Goal: Transaction & Acquisition: Obtain resource

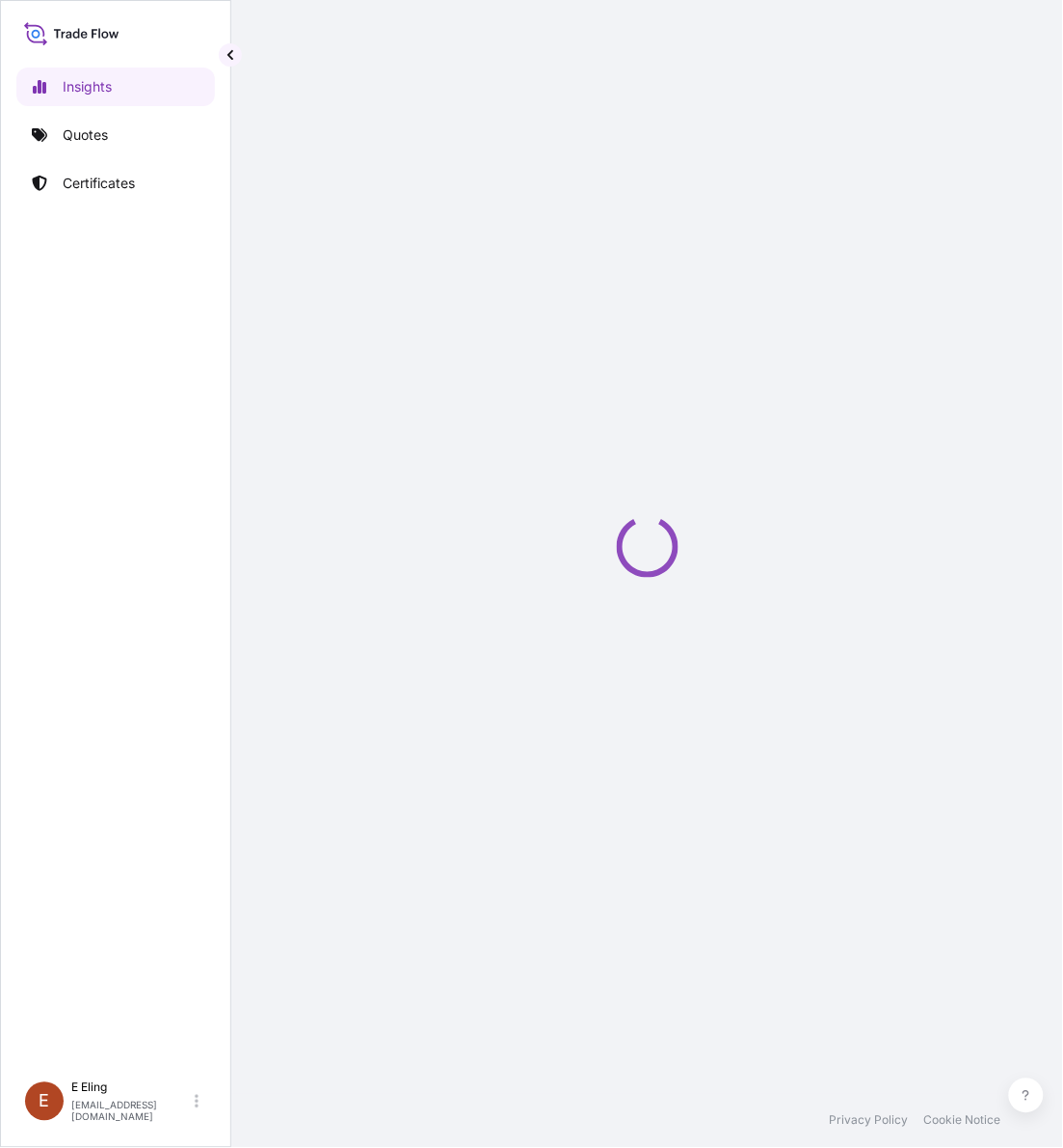
select select "2025"
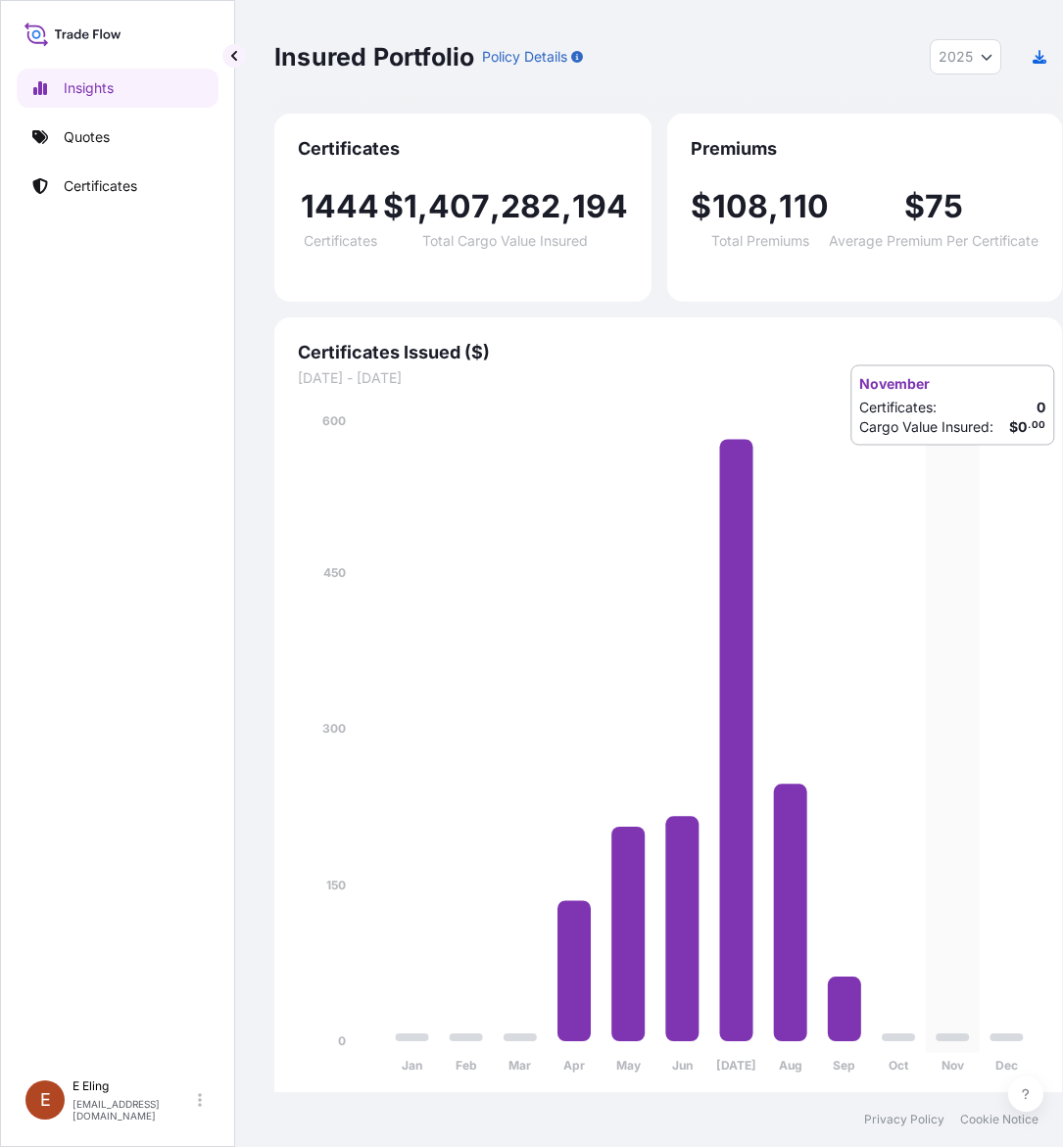
drag, startPoint x: 930, startPoint y: 465, endPoint x: 928, endPoint y: 448, distance: 17.9
click at [930, 465] on icon "Jan Feb Mar Apr May Jun Jul Aug Sep Oct Nov Dec 0 150 300 450 600" at bounding box center [668, 749] width 740 height 676
click at [109, 182] on p "Certificates" at bounding box center [100, 186] width 73 height 20
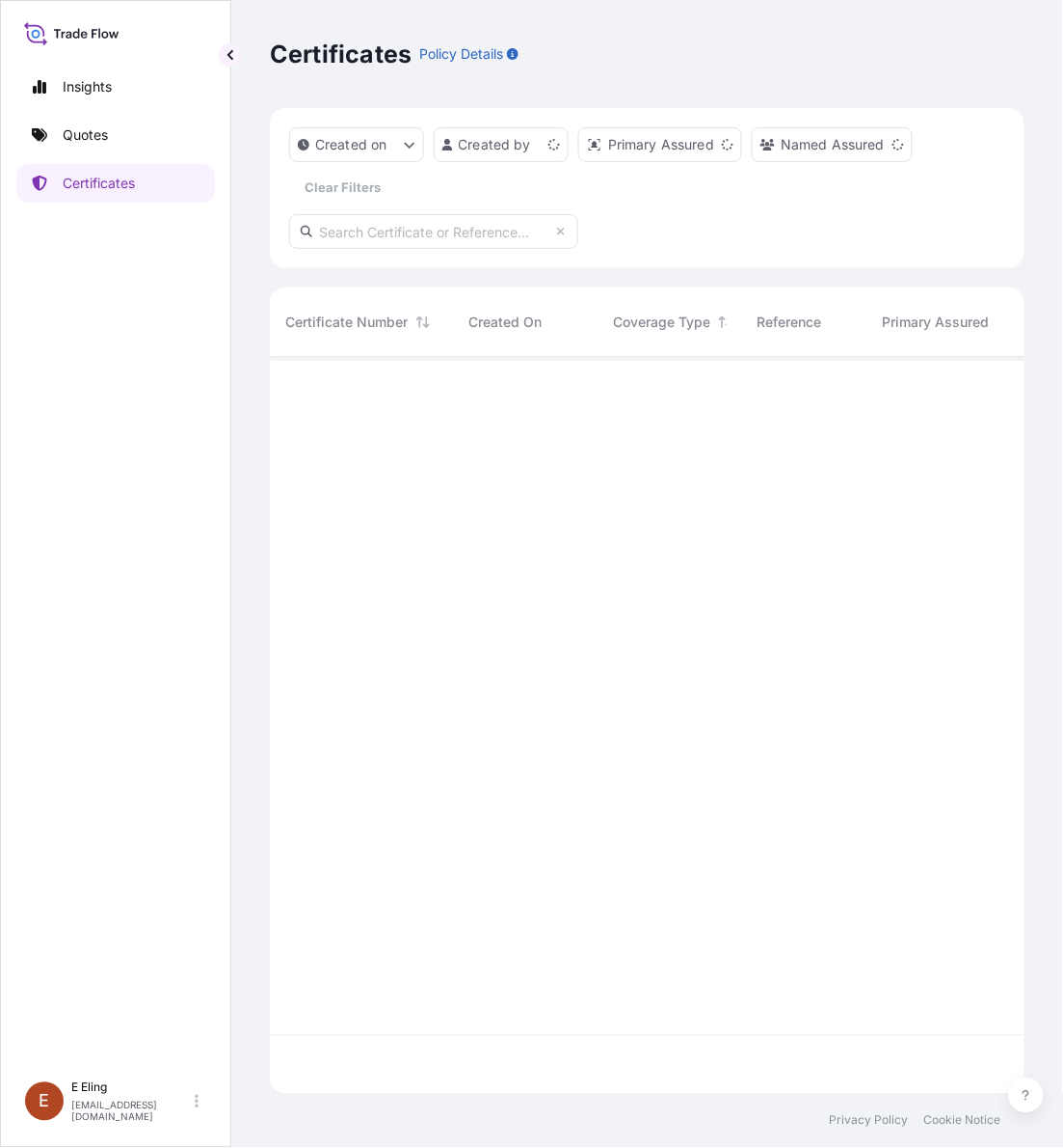
scroll to position [729, 737]
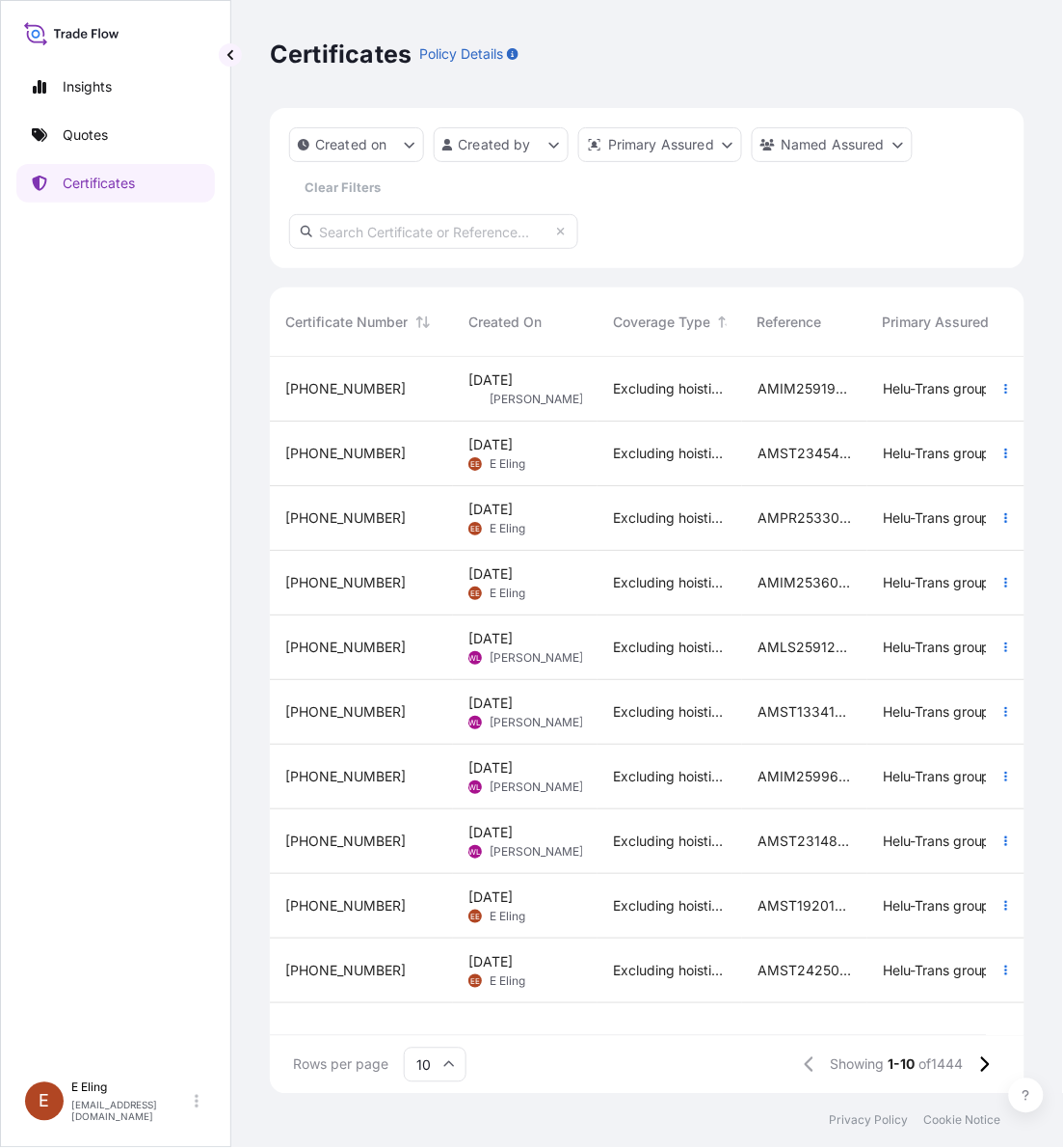
click at [403, 232] on input "text" at bounding box center [434, 230] width 289 height 34
paste input "Beh Swan Gin"
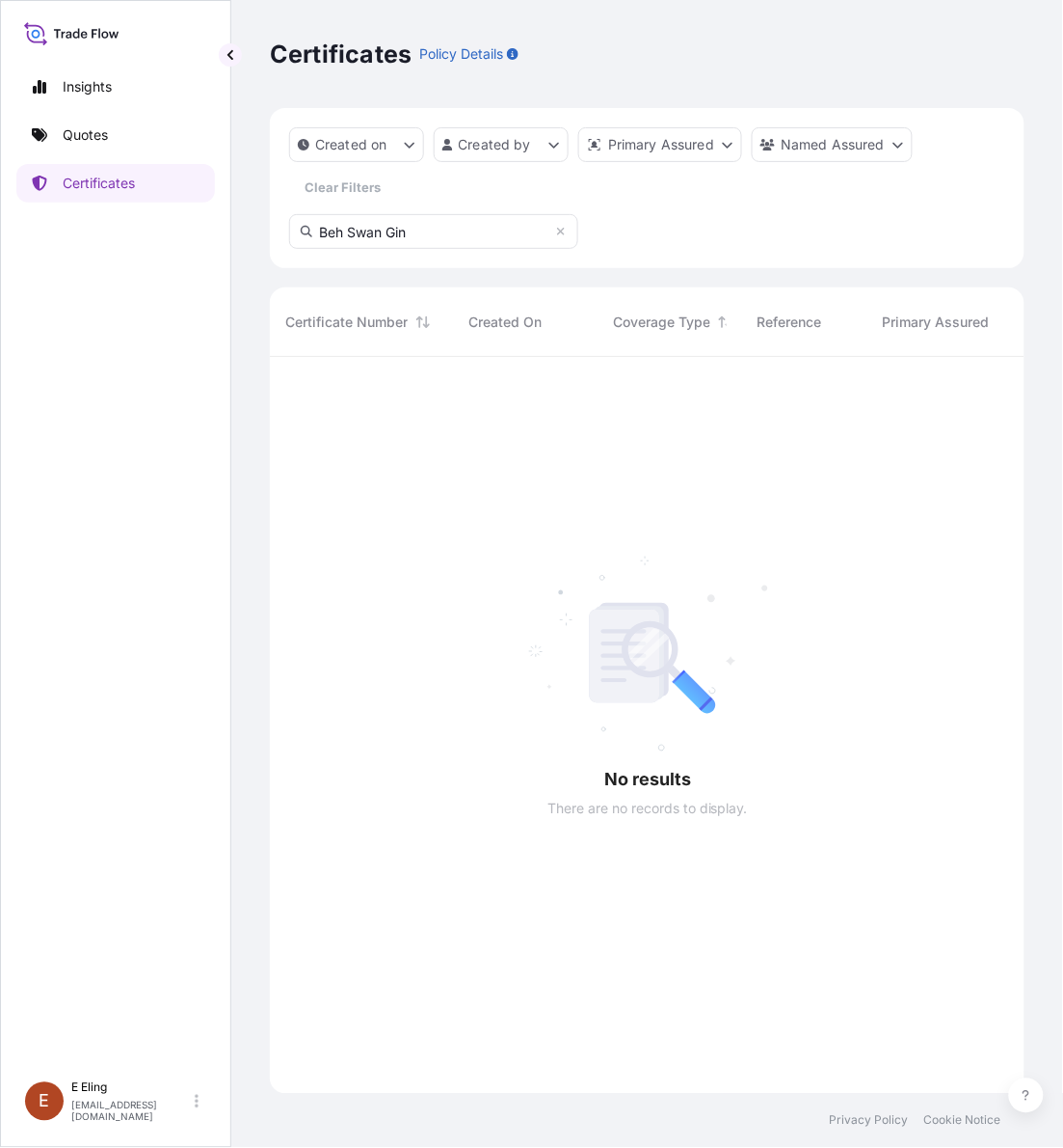
scroll to position [788, 737]
drag, startPoint x: 483, startPoint y: 238, endPoint x: -9, endPoint y: 289, distance: 494.6
click at [0, 289] on html "Insights Quotes Certificates E E Eling eeling@helutrans.com Certificates Policy…" at bounding box center [532, 574] width 1063 height 1148
paste input "AMST211034JHJH"
type input "AMST211034JHJH"
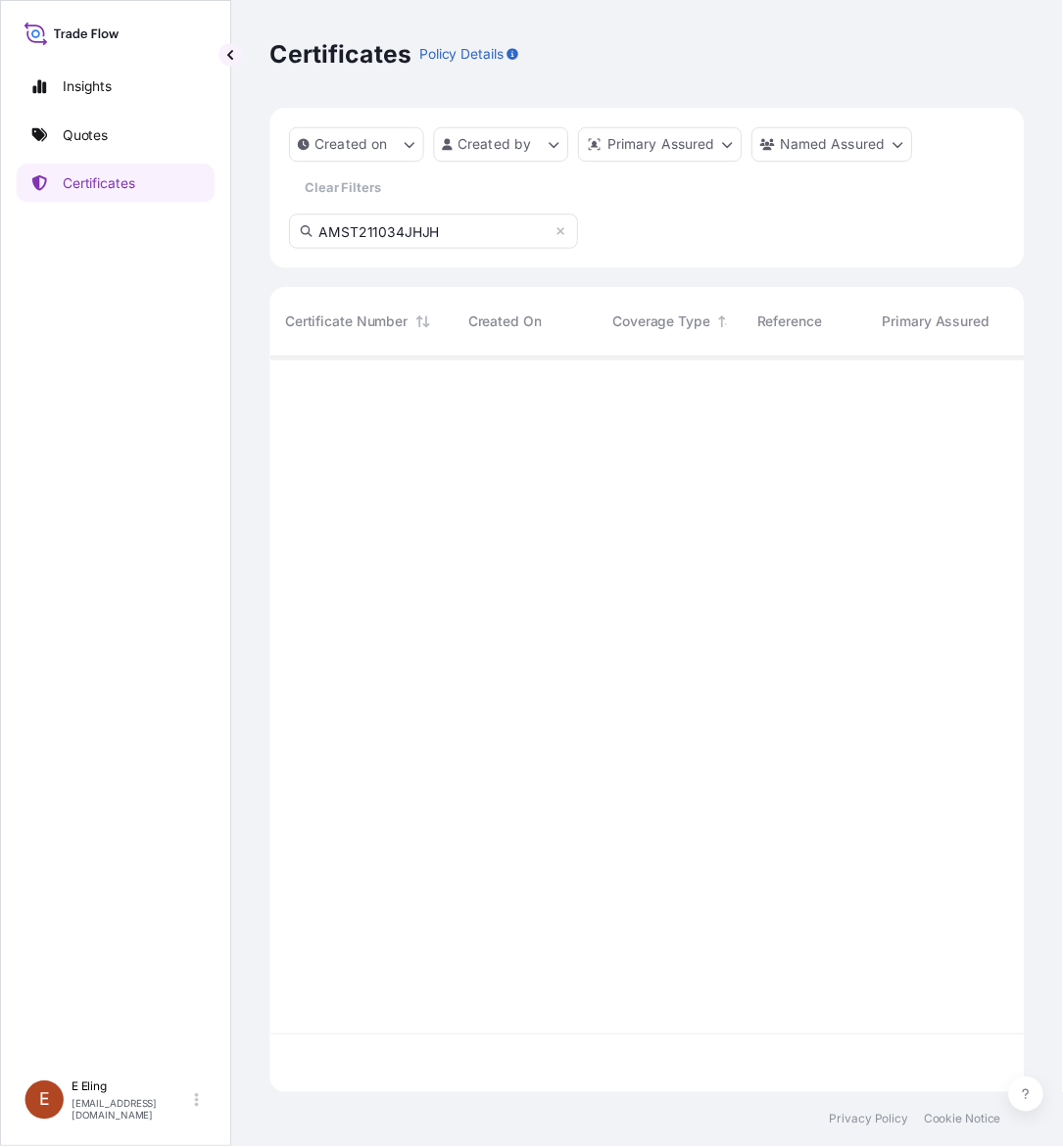
scroll to position [740, 749]
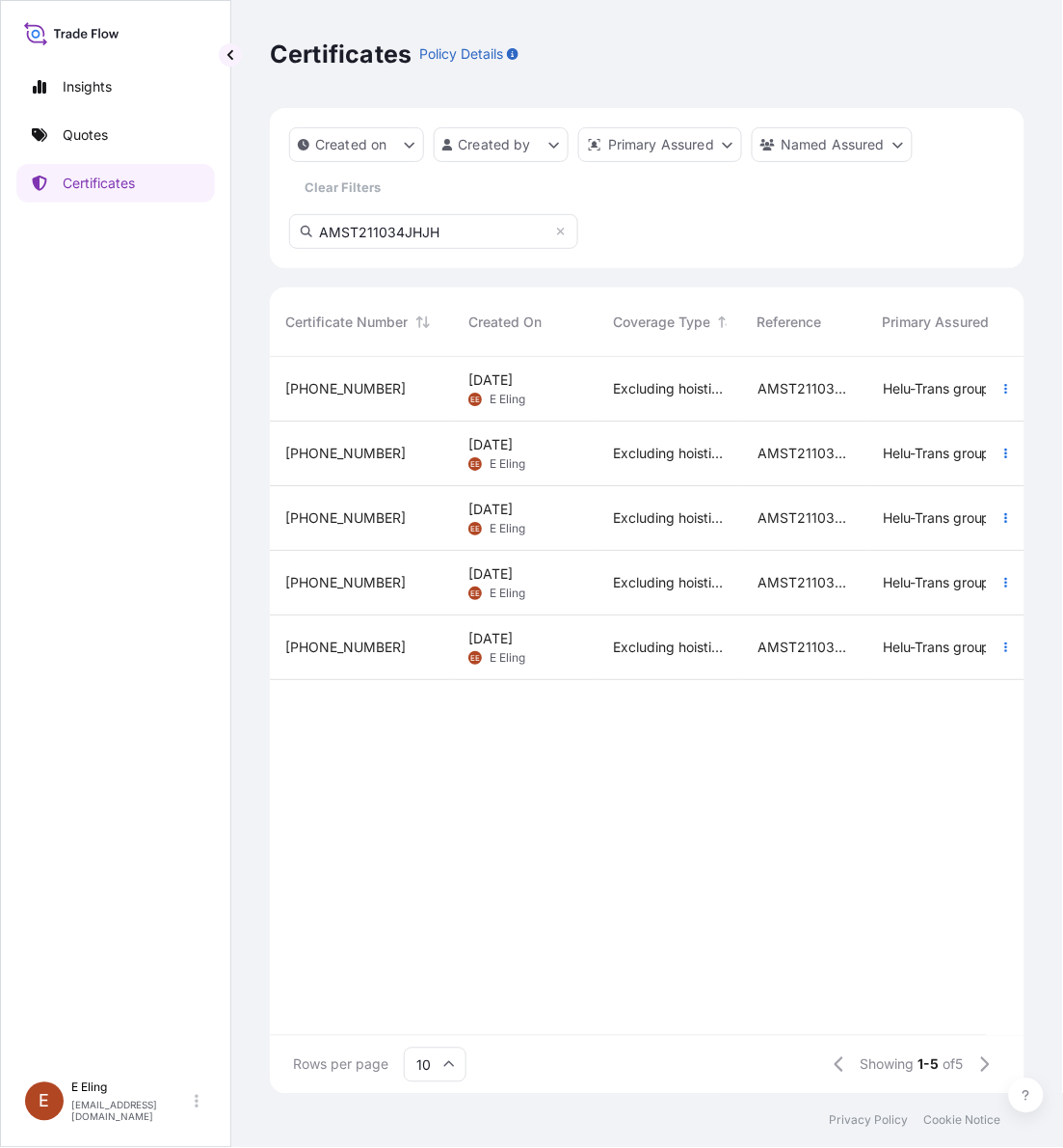
click at [988, 388] on div at bounding box center [1006, 389] width 38 height 65
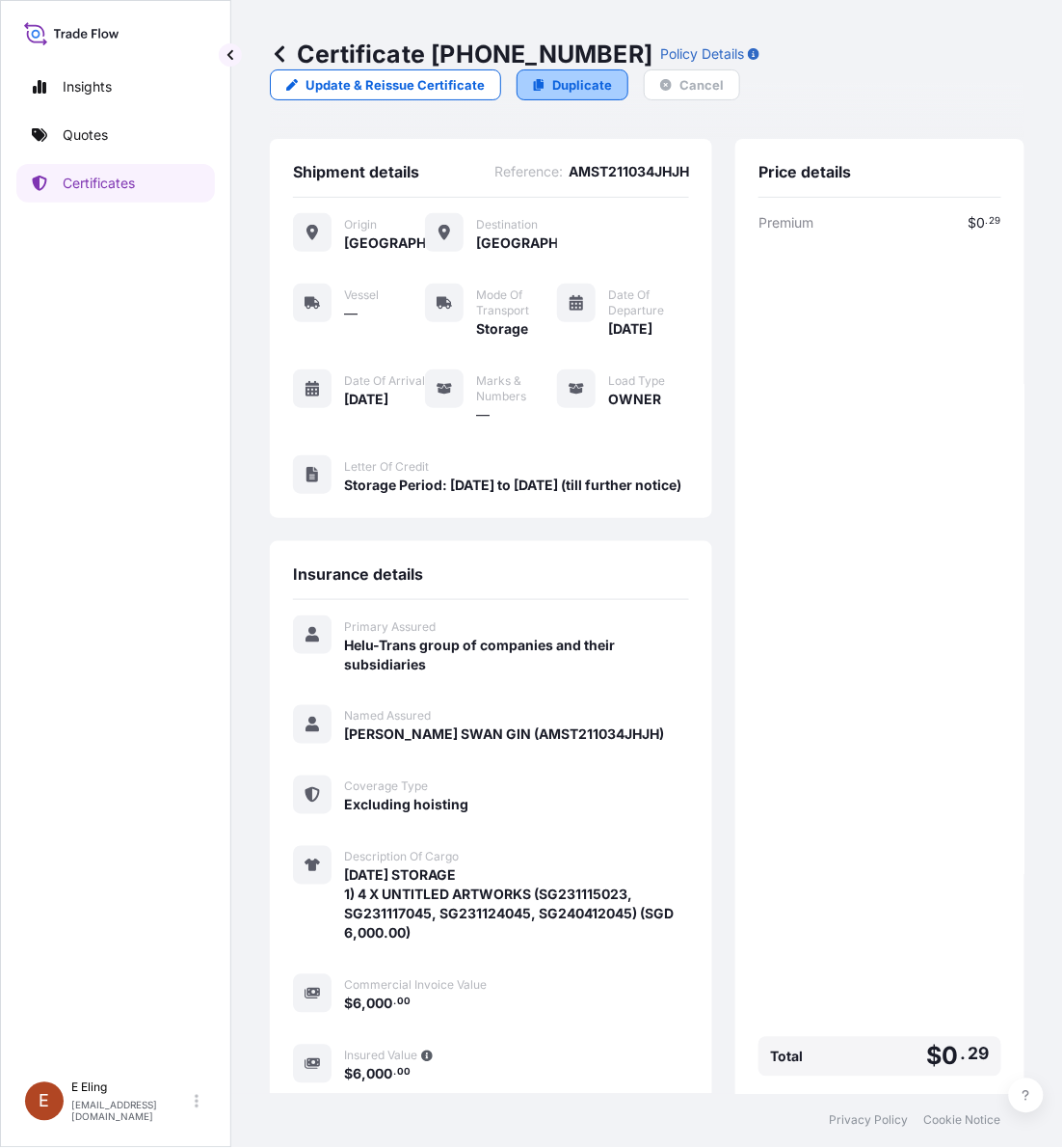
click at [552, 88] on p "Duplicate" at bounding box center [582, 85] width 60 height 20
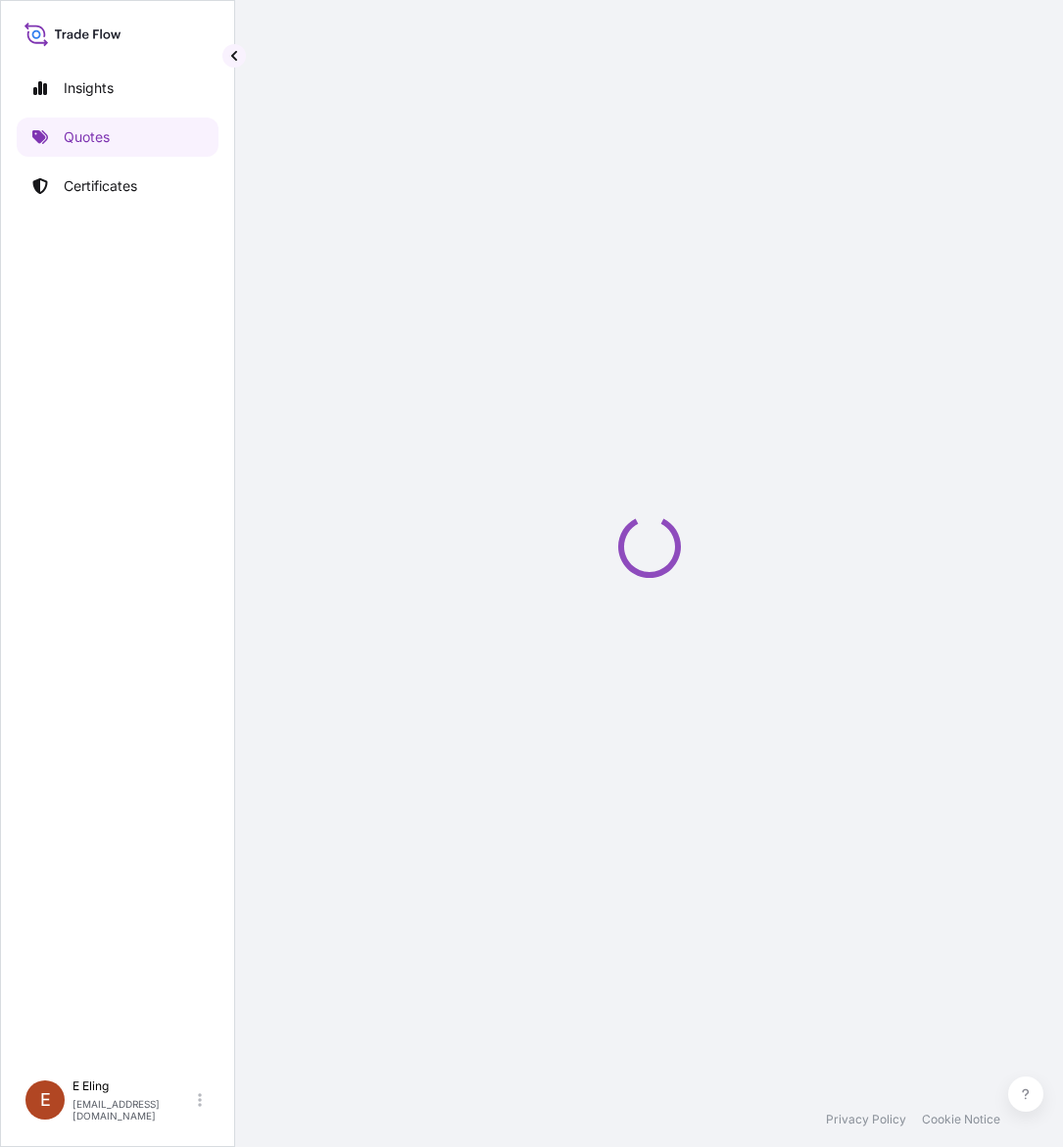
select select "STORAGE"
select select "Storage"
select select "[GEOGRAPHIC_DATA]"
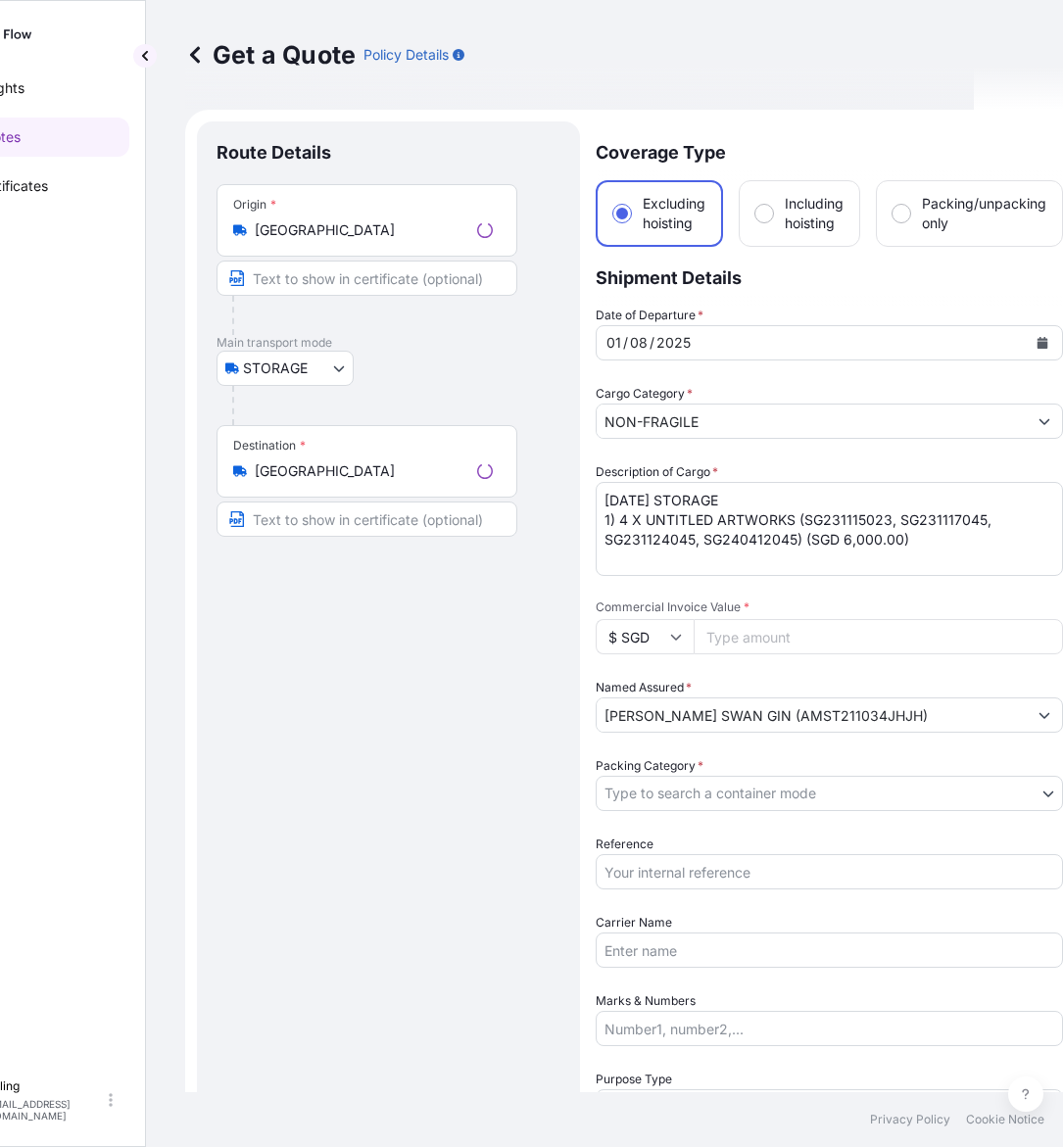
scroll to position [31, 0]
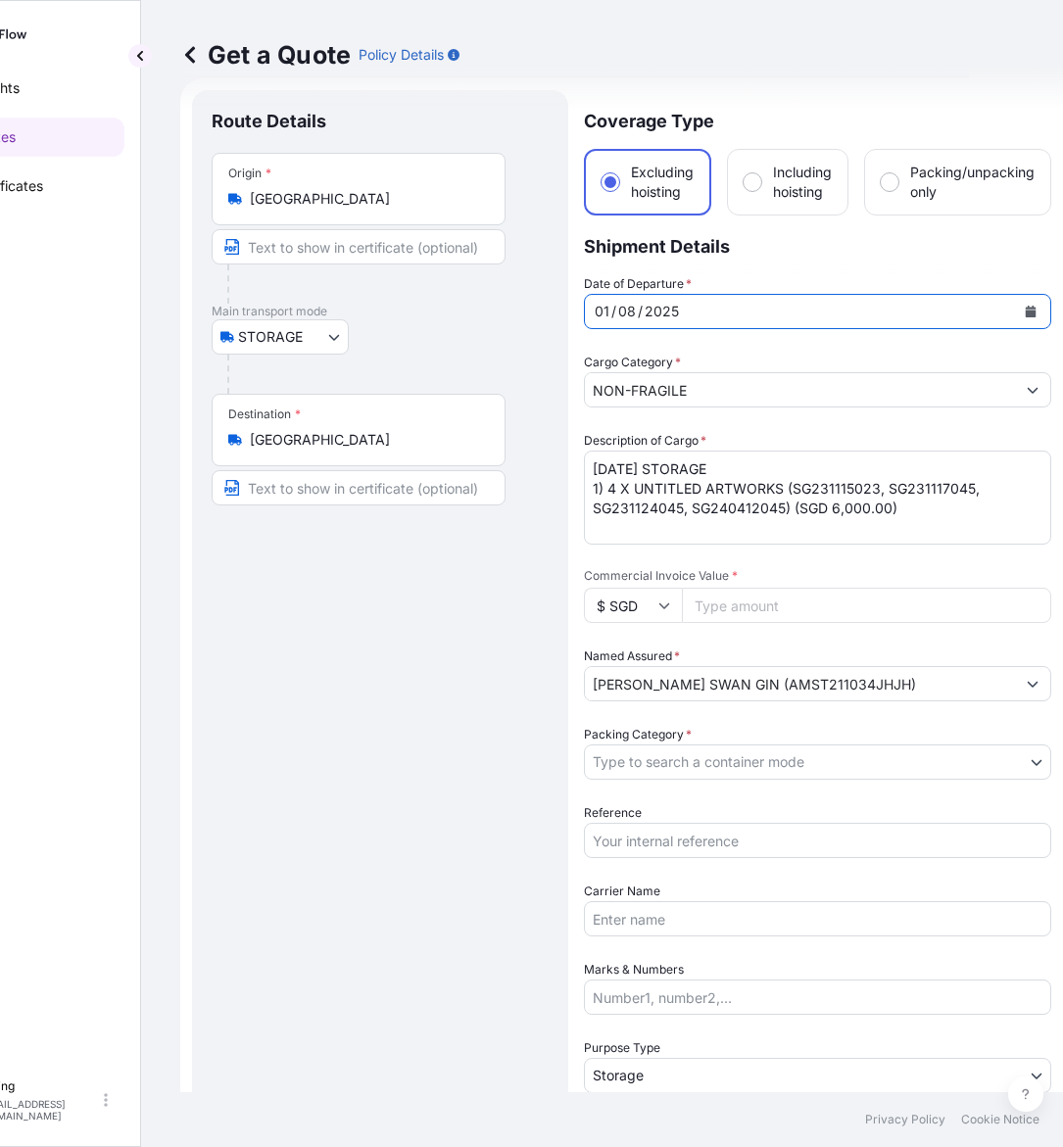
click at [1030, 306] on icon "Calendar" at bounding box center [1031, 312] width 12 height 12
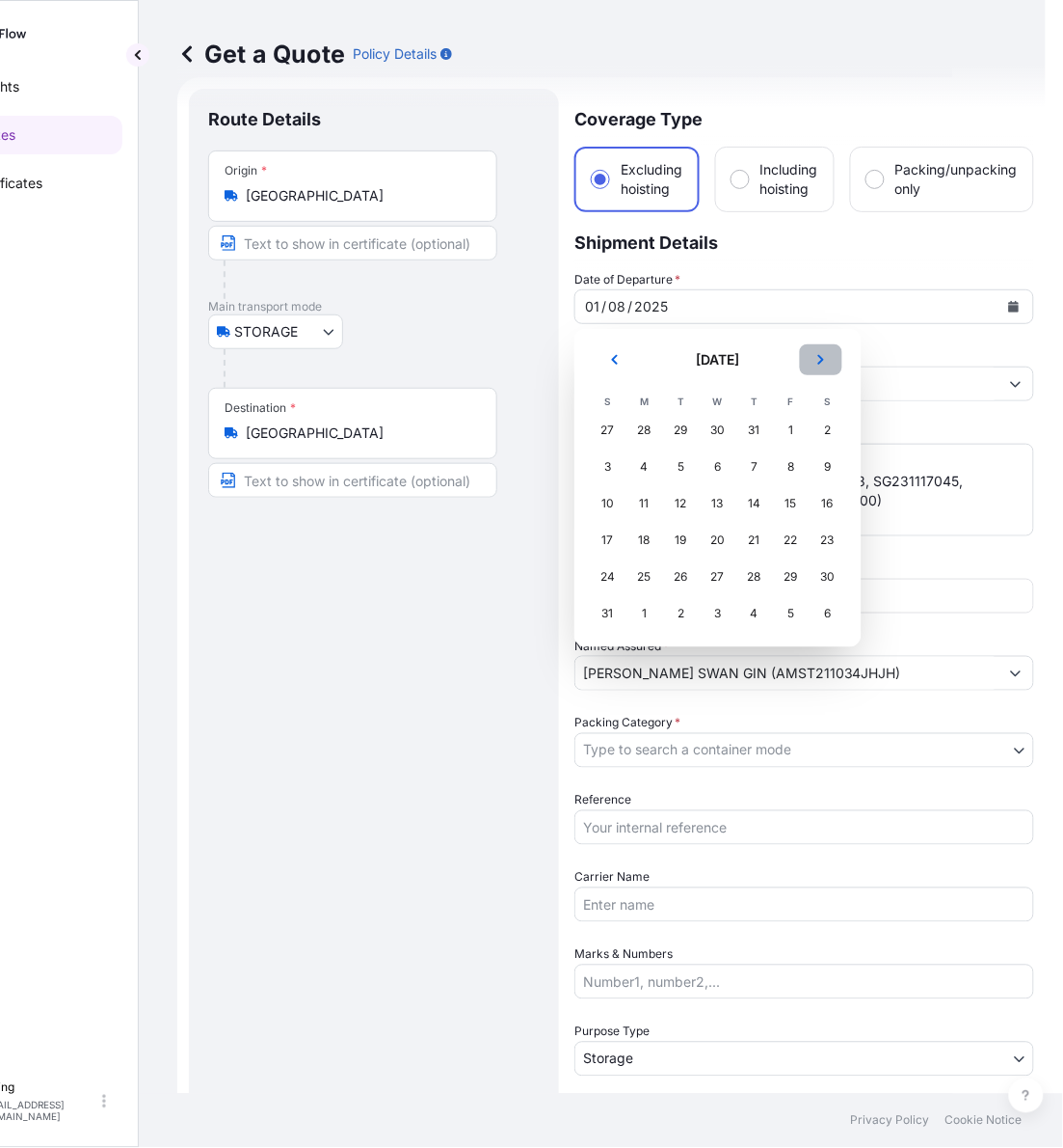
click at [817, 363] on icon "Next" at bounding box center [822, 359] width 12 height 12
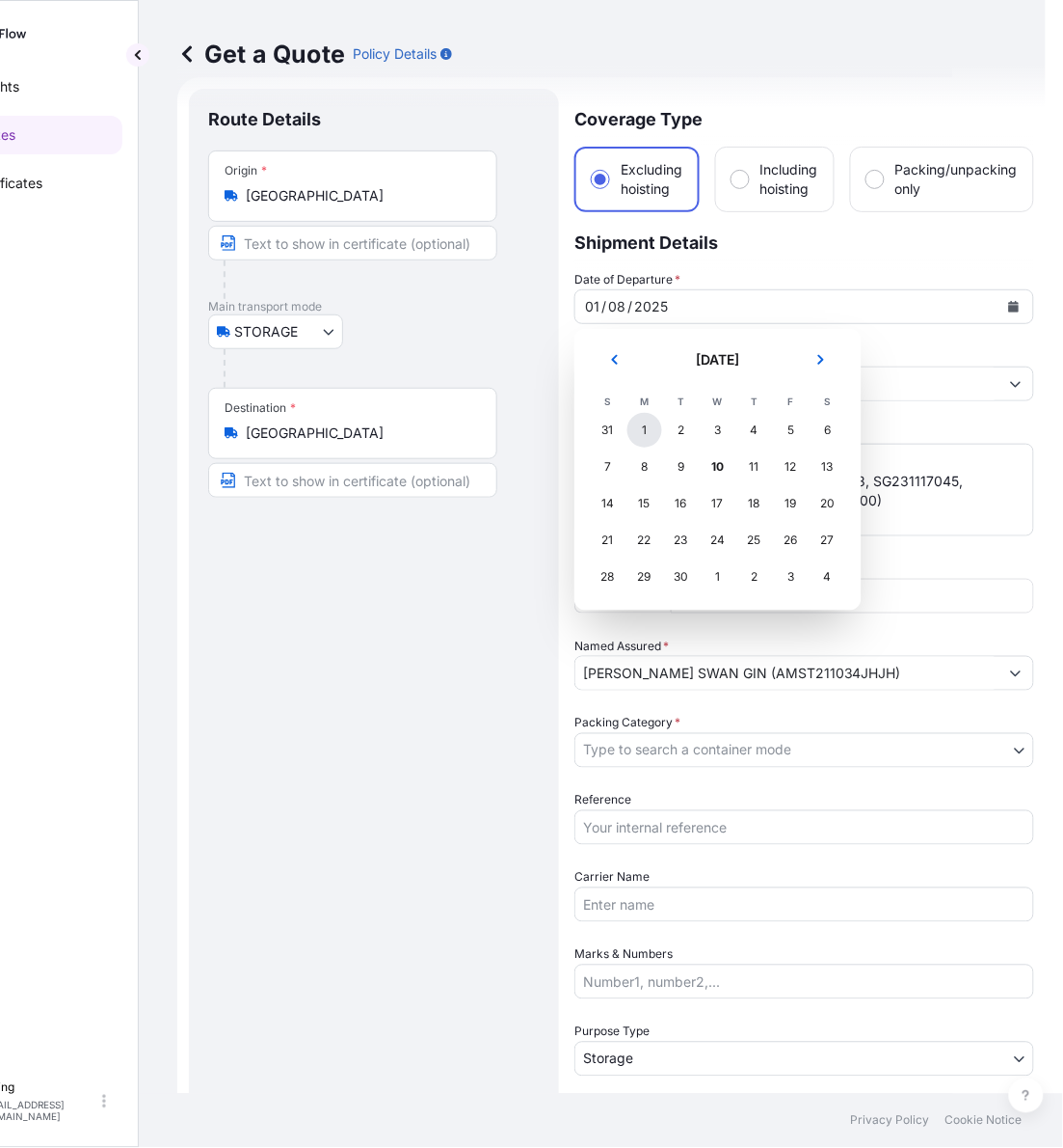
click at [654, 430] on div "1" at bounding box center [645, 429] width 34 height 34
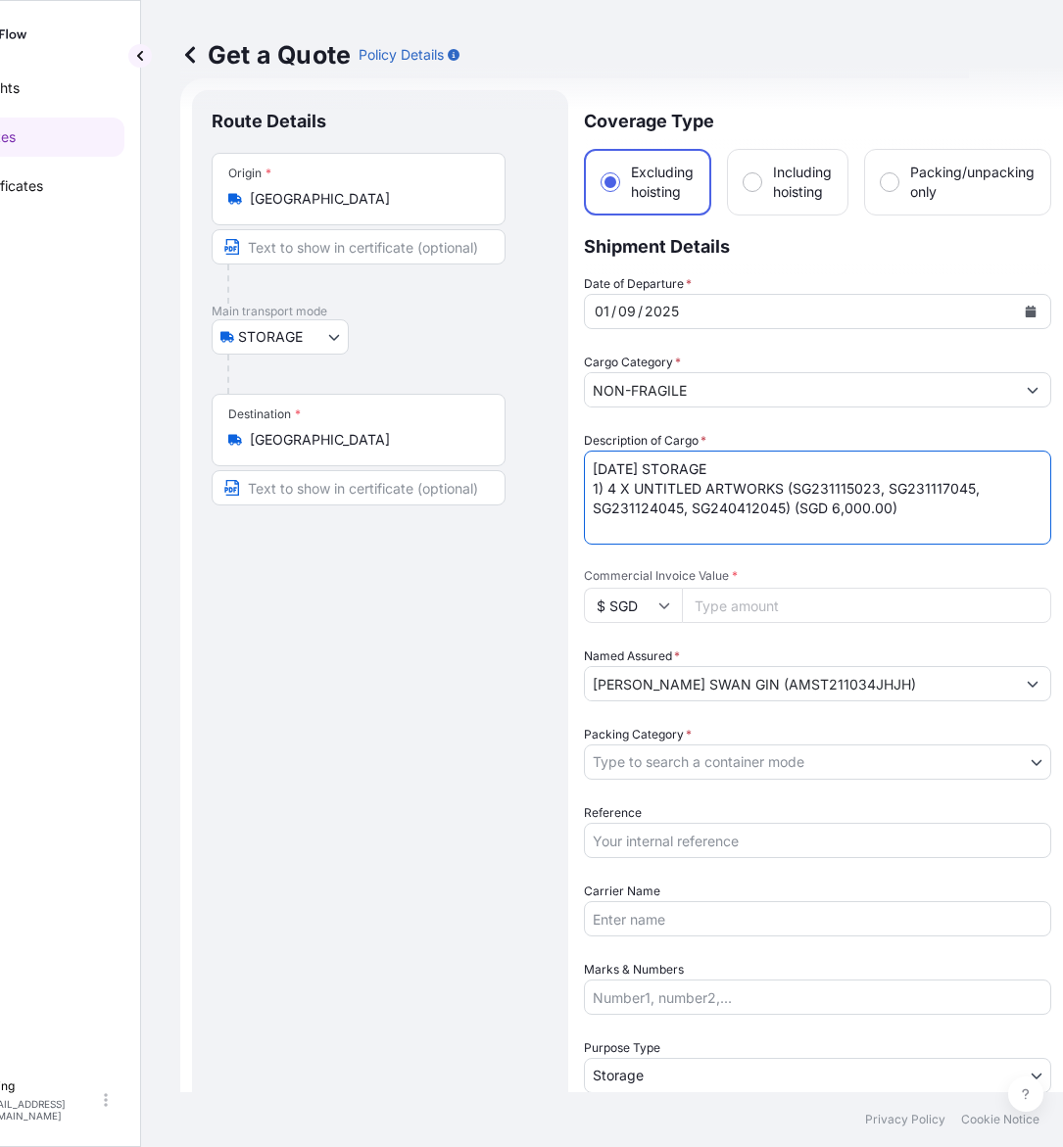
drag, startPoint x: 622, startPoint y: 463, endPoint x: 565, endPoint y: 473, distance: 57.6
click at [565, 473] on form "Route Details Place of loading Road / Inland Road / Inland Origin * Singapore M…" at bounding box center [621, 778] width 882 height 1400
type textarea "SEP25 STORAGE 1) 4 X UNTITLED ARTWORKS (SG231115023, SG231117045, SG231124045, …"
click at [705, 835] on input "Reference" at bounding box center [817, 840] width 467 height 35
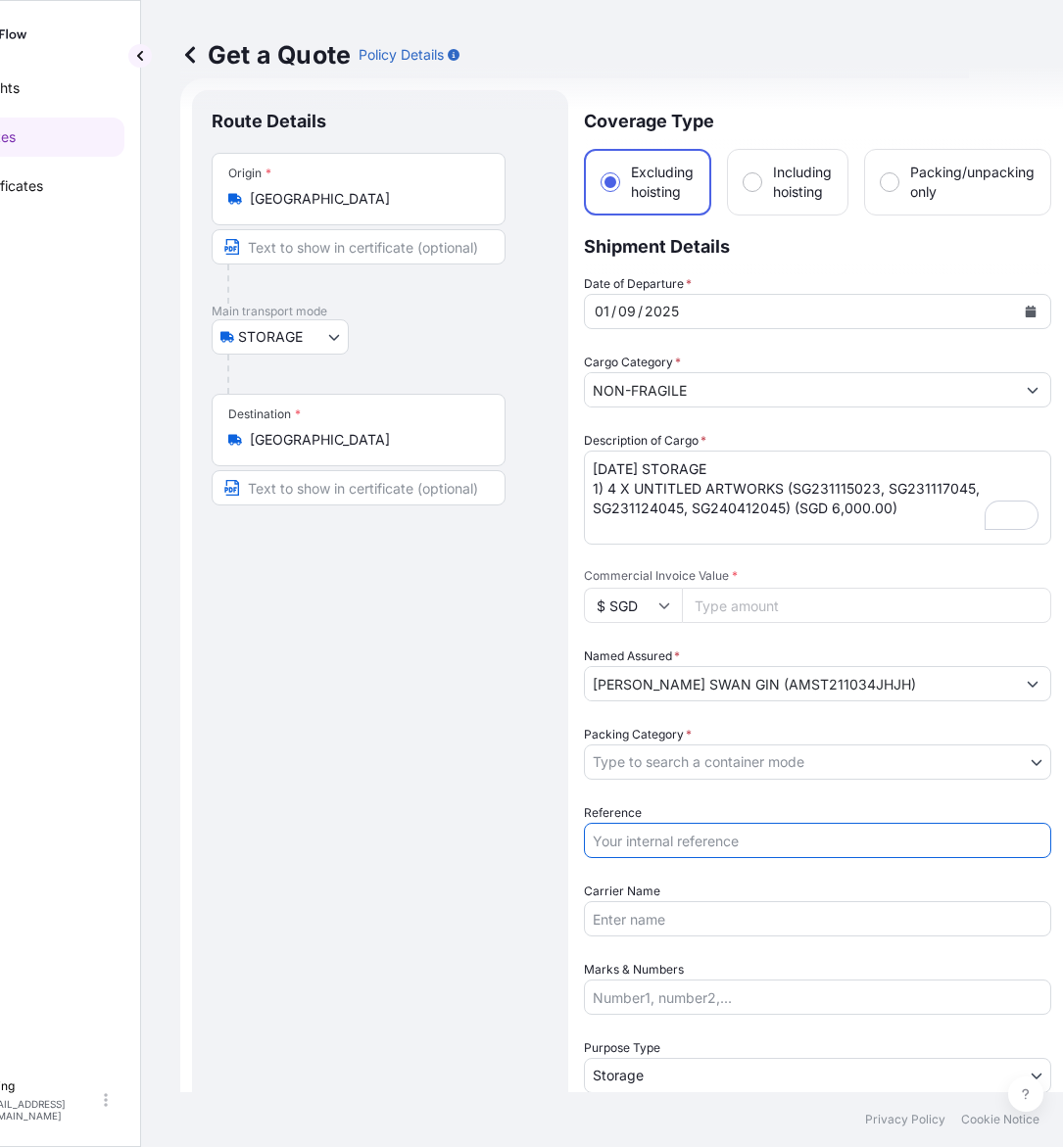
paste input "AMST211034JHJH"
type input "AMST211034JHJH"
click at [700, 761] on body "Insights Quotes Certificates E E Eling eeling@helutrans.com Get a Quote Policy …" at bounding box center [437, 573] width 1063 height 1147
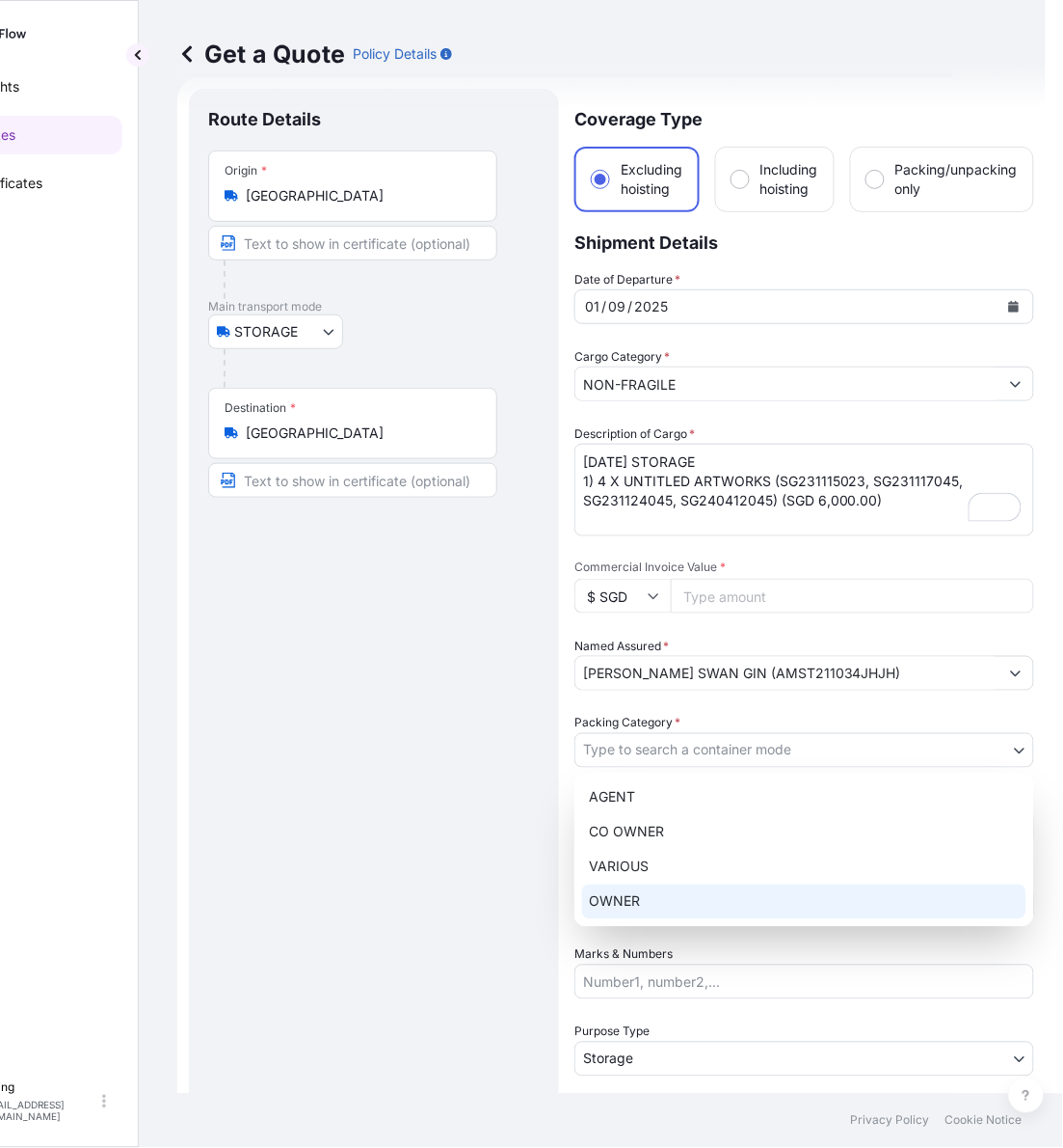
click at [667, 890] on div "OWNER" at bounding box center [805, 901] width 445 height 34
select select "27"
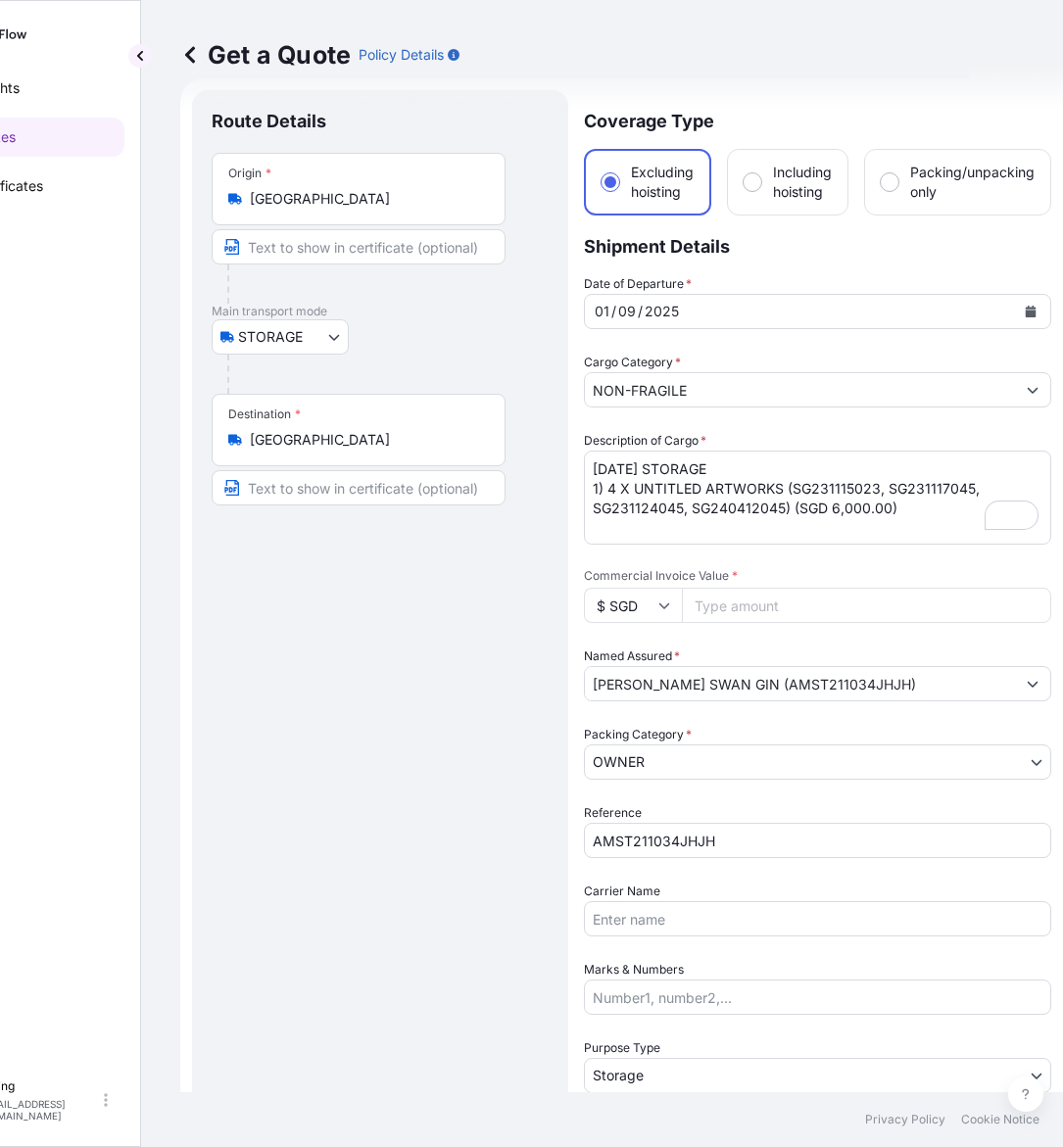
click at [772, 588] on input "Commercial Invoice Value *" at bounding box center [866, 605] width 369 height 35
paste input "6000.00"
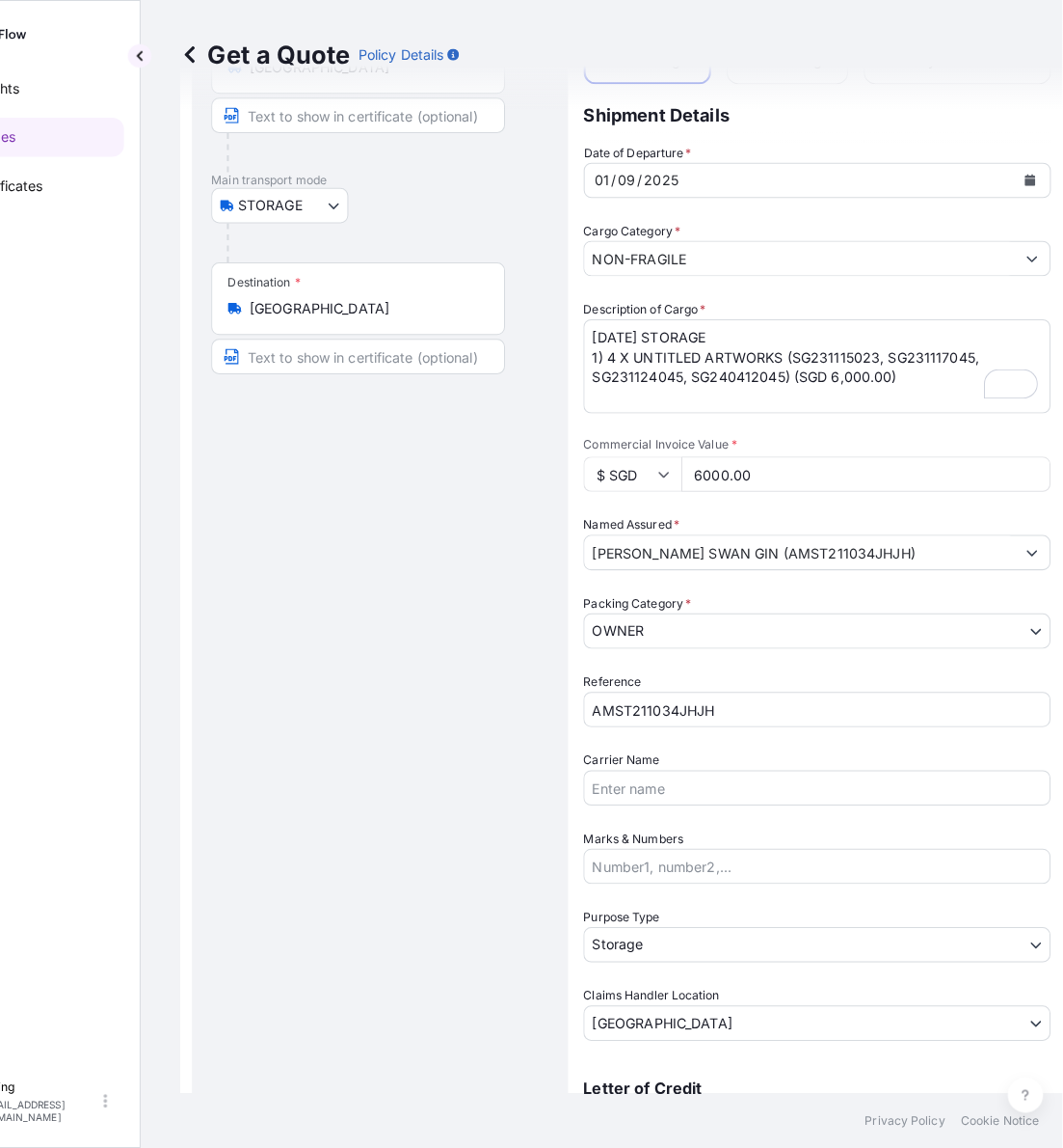
scroll to position [391, 0]
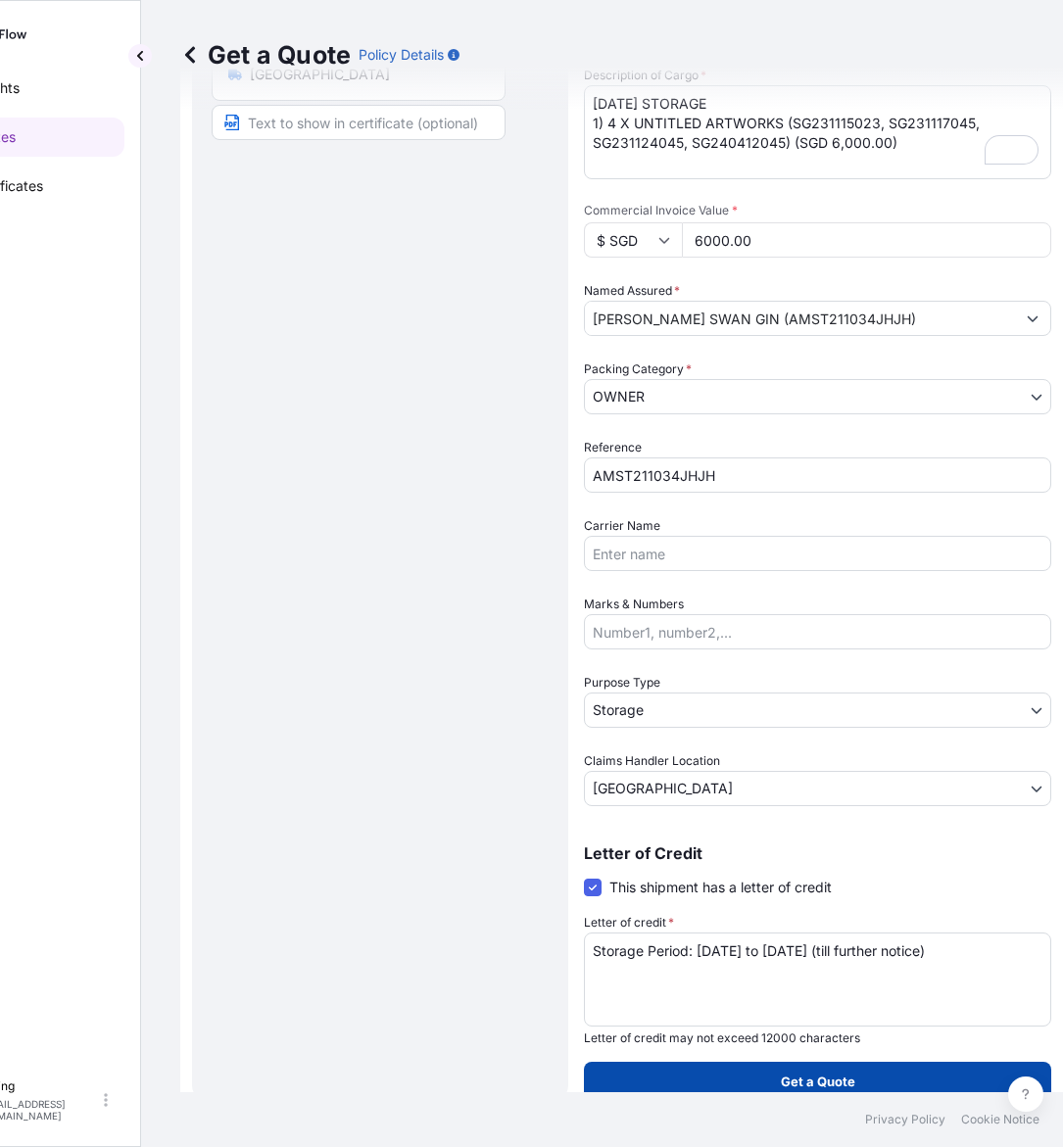
type input "6000.00"
click at [770, 1087] on button "Get a Quote" at bounding box center [817, 1081] width 467 height 39
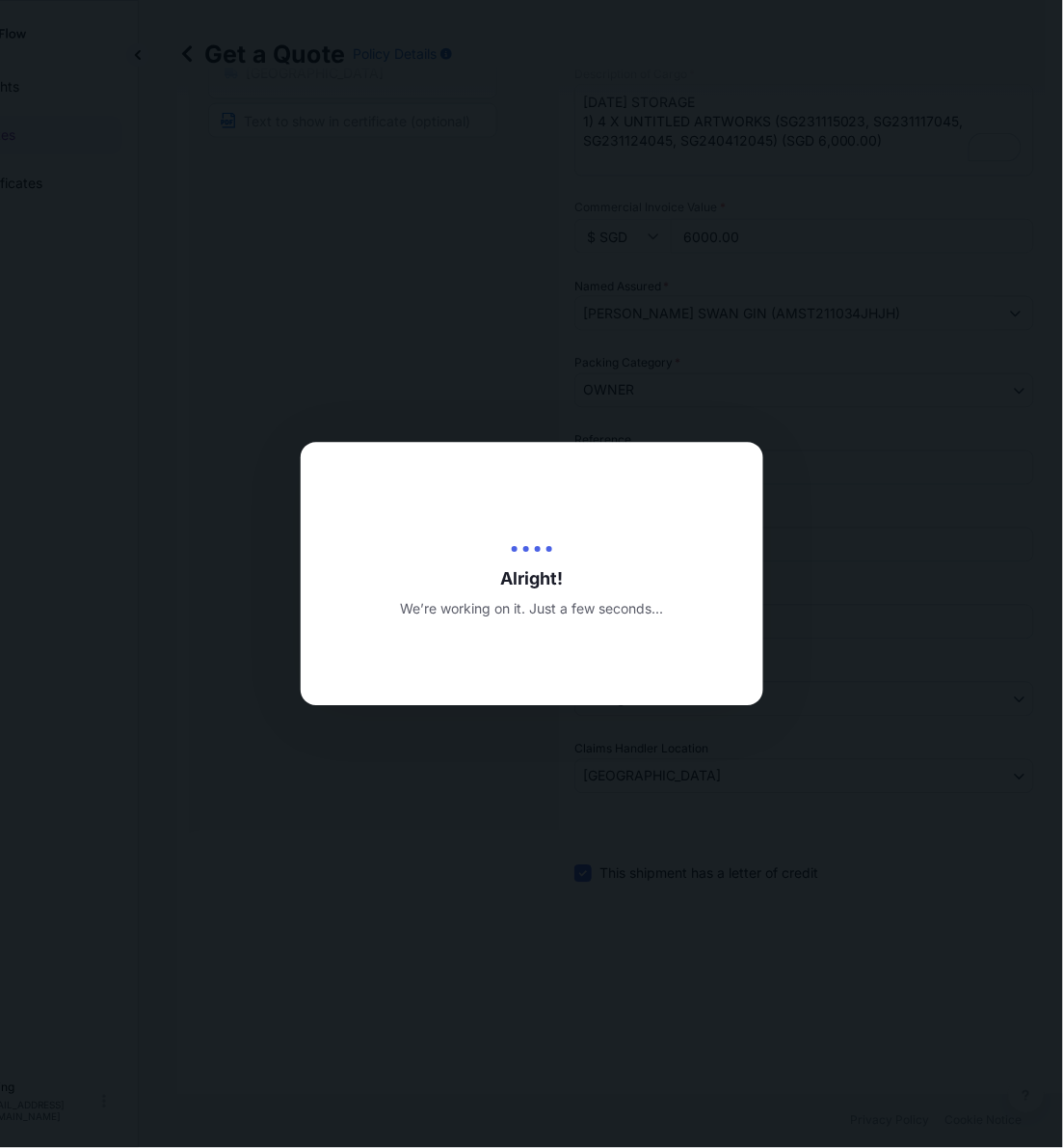
type input "[DATE]"
select select "STORAGE"
select select "Transit"
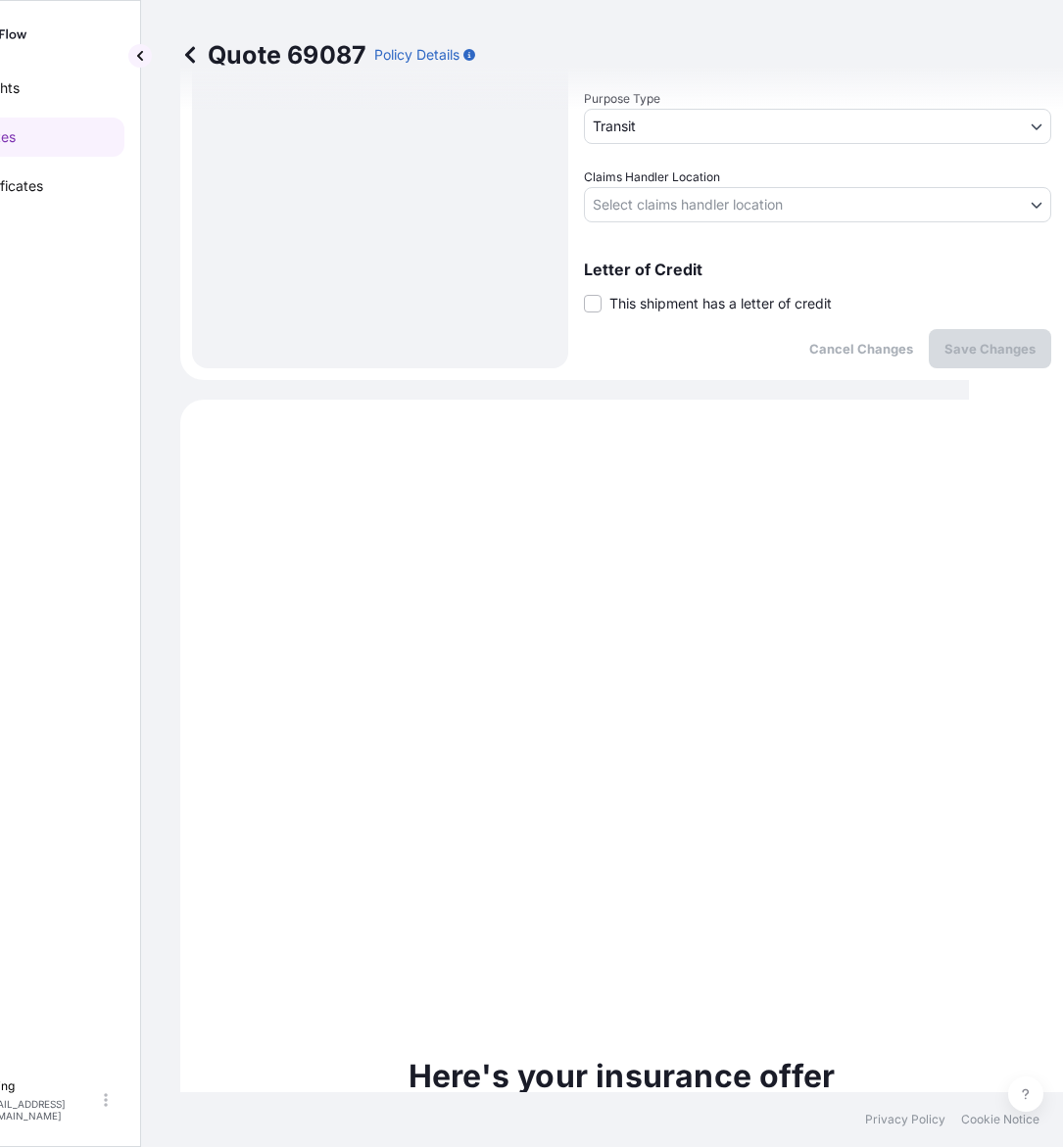
scroll to position [545, 0]
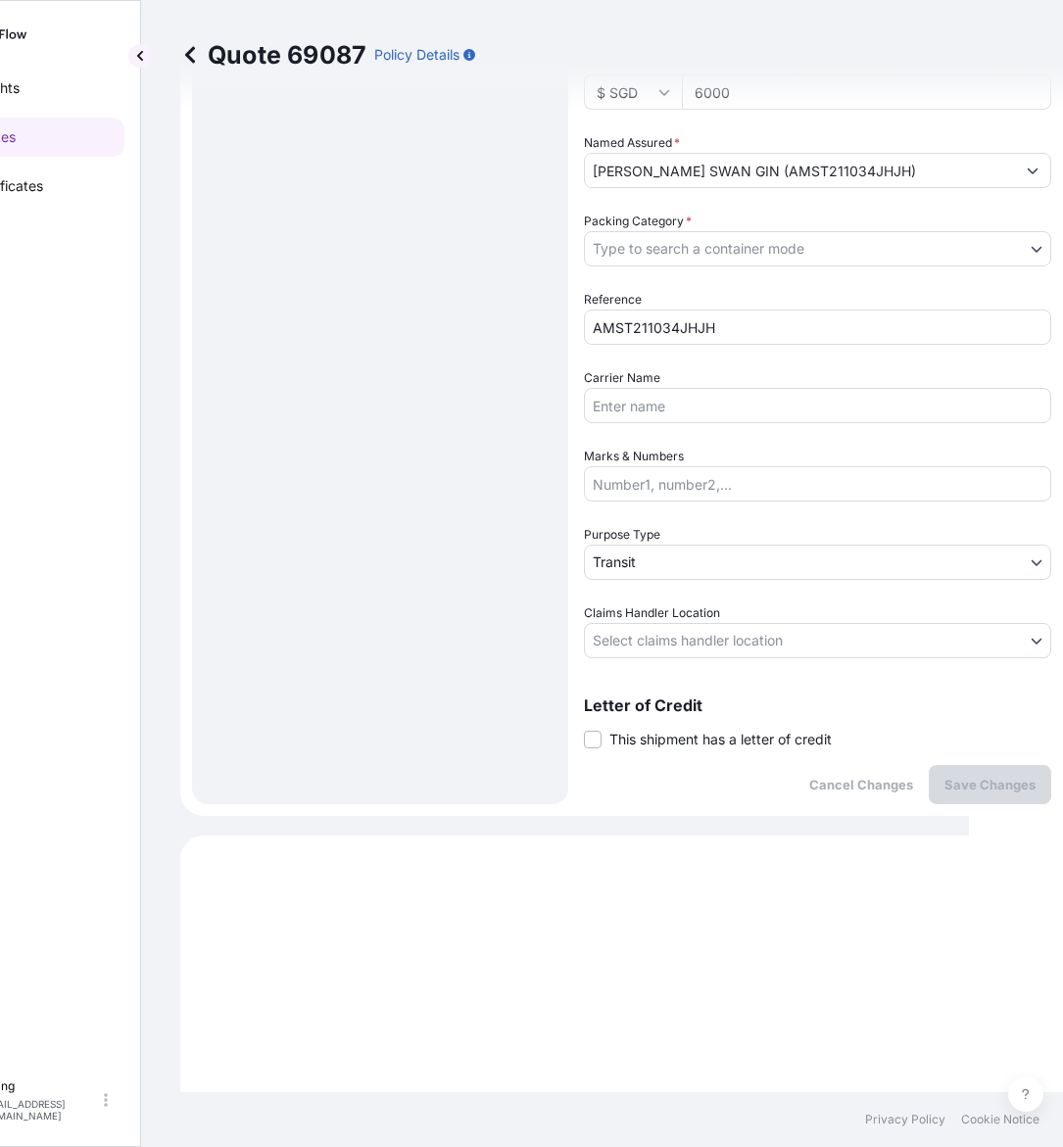
click at [687, 742] on span "This shipment has a letter of credit" at bounding box center [720, 740] width 222 height 20
click at [584, 729] on input "This shipment has a letter of credit" at bounding box center [584, 729] width 0 height 0
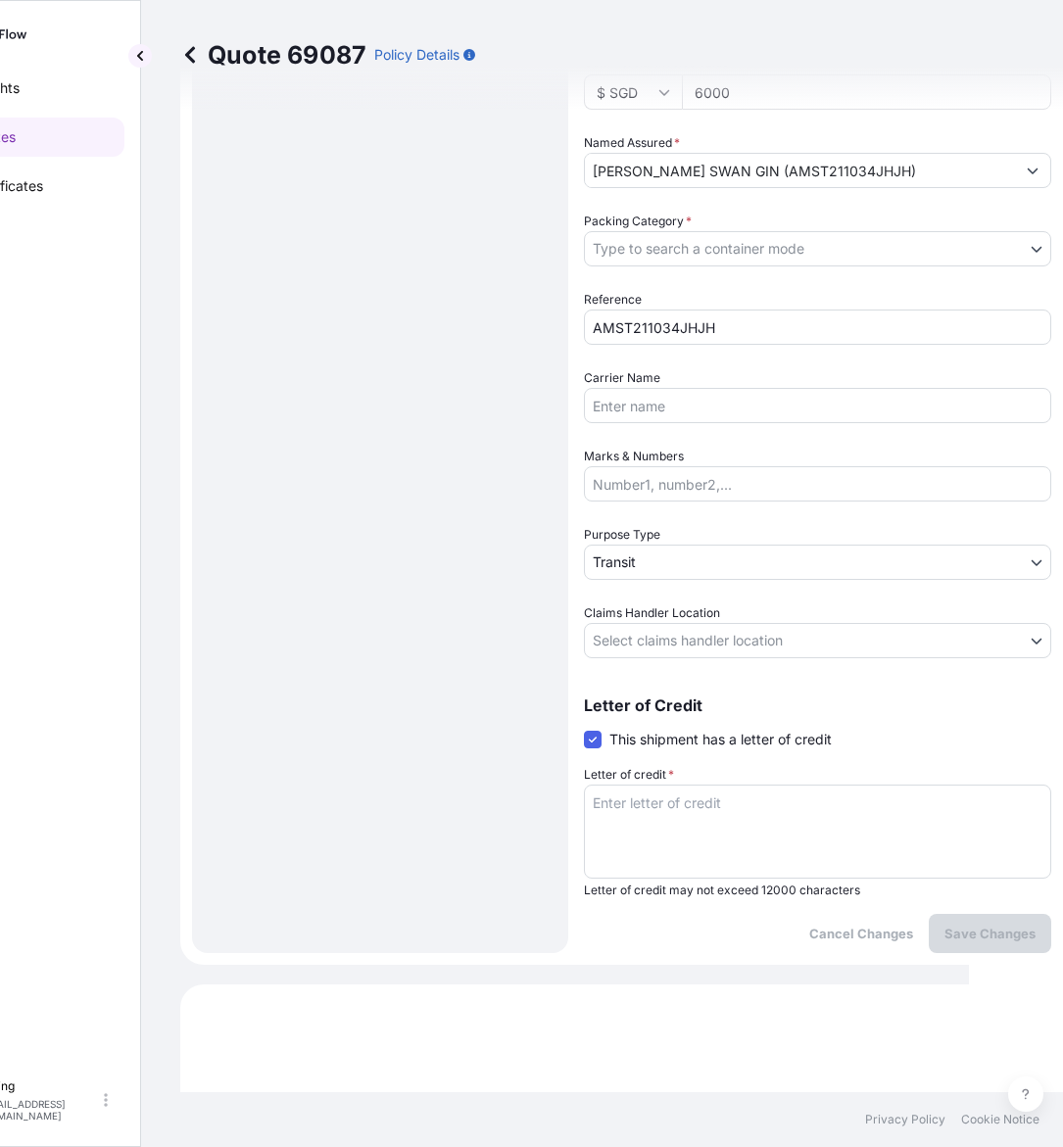
click at [706, 799] on textarea "Letter of credit *" at bounding box center [817, 832] width 467 height 94
paste textarea "Storage Period: [DATE] to [DATE] (till further notice)"
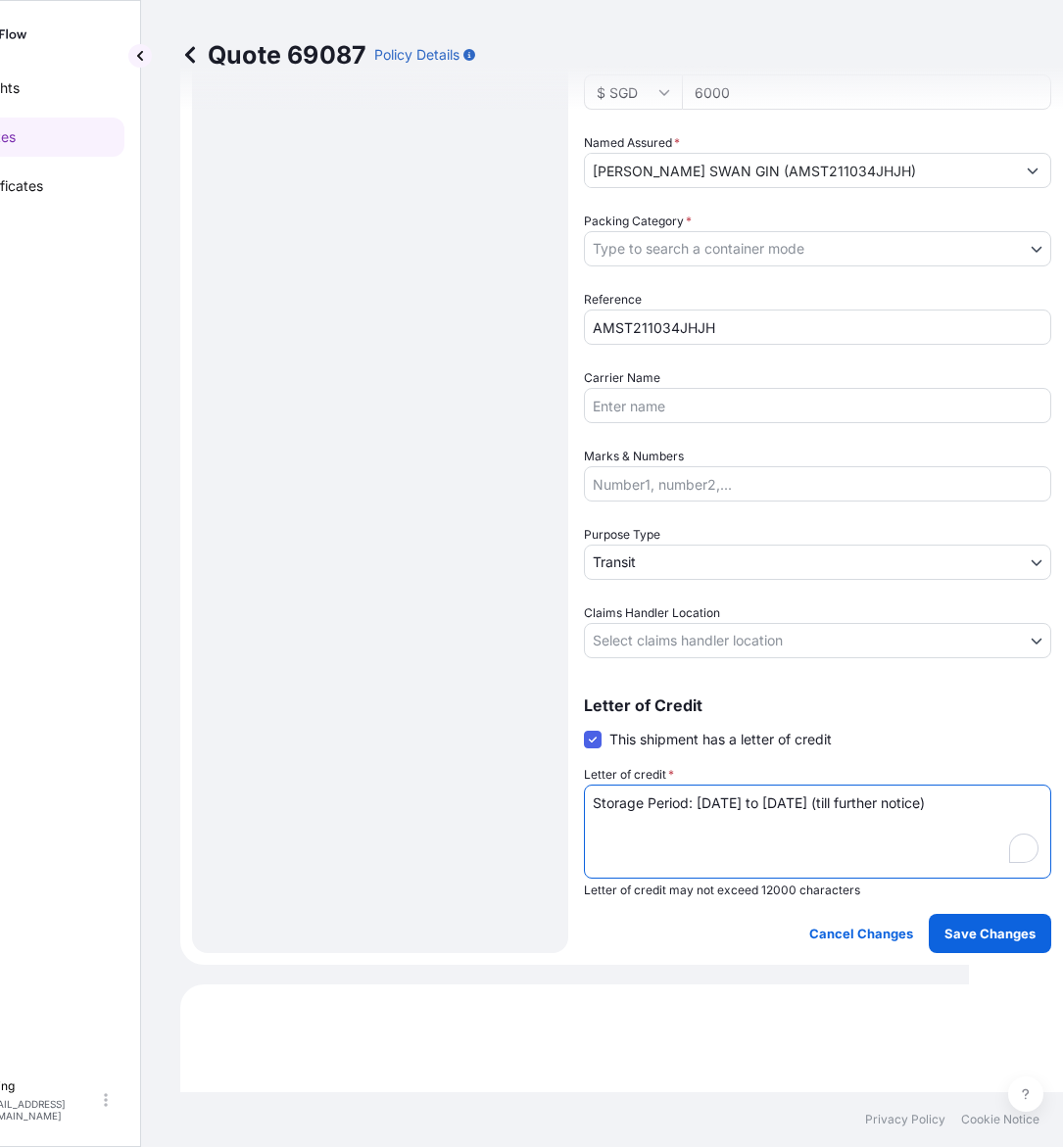
type textarea "Storage Period: [DATE] to [DATE] (till further notice)"
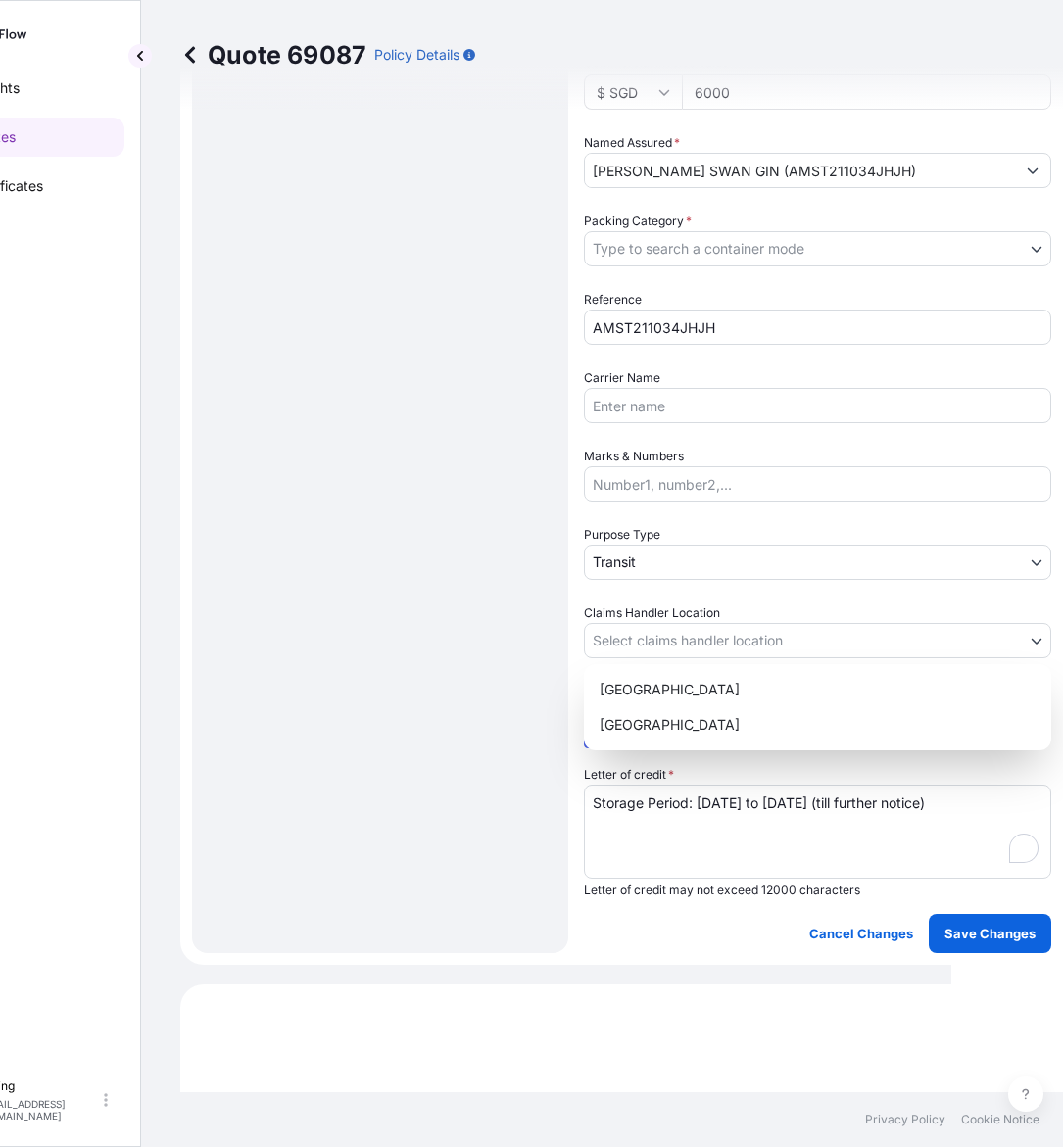
click at [713, 647] on body "Insights Quotes Certificates E E Eling eeling@helutrans.com Quote 69087 Policy …" at bounding box center [428, 573] width 1045 height 1147
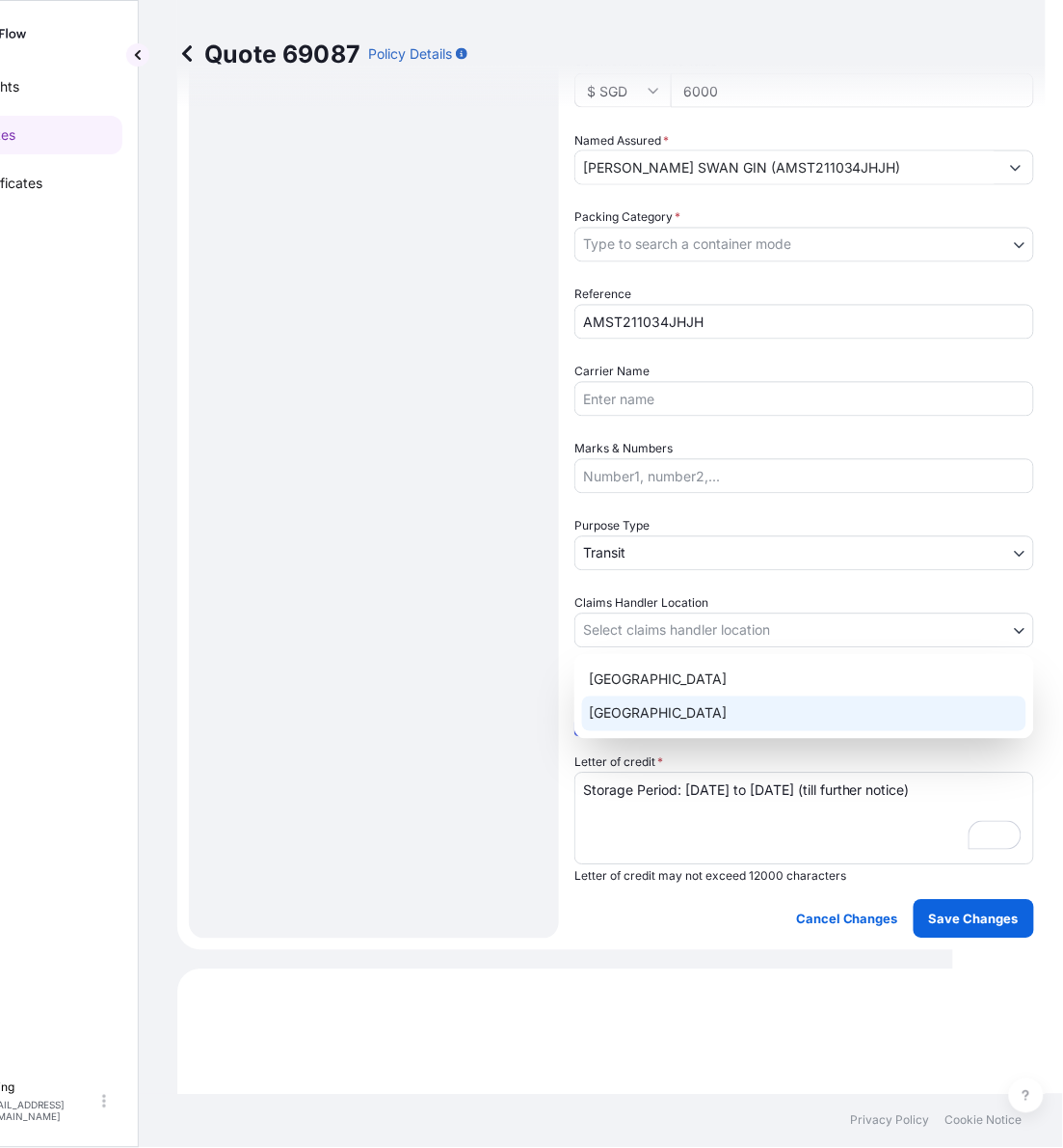
click at [682, 714] on div "[GEOGRAPHIC_DATA]" at bounding box center [805, 713] width 445 height 34
select select "[GEOGRAPHIC_DATA]"
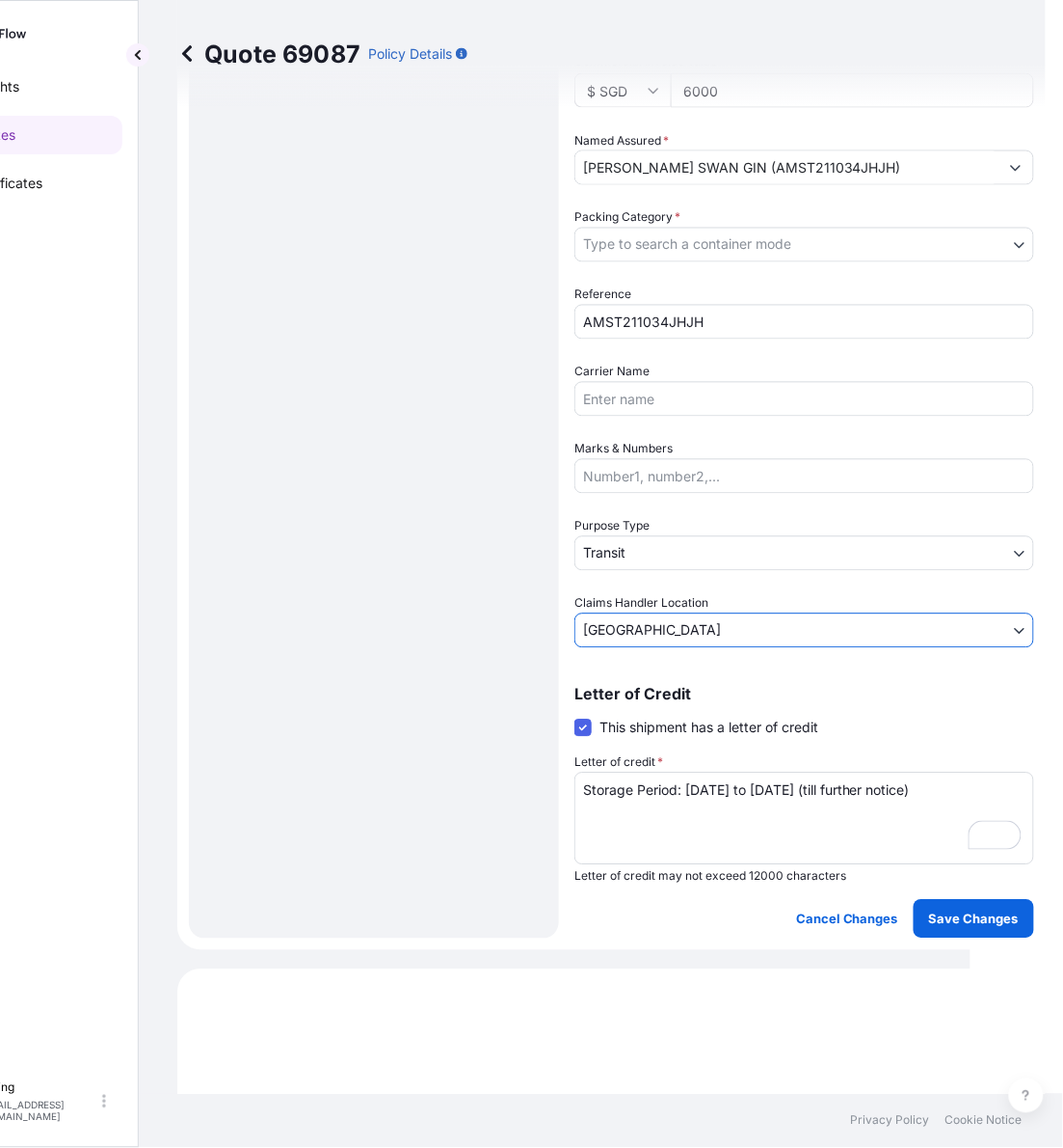
click at [680, 551] on body "Insights Quotes Certificates E E Eling eeling@helutrans.com Quote 69087 Policy …" at bounding box center [439, 574] width 1063 height 1148
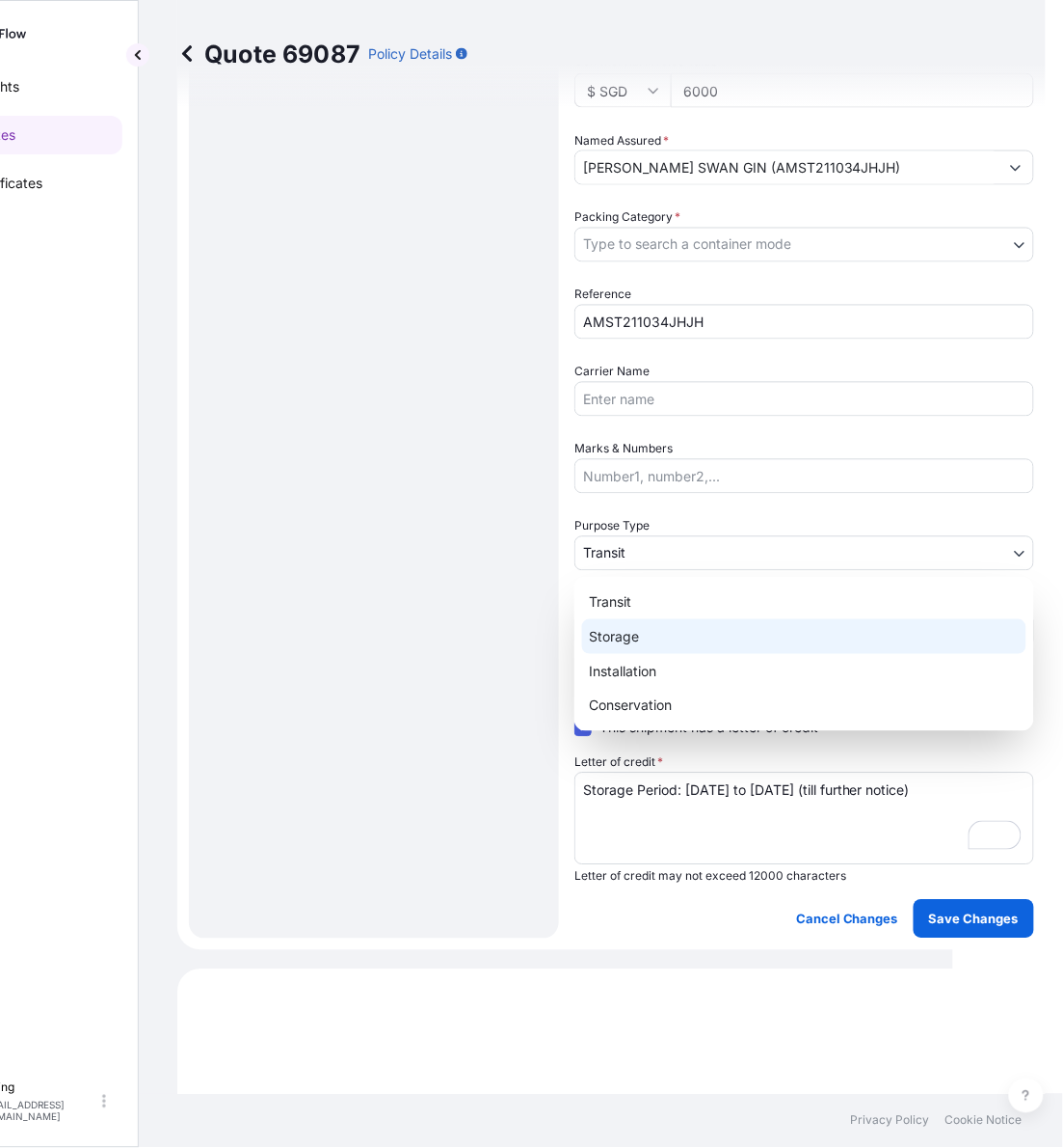
click at [652, 627] on div "Storage" at bounding box center [805, 636] width 445 height 34
select select "Storage"
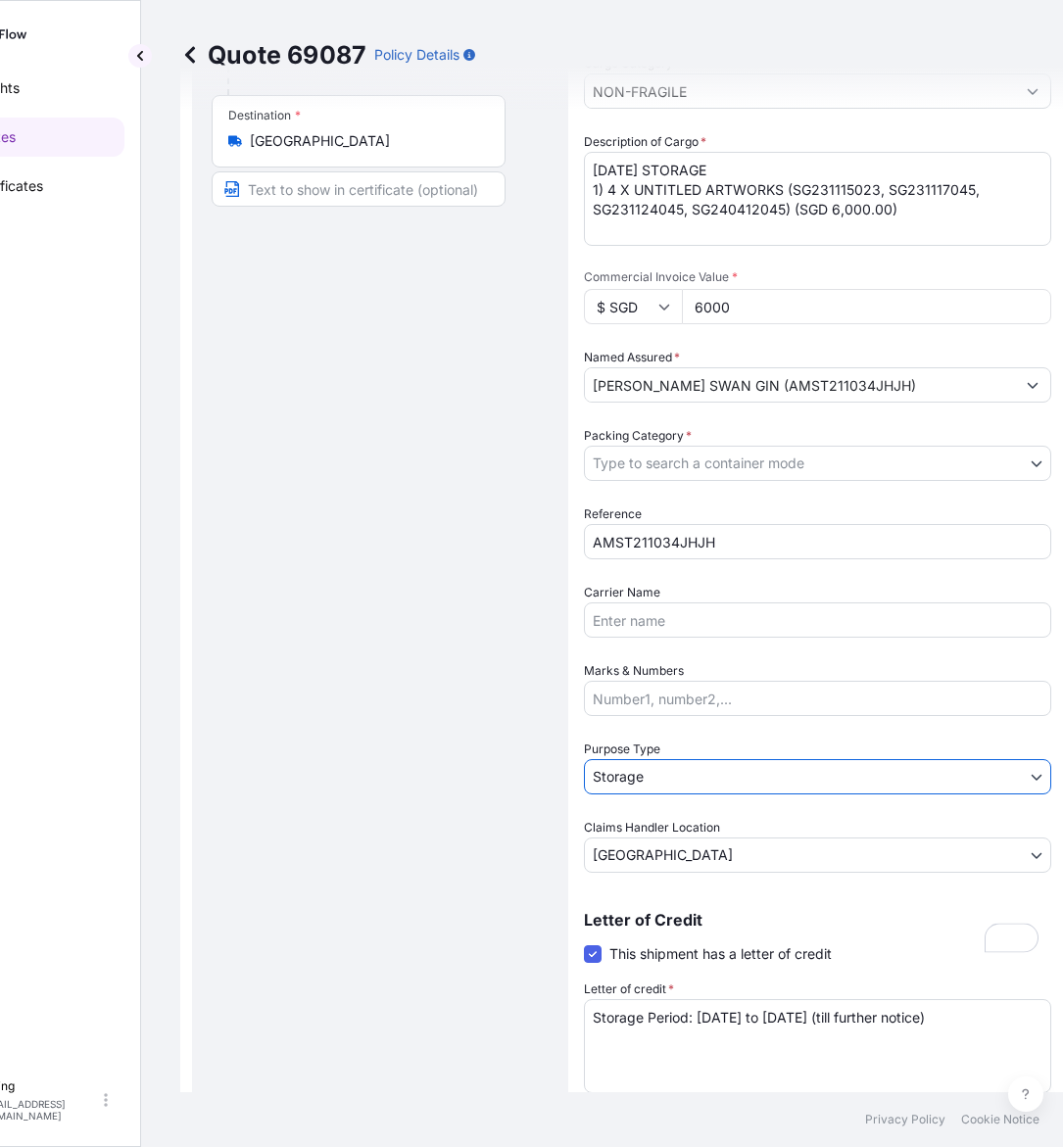
scroll to position [0, 0]
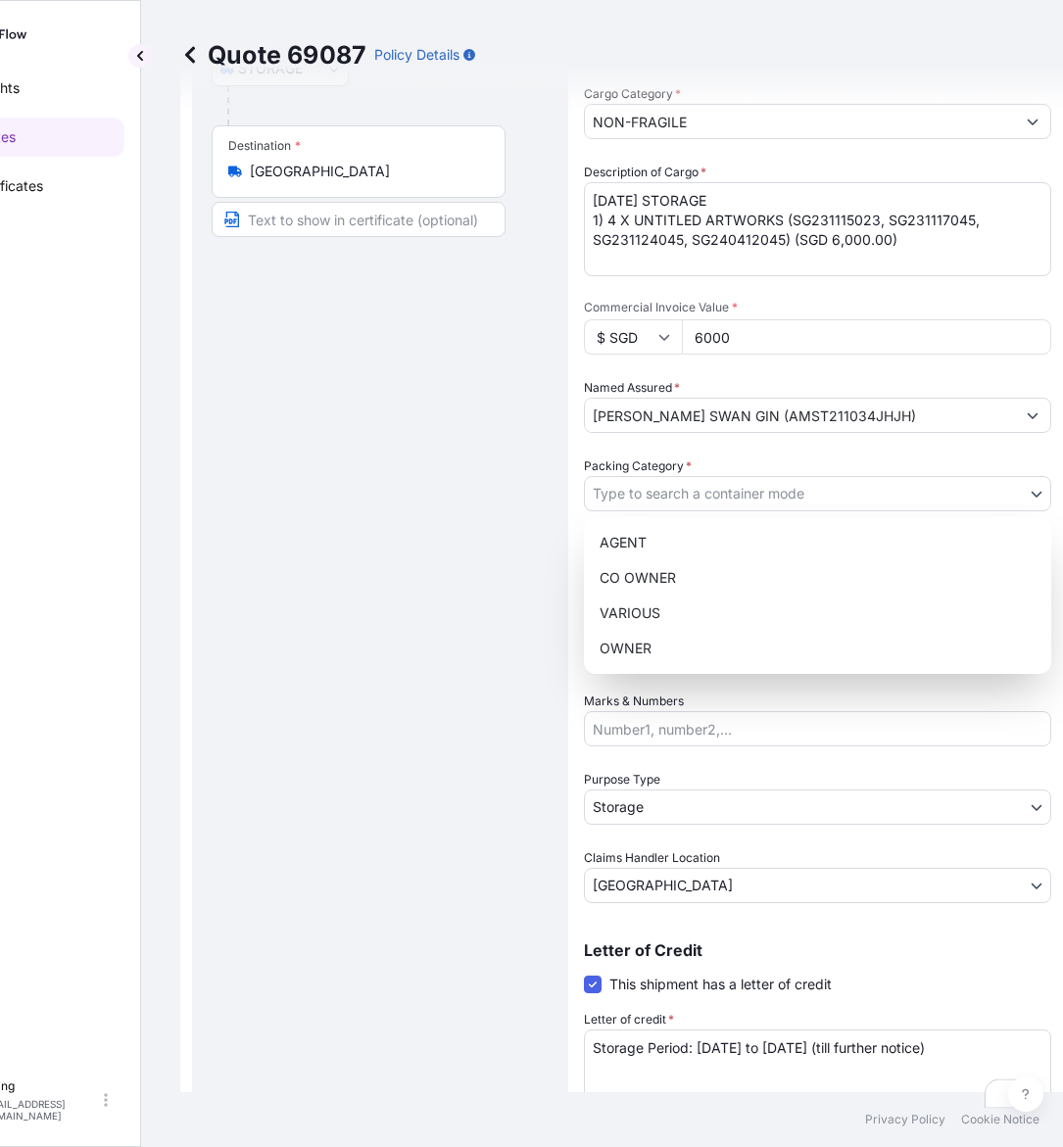
click at [720, 502] on body "Insights Quotes Certificates E E Eling eeling@helutrans.com Quote 69087 Policy …" at bounding box center [428, 573] width 1045 height 1147
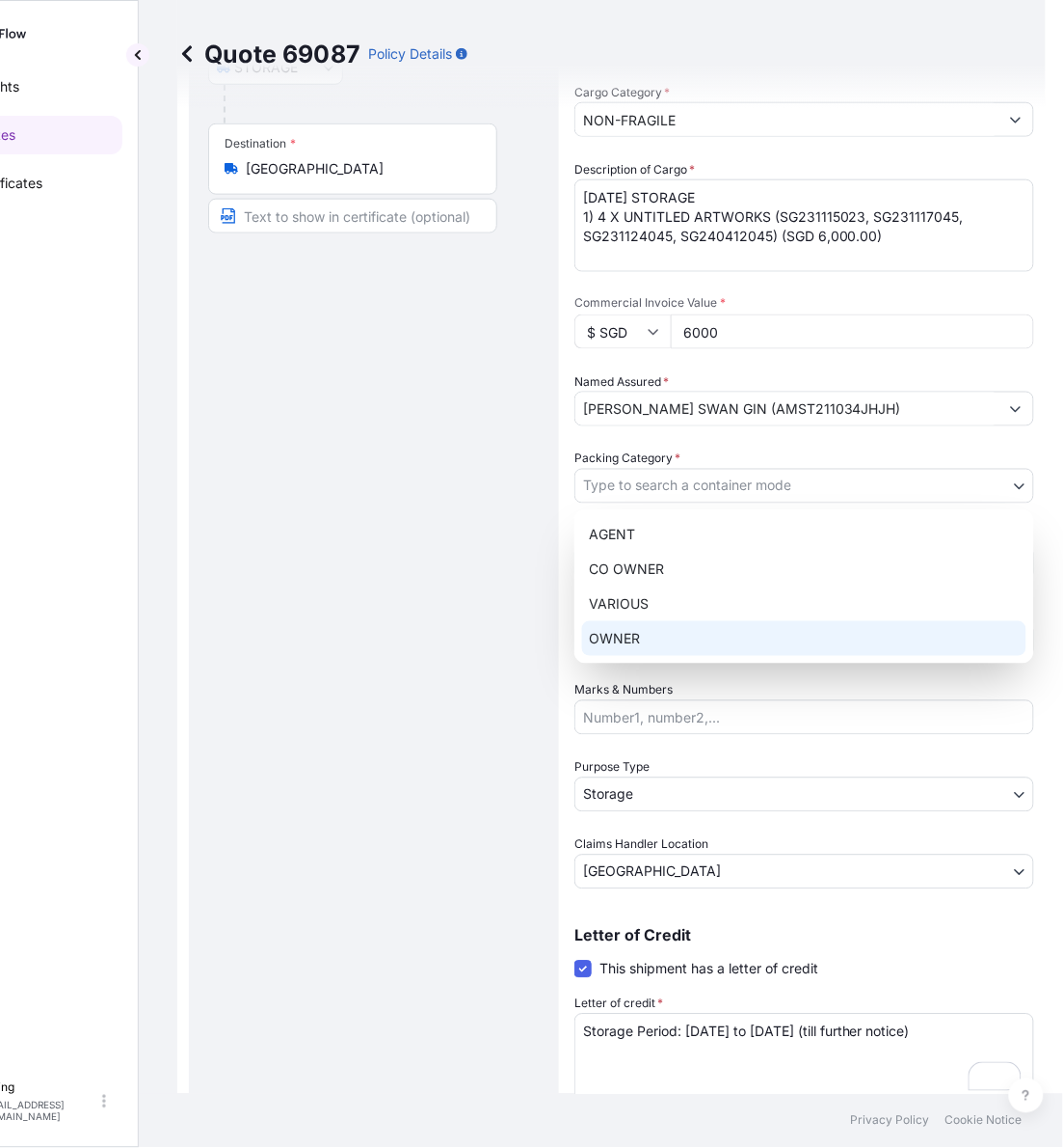
click at [660, 634] on div "OWNER" at bounding box center [805, 638] width 445 height 34
select select "27"
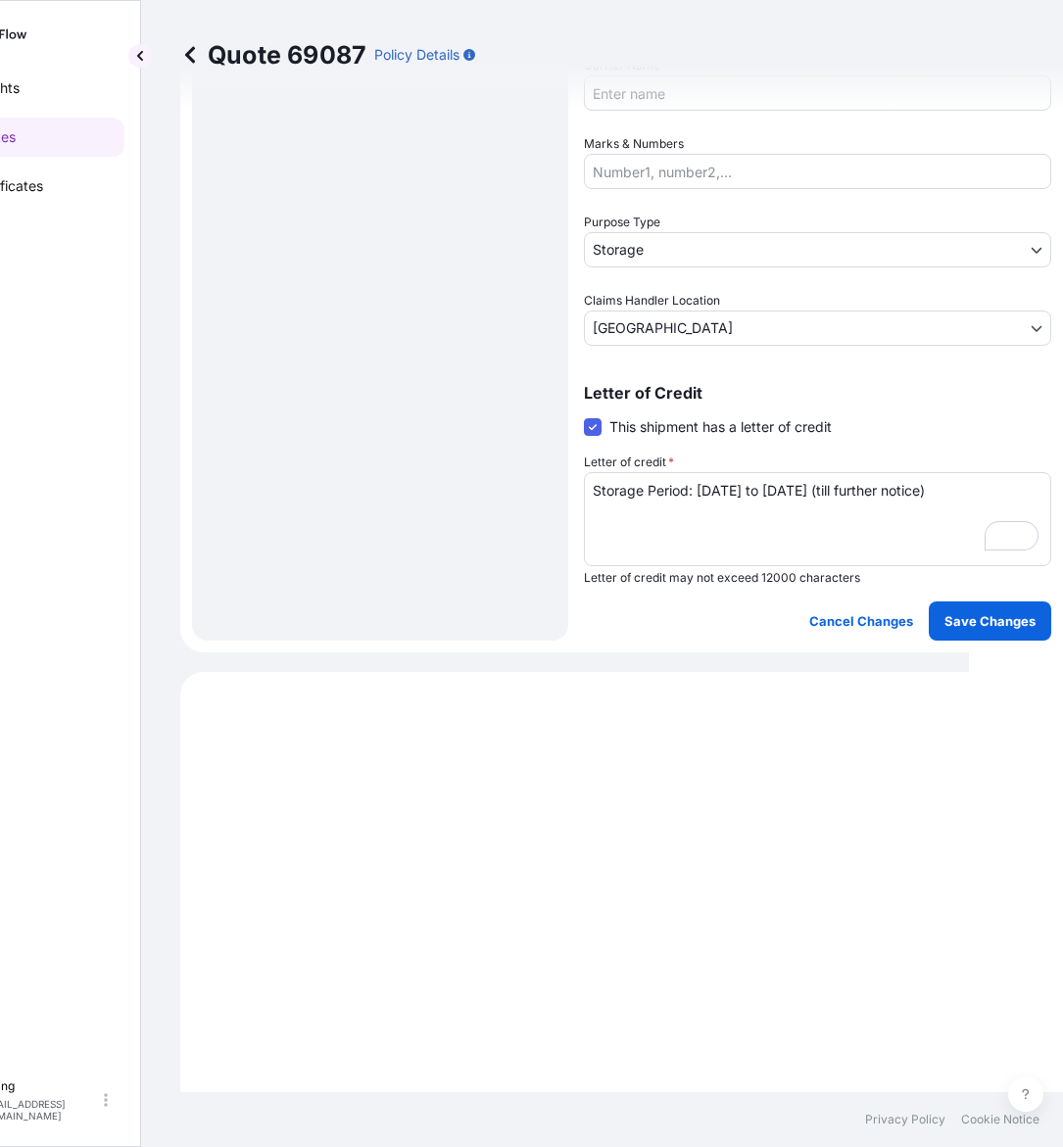
click at [1000, 635] on button "Save Changes" at bounding box center [990, 620] width 122 height 39
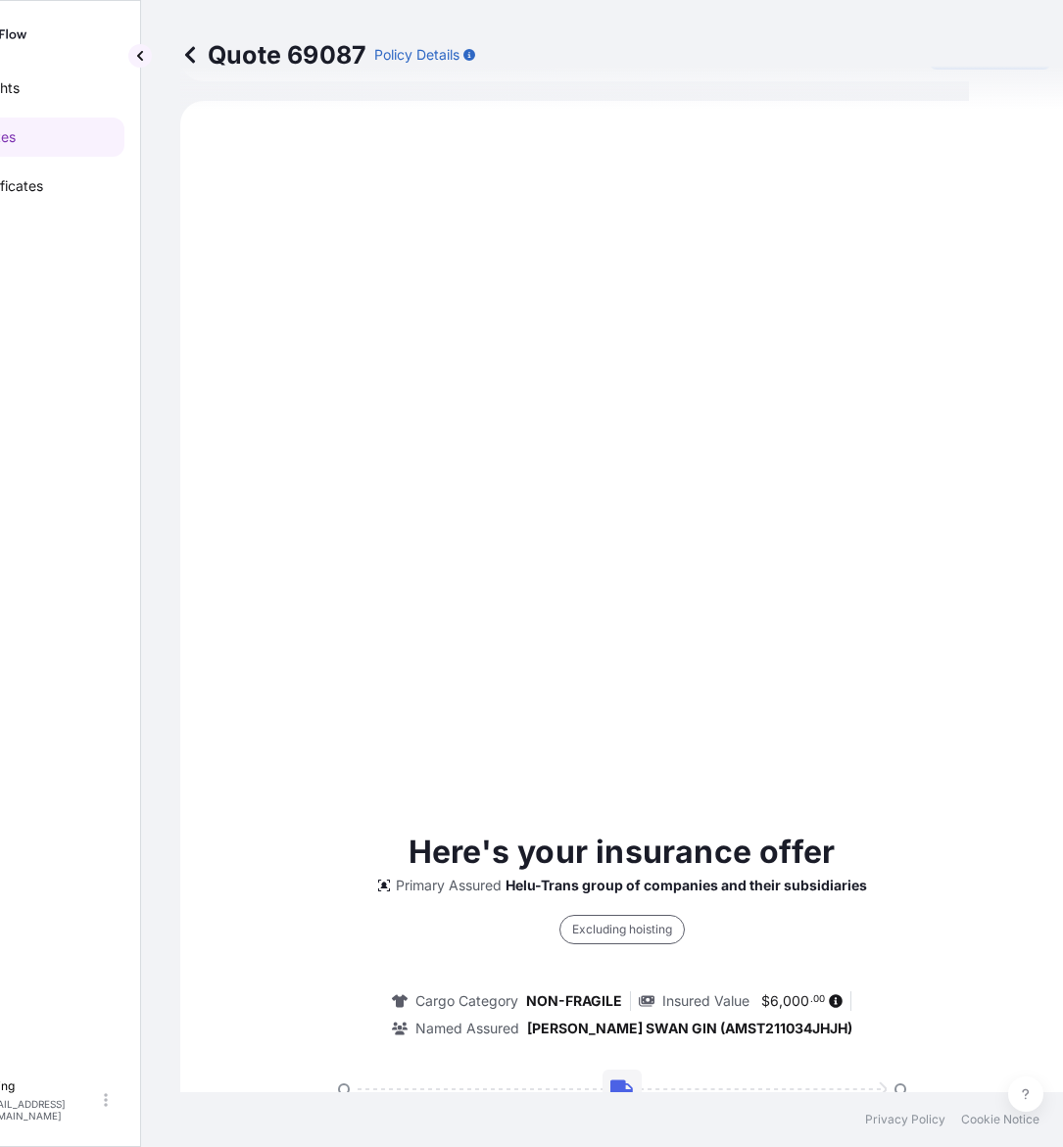
select select "STORAGE"
select select "Storage"
select select "[GEOGRAPHIC_DATA]"
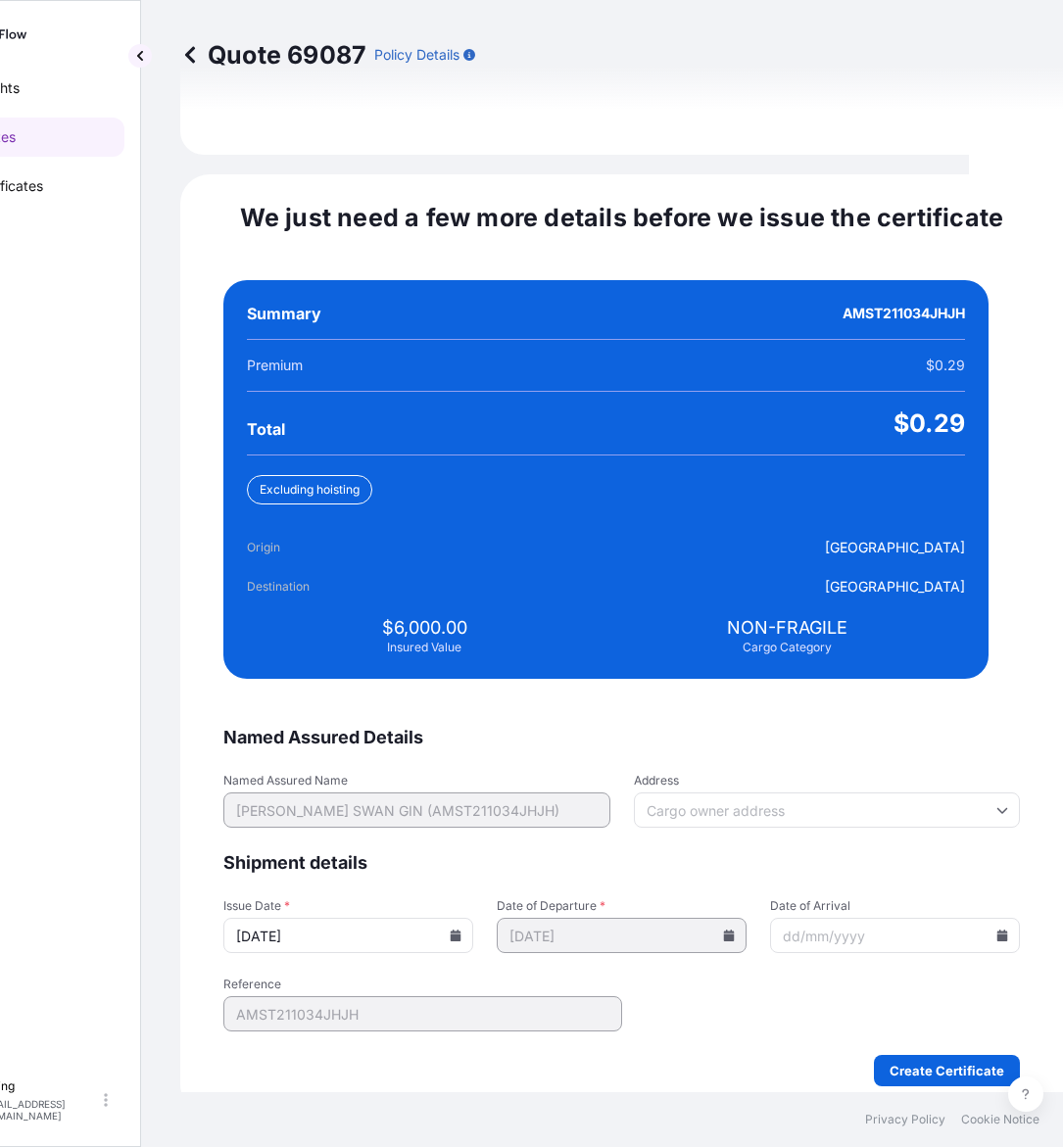
click at [461, 930] on icon at bounding box center [456, 936] width 12 height 12
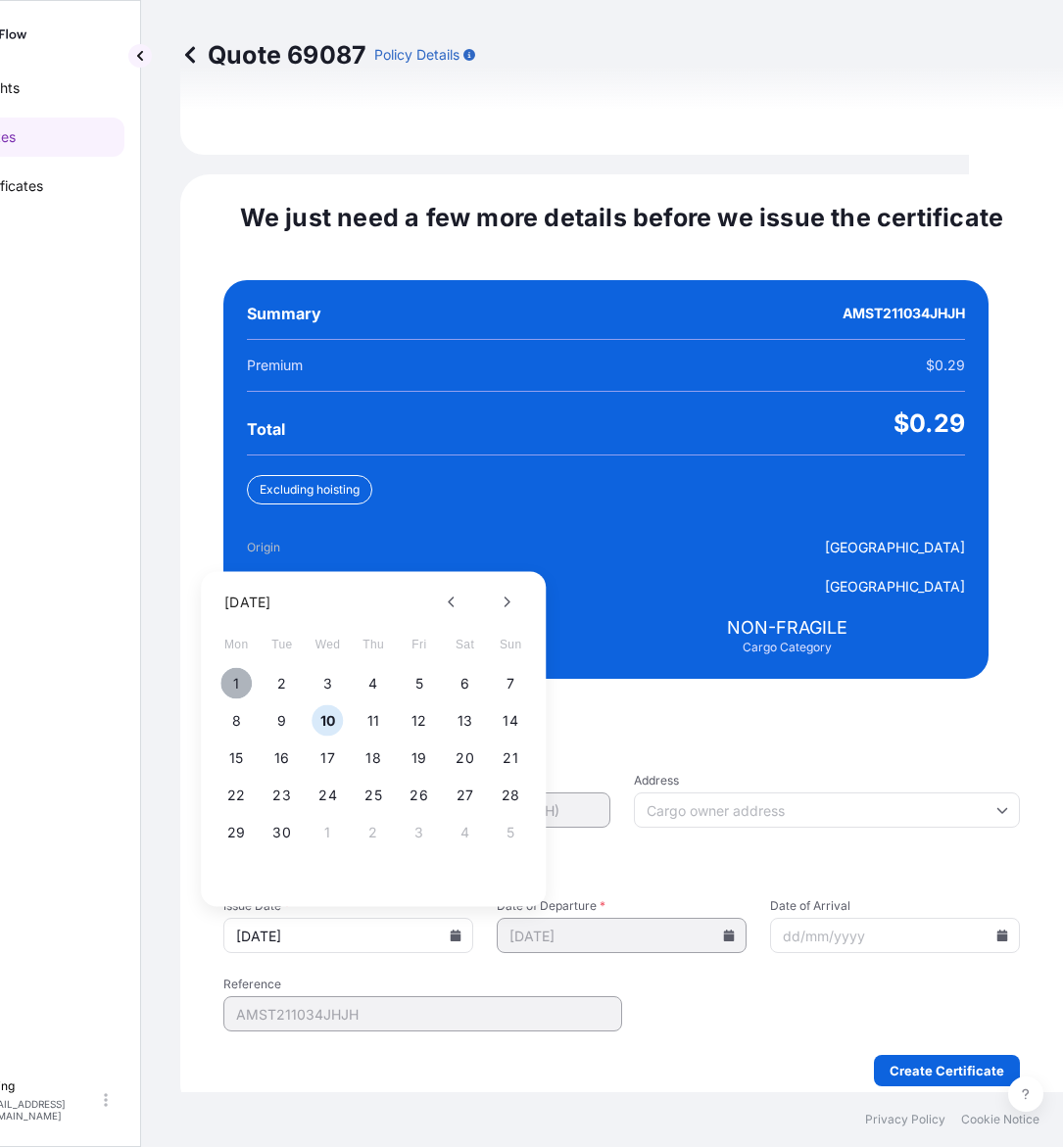
click at [227, 668] on button "1" at bounding box center [235, 683] width 31 height 31
type input "[DATE]"
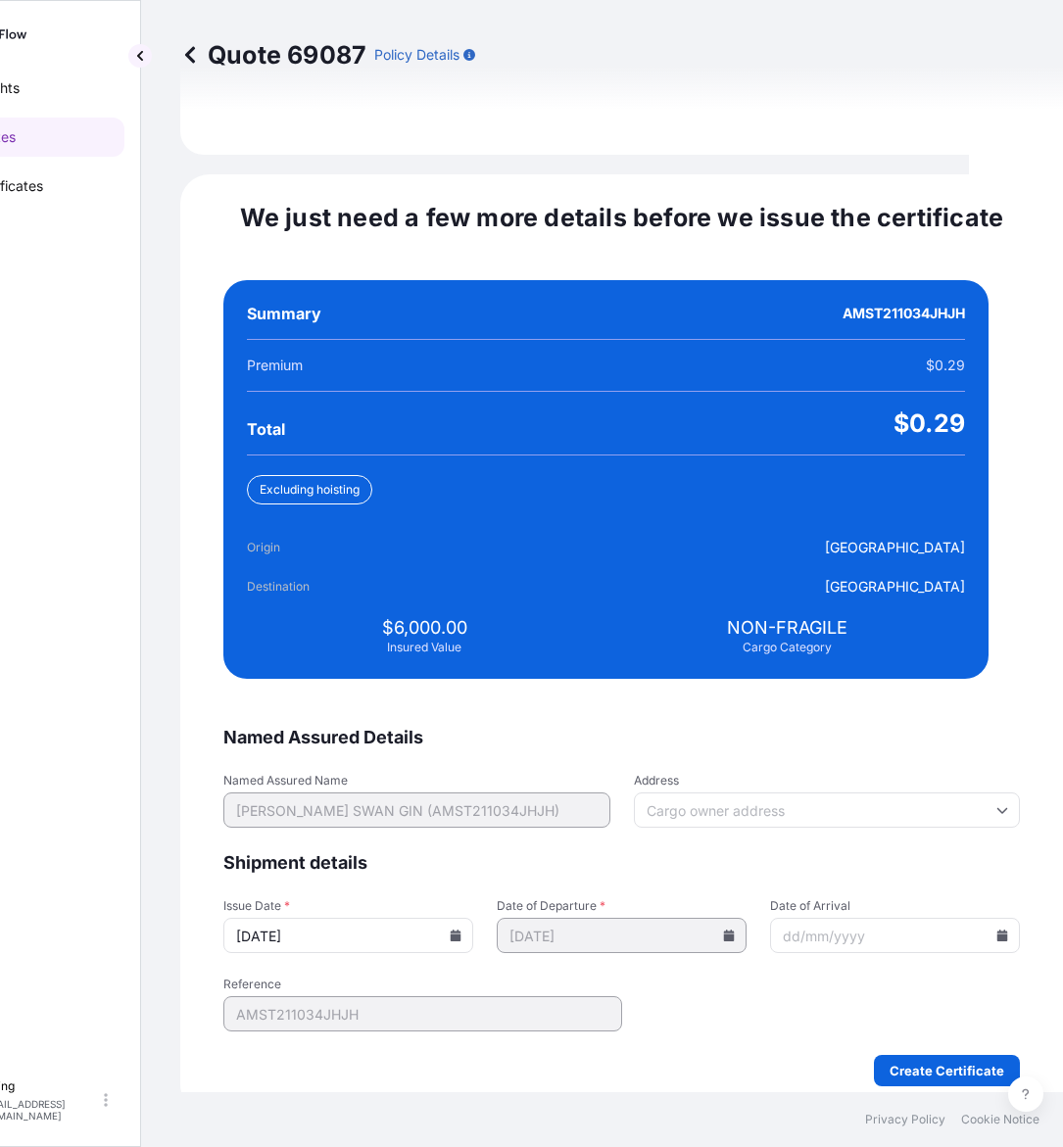
click at [971, 918] on input "Date of Arrival" at bounding box center [895, 935] width 250 height 35
click at [997, 930] on icon at bounding box center [1002, 936] width 11 height 12
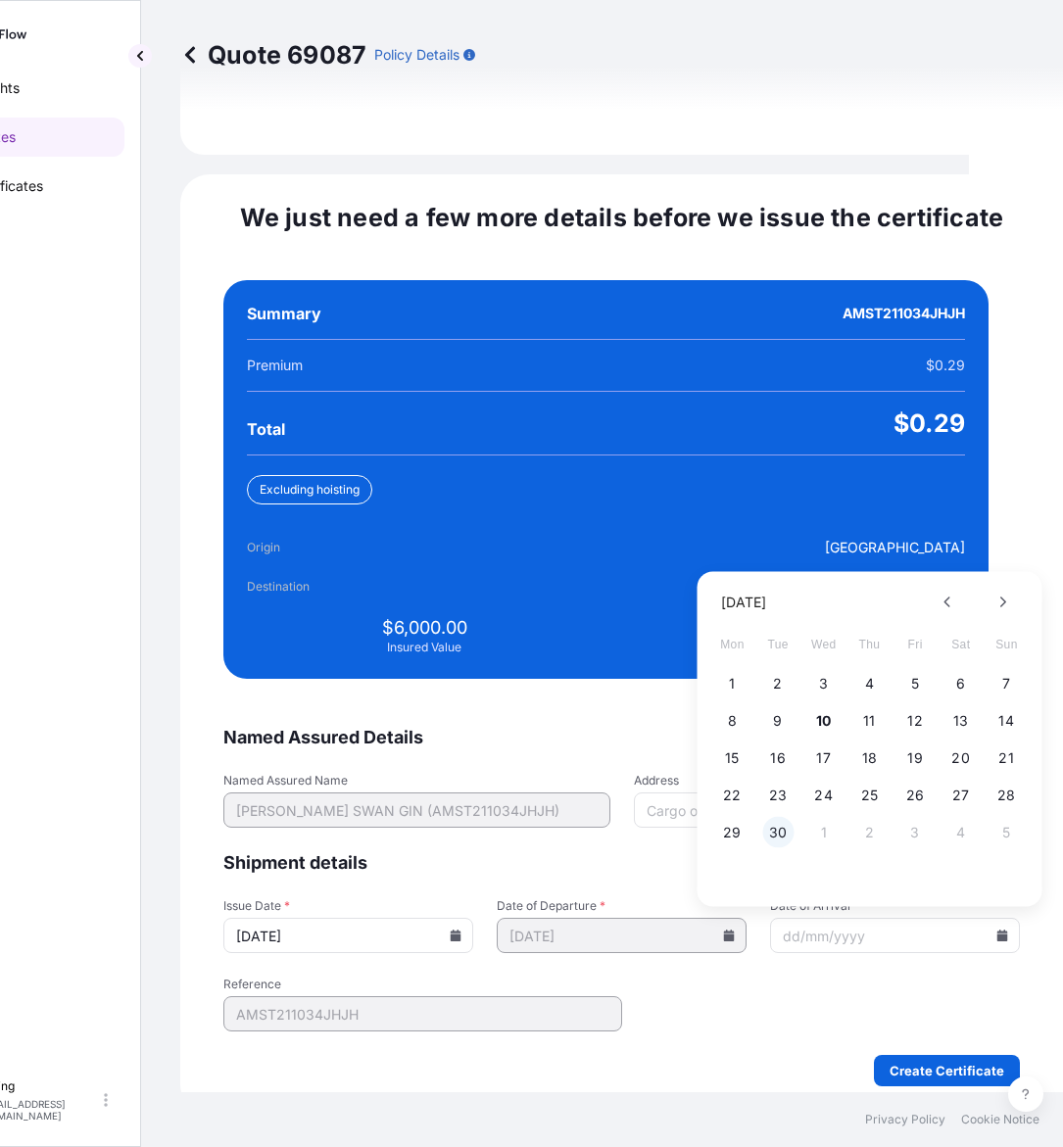
click at [770, 817] on button "30" at bounding box center [777, 832] width 31 height 31
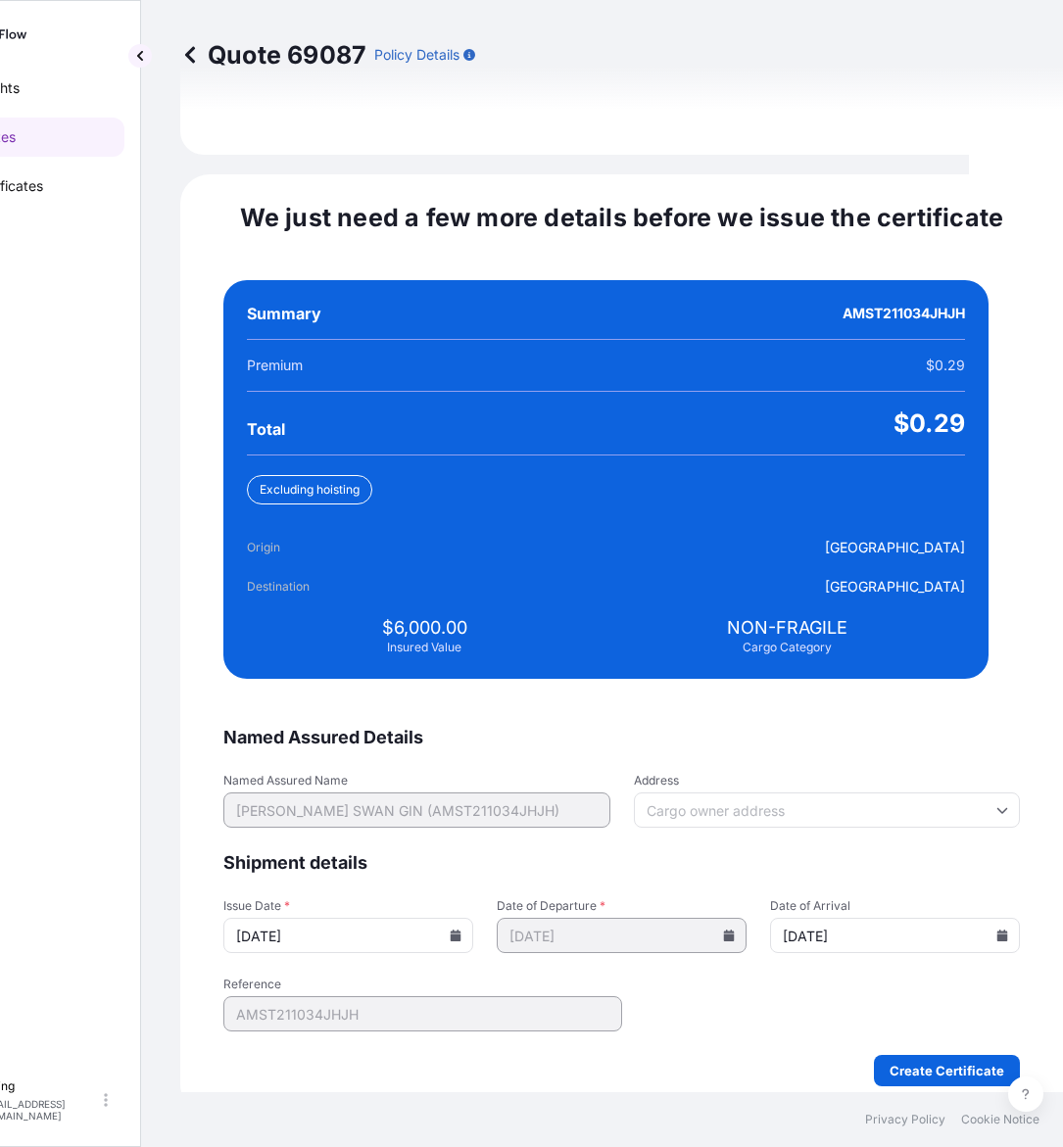
type input "[DATE]"
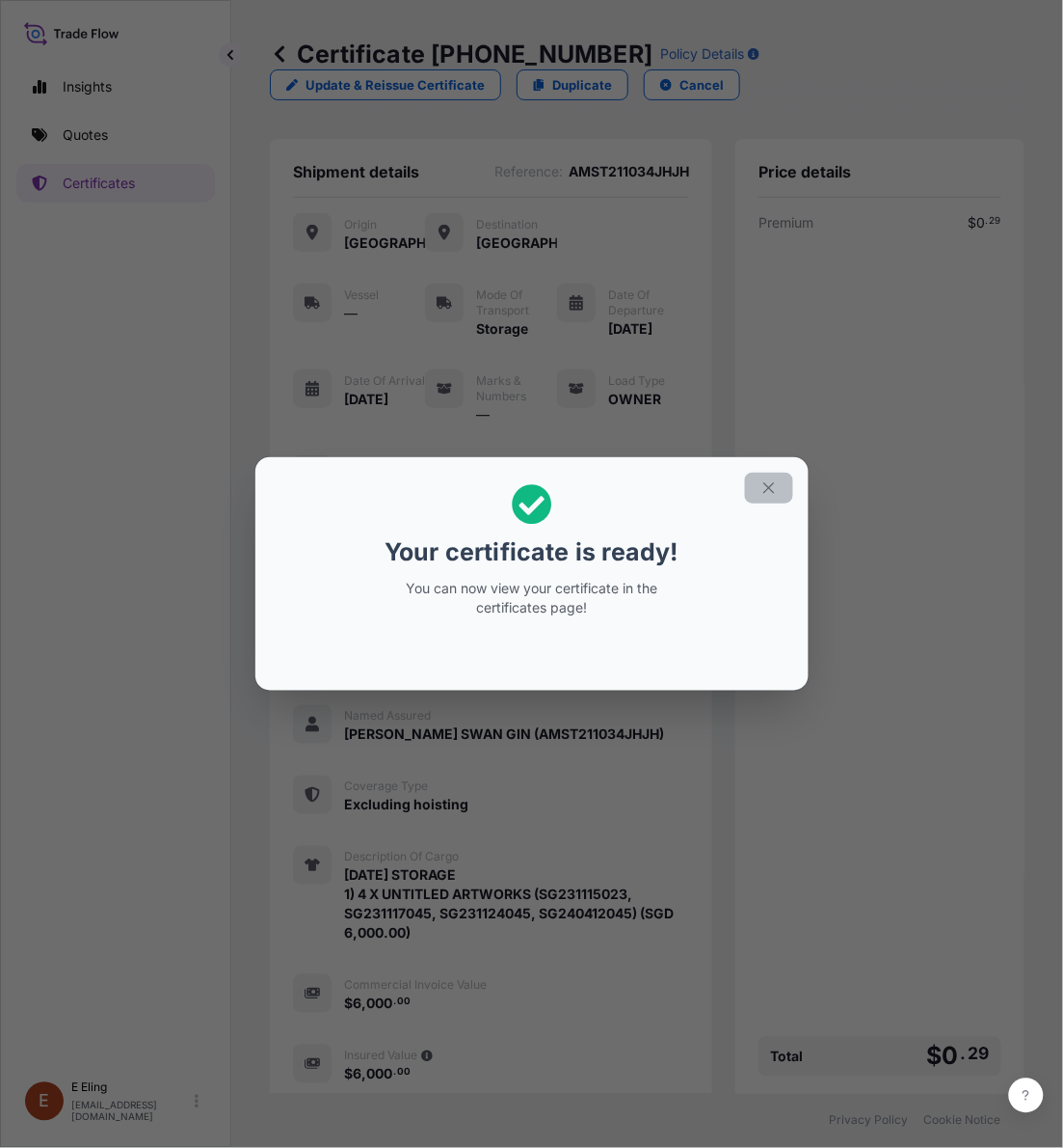
click at [767, 488] on icon "button" at bounding box center [770, 488] width 18 height 18
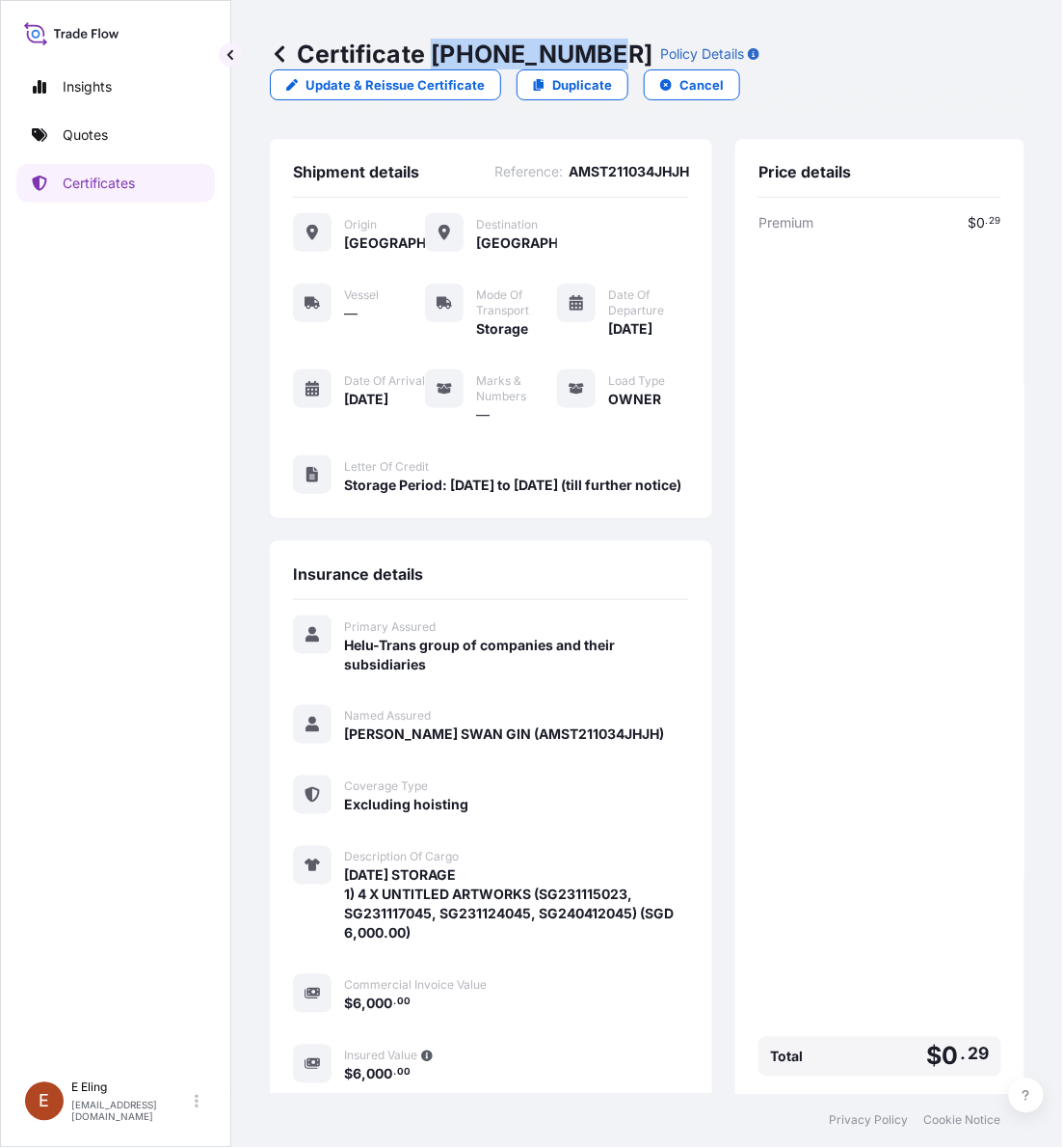
drag, startPoint x: 434, startPoint y: 48, endPoint x: 598, endPoint y: 61, distance: 164.5
click at [598, 61] on p "Certificate 31504-1457-1" at bounding box center [461, 53] width 383 height 31
copy p "[PHONE_NUMBER]"
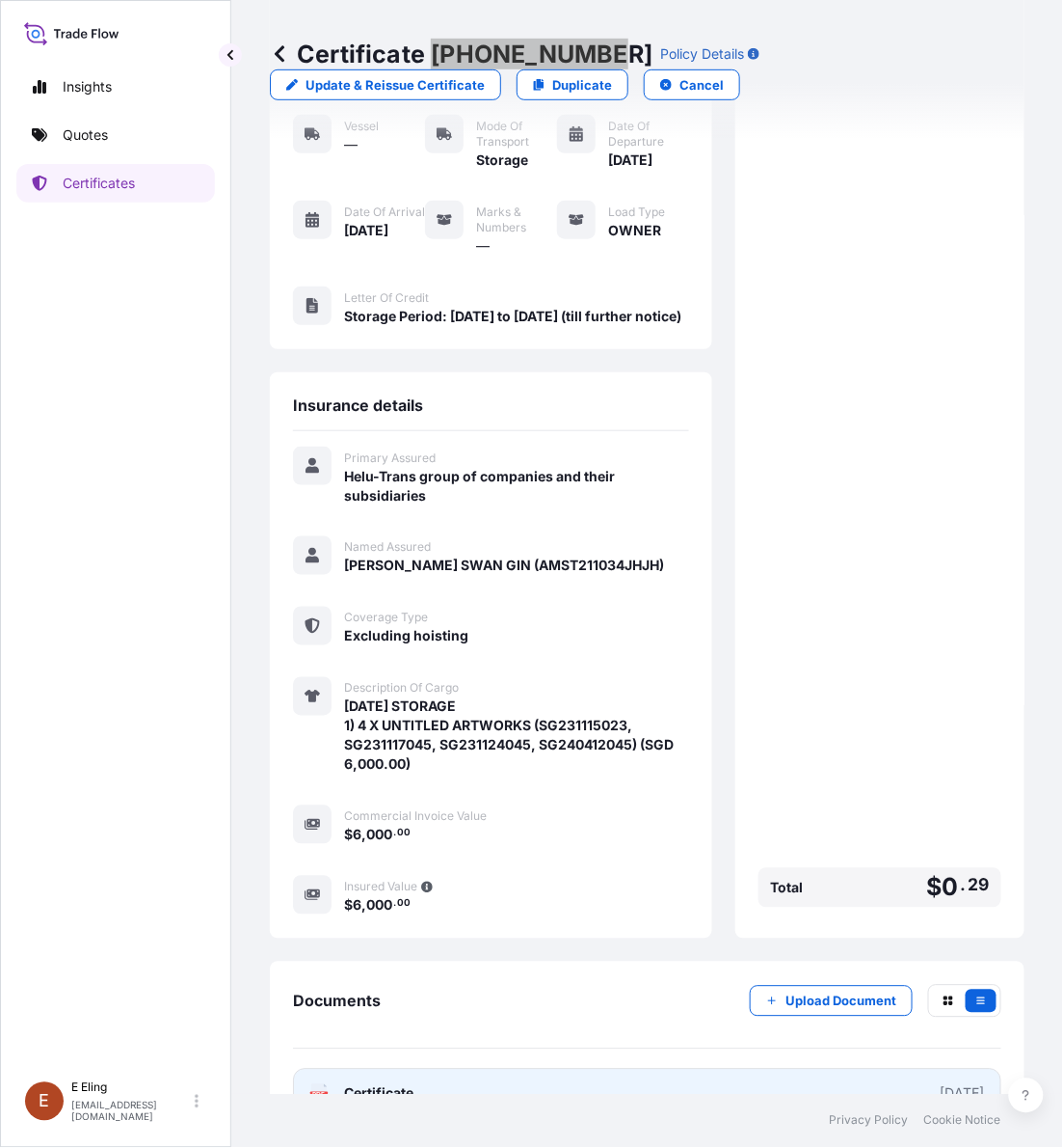
scroll to position [227, 0]
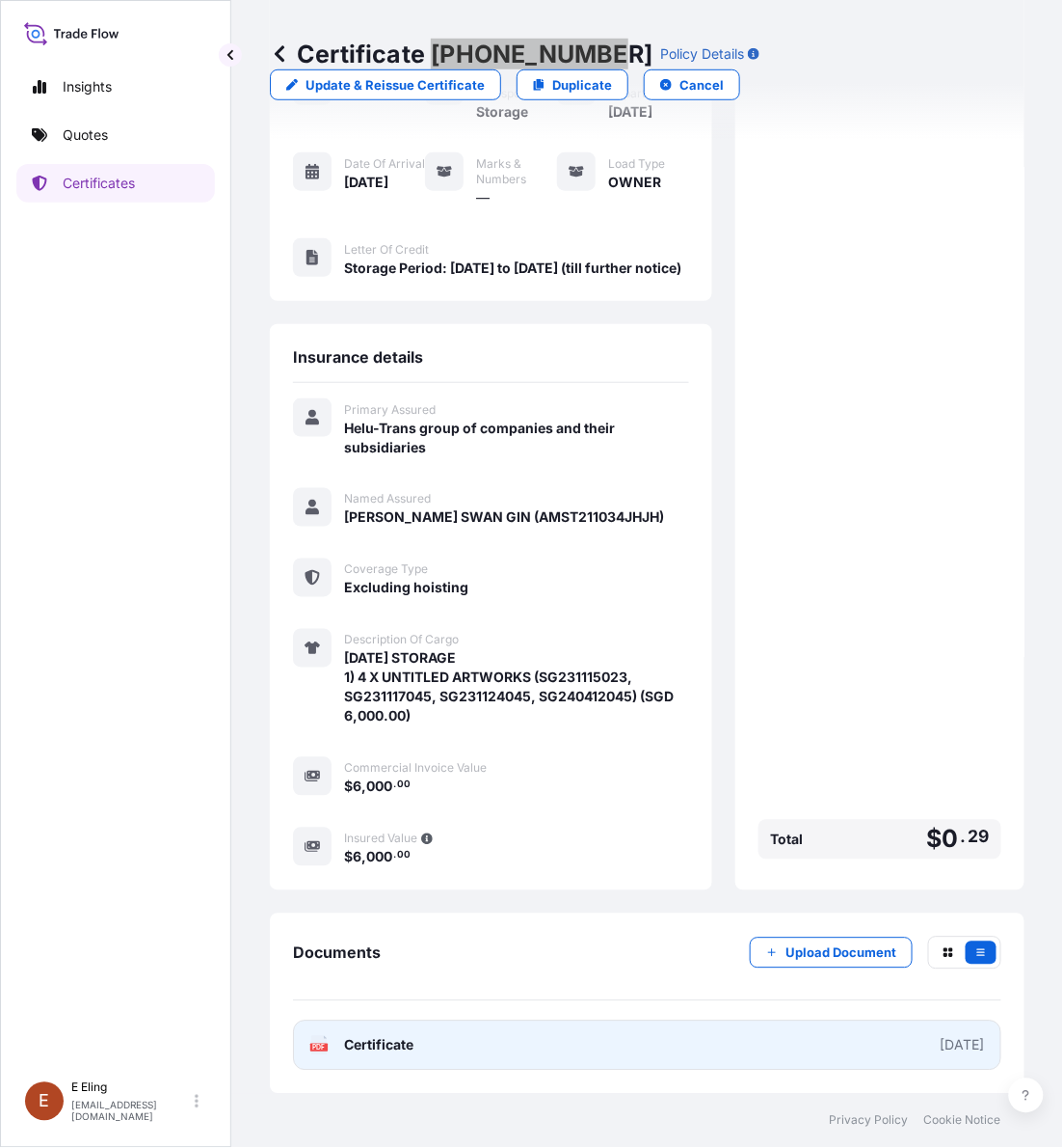
click at [623, 1049] on link "PDF Certificate [DATE]" at bounding box center [648, 1045] width 709 height 50
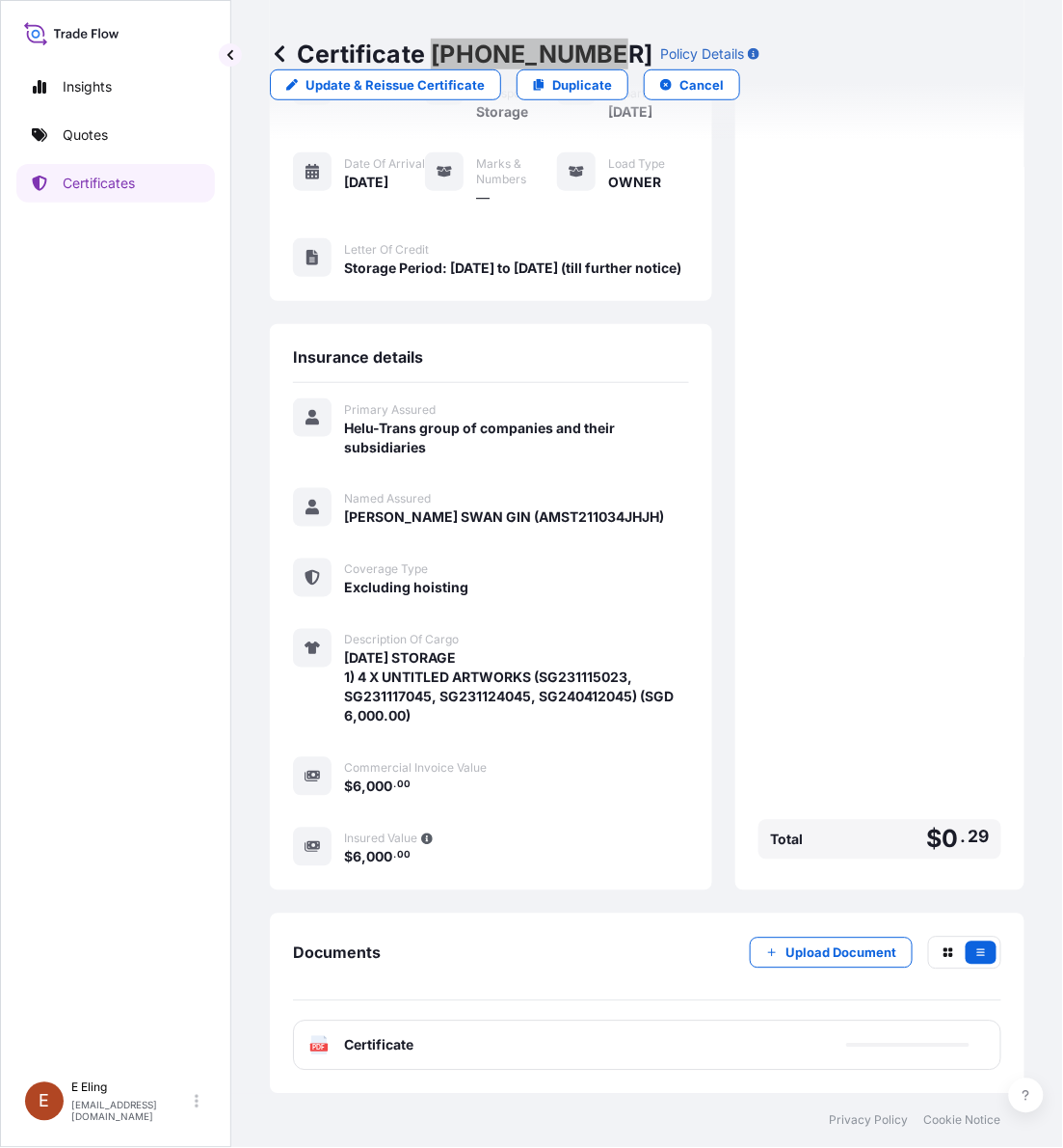
copy p "[PHONE_NUMBER]"
click at [101, 160] on div "Insights Quotes Certificates" at bounding box center [116, 560] width 199 height 1021
click at [865, 967] on div "Upload Document" at bounding box center [876, 952] width 252 height 32
click at [860, 955] on p "Upload Document" at bounding box center [841, 953] width 111 height 20
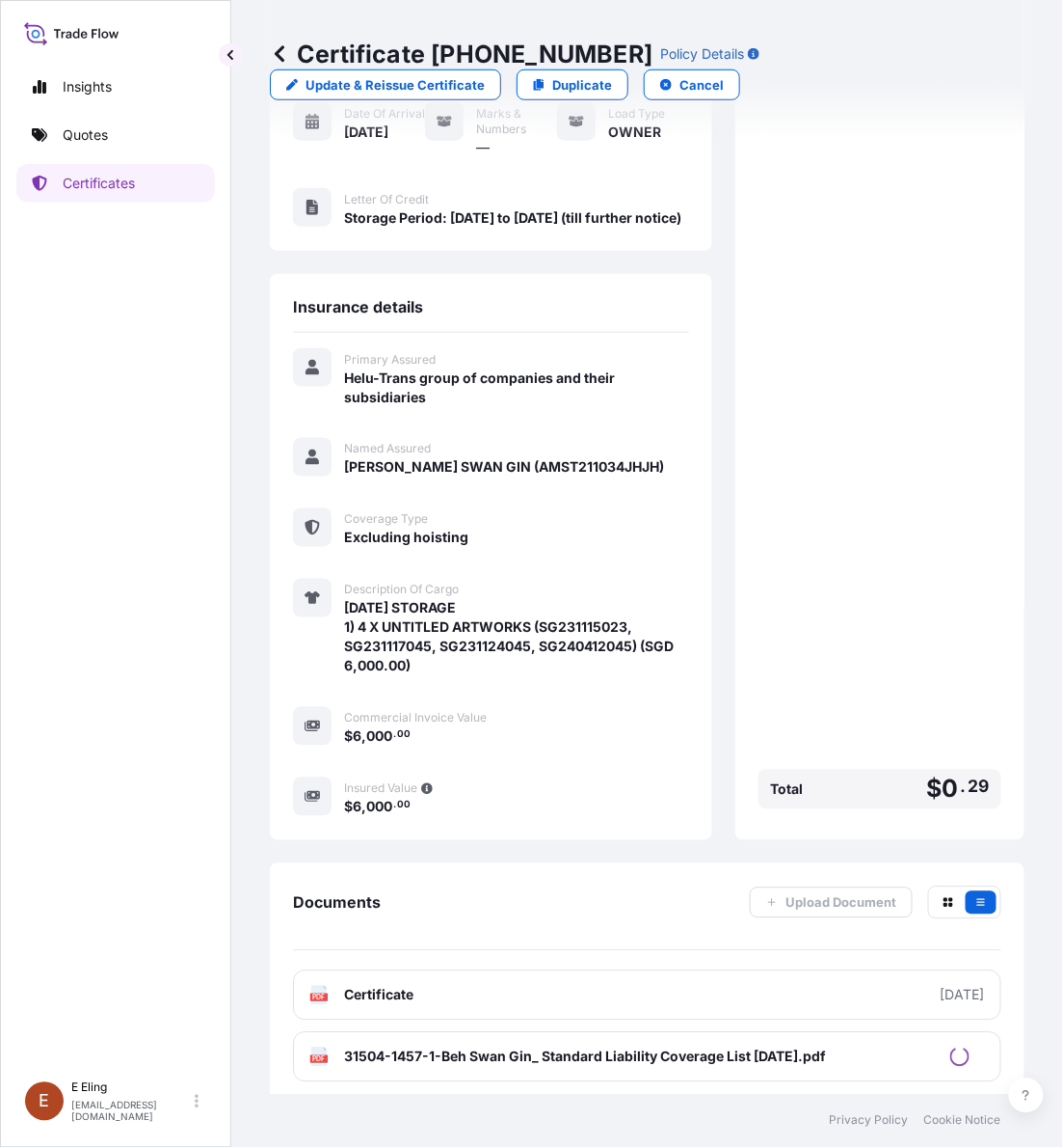
scroll to position [289, 0]
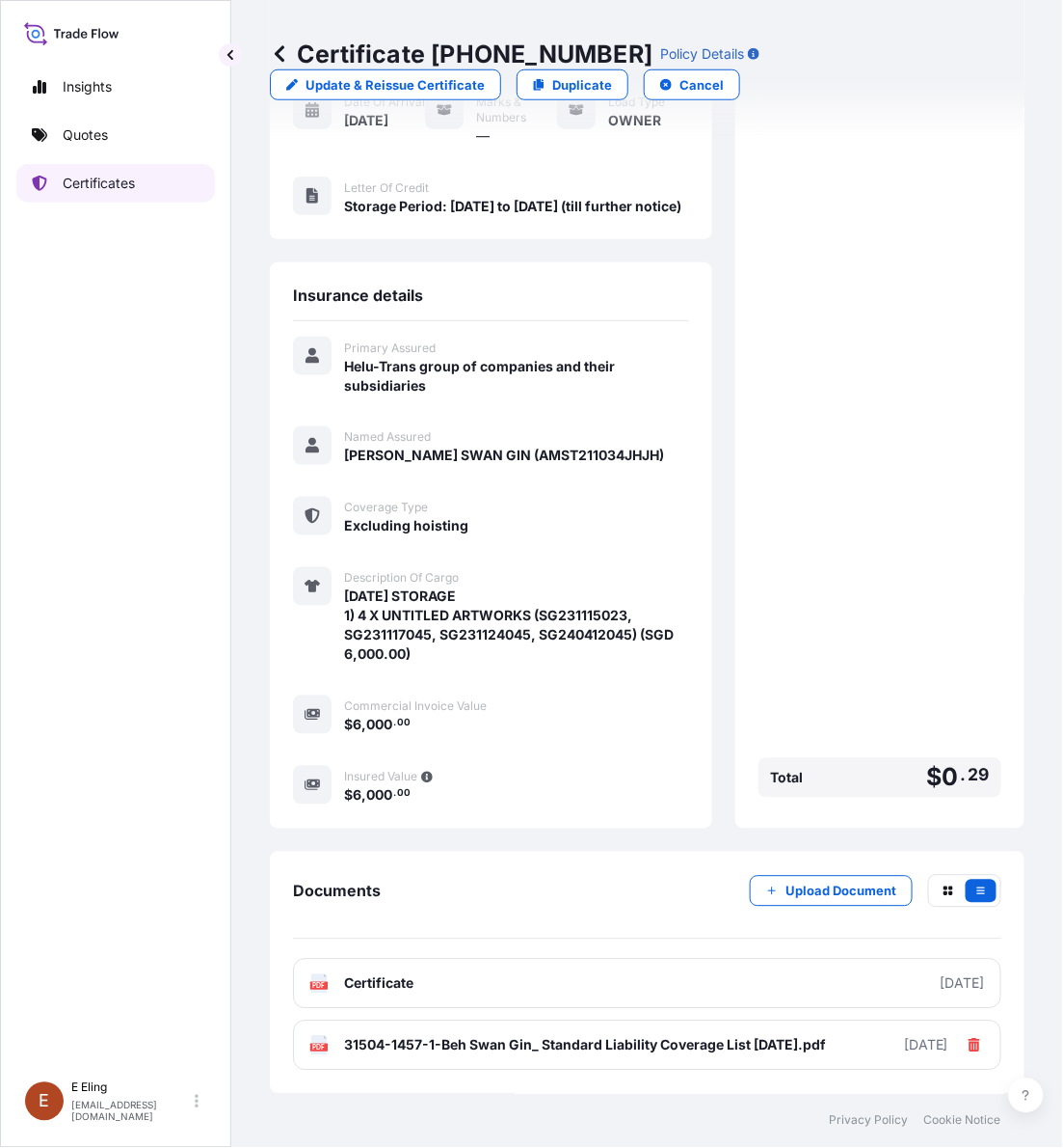
click at [157, 175] on link "Certificates" at bounding box center [116, 183] width 199 height 38
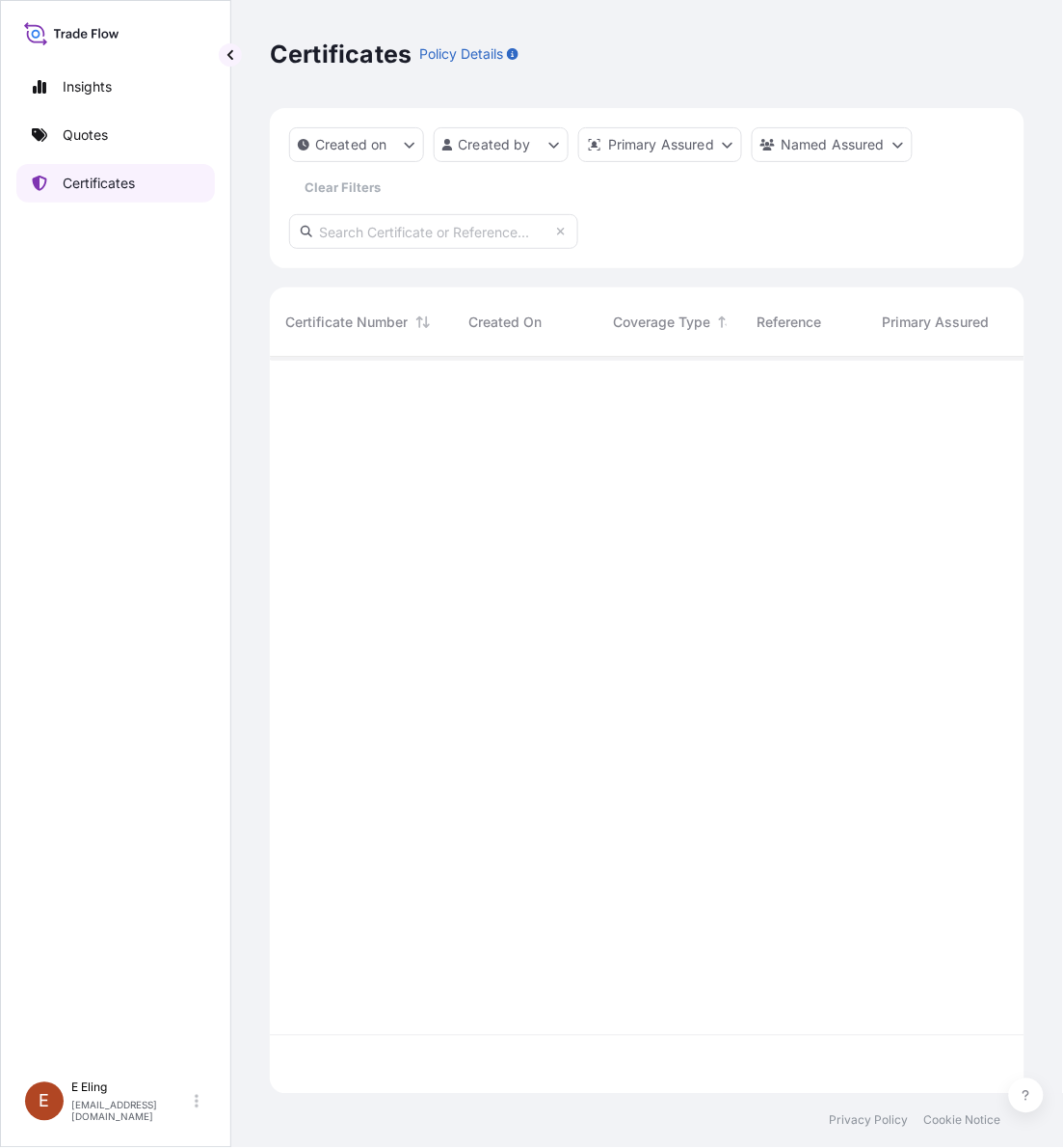
scroll to position [729, 737]
click at [446, 239] on input "text" at bounding box center [434, 230] width 289 height 34
paste input "AMST071389INHT"
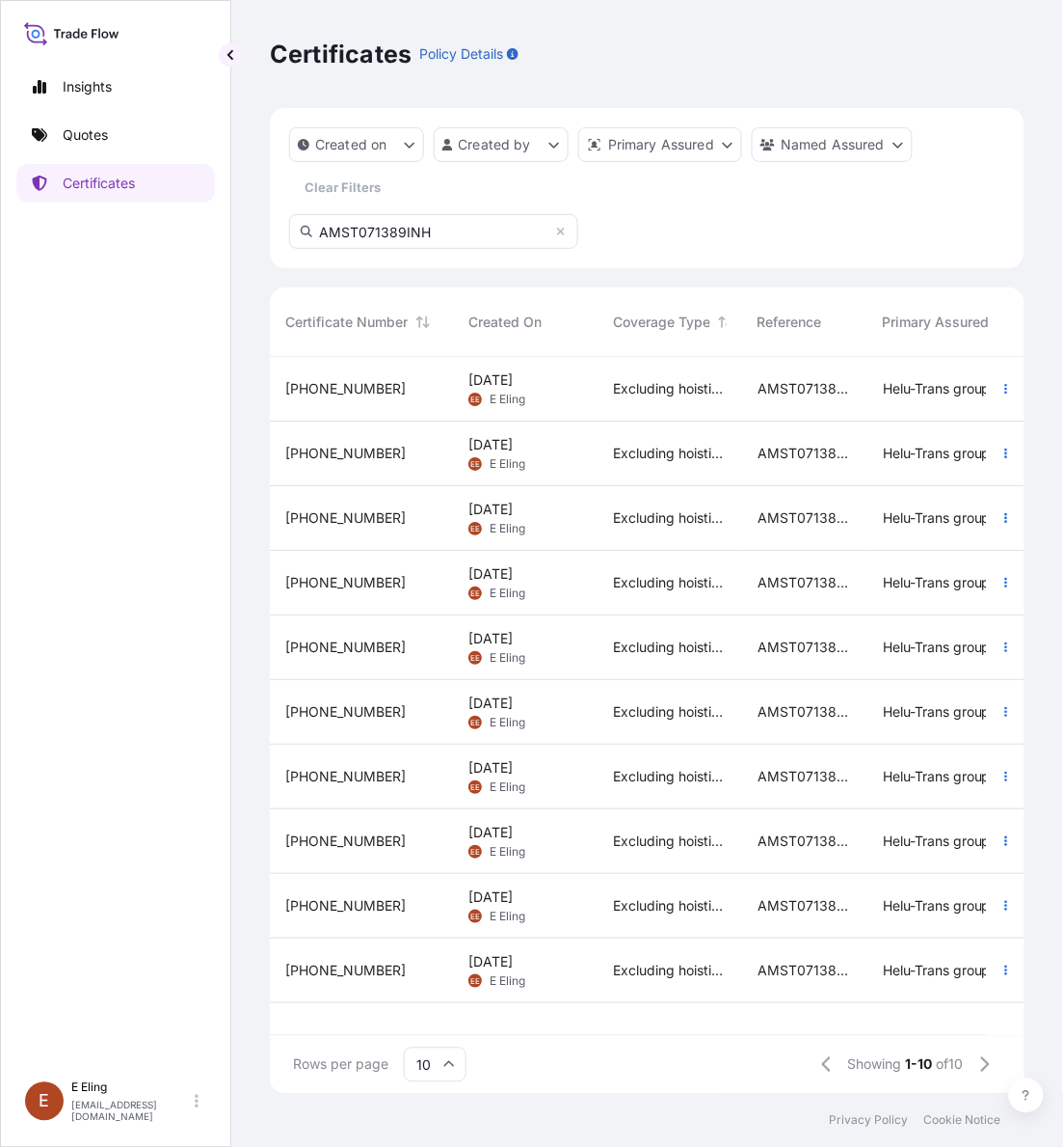
type input "AMST071389INH"
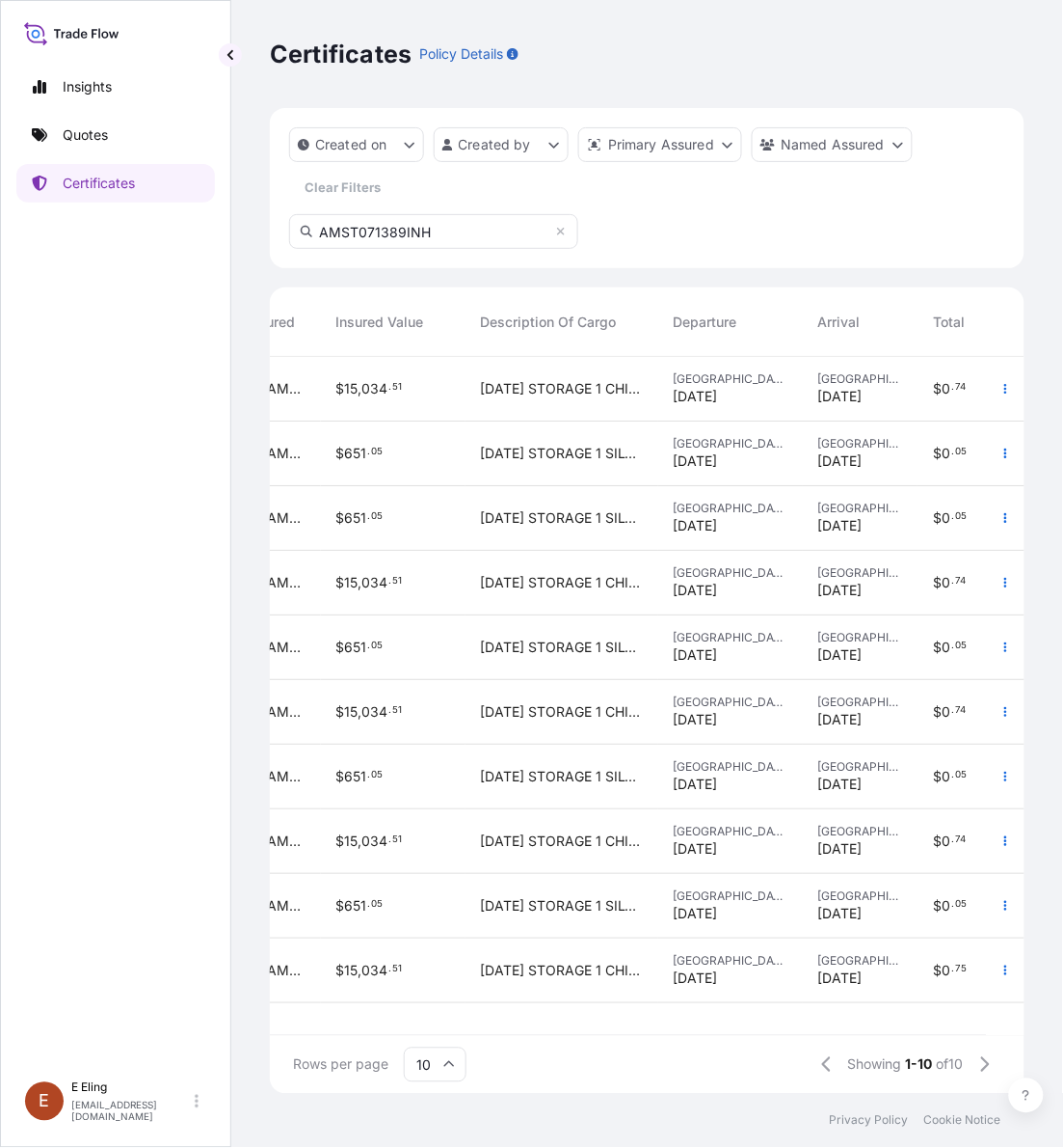
scroll to position [0, 856]
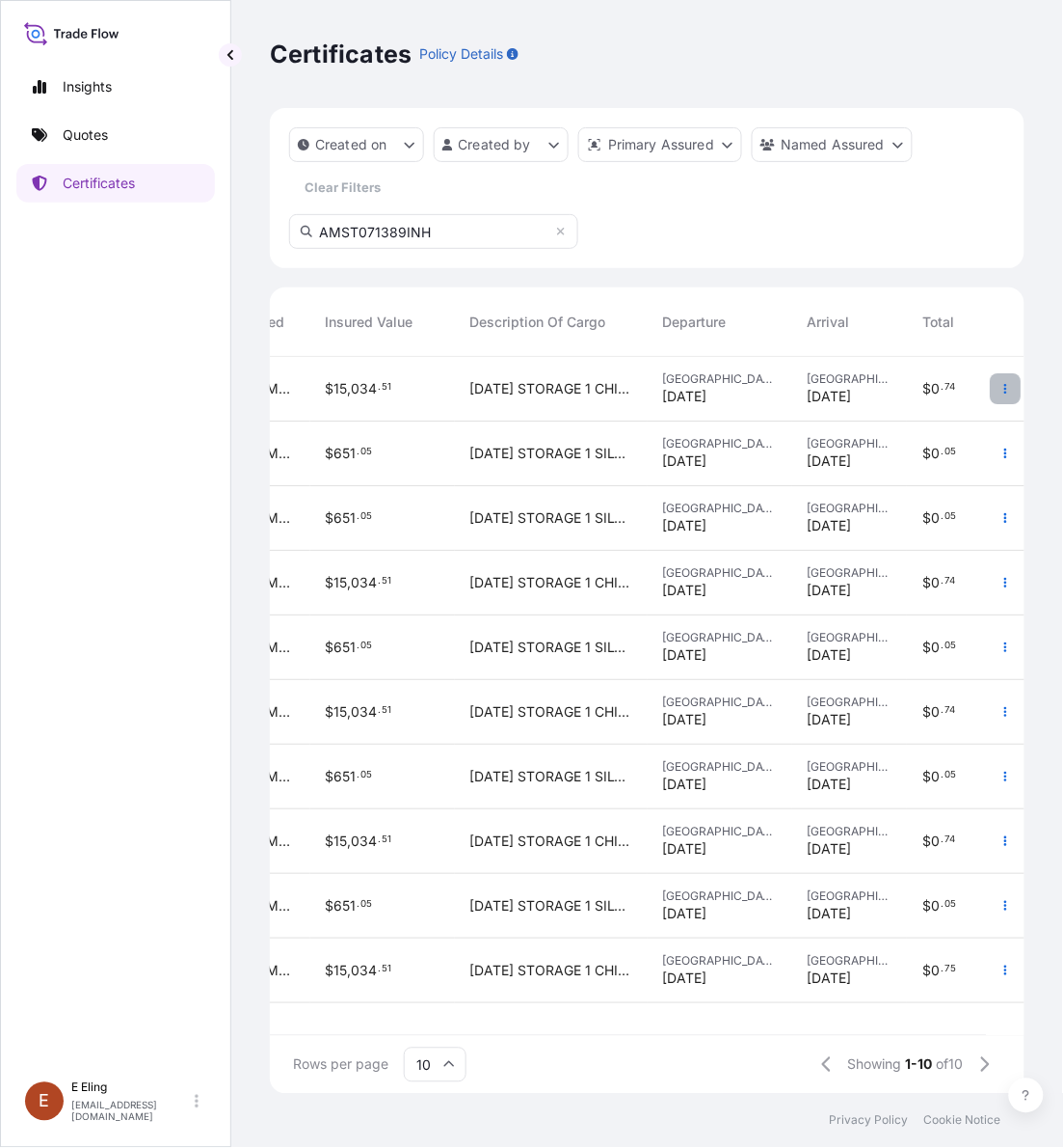
click at [1001, 386] on icon "button" at bounding box center [1007, 389] width 12 height 12
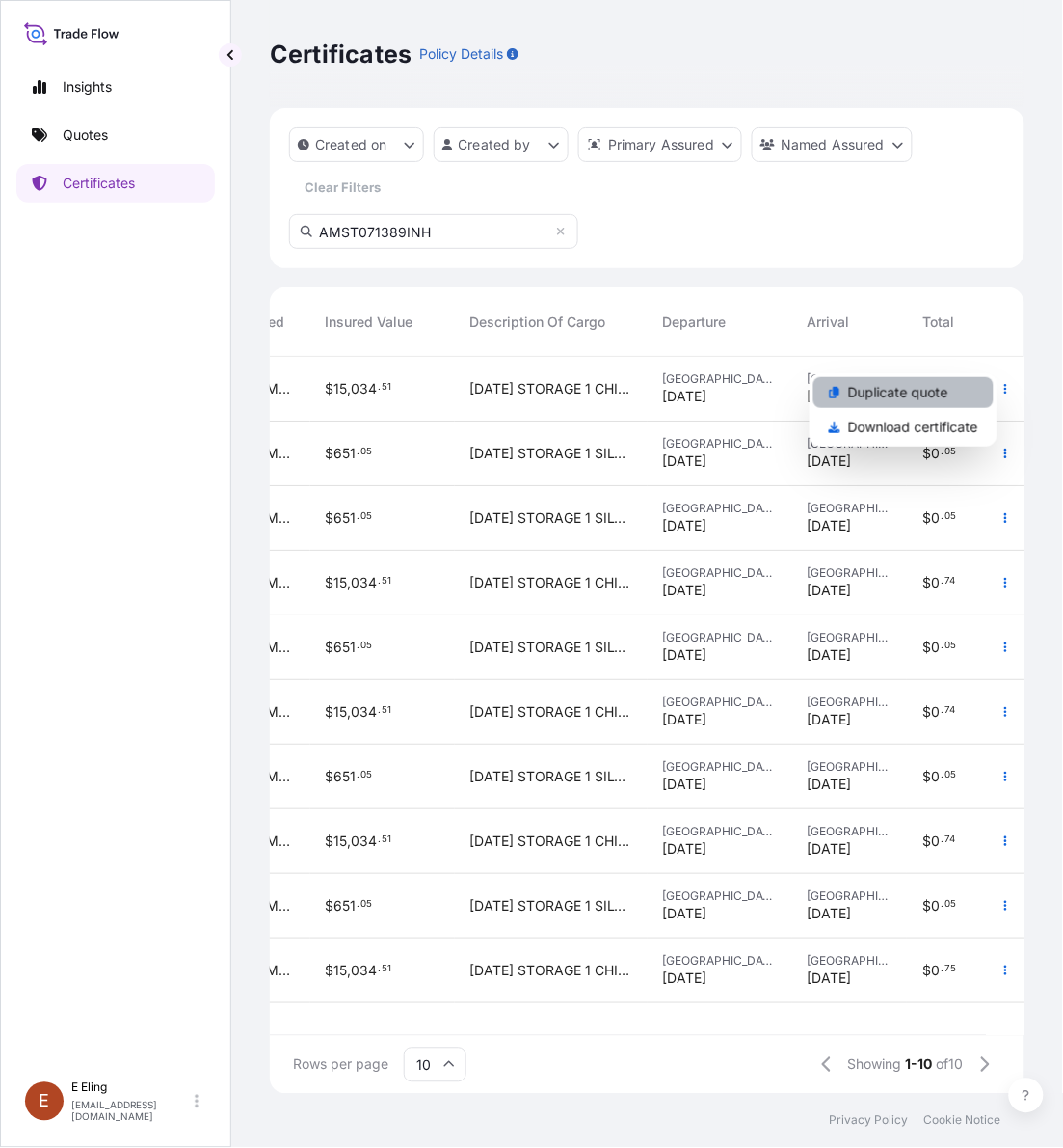
click at [916, 401] on p "Duplicate quote" at bounding box center [899, 393] width 100 height 20
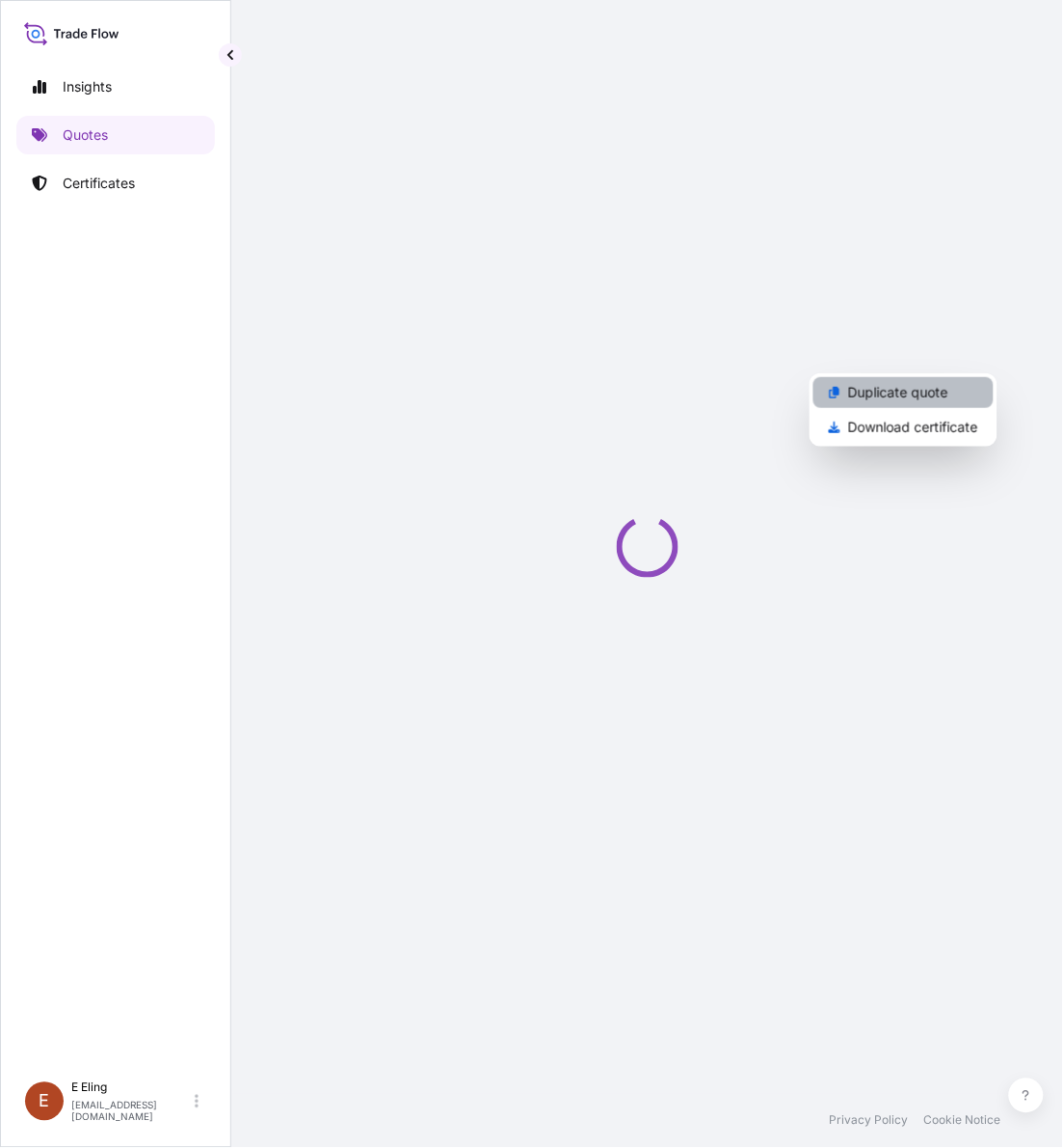
select select "STORAGE"
select select "Storage"
select select "[GEOGRAPHIC_DATA]"
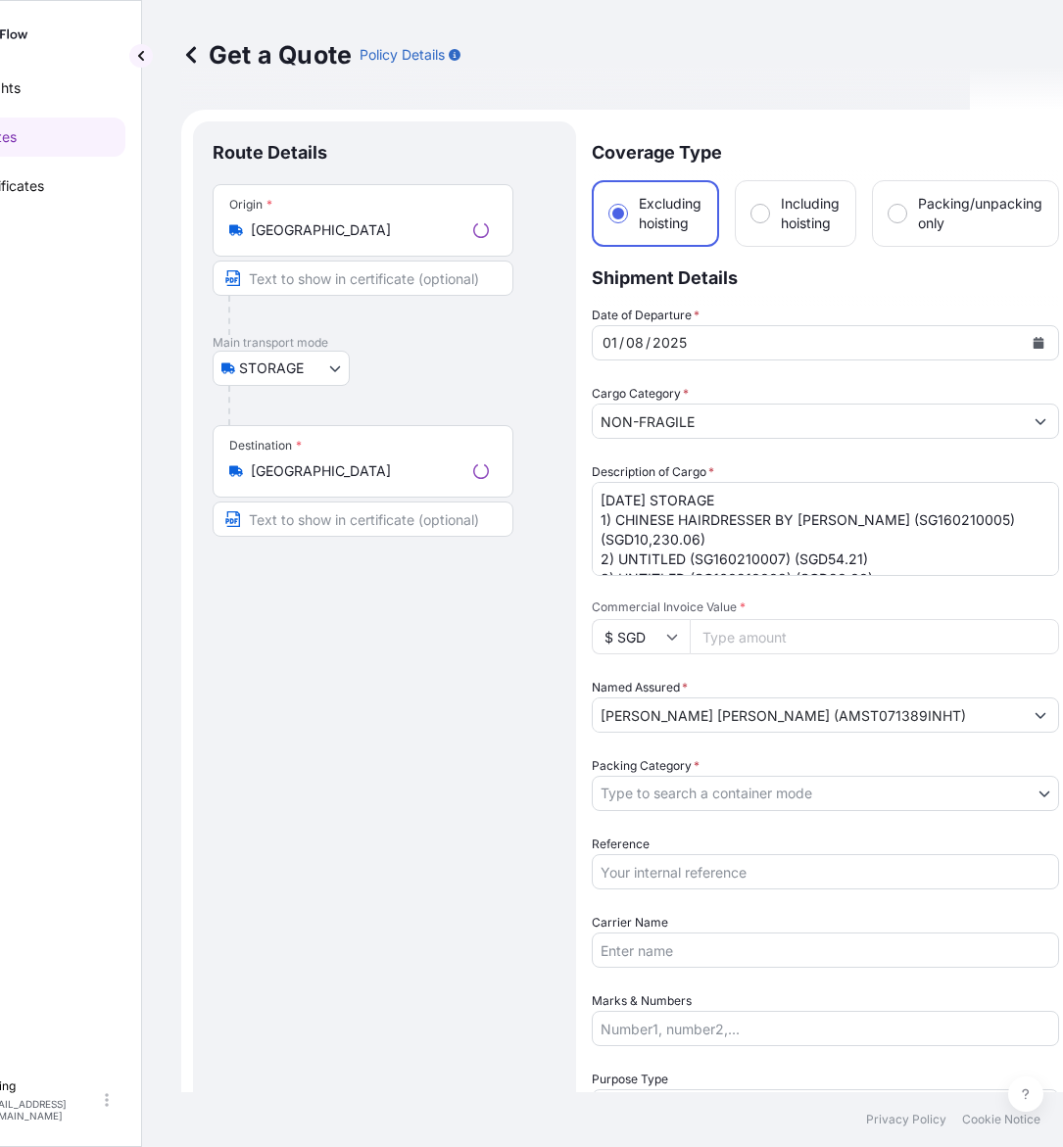
scroll to position [31, 0]
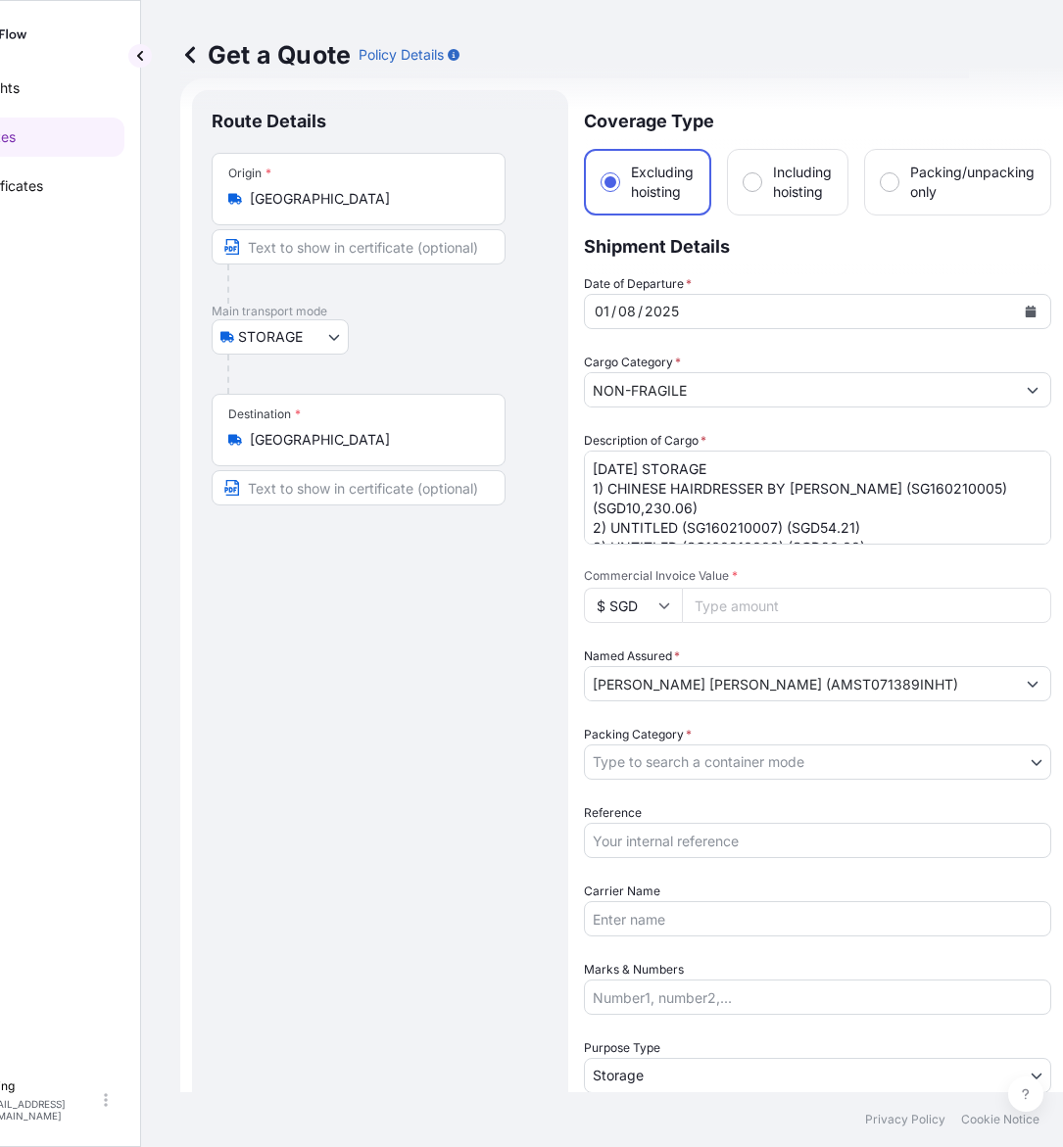
click at [187, 60] on icon at bounding box center [190, 55] width 20 height 20
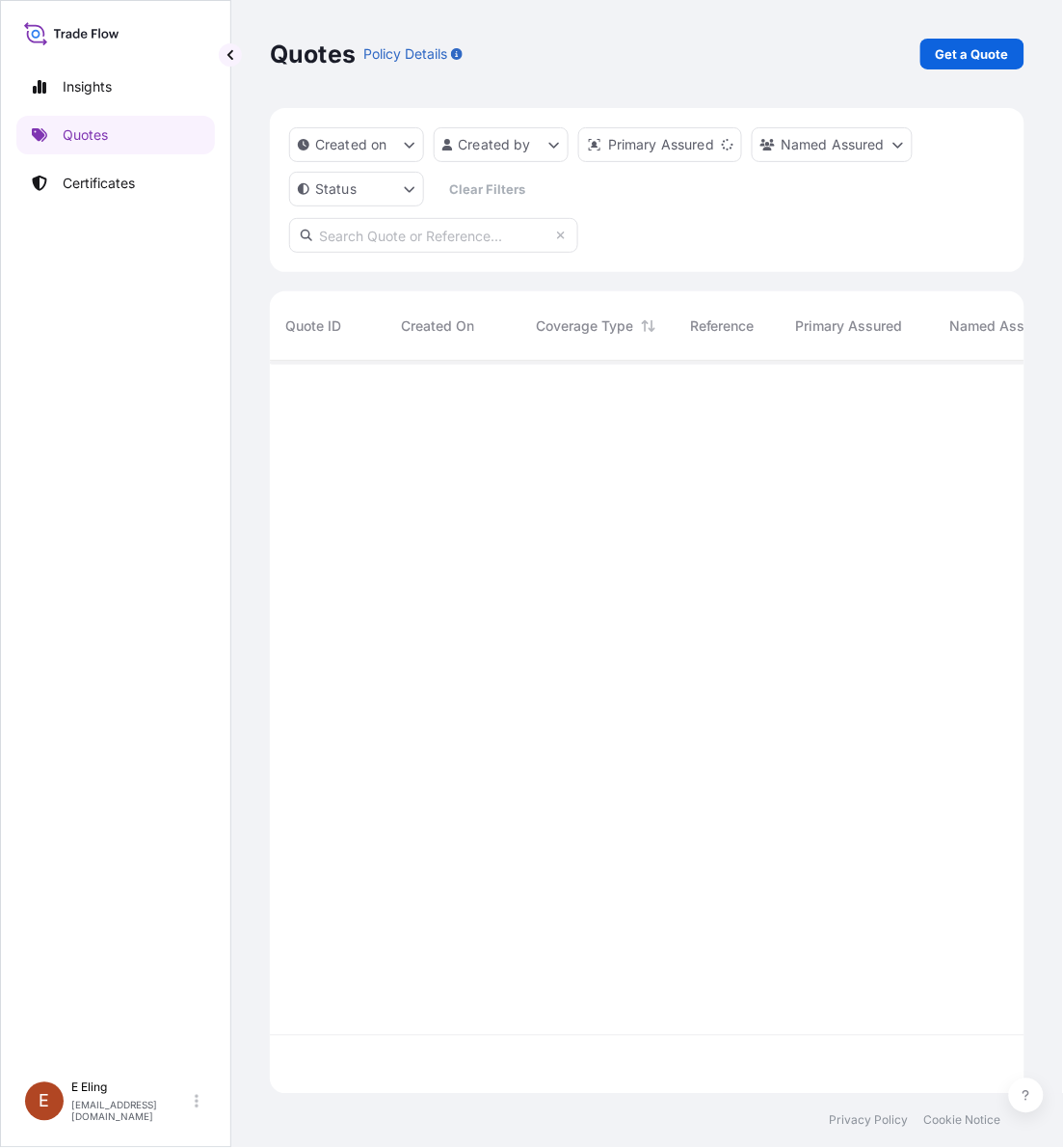
scroll to position [725, 737]
click at [379, 239] on input "text" at bounding box center [434, 234] width 289 height 34
paste input "AMST071389INHT"
type input "AMST071389INH"
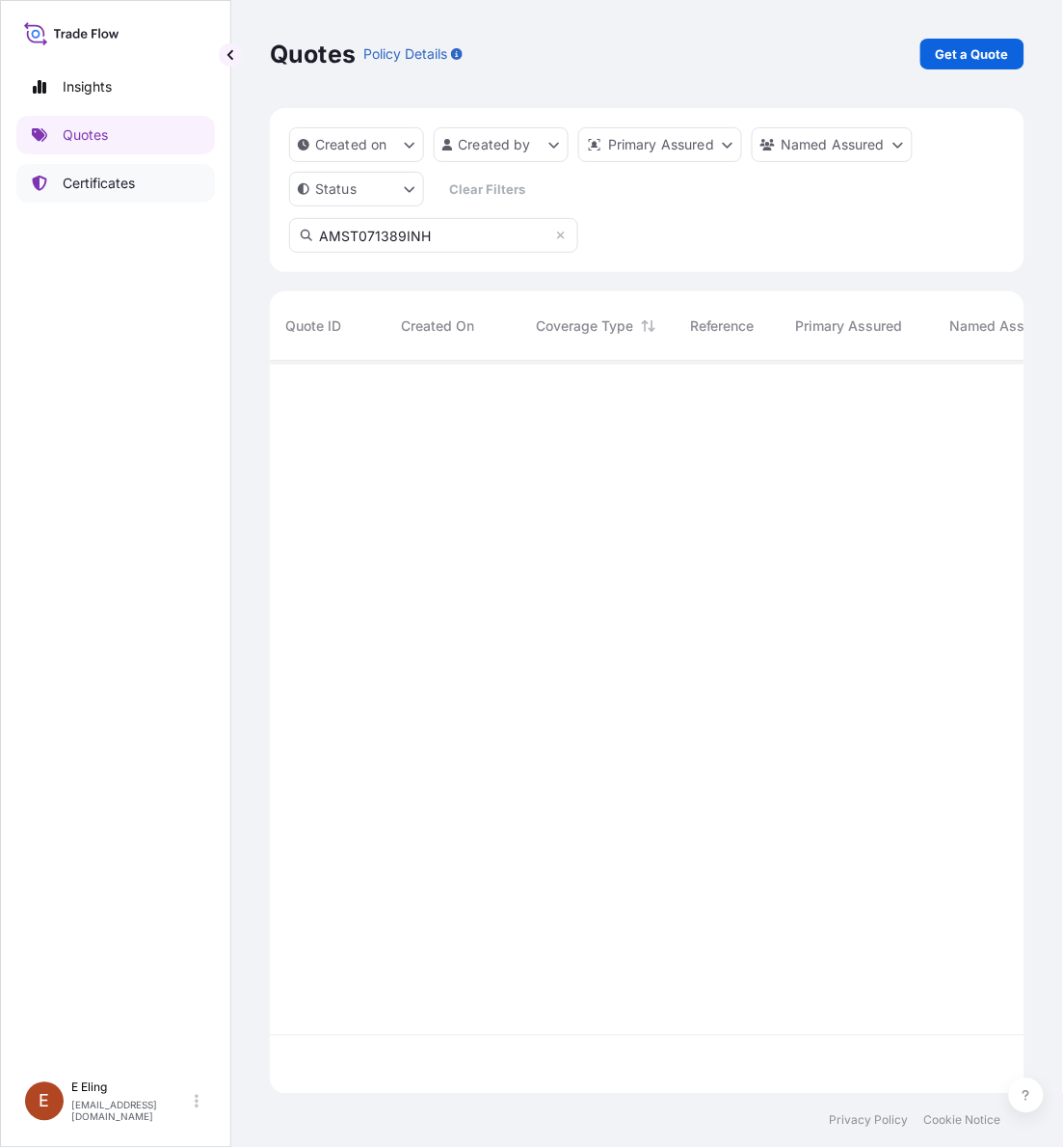
click at [156, 170] on link "Certificates" at bounding box center [116, 183] width 199 height 38
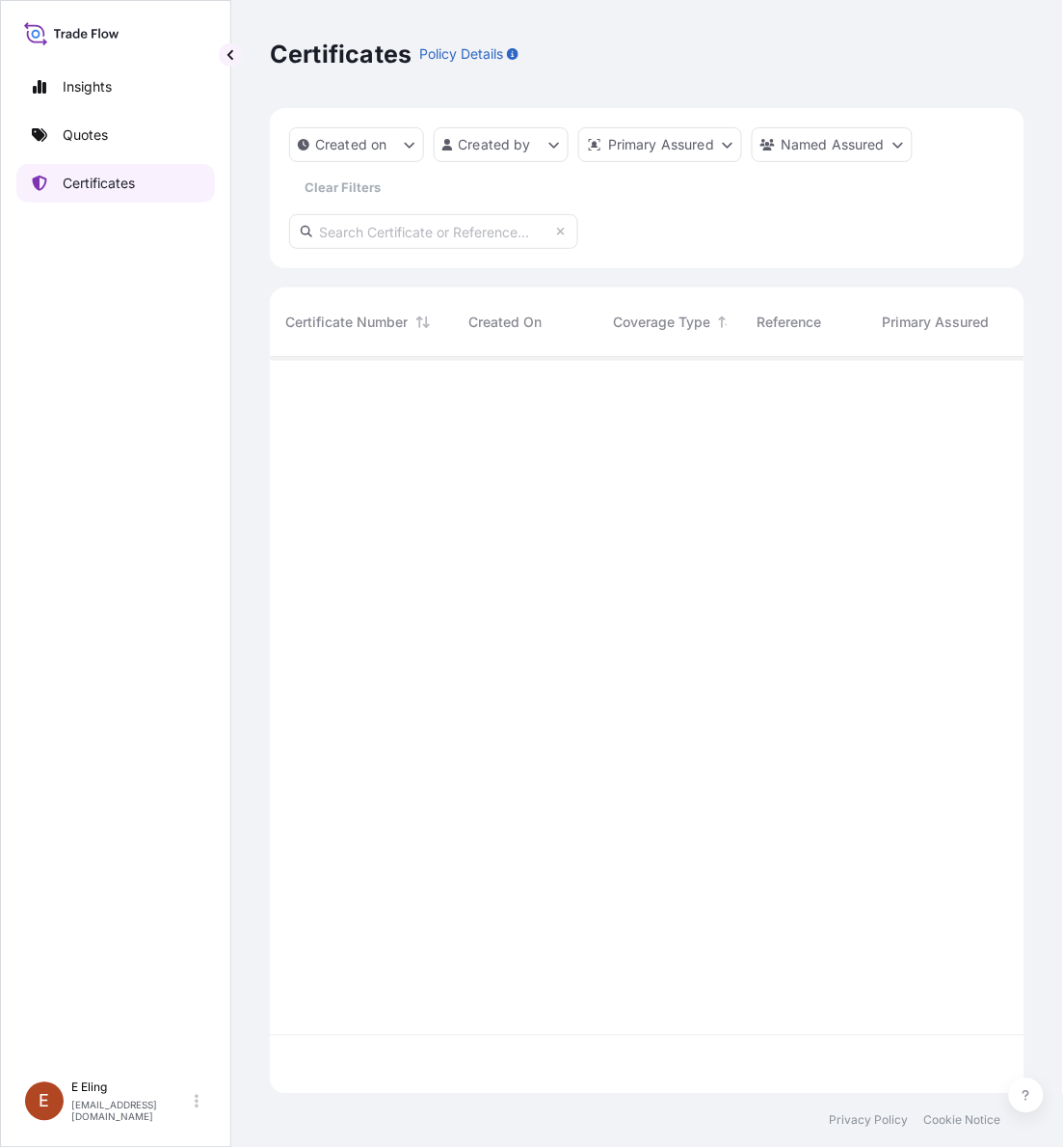
scroll to position [729, 737]
click at [345, 244] on input "text" at bounding box center [434, 230] width 289 height 34
paste input "AMST071389INHT"
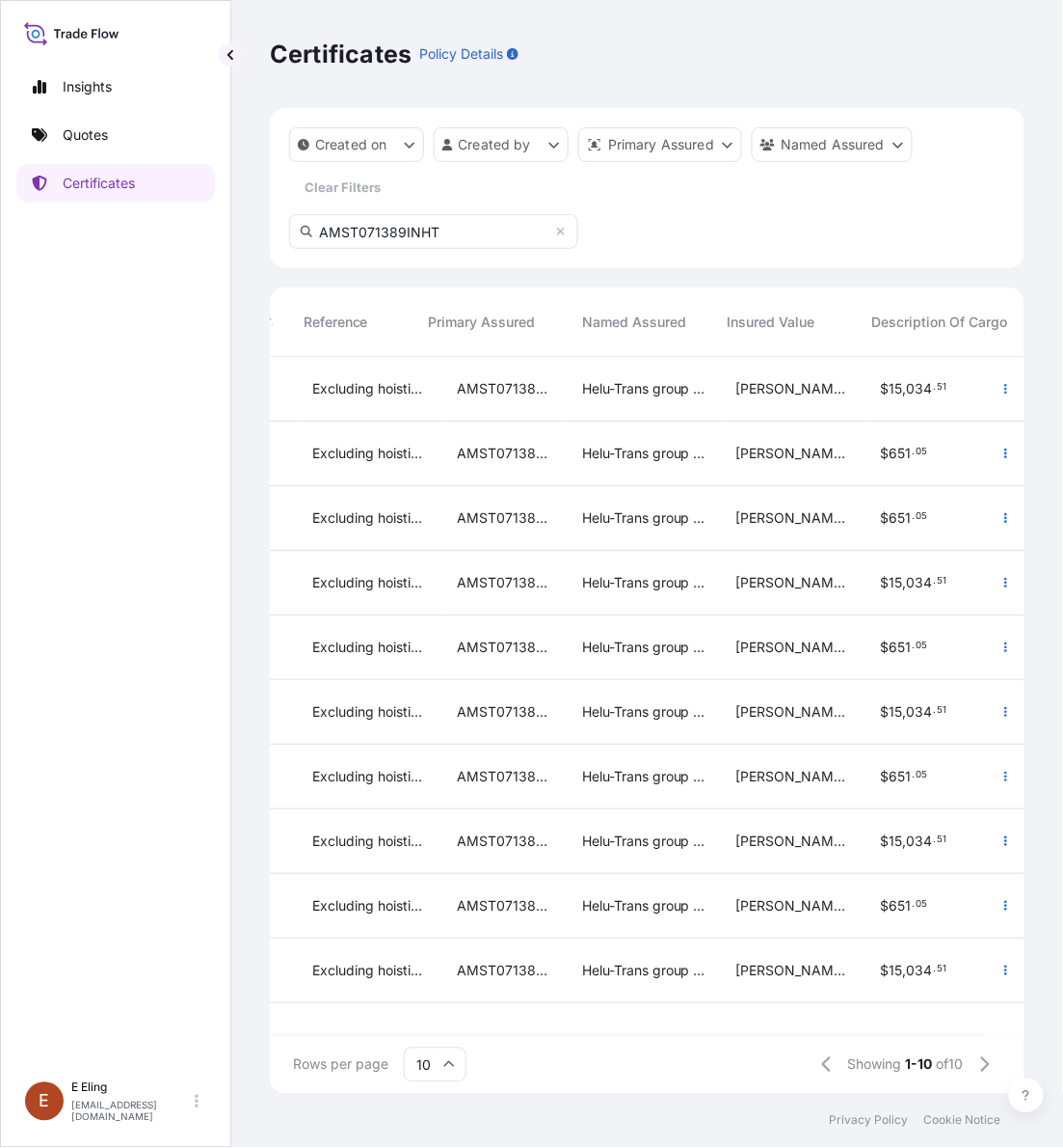
scroll to position [0, 0]
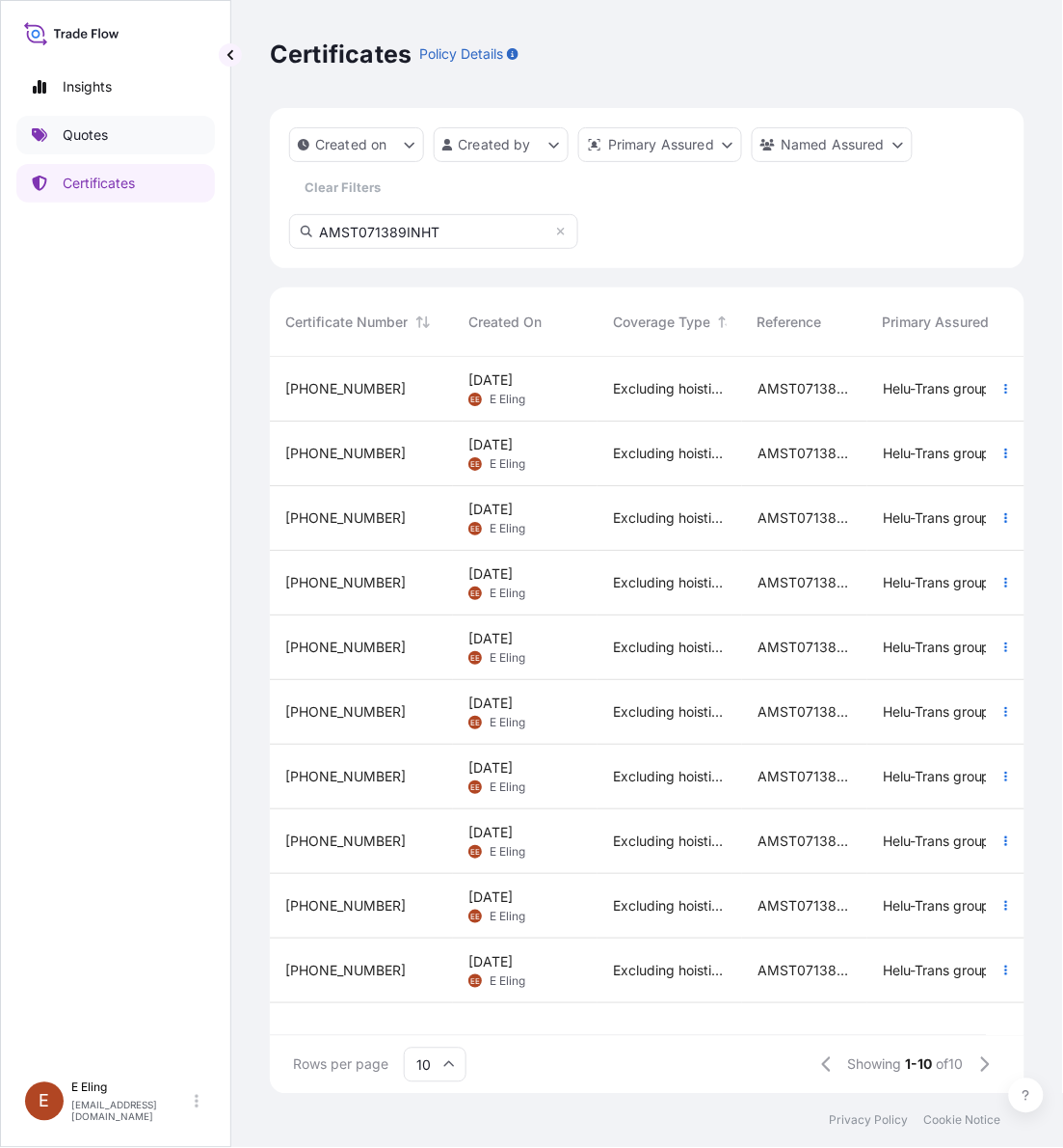
type input "AMST071389INHT"
click at [121, 130] on link "Quotes" at bounding box center [116, 135] width 199 height 38
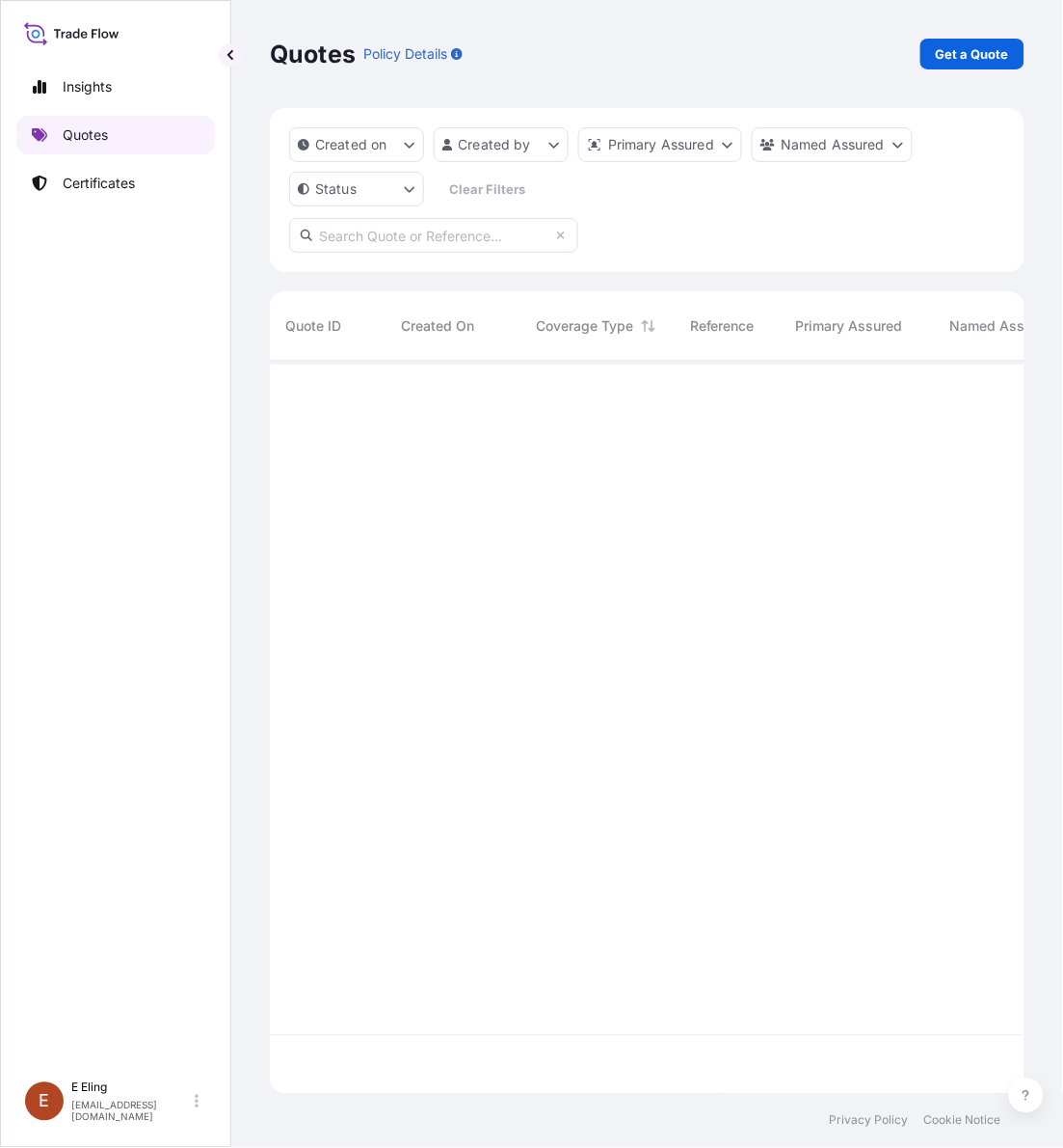
scroll to position [725, 737]
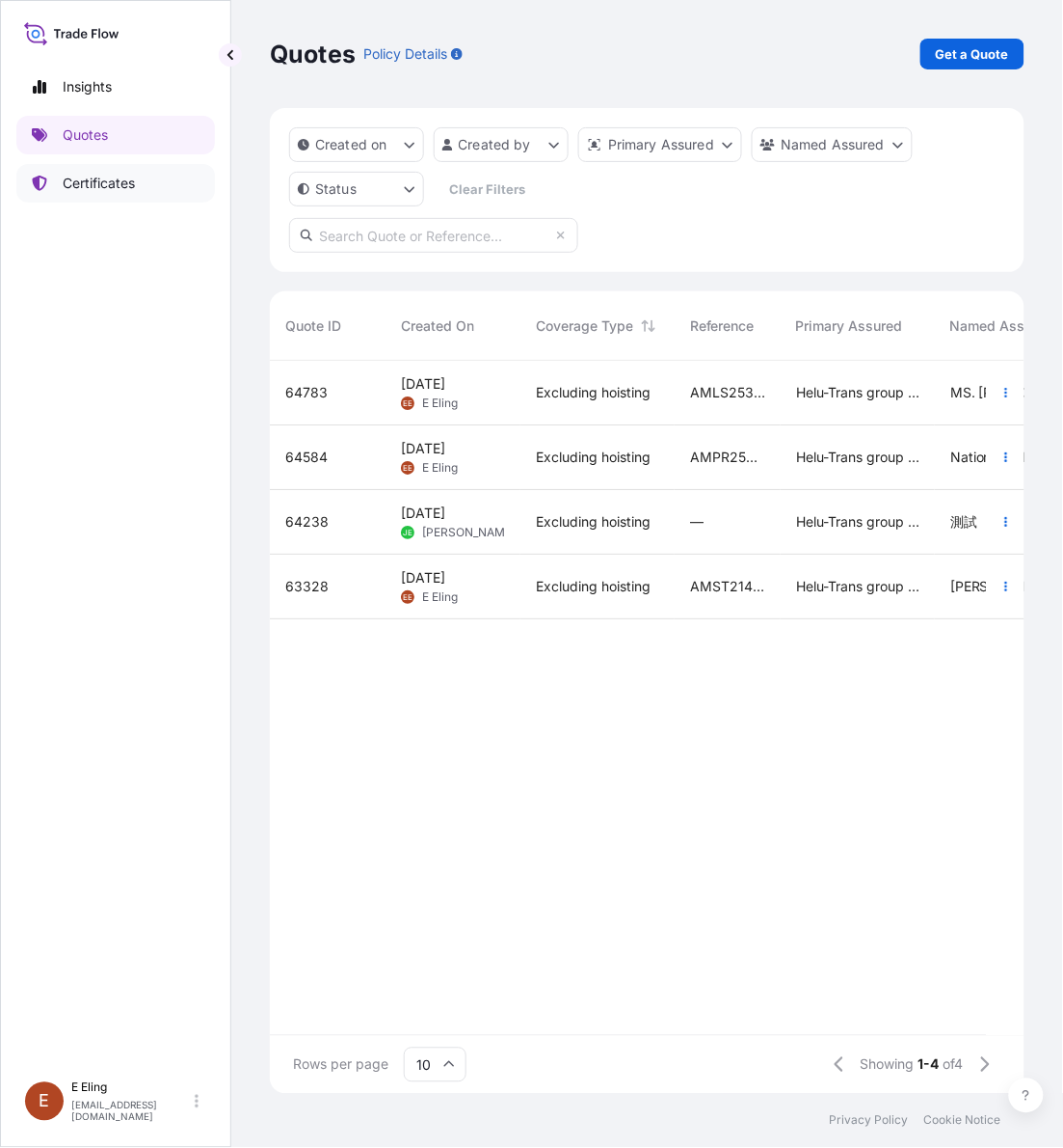
click at [146, 188] on link "Certificates" at bounding box center [116, 183] width 199 height 38
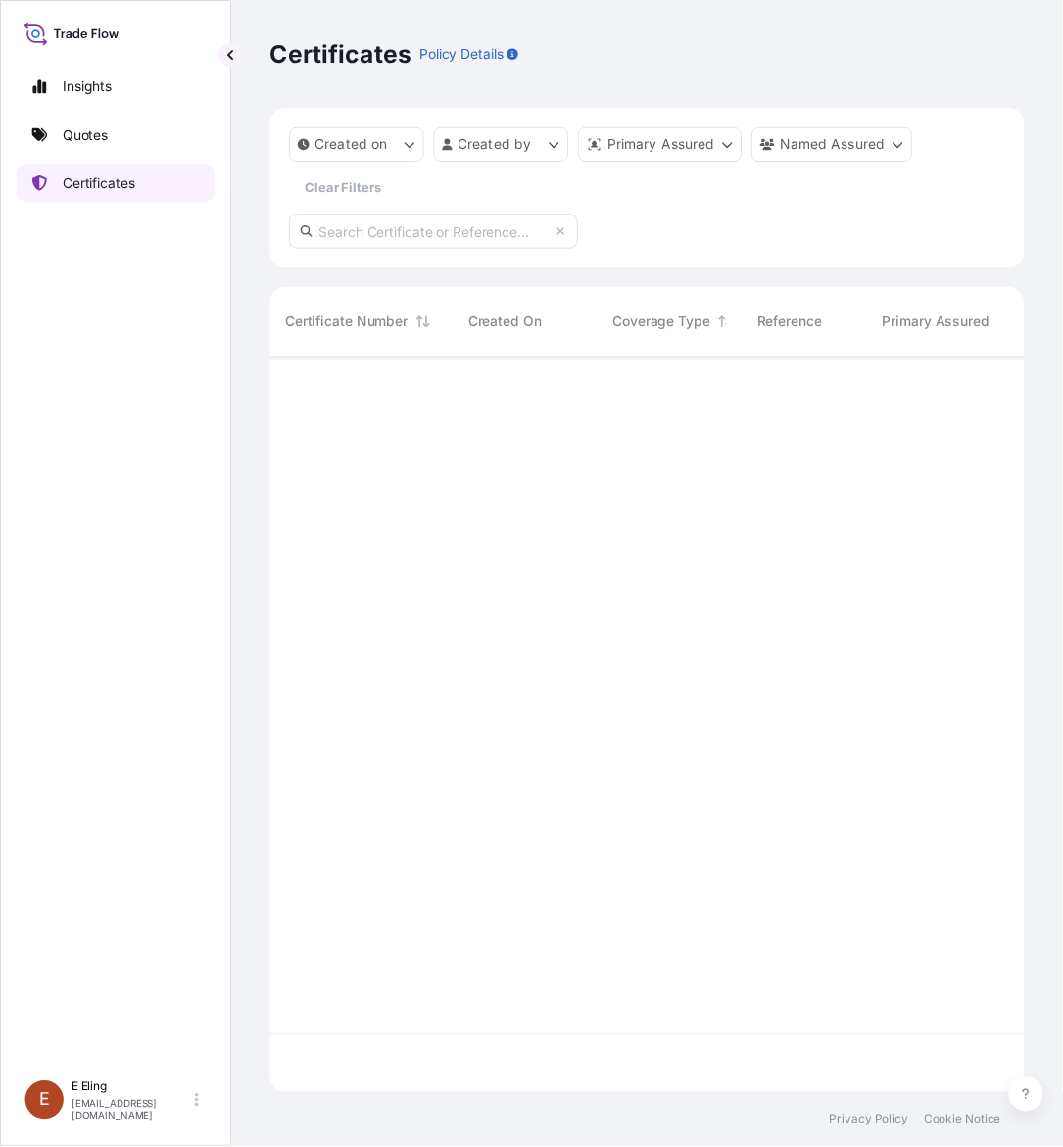
scroll to position [740, 749]
click at [452, 238] on input "text" at bounding box center [441, 234] width 294 height 35
paste input "AMST071389INHT"
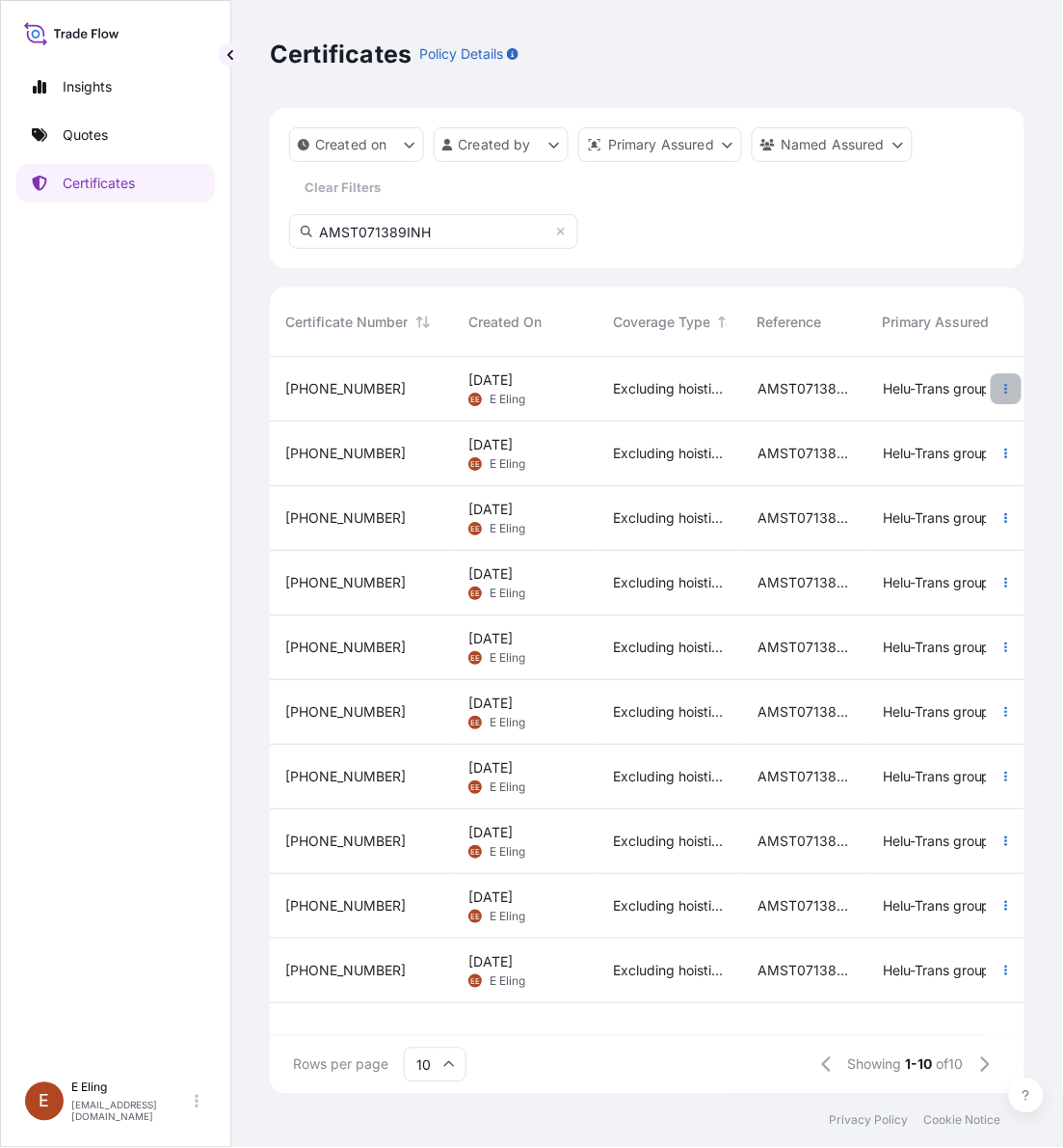
type input "AMST071389INH"
click at [1005, 387] on icon "button" at bounding box center [1007, 389] width 12 height 12
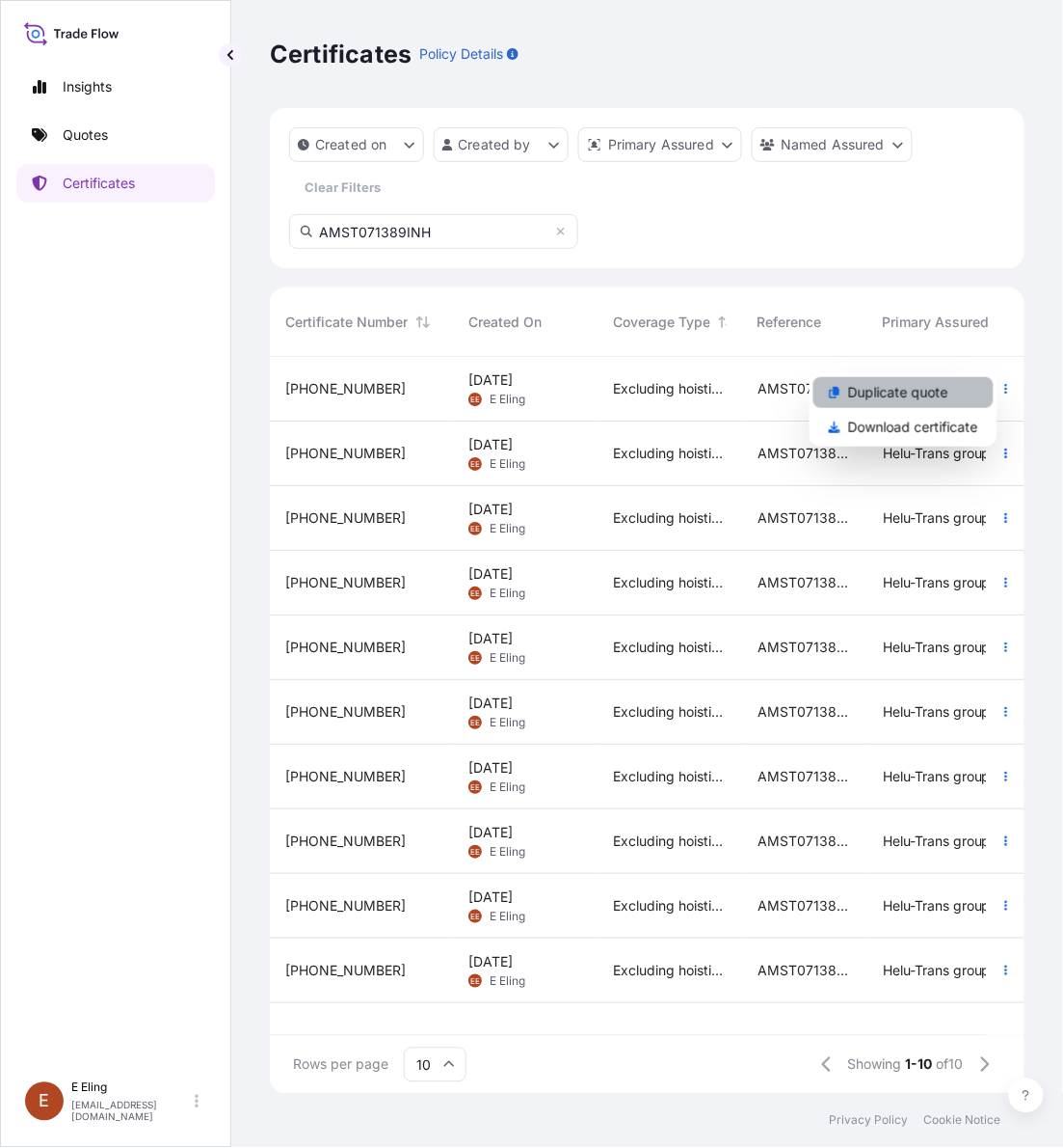
click at [897, 398] on p "Duplicate quote" at bounding box center [899, 393] width 100 height 20
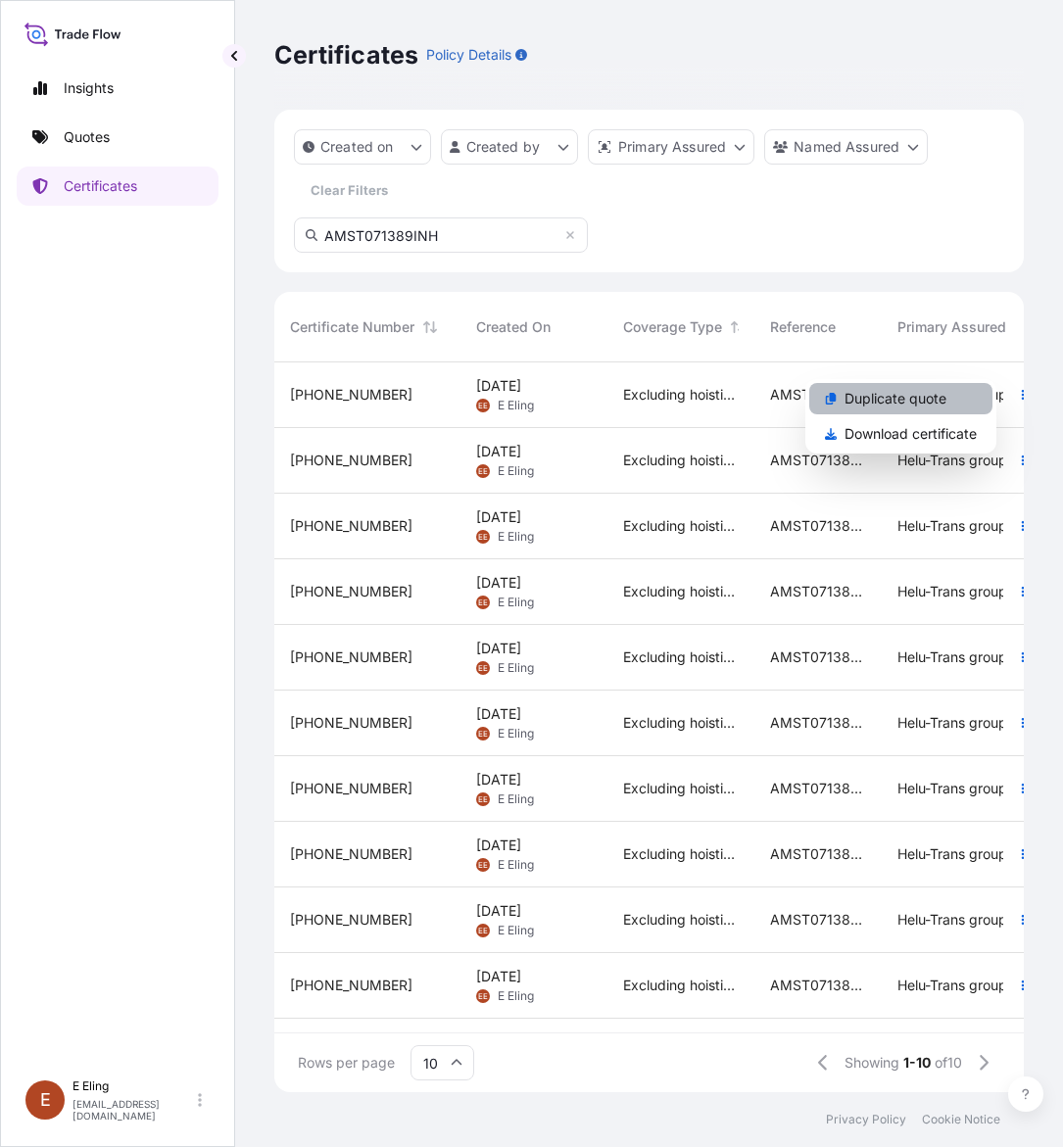
select select "STORAGE"
select select "Storage"
select select "[GEOGRAPHIC_DATA]"
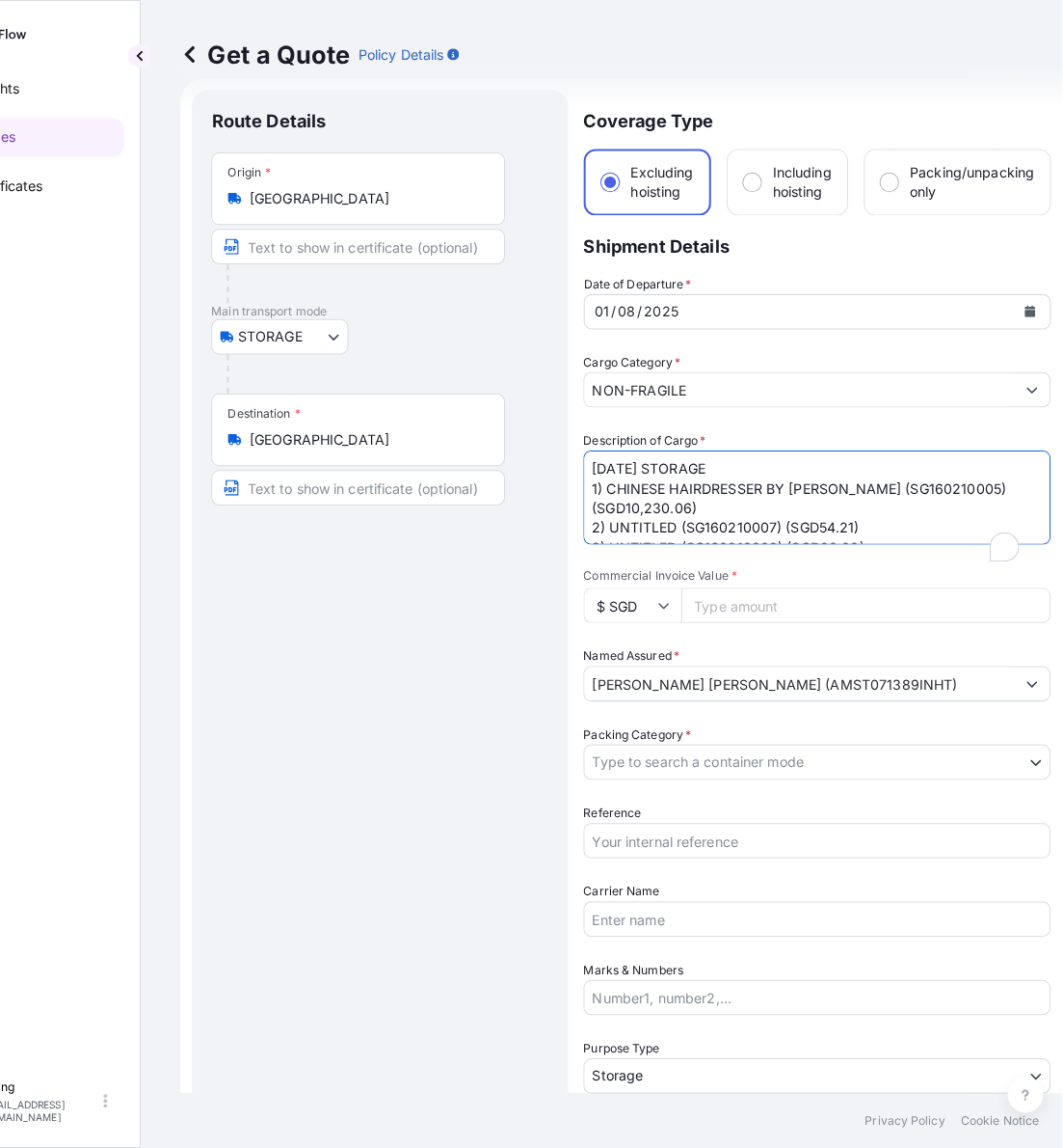
scroll to position [31, 0]
drag, startPoint x: 570, startPoint y: 463, endPoint x: 551, endPoint y: 463, distance: 19.0
click at [551, 463] on form "Route Details Place of loading Road / Inland Road / Inland Origin * Singapore M…" at bounding box center [611, 766] width 868 height 1378
type textarea "SEP25 STORAGE 1) CHINESE HAIRDRESSER BY CHOO KENG KWANG (SG160210005) (SGD10,23…"
click at [1005, 300] on button "Calendar" at bounding box center [1014, 306] width 31 height 31
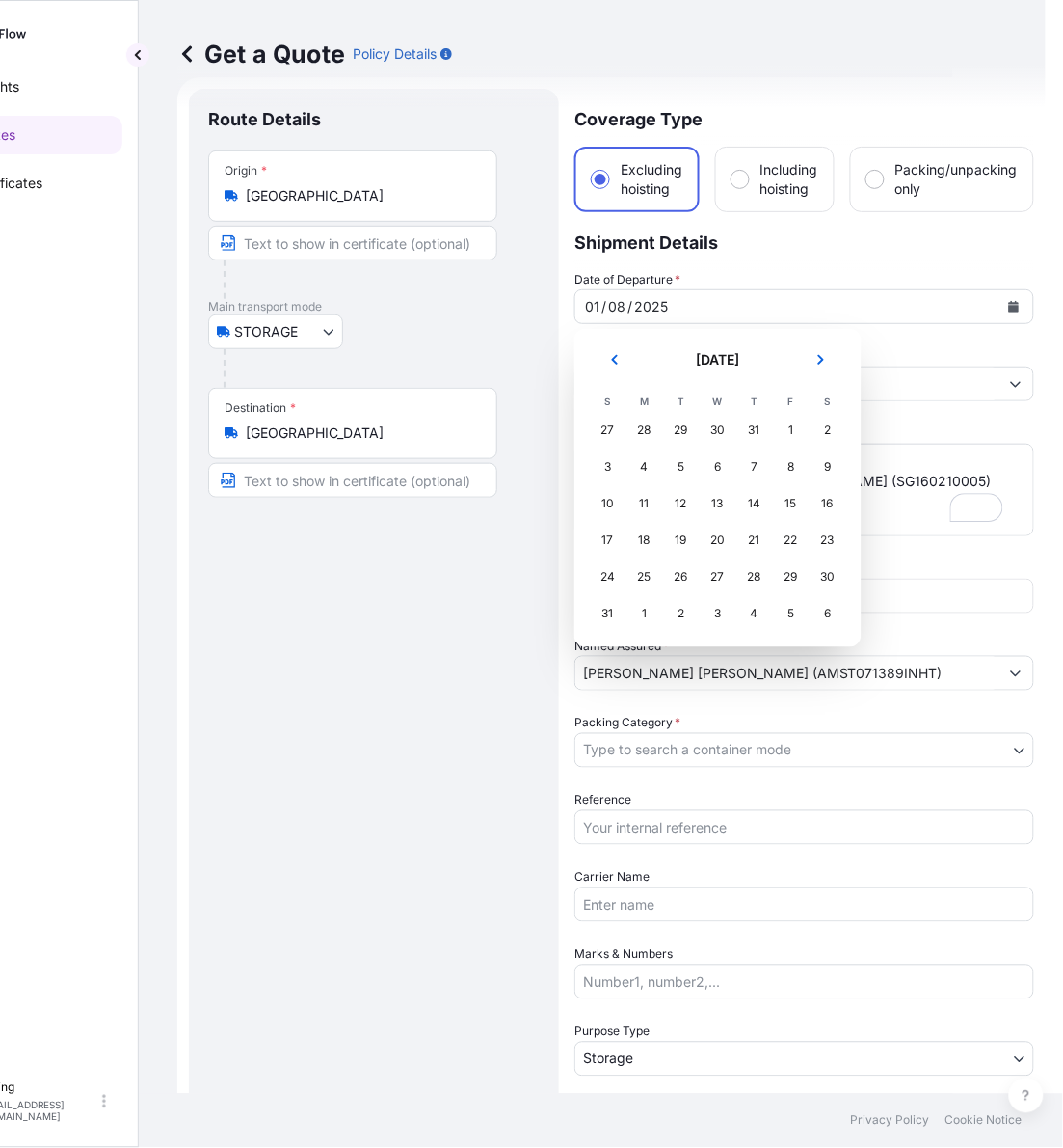
click at [840, 352] on button "Next" at bounding box center [821, 359] width 42 height 31
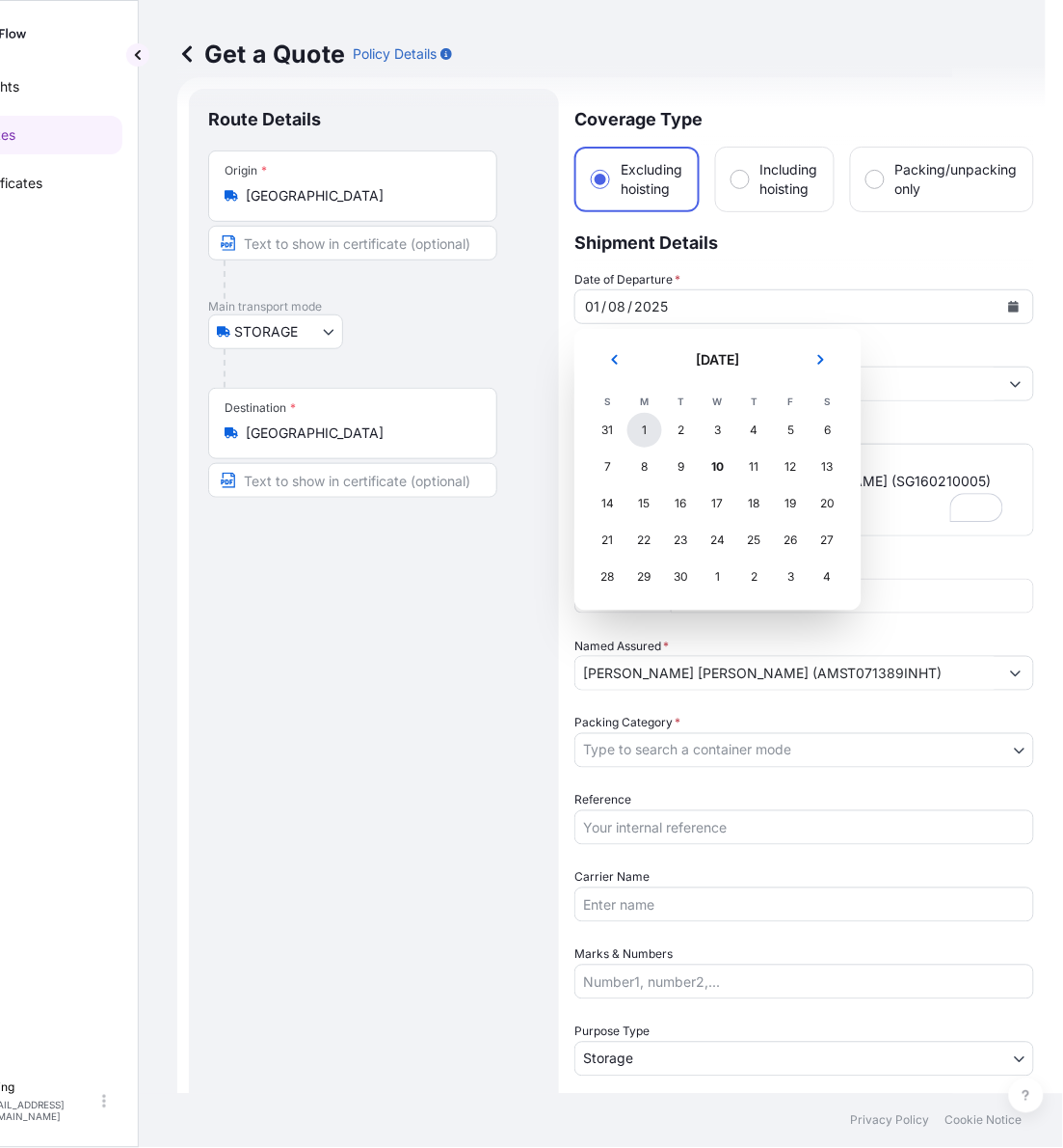
click at [646, 434] on div "1" at bounding box center [645, 429] width 34 height 34
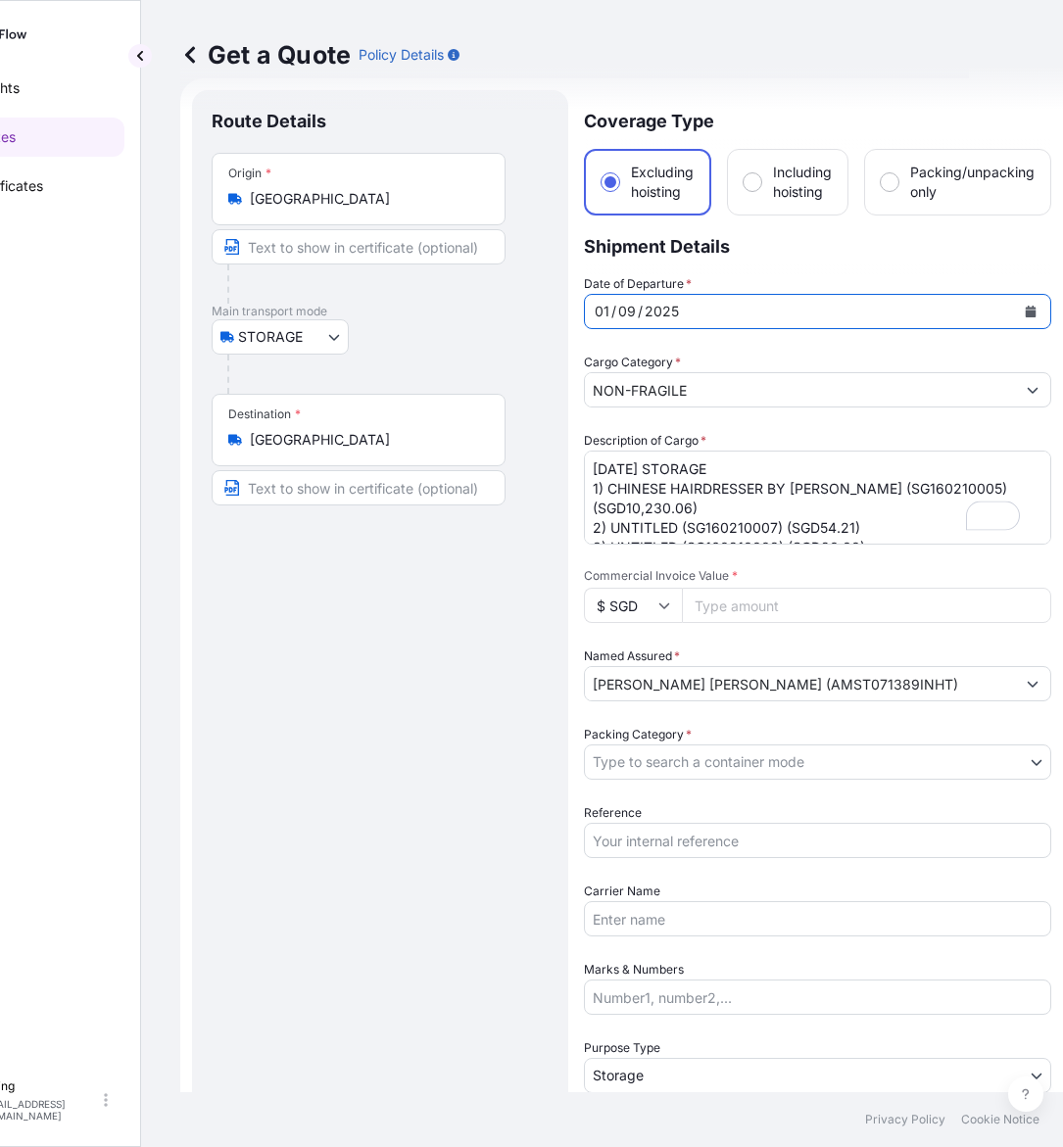
drag, startPoint x: 672, startPoint y: 840, endPoint x: 671, endPoint y: 831, distance: 9.8
click at [672, 840] on input "Reference" at bounding box center [817, 840] width 467 height 35
paste input "AMST071389INHT"
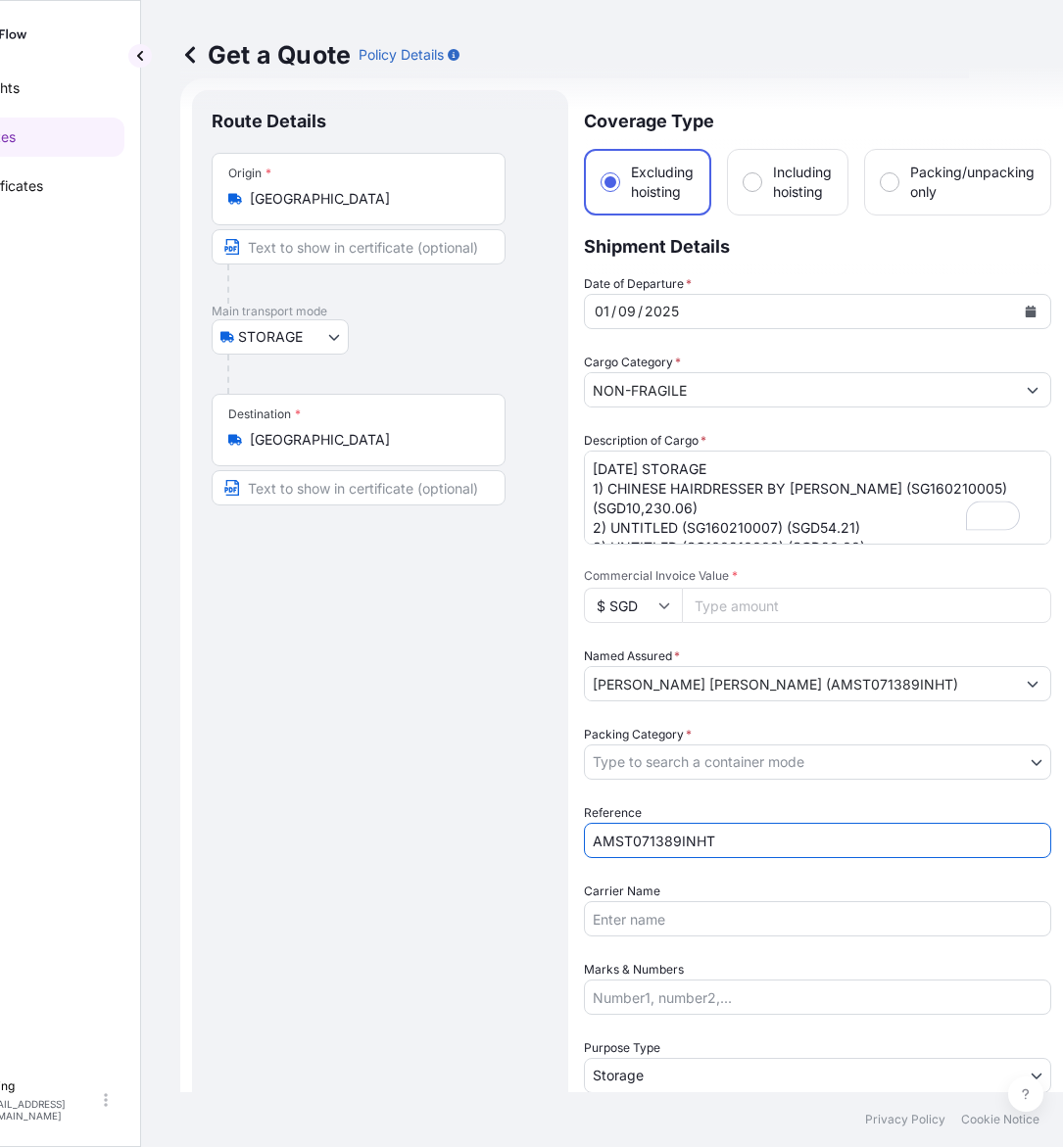
type input "AMST071389INHT"
click at [688, 764] on body "September 2025 Selected Date: Monday, 1 September 2025 Insights Quotes Certific…" at bounding box center [437, 573] width 1063 height 1147
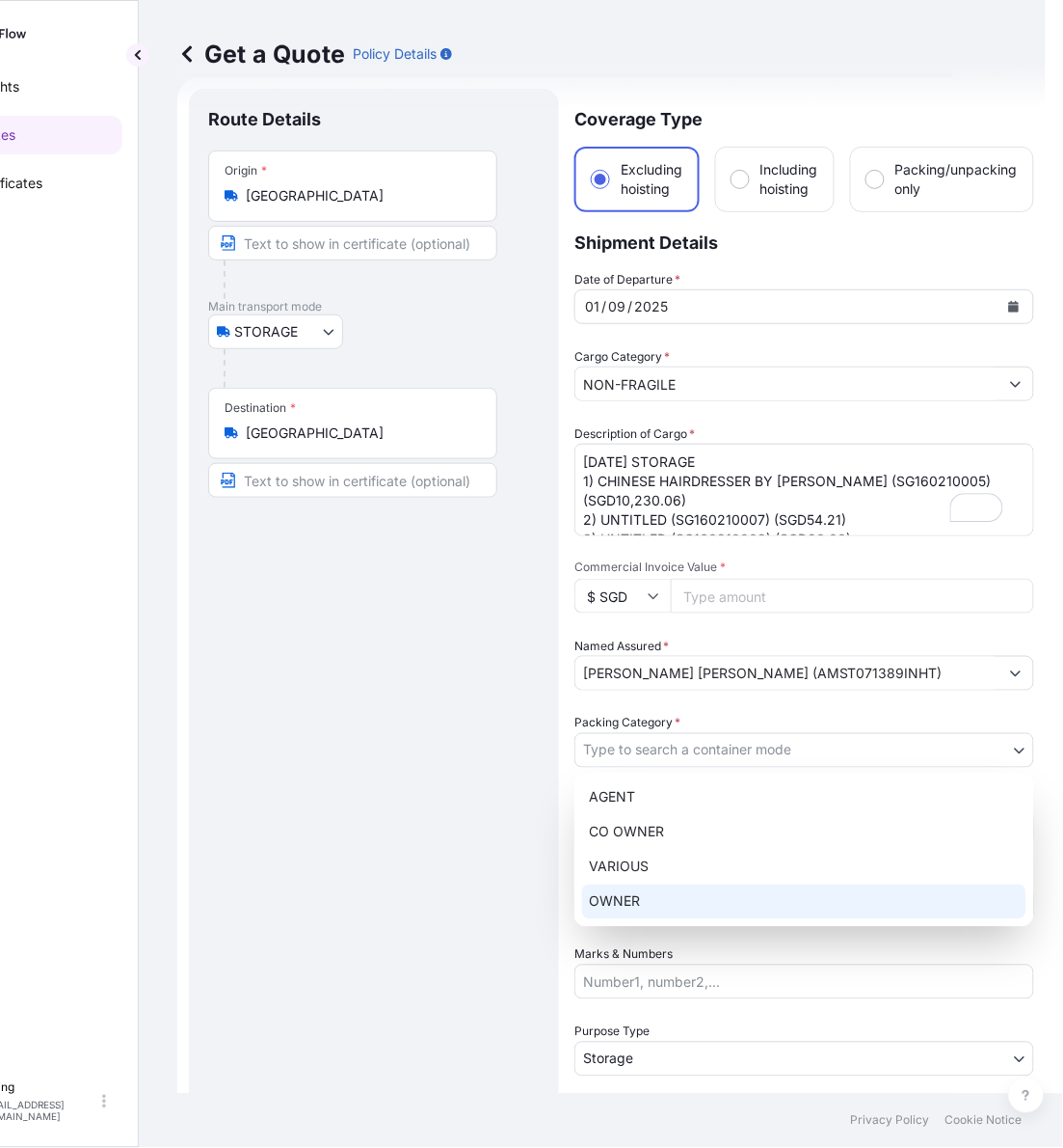
click at [665, 893] on div "OWNER" at bounding box center [805, 901] width 445 height 34
select select "27"
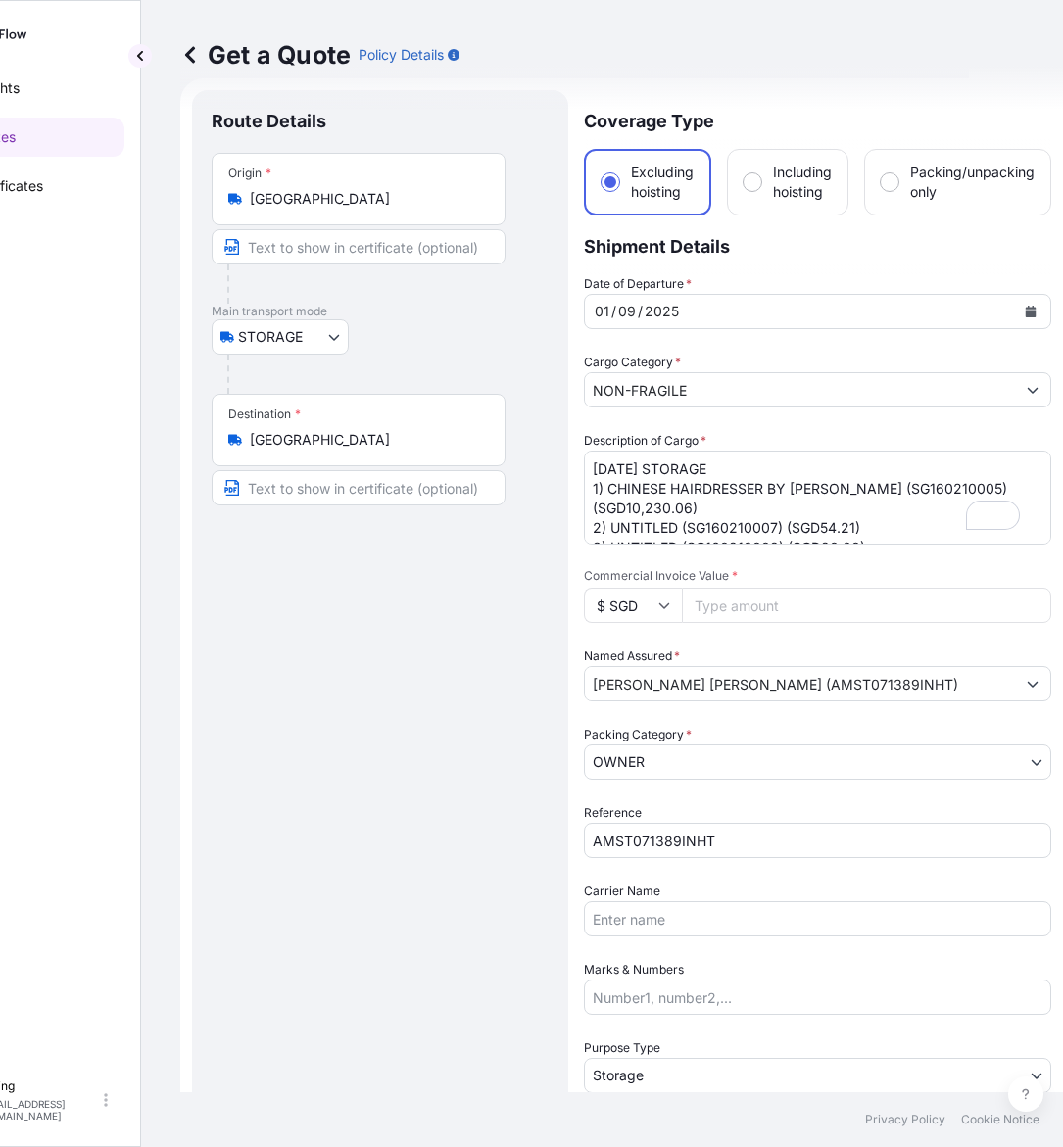
click at [796, 593] on input "Commercial Invoice Value *" at bounding box center [866, 605] width 369 height 35
paste input "15034.51"
type input "15034.51"
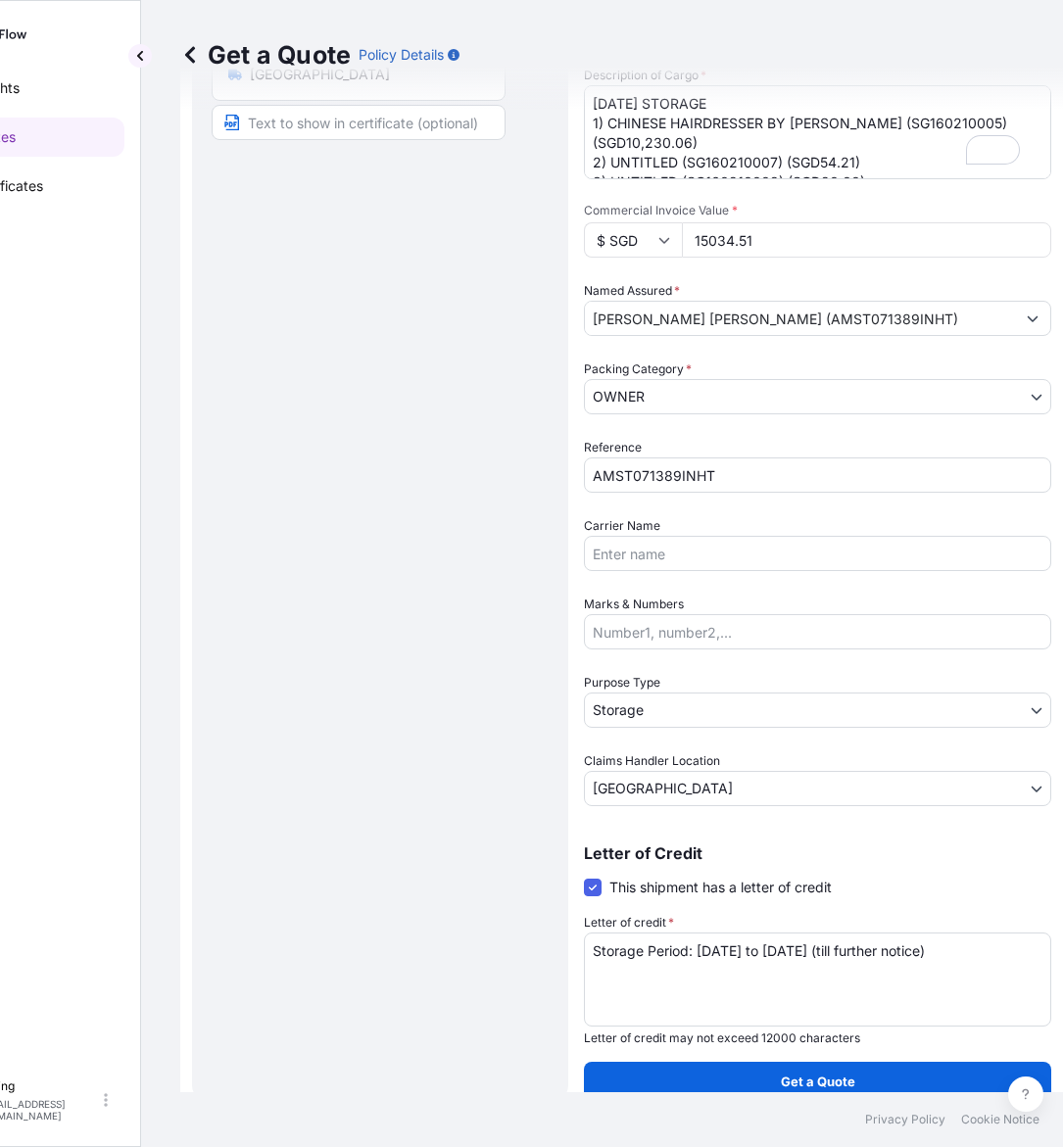
scroll to position [18, 94]
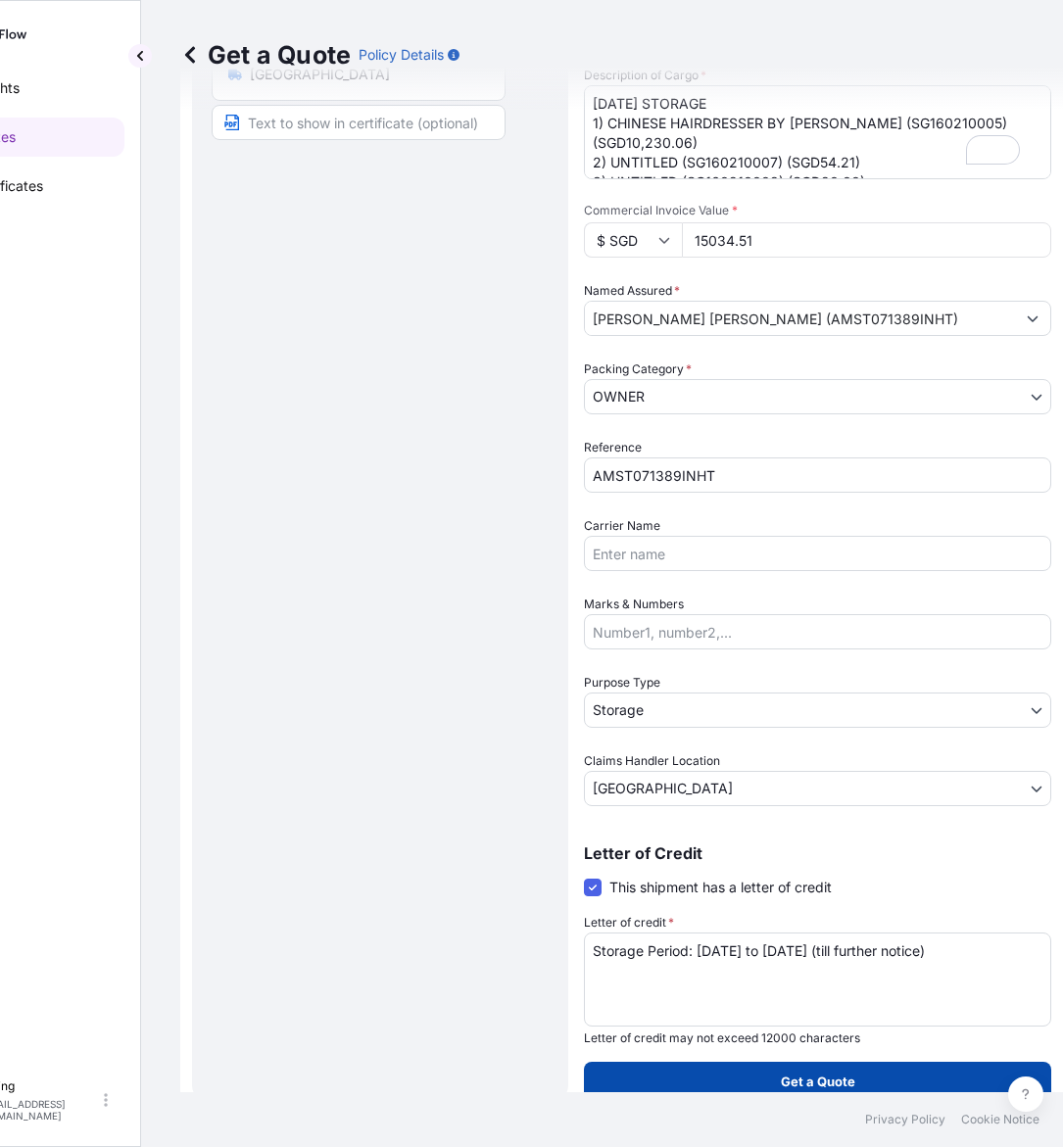
click at [823, 1072] on p "Get a Quote" at bounding box center [818, 1082] width 74 height 20
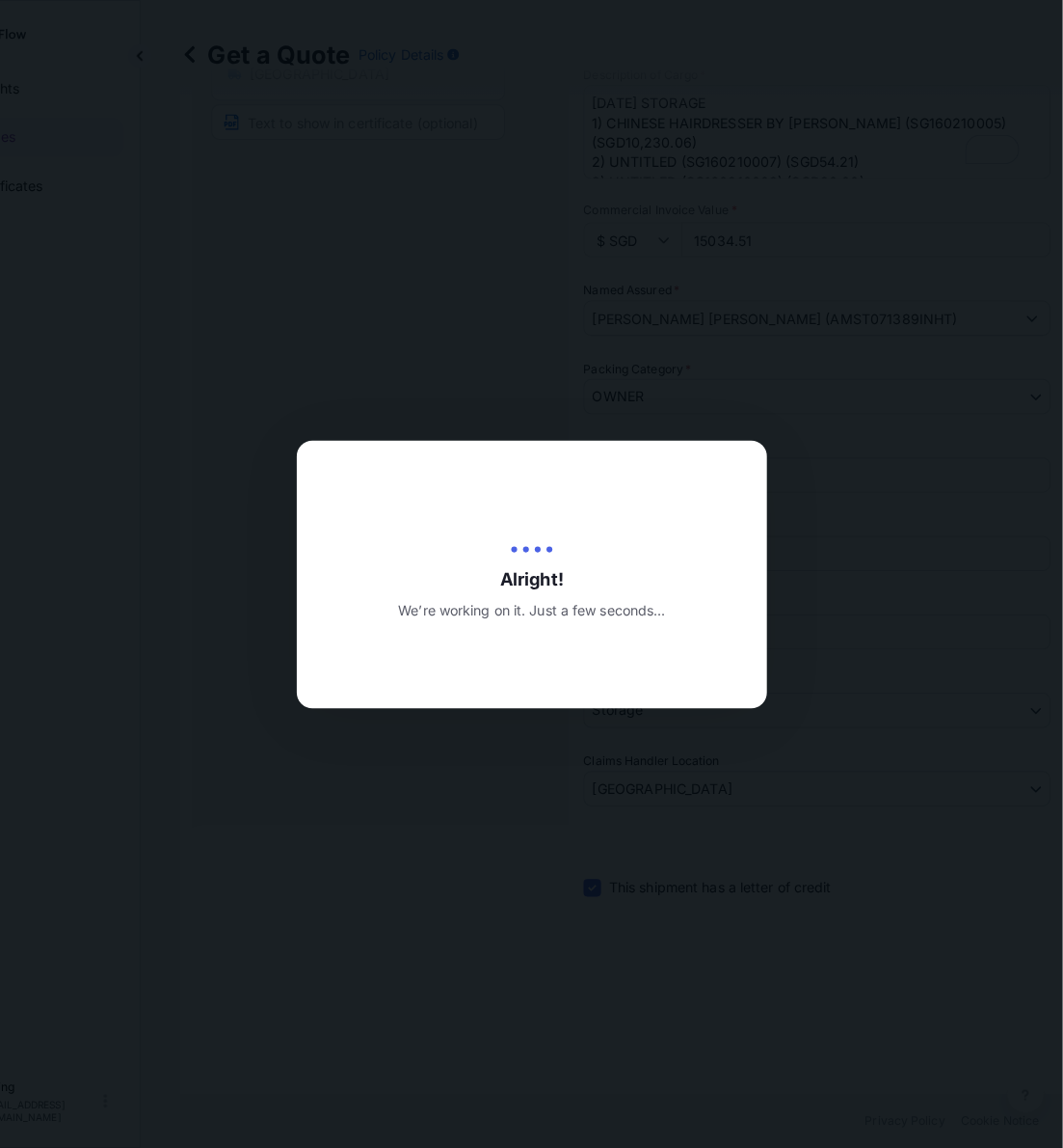
scroll to position [0, 93]
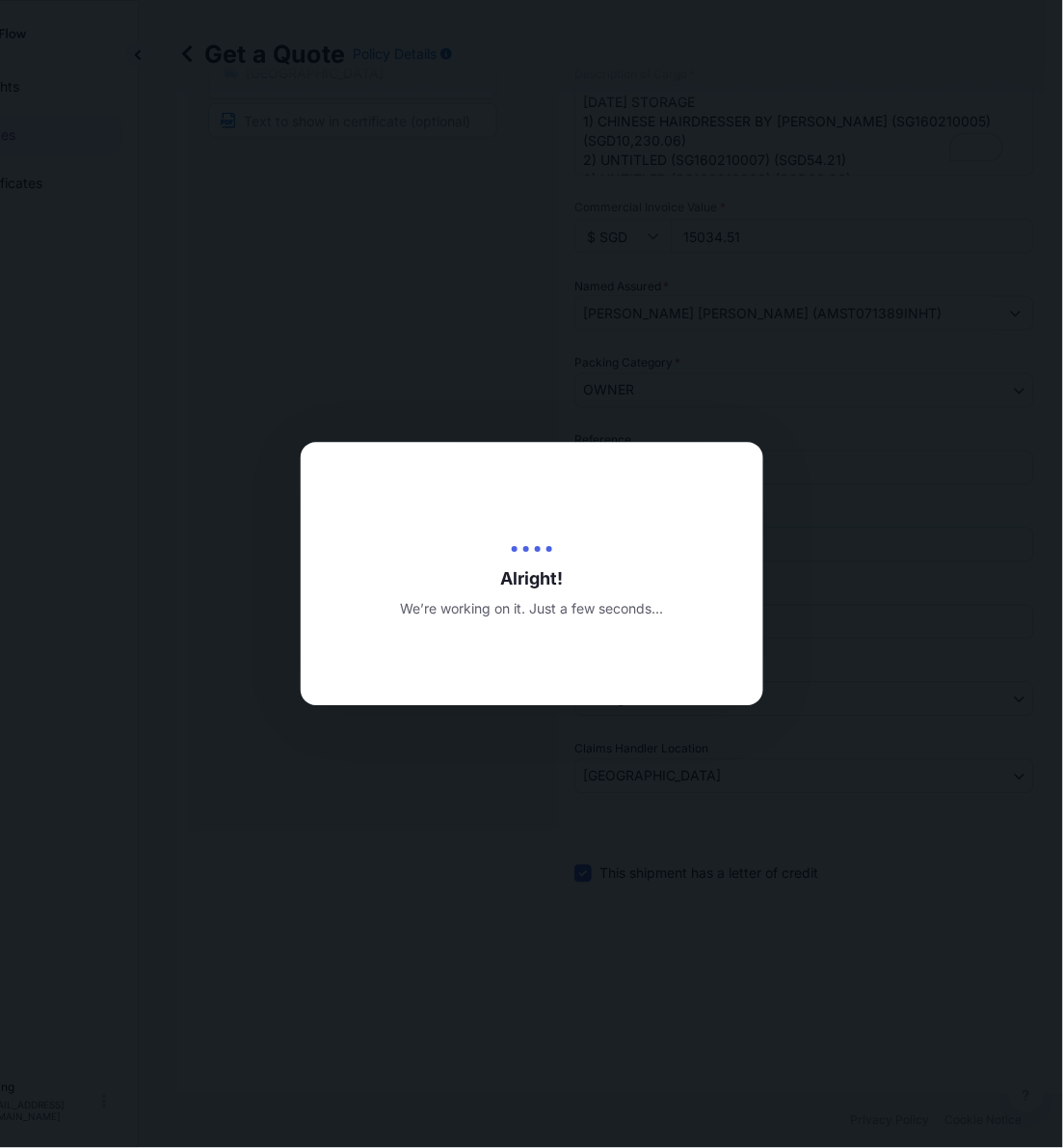
type input "[DATE]"
select select "STORAGE"
select select "Transit"
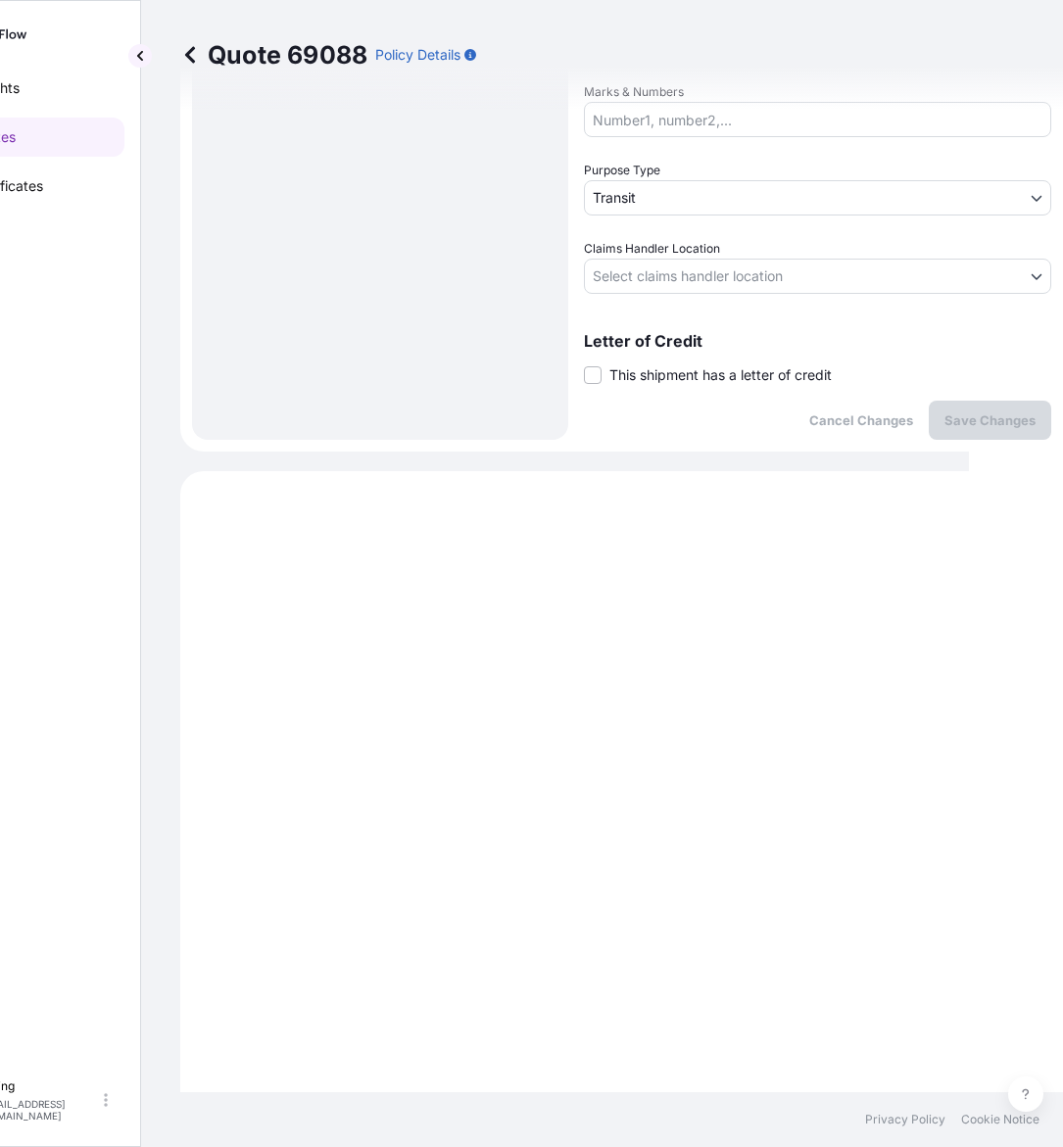
scroll to position [667, 0]
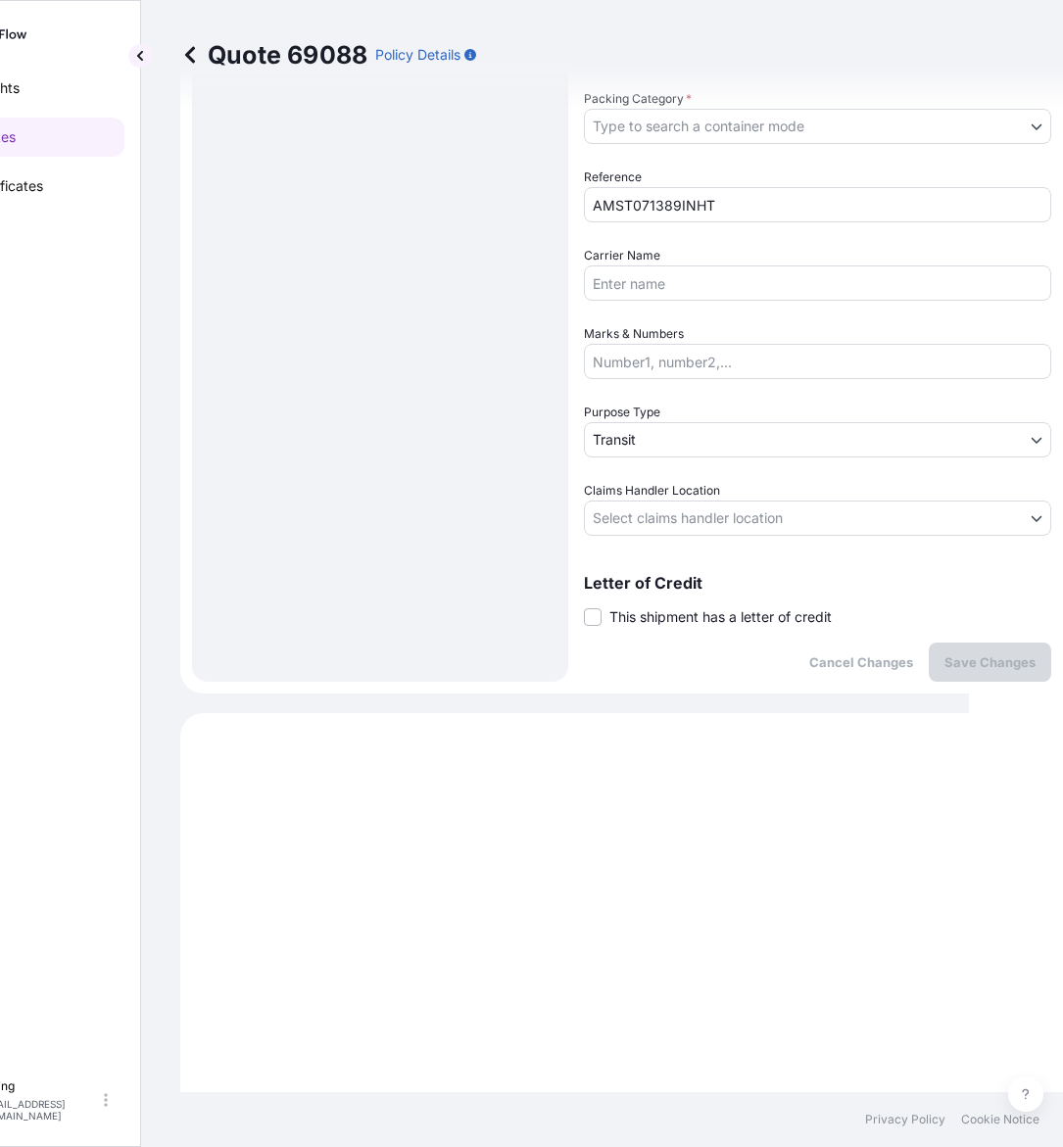
click at [657, 590] on div "Letter of Credit This shipment has a letter of credit Letter of credit * Letter…" at bounding box center [817, 601] width 467 height 52
click at [656, 623] on span "This shipment has a letter of credit" at bounding box center [720, 617] width 222 height 20
click at [584, 606] on input "This shipment has a letter of credit" at bounding box center [584, 606] width 0 height 0
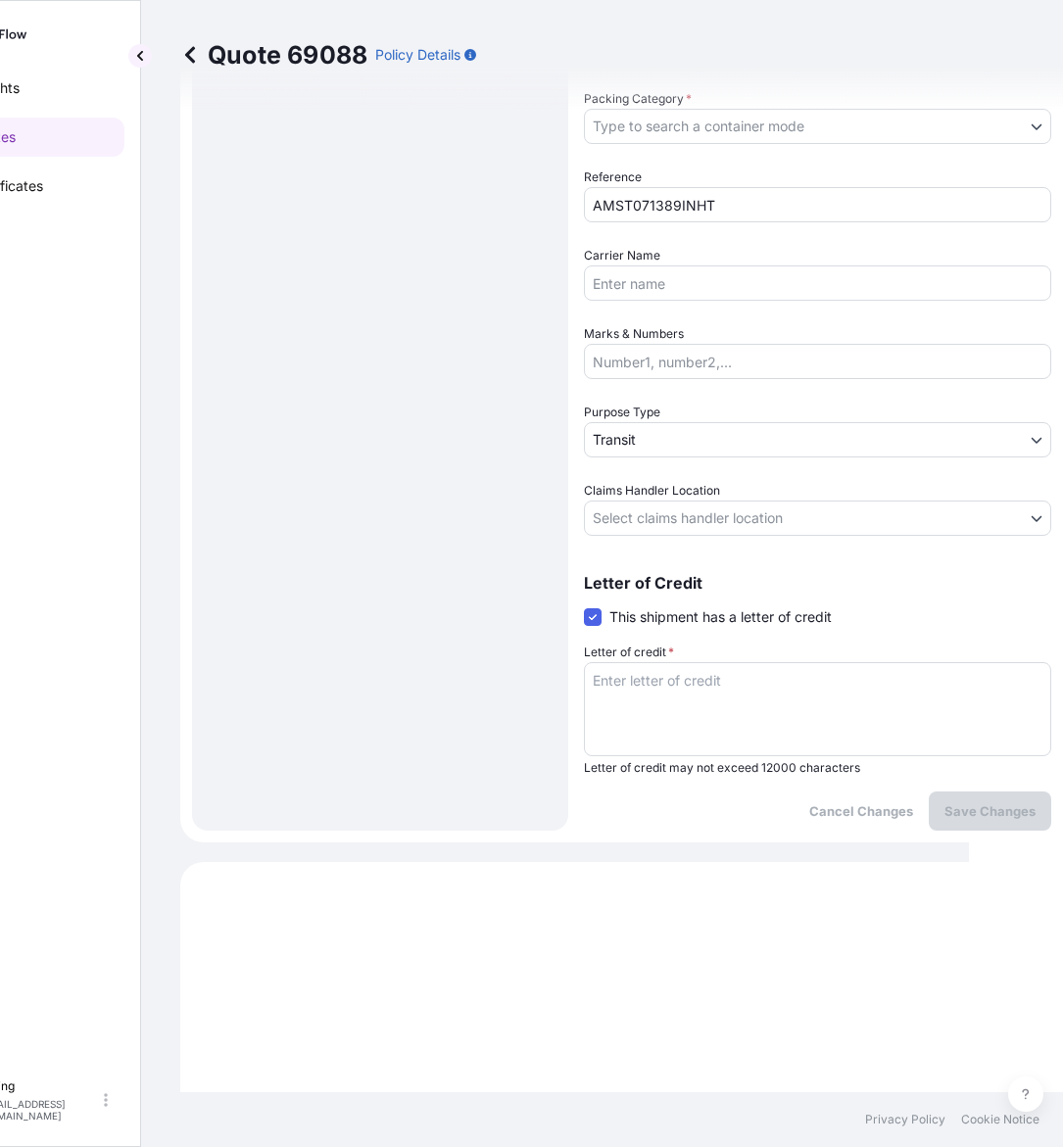
click at [681, 683] on textarea "Letter of credit *" at bounding box center [817, 709] width 467 height 94
paste textarea "Storage Period: [DATE] to [DATE] (till further notice)"
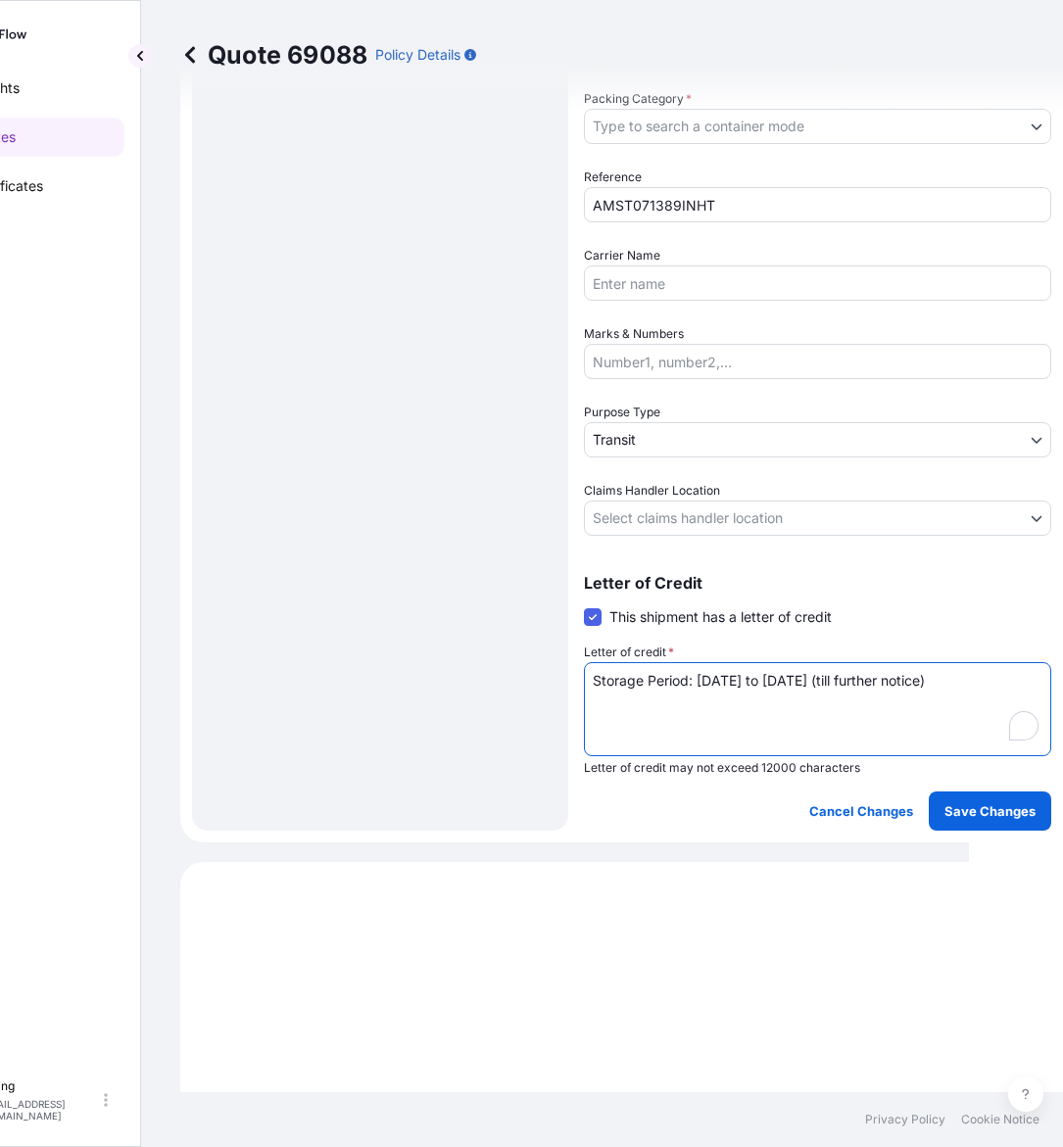
type textarea "Storage Period: [DATE] to [DATE] (till further notice)"
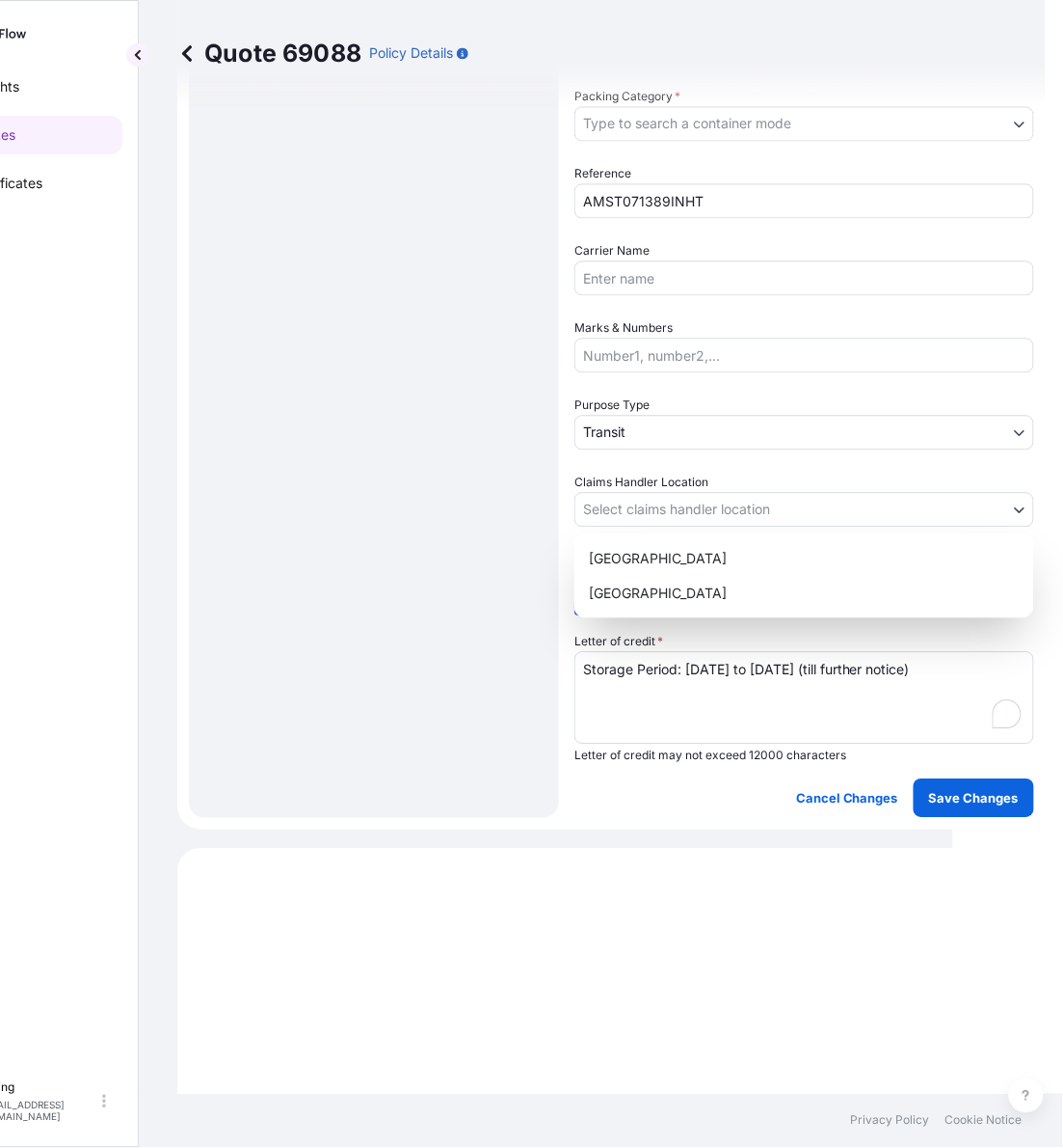
click at [657, 522] on body "Insights Quotes Certificates E E Eling eeling@helutrans.com Quote 69088 Policy …" at bounding box center [430, 574] width 1046 height 1148
click at [630, 612] on div "Hong Kong Singapore" at bounding box center [804, 576] width 460 height 85
click at [639, 596] on div "[GEOGRAPHIC_DATA]" at bounding box center [805, 593] width 445 height 34
select select "[GEOGRAPHIC_DATA]"
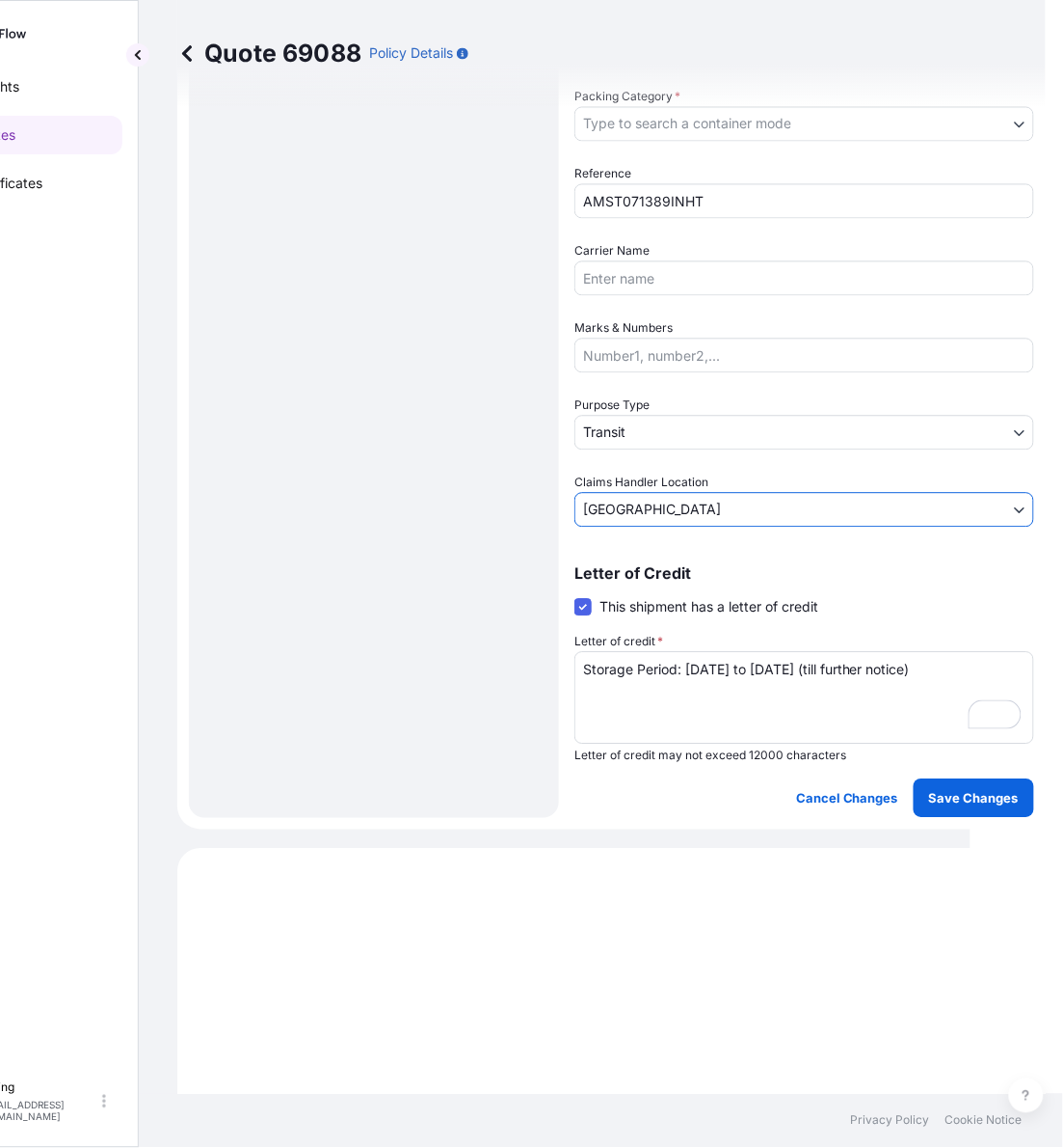
click at [652, 422] on body "Insights Quotes Certificates E E Eling eeling@helutrans.com Quote 69088 Policy …" at bounding box center [439, 574] width 1063 height 1148
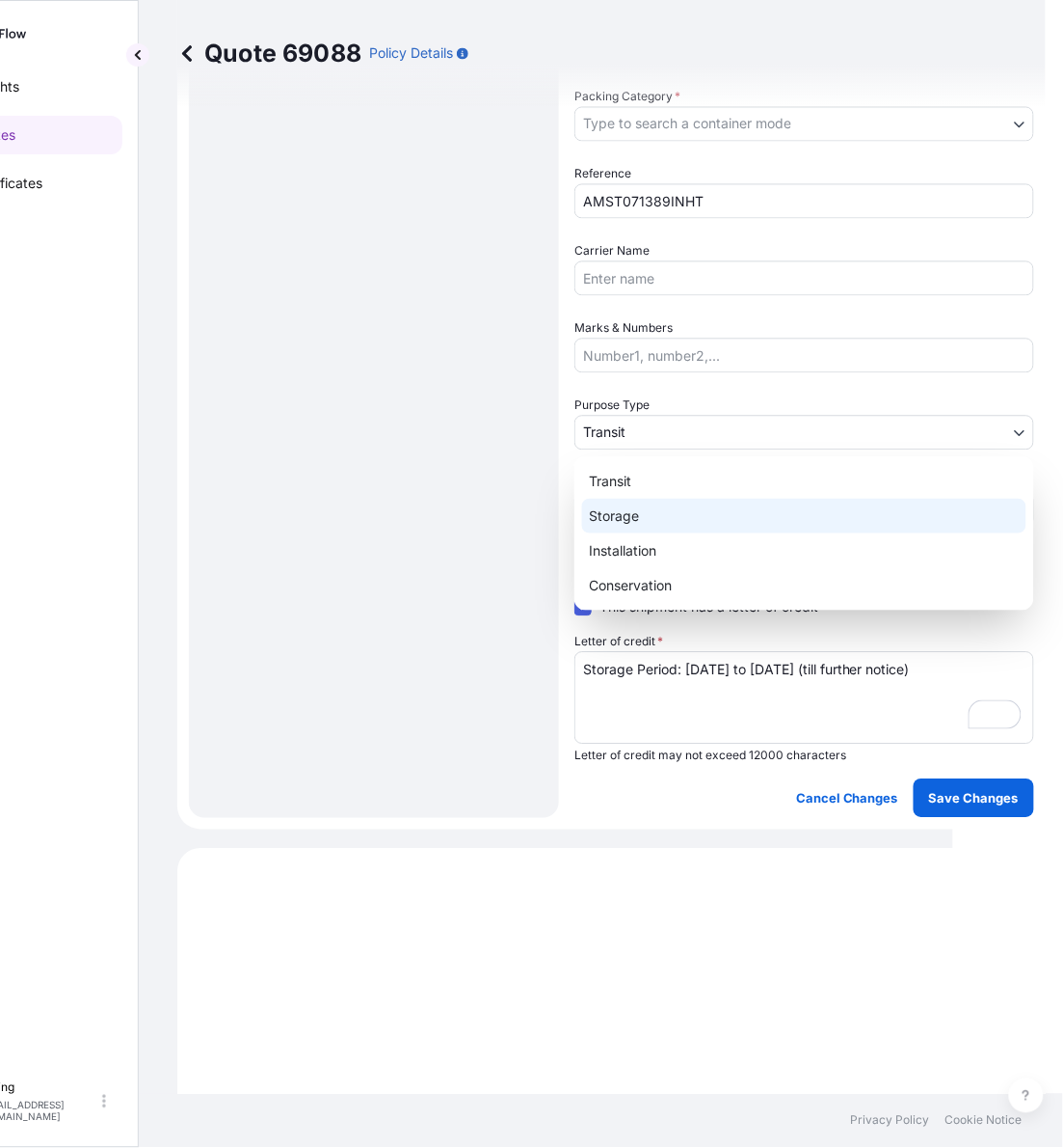
click at [641, 518] on div "Storage" at bounding box center [805, 515] width 445 height 34
select select "Storage"
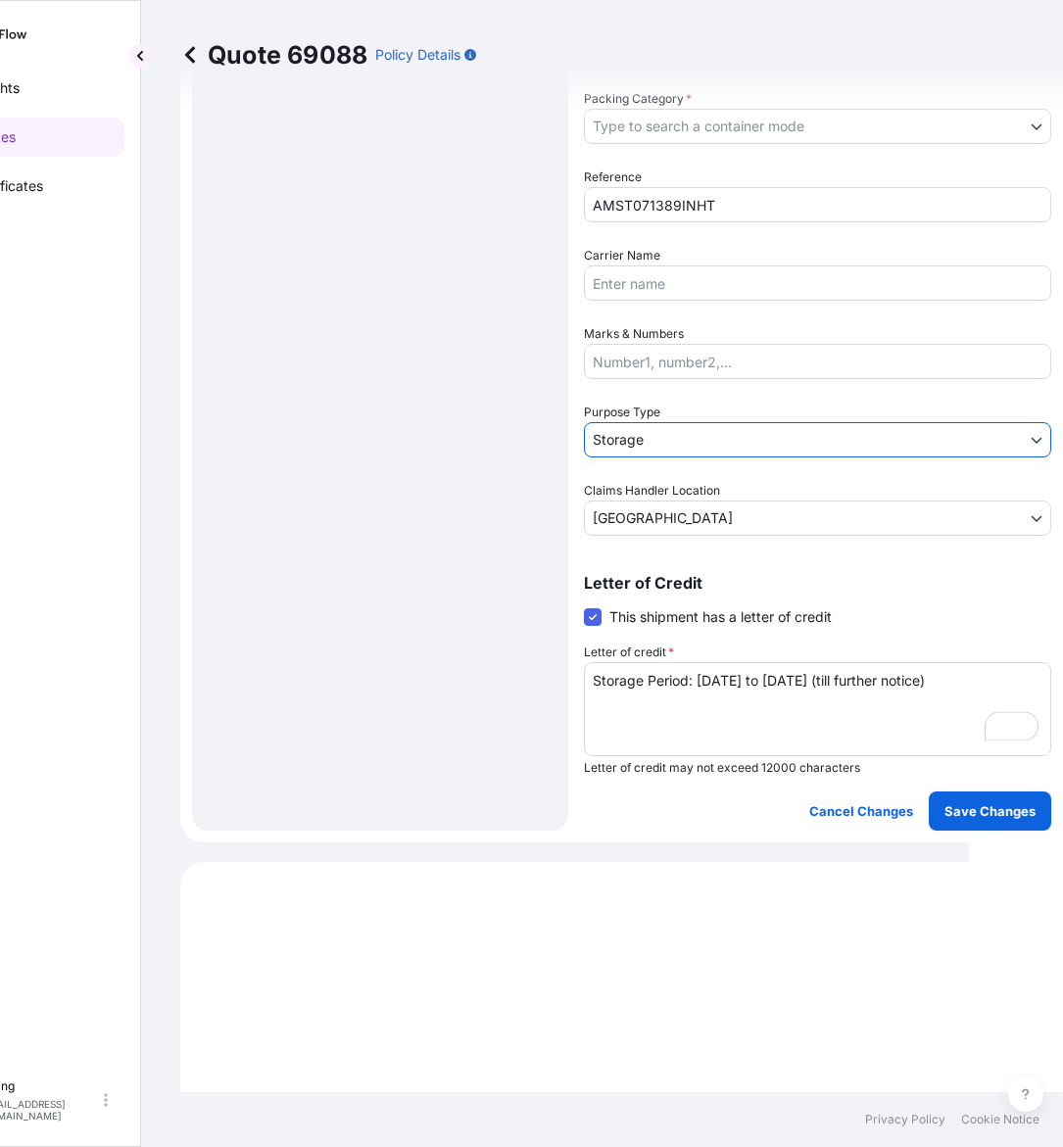
scroll to position [422, 0]
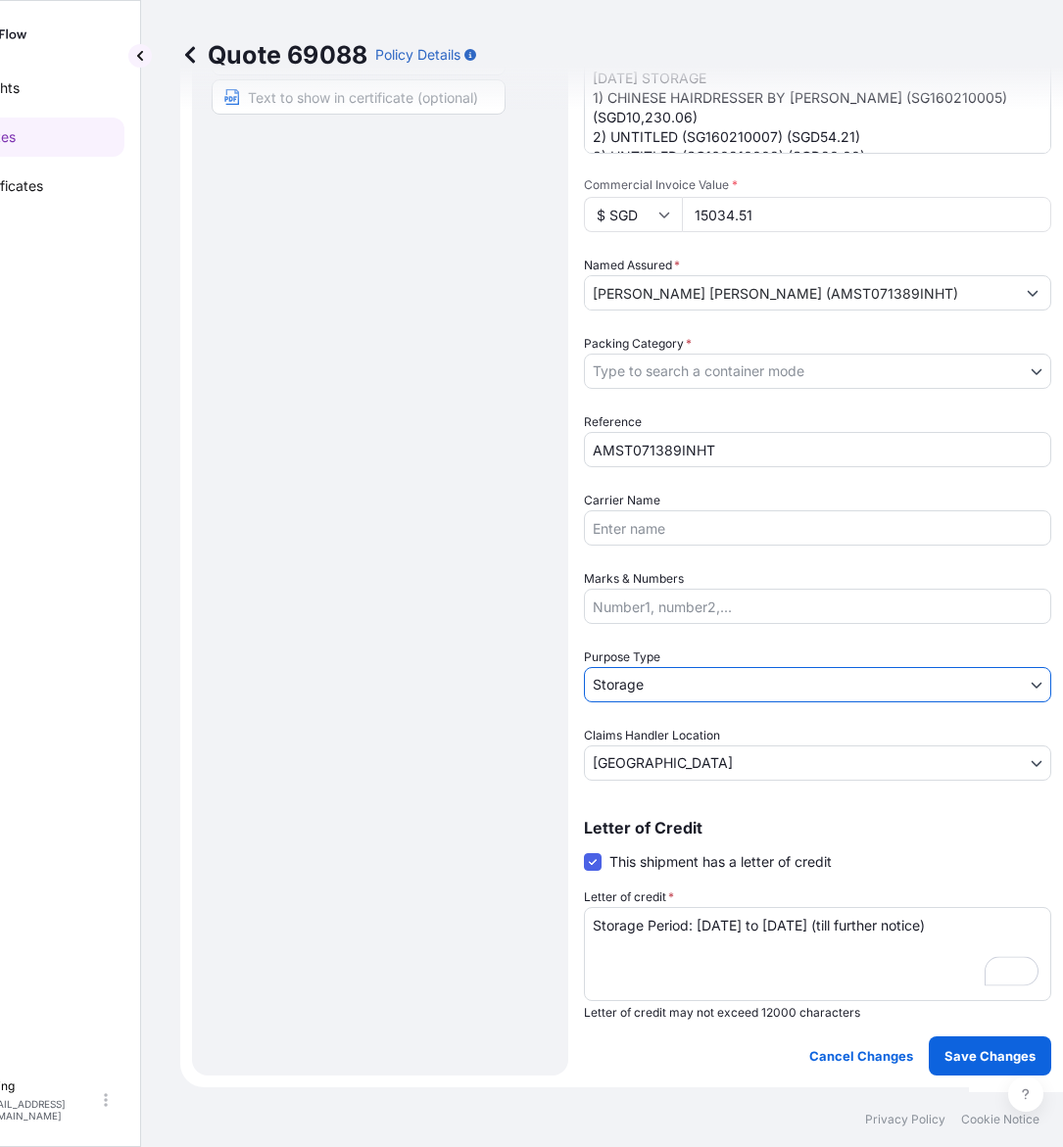
click at [662, 370] on body "Insights Quotes Certificates E E Eling eeling@helutrans.com Quote 69088 Policy …" at bounding box center [437, 573] width 1063 height 1147
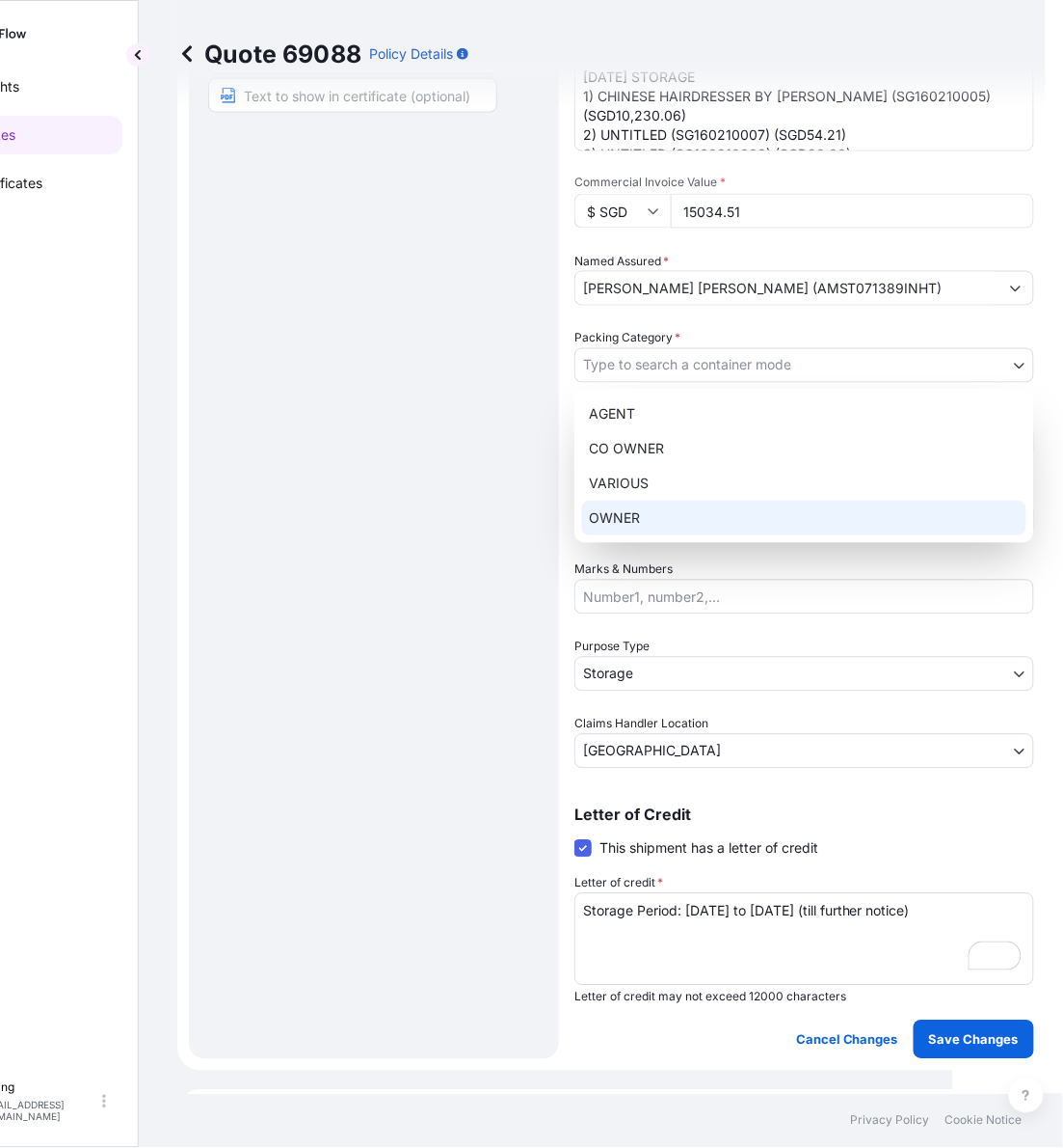
click at [634, 503] on div "OWNER" at bounding box center [805, 517] width 445 height 34
select select "27"
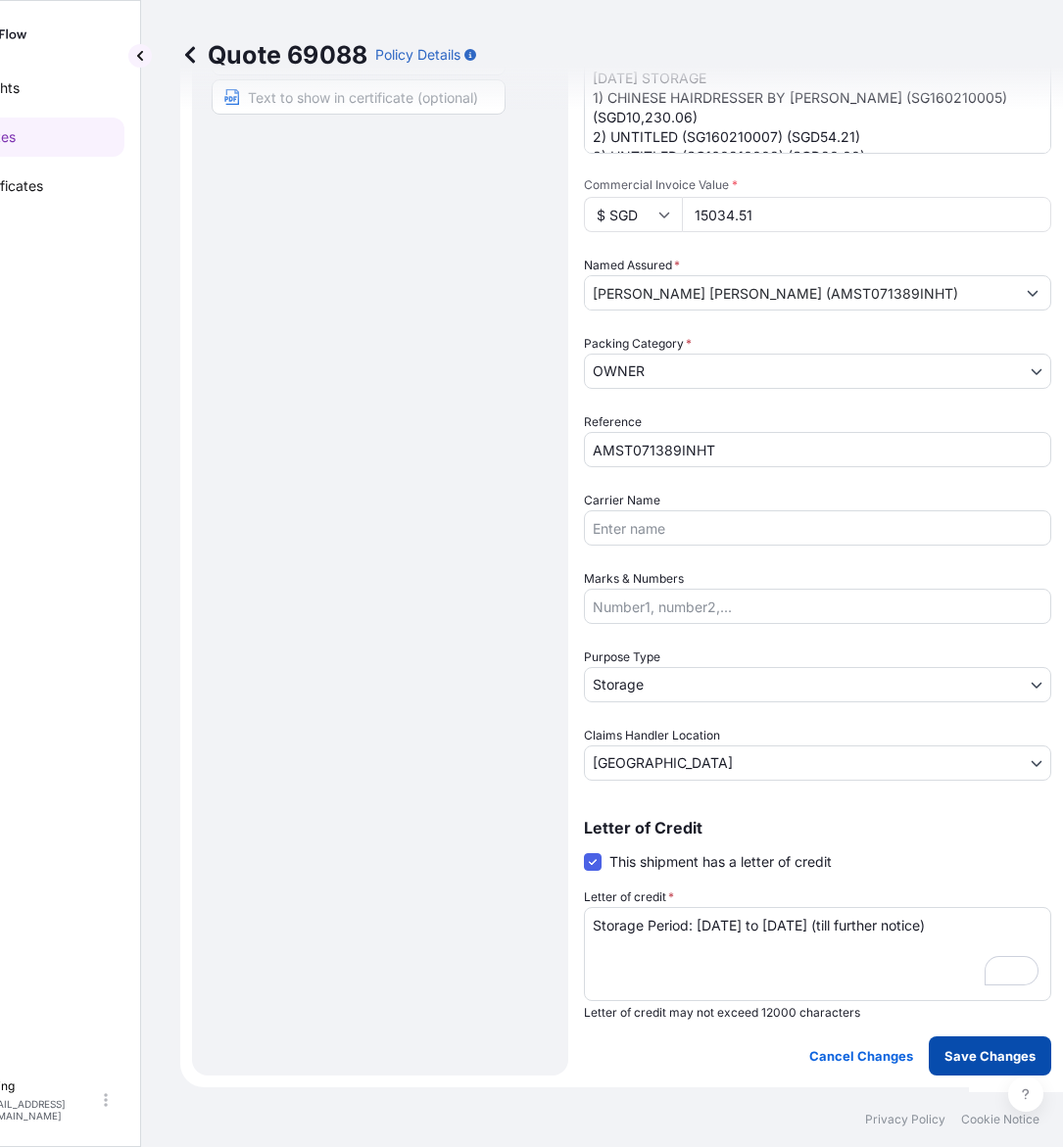
click at [965, 1050] on p "Save Changes" at bounding box center [989, 1056] width 91 height 20
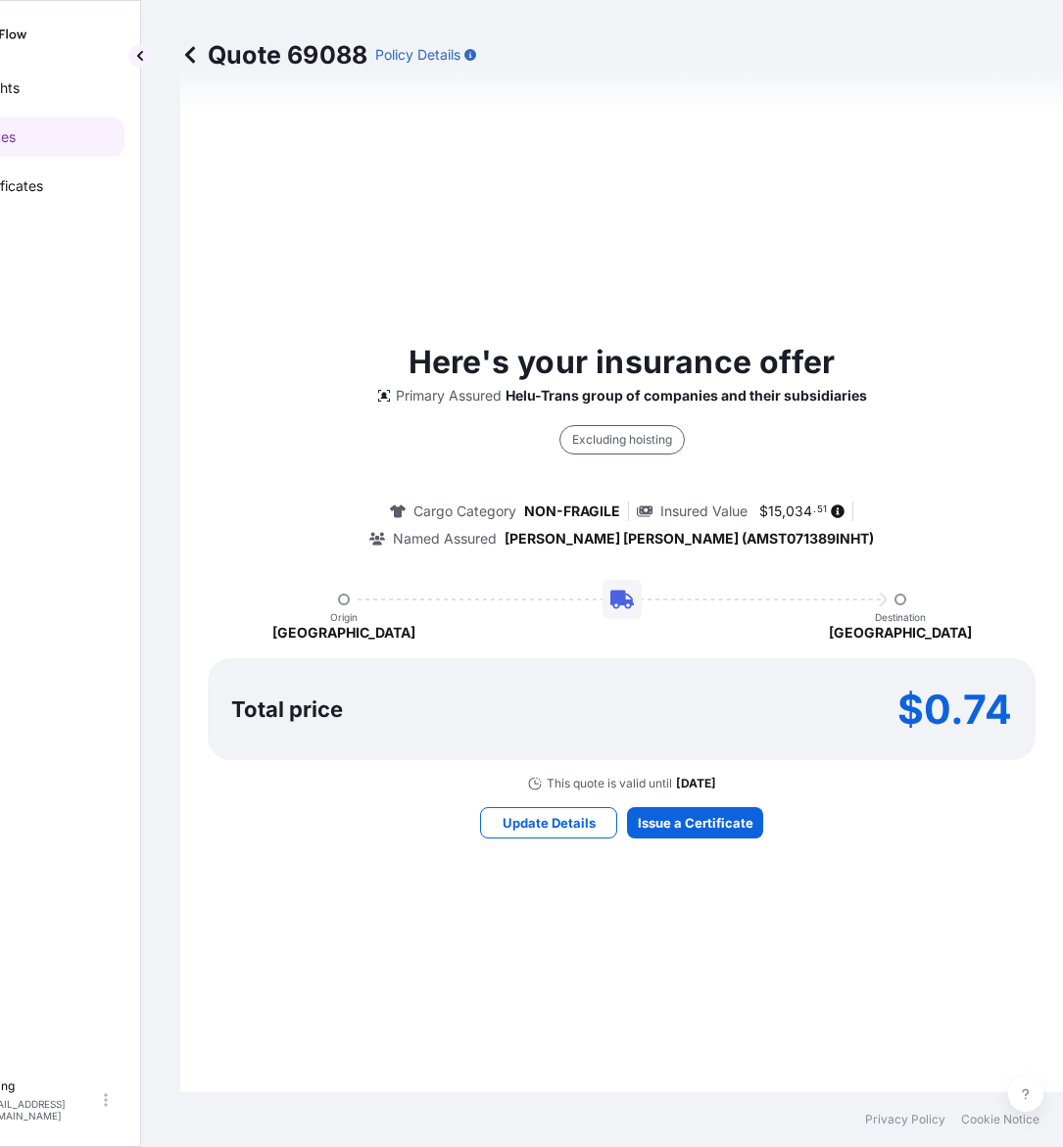
select select "STORAGE"
select select "Storage"
select select "[GEOGRAPHIC_DATA]"
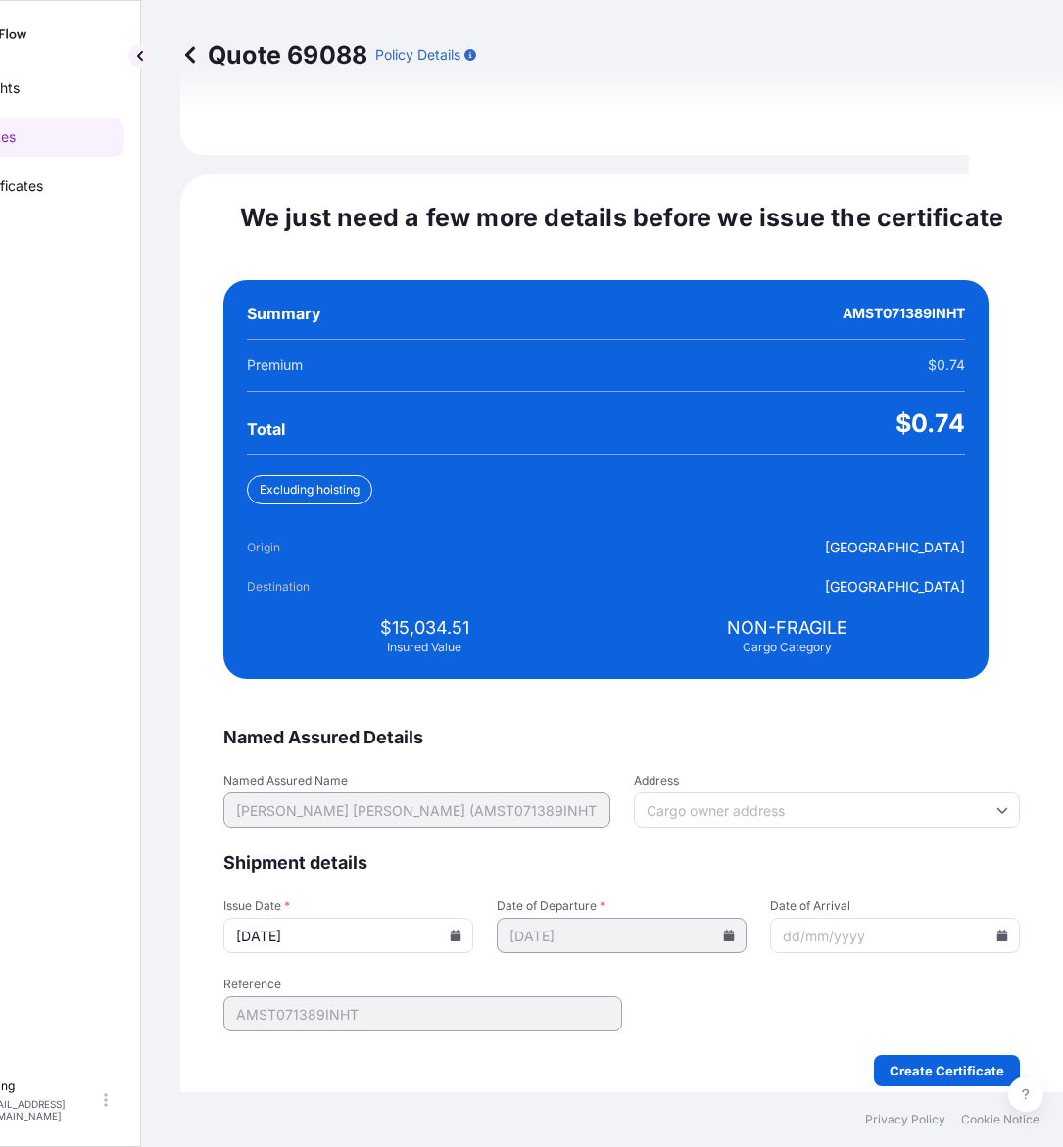
click at [461, 930] on icon at bounding box center [456, 936] width 11 height 12
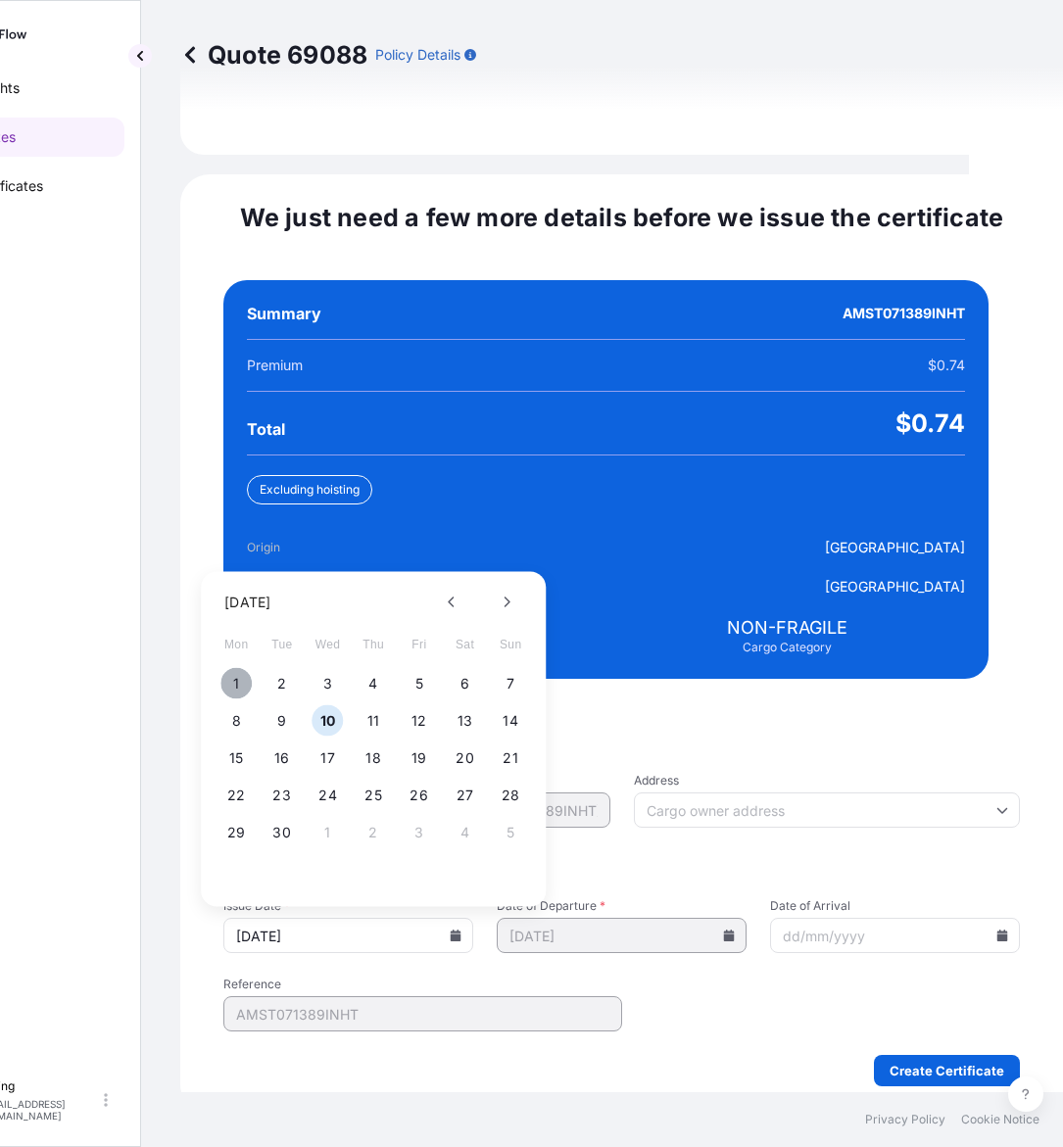
click at [242, 669] on button "1" at bounding box center [235, 683] width 31 height 31
type input "[DATE]"
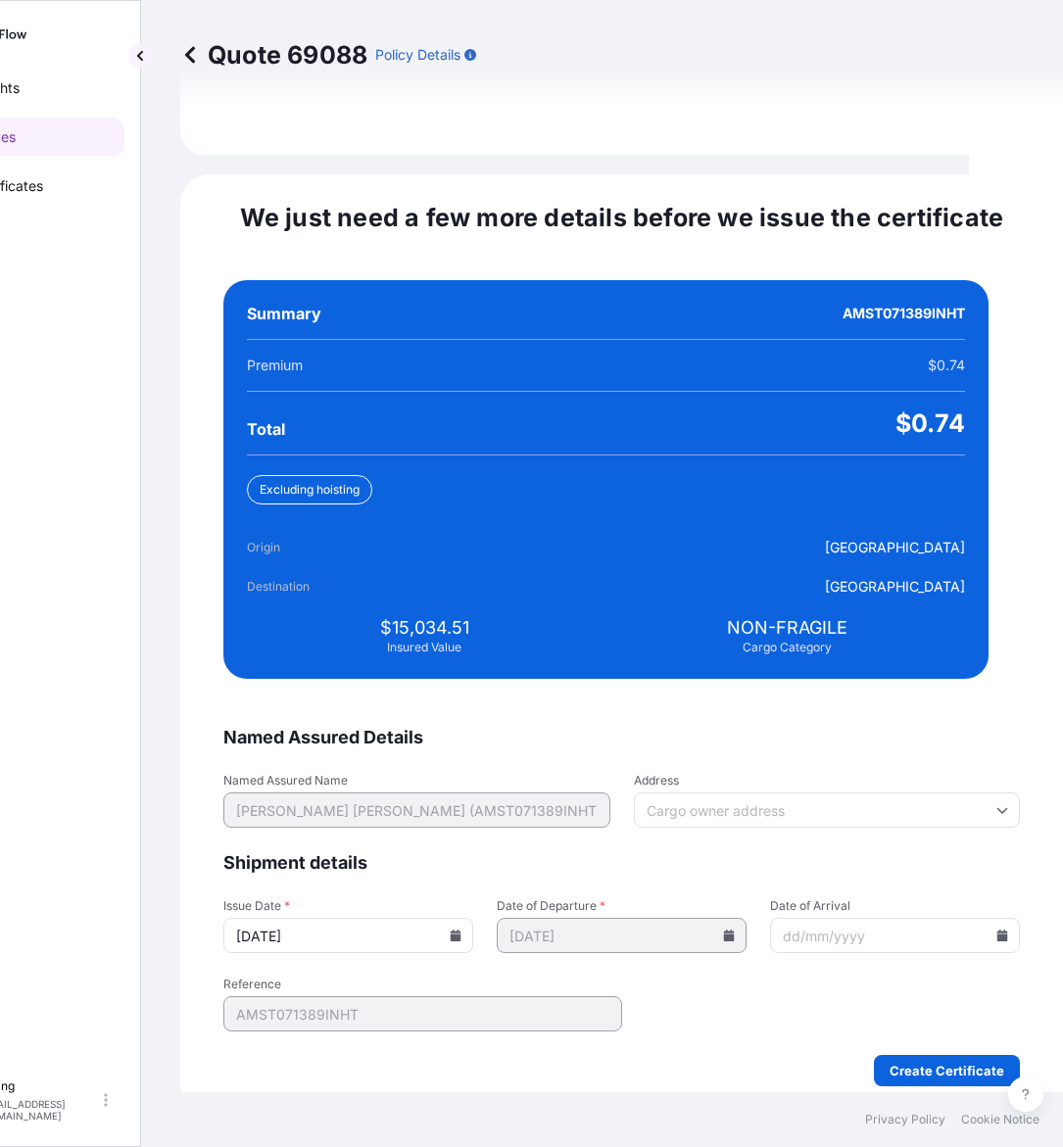
click at [997, 930] on icon at bounding box center [1002, 936] width 11 height 12
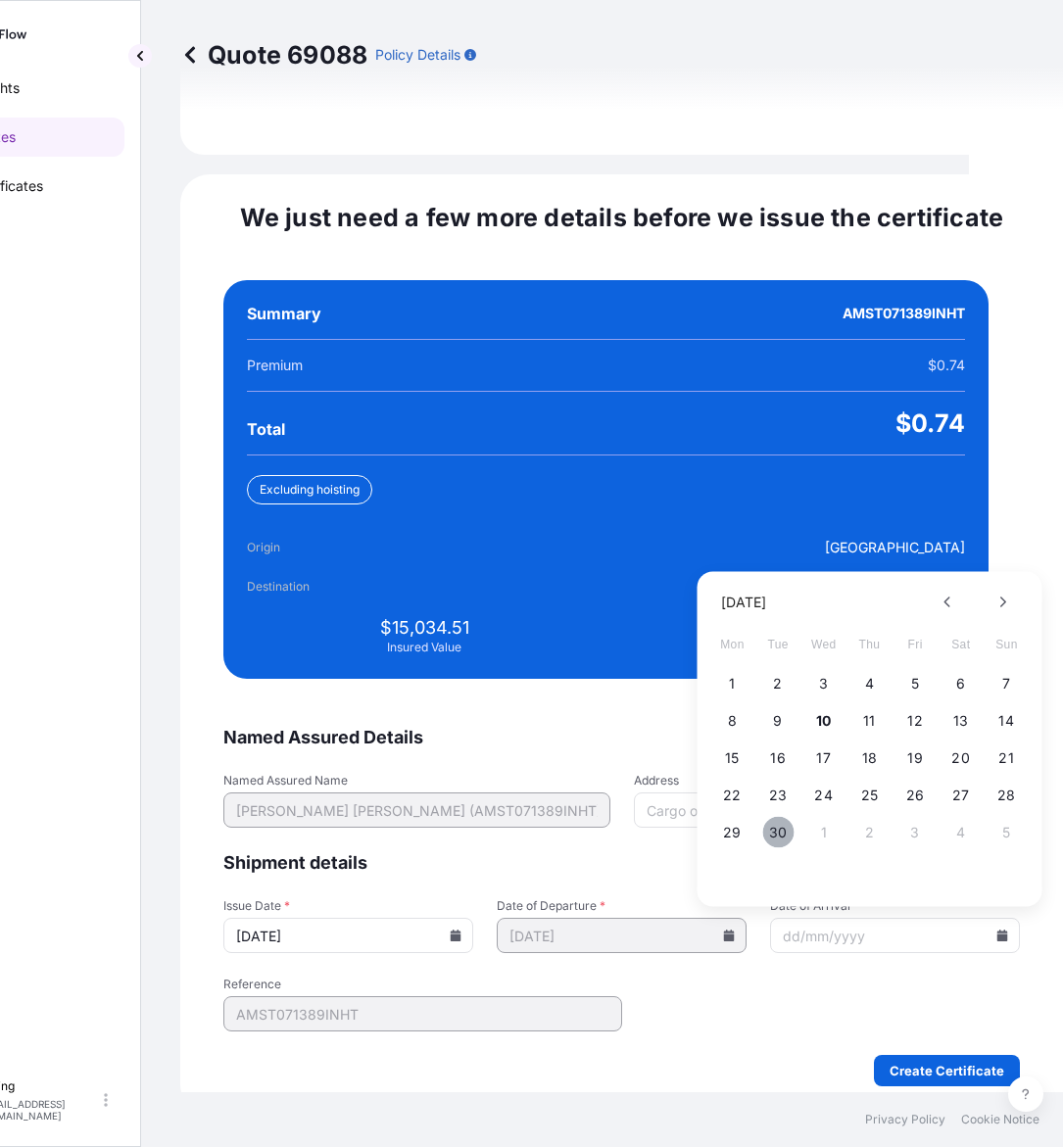
click at [786, 817] on button "30" at bounding box center [777, 832] width 31 height 31
type input "[DATE]"
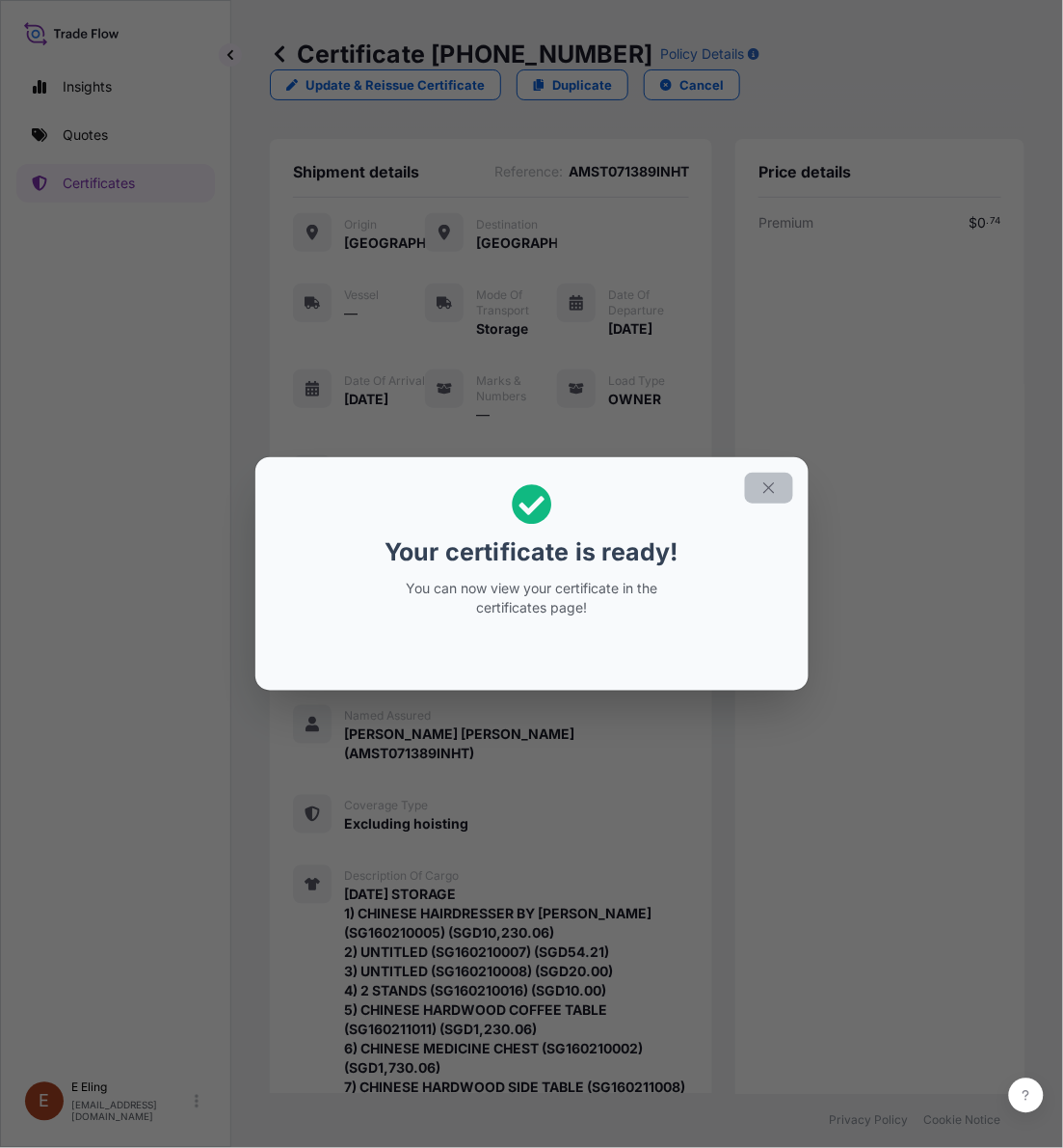
click at [776, 476] on button "button" at bounding box center [769, 487] width 48 height 31
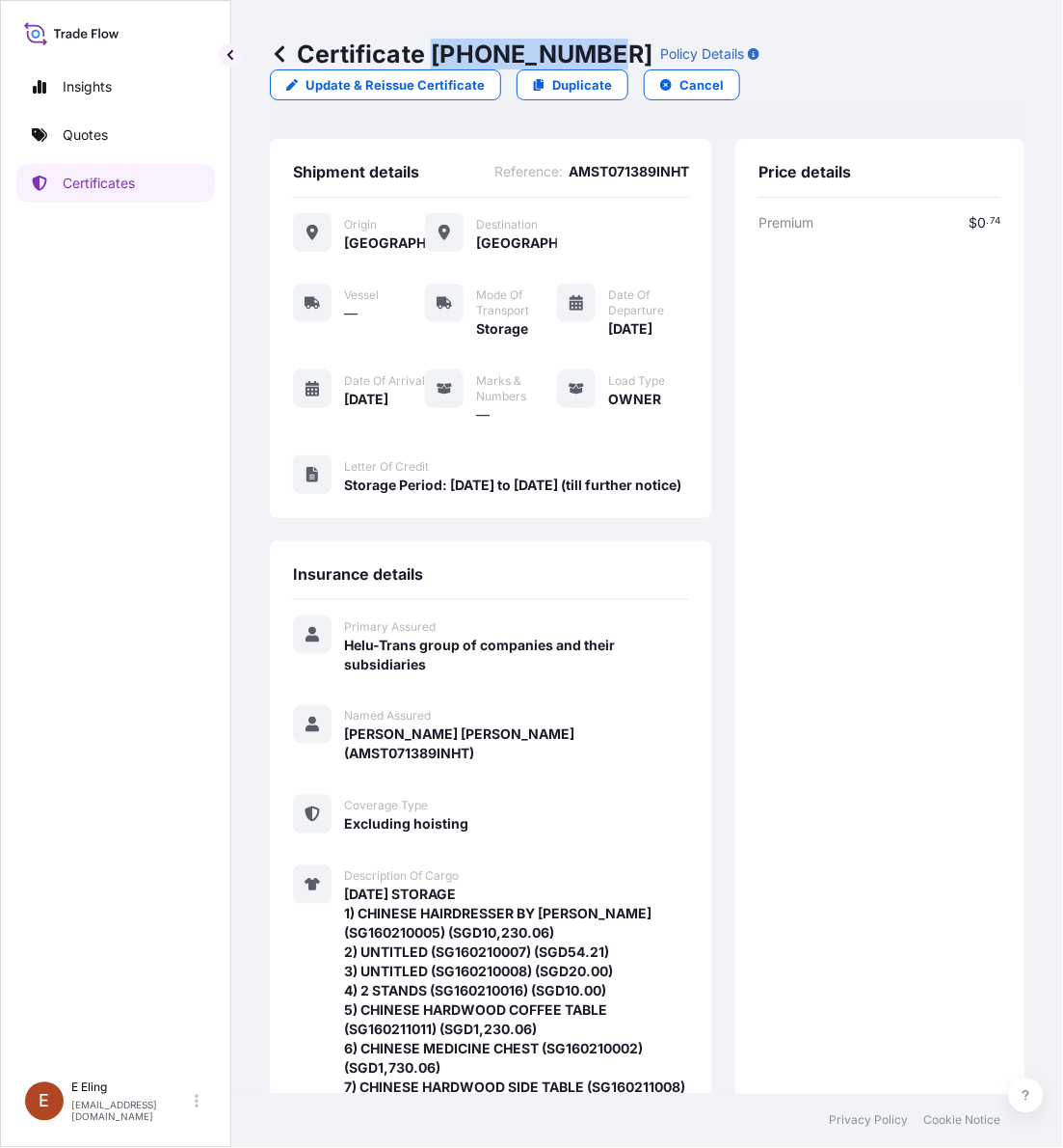
copy p "[PHONE_NUMBER]"
drag, startPoint x: 436, startPoint y: 53, endPoint x: 599, endPoint y: 50, distance: 163.0
click at [599, 50] on p "Certificate 31504-1458-1" at bounding box center [461, 53] width 383 height 31
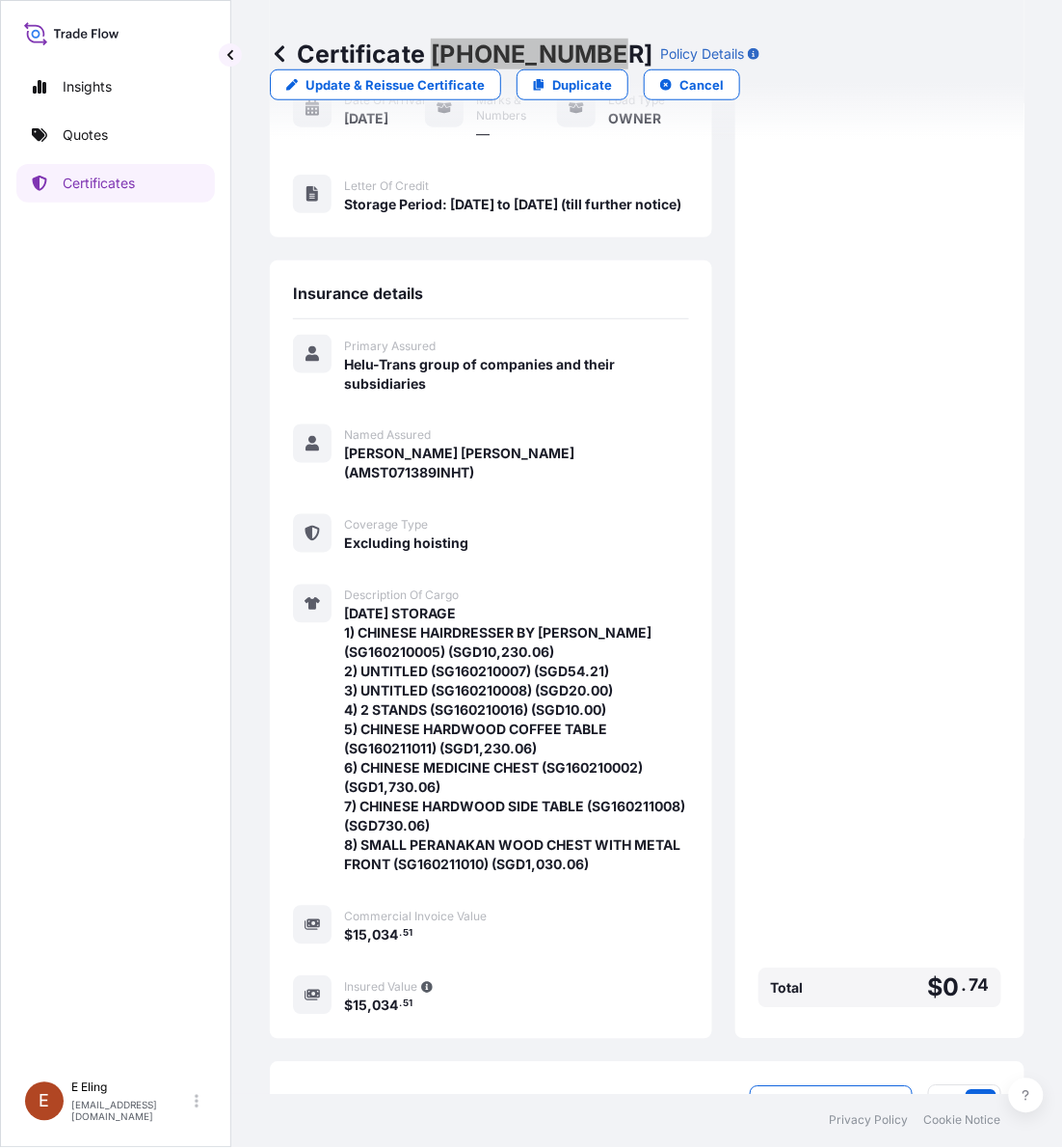
scroll to position [440, 0]
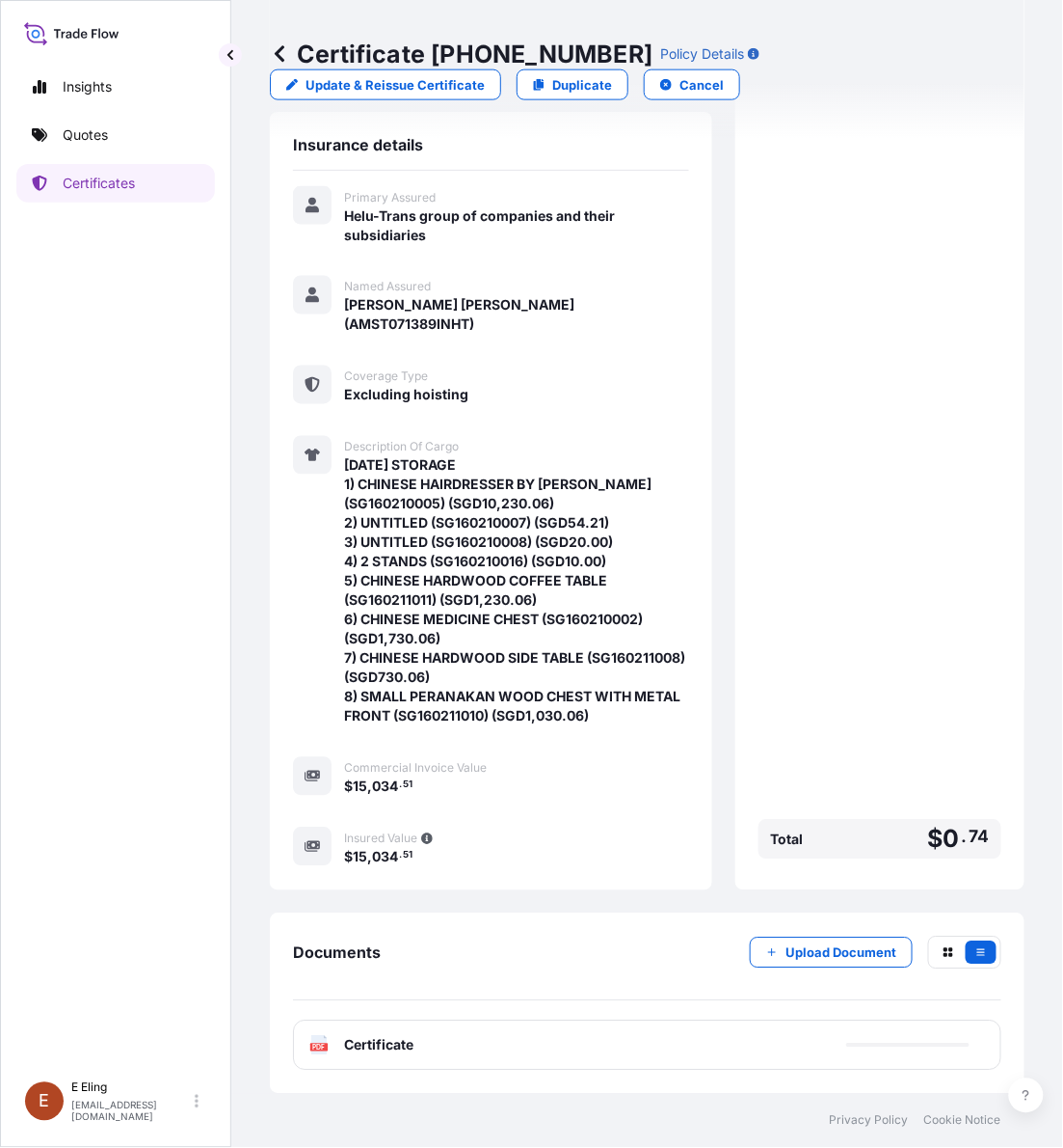
click at [849, 601] on div "Premium $ 0 . 74 Total $ 0 . 74" at bounding box center [880, 326] width 243 height 1083
click at [921, 620] on div "Premium $ 0 . 74 Total $ 0 . 74" at bounding box center [880, 326] width 243 height 1083
click at [537, 907] on div "Shipment details Reference : AMST071389INHT Origin Singapore Destination Singap…" at bounding box center [647, 402] width 755 height 1384
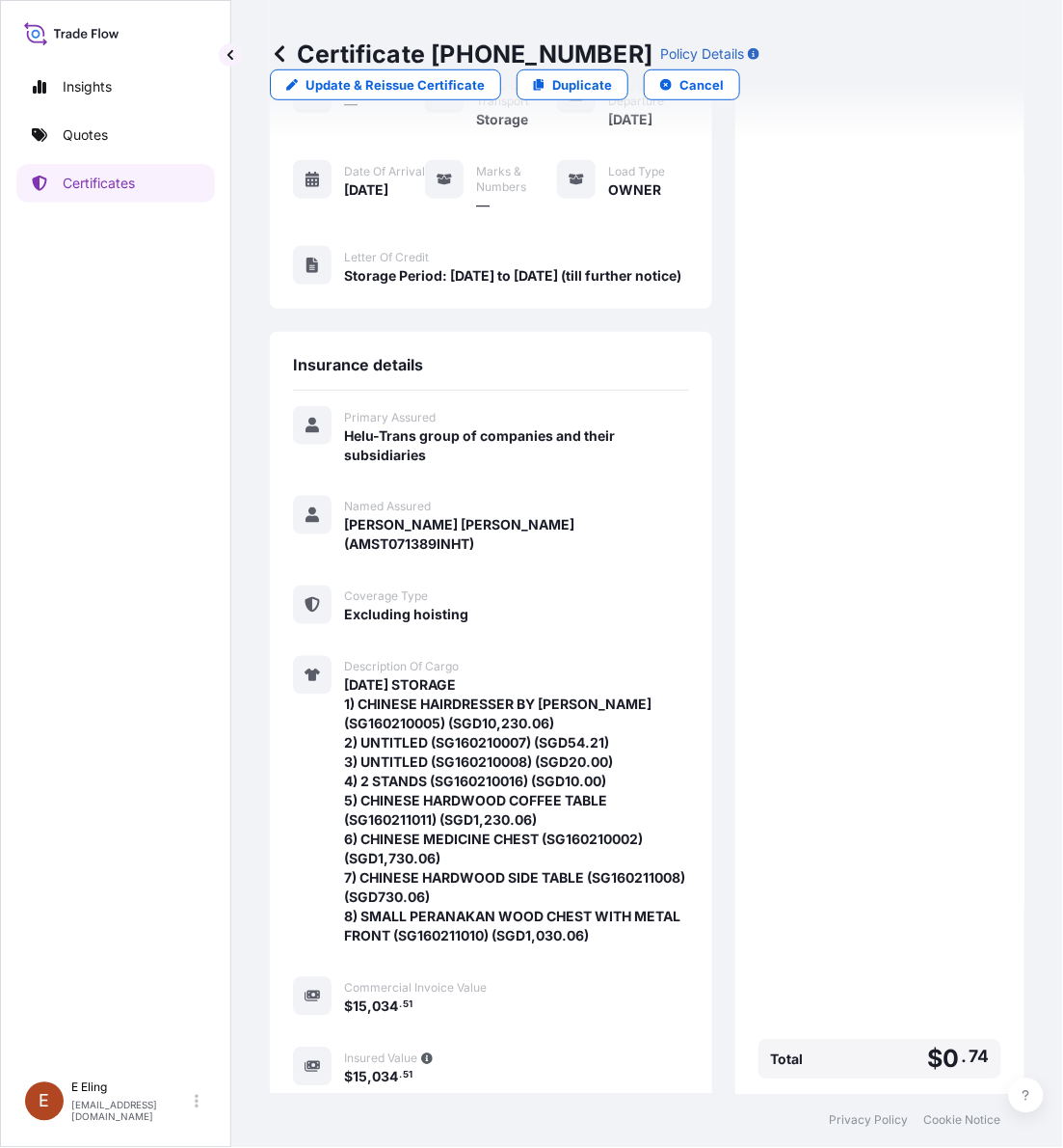
scroll to position [0, 0]
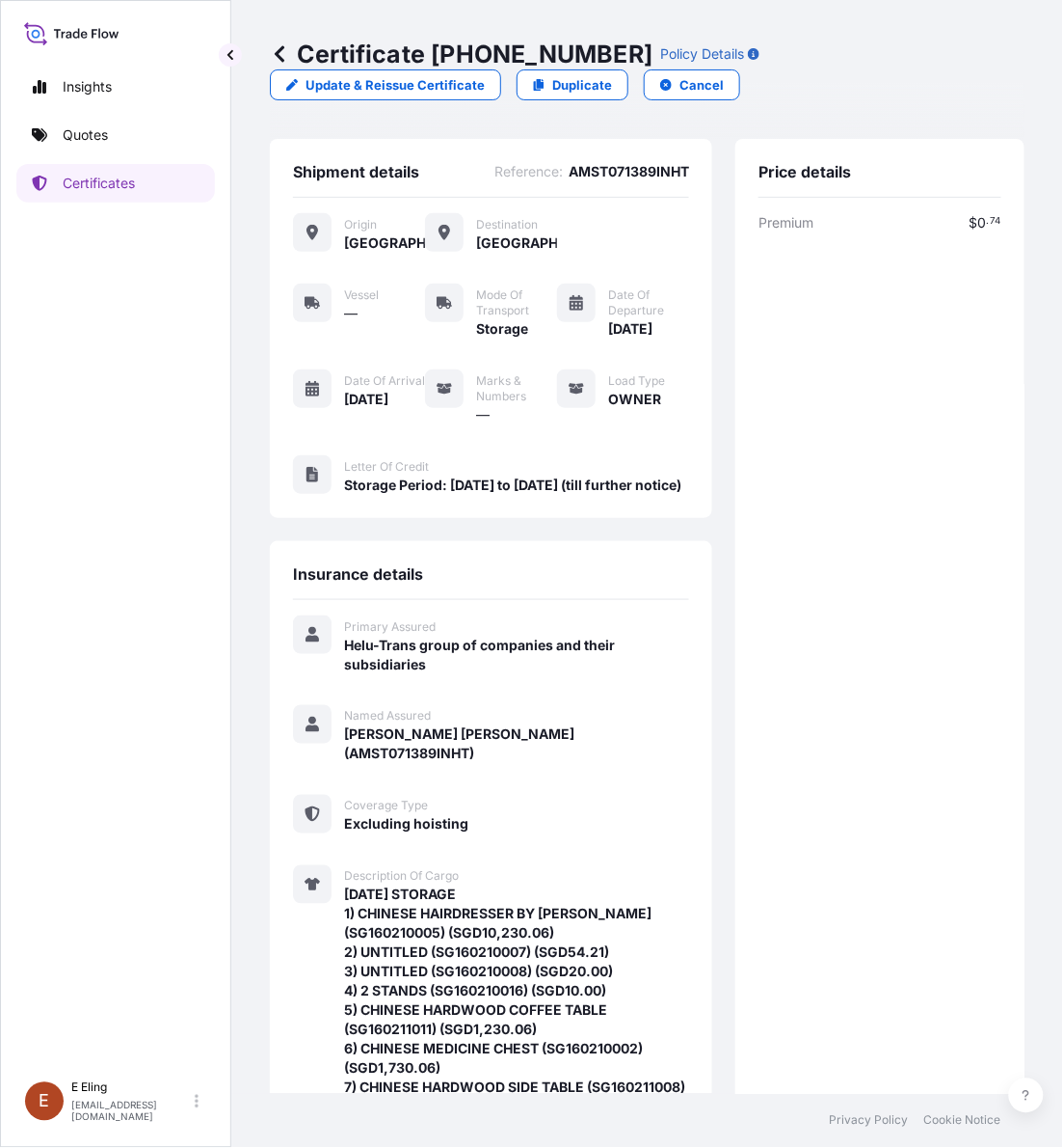
click at [848, 739] on div "Premium $ 0 . 74 Total $ 0 . 74" at bounding box center [880, 754] width 243 height 1083
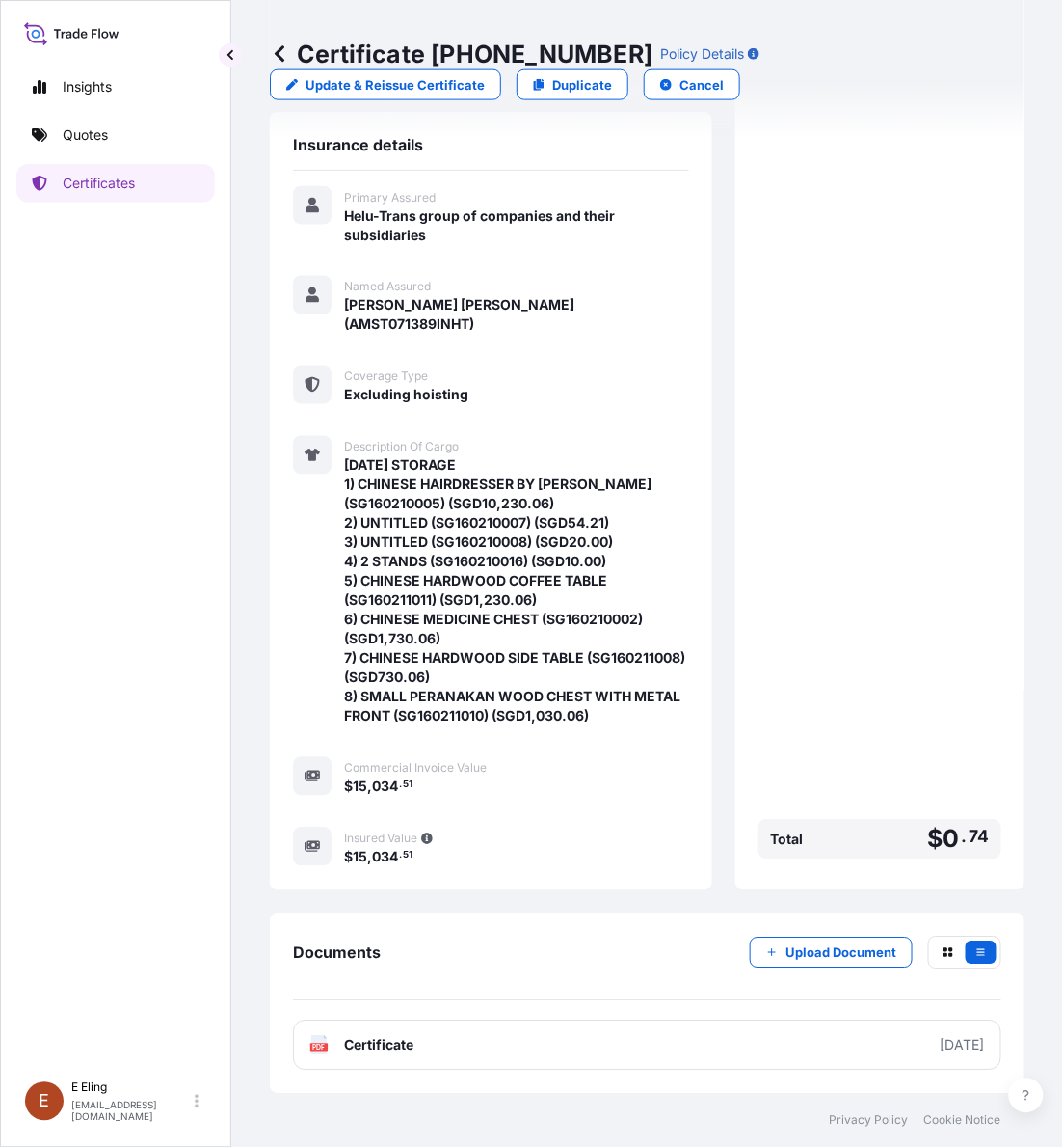
click at [589, 857] on div "$ 15 , 034 . 51" at bounding box center [517, 857] width 345 height 21
click at [622, 837] on div "Insured Value" at bounding box center [517, 837] width 345 height 20
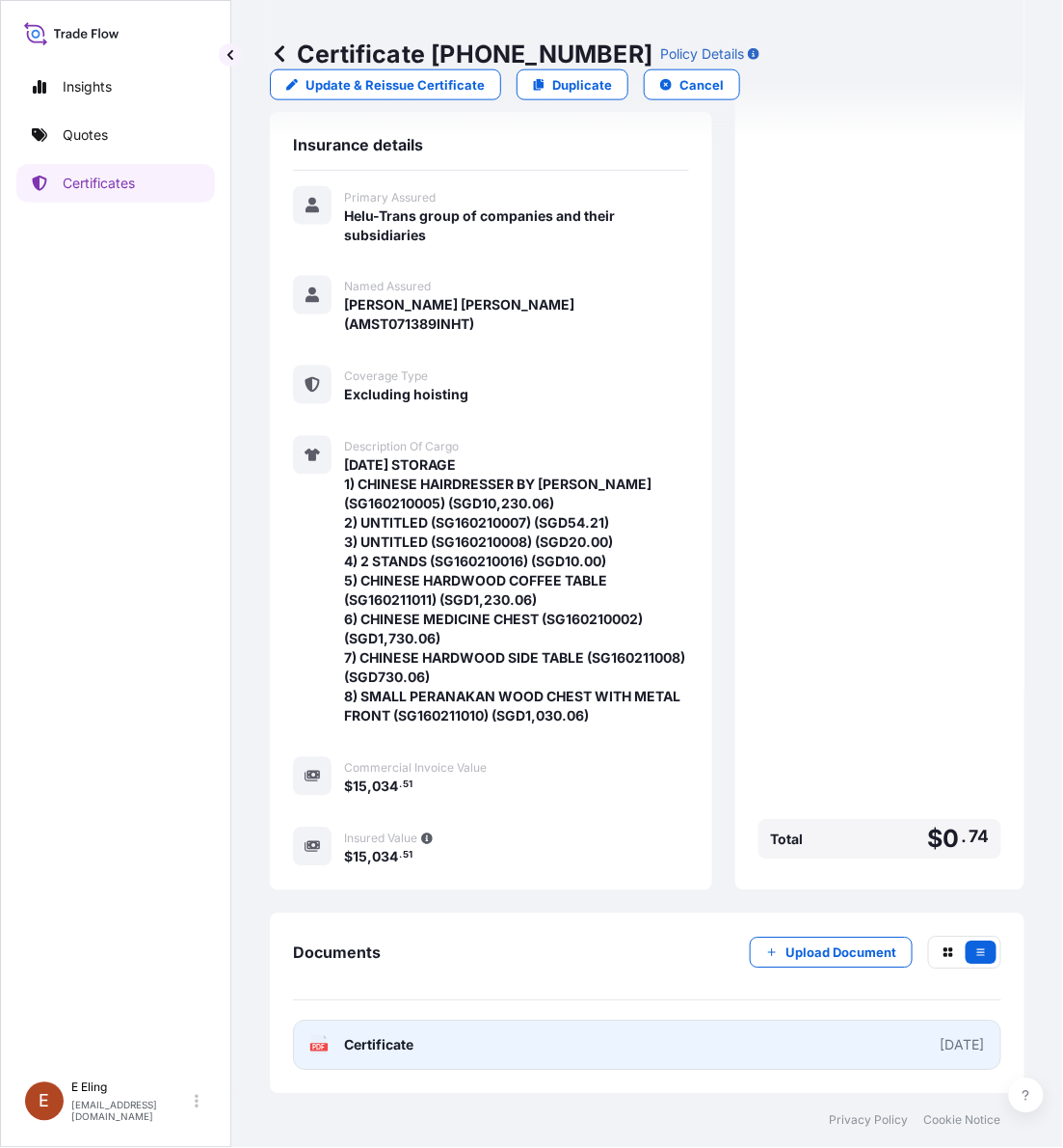
click at [777, 1049] on link "PDF Certificate [DATE]" at bounding box center [648, 1045] width 709 height 50
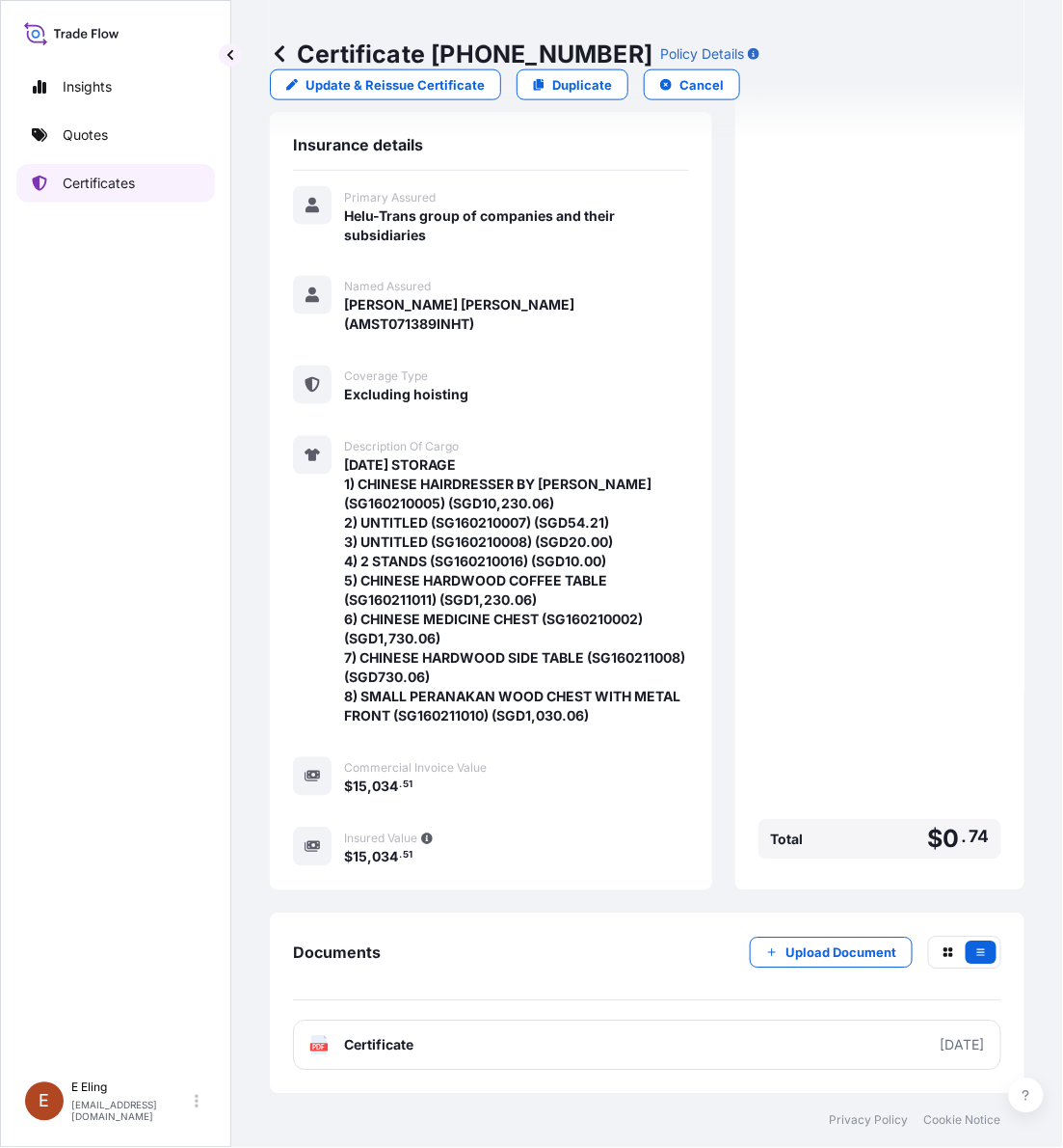
click at [113, 184] on p "Certificates" at bounding box center [98, 183] width 72 height 20
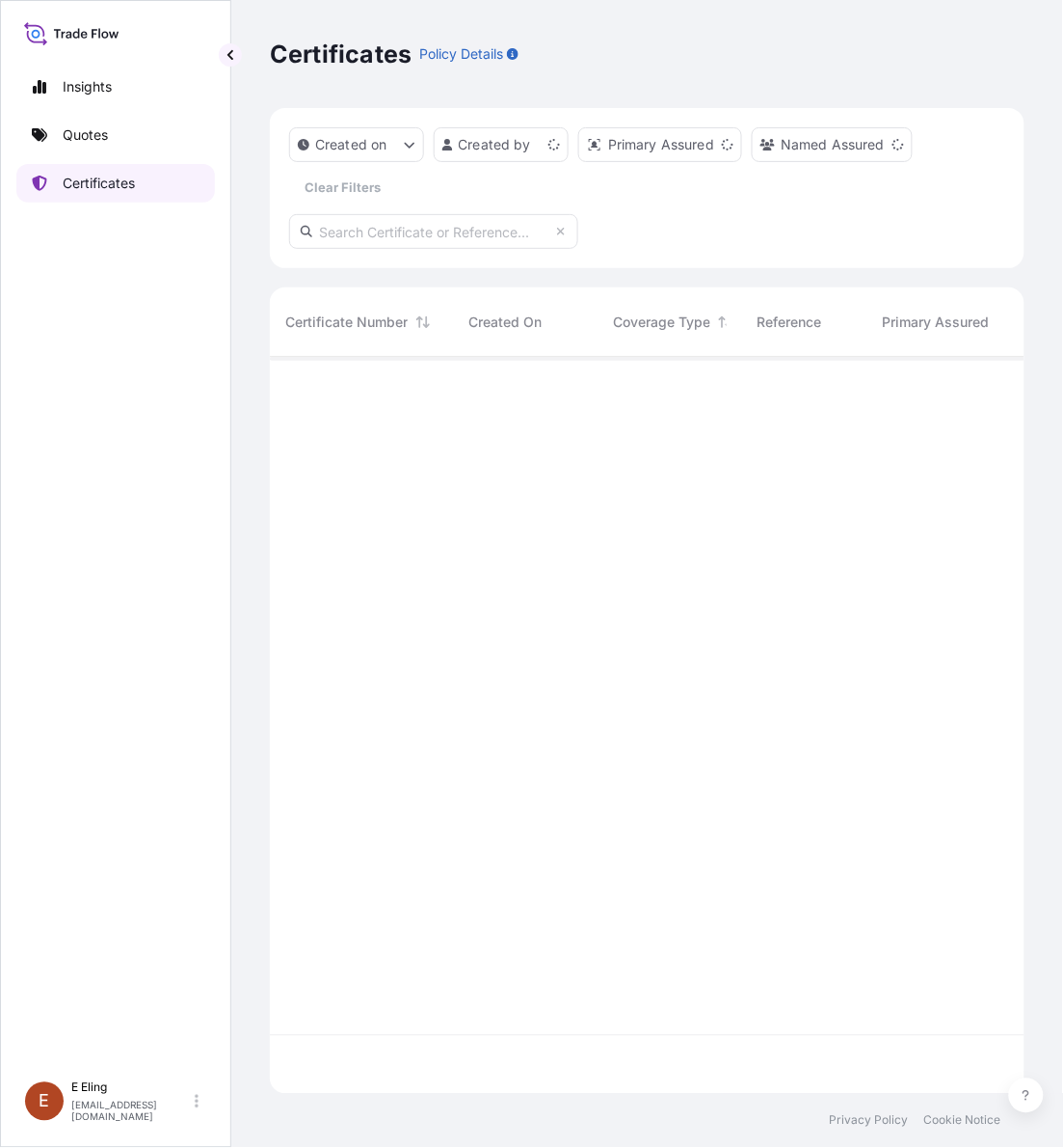
scroll to position [729, 737]
click at [446, 218] on input "text" at bounding box center [434, 230] width 289 height 34
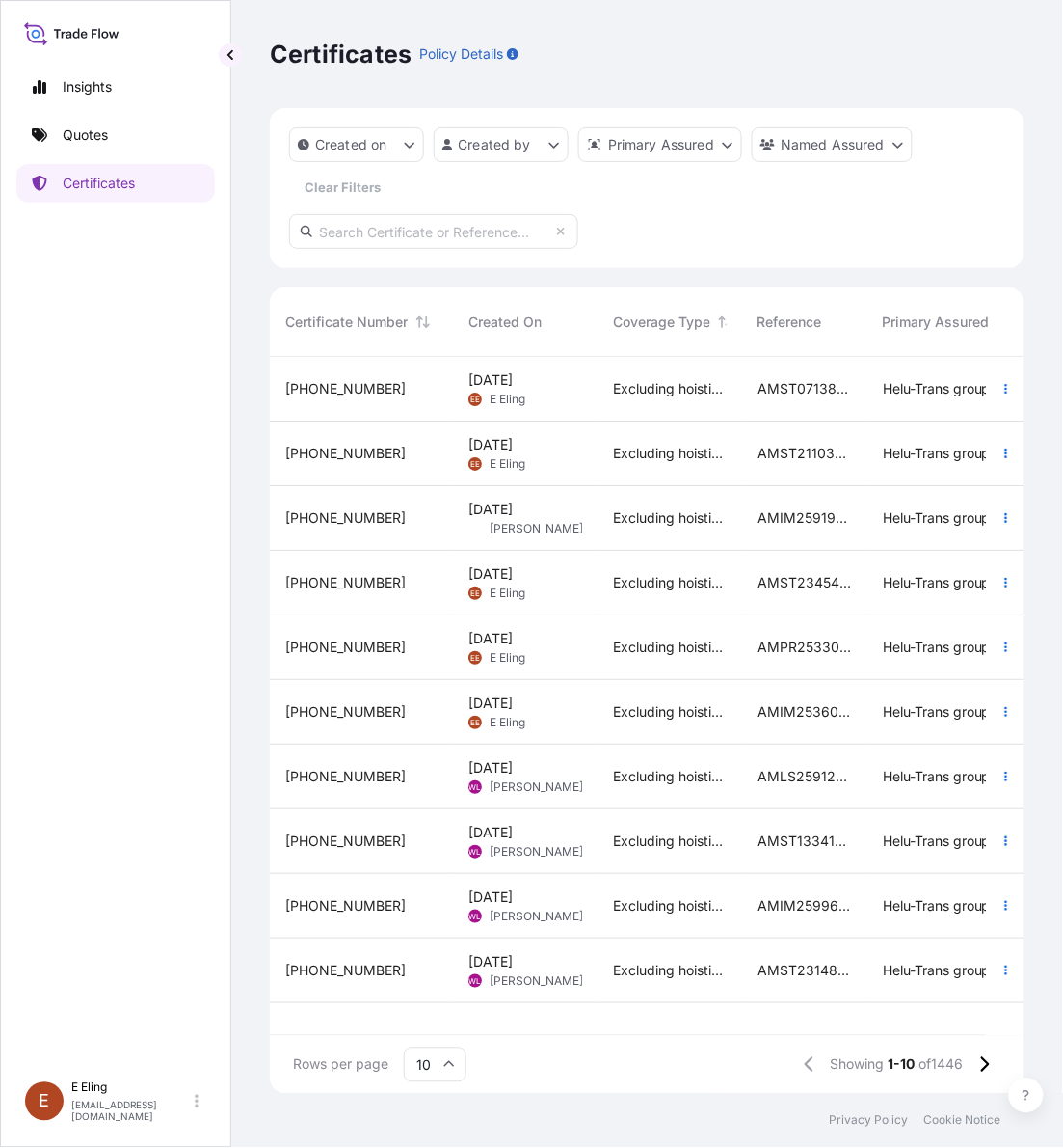
paste input "AMST071389INHT"
type input "AMST071389INHT"
click at [1001, 523] on icon "button" at bounding box center [1007, 518] width 12 height 12
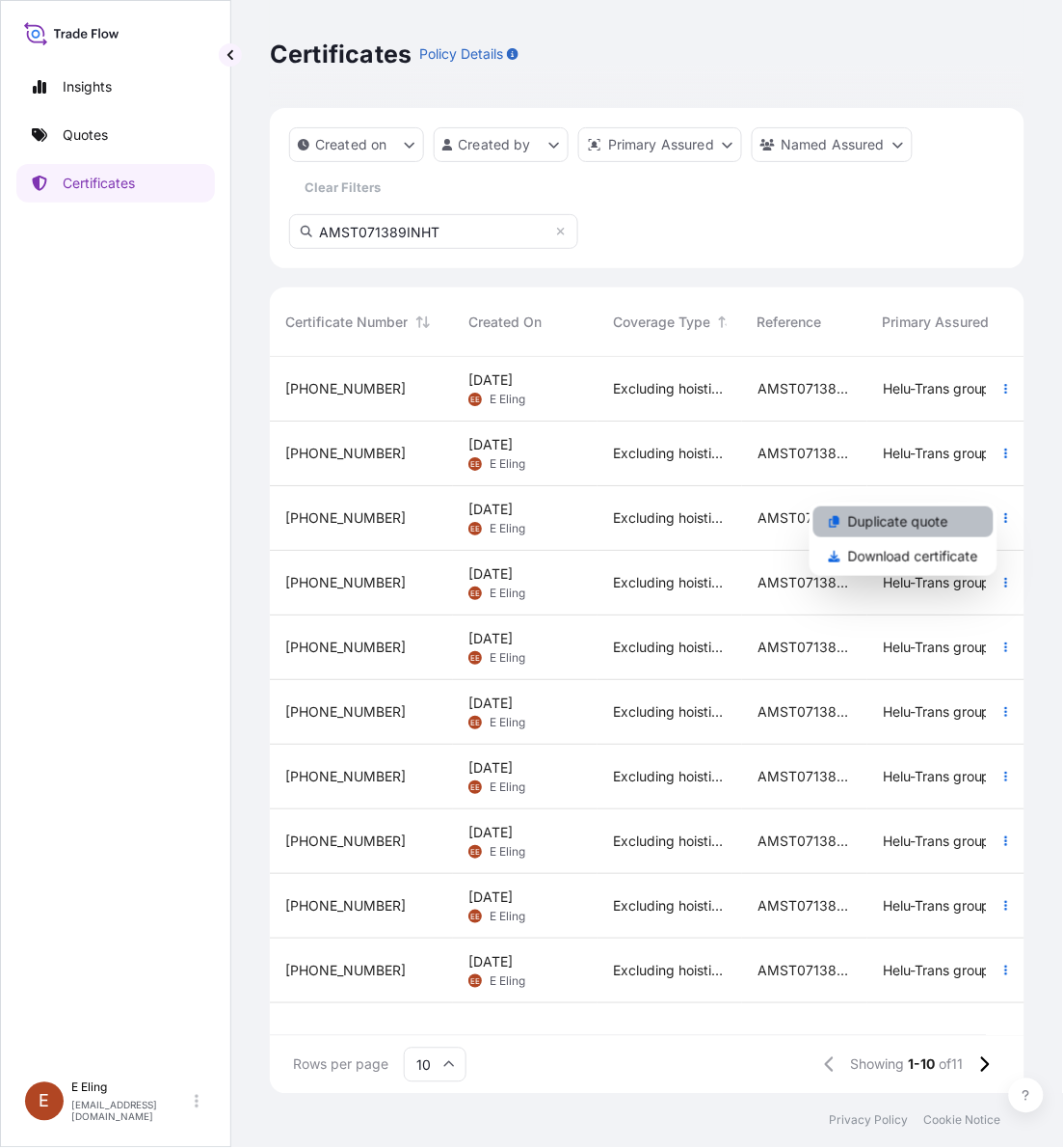
click at [937, 512] on p "Duplicate quote" at bounding box center [899, 522] width 100 height 20
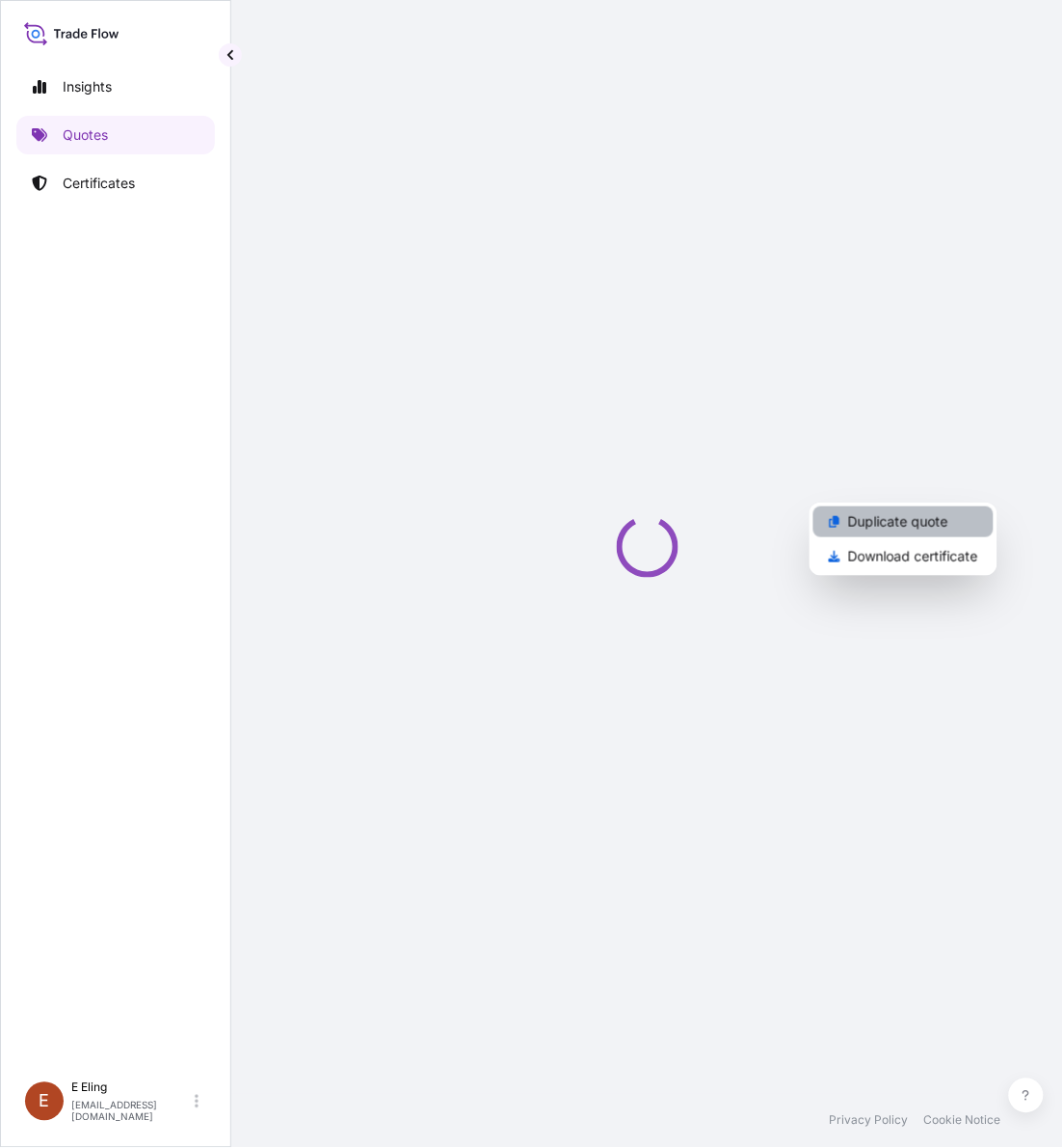
select select "STORAGE"
select select "Storage"
select select "[GEOGRAPHIC_DATA]"
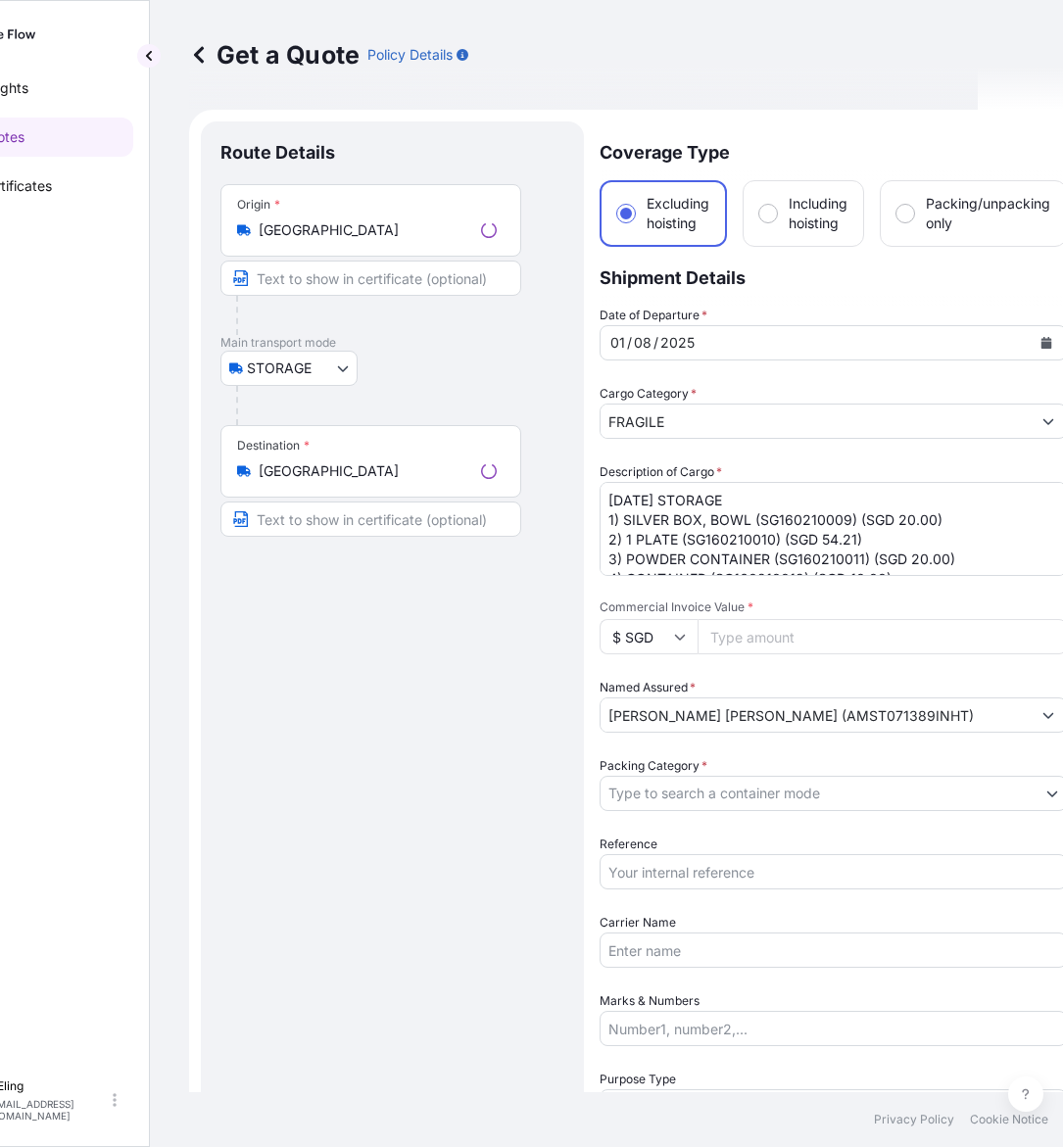
scroll to position [31, 0]
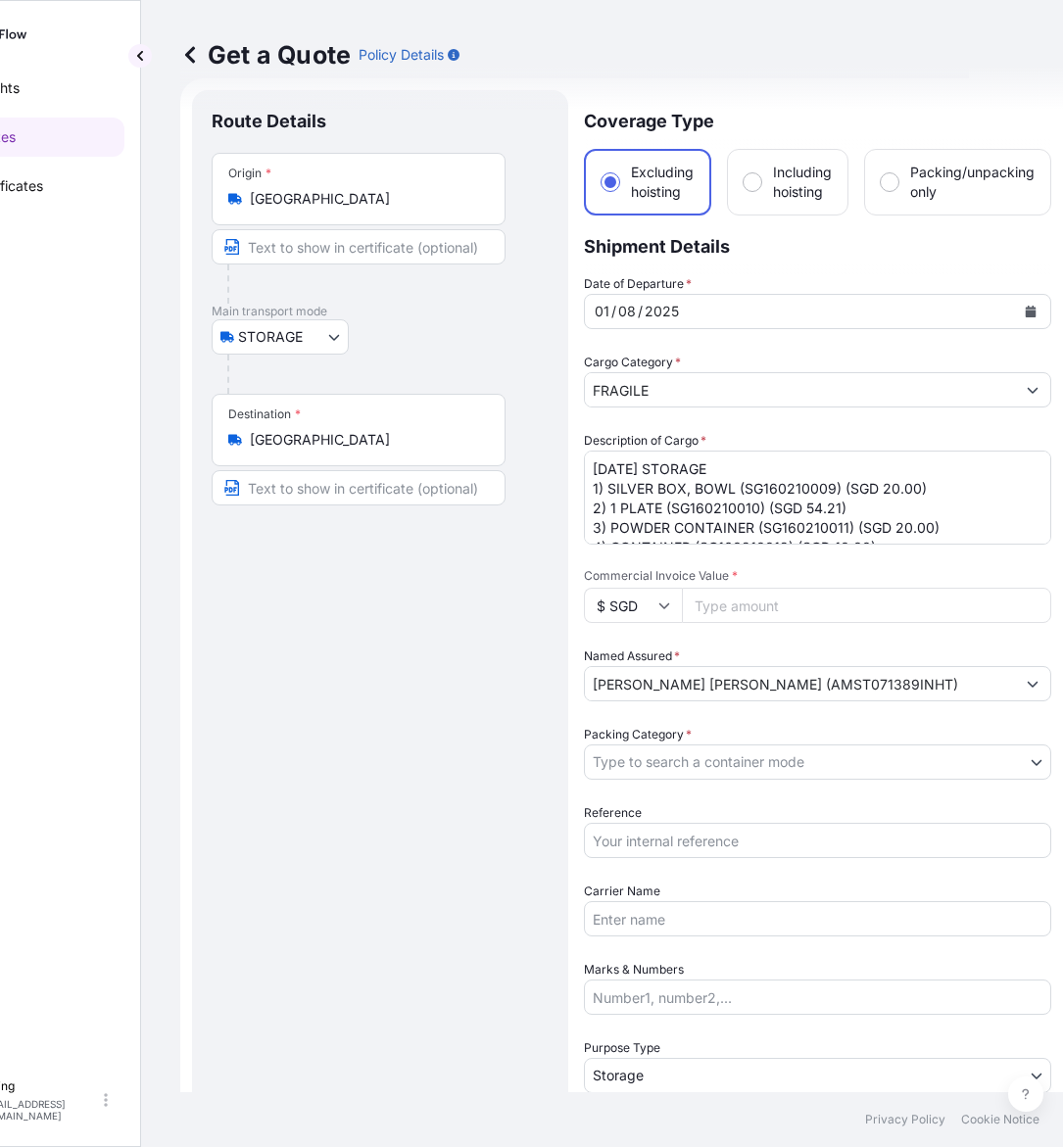
click at [389, 789] on div "Route Details Place of loading Road / Inland Road / Inland Origin * Singapore M…" at bounding box center [380, 778] width 337 height 1337
drag, startPoint x: 627, startPoint y: 471, endPoint x: 574, endPoint y: 468, distance: 53.0
click at [574, 468] on form "Route Details Place of loading Road / Inland Road / Inland Origin * Singapore M…" at bounding box center [621, 778] width 882 height 1400
type textarea "SEP25 STORAGE 1) SILVER BOX, BOWL (SG160210009) (SGD 20.00) 2) 1 PLATE (SG16021…"
click at [1025, 301] on button "Calendar" at bounding box center [1030, 311] width 31 height 31
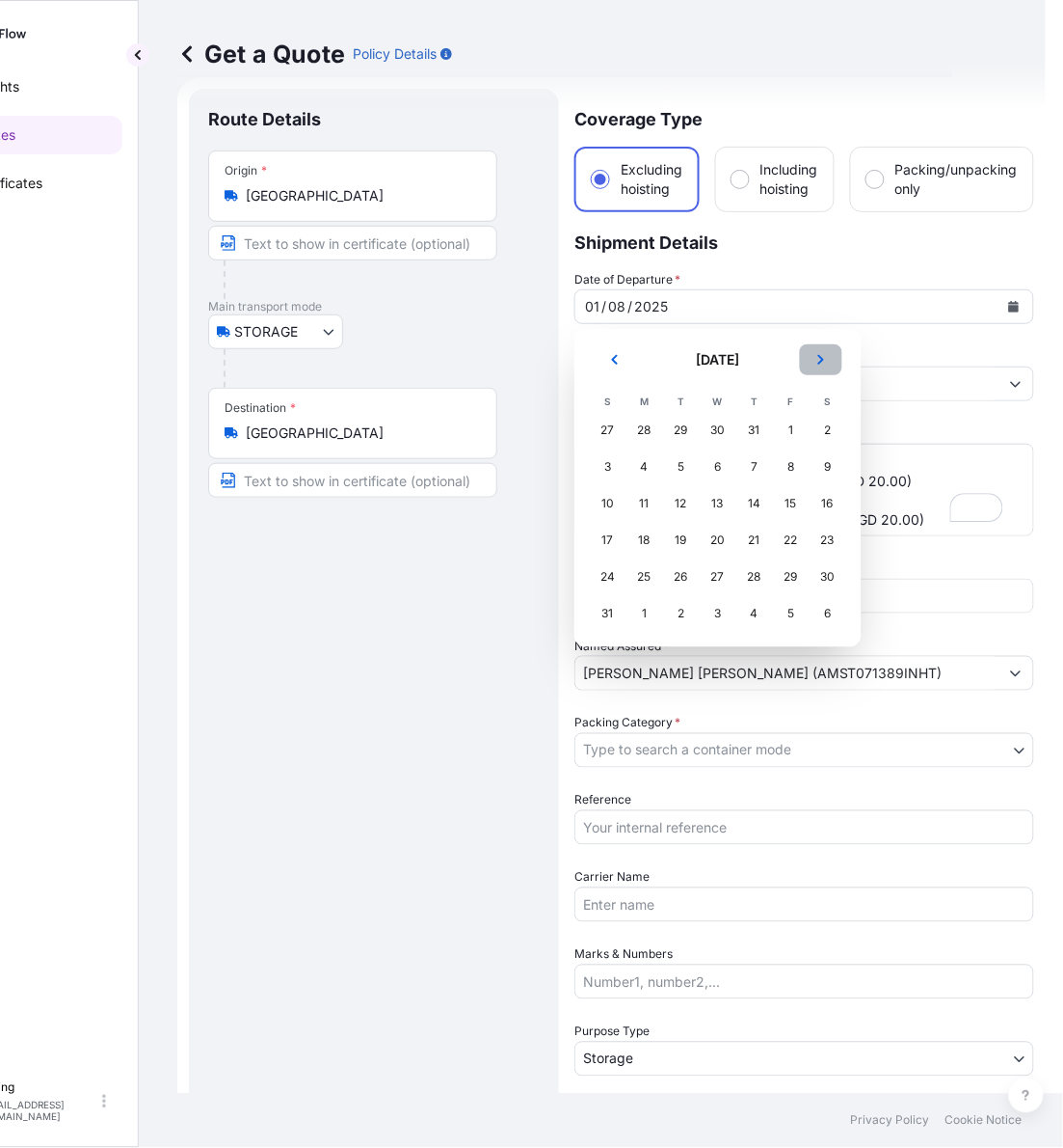
click at [825, 359] on icon "Next" at bounding box center [822, 359] width 12 height 12
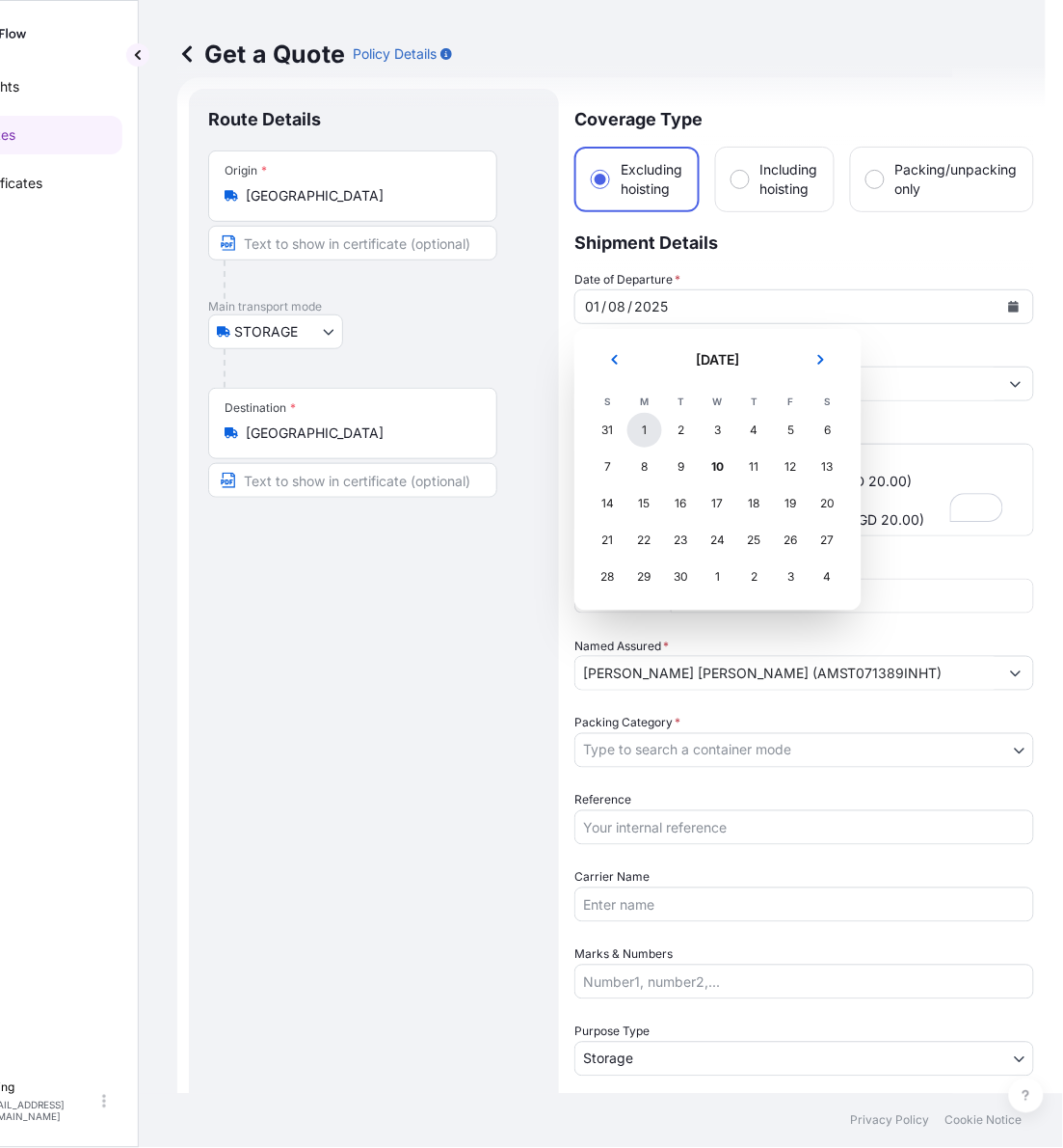
click at [648, 435] on div "1" at bounding box center [645, 429] width 34 height 34
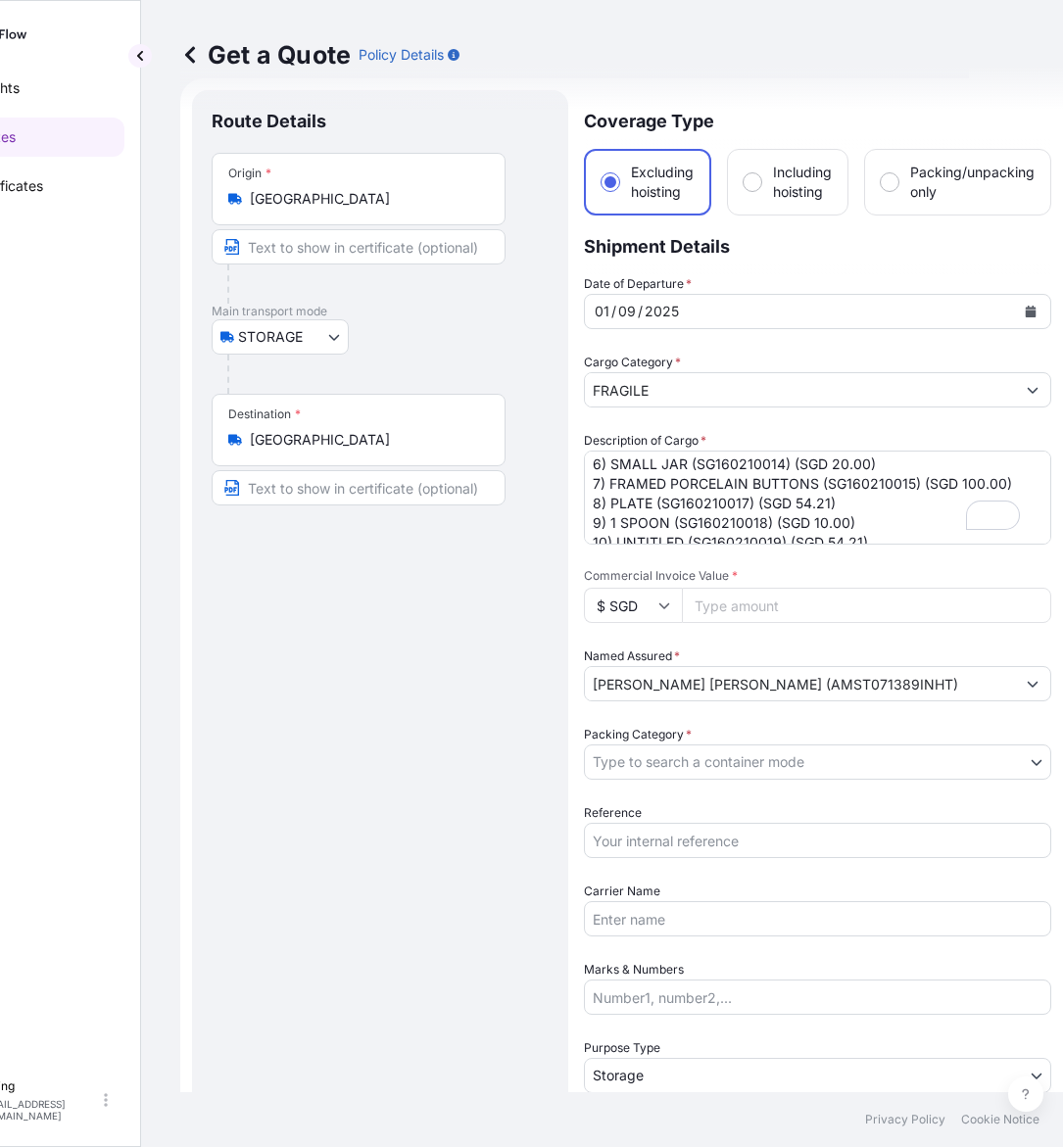
scroll to position [42, 0]
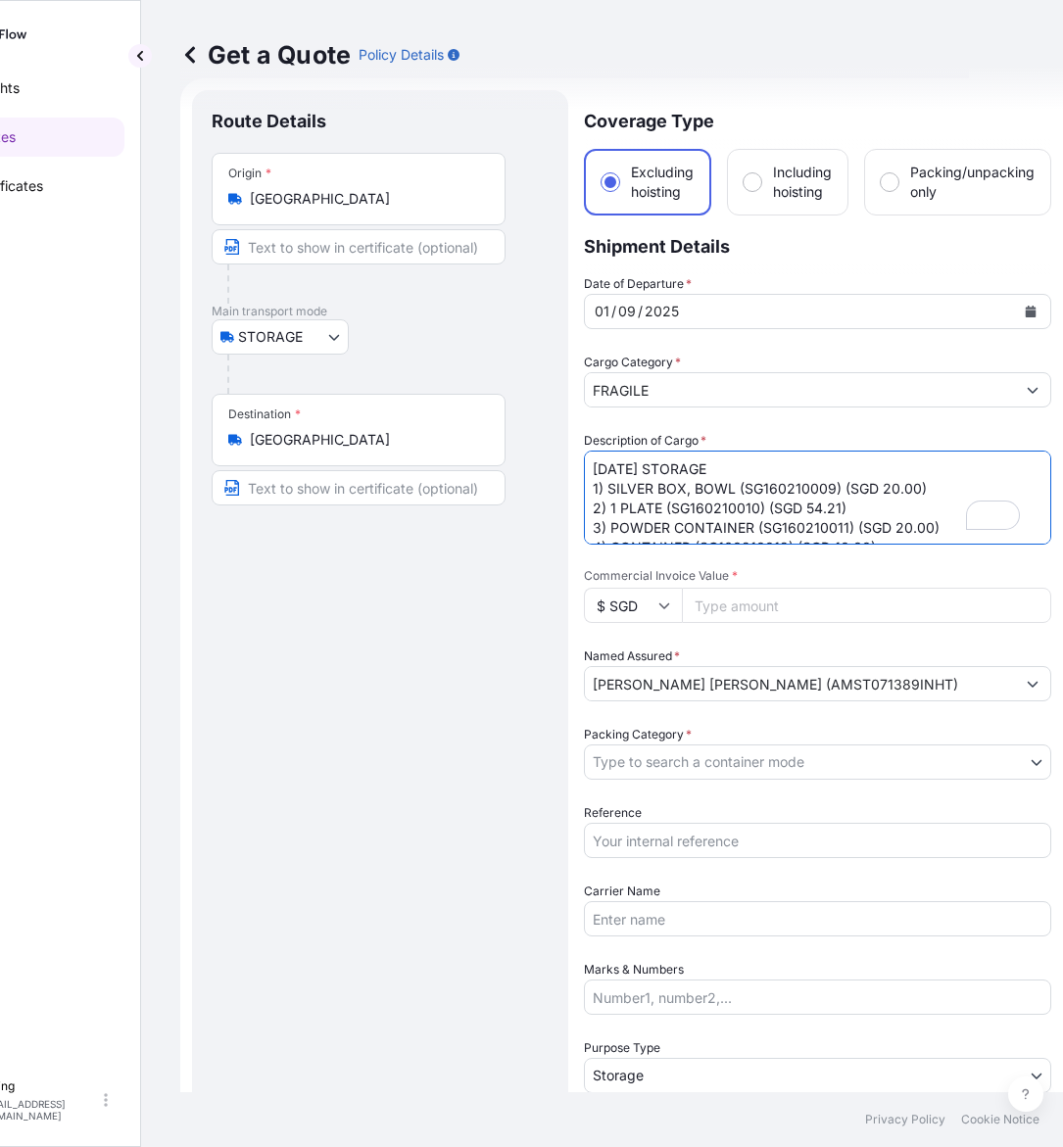
click at [834, 491] on textarea "AUG25 STORAGE 1) SILVER BOX, BOWL (SG160210009) (SGD 20.00) 2) 1 PLATE (SG16021…" at bounding box center [817, 498] width 467 height 94
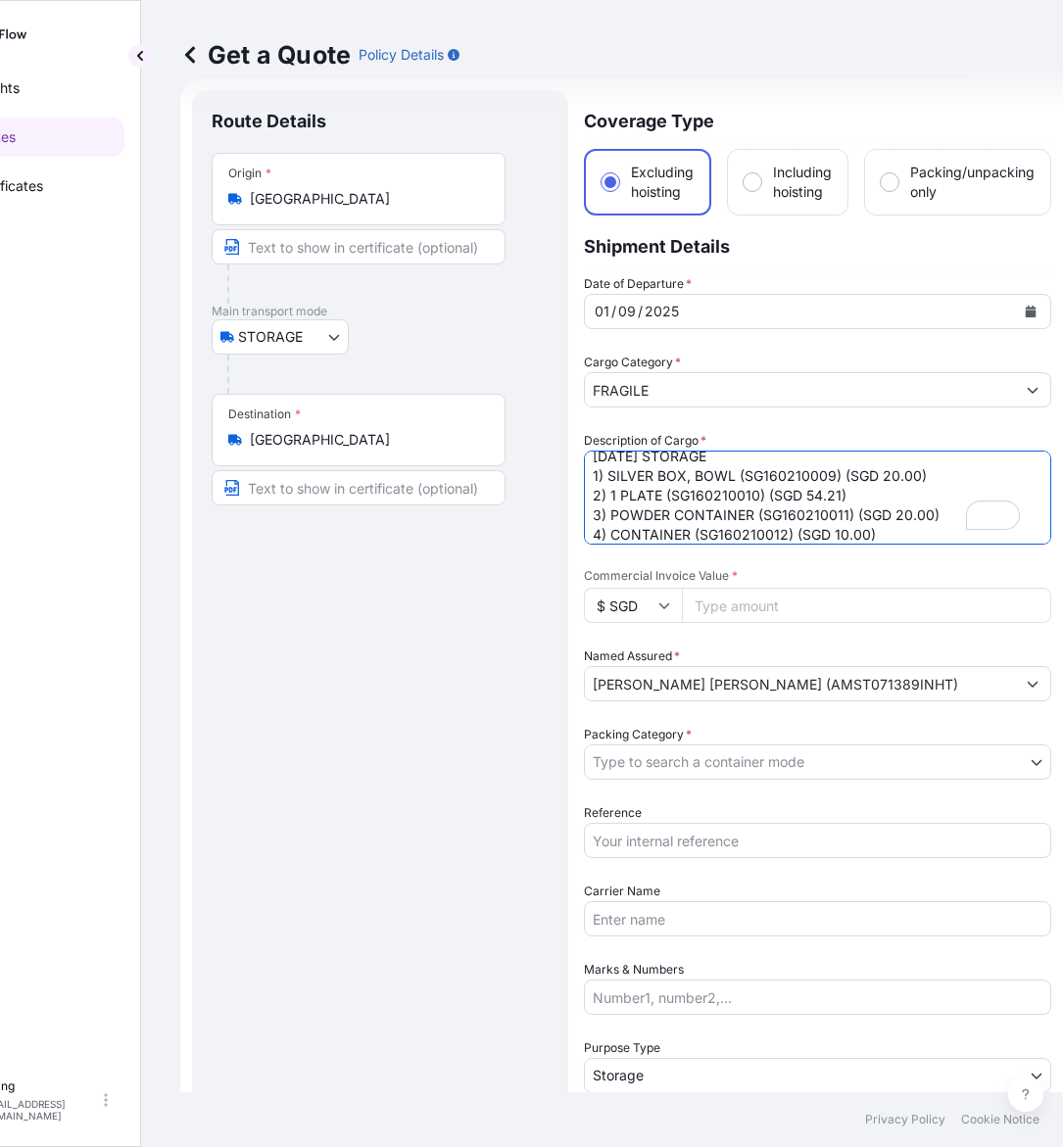
scroll to position [32, 0]
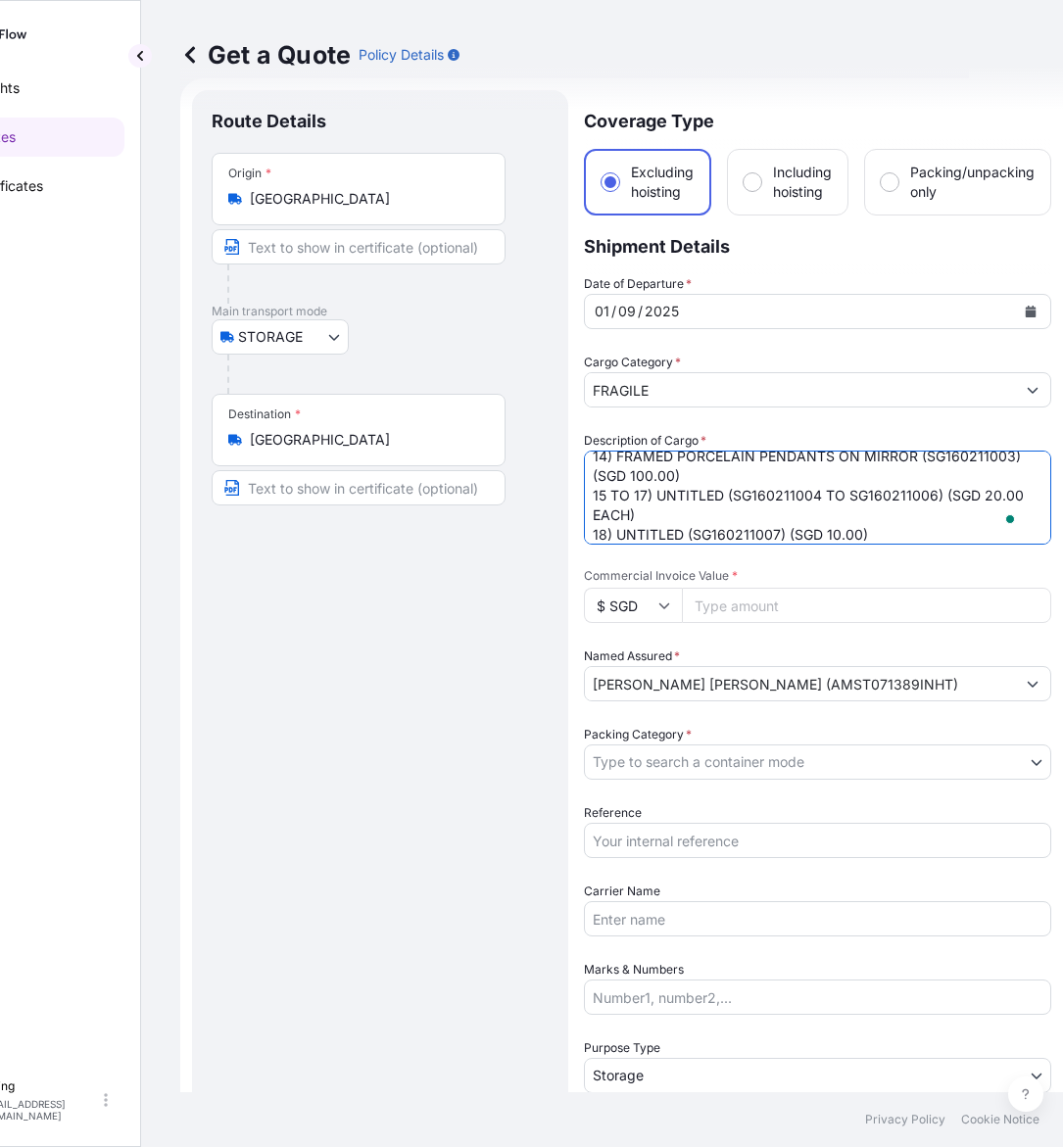
click at [728, 752] on body "Insights Quotes Certificates E E Eling eeling@helutrans.com Get a Quote Policy …" at bounding box center [437, 573] width 1063 height 1147
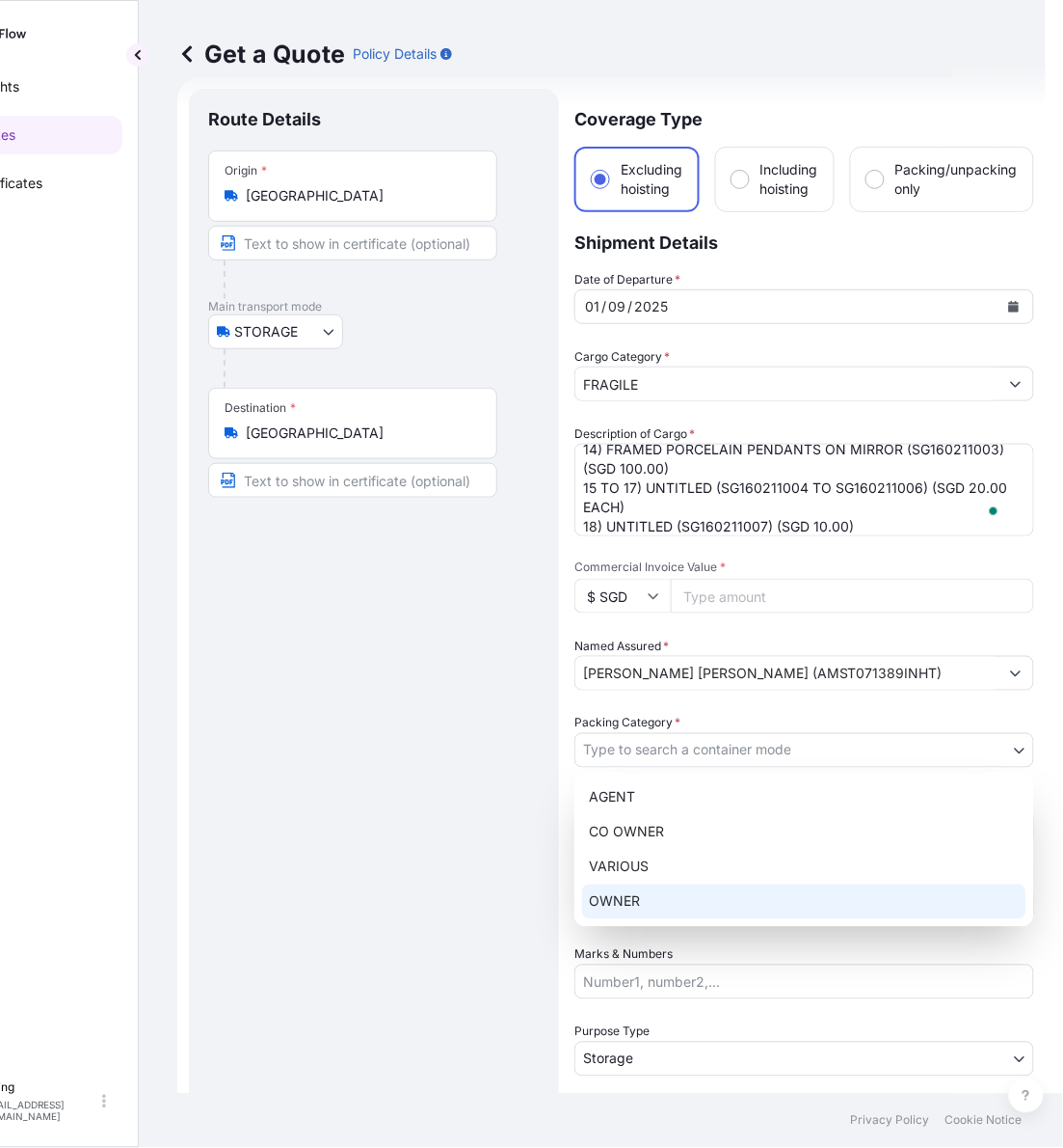
click at [667, 909] on div "OWNER" at bounding box center [805, 901] width 445 height 34
select select "27"
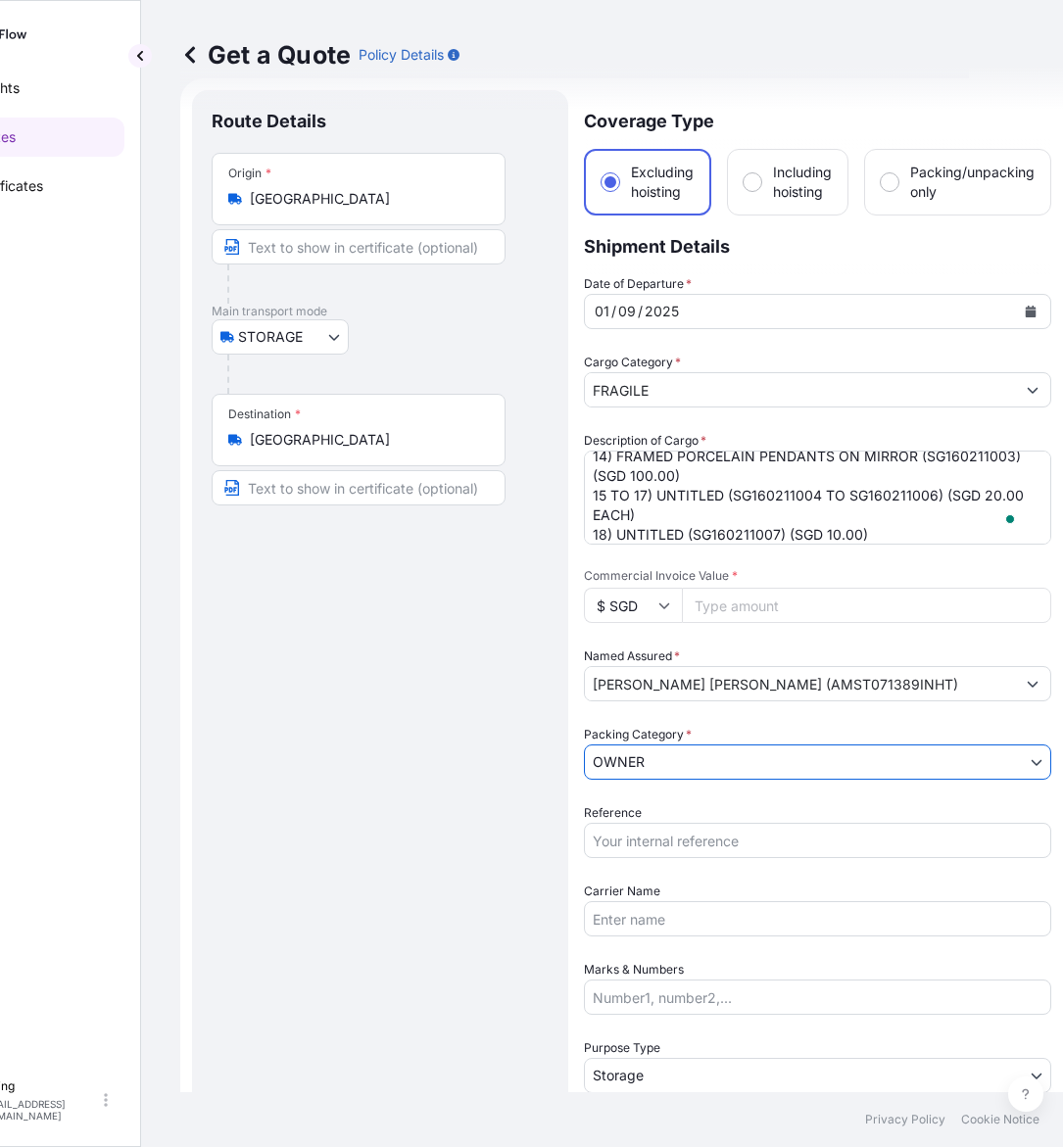
click at [695, 847] on input "Reference" at bounding box center [817, 840] width 467 height 35
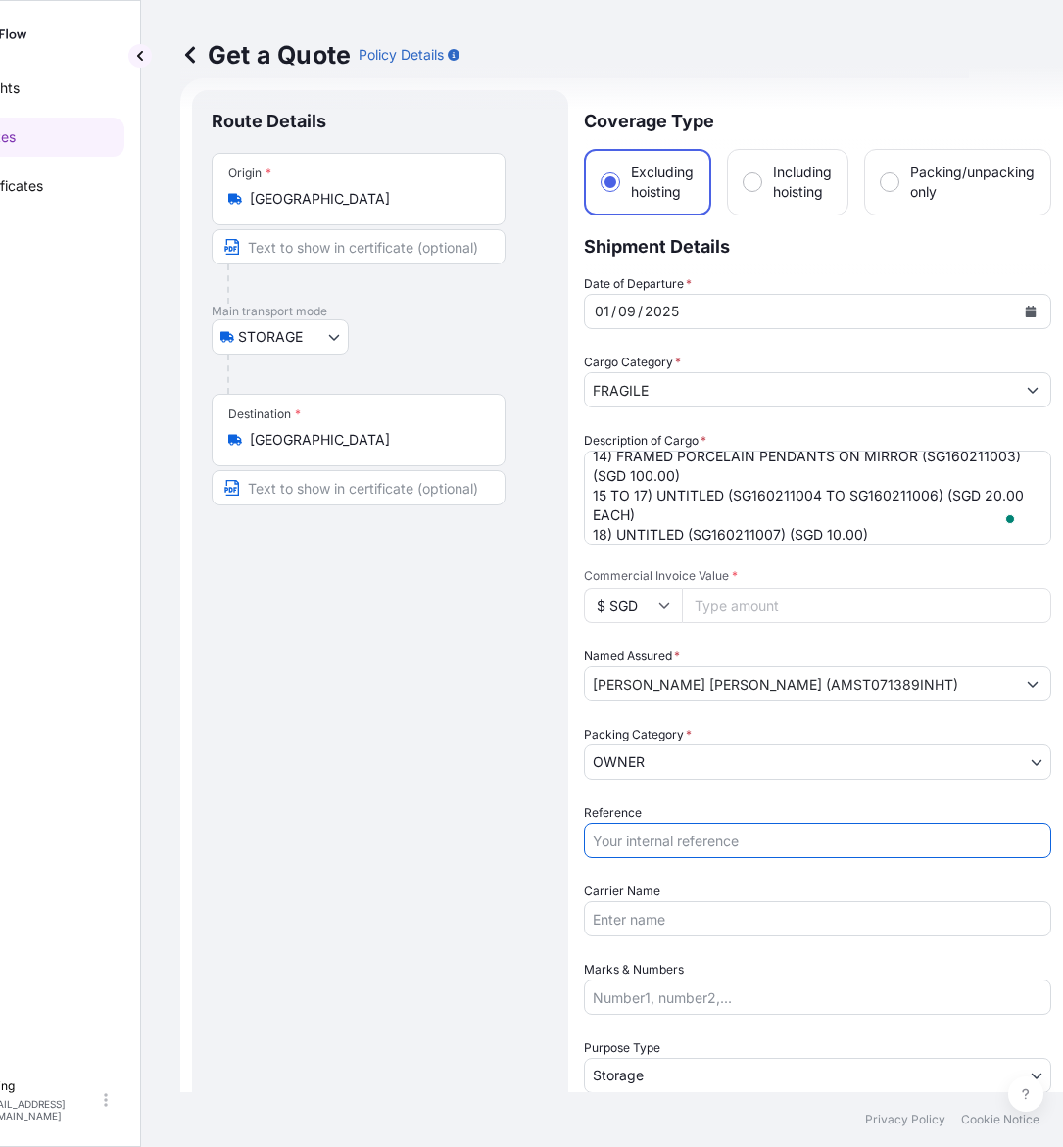
paste input "AMST071389INHT"
type input "AMST071389INHT"
click at [735, 605] on input "Commercial Invoice Value *" at bounding box center [866, 605] width 369 height 35
paste input "651.05"
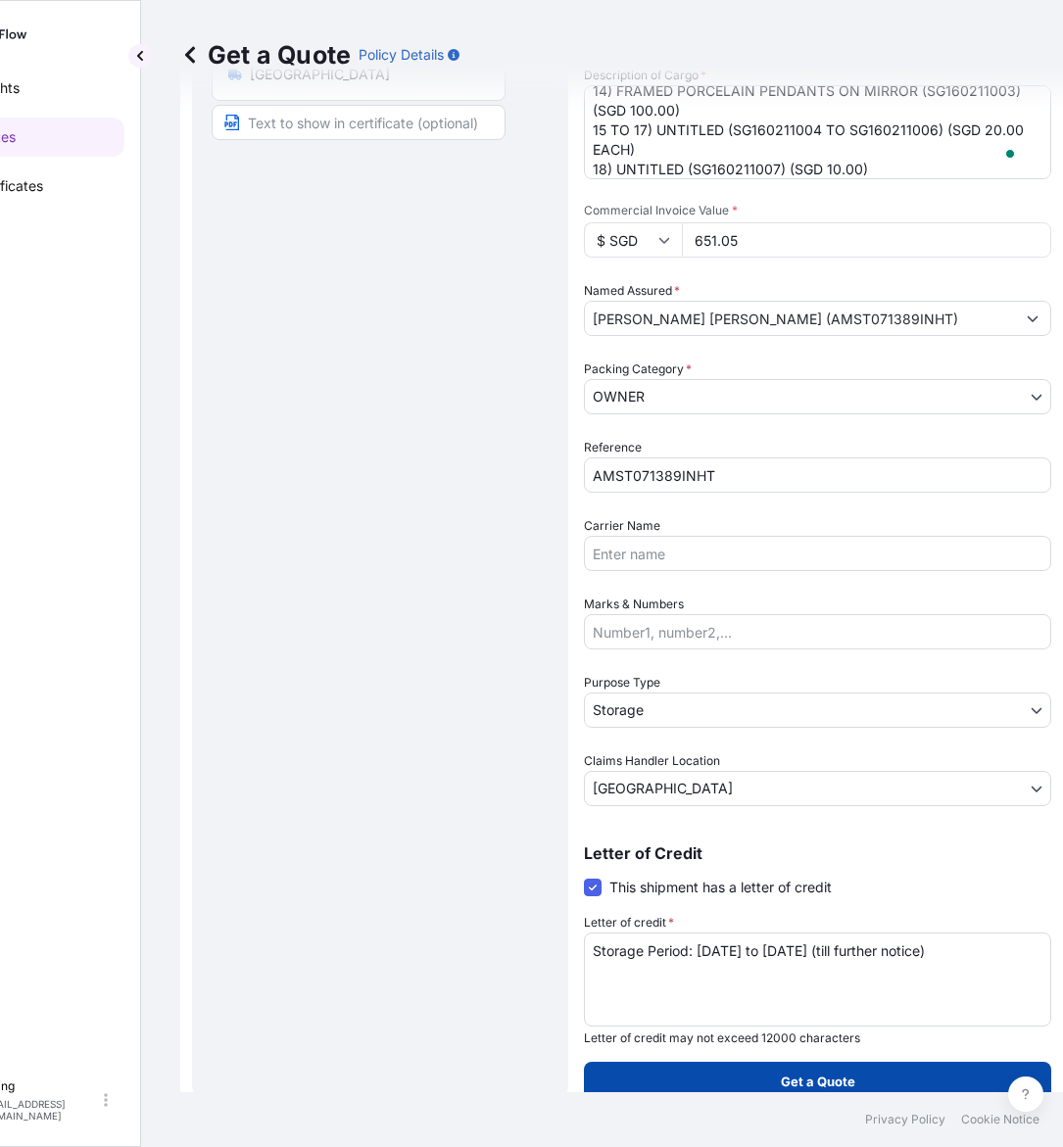
type input "651.05"
click at [901, 1073] on button "Get a Quote" at bounding box center [817, 1081] width 467 height 39
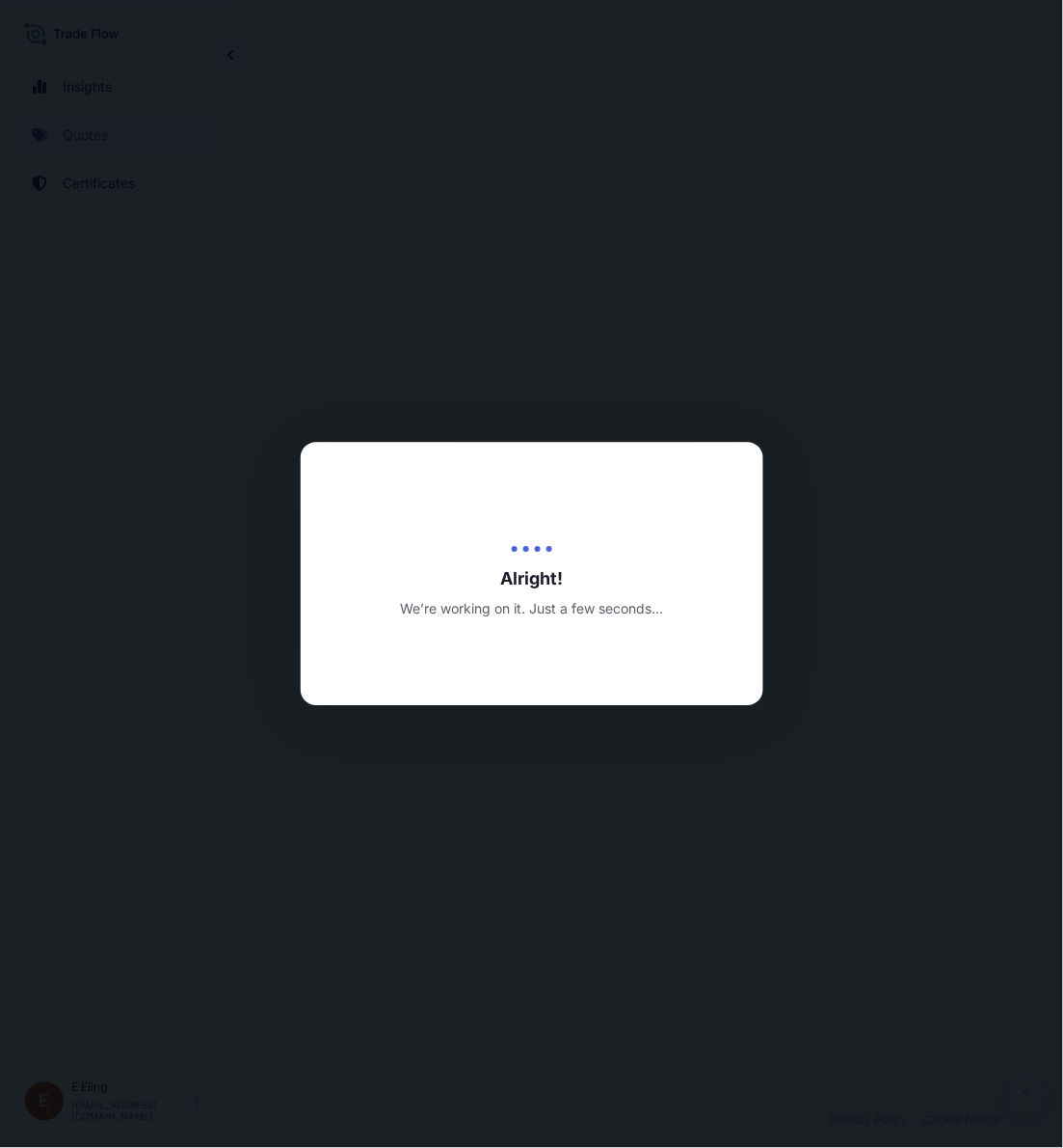
select select "STORAGE"
select select "Transit"
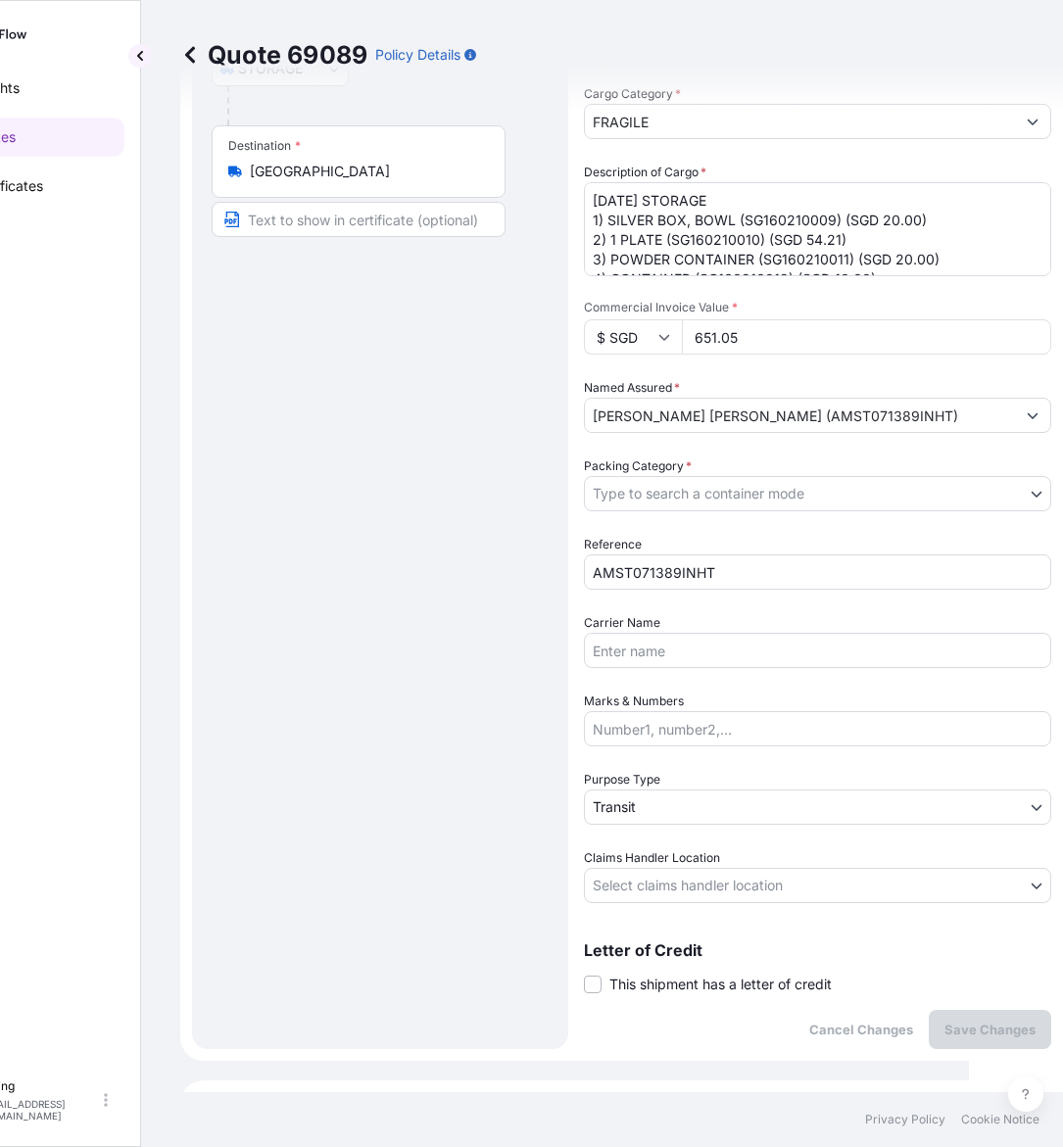
click at [681, 980] on span "This shipment has a letter of credit" at bounding box center [720, 985] width 222 height 20
click at [584, 974] on input "This shipment has a letter of credit" at bounding box center [584, 974] width 0 height 0
click at [686, 1001] on div "Letter of Credit This shipment has a letter of credit Letter of credit * Letter…" at bounding box center [817, 1042] width 467 height 201
click at [672, 1048] on textarea "Letter of credit *" at bounding box center [817, 1076] width 467 height 94
paste textarea "Storage Period: [DATE] to [DATE] (till further notice)"
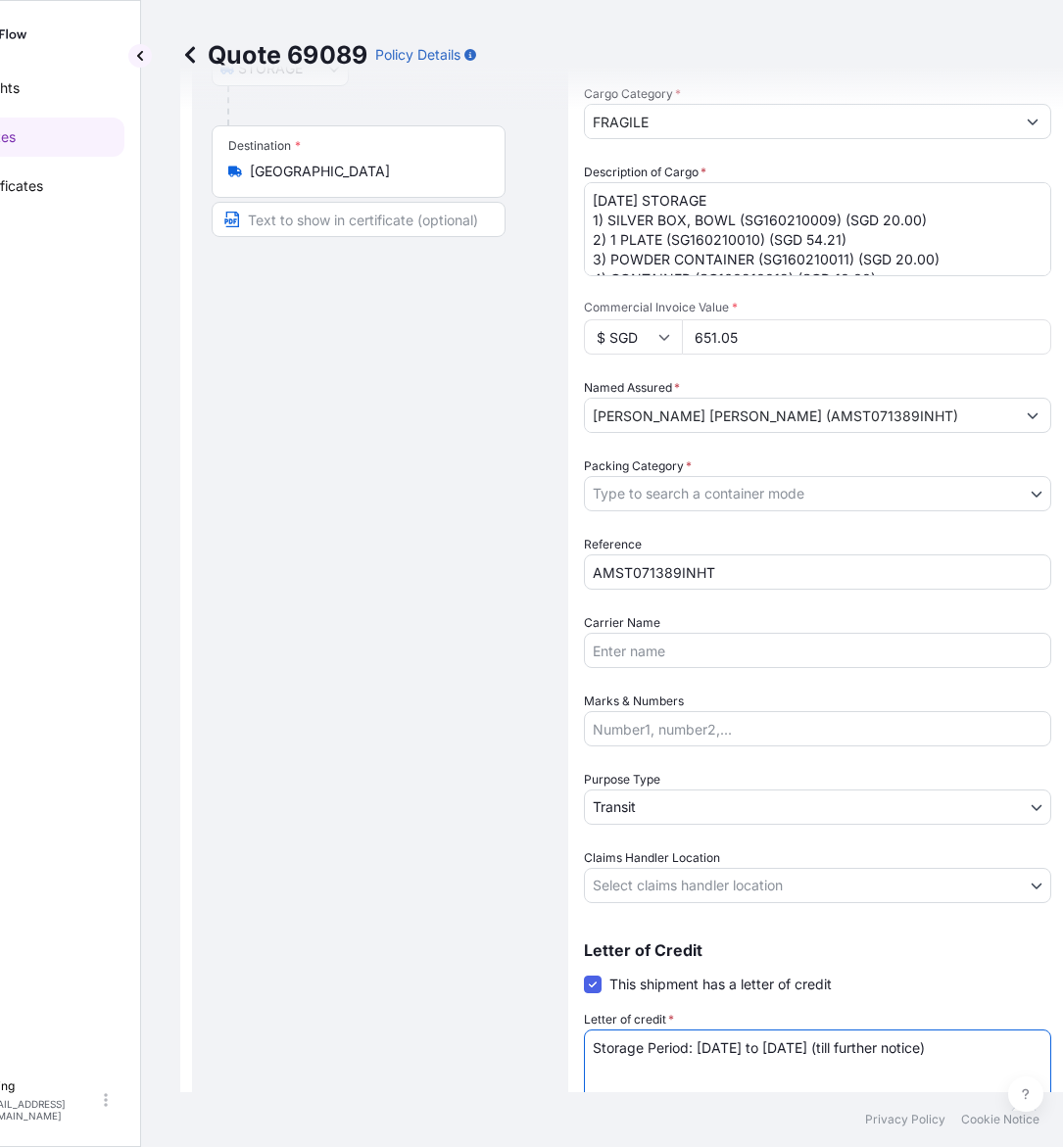
type textarea "Storage Period: [DATE] to [DATE] (till further notice)"
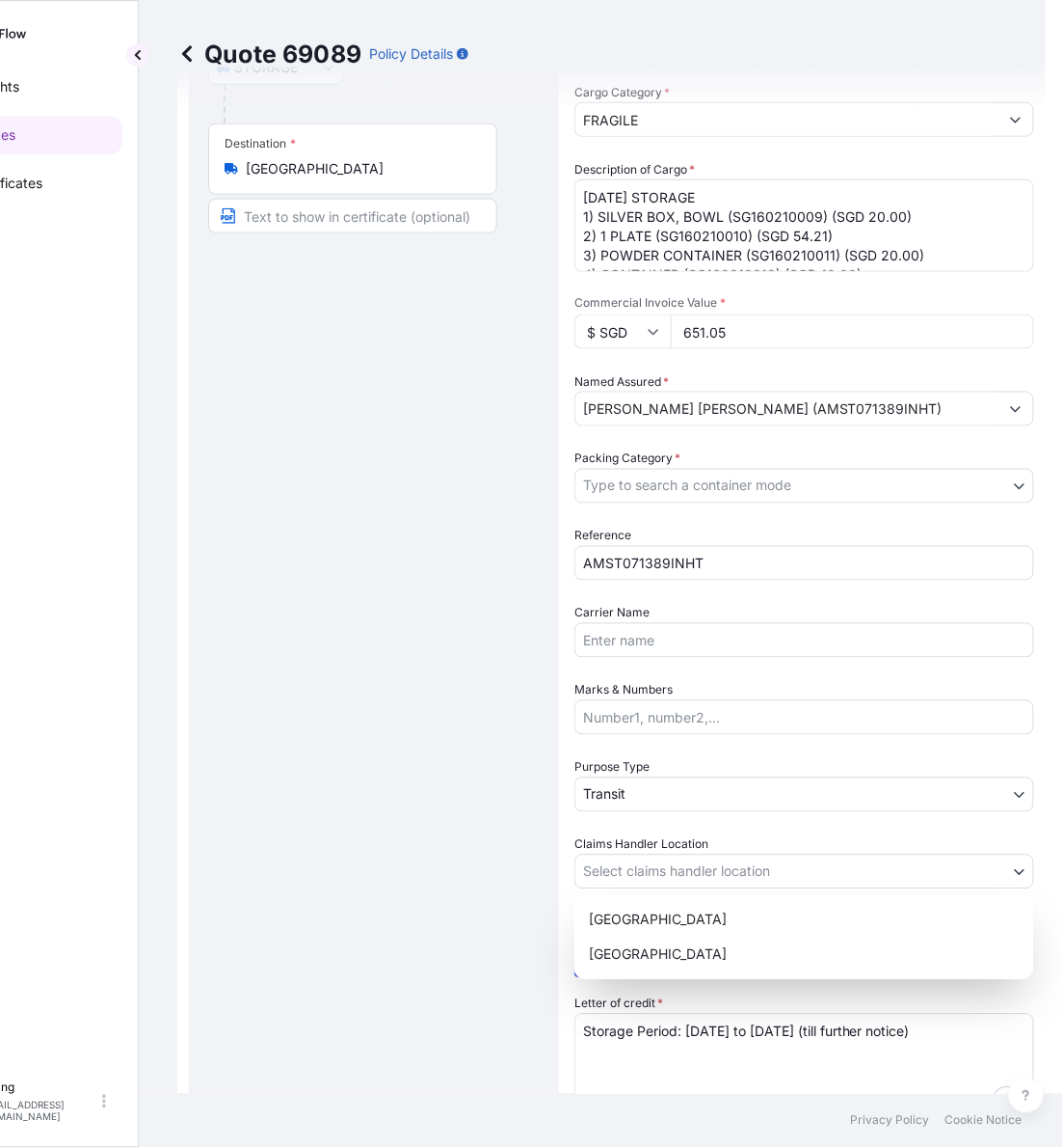
click at [673, 882] on body "Insights Quotes Certificates E E Eling eeling@helutrans.com Quote 69089 Policy …" at bounding box center [430, 574] width 1046 height 1148
click at [646, 955] on div "[GEOGRAPHIC_DATA]" at bounding box center [805, 954] width 445 height 34
select select "[GEOGRAPHIC_DATA]"
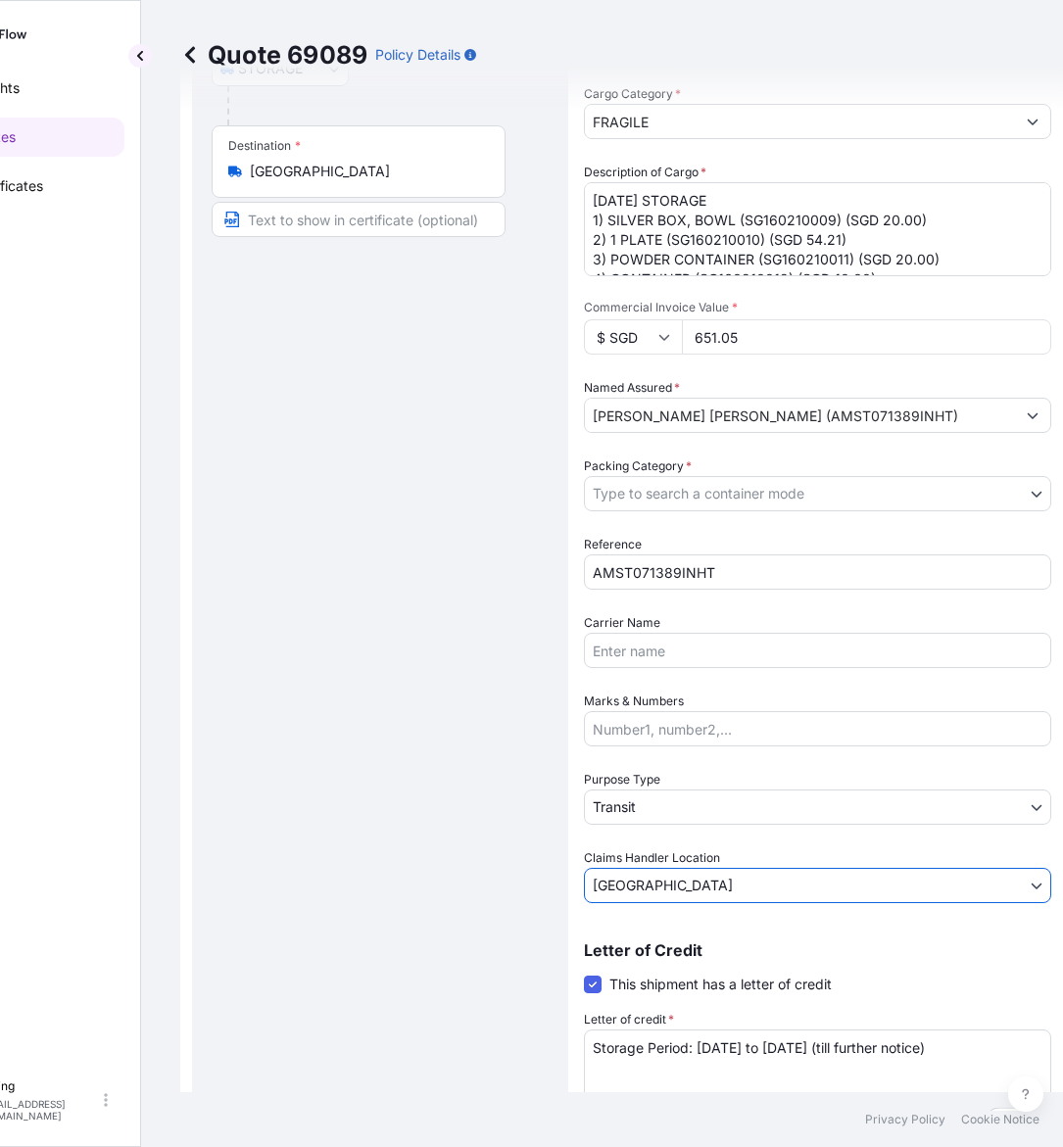
click at [671, 788] on body "Insights Quotes Certificates E E Eling eeling@helutrans.com Quote 69089 Policy …" at bounding box center [437, 573] width 1063 height 1147
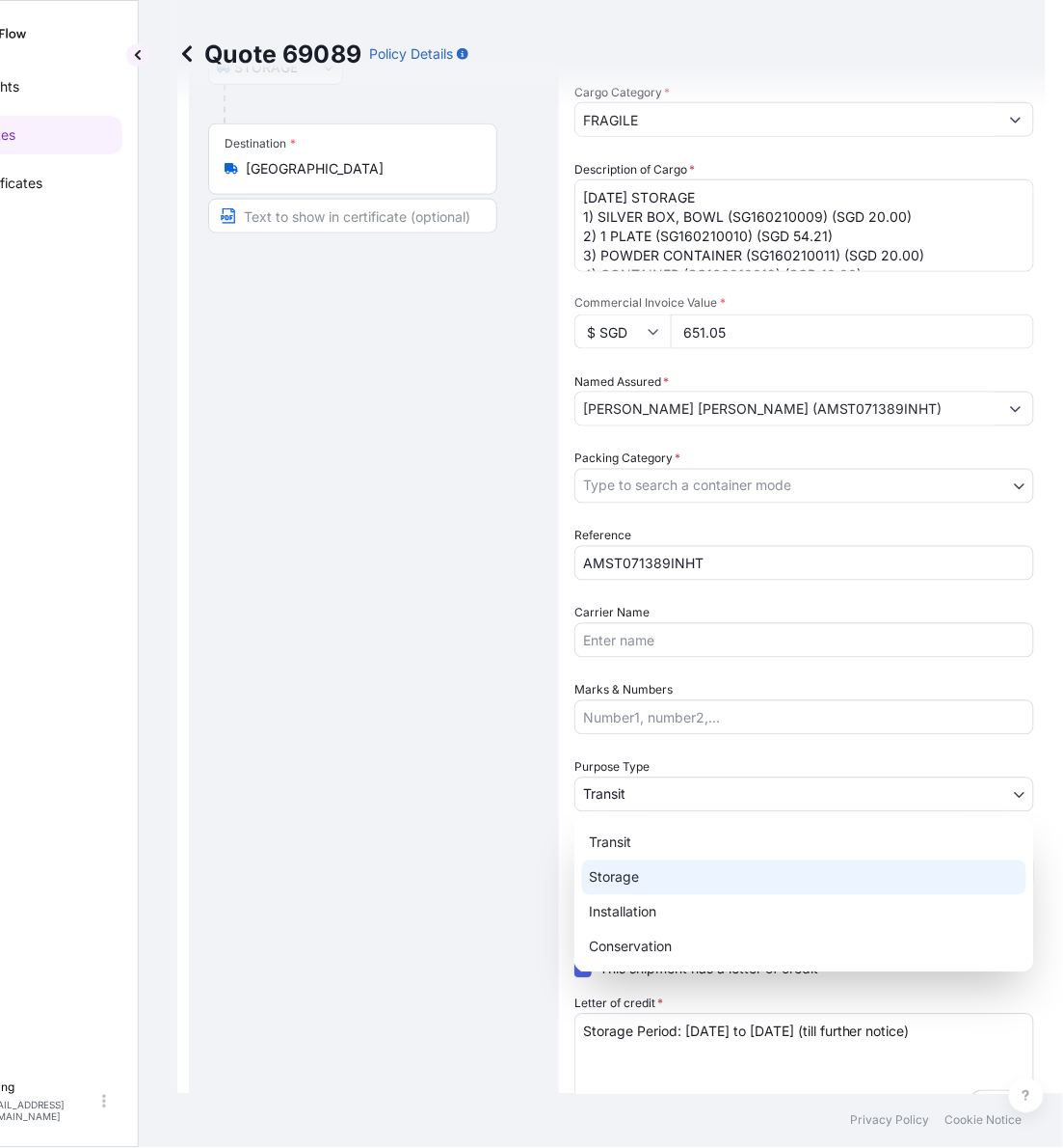
click at [628, 869] on div "Storage" at bounding box center [805, 877] width 445 height 34
select select "Storage"
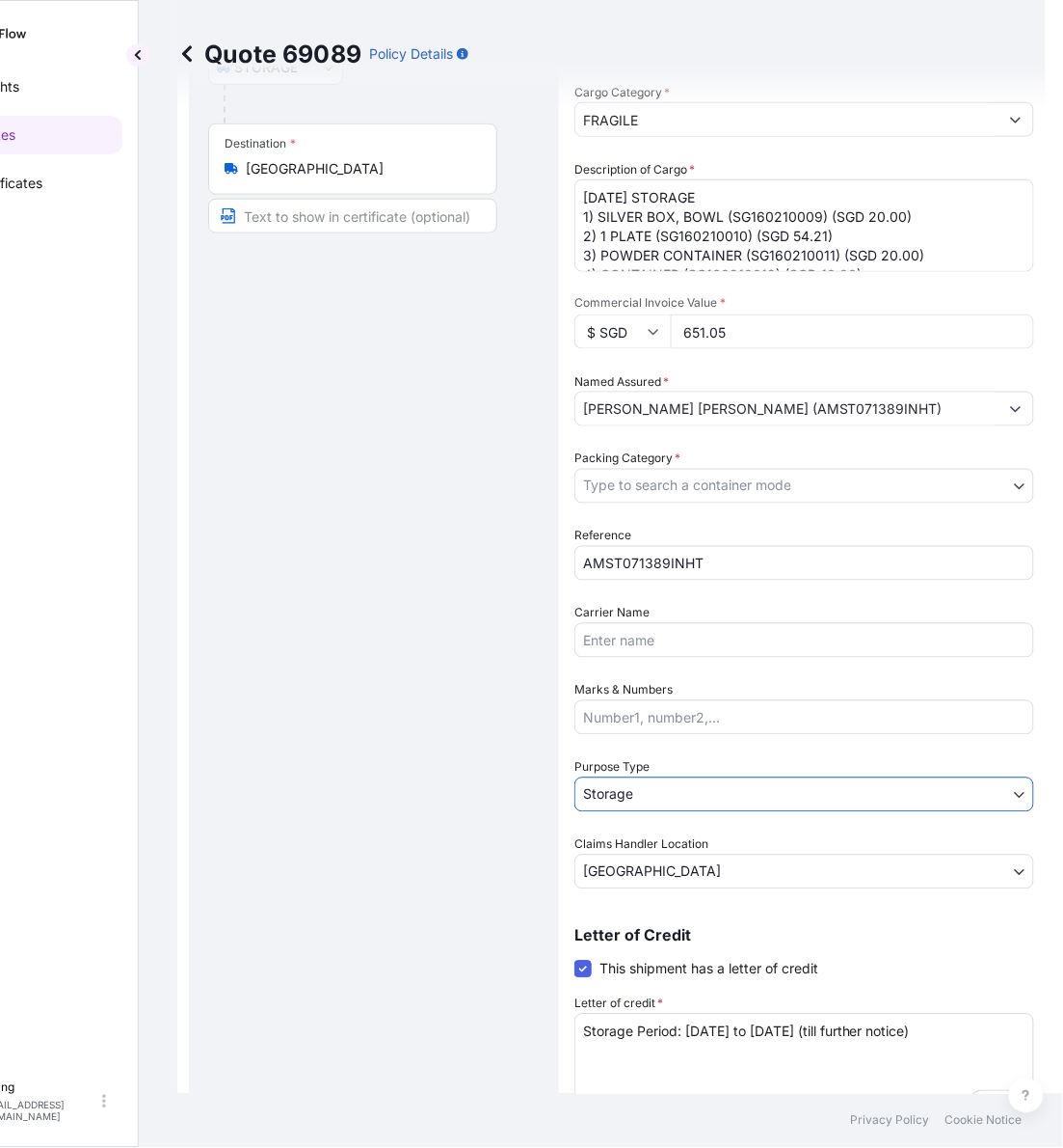
click at [656, 485] on body "Insights Quotes Certificates E E Eling eeling@helutrans.com Quote 69089 Policy …" at bounding box center [439, 574] width 1063 height 1148
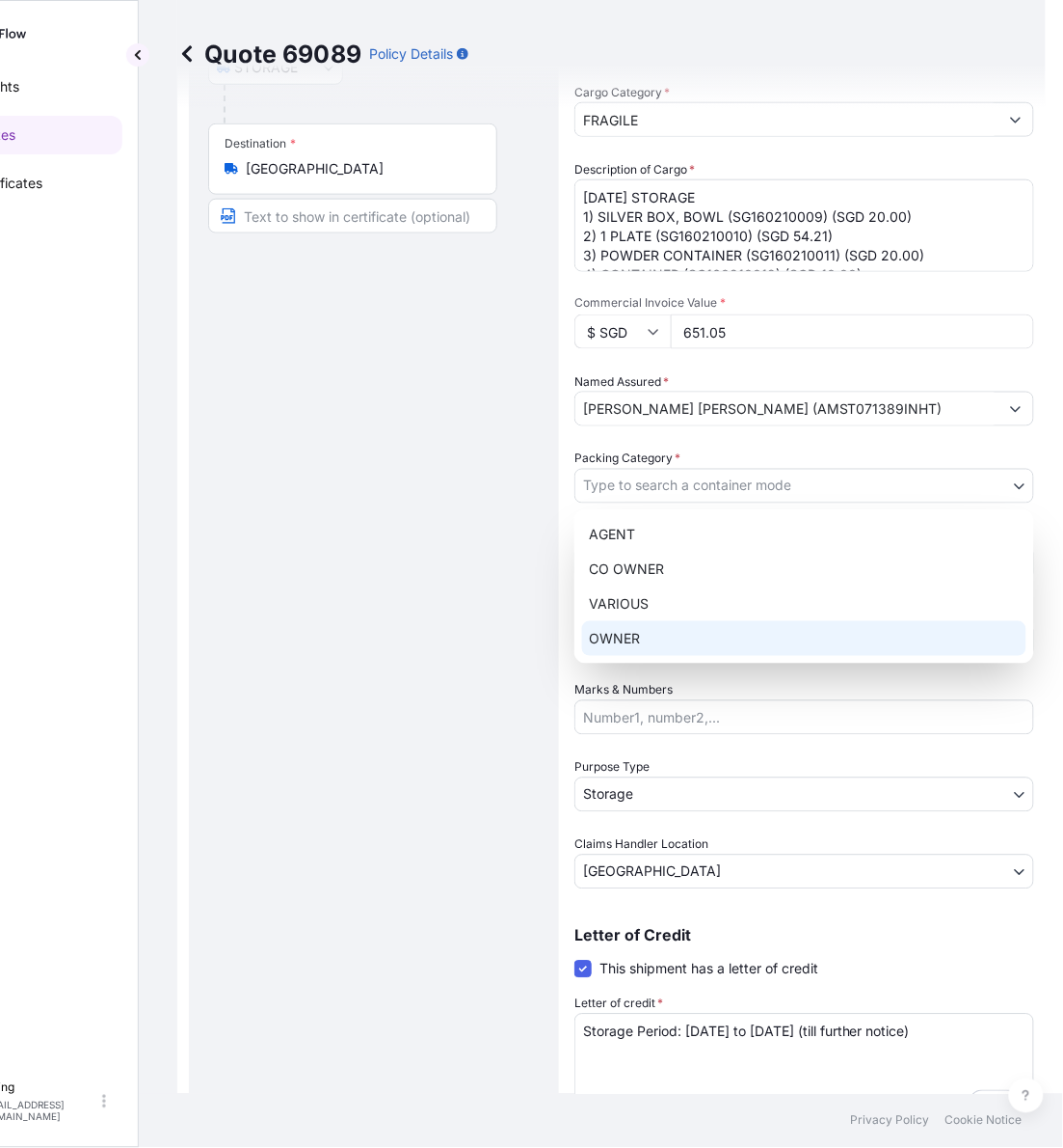
click at [661, 633] on div "OWNER" at bounding box center [805, 638] width 445 height 34
select select "27"
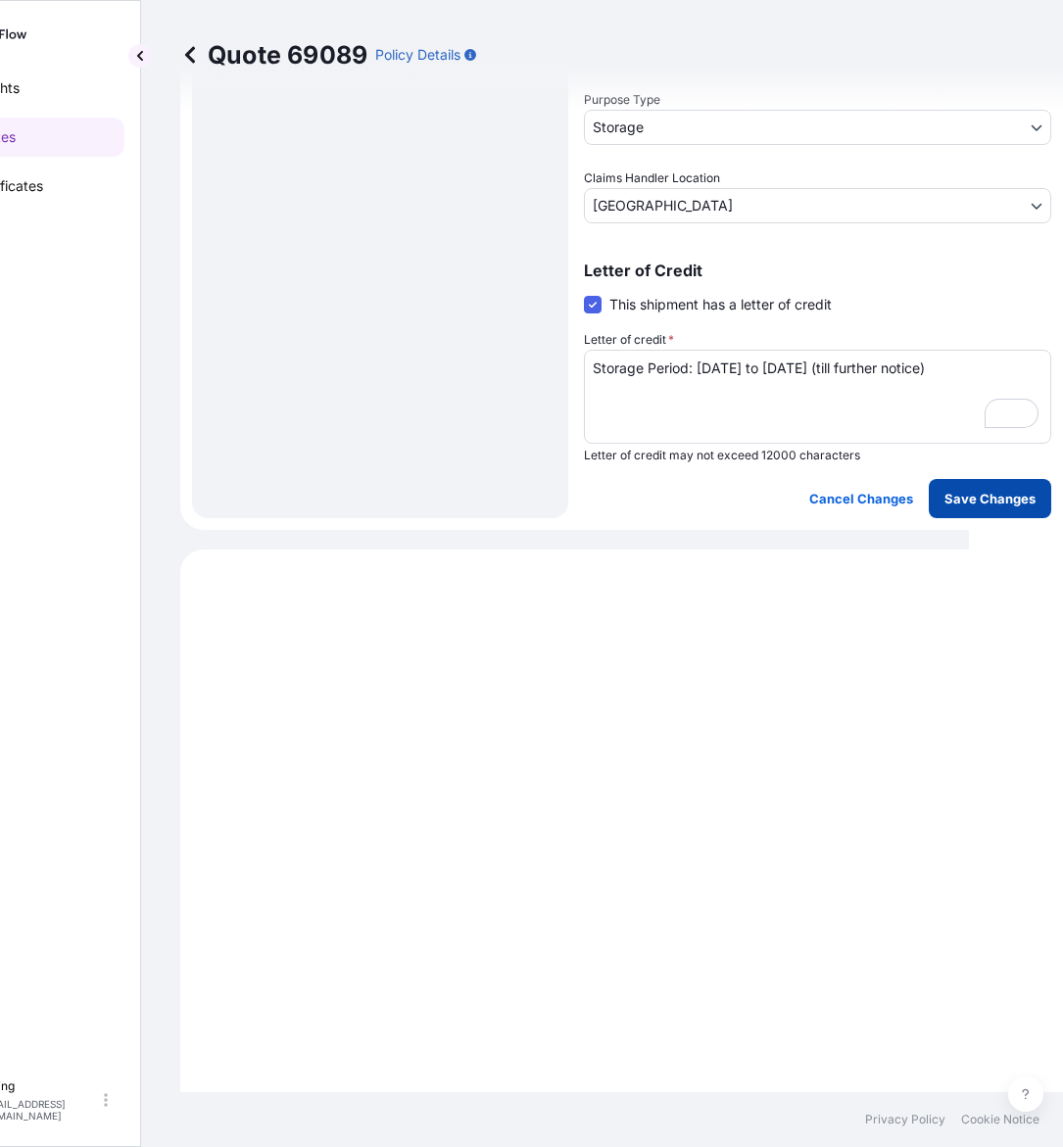
click at [966, 514] on button "Save Changes" at bounding box center [990, 498] width 122 height 39
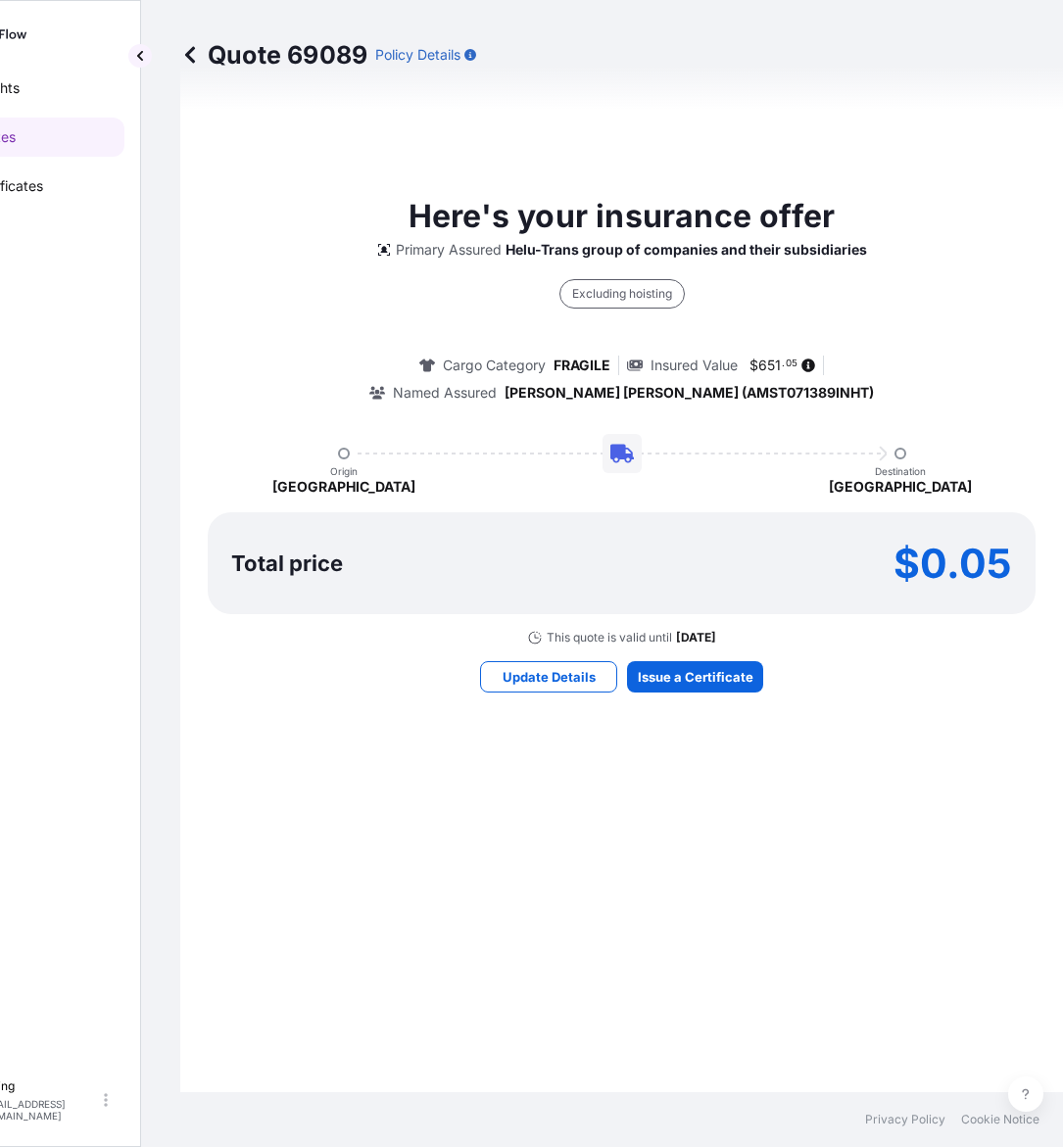
select select "STORAGE"
select select "Storage"
select select "[GEOGRAPHIC_DATA]"
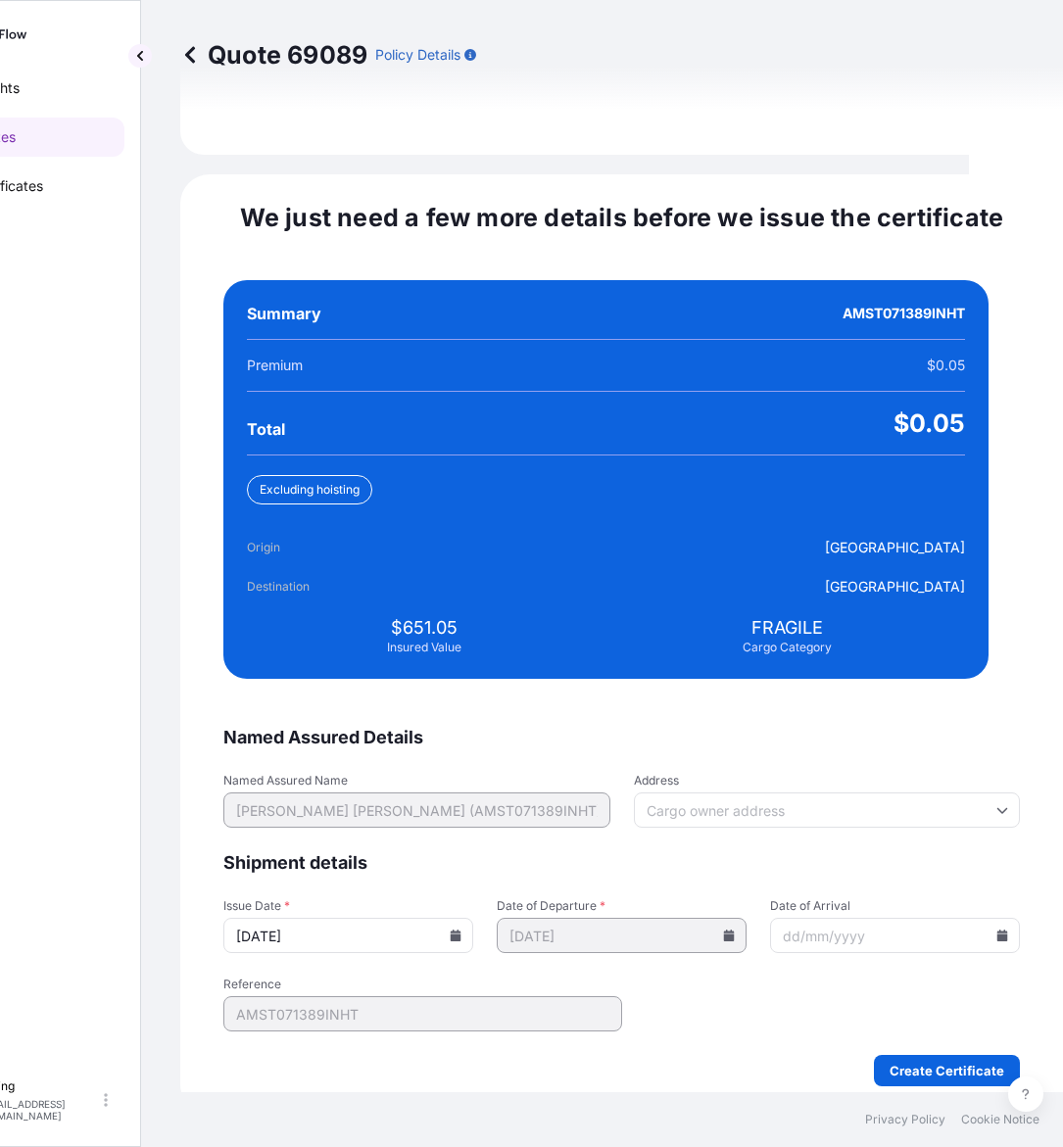
click at [461, 930] on icon at bounding box center [456, 936] width 11 height 12
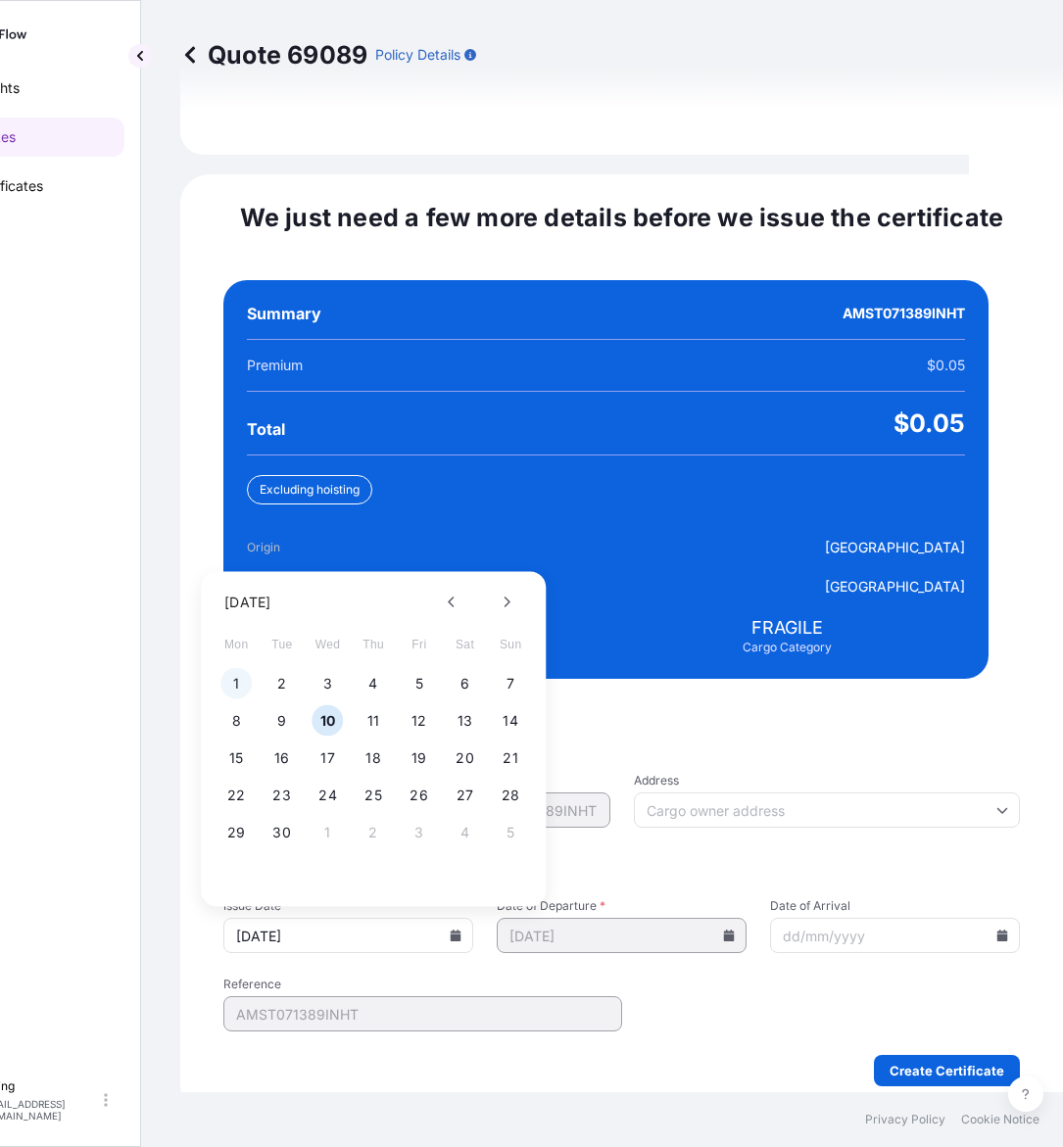
click at [243, 668] on button "1" at bounding box center [235, 683] width 31 height 31
type input "[DATE]"
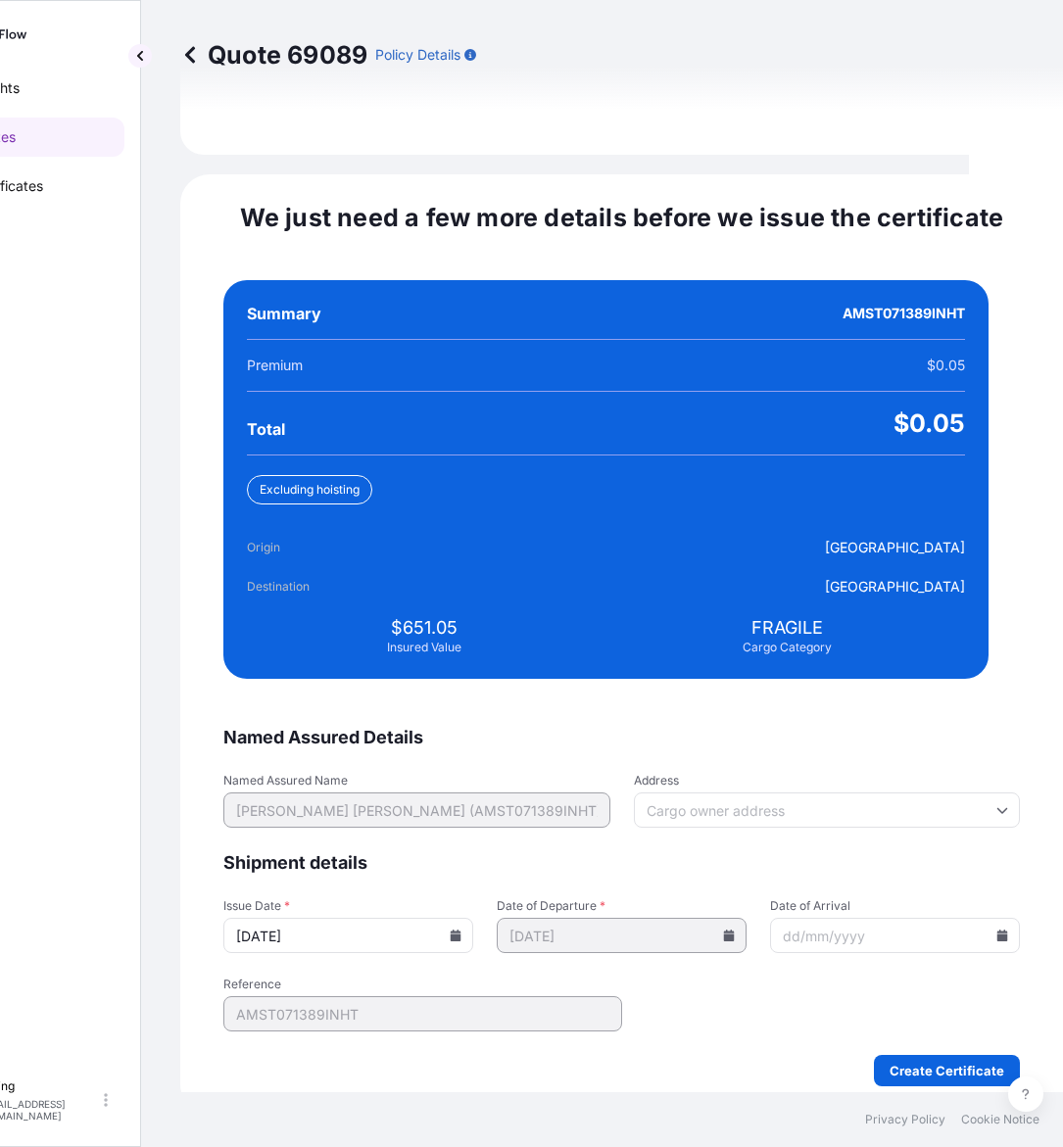
click at [960, 919] on input "Date of Arrival" at bounding box center [895, 935] width 250 height 35
click at [997, 930] on icon at bounding box center [1002, 936] width 11 height 12
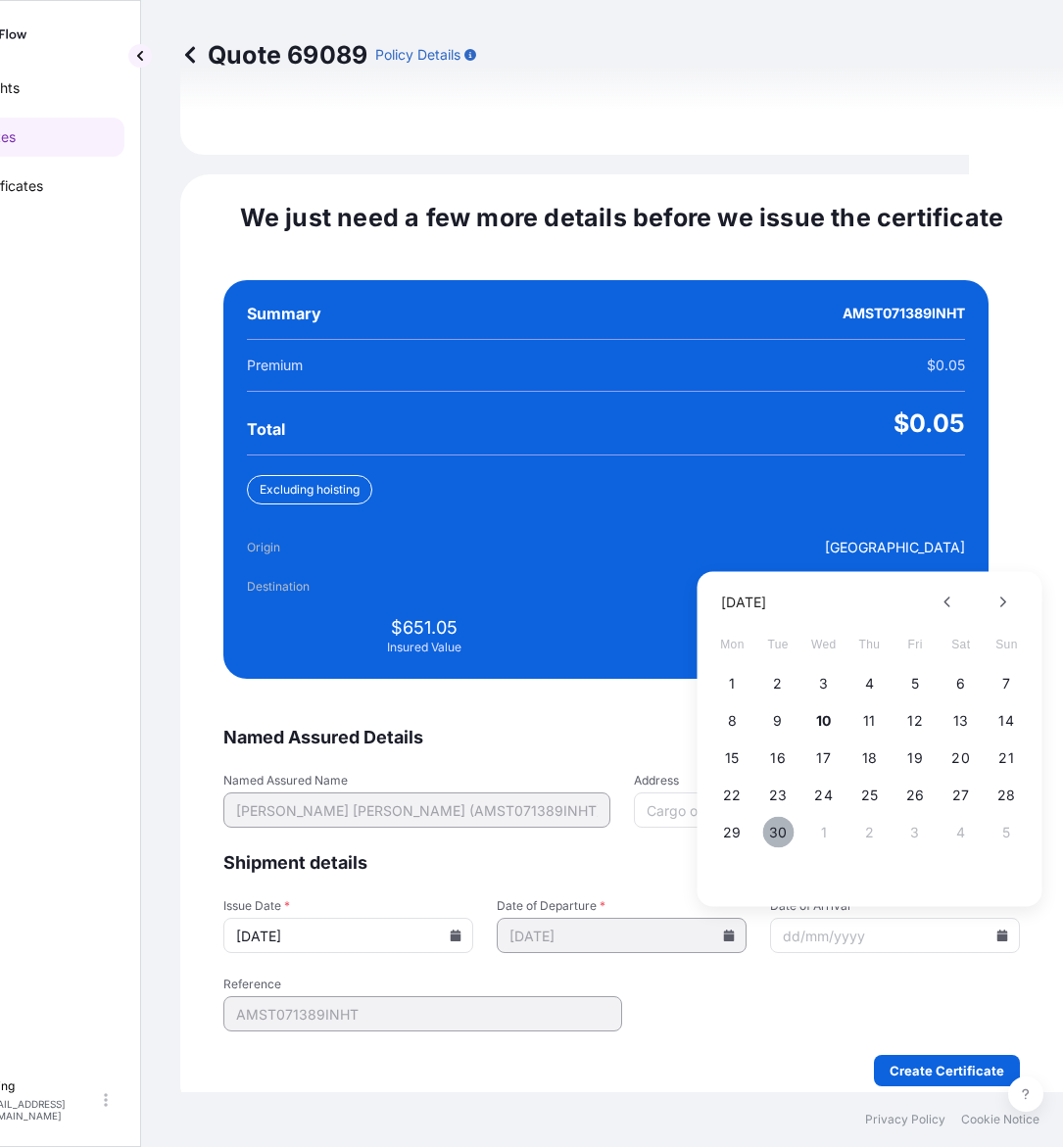
click at [777, 817] on button "30" at bounding box center [777, 832] width 31 height 31
type input "[DATE]"
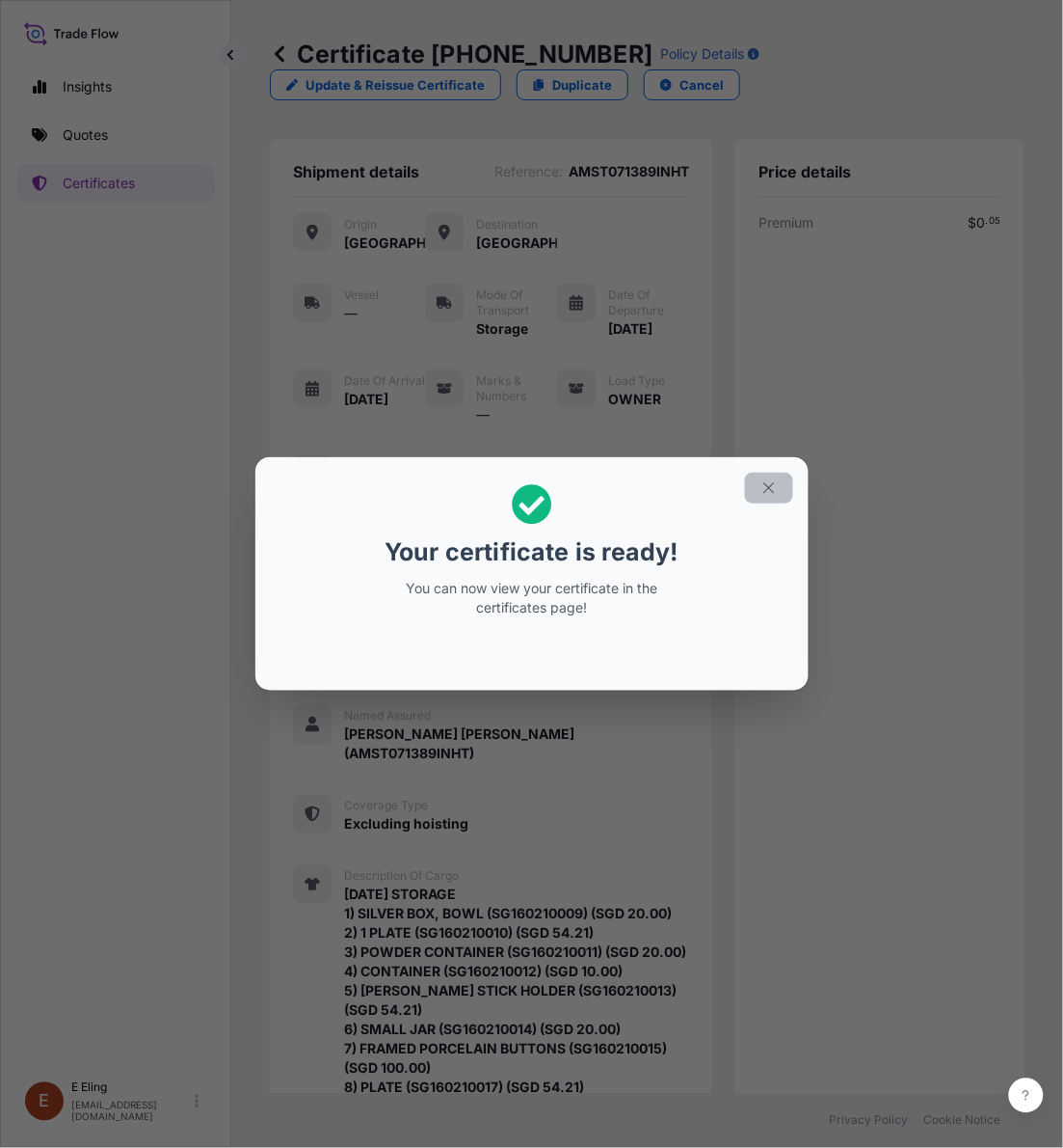
click at [763, 492] on icon "button" at bounding box center [770, 488] width 18 height 18
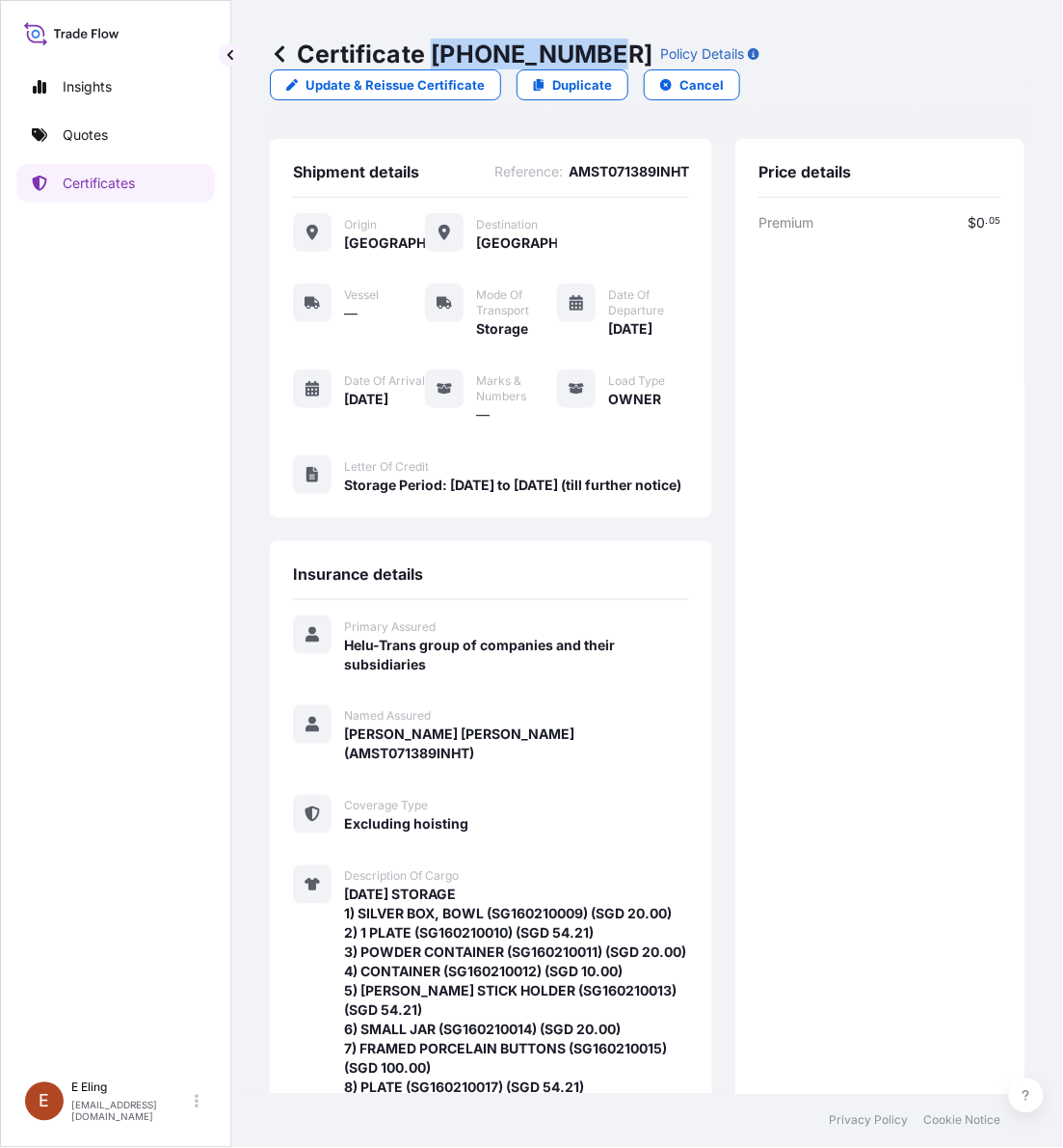
drag, startPoint x: 430, startPoint y: 51, endPoint x: 598, endPoint y: 51, distance: 168.0
click at [598, 51] on p "Certificate 31504-1459-1" at bounding box center [461, 53] width 383 height 31
copy p "[PHONE_NUMBER]"
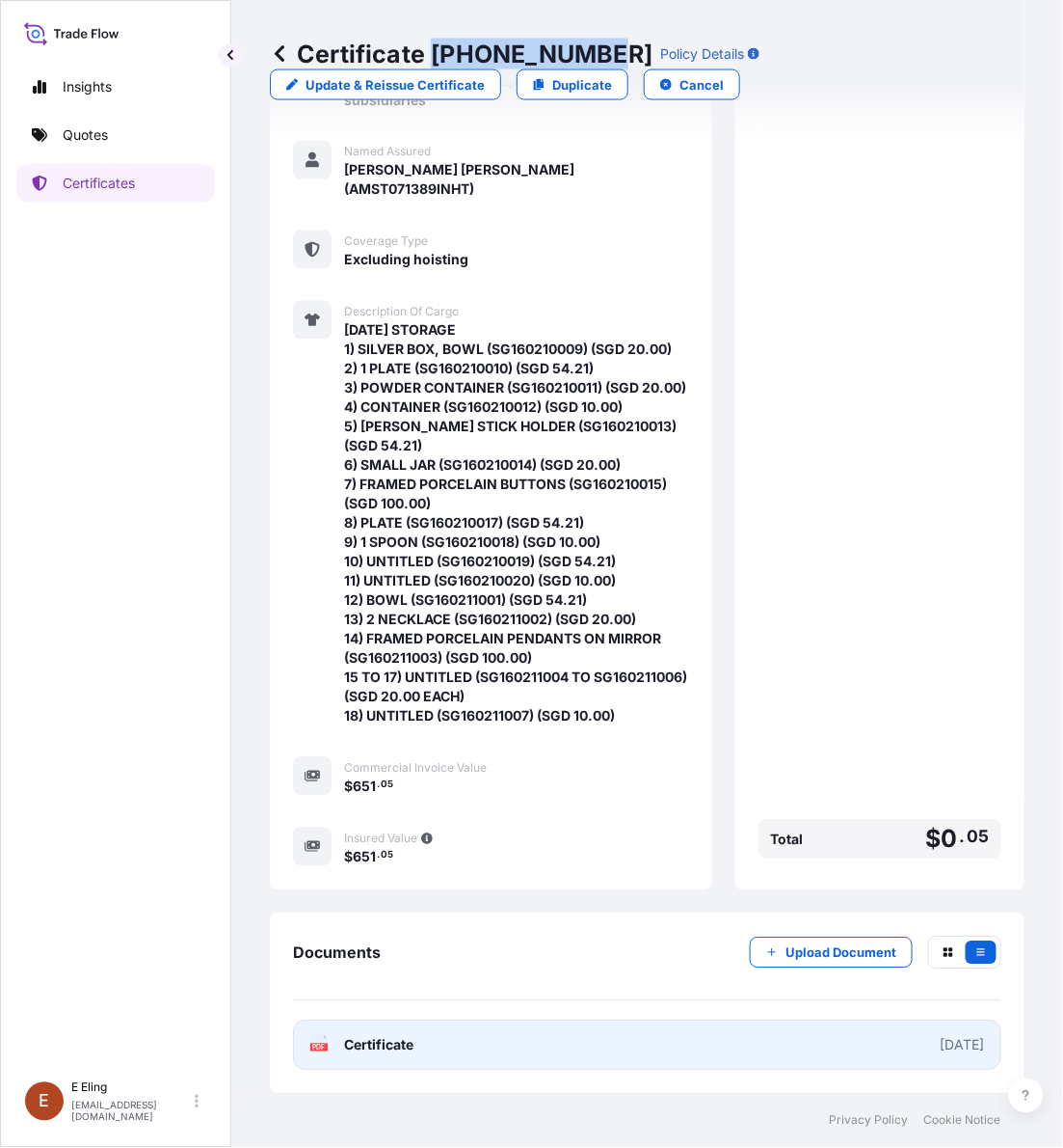
click at [643, 1025] on link "PDF Certificate [DATE]" at bounding box center [648, 1045] width 709 height 50
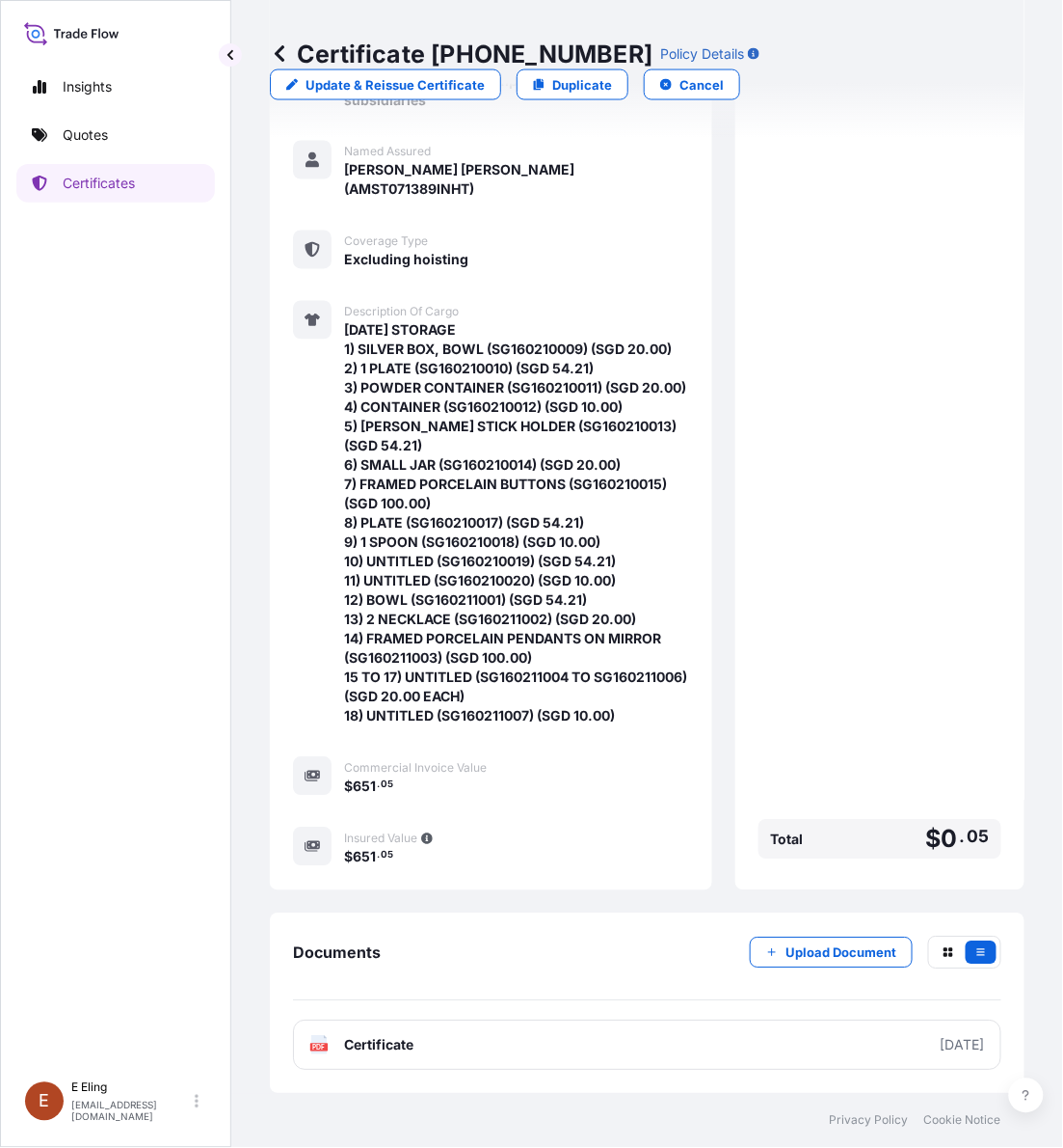
click at [1042, 229] on div "Certificate 31504-1459-1 Policy Details Update & Reissue Certificate Duplicate …" at bounding box center [647, 546] width 832 height 1094
click at [813, 946] on p "Upload Document" at bounding box center [841, 953] width 111 height 20
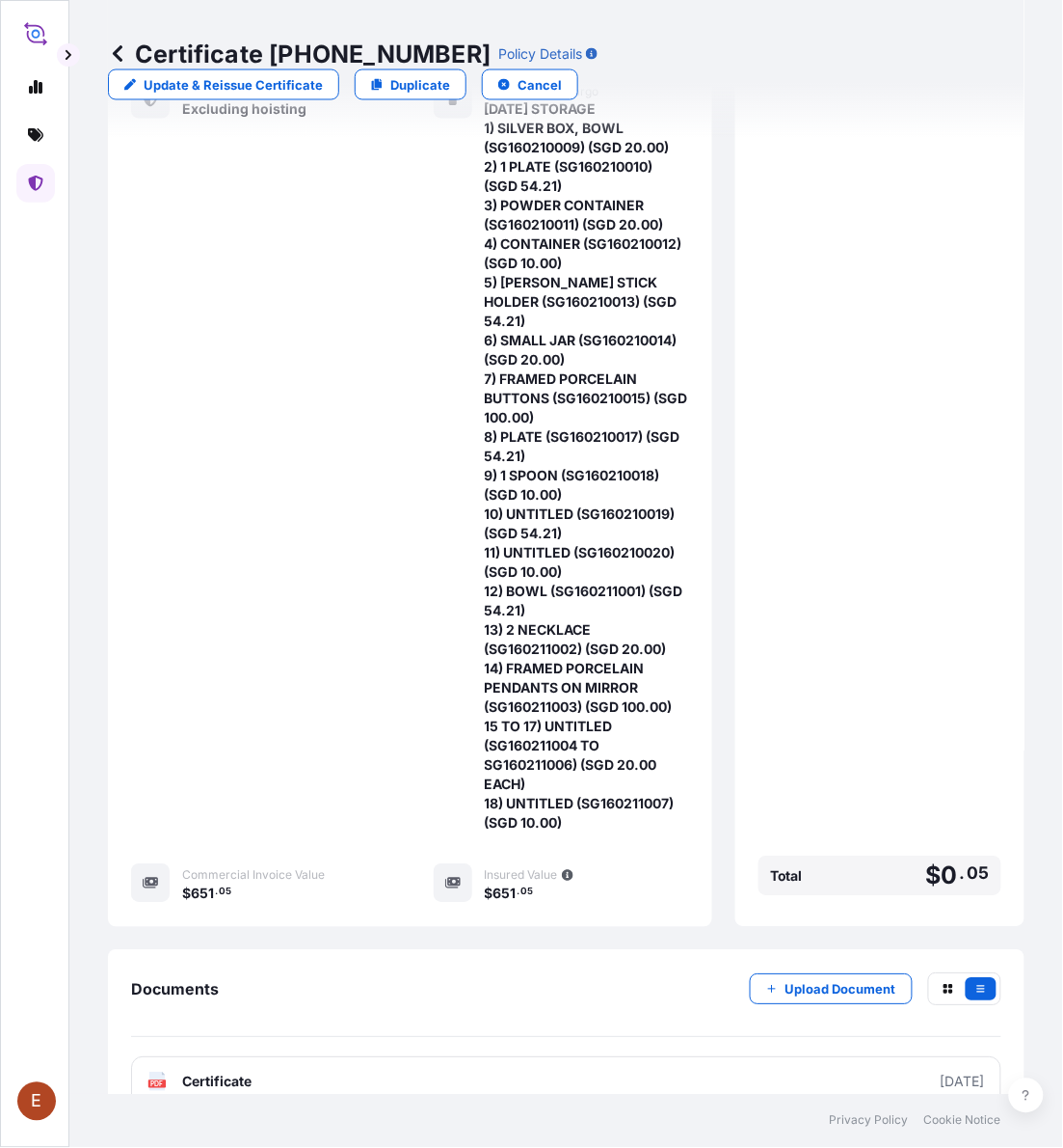
scroll to position [562, 0]
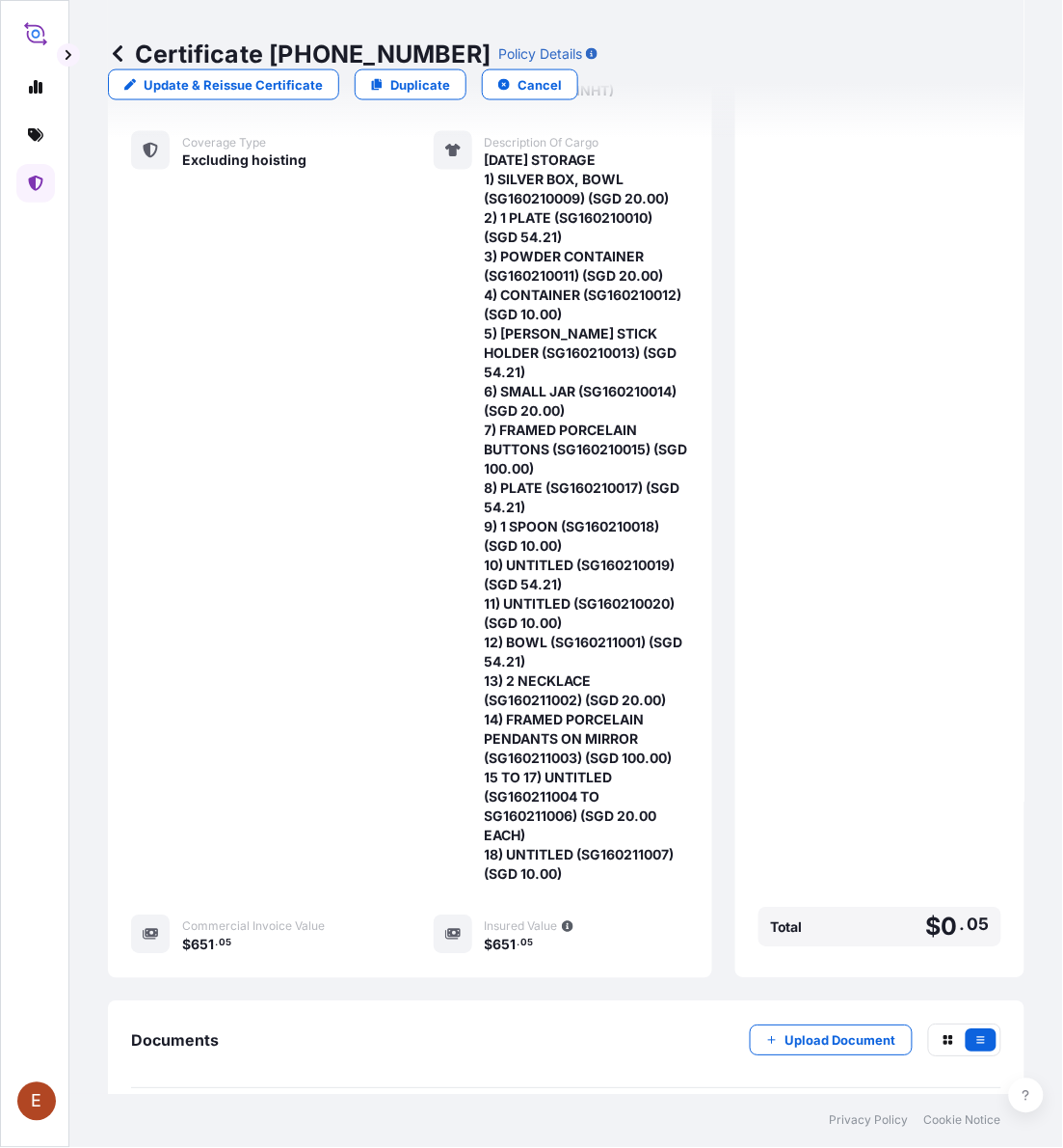
click at [117, 46] on icon at bounding box center [118, 54] width 20 height 20
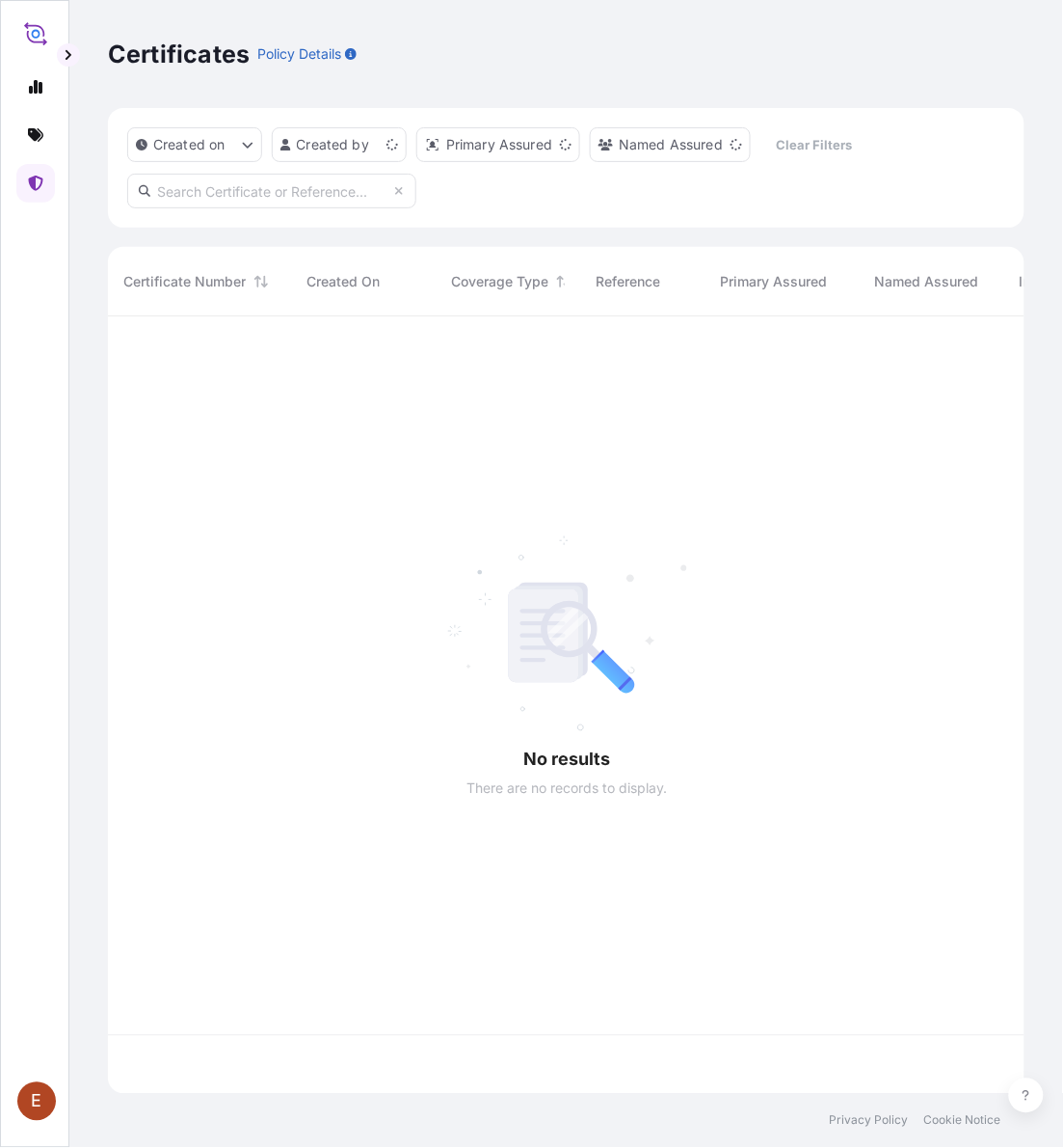
scroll to position [770, 900]
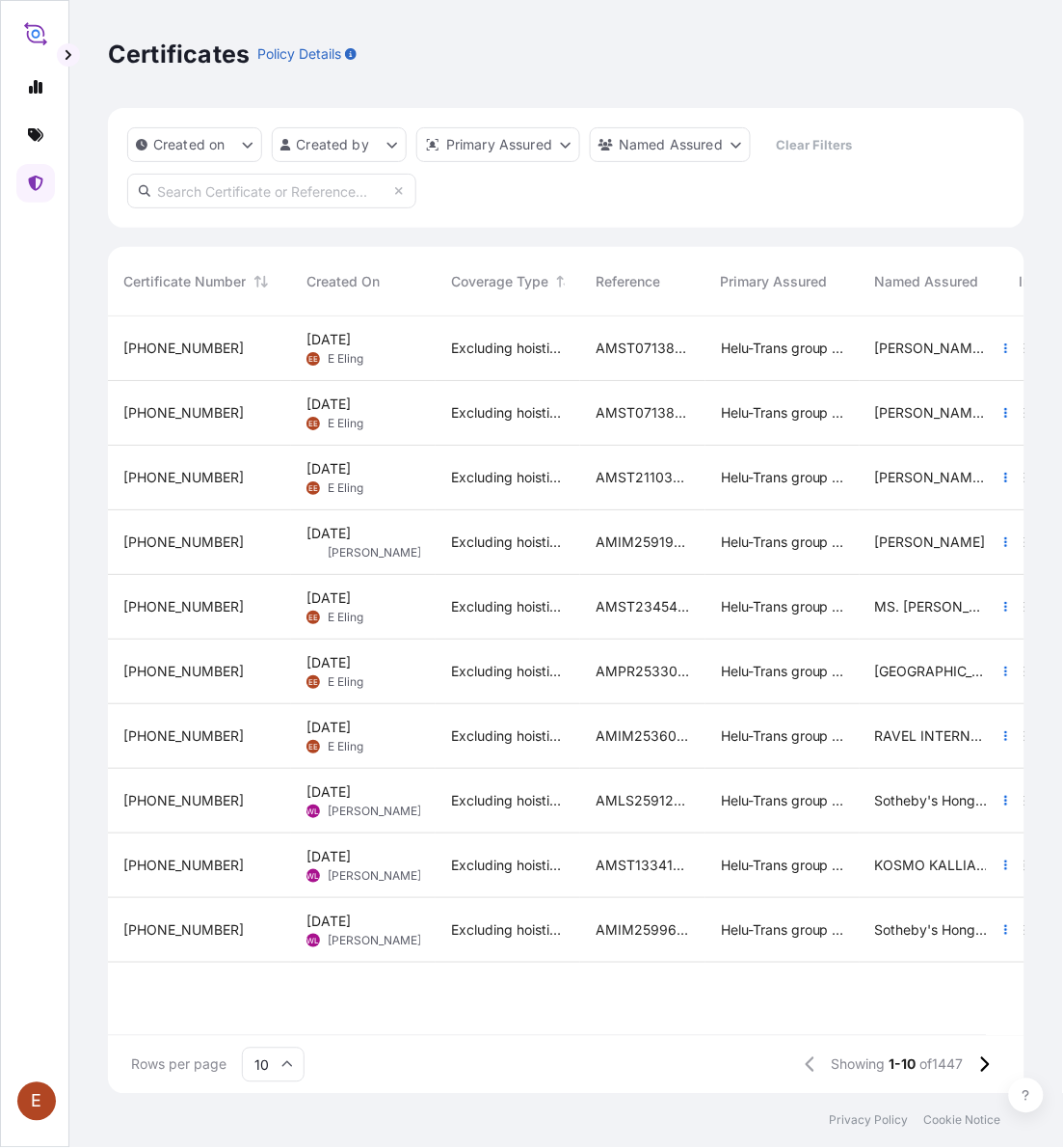
drag, startPoint x: 44, startPoint y: 889, endPoint x: 125, endPoint y: 754, distance: 157.4
click at [45, 882] on div at bounding box center [34, 560] width 36 height 1021
click at [211, 405] on span "[PHONE_NUMBER]" at bounding box center [183, 413] width 120 height 20
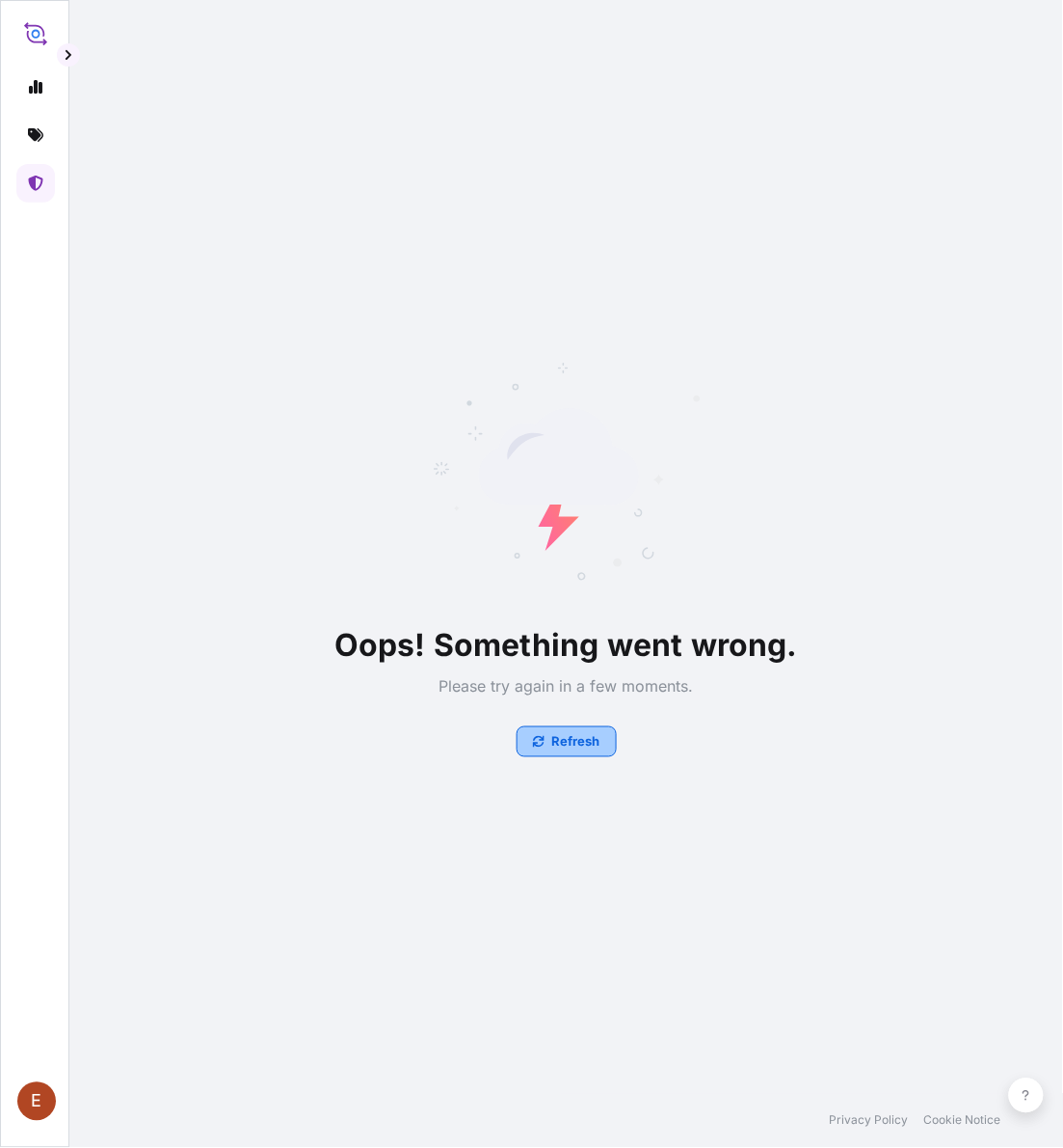
click at [539, 743] on icon "button" at bounding box center [539, 741] width 12 height 12
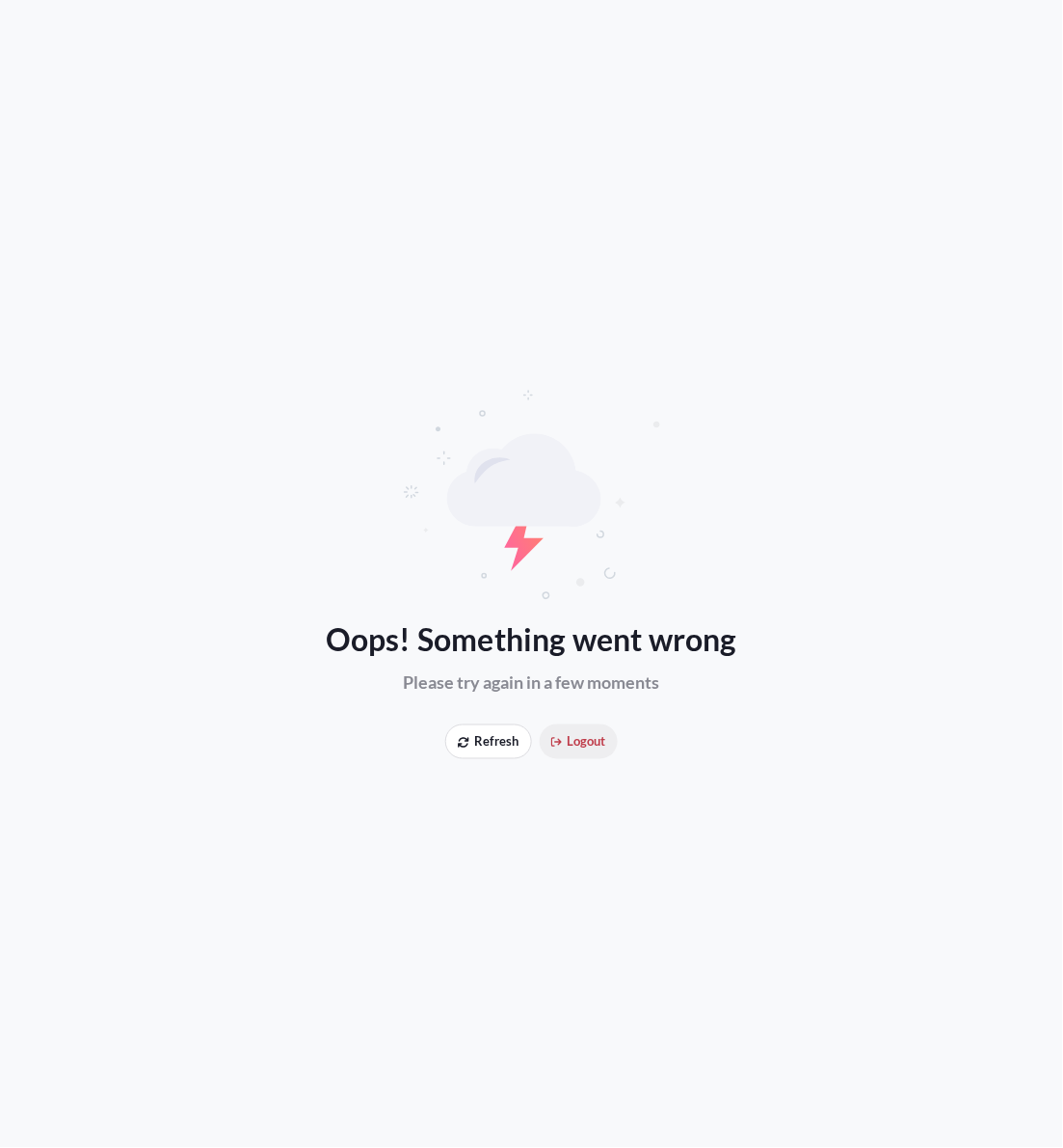
drag, startPoint x: 0, startPoint y: 0, endPoint x: 570, endPoint y: 748, distance: 940.4
click at [570, 748] on span "Logout" at bounding box center [579, 741] width 55 height 20
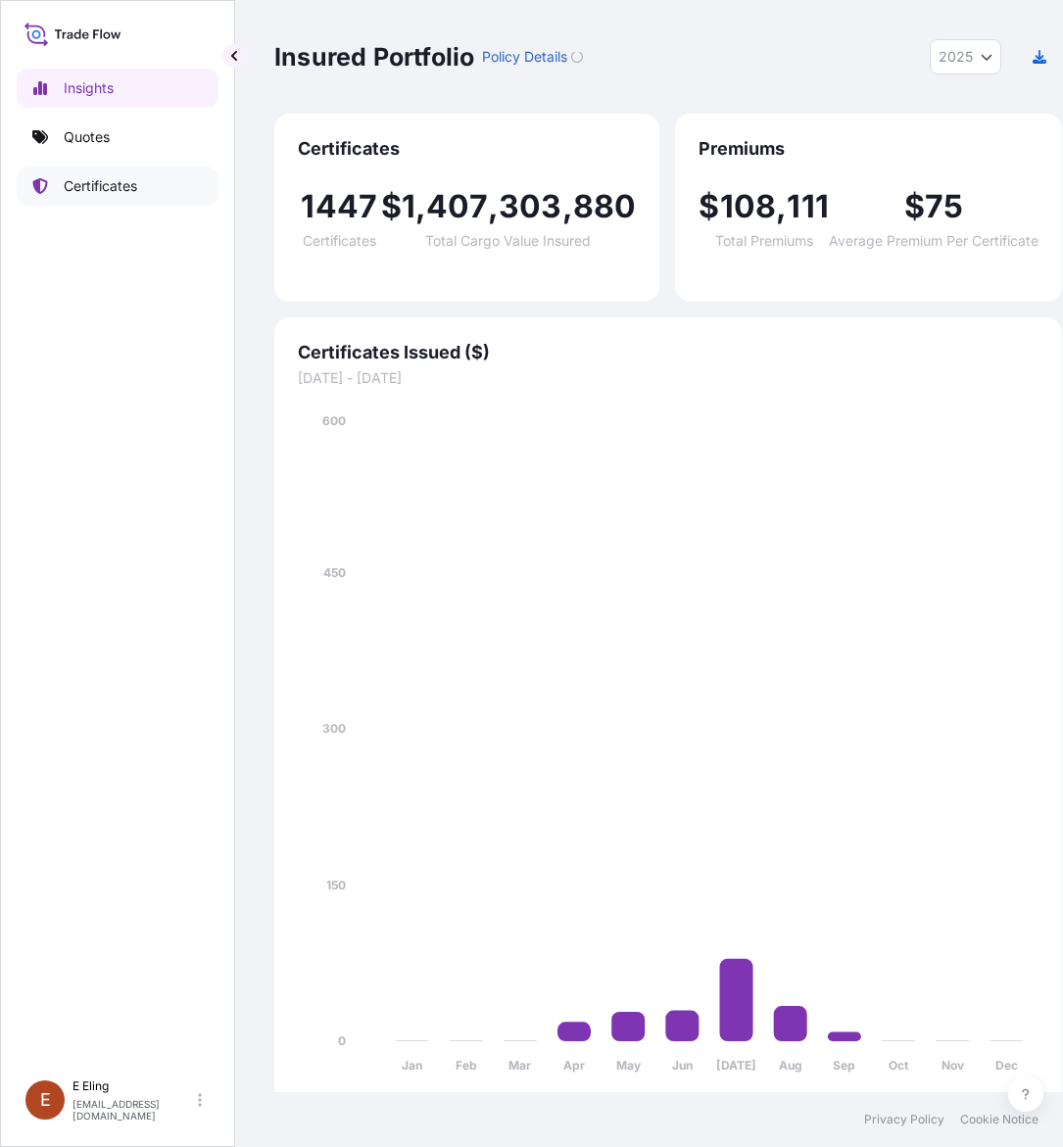
click at [111, 171] on link "Certificates" at bounding box center [118, 186] width 202 height 39
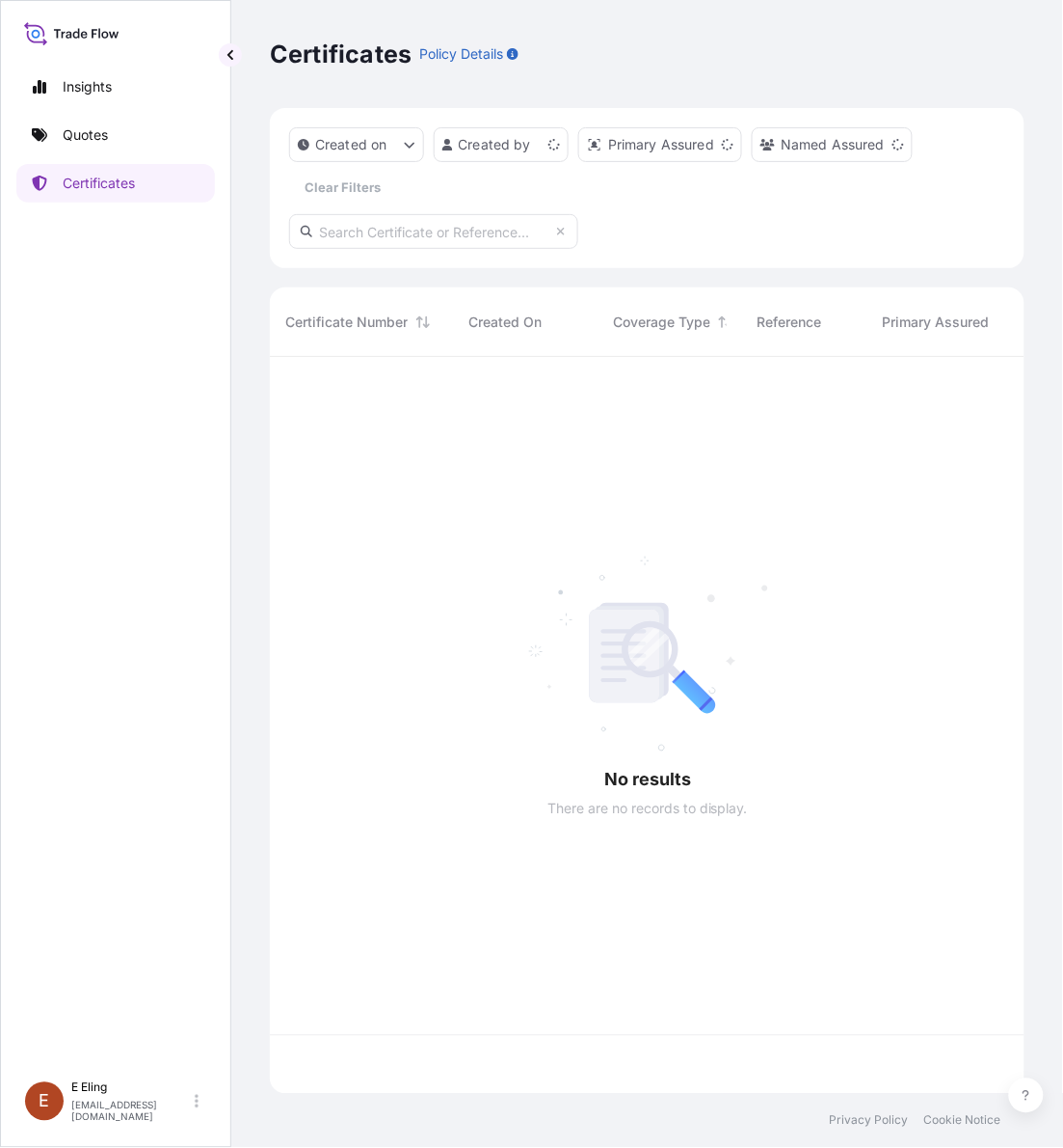
scroll to position [729, 737]
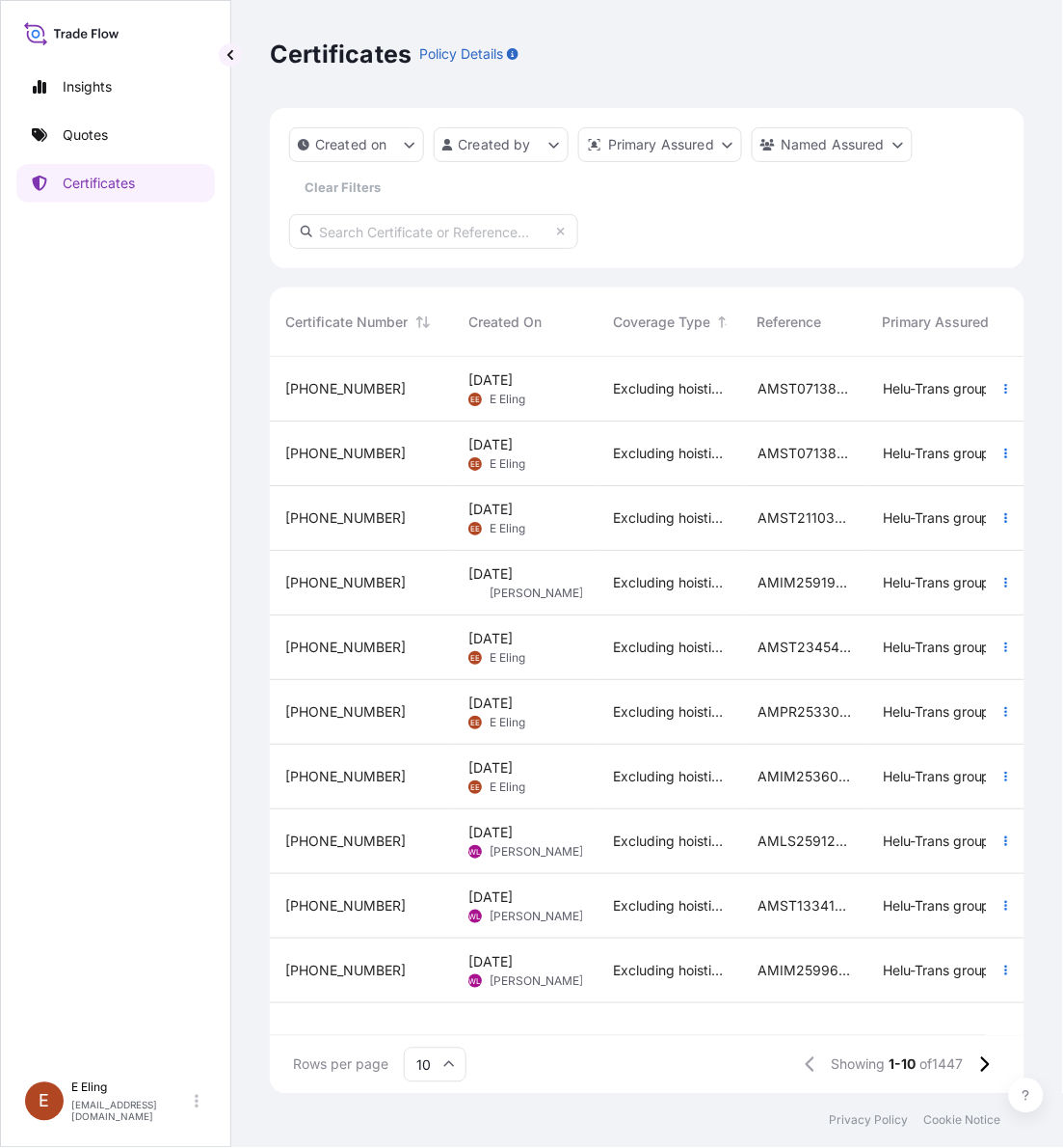
click at [564, 445] on div "10 Sep 2025 EE E Eling" at bounding box center [526, 453] width 114 height 36
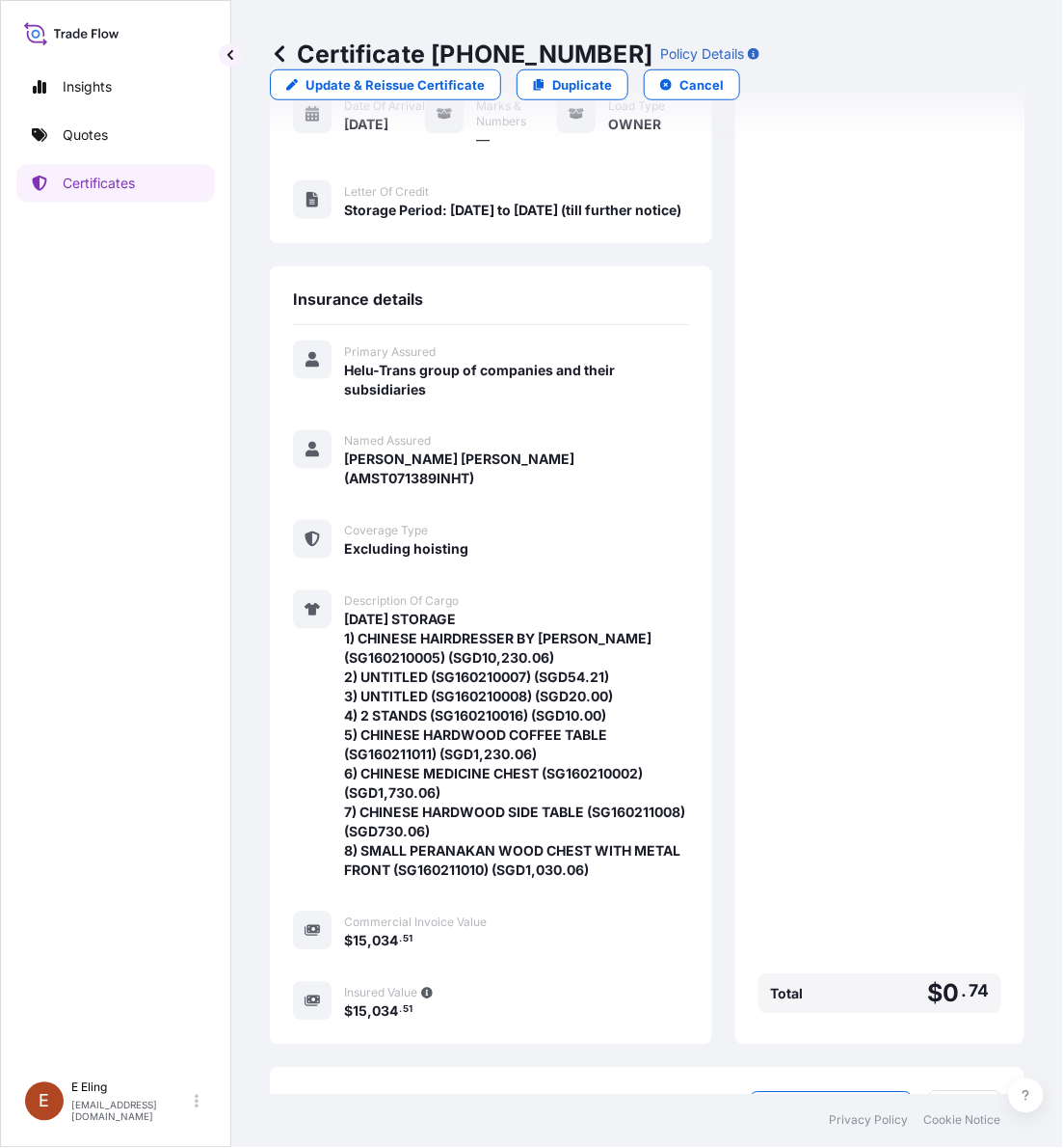
scroll to position [440, 0]
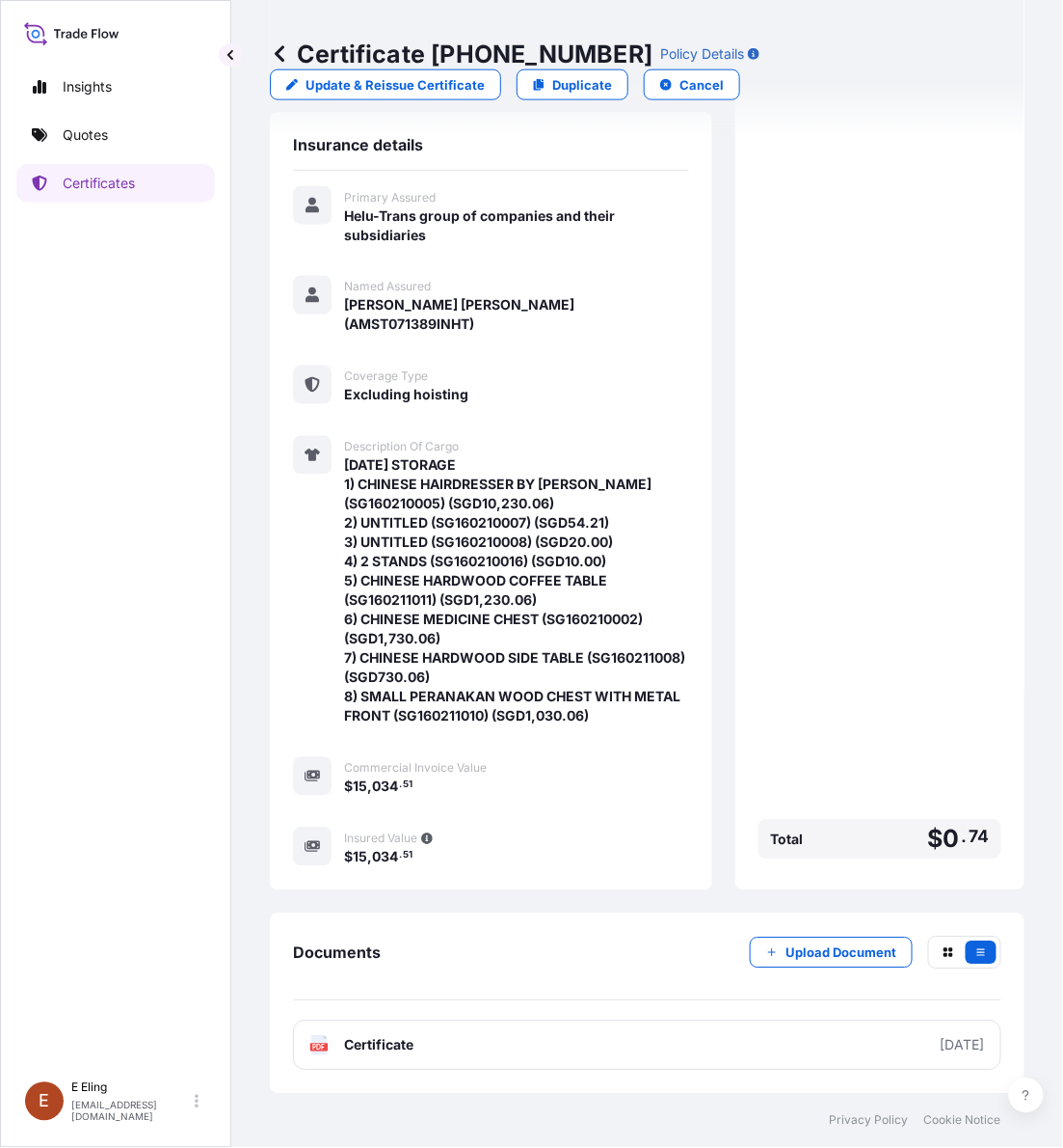
click at [865, 914] on div "Documents Upload Document PDF Certificate 2025-09-01" at bounding box center [647, 1003] width 755 height 180
click at [832, 948] on p "Upload Document" at bounding box center [841, 953] width 111 height 20
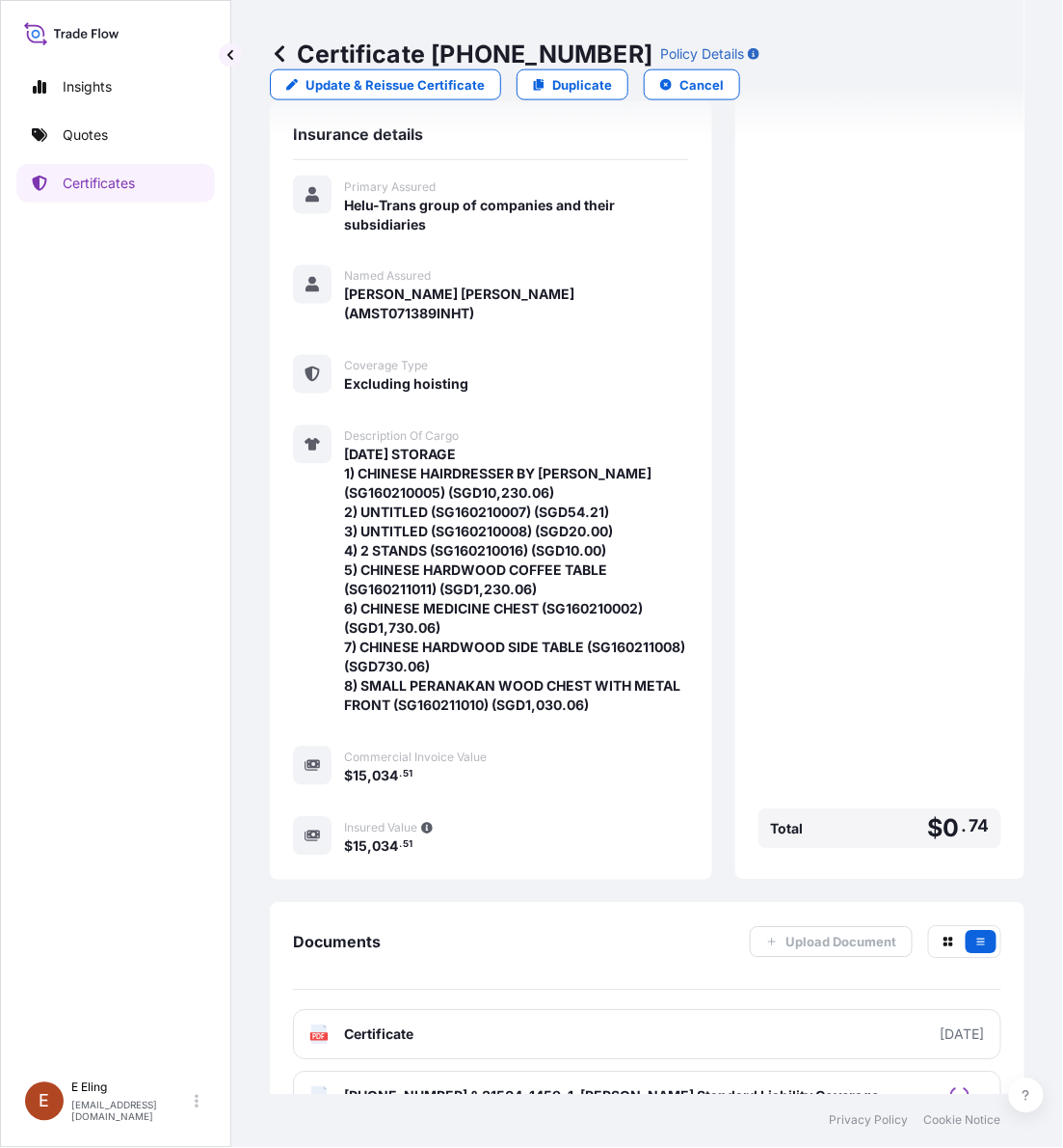
scroll to position [501, 0]
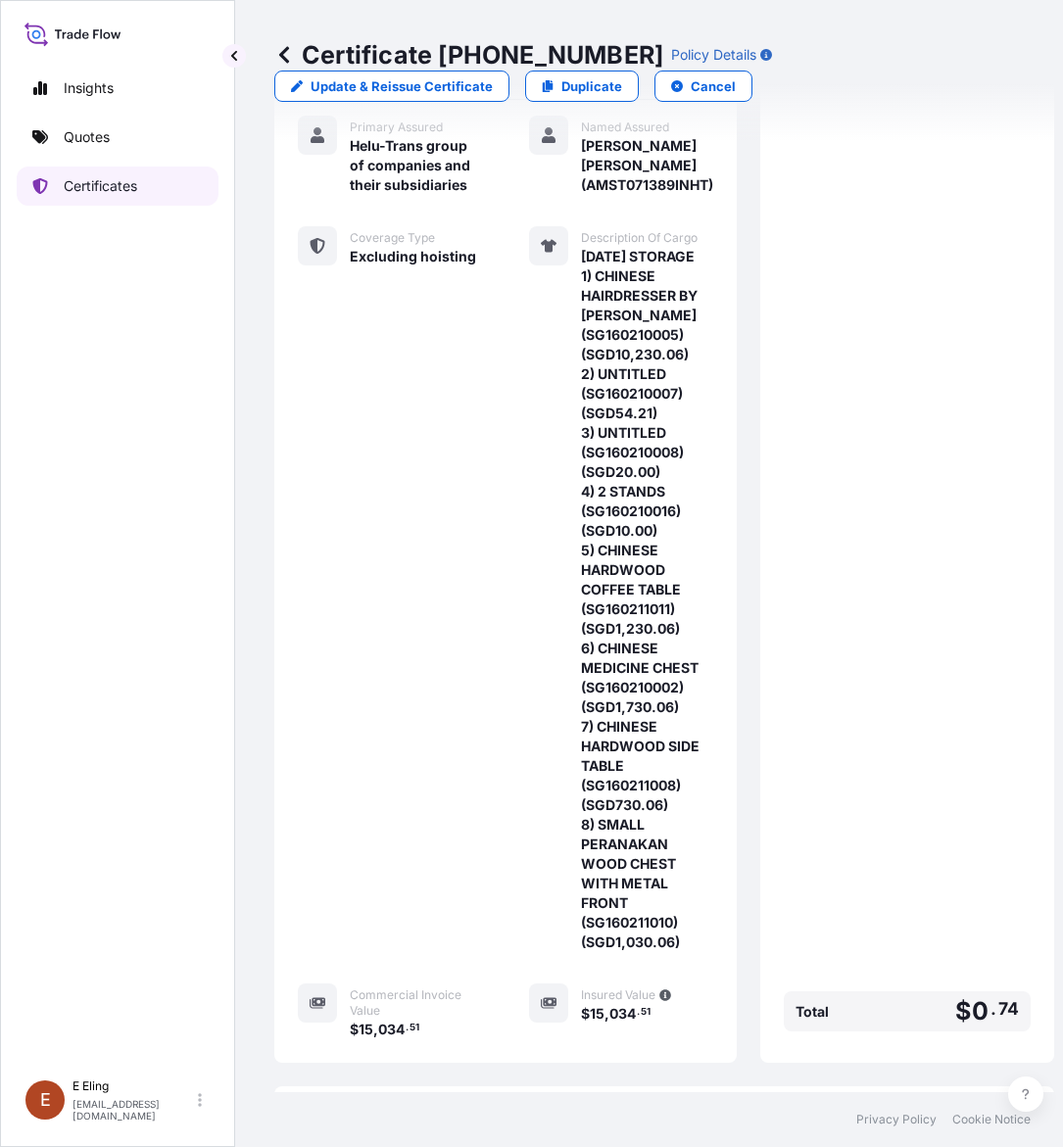
click at [110, 197] on link "Certificates" at bounding box center [118, 186] width 202 height 39
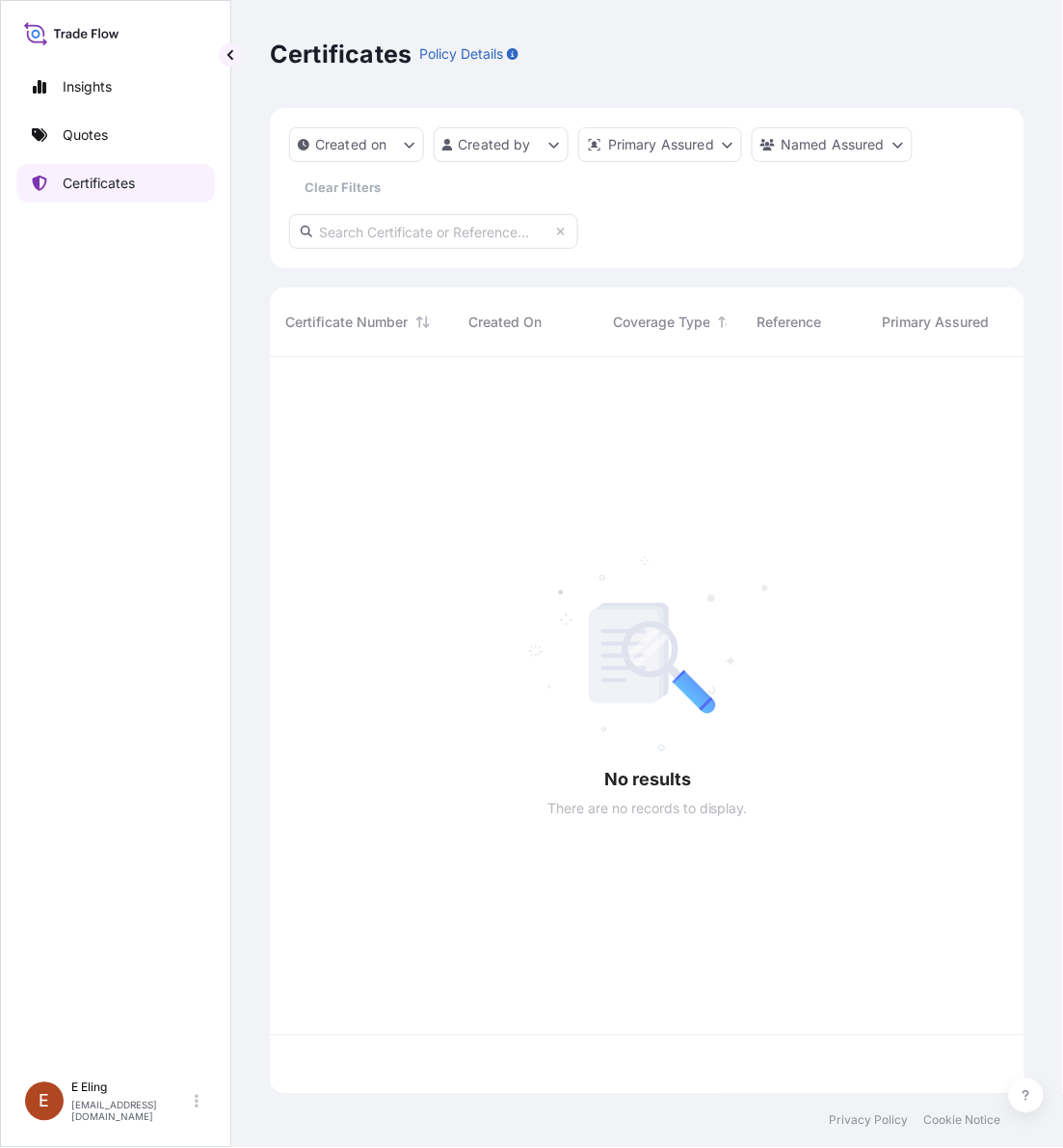
scroll to position [729, 737]
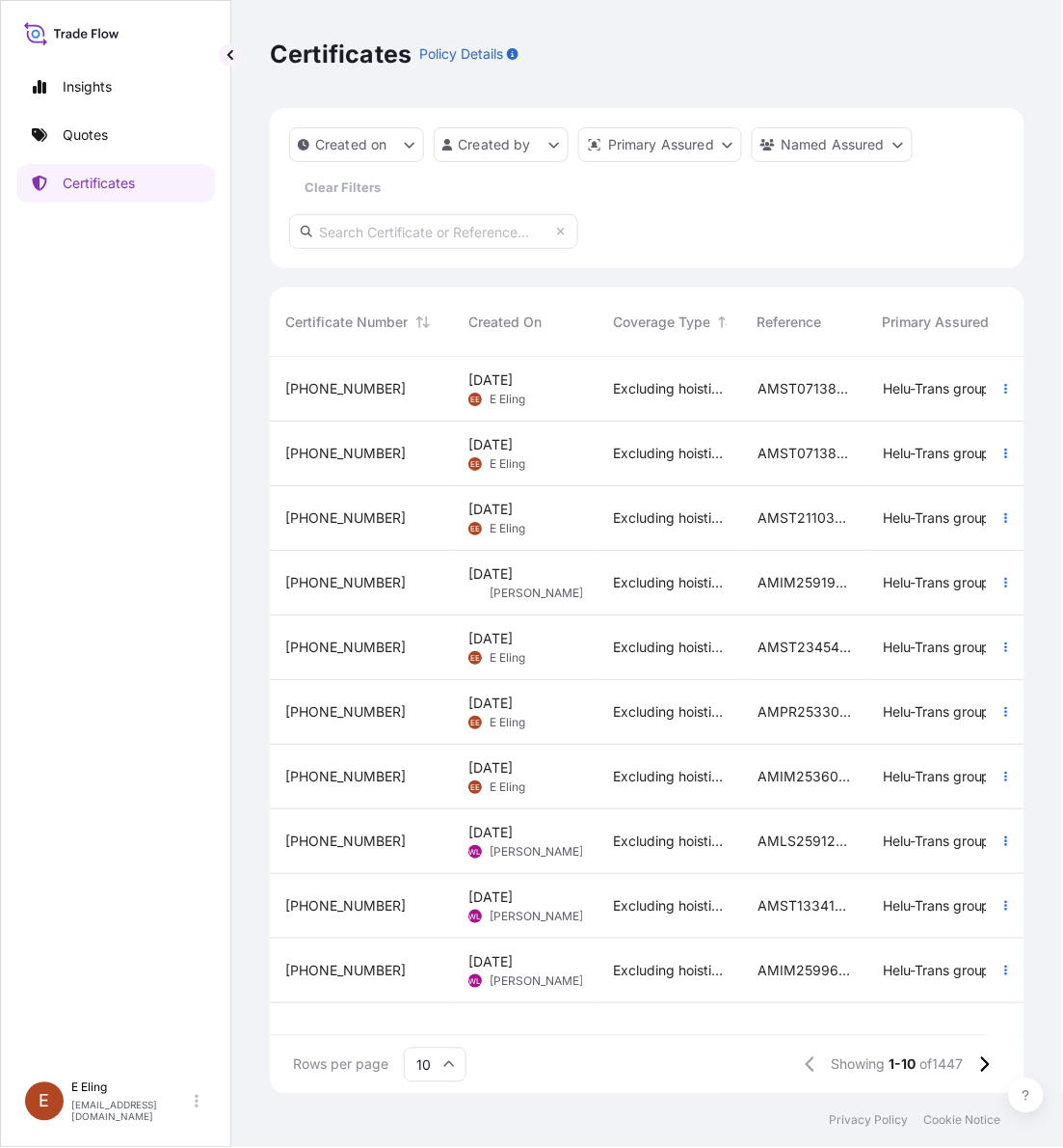
click at [496, 238] on input "text" at bounding box center [434, 230] width 289 height 34
paste input "AMST184284MMYC"
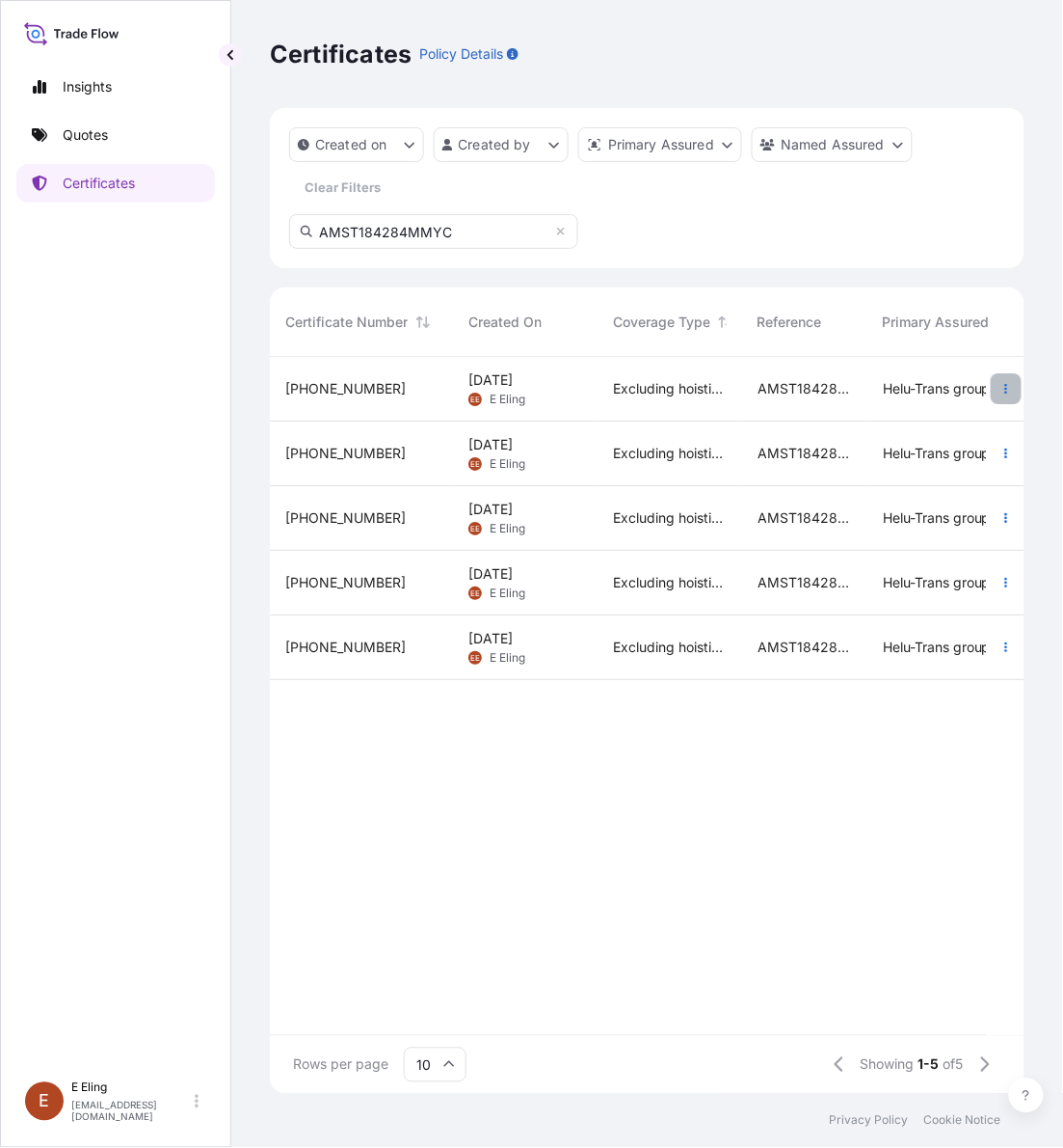
type input "AMST184284MMYC"
click at [1001, 391] on icon "button" at bounding box center [1007, 389] width 12 height 12
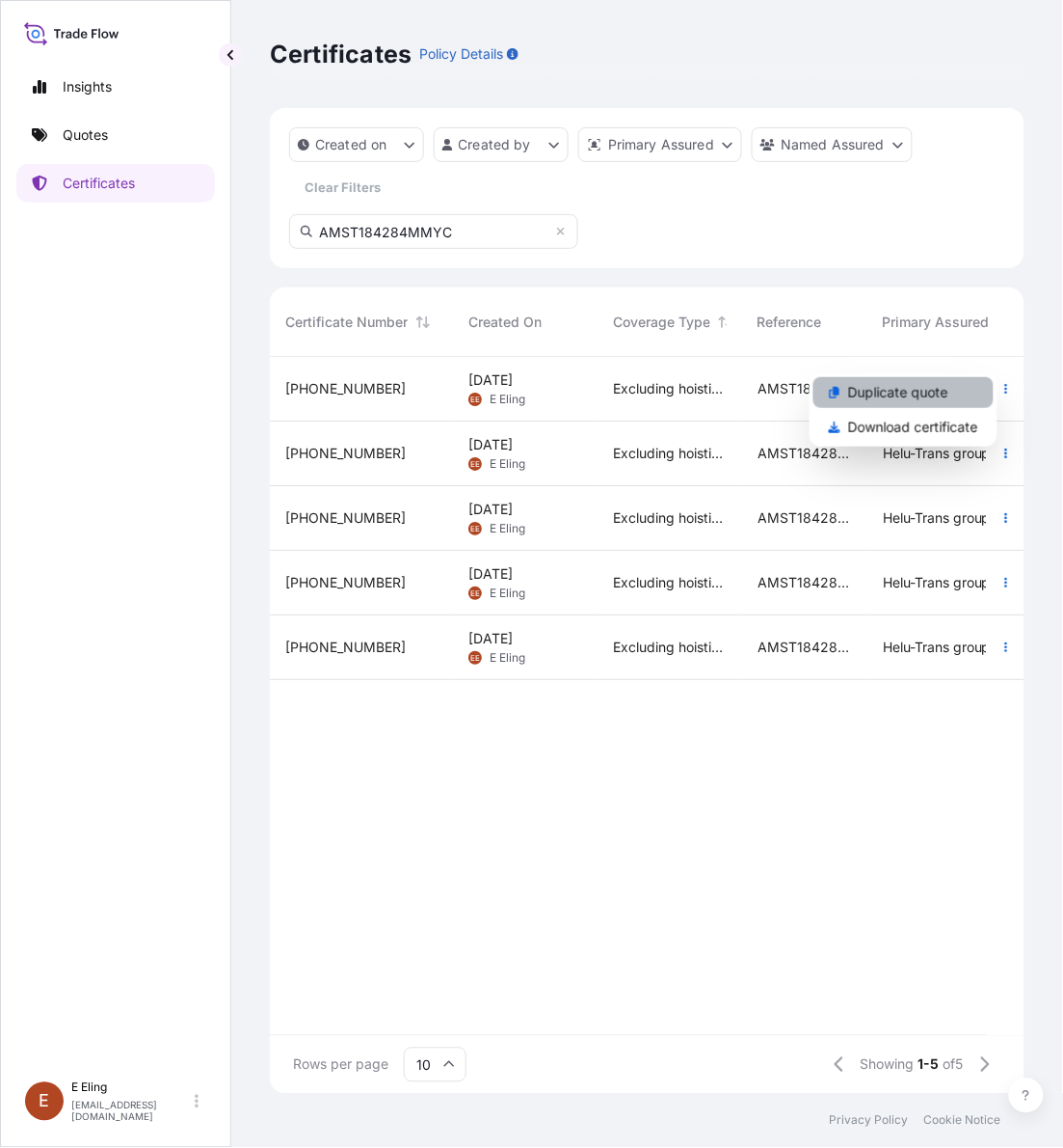
click at [946, 383] on p "Duplicate quote" at bounding box center [899, 393] width 100 height 20
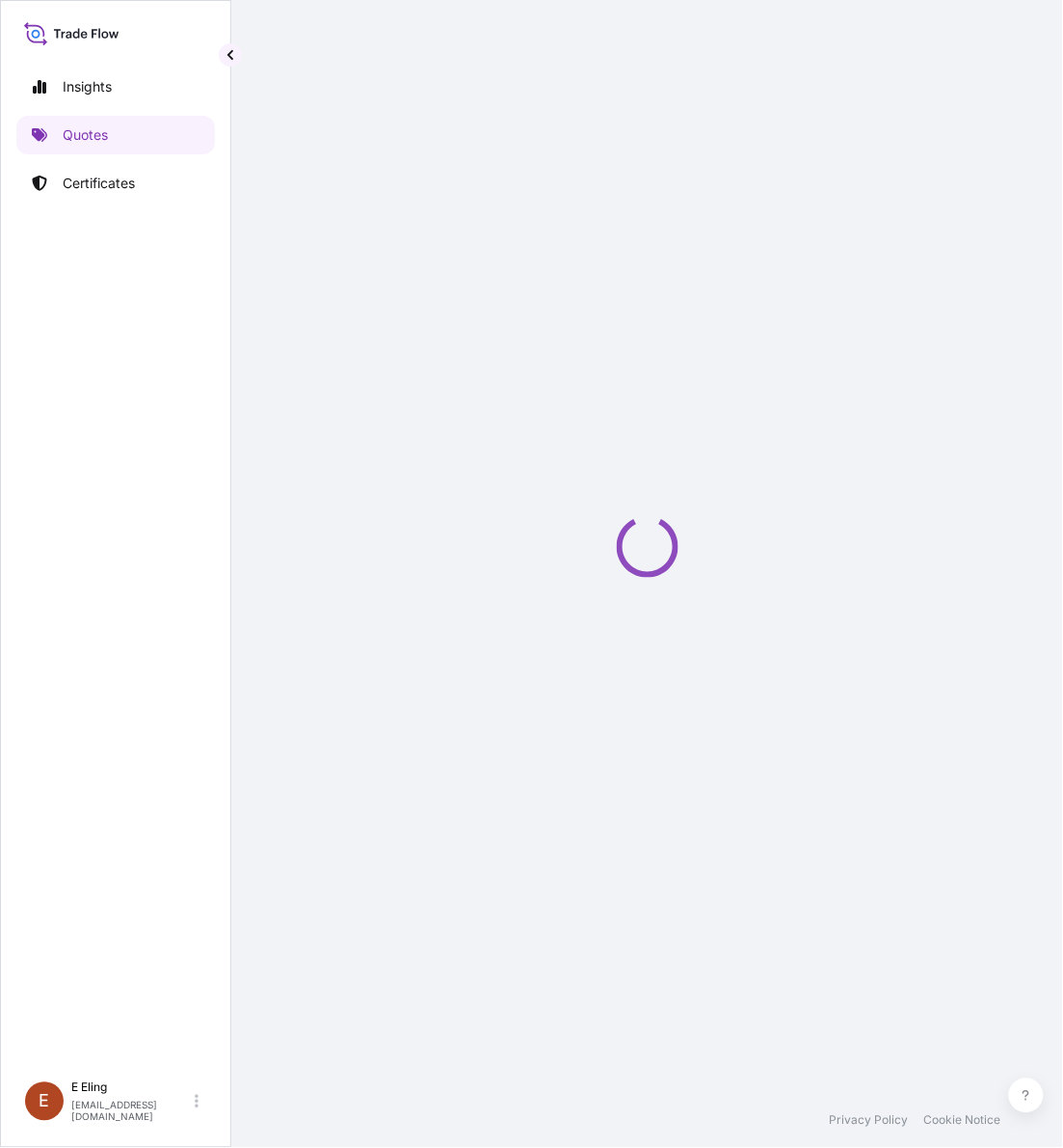
select select "STORAGE"
select select "Storage"
select select "[GEOGRAPHIC_DATA]"
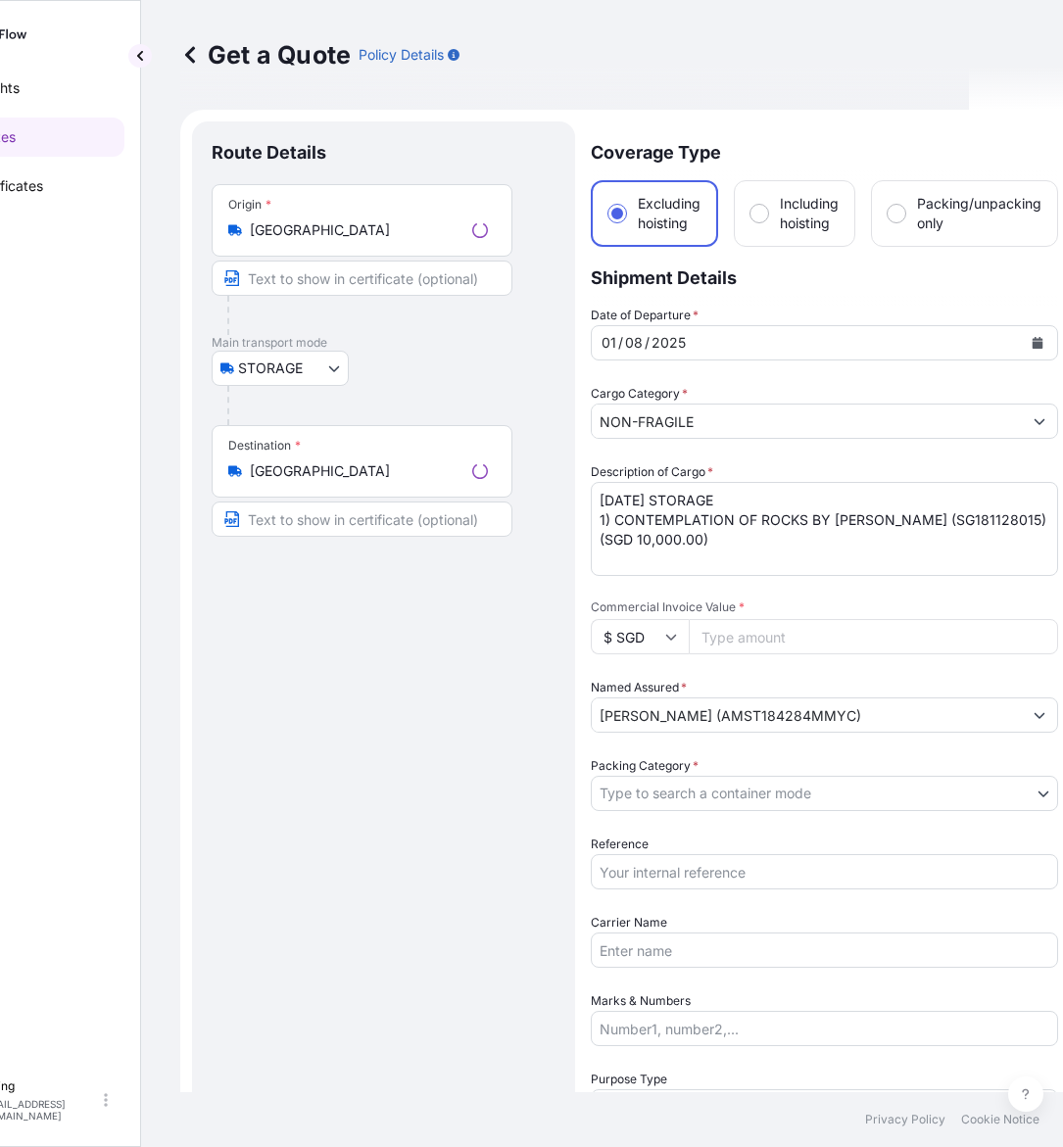
scroll to position [31, 0]
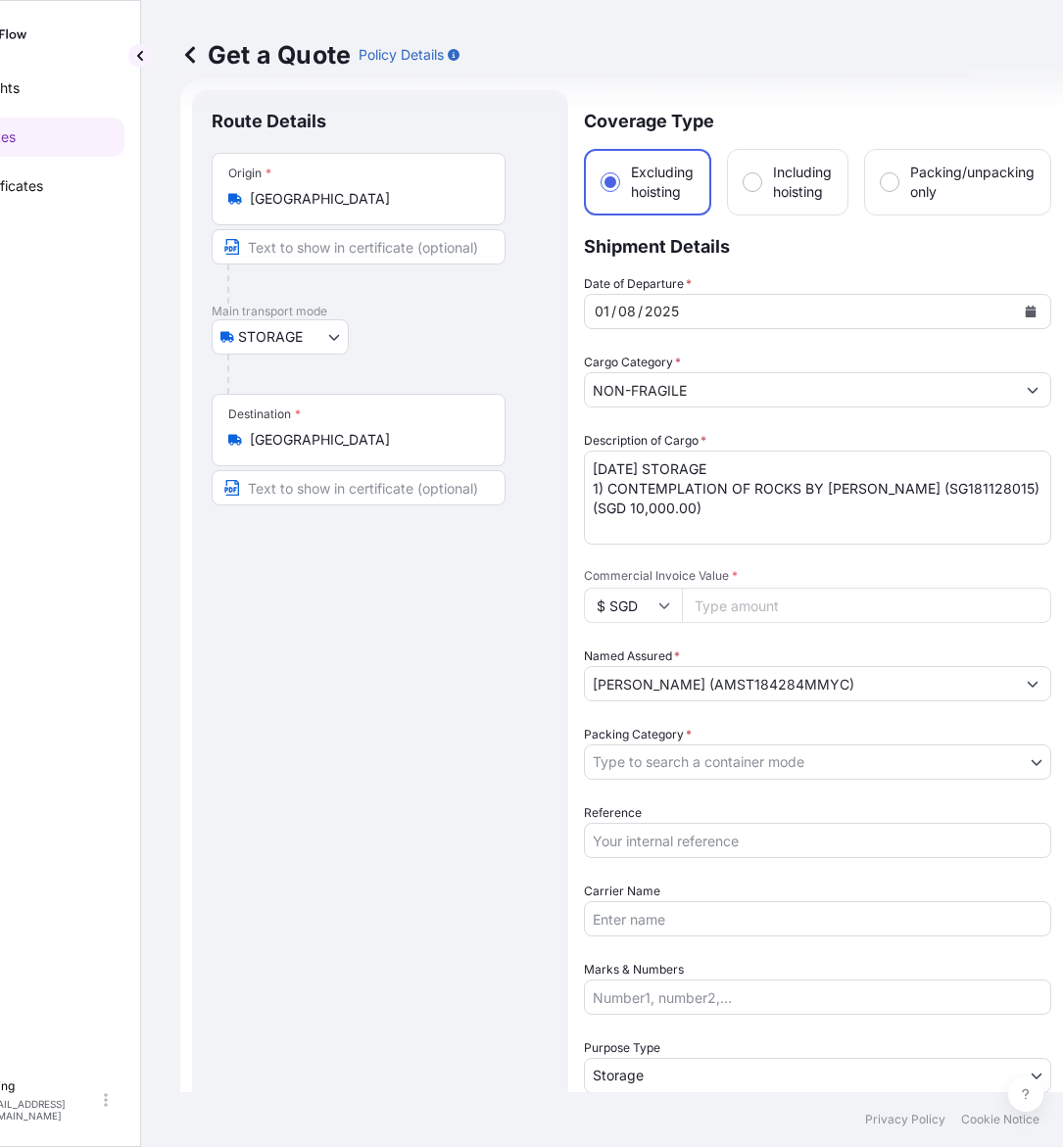
click at [1036, 301] on button "Calendar" at bounding box center [1030, 311] width 31 height 31
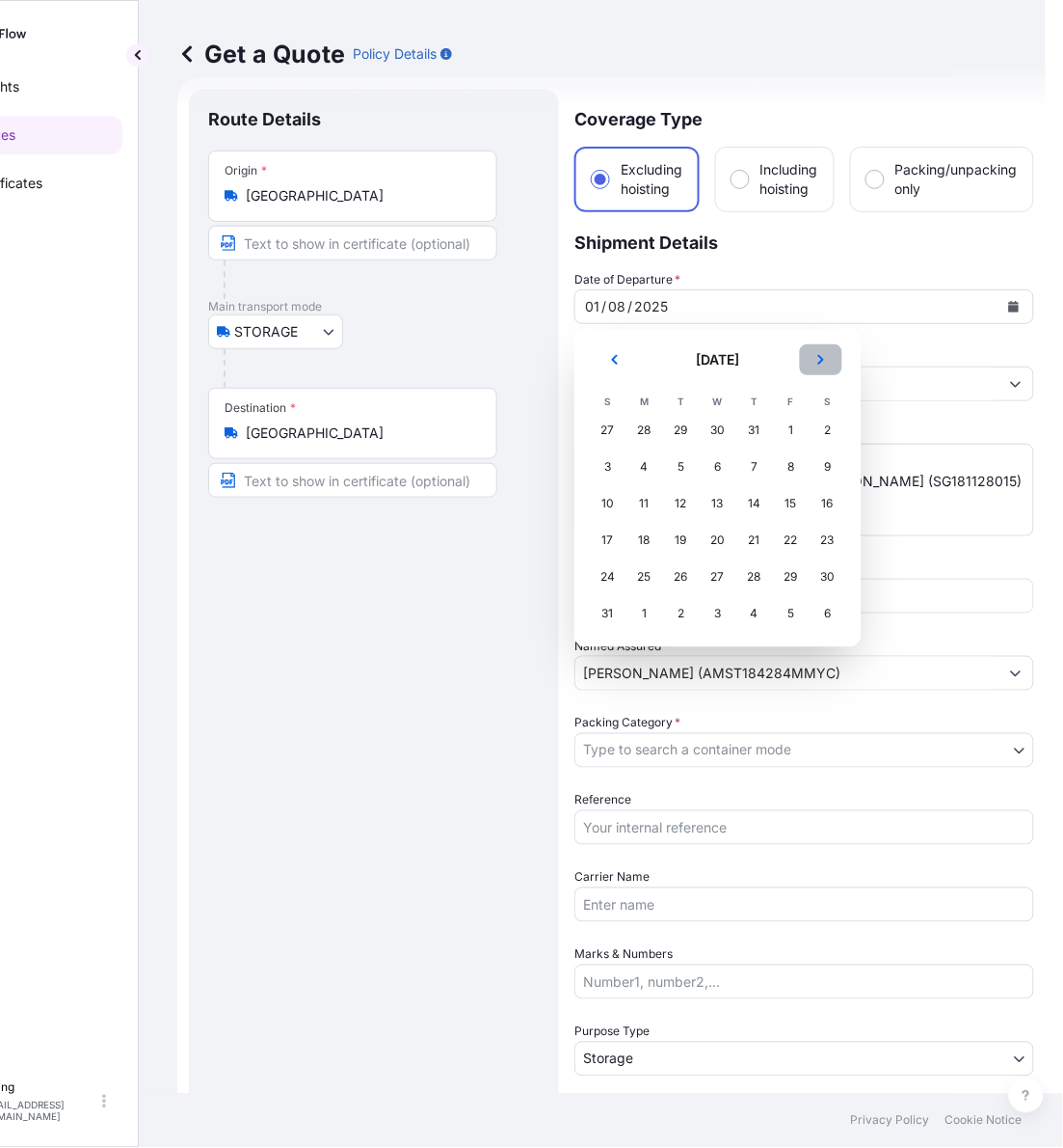
click at [806, 359] on button "Next" at bounding box center [821, 359] width 42 height 31
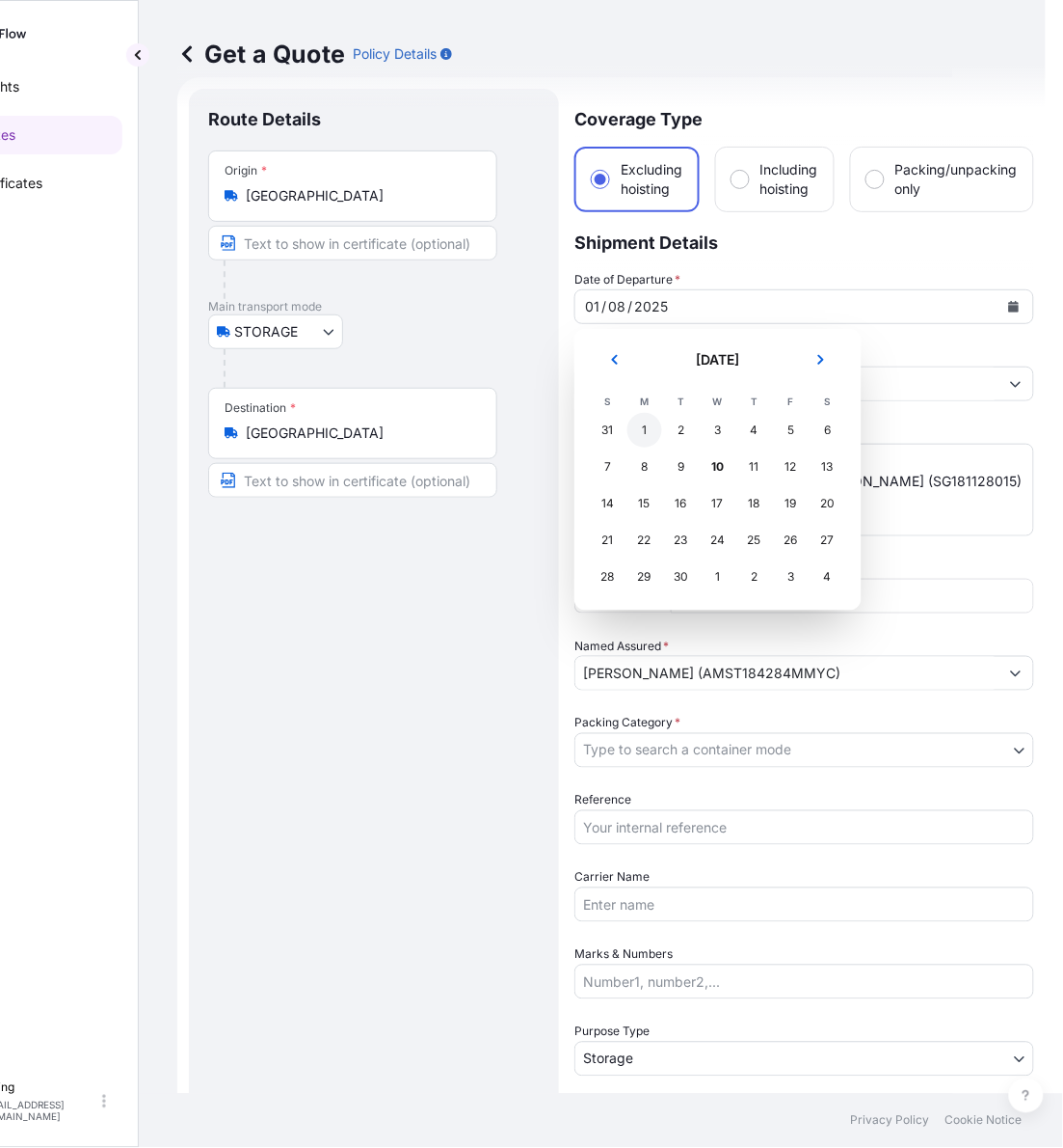
click at [652, 426] on div "1" at bounding box center [645, 429] width 34 height 34
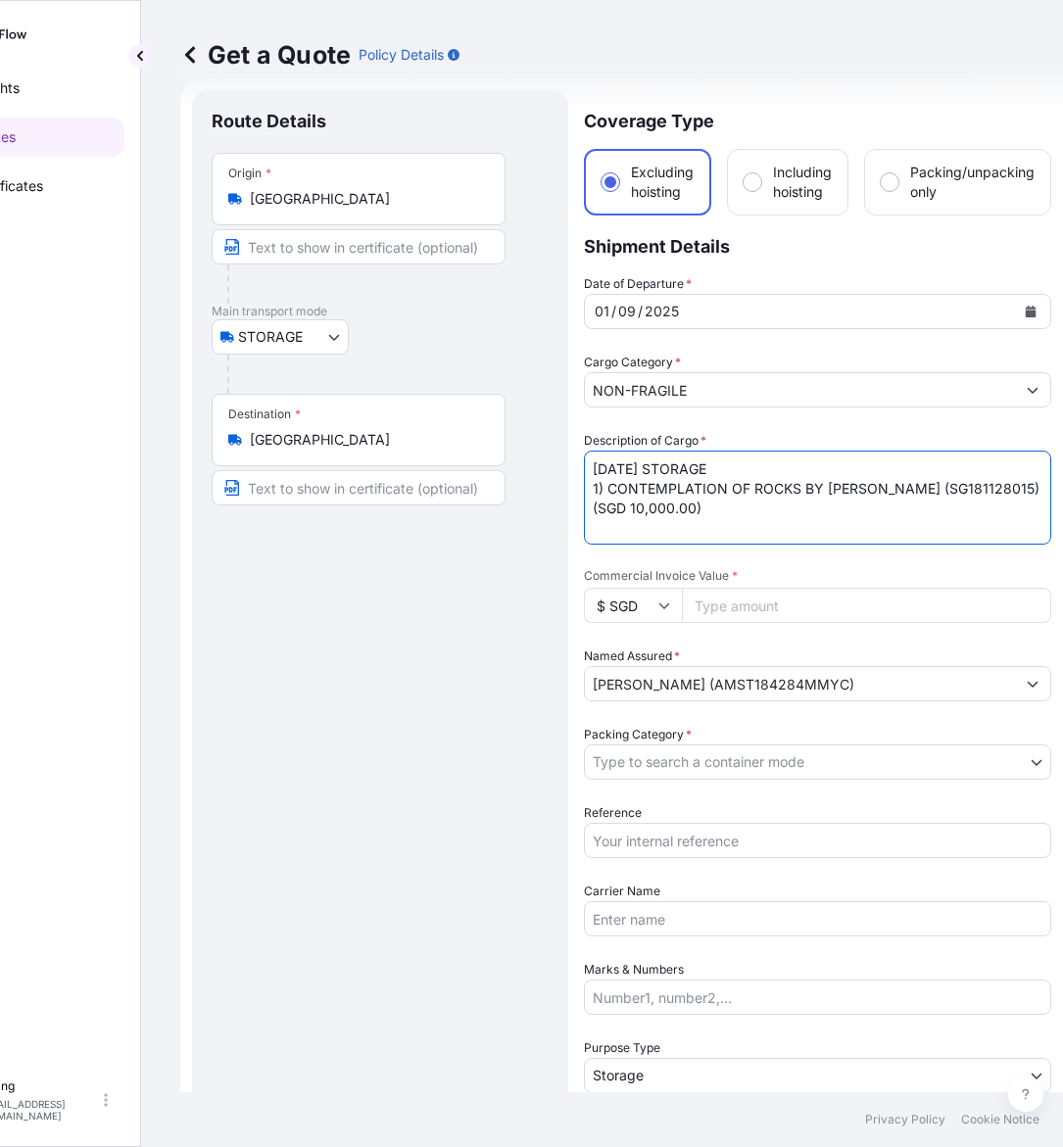
drag, startPoint x: 578, startPoint y: 463, endPoint x: 559, endPoint y: 463, distance: 18.6
click at [559, 463] on form "Route Details Place of loading Road / Inland Road / Inland Origin * Singapore M…" at bounding box center [621, 778] width 882 height 1400
type textarea "SEP25 STORAGE 1) CONTEMPLATION OF ROCKS BY HENRI CHEN KEZHAN (SG181128015) (SGD…"
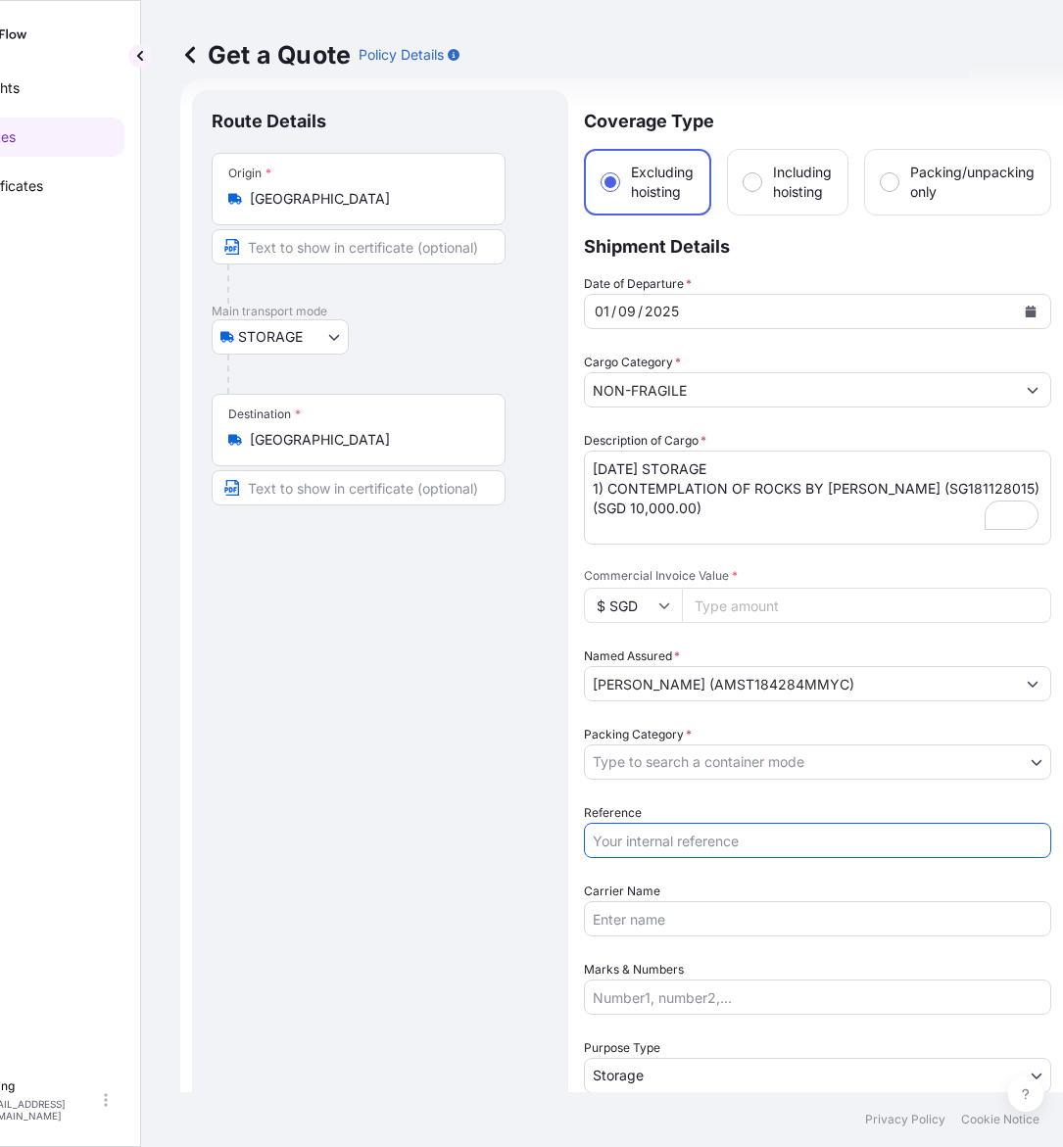
click at [697, 838] on input "Reference" at bounding box center [817, 840] width 467 height 35
paste input "AMST184284MMYC"
click at [686, 780] on div "Date of Departure * 01 / 09 / 2025 Cargo Category * NON-FRAGILE Description of …" at bounding box center [817, 722] width 467 height 897
drag, startPoint x: 608, startPoint y: 843, endPoint x: 536, endPoint y: 843, distance: 72.5
click at [536, 843] on form "Route Details Place of loading Road / Inland Road / Inland Origin * Singapore M…" at bounding box center [621, 778] width 882 height 1400
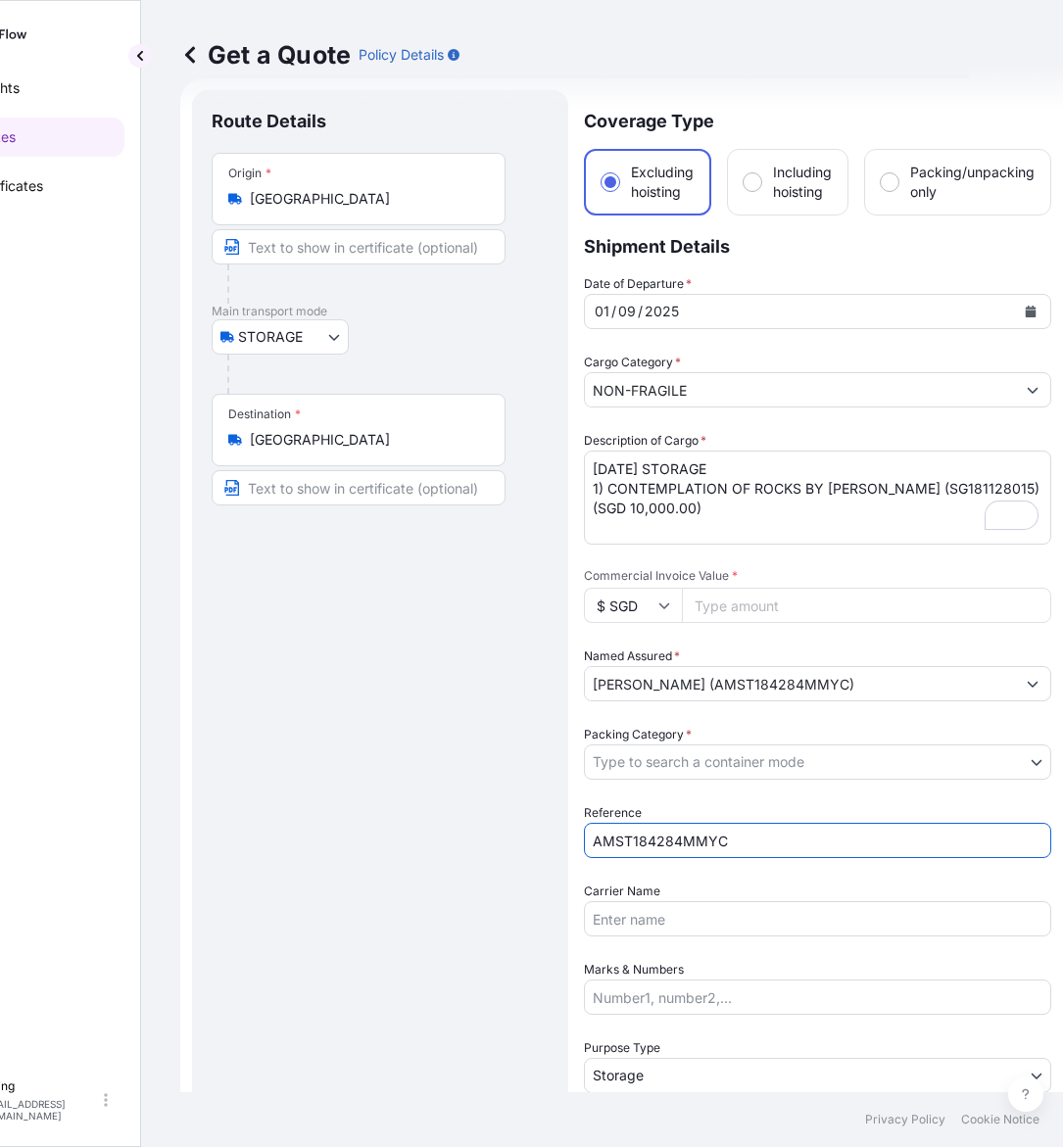
type input "AMST184284MMYC"
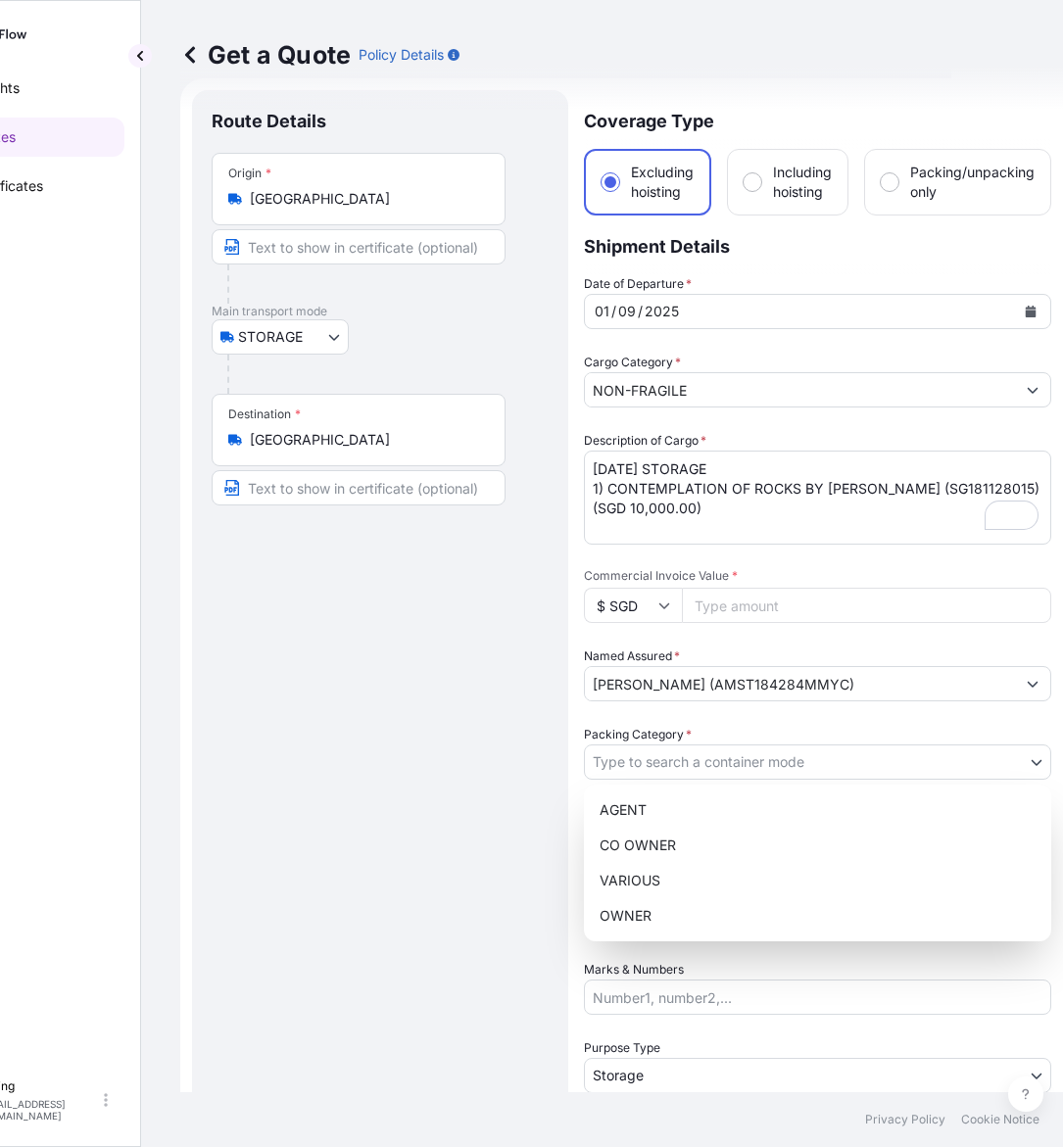
click at [654, 750] on body "Insights Quotes Certificates E E Eling eeling@helutrans.com Get a Quote Policy …" at bounding box center [428, 573] width 1045 height 1147
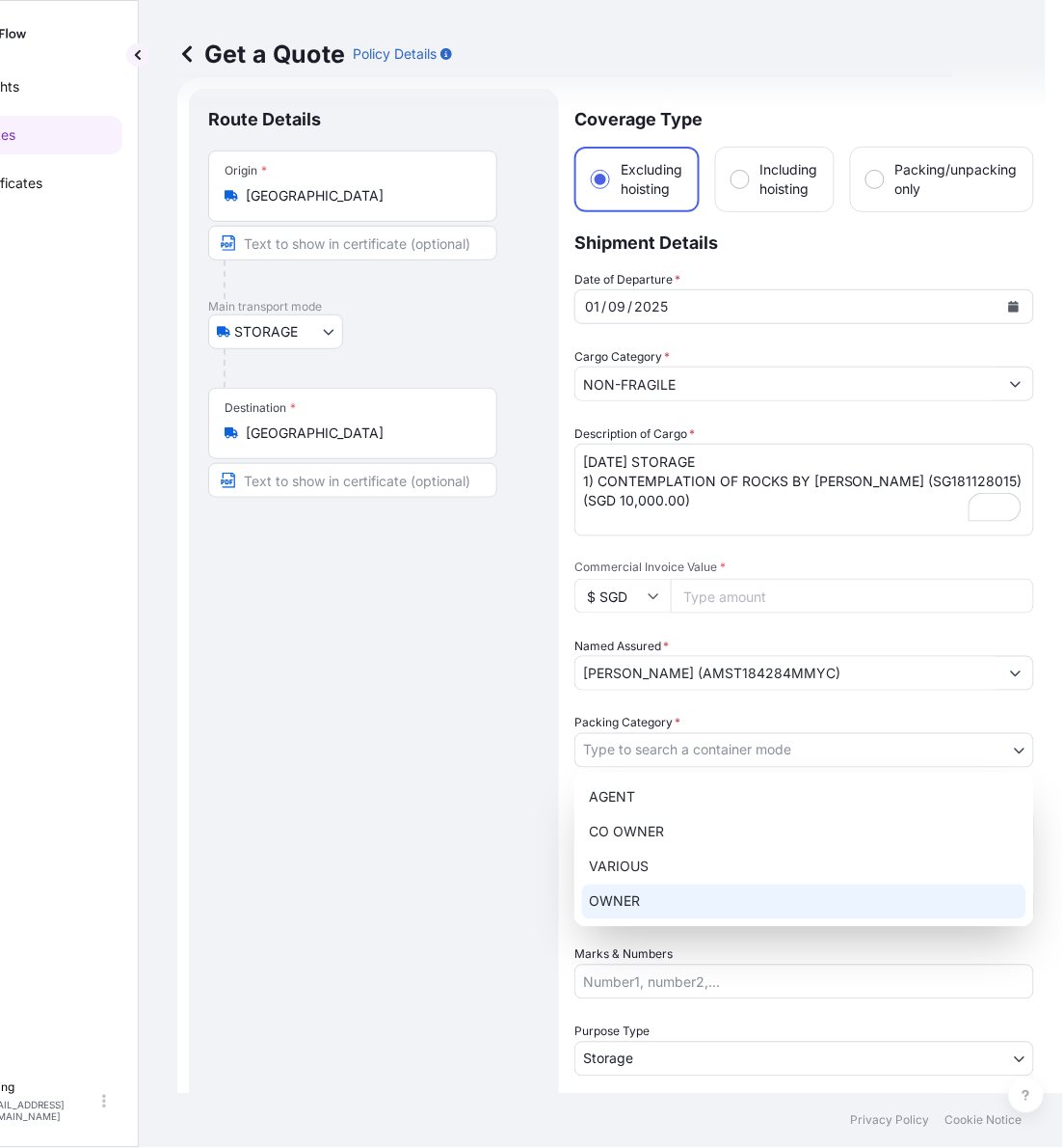
click at [654, 884] on div "OWNER" at bounding box center [805, 901] width 445 height 34
click at [657, 895] on div "OWNER" at bounding box center [805, 901] width 445 height 34
select select "27"
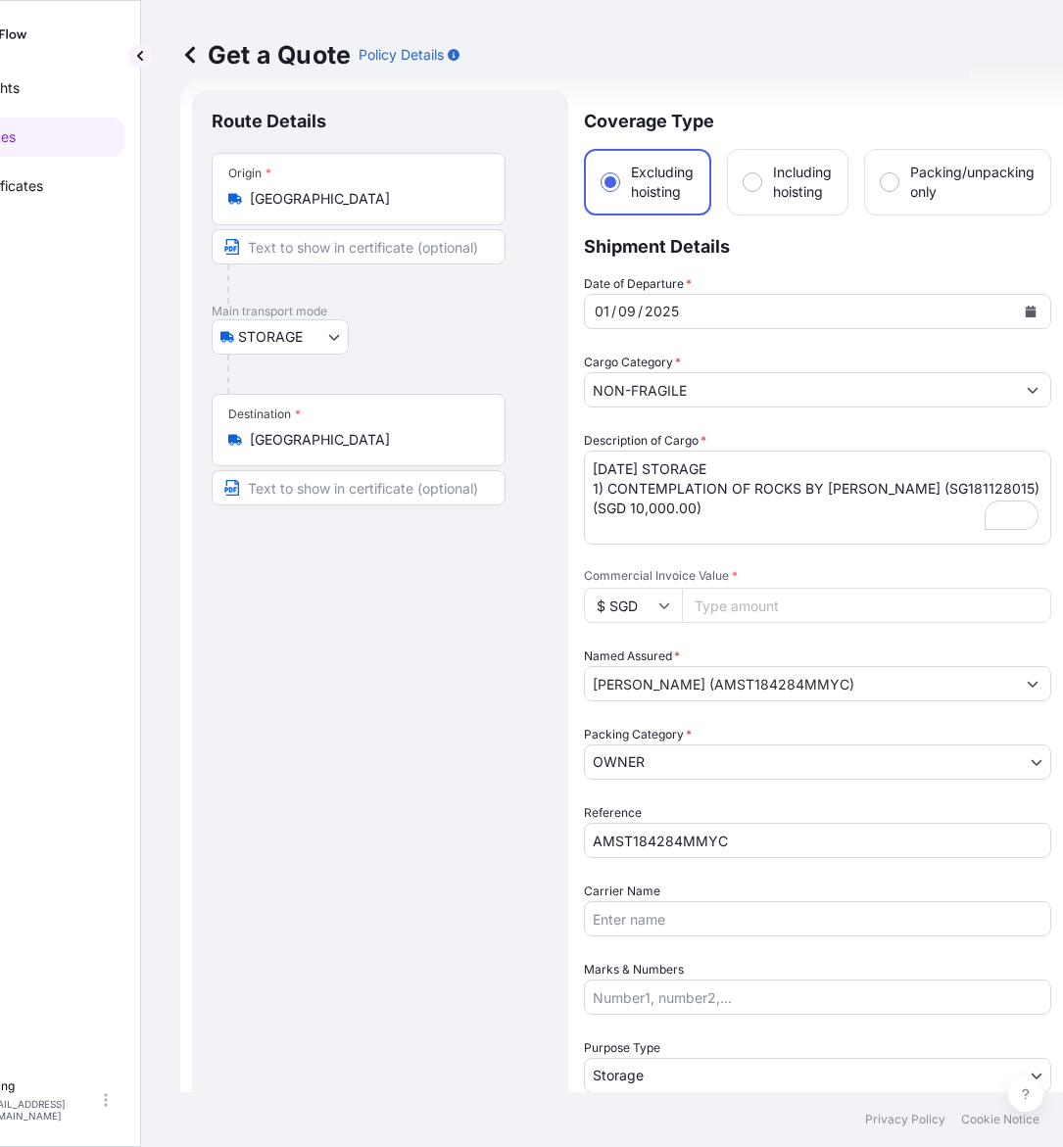
click at [716, 619] on input "Commercial Invoice Value *" at bounding box center [866, 605] width 369 height 35
paste input "10000.00"
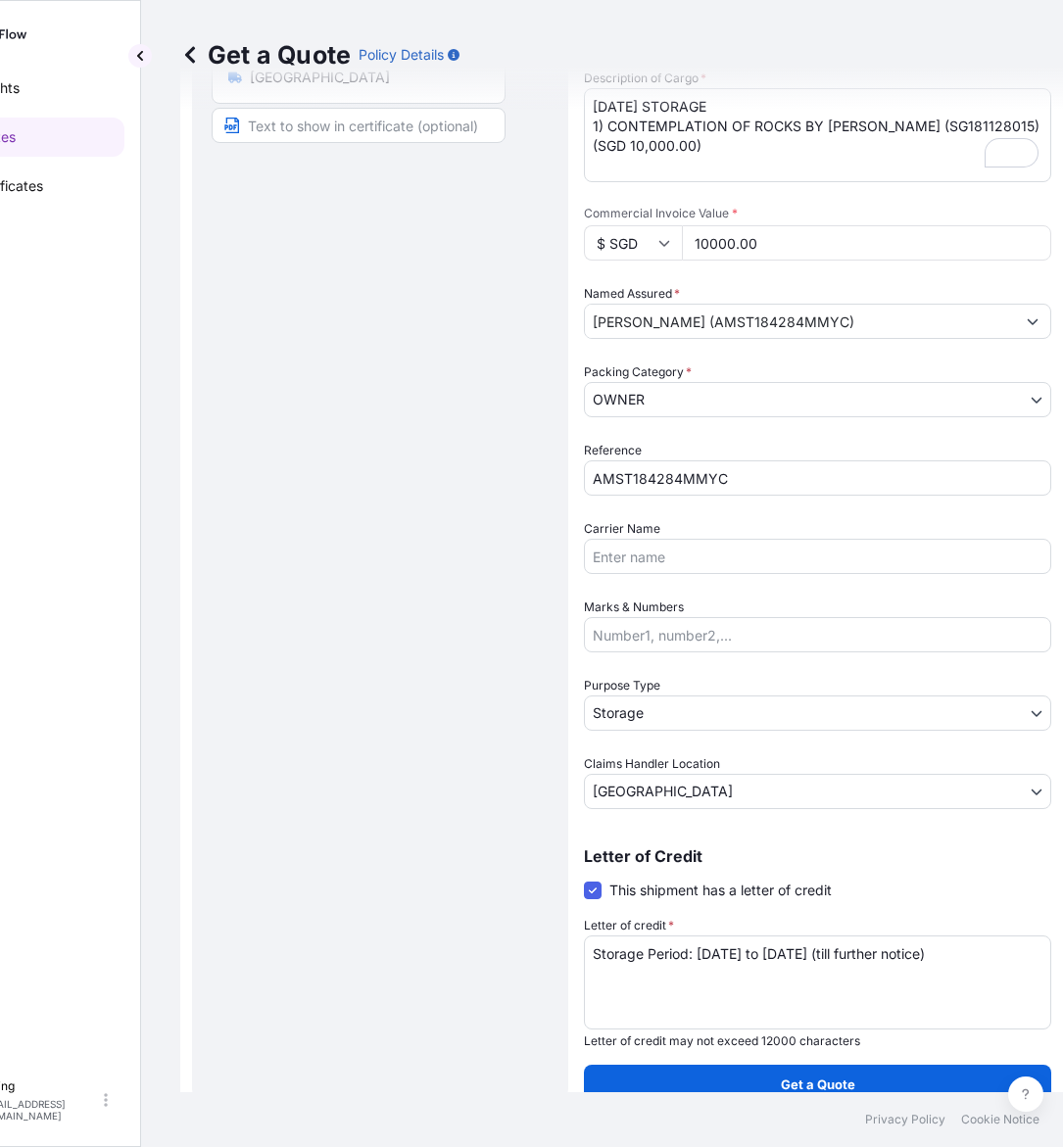
scroll to position [0, 0]
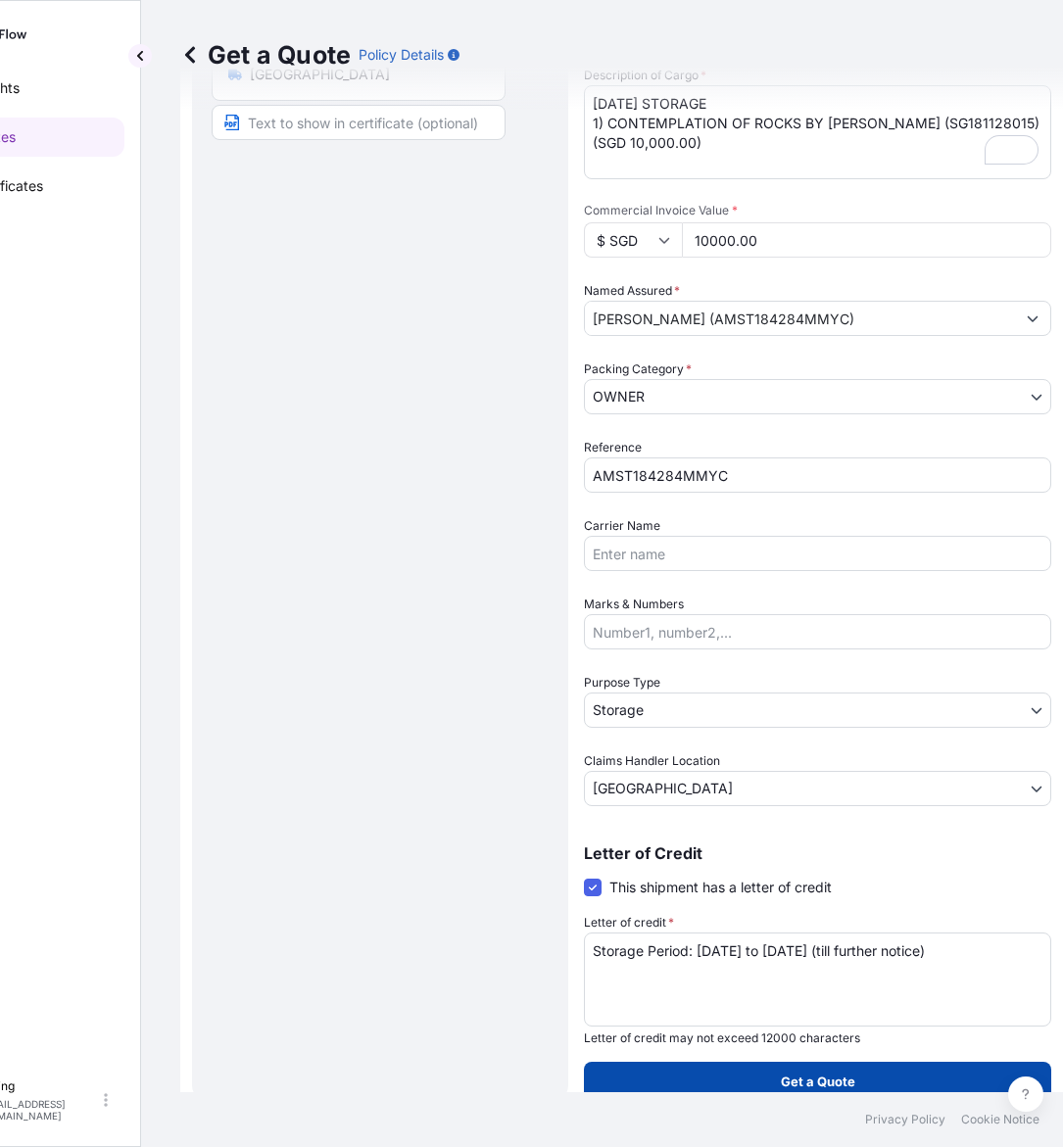
type input "10000.00"
click at [755, 1066] on button "Get a Quote" at bounding box center [817, 1081] width 467 height 39
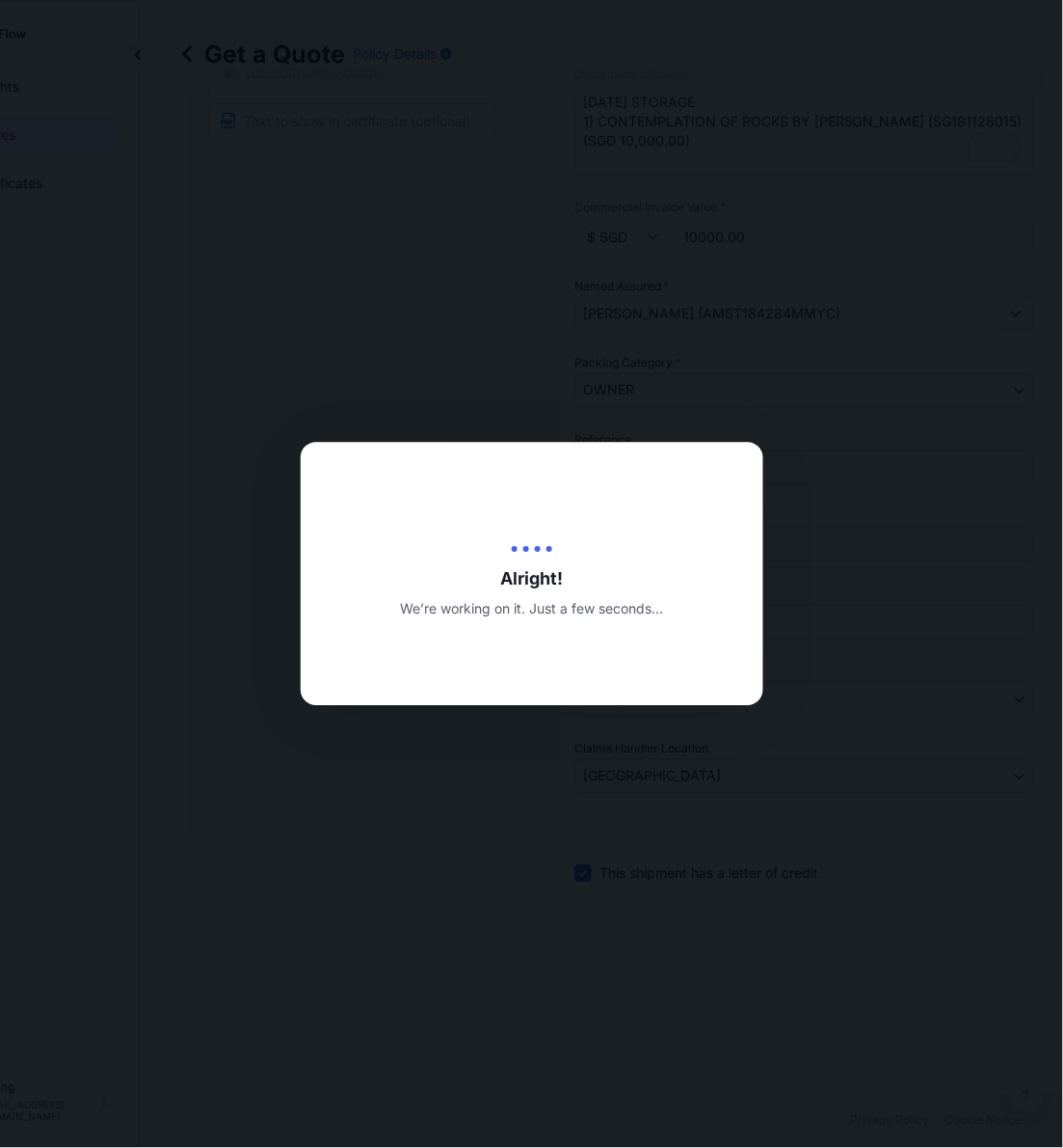
type input "[DATE]"
select select "STORAGE"
select select "Transit"
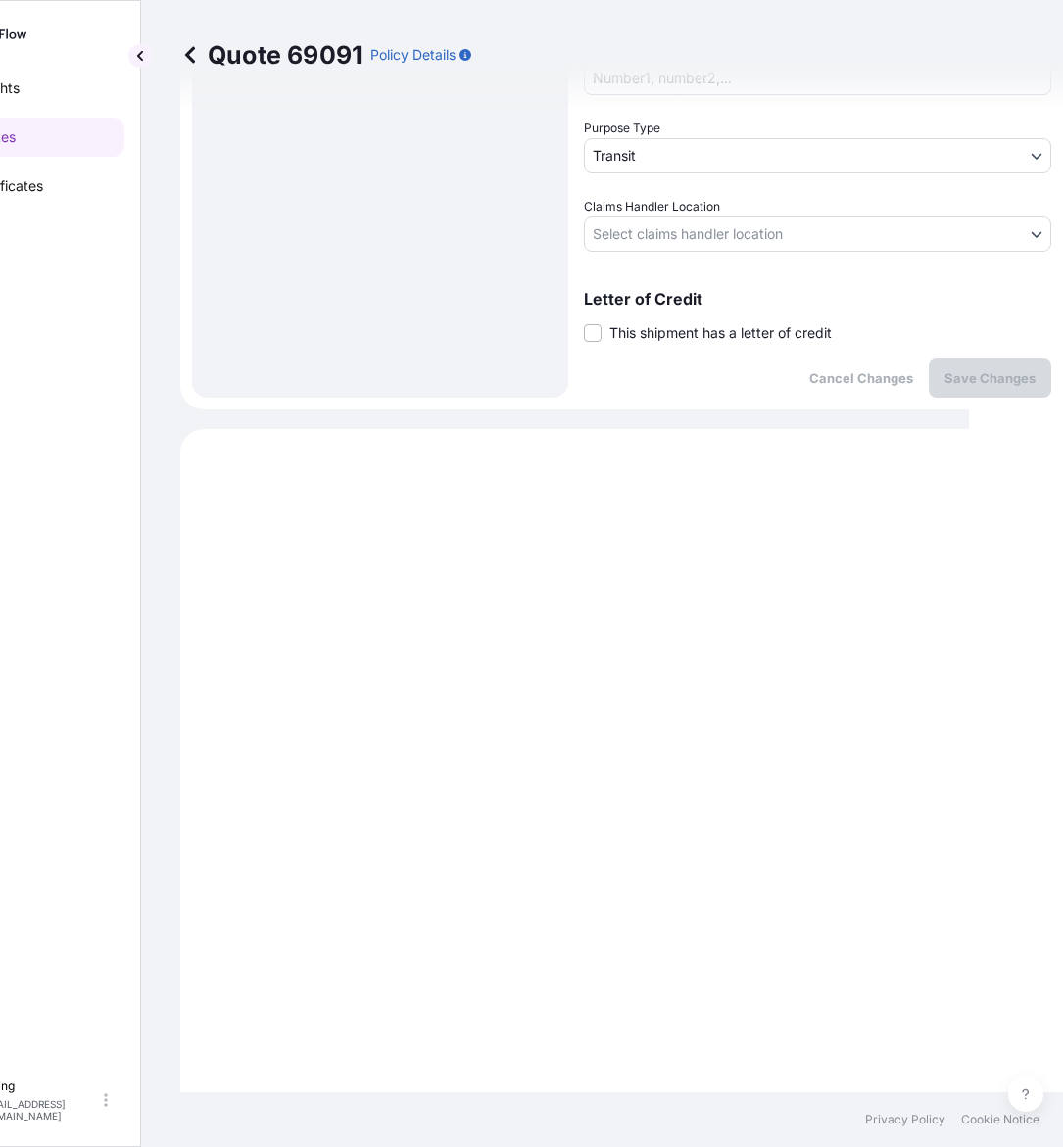
scroll to position [545, 0]
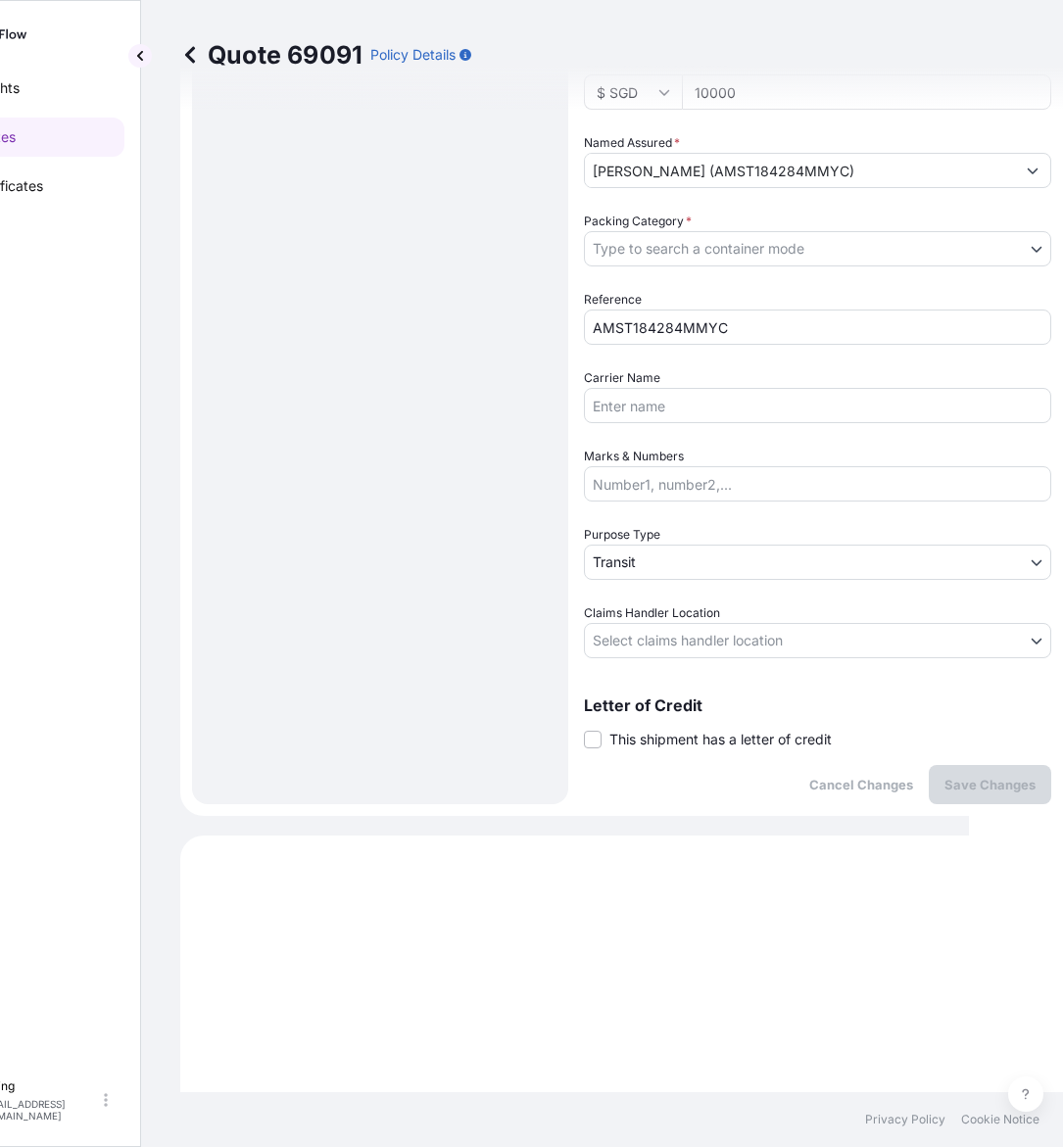
click at [662, 735] on span "This shipment has a letter of credit" at bounding box center [720, 740] width 222 height 20
click at [584, 729] on input "This shipment has a letter of credit" at bounding box center [584, 729] width 0 height 0
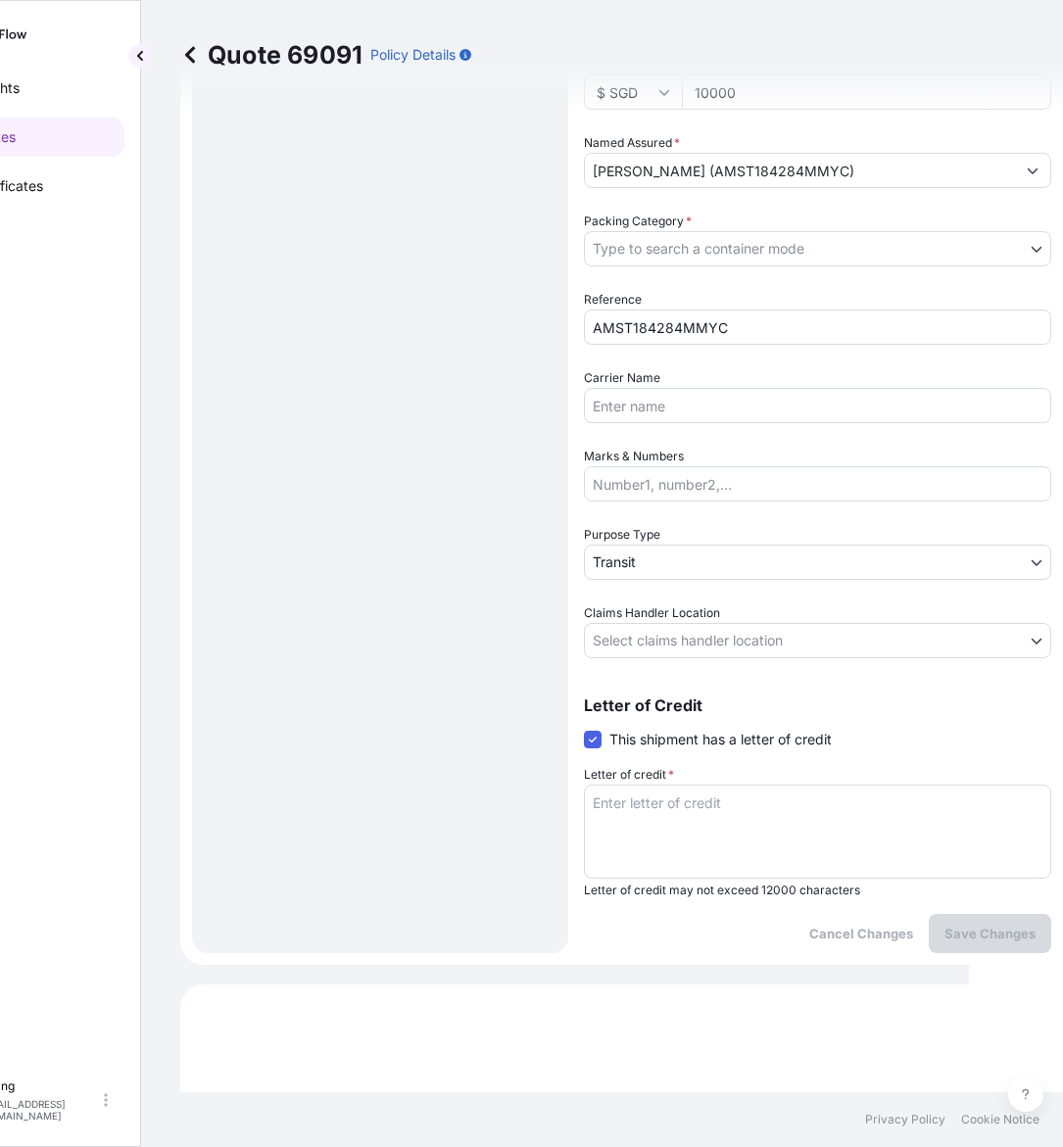
click at [689, 801] on textarea "Letter of credit *" at bounding box center [817, 832] width 467 height 94
paste textarea "Storage Period: [DATE] to [DATE] (till further notice)"
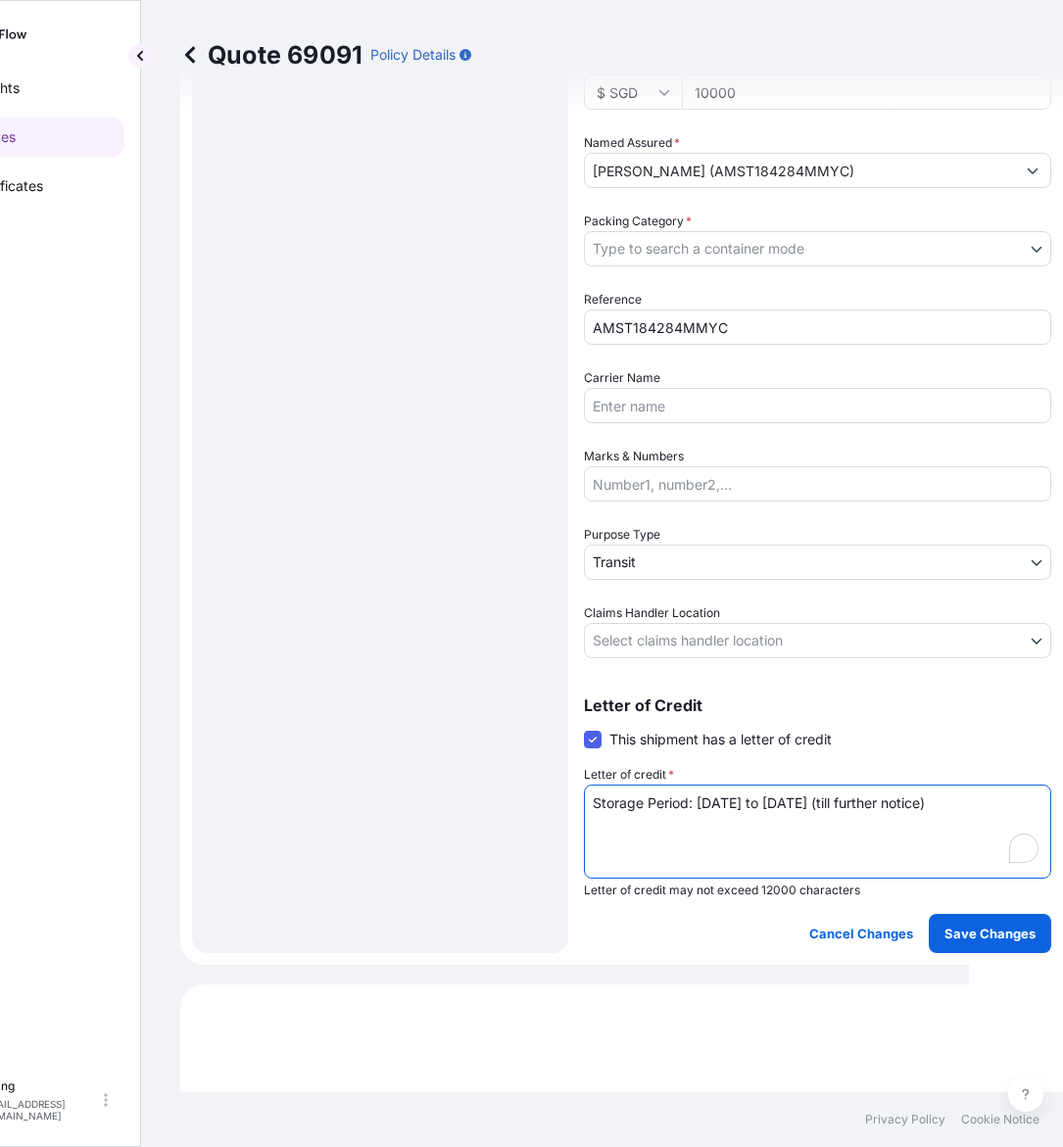
type textarea "Storage Period: 01 Sep 2025 to 30 Sep 2025 (till further notice)"
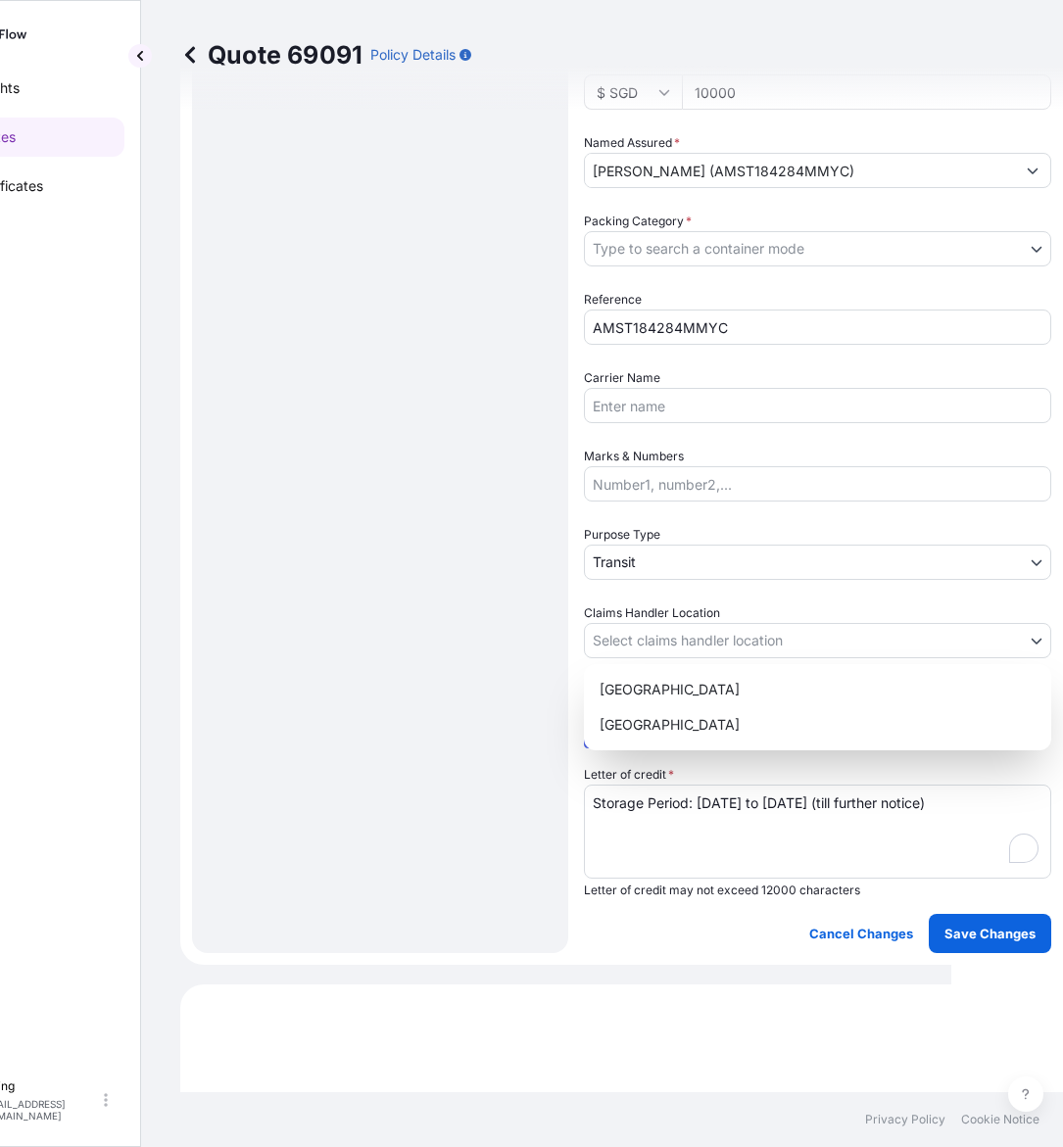
click at [692, 638] on body "Insights Quotes Certificates E E Eling eeling@helutrans.com Quote 69091 Policy …" at bounding box center [428, 573] width 1045 height 1147
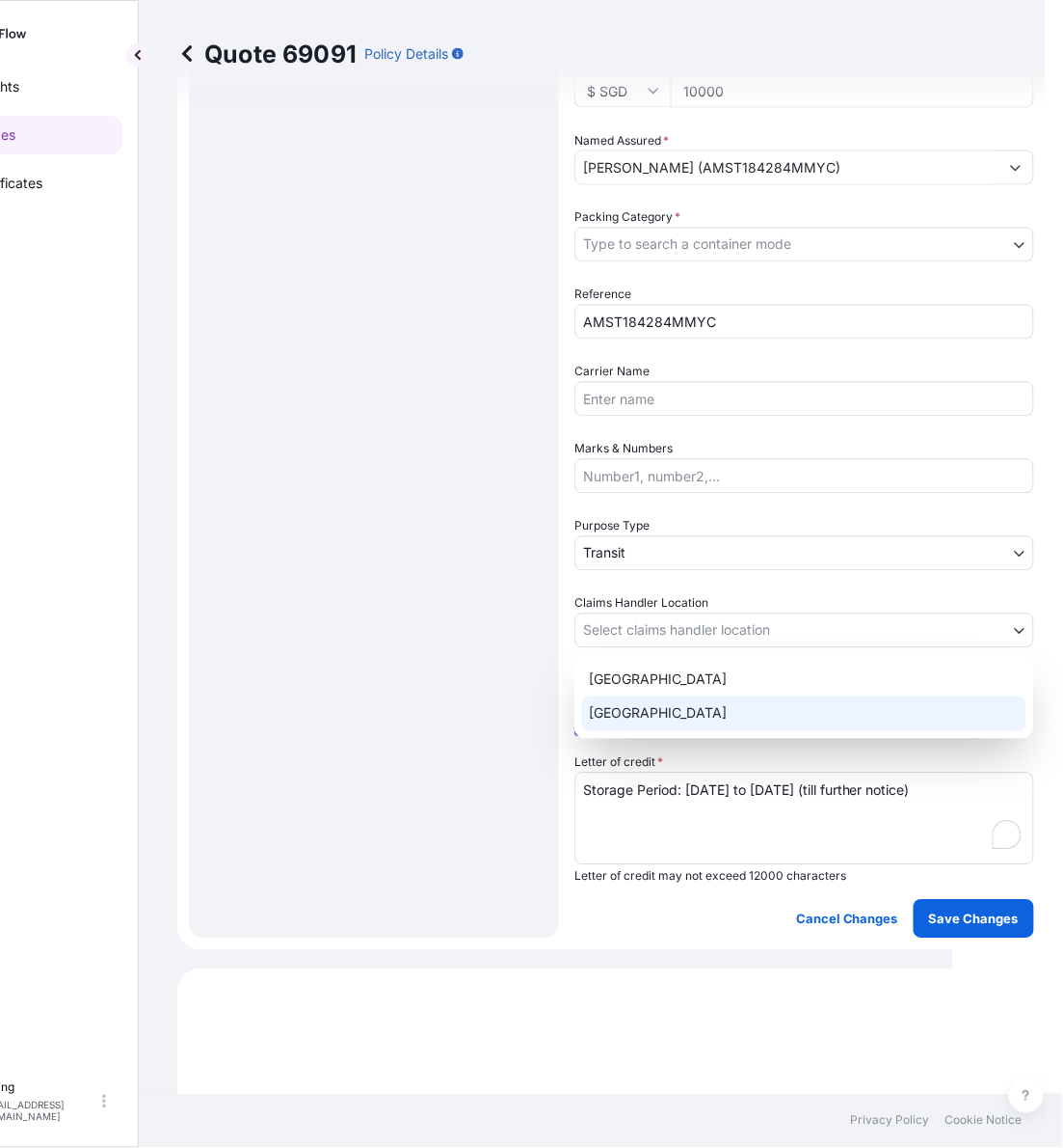
click at [662, 724] on div "Singapore" at bounding box center [805, 713] width 445 height 34
select select "Singapore"
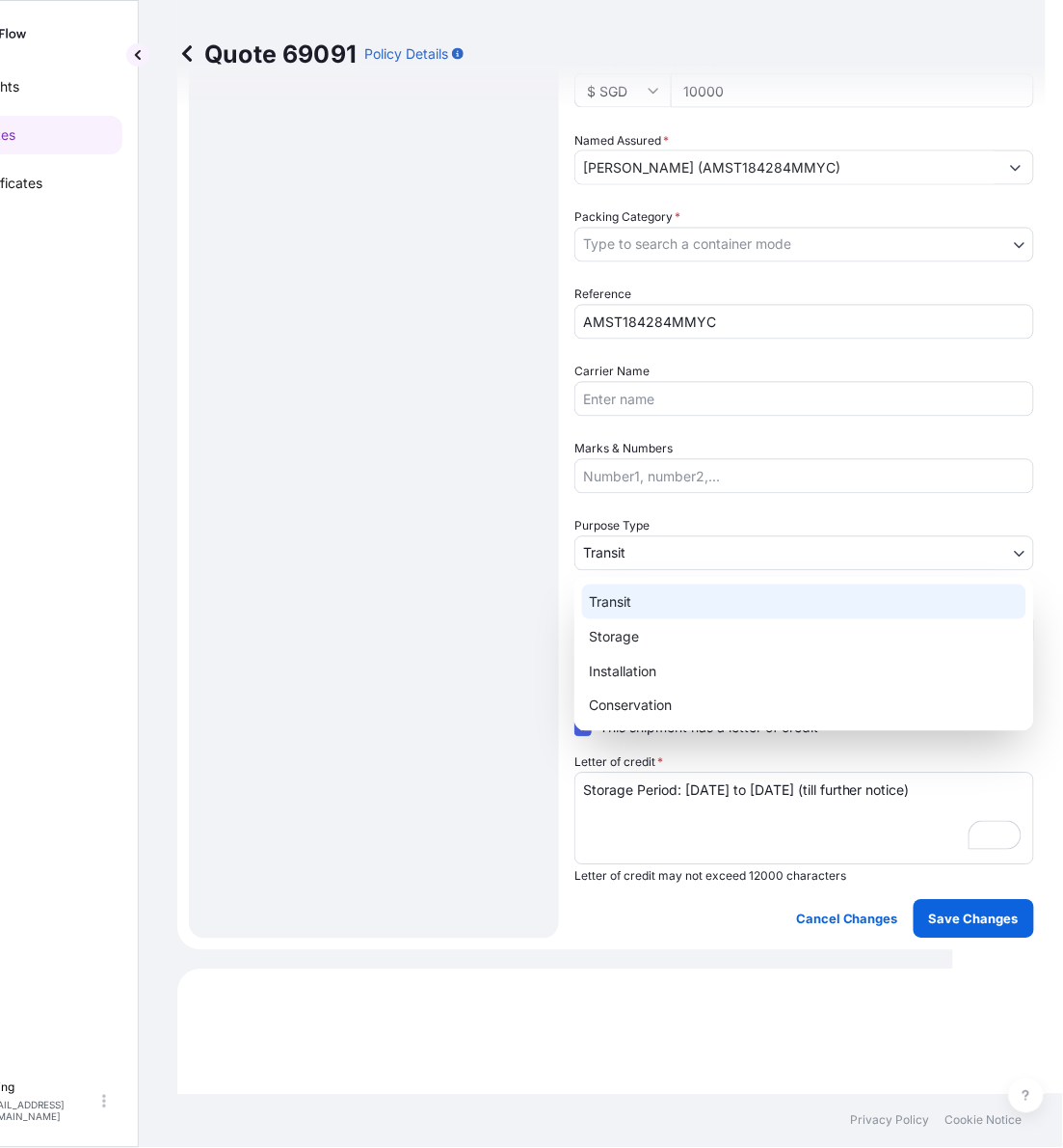
click at [673, 536] on body "Insights Quotes Certificates E E Eling eeling@helutrans.com Quote 69091 Policy …" at bounding box center [430, 574] width 1046 height 1148
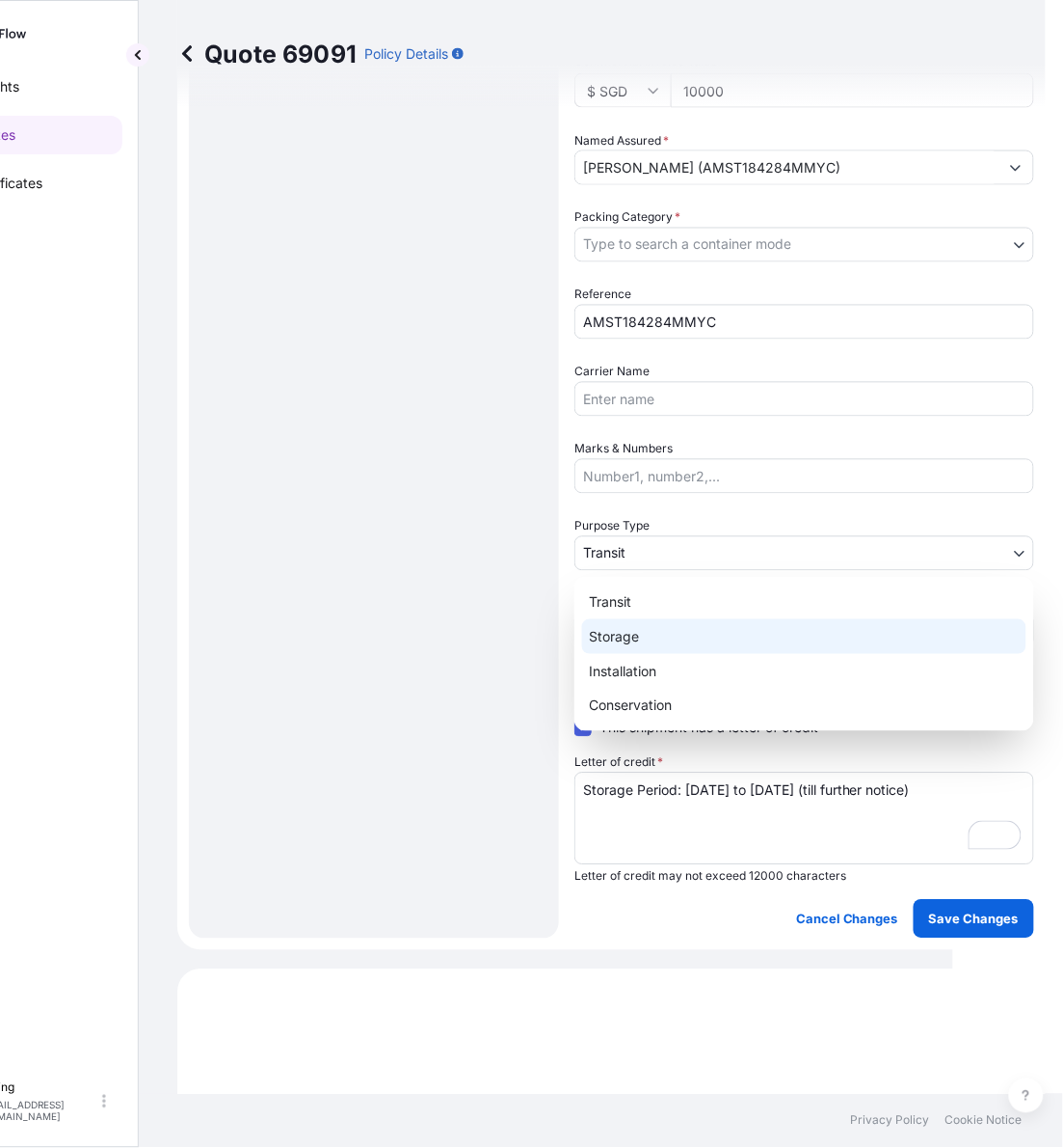
click at [647, 630] on div "Storage" at bounding box center [805, 636] width 445 height 34
select select "Storage"
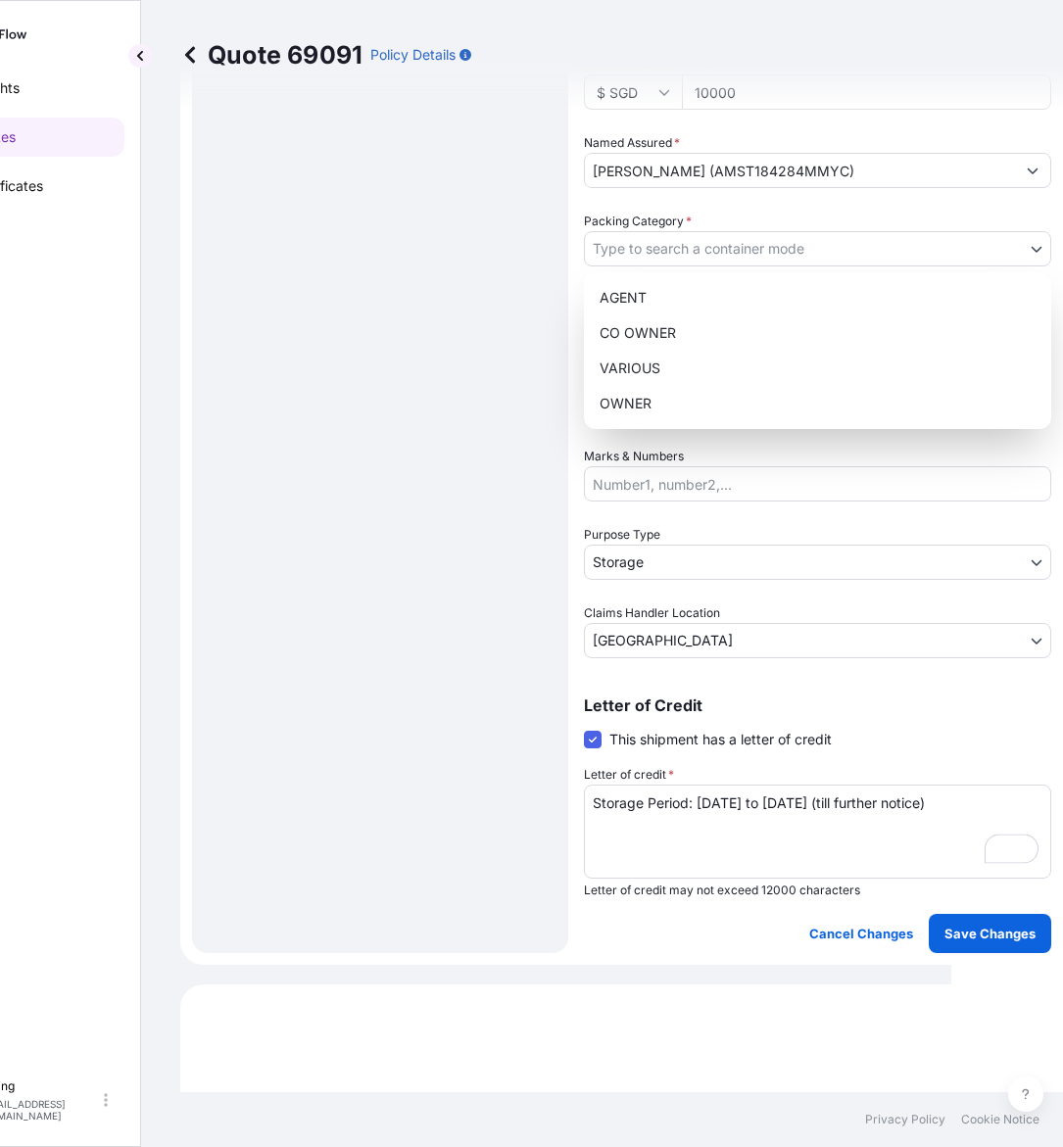
click at [700, 238] on body "Insights Quotes Certificates E E Eling eeling@helutrans.com Quote 69091 Policy …" at bounding box center [428, 573] width 1045 height 1147
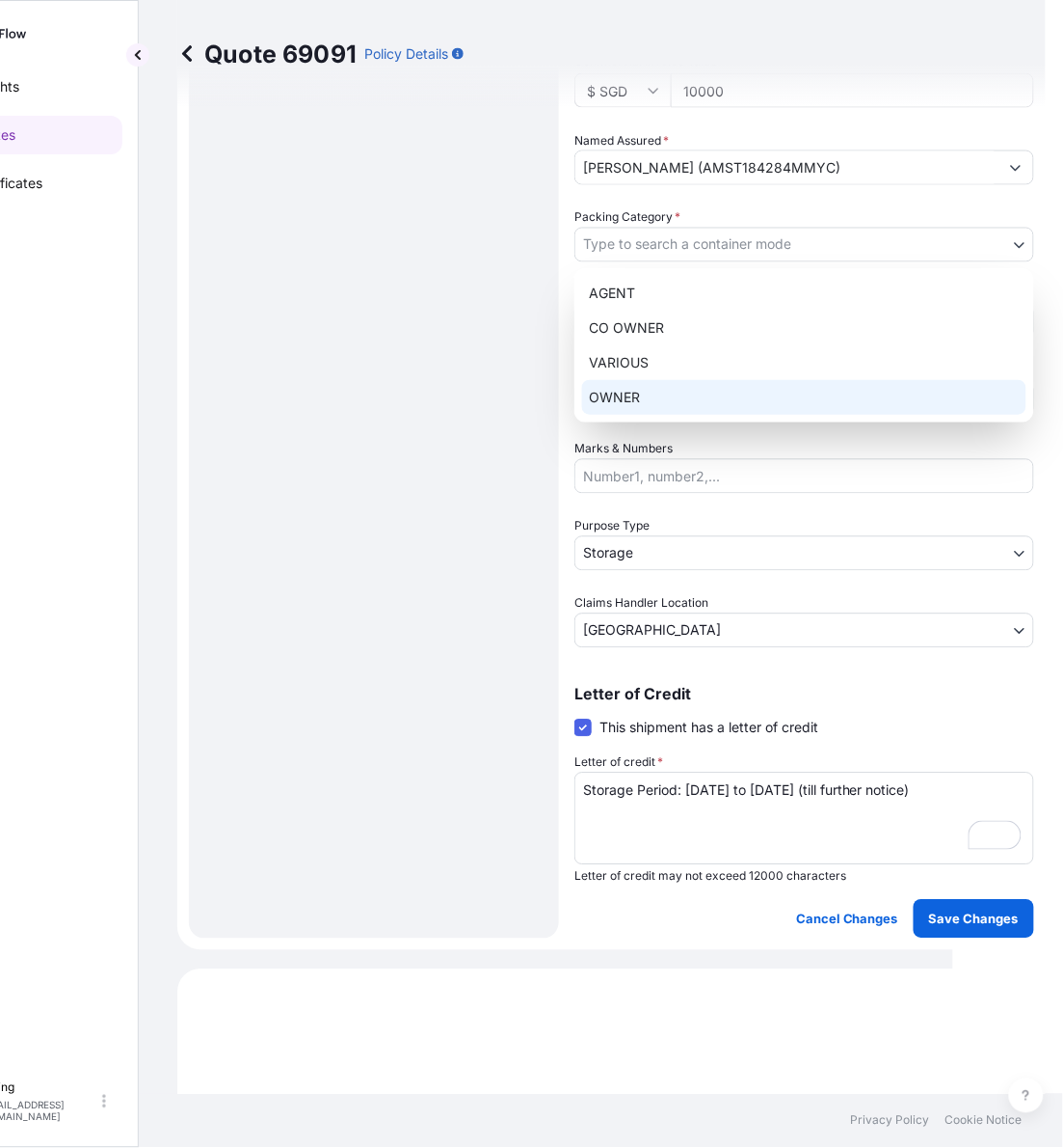
click at [671, 393] on div "OWNER" at bounding box center [805, 397] width 445 height 34
select select "27"
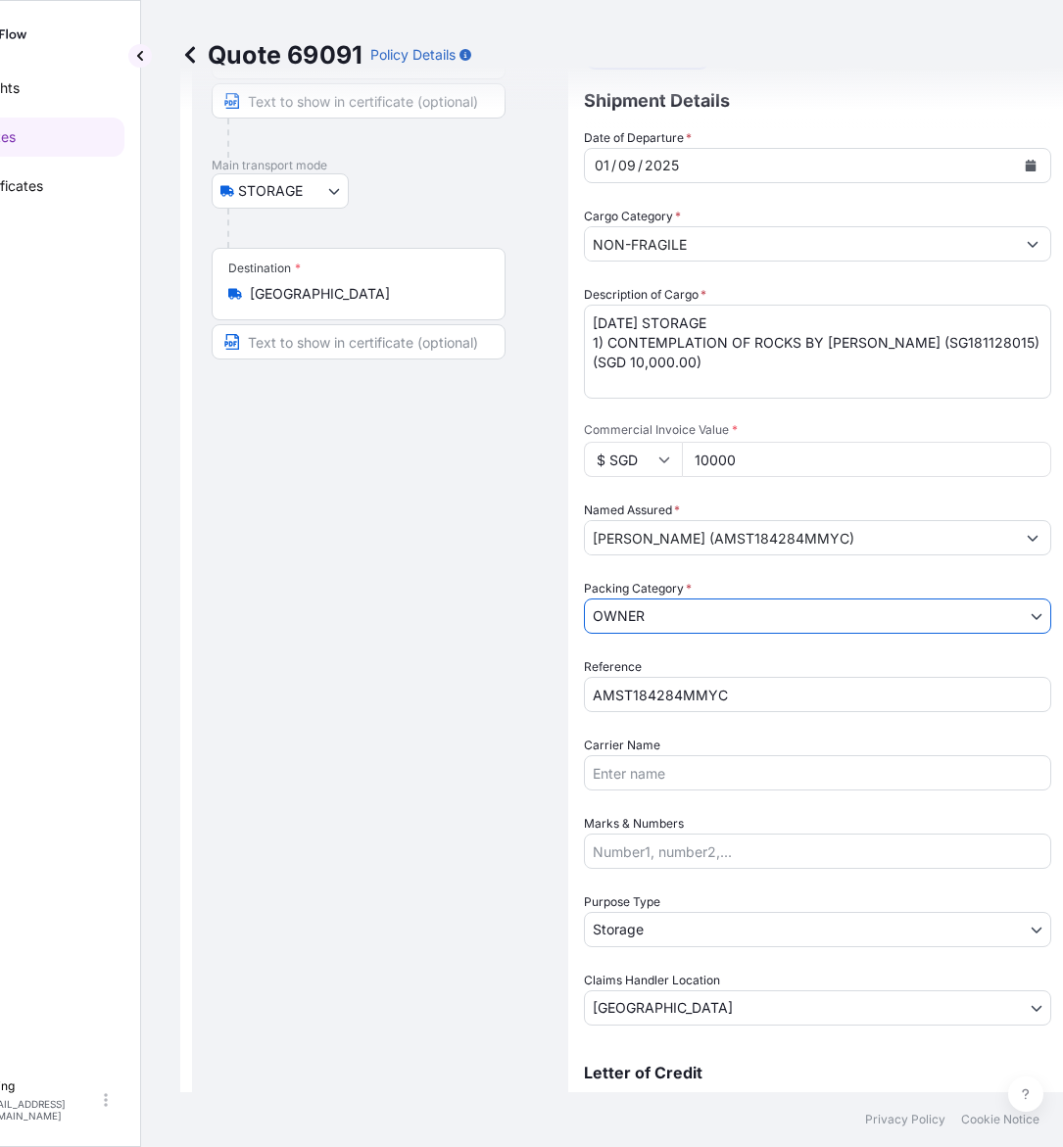
scroll to position [300, 0]
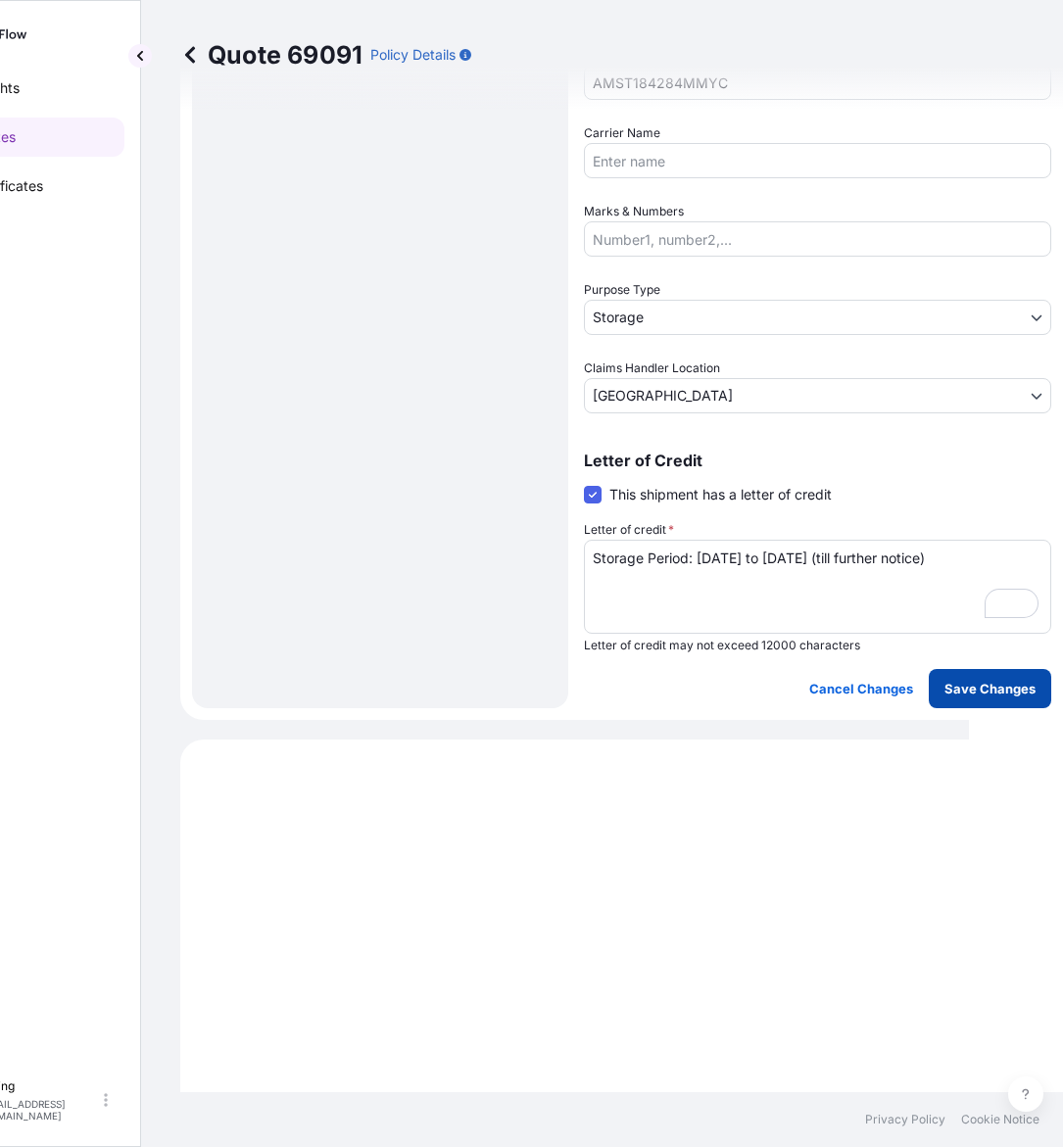
click at [937, 683] on button "Save Changes" at bounding box center [990, 688] width 122 height 39
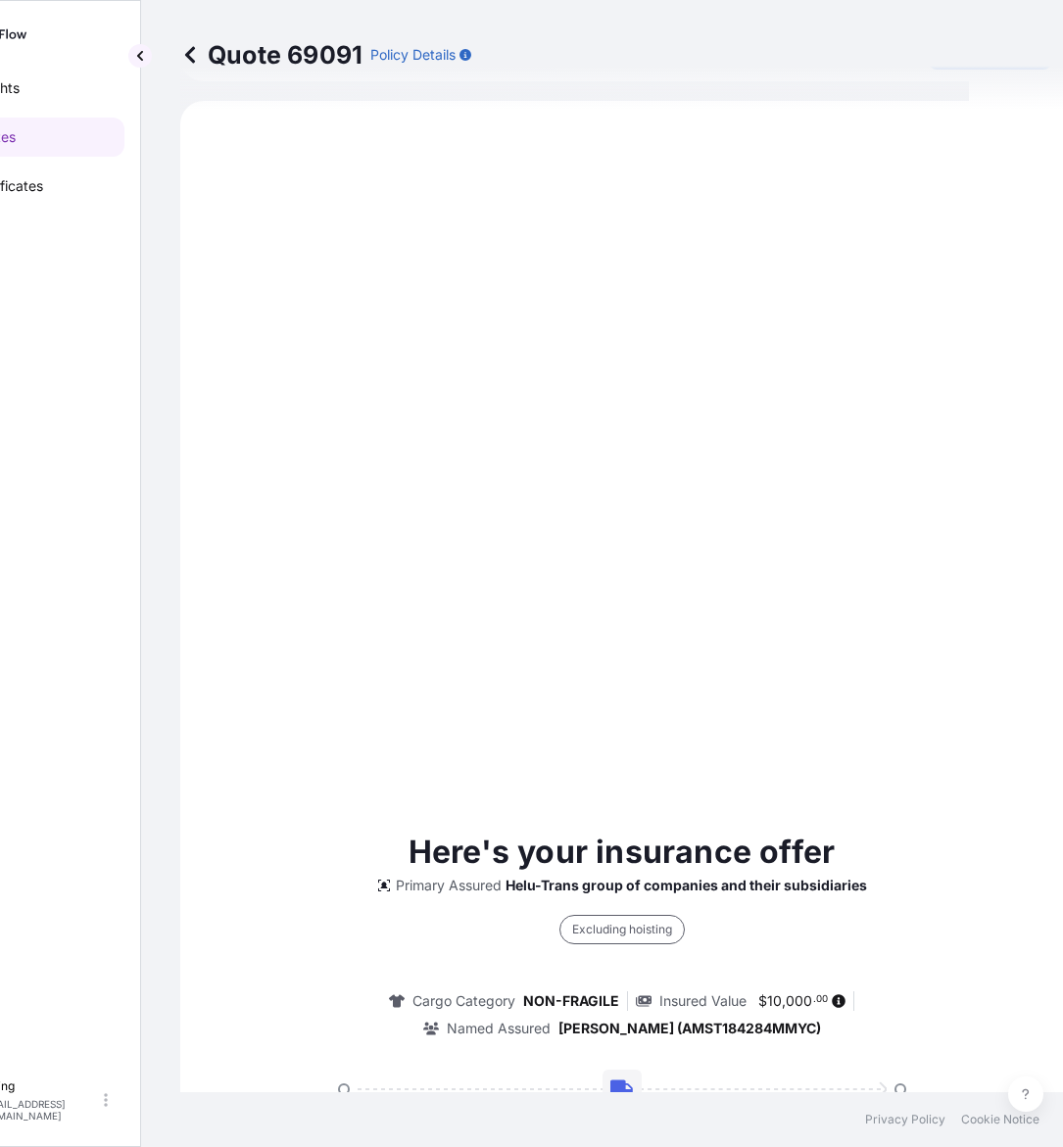
select select "STORAGE"
select select "Storage"
select select "Singapore"
click at [977, 813] on div "Here's your insurance offer Primary Assured Helu-Trans group of companies and t…" at bounding box center [622, 1077] width 828 height 1899
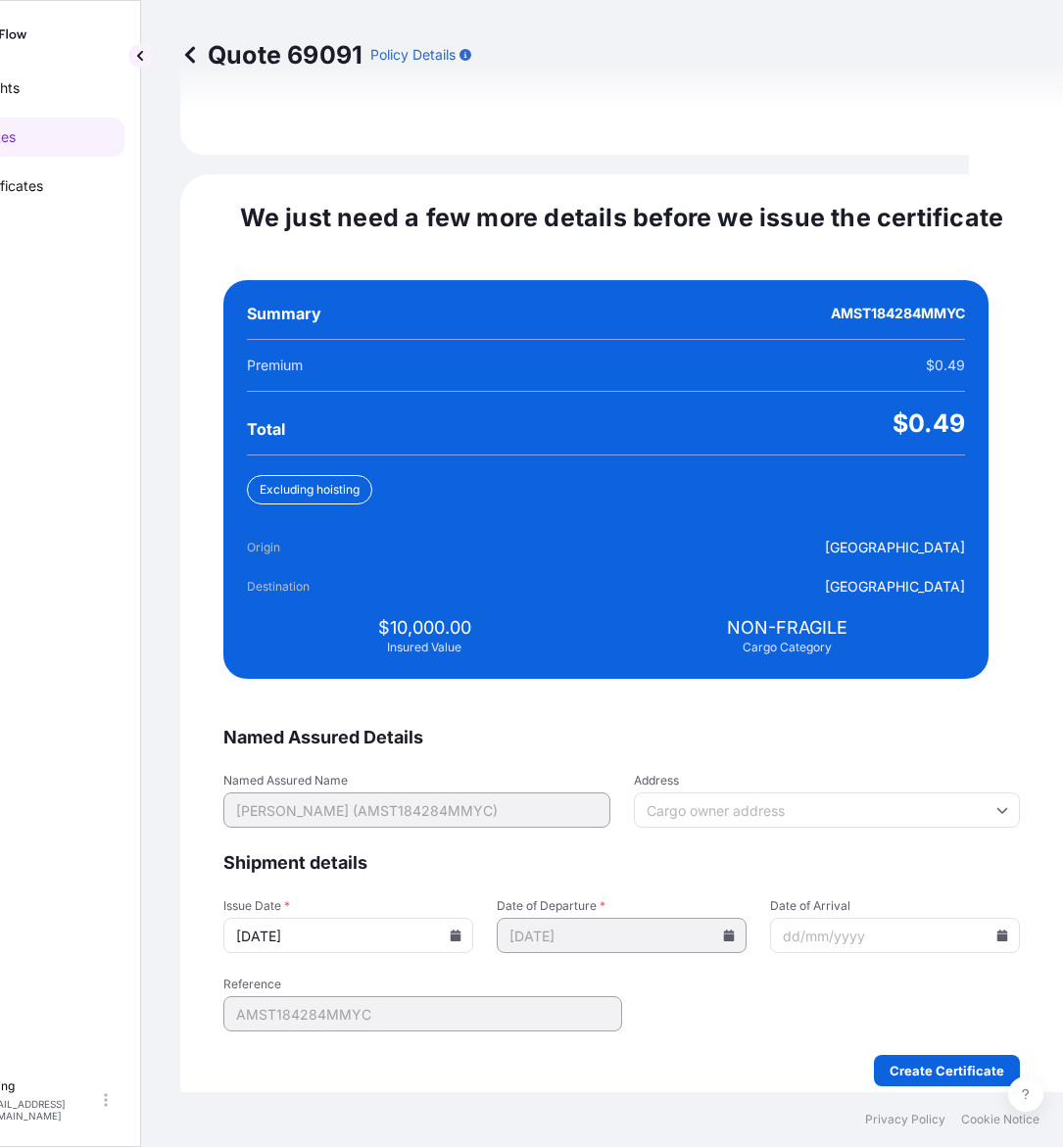
click at [458, 922] on input "10/09/2025" at bounding box center [348, 935] width 250 height 35
click at [467, 918] on input "10/09/2025" at bounding box center [348, 935] width 250 height 35
click at [461, 930] on icon at bounding box center [456, 936] width 11 height 12
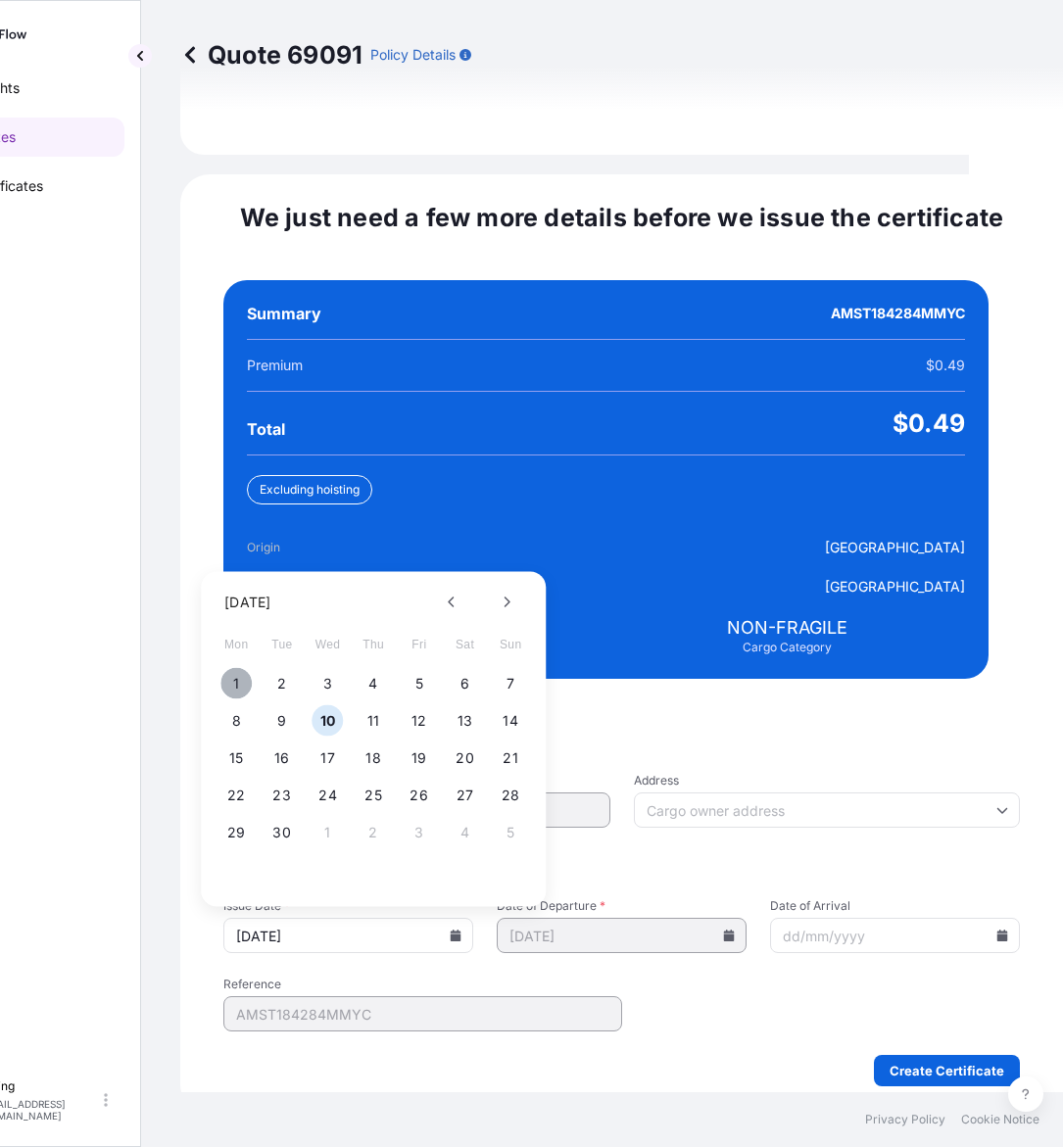
click at [240, 668] on button "1" at bounding box center [235, 683] width 31 height 31
type input "01/09/2025"
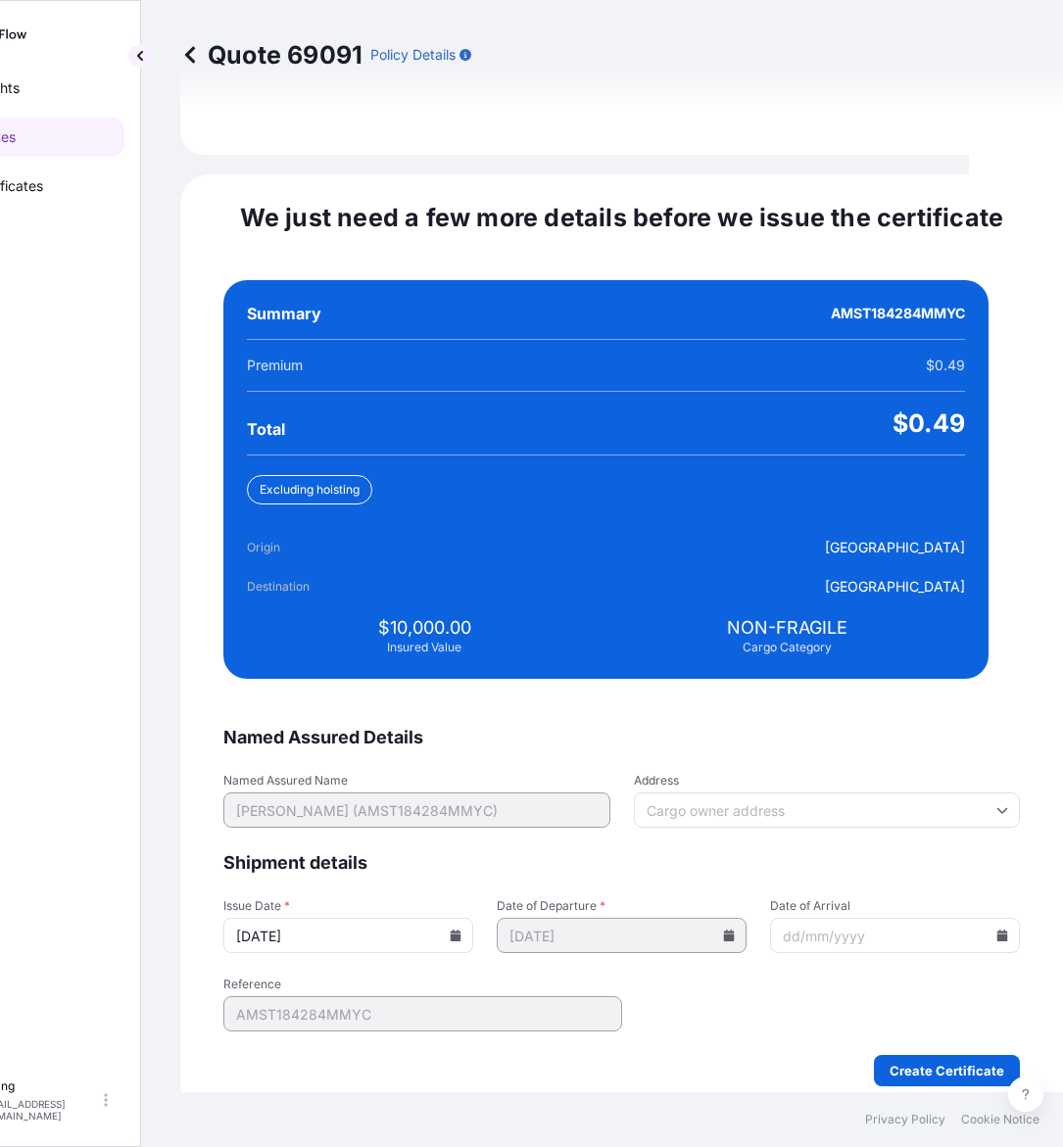
click at [996, 930] on icon at bounding box center [1002, 936] width 12 height 12
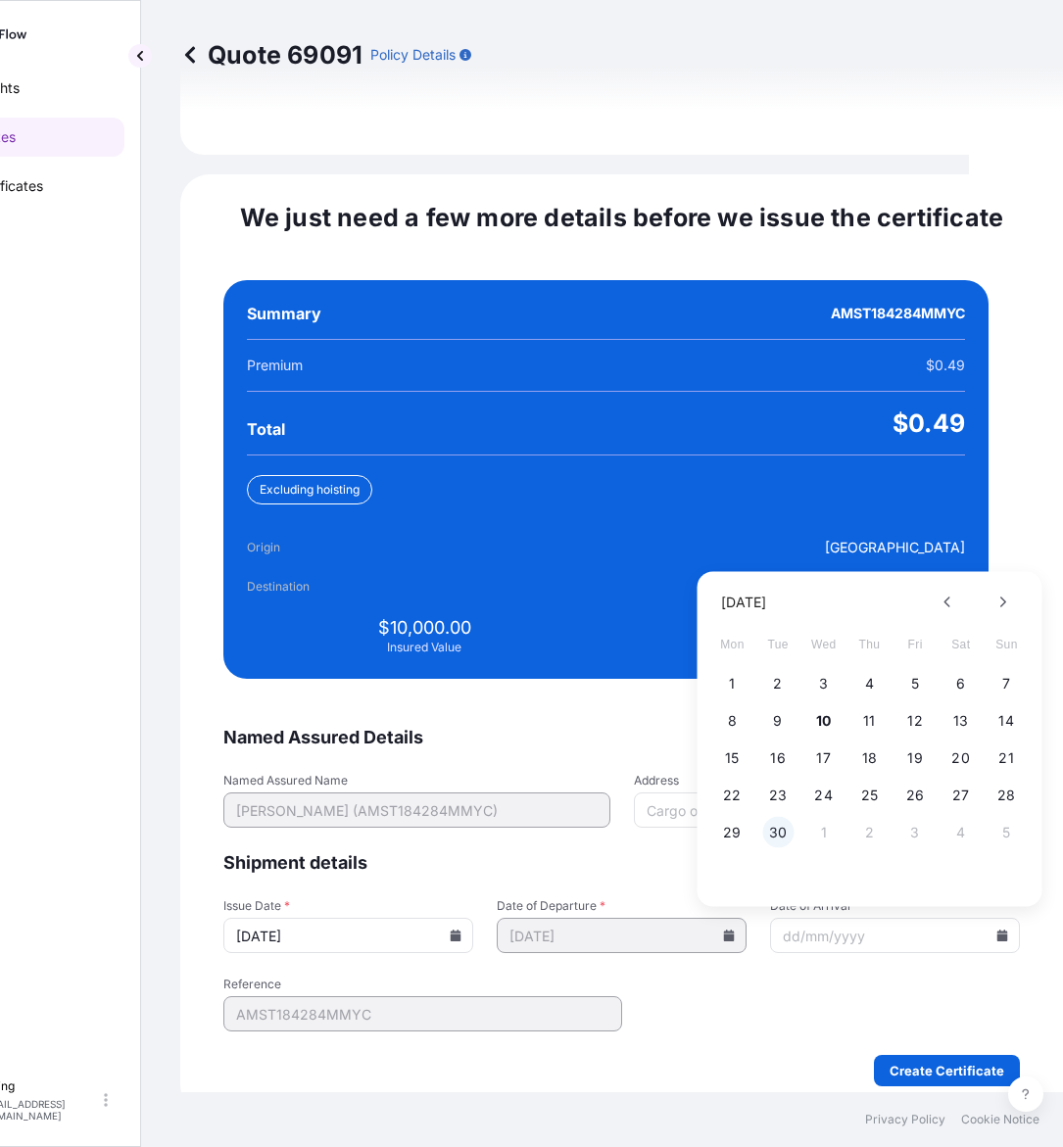
click at [786, 818] on button "30" at bounding box center [777, 832] width 31 height 31
type input "30/09/2025"
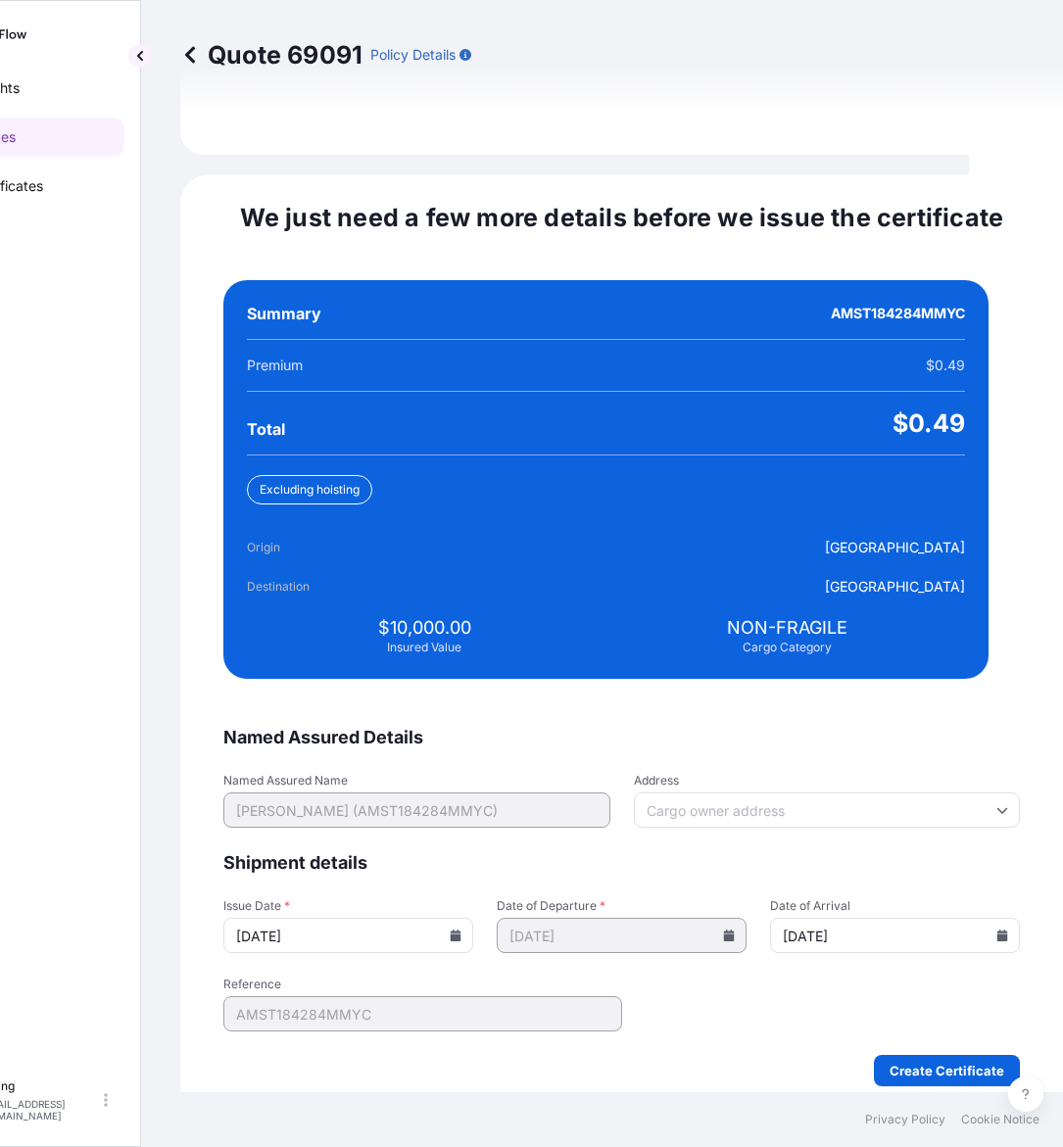
click at [918, 1029] on form "Named Assured Details Named Assured Name MR. CHARLES SAMUEL FARRELL (AMST184284…" at bounding box center [621, 906] width 796 height 360
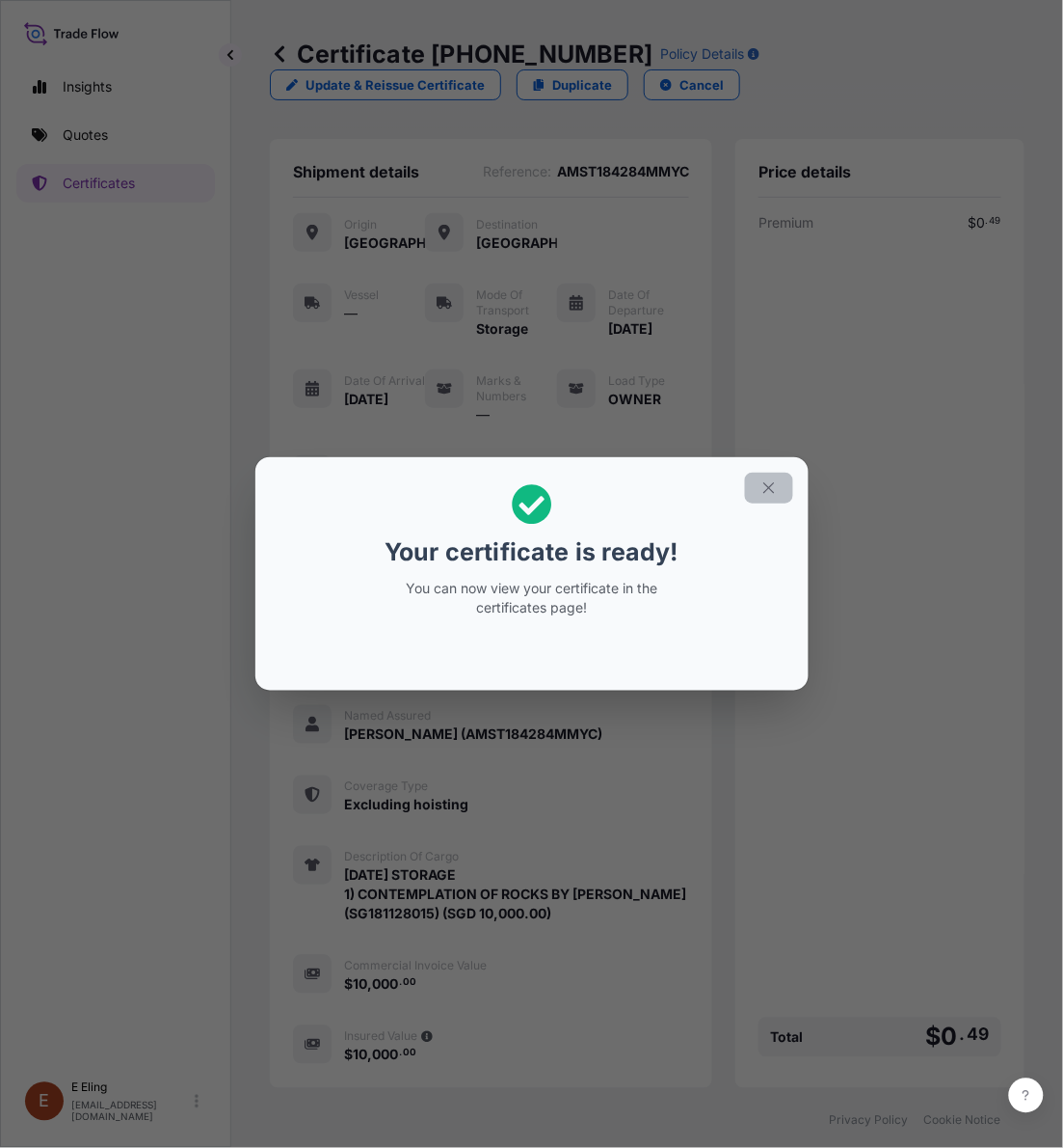
click at [769, 483] on icon "button" at bounding box center [770, 488] width 18 height 18
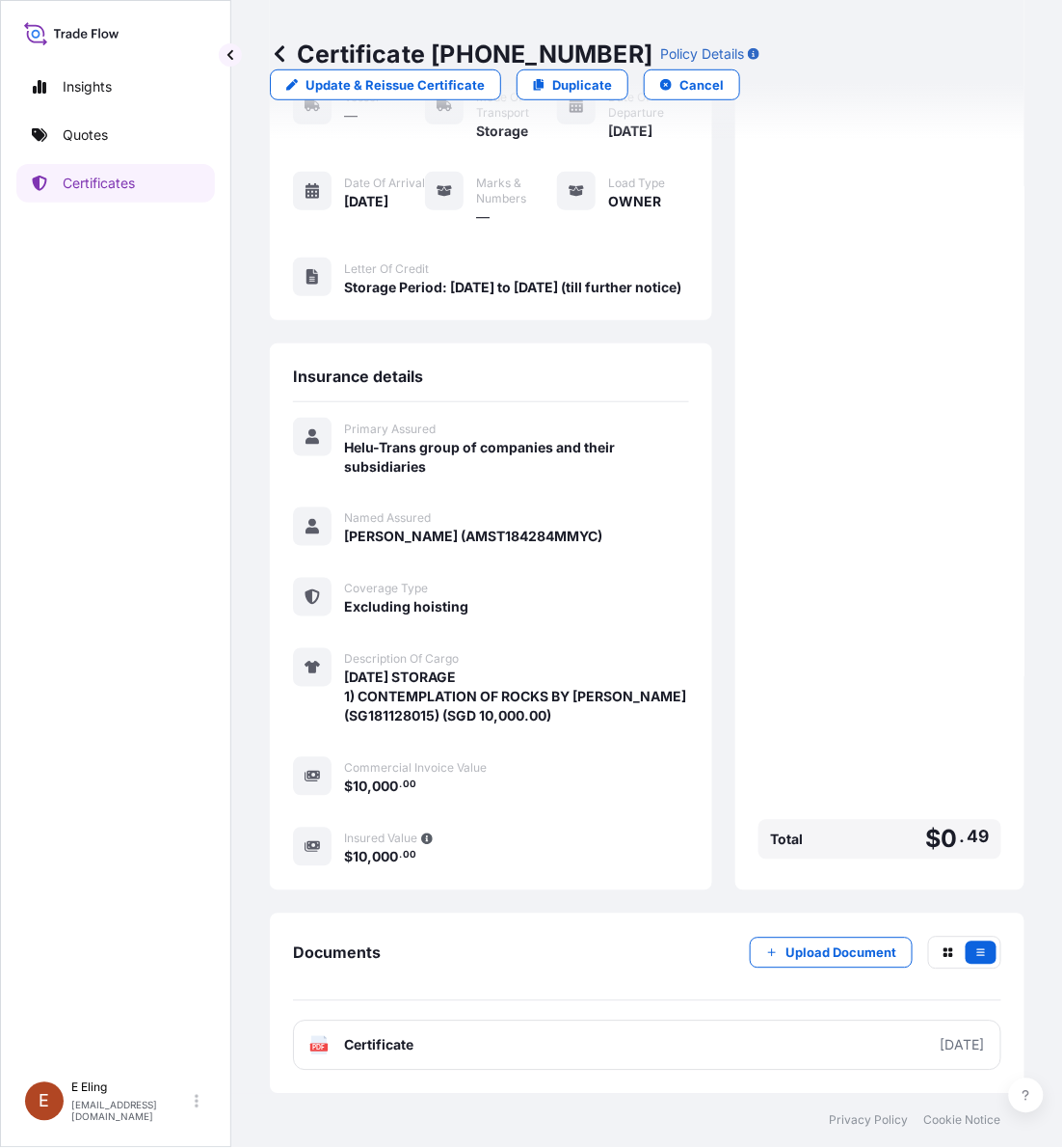
click at [695, 1050] on link "PDF Certificate 2025-09-01" at bounding box center [648, 1045] width 709 height 50
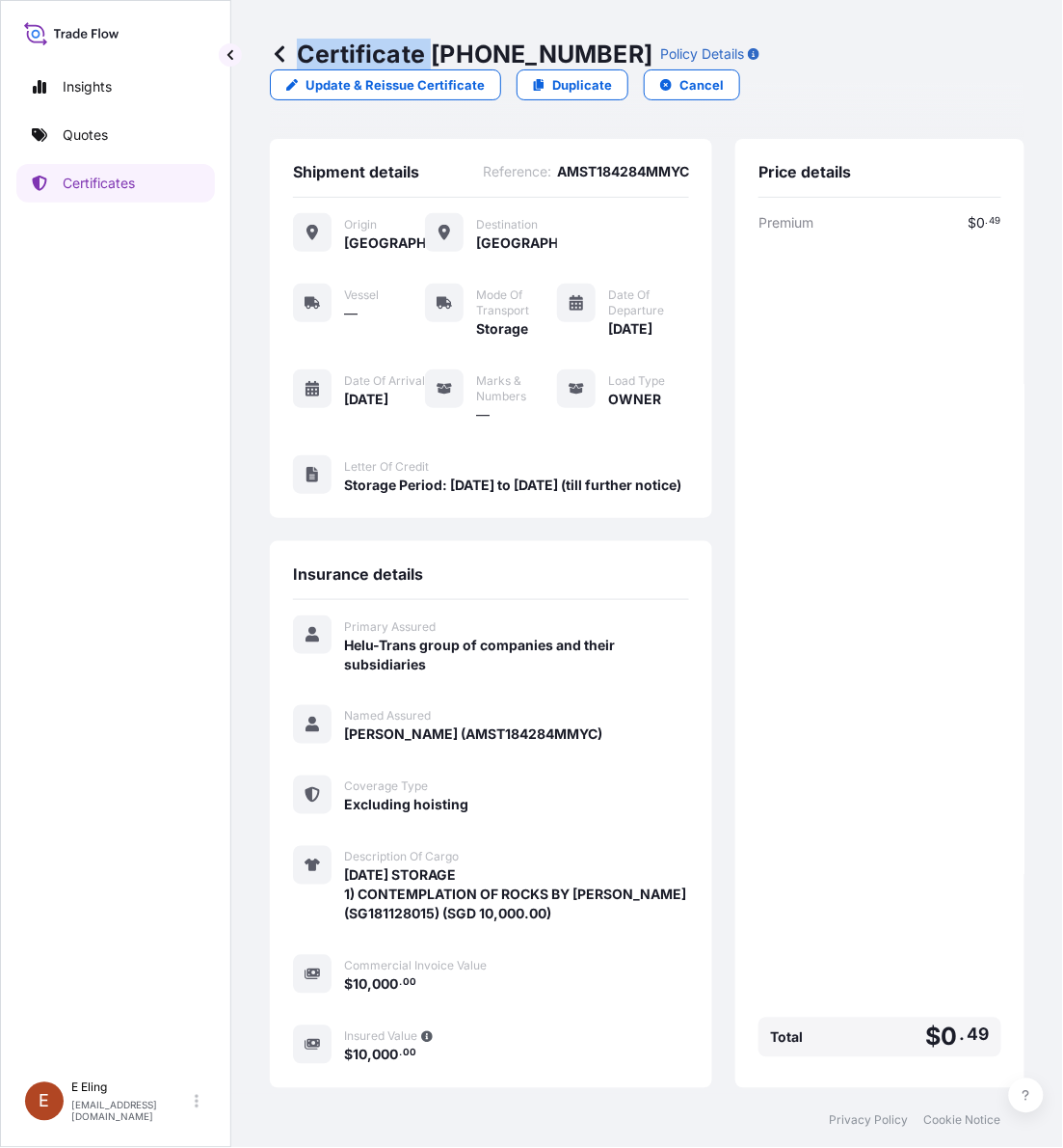
drag, startPoint x: 435, startPoint y: 46, endPoint x: 604, endPoint y: 53, distance: 169.1
click at [604, 53] on div "Certificate 31504-1460-1 Policy Details" at bounding box center [515, 53] width 490 height 31
copy p "Certificate"
click at [604, 53] on div "Certificate 31504-1460-1 Policy Details" at bounding box center [515, 53] width 490 height 31
copy p "31504-1460-1"
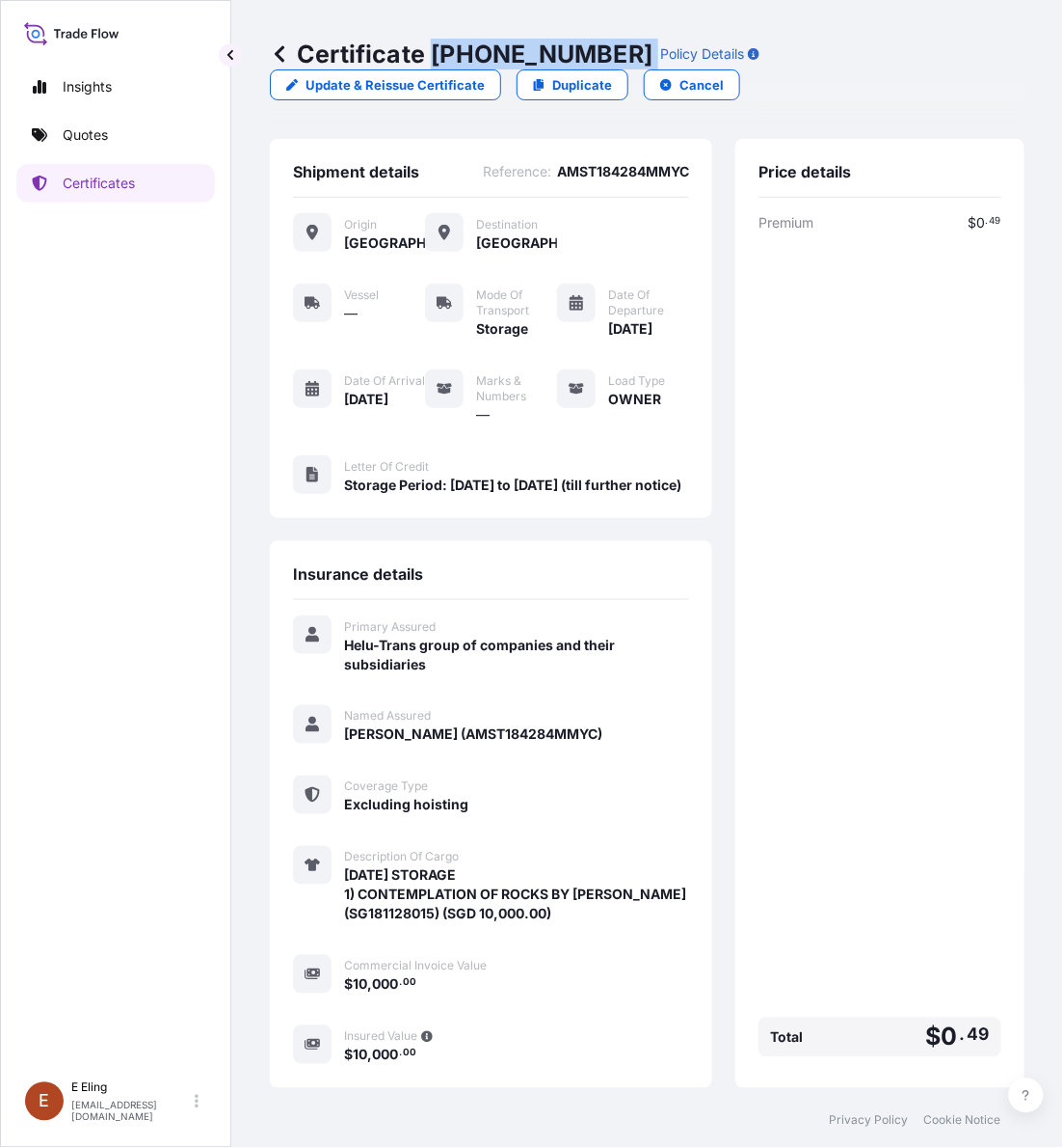
drag, startPoint x: 434, startPoint y: 51, endPoint x: 609, endPoint y: 41, distance: 175.3
click at [609, 41] on div "Certificate 31504-1460-1 Policy Details" at bounding box center [515, 53] width 490 height 31
click at [821, 868] on div "Premium $ 0 . 49 Total $ 0 . 49" at bounding box center [880, 638] width 243 height 852
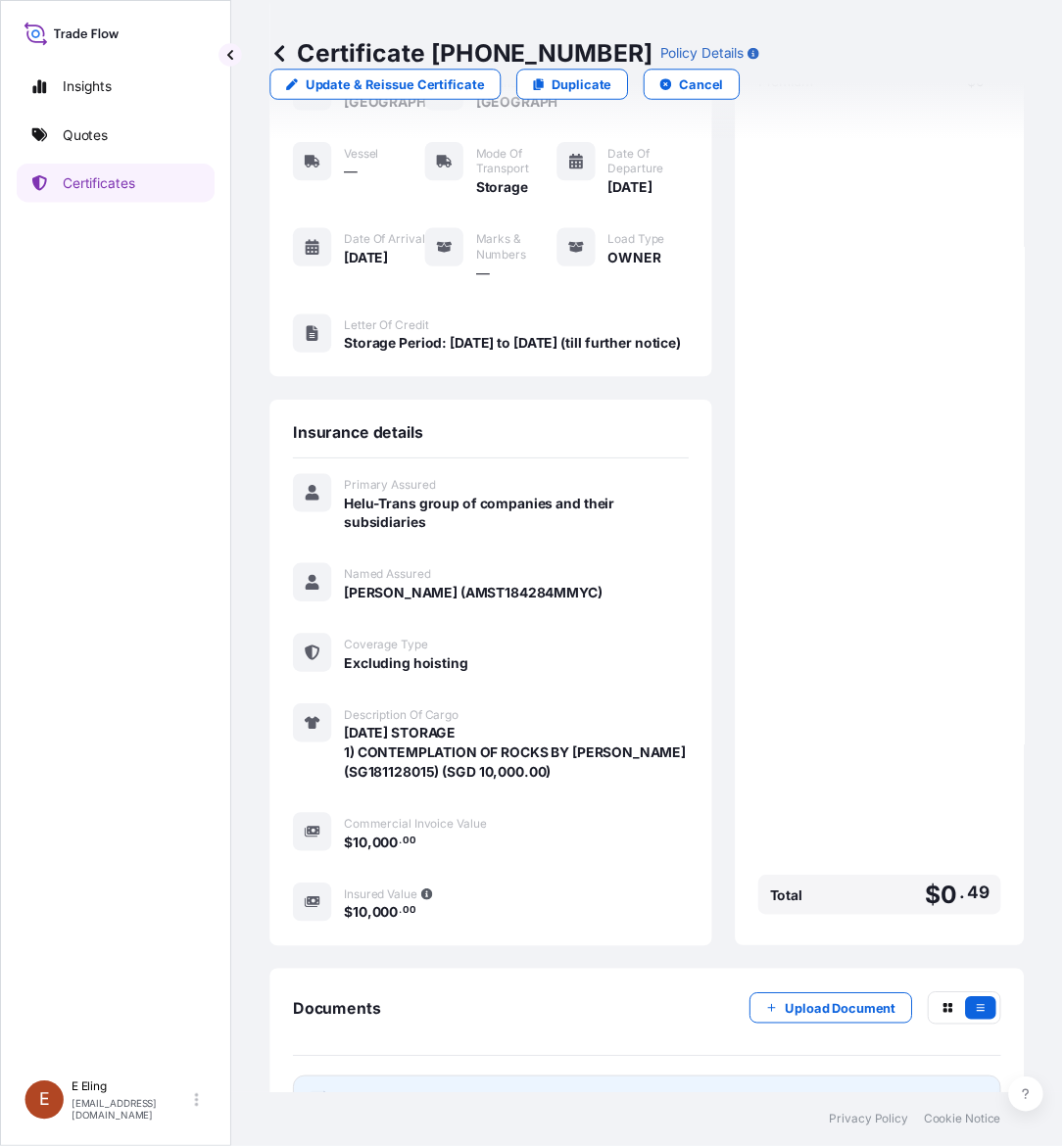
scroll to position [231, 0]
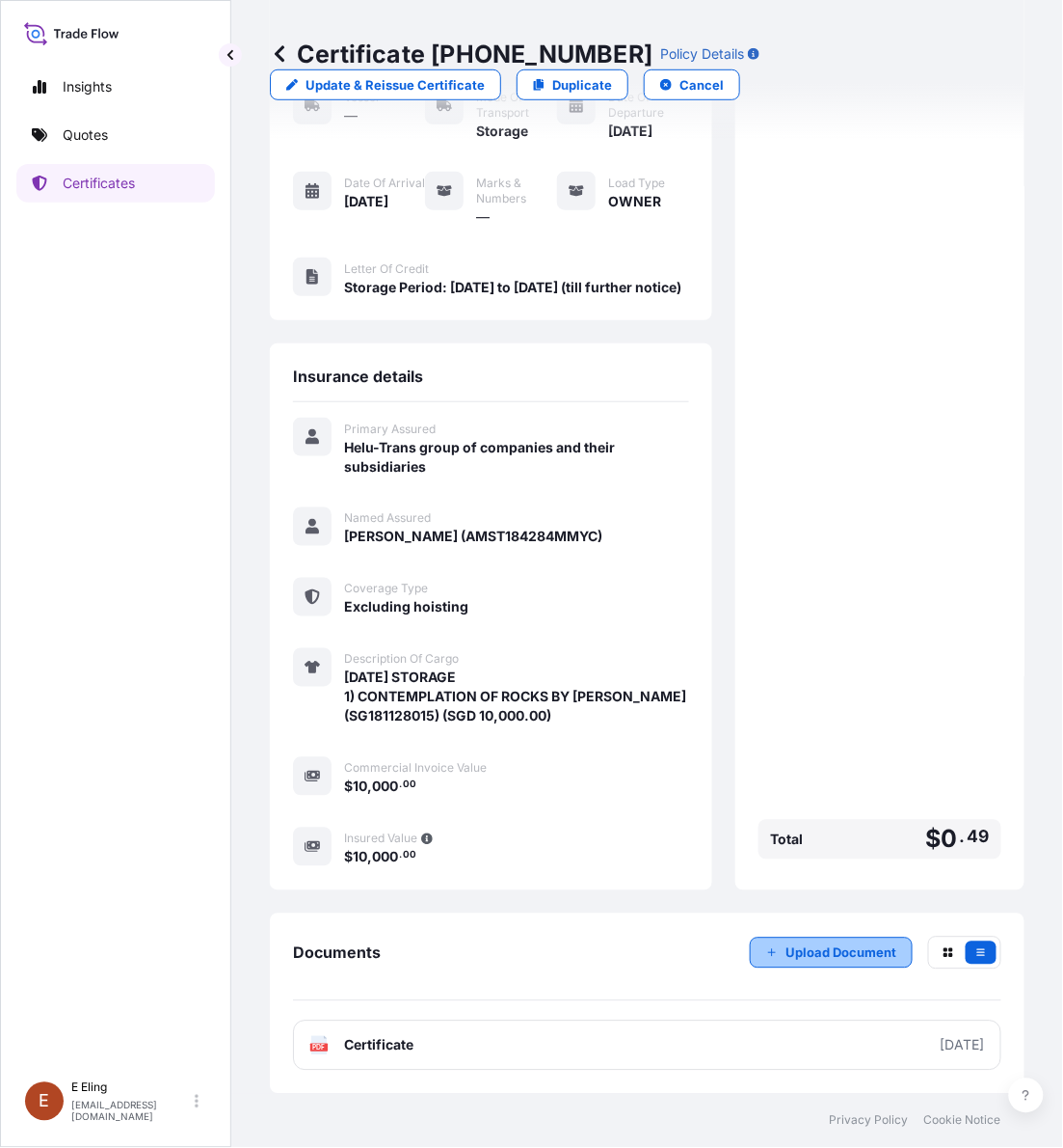
click at [803, 945] on p "Upload Document" at bounding box center [841, 953] width 111 height 20
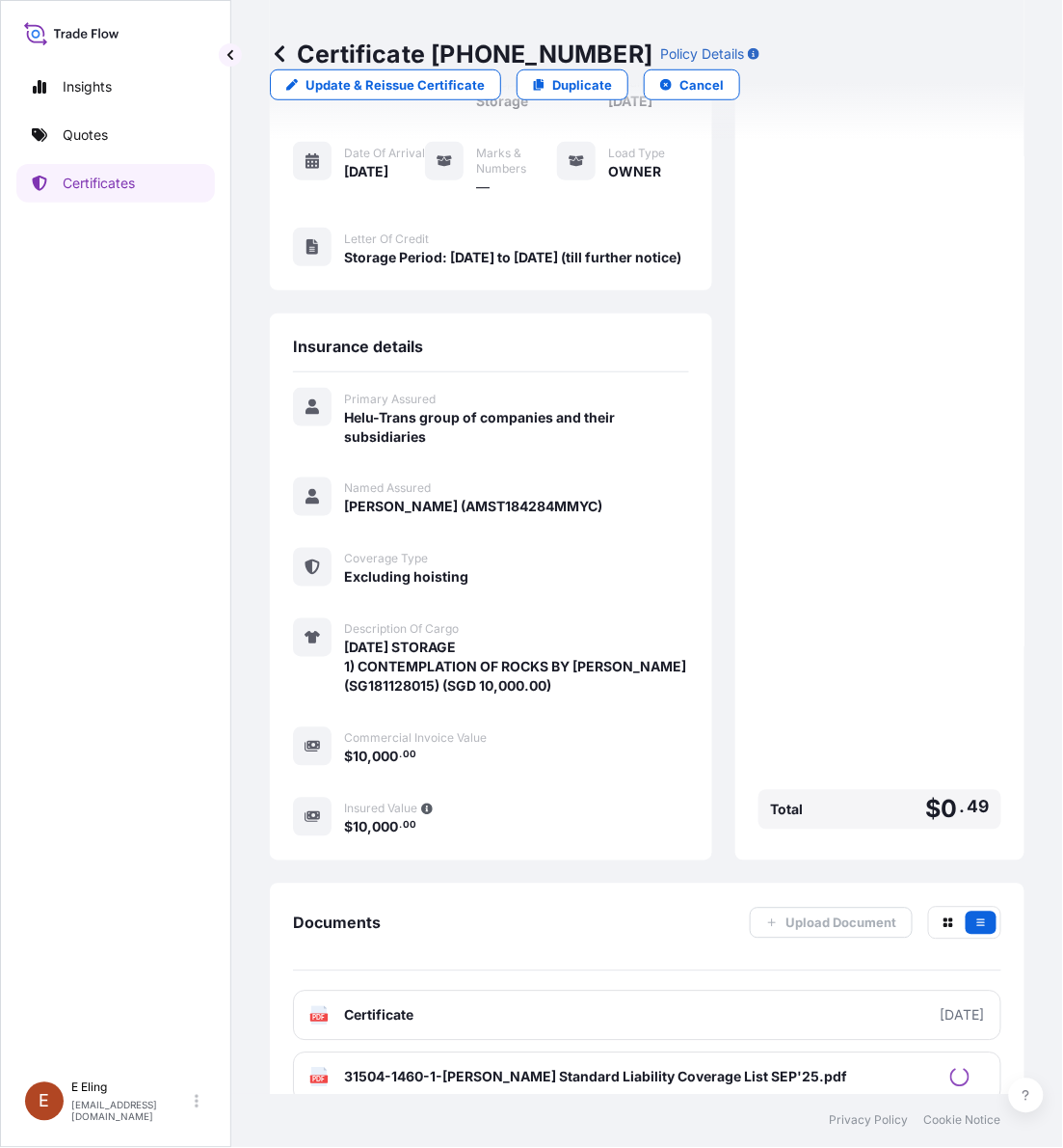
drag, startPoint x: 753, startPoint y: 424, endPoint x: 508, endPoint y: 287, distance: 280.7
click at [759, 419] on div "Premium $ 0 . 49 Total $ 0 . 49" at bounding box center [880, 411] width 243 height 852
drag, startPoint x: 435, startPoint y: 44, endPoint x: 602, endPoint y: 48, distance: 167.0
click at [602, 48] on p "Certificate 31504-1460-1" at bounding box center [461, 53] width 383 height 31
copy p "31504-1460-1"
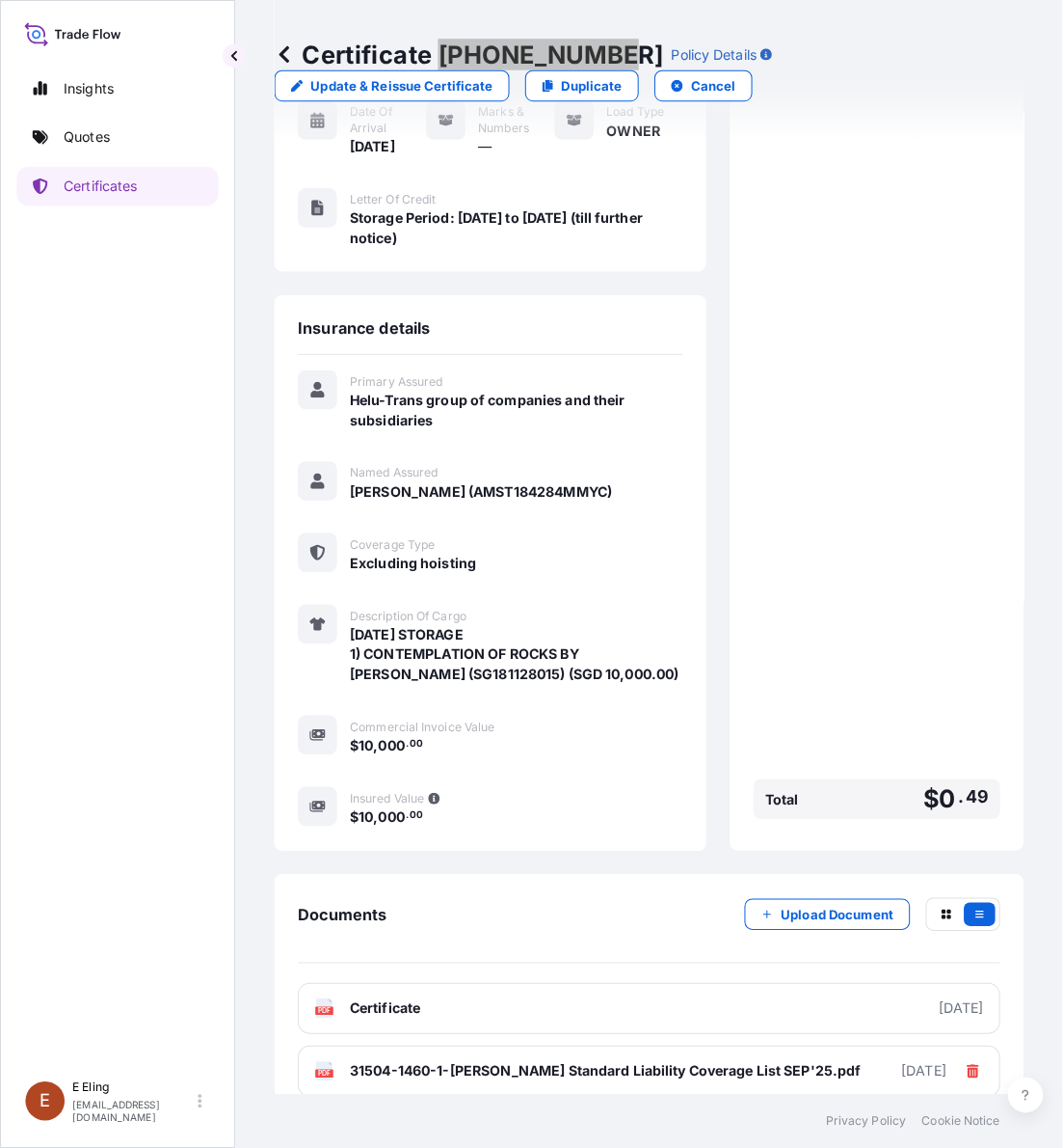
scroll to position [289, 0]
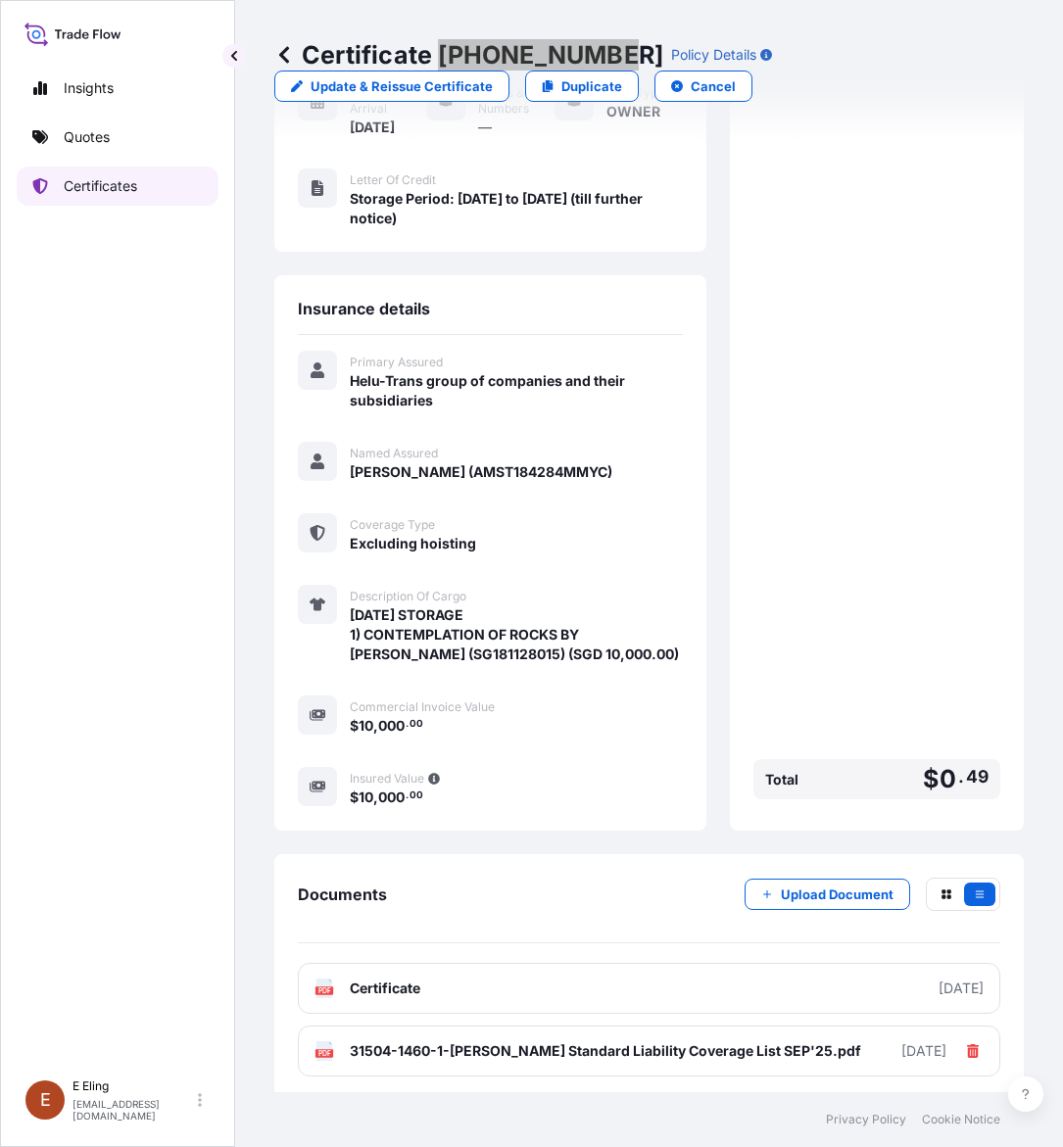
click at [119, 176] on p "Certificates" at bounding box center [100, 186] width 73 height 20
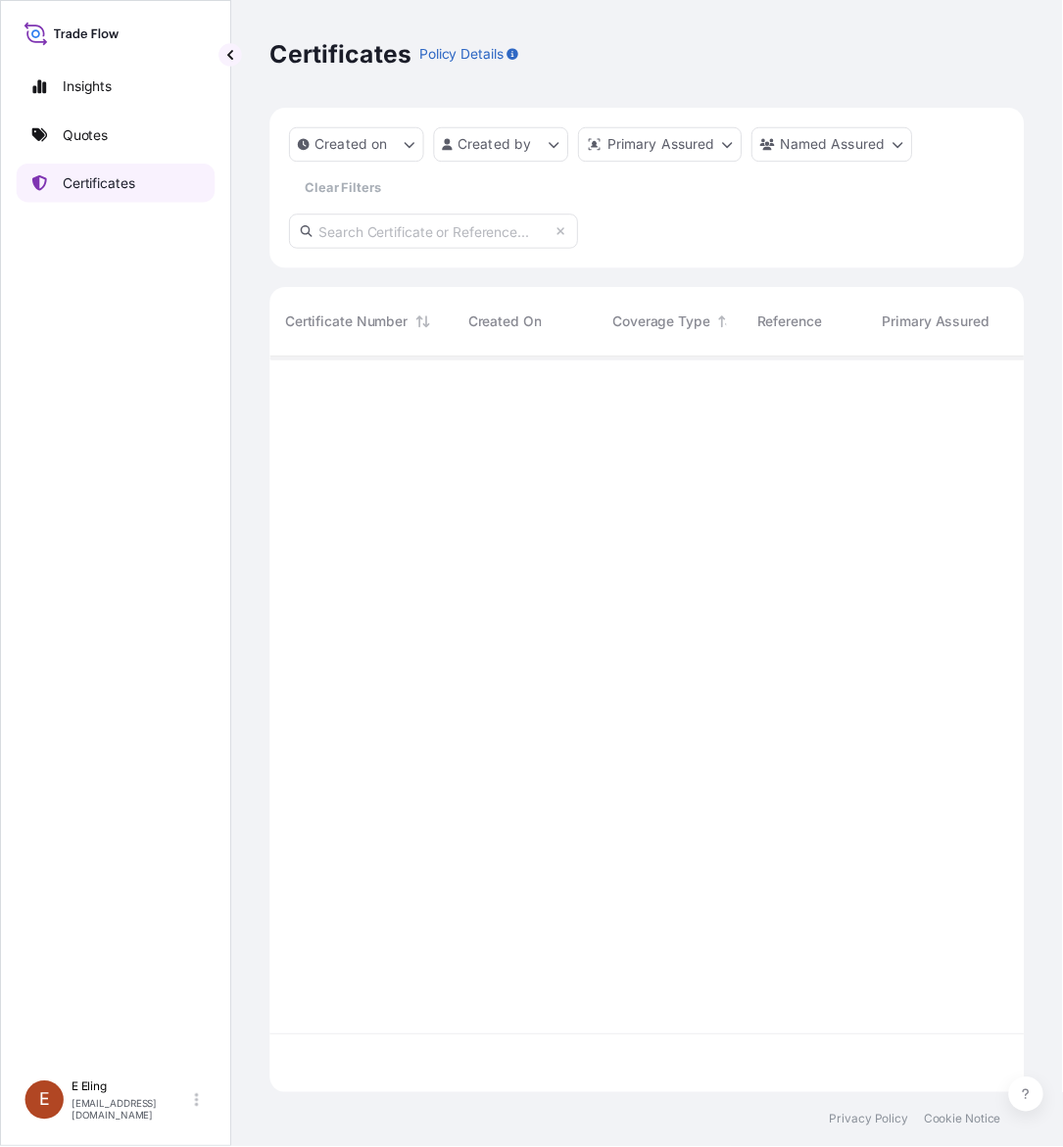
scroll to position [740, 749]
click at [428, 204] on div "Created on Created by Primary Assured Named Assured Clear Filters" at bounding box center [658, 167] width 728 height 76
click at [428, 221] on input "text" at bounding box center [441, 234] width 294 height 35
paste input "AMST181253JHJH"
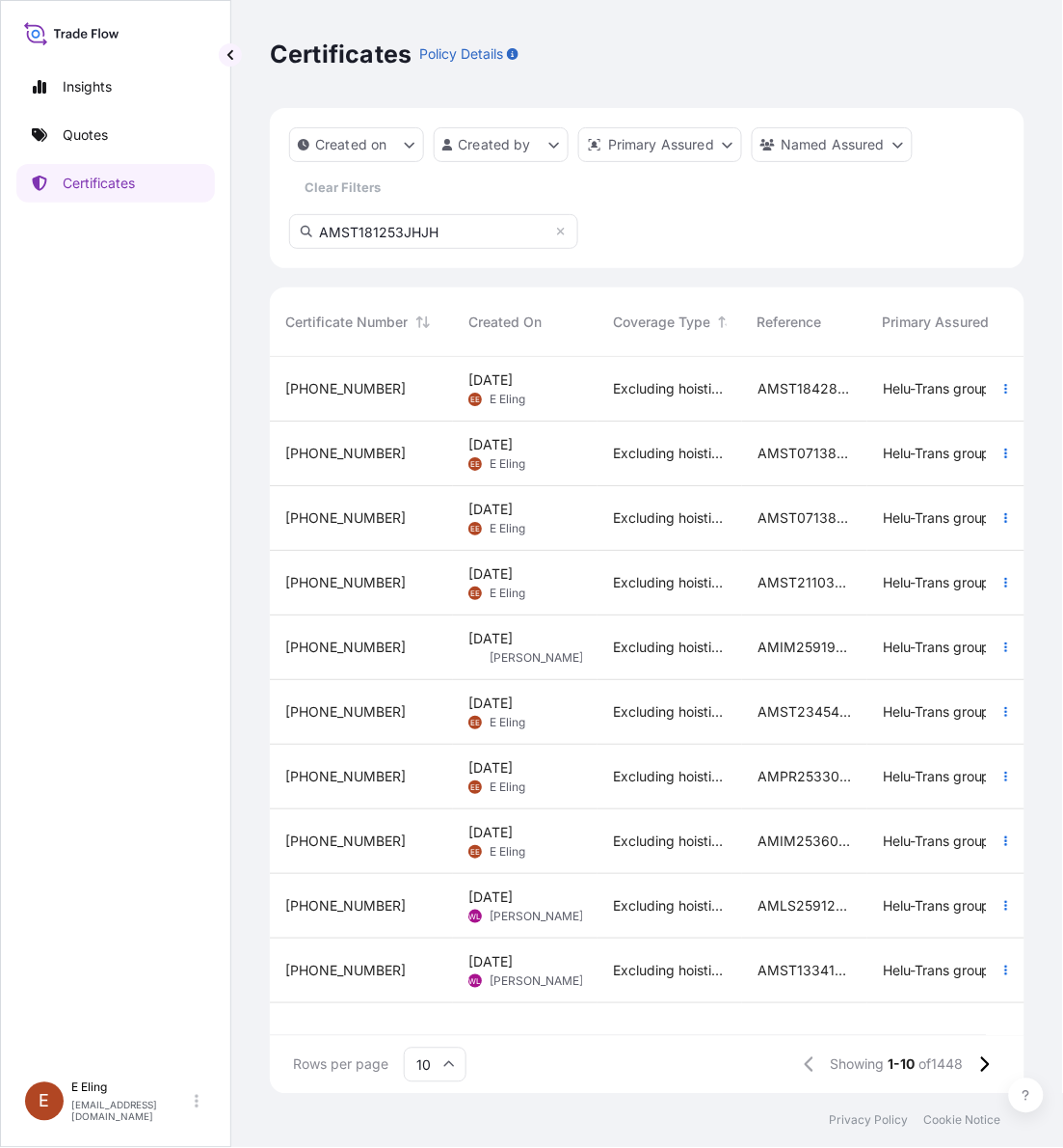
click at [479, 223] on input "AMST181253JHJH" at bounding box center [434, 230] width 289 height 34
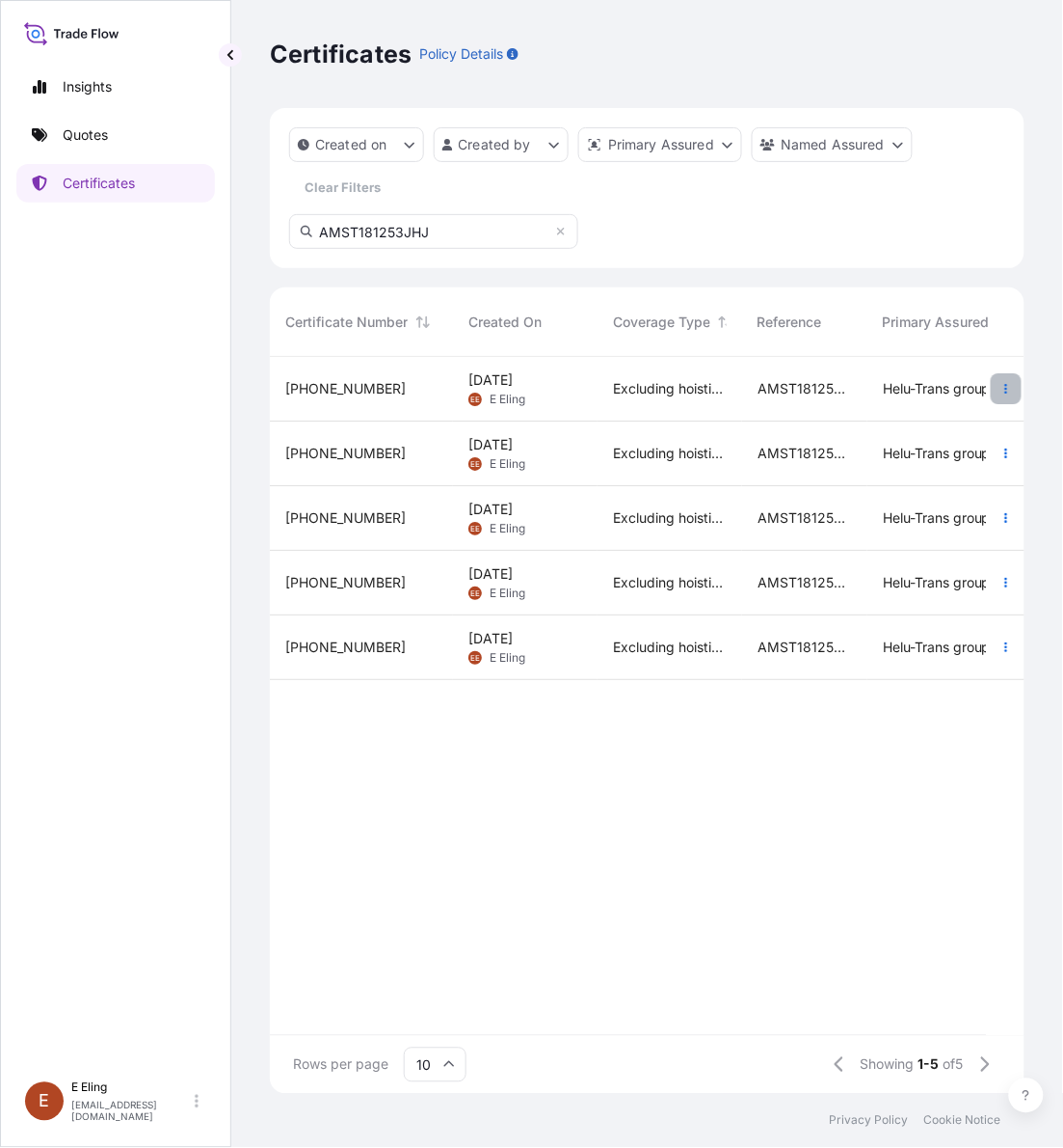
type input "AMST181253JHJ"
click at [998, 382] on button "button" at bounding box center [1006, 388] width 31 height 31
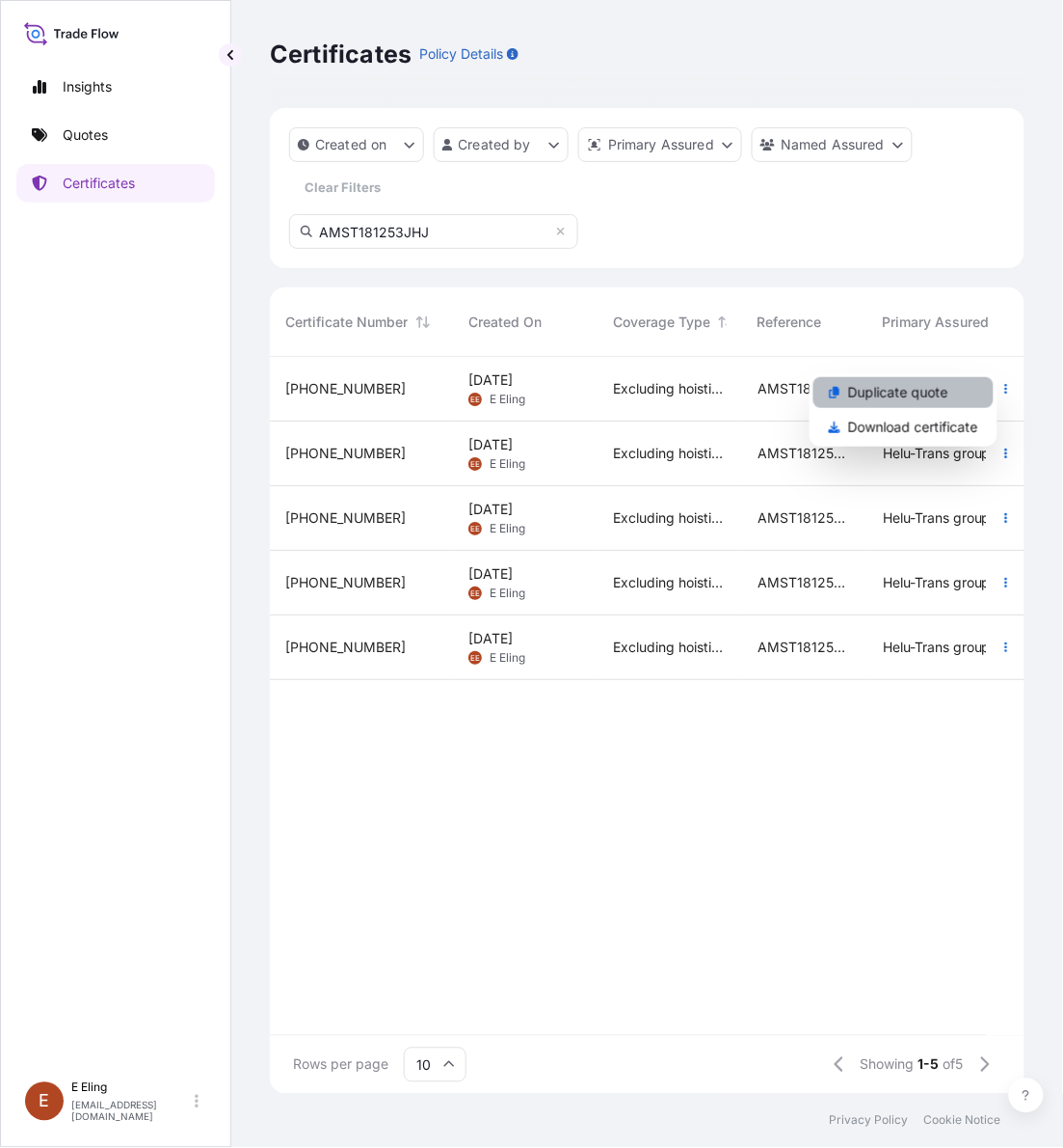
click at [967, 384] on link "Duplicate quote" at bounding box center [904, 392] width 180 height 31
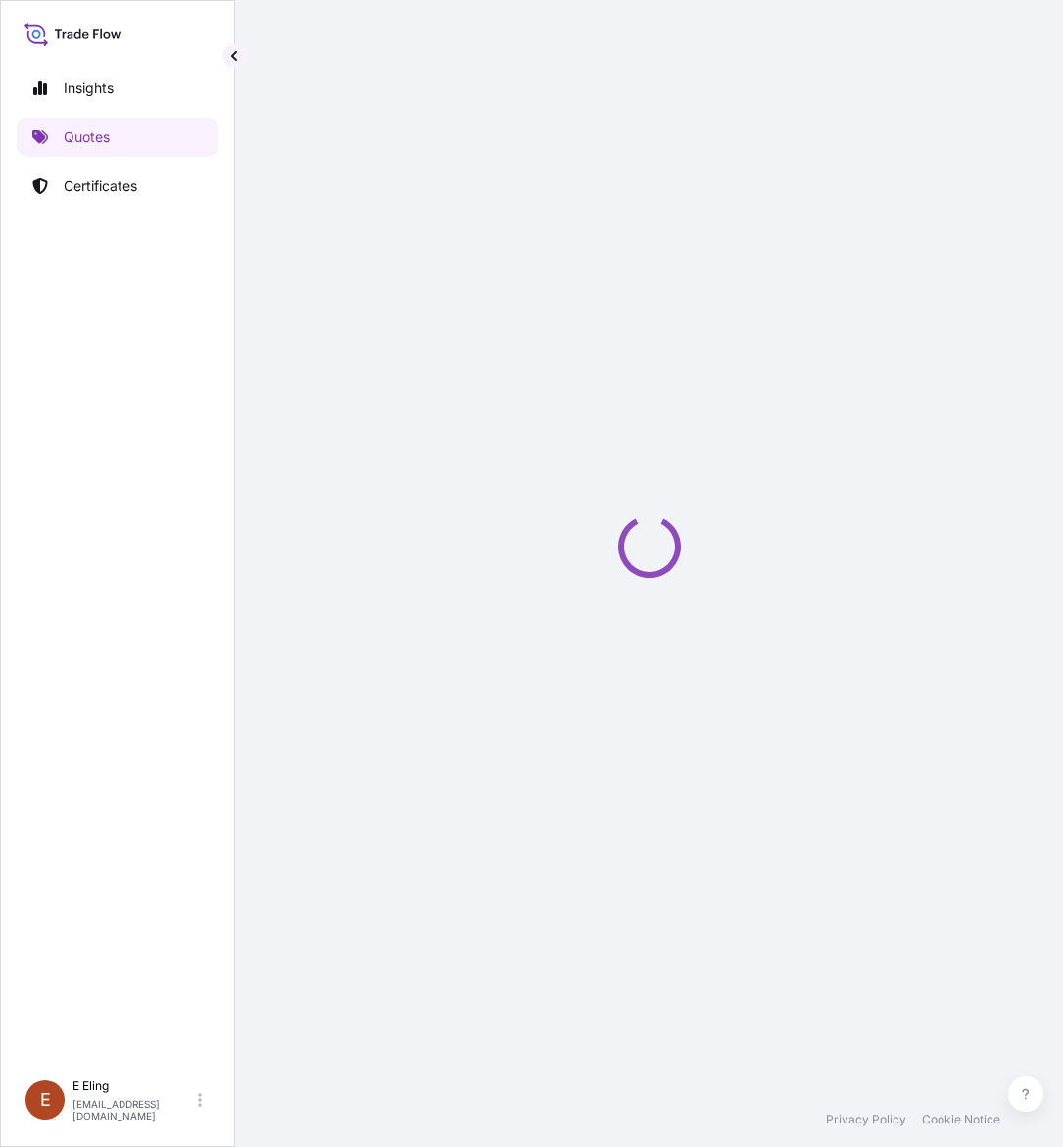
scroll to position [31, 0]
select select "STORAGE"
select select "Storage"
select select "Singapore"
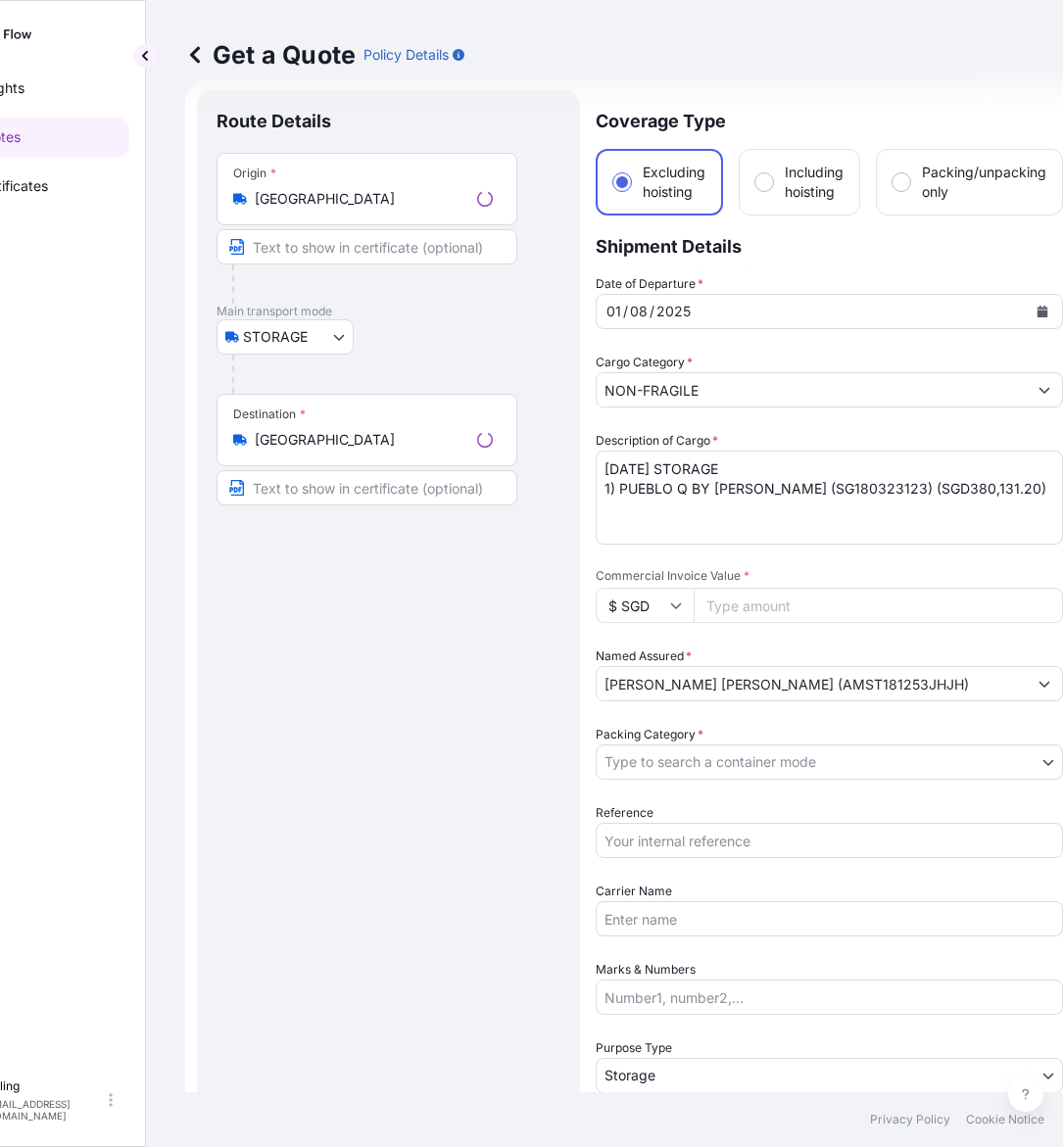
scroll to position [0, 94]
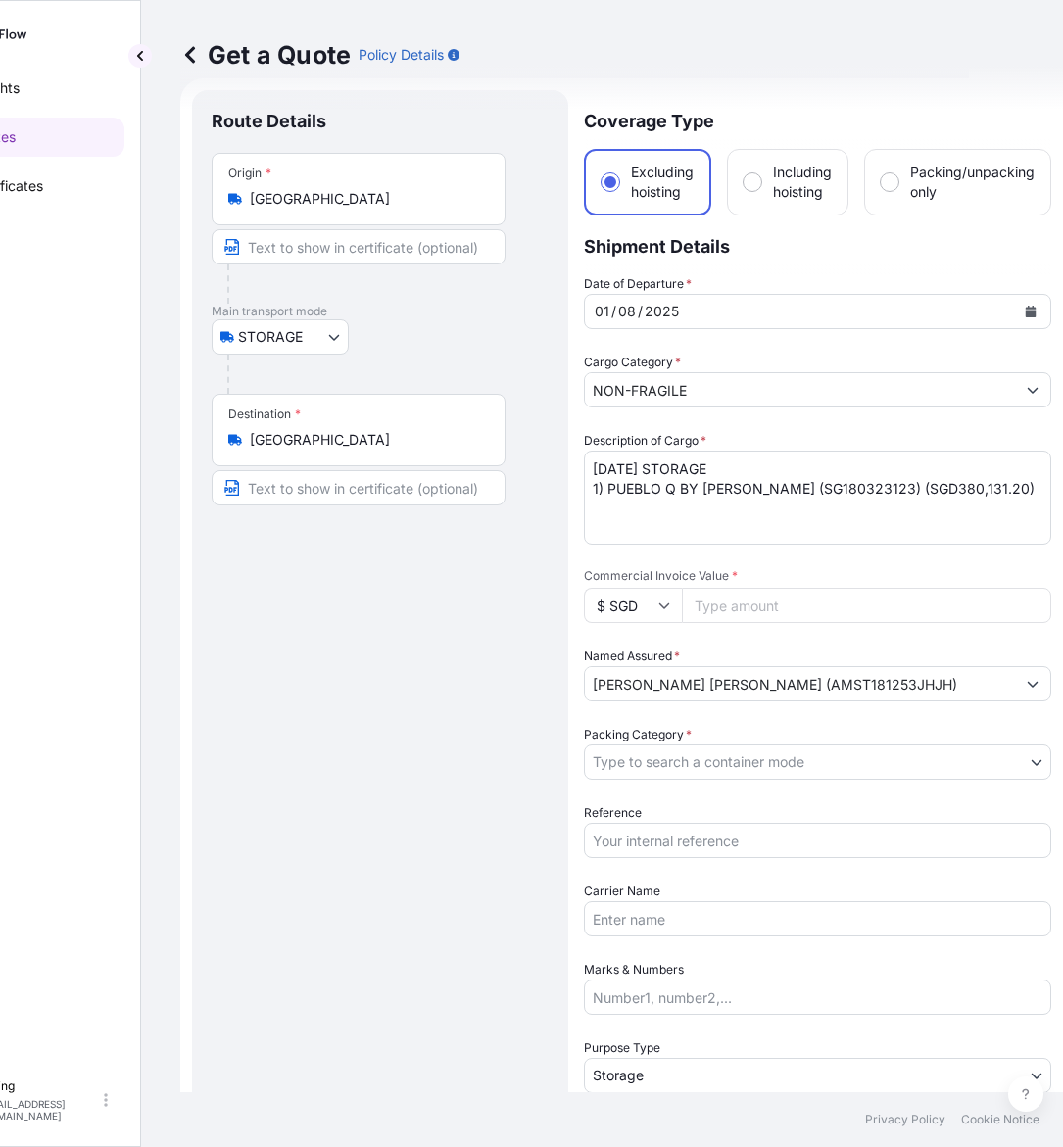
click at [1029, 316] on button "Calendar" at bounding box center [1030, 311] width 31 height 31
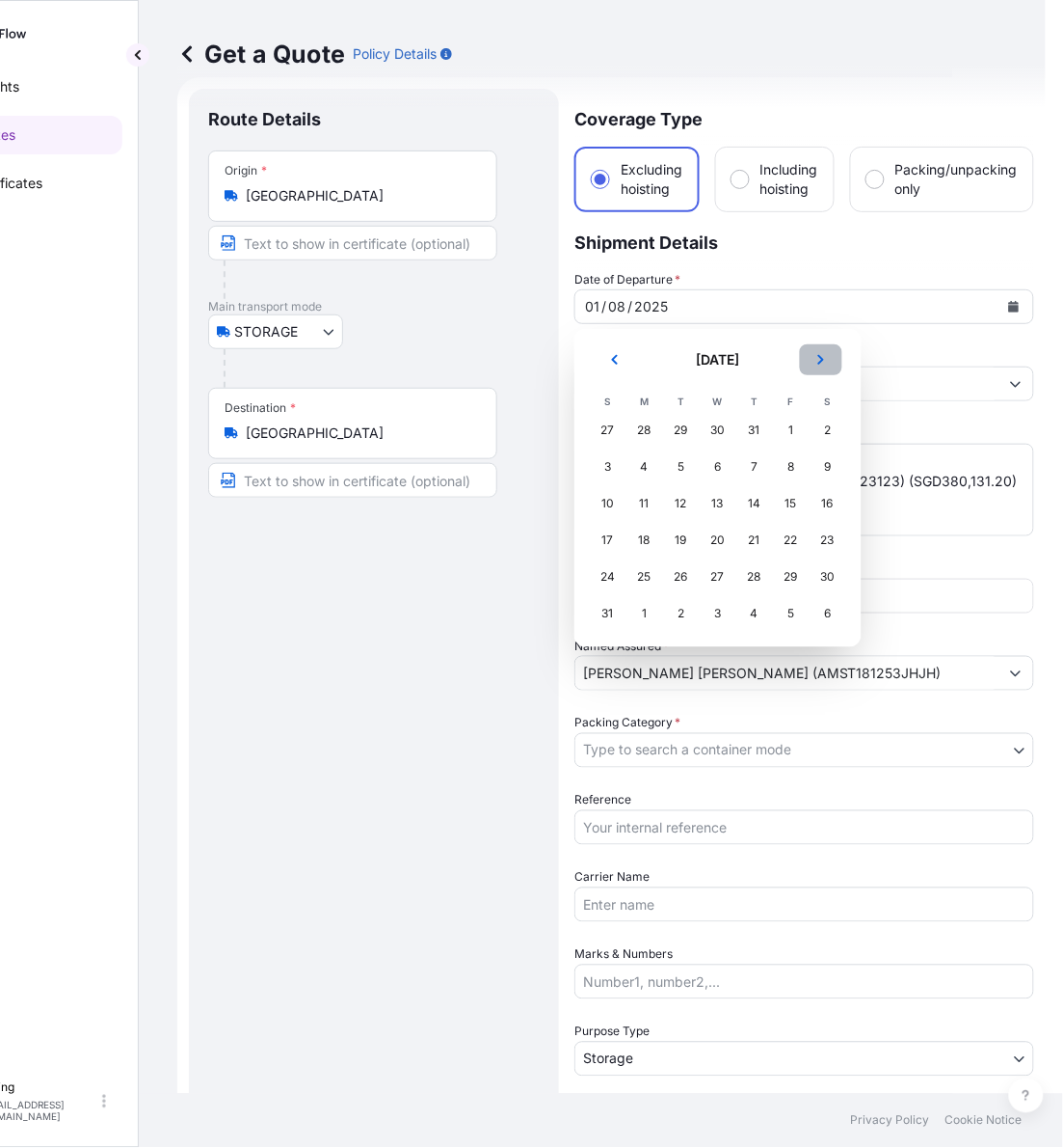
click at [815, 362] on button "Next" at bounding box center [821, 359] width 42 height 31
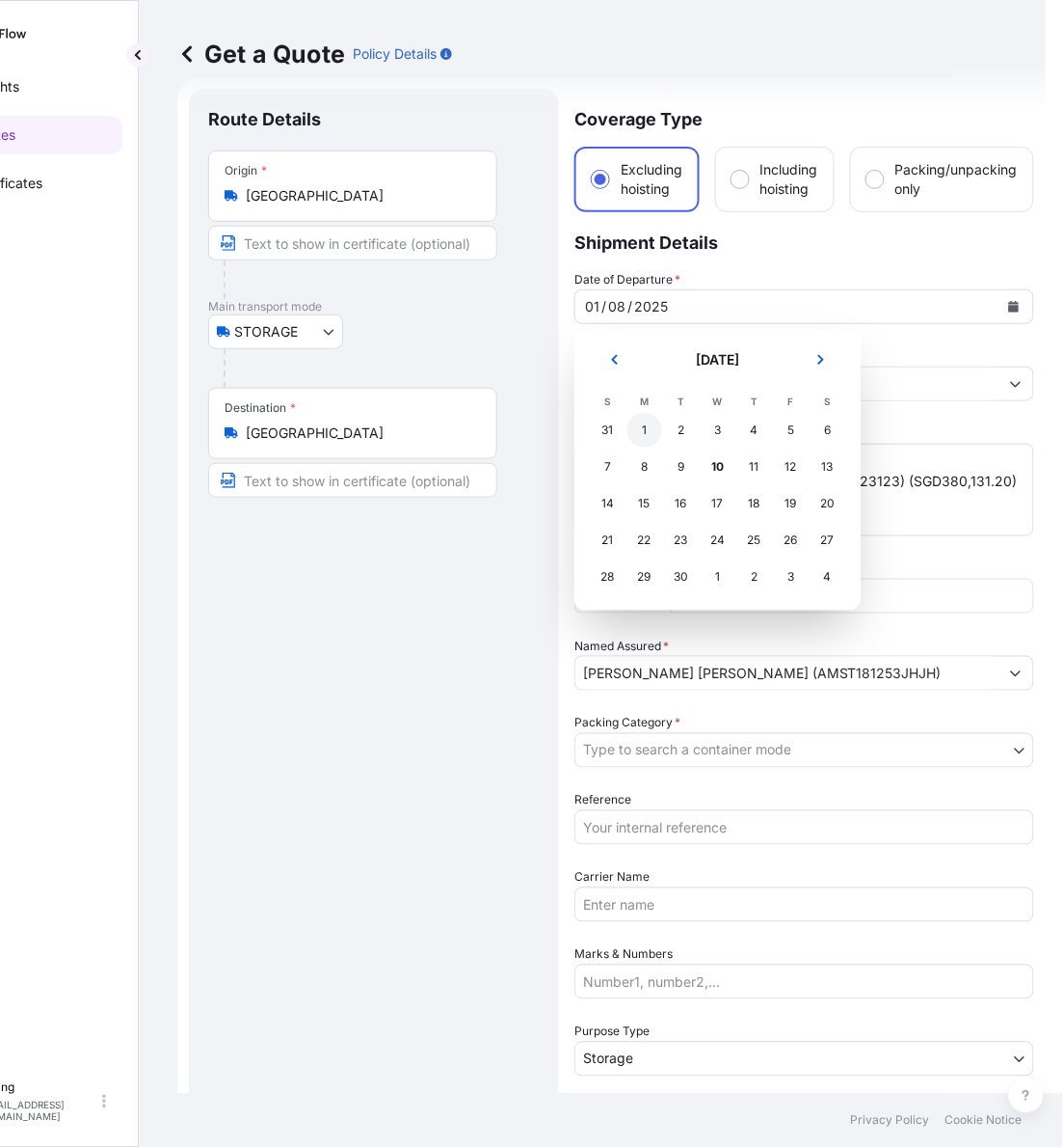
click at [644, 429] on div "1" at bounding box center [645, 429] width 34 height 34
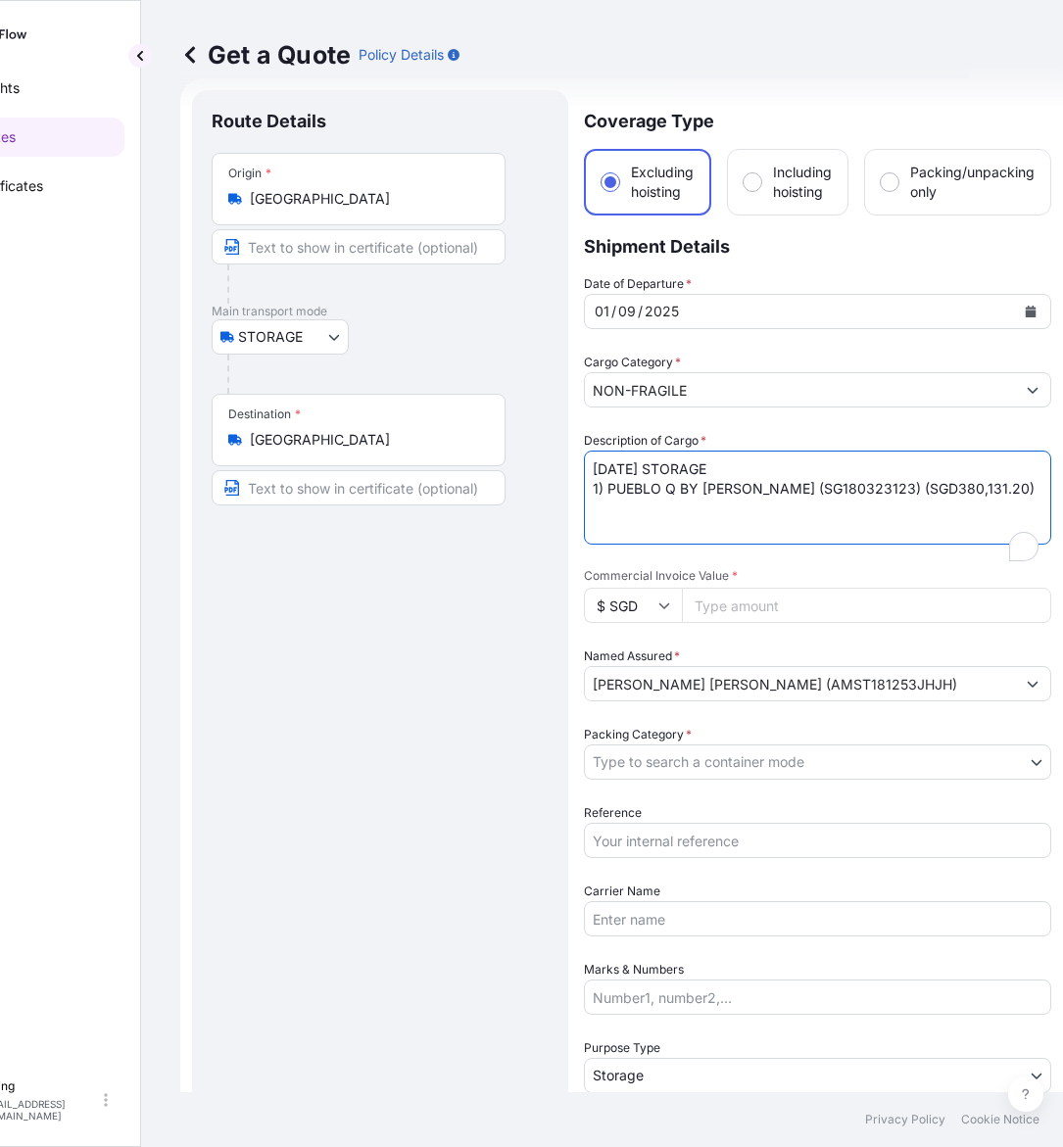
drag, startPoint x: 541, startPoint y: 465, endPoint x: 529, endPoint y: 465, distance: 11.8
click at [526, 465] on form "Route Details Place of loading Road / Inland Road / Inland Origin * Singapore M…" at bounding box center [621, 778] width 882 height 1400
type textarea "SEP25 STORAGE 1) PUEBLO Q BY OLGA DE AMARAL (SG180323123) (SGD380,131.20)"
click at [692, 859] on div "Date of Departure * 01 / 09 / 2025 Cargo Category * NON-FRAGILE Description of …" at bounding box center [817, 722] width 467 height 897
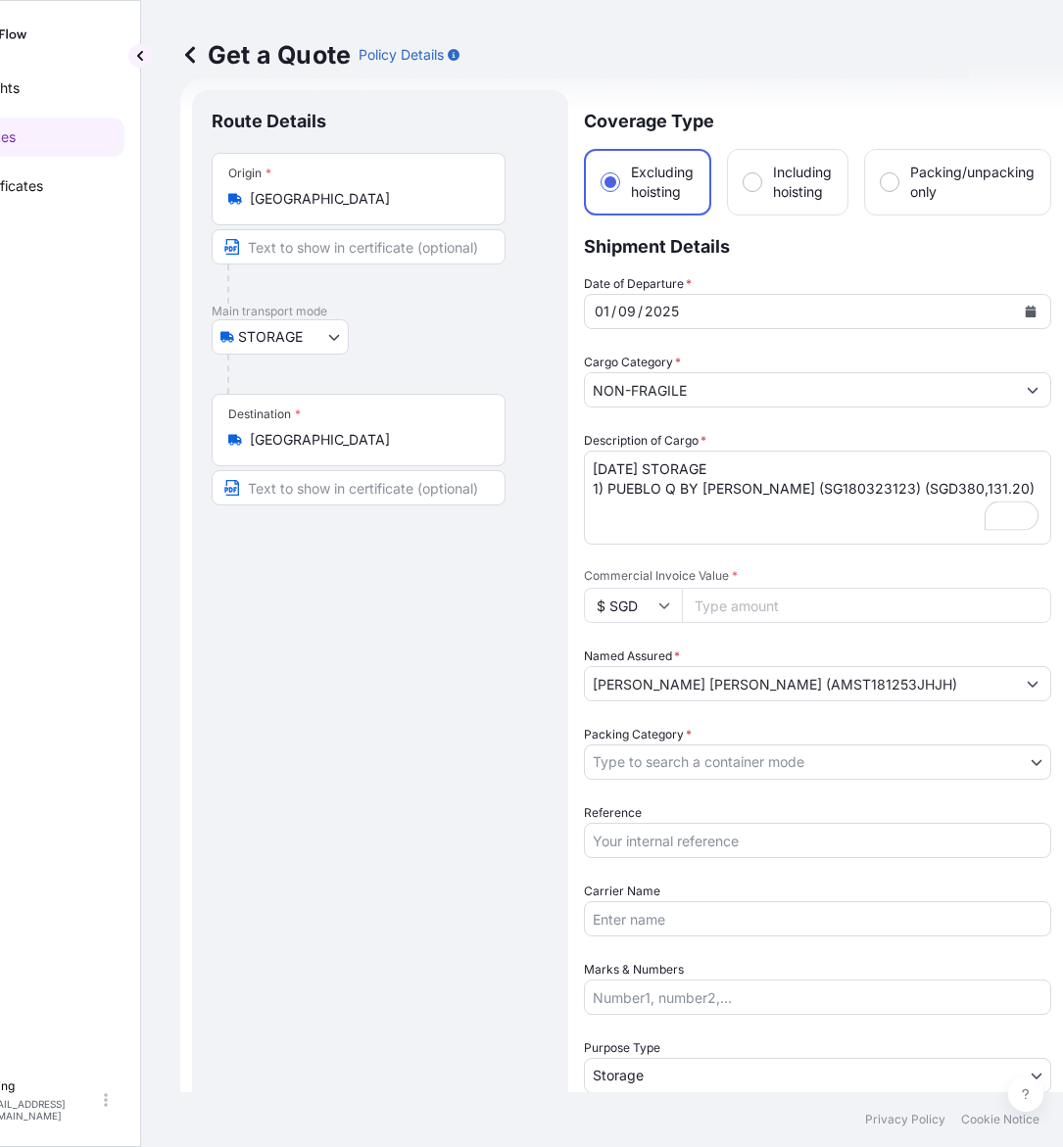
click at [691, 839] on input "Reference" at bounding box center [817, 840] width 467 height 35
paste input "AMST181253JHJH"
type input "AMST181253JHJH"
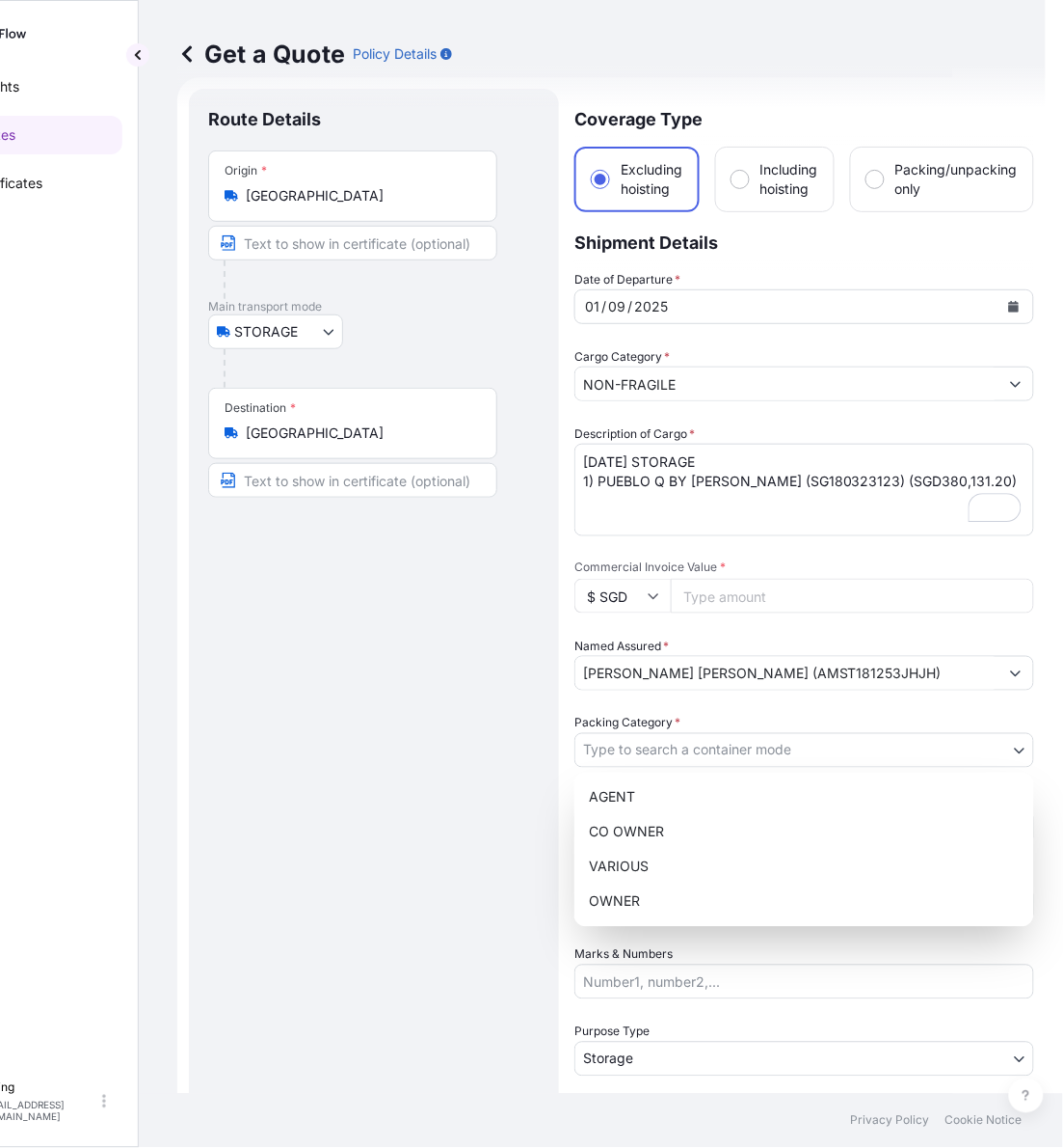
click at [700, 740] on body "September 2025 Insights Quotes Certificates E E Eling eeling@helutrans.com Get …" at bounding box center [430, 574] width 1046 height 1148
click at [668, 898] on div "OWNER" at bounding box center [805, 901] width 445 height 34
select select "27"
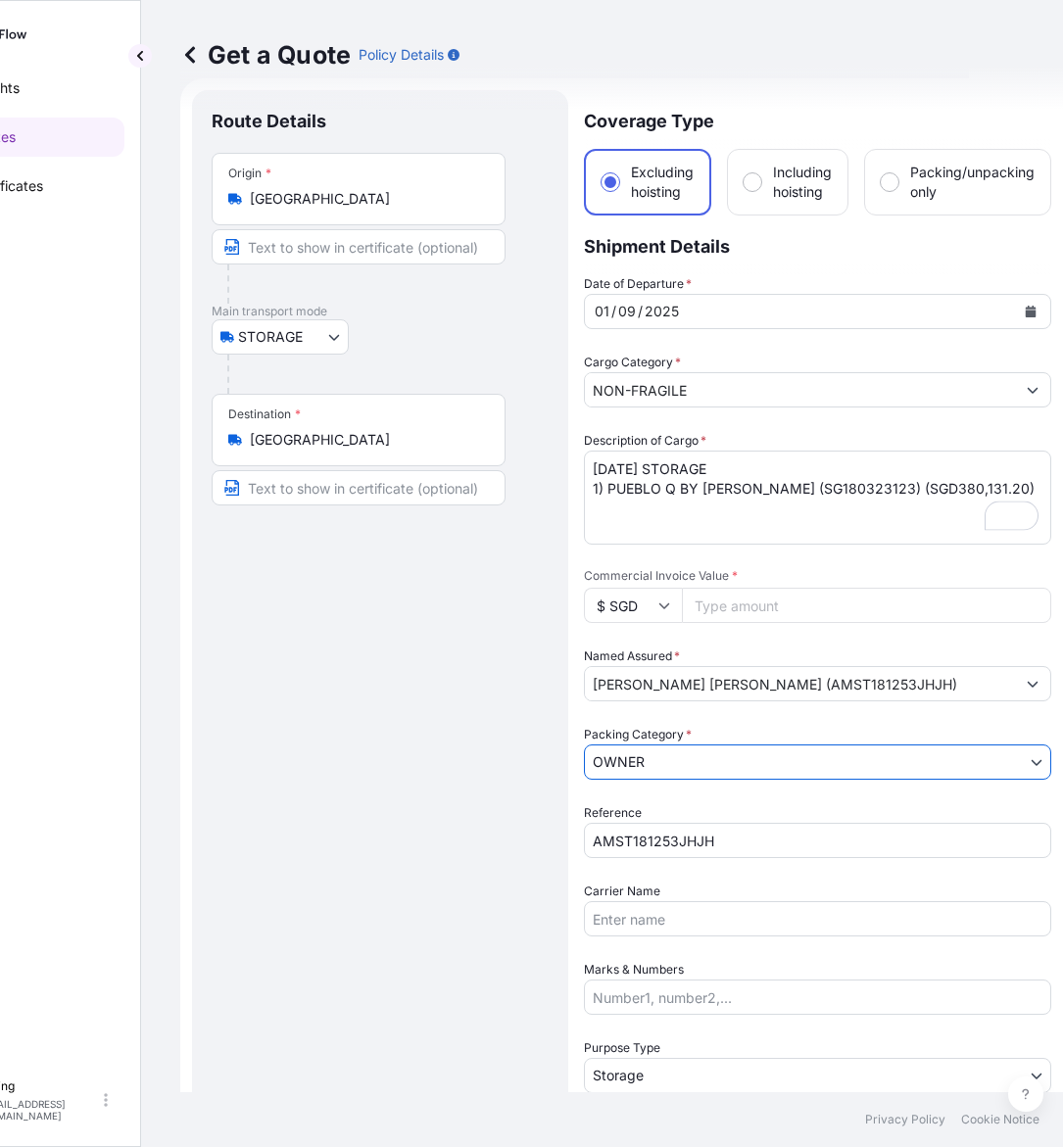
click at [732, 612] on input "Commercial Invoice Value *" at bounding box center [866, 605] width 369 height 35
click at [794, 607] on input "Commercial Invoice Value *" at bounding box center [866, 605] width 369 height 35
paste input "380131.20"
type input "380131.20"
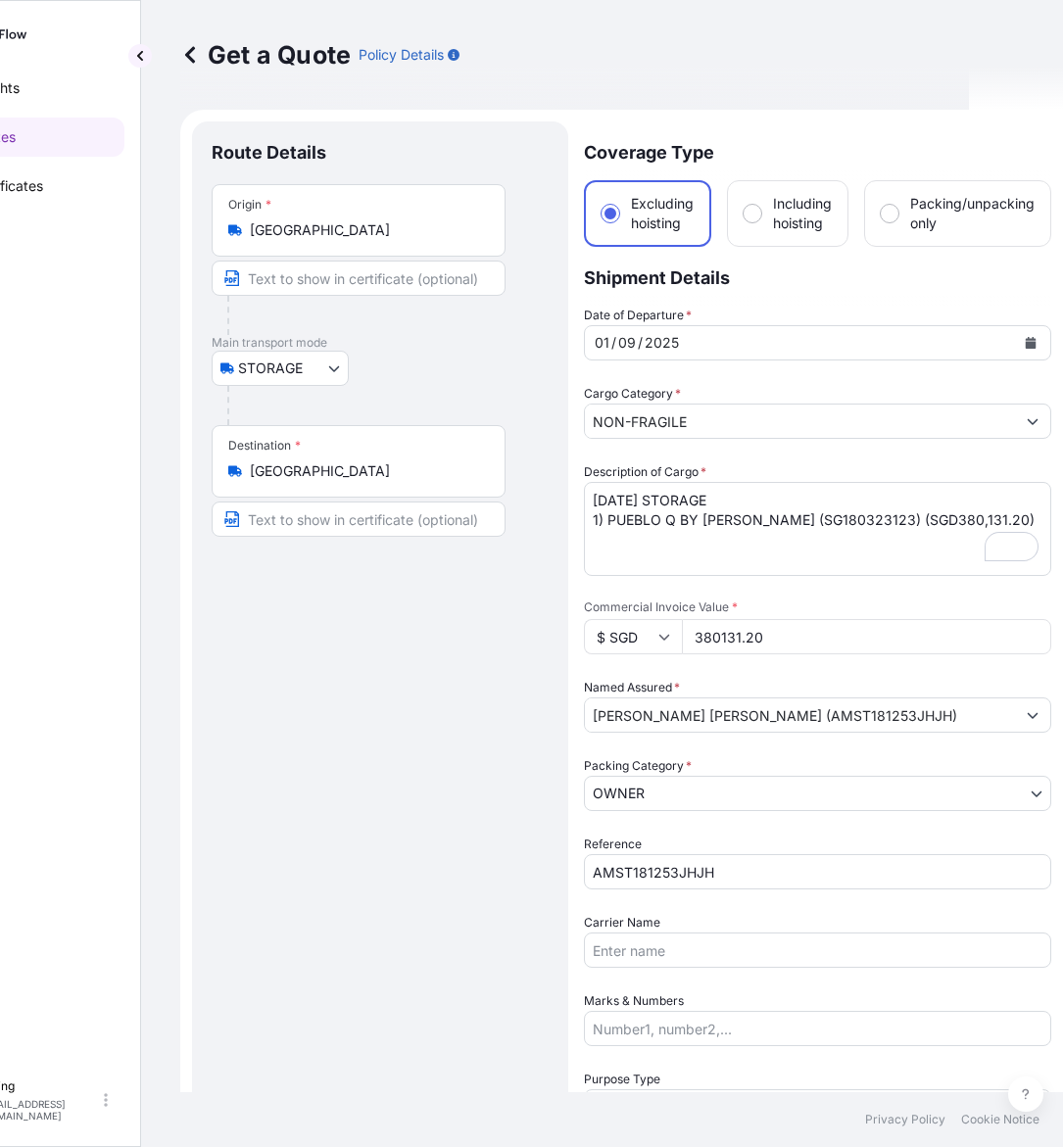
scroll to position [397, 0]
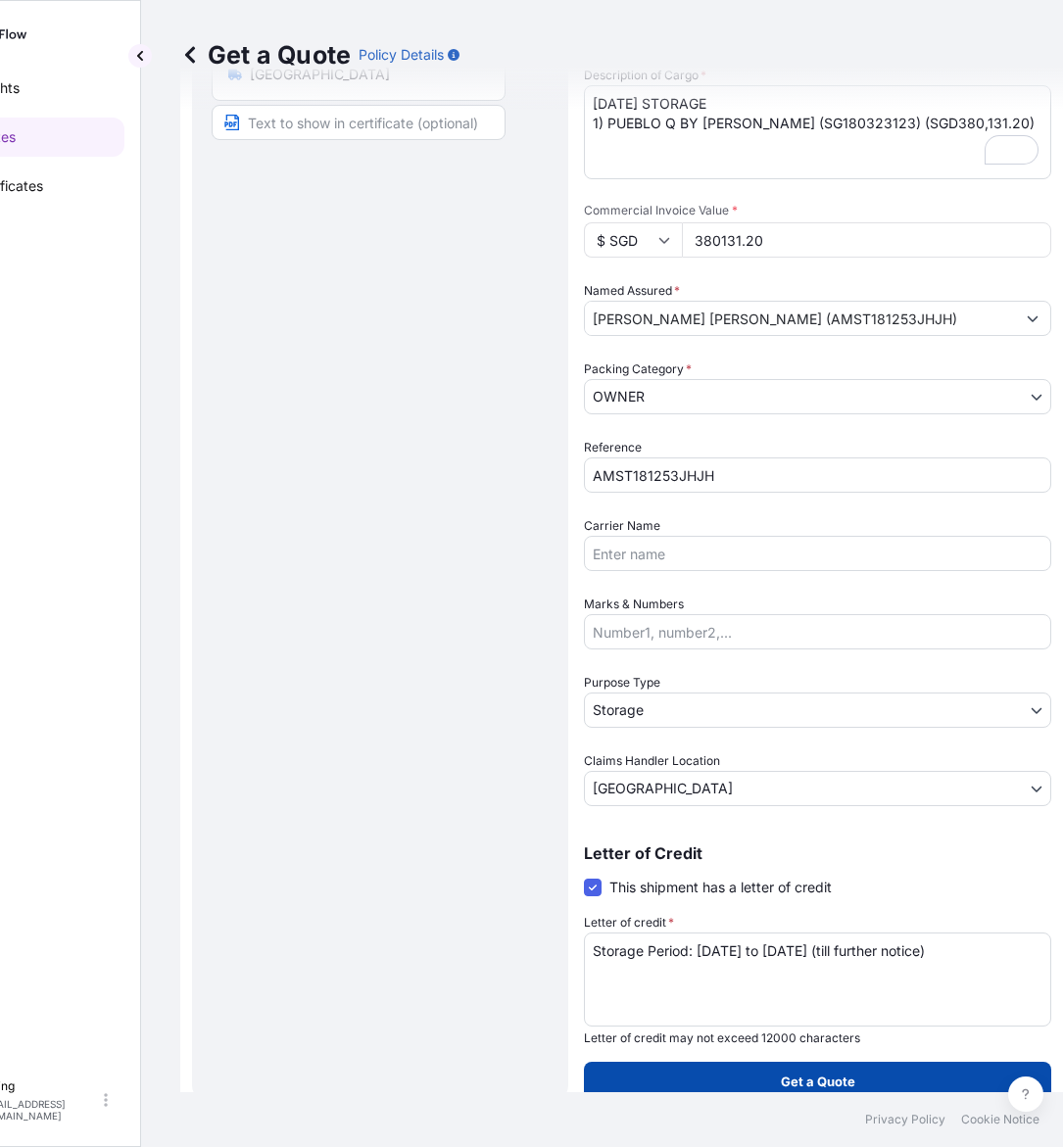
click at [793, 1089] on button "Get a Quote" at bounding box center [817, 1081] width 467 height 39
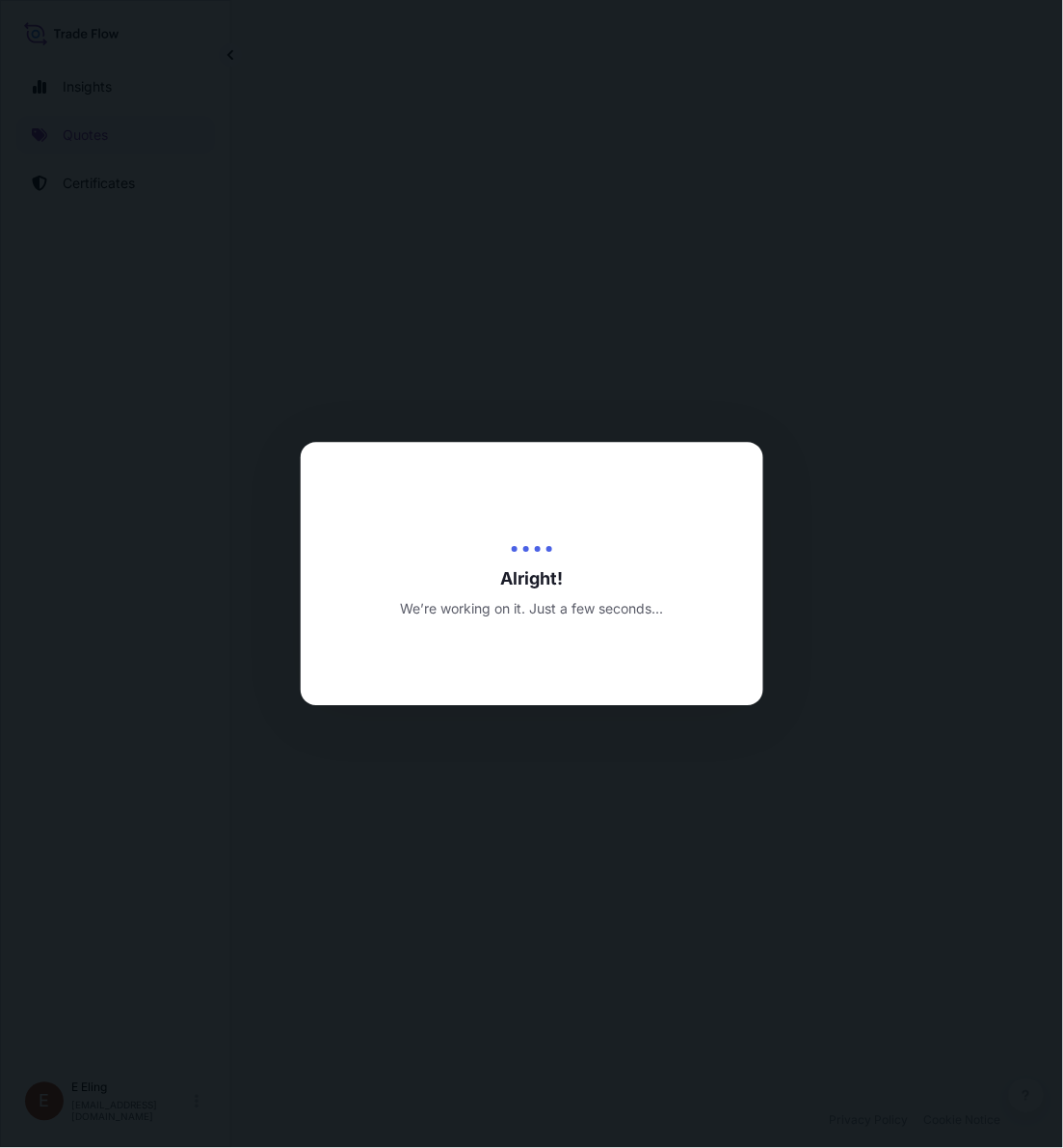
select select "STORAGE"
select select "Transit"
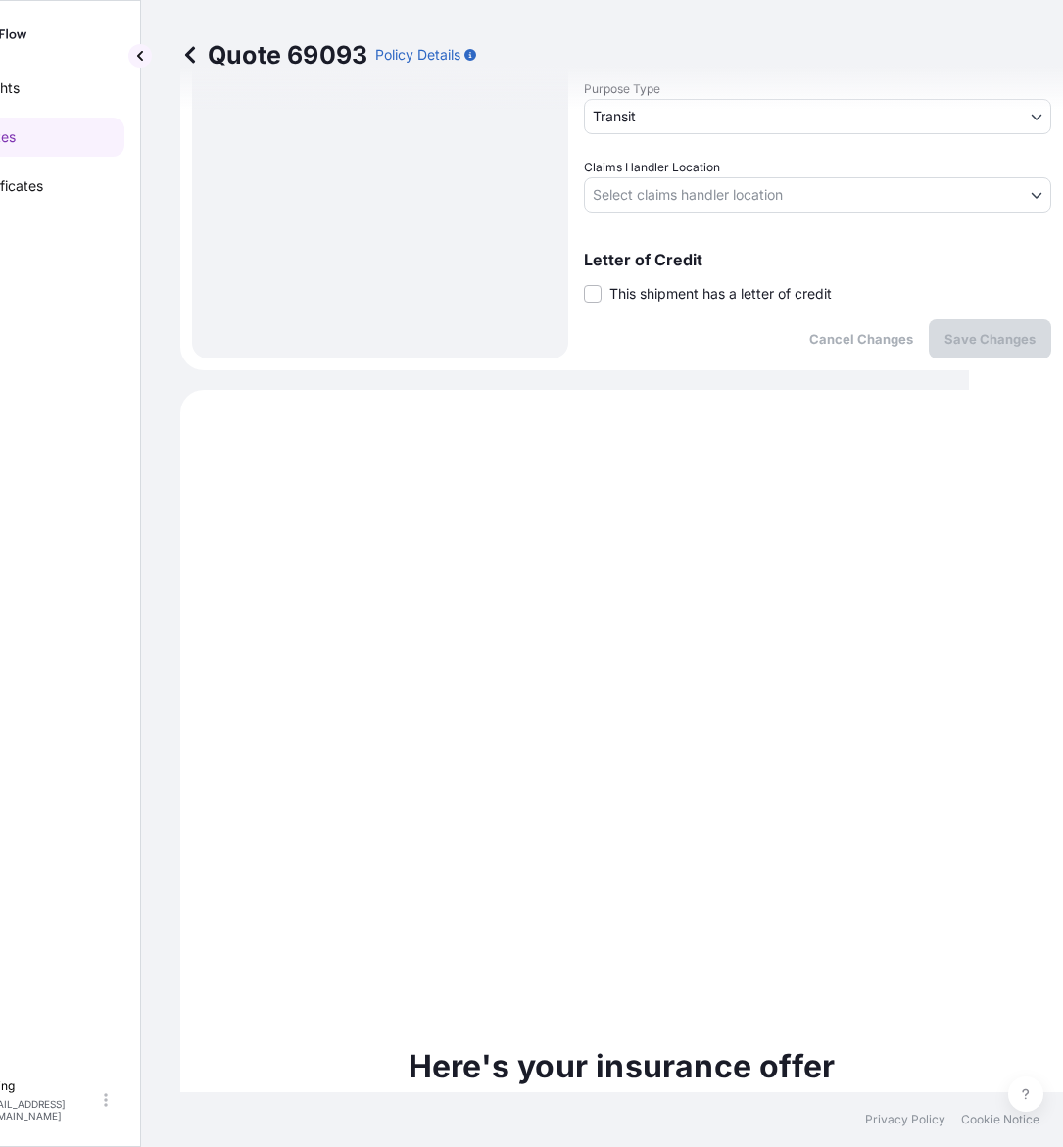
scroll to position [667, 0]
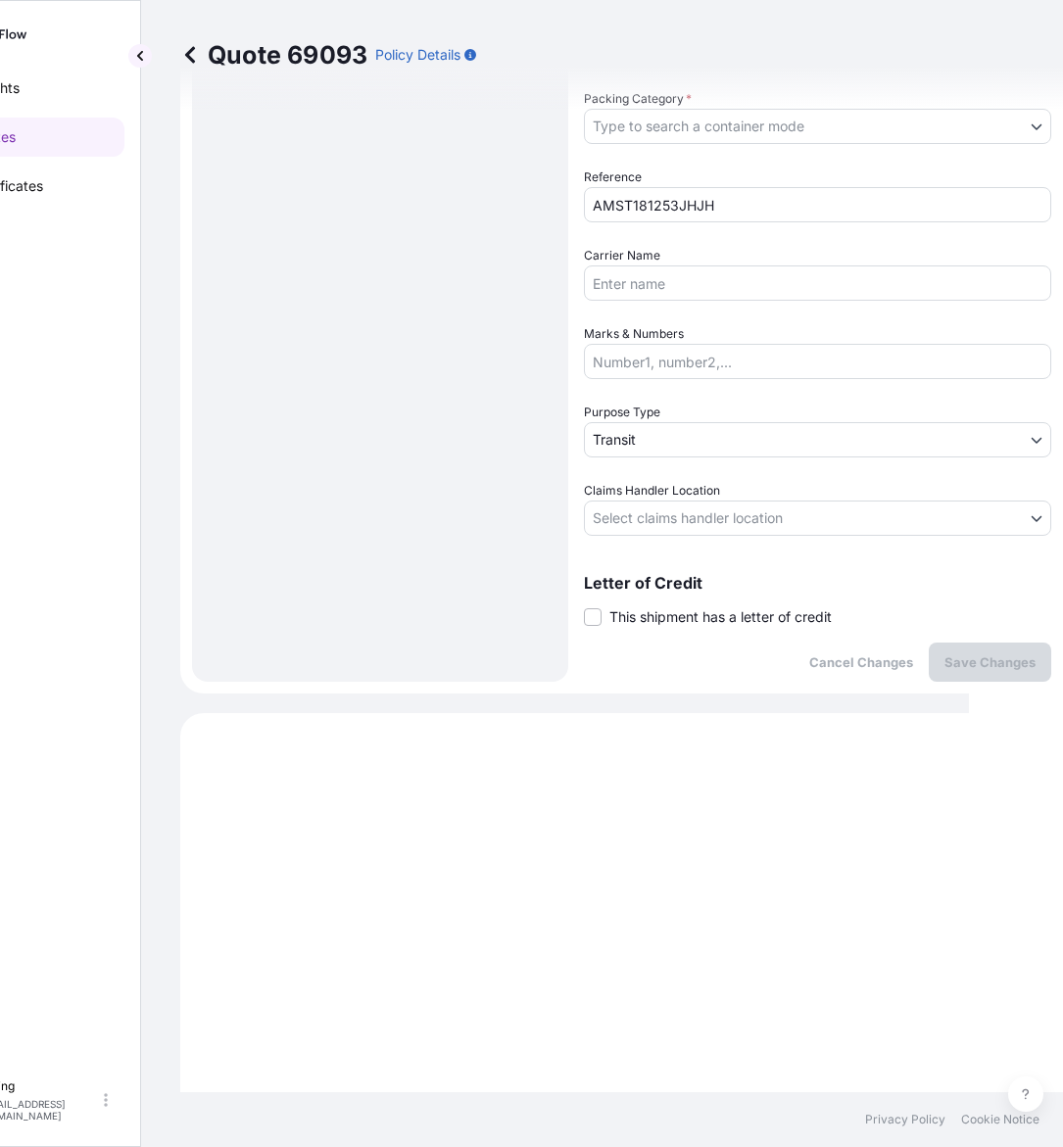
click at [693, 608] on span "This shipment has a letter of credit" at bounding box center [720, 617] width 222 height 20
click at [584, 606] on input "This shipment has a letter of credit" at bounding box center [584, 606] width 0 height 0
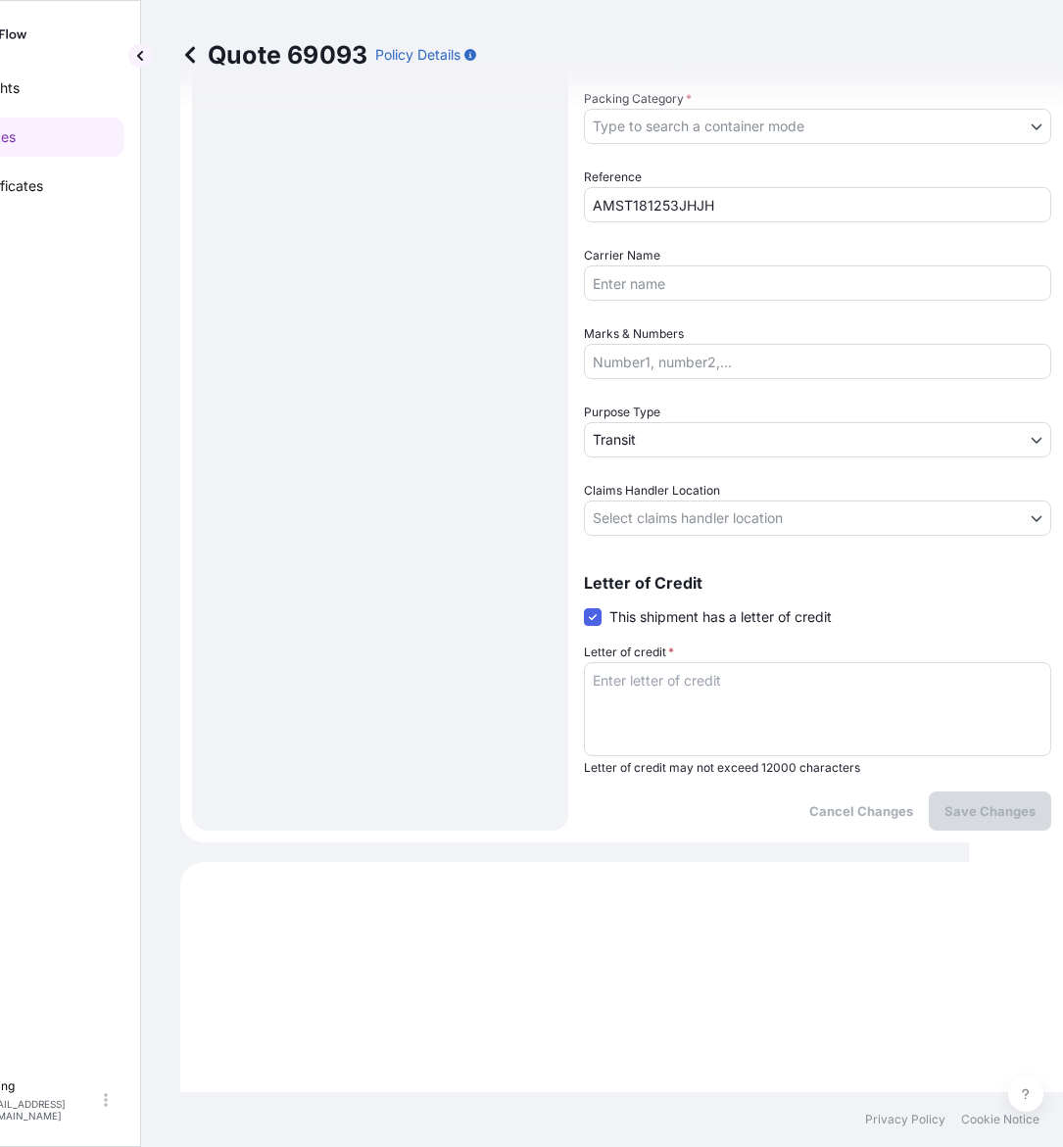
click at [695, 668] on textarea "Letter of credit *" at bounding box center [817, 709] width 467 height 94
paste textarea "Storage Period: 01 Sep 2025 to 30 Sep 2025 (till further notice)"
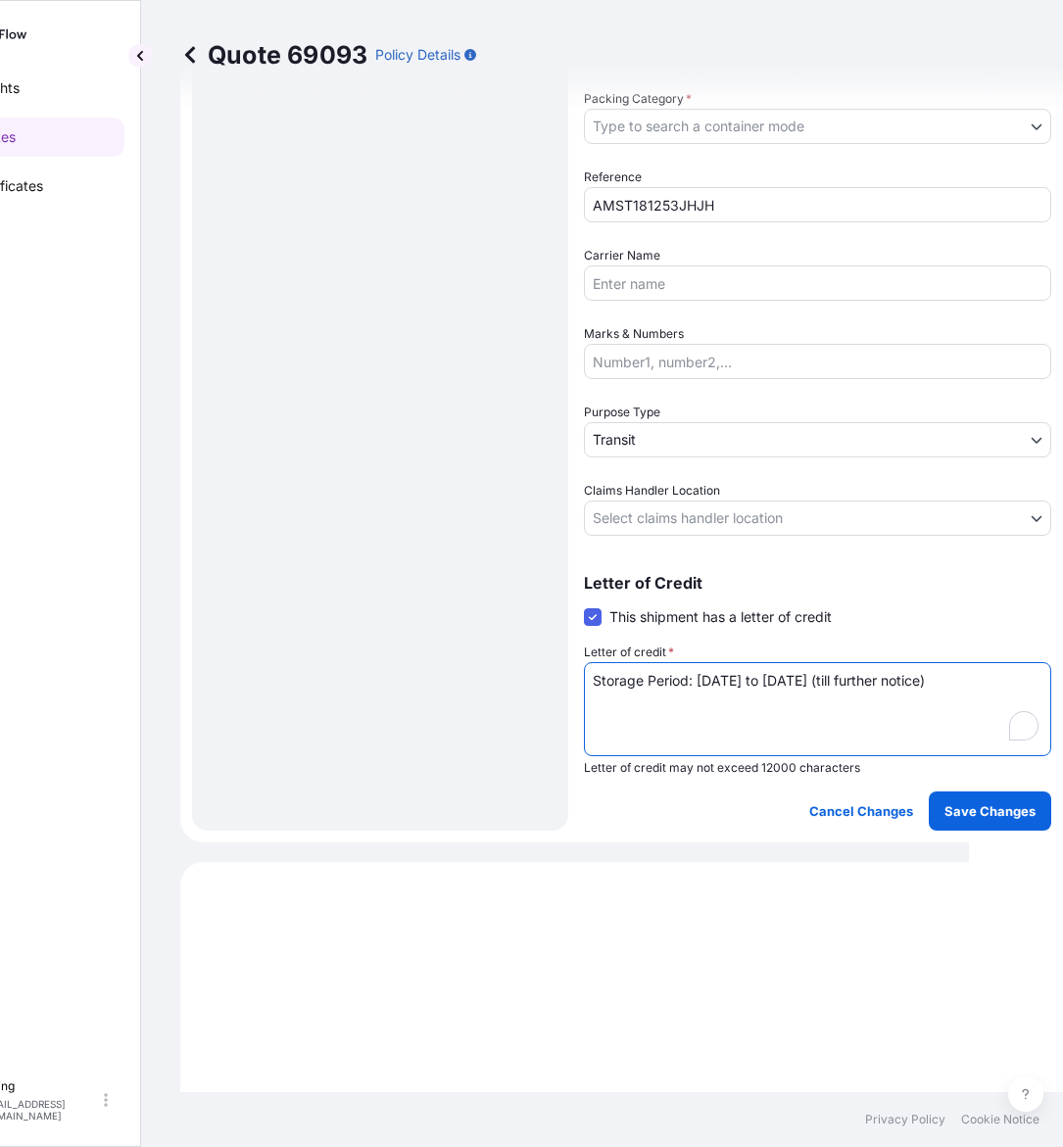
type textarea "Storage Period: 01 Sep 2025 to 30 Sep 2025 (till further notice)"
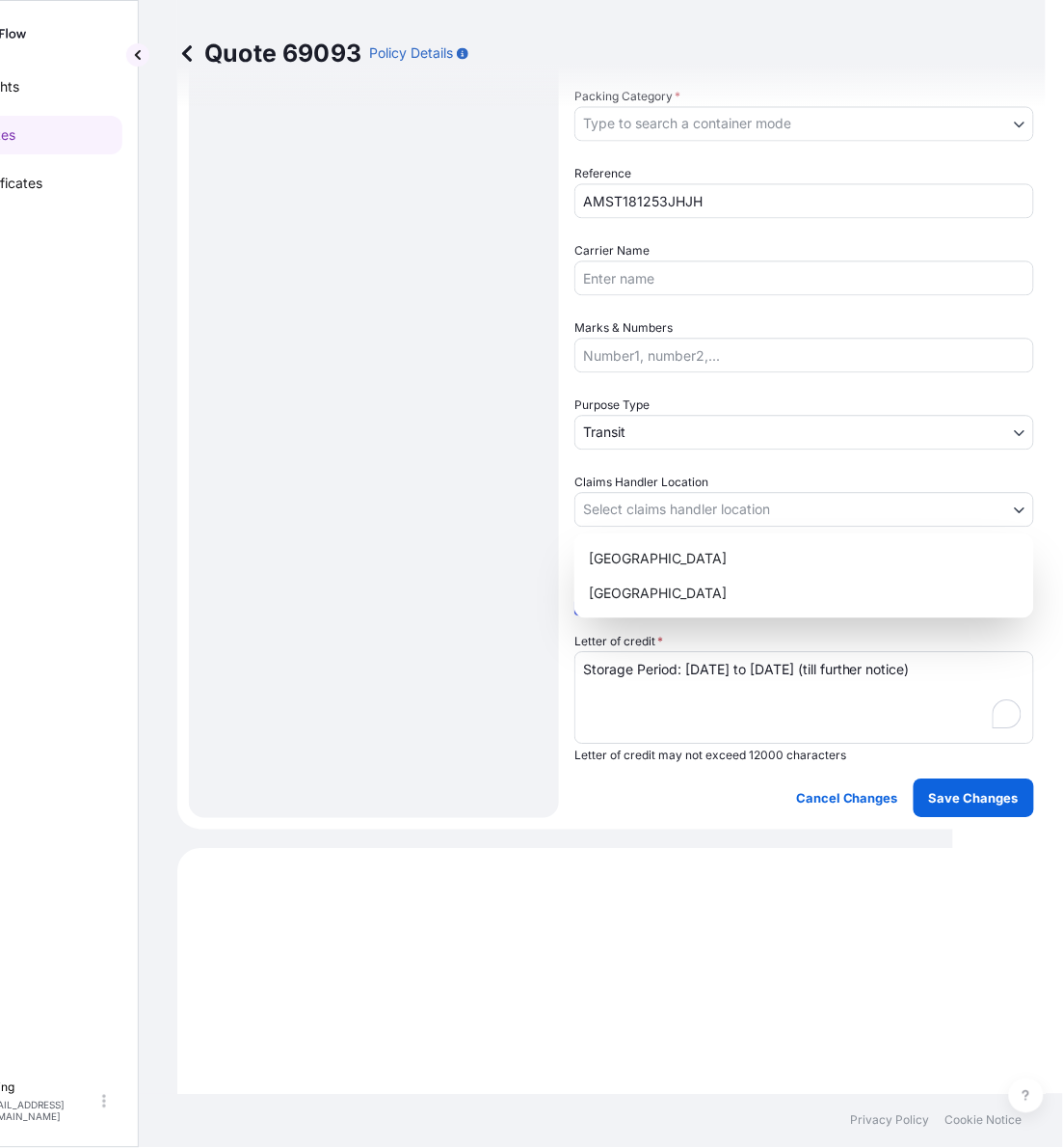
click at [684, 519] on body "Insights Quotes Certificates E E Eling eeling@helutrans.com Quote 69093 Policy …" at bounding box center [430, 574] width 1046 height 1148
click at [657, 599] on div "Singapore" at bounding box center [805, 593] width 445 height 34
select select "Singapore"
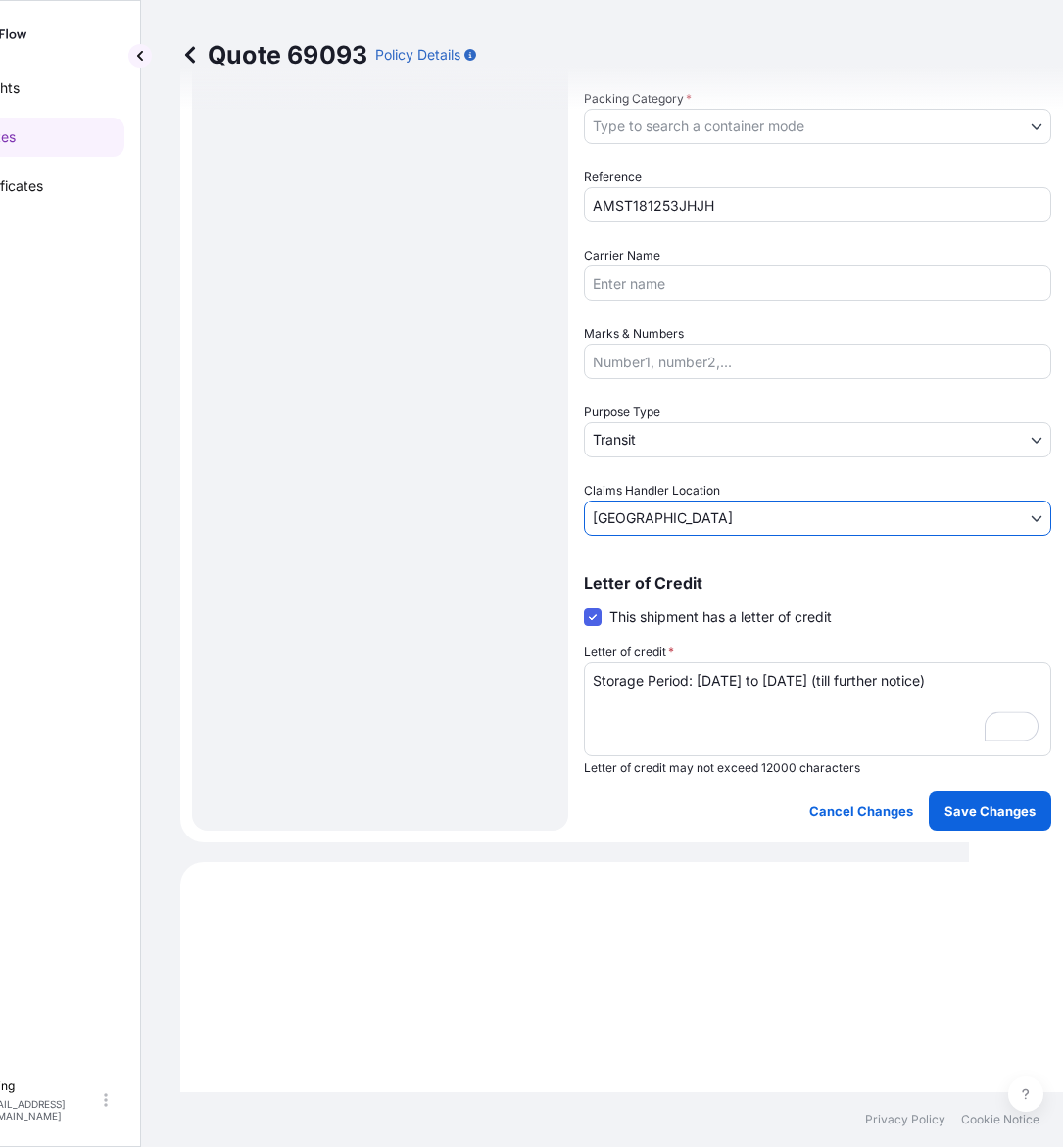
click at [701, 441] on body "Insights Quotes Certificates E E Eling eeling@helutrans.com Quote 69093 Policy …" at bounding box center [437, 573] width 1063 height 1147
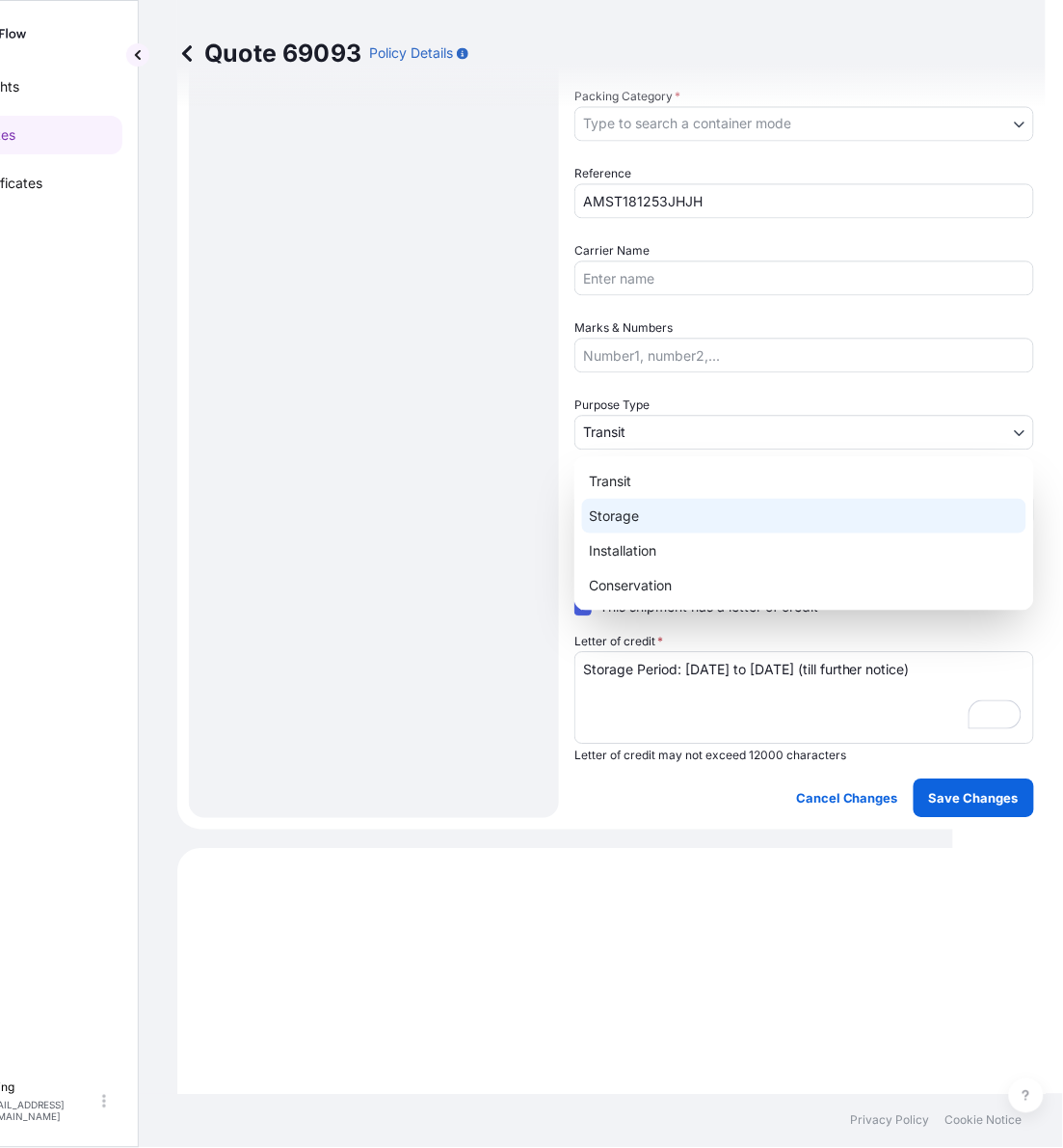
click at [632, 527] on div "Storage" at bounding box center [805, 515] width 445 height 34
select select "Storage"
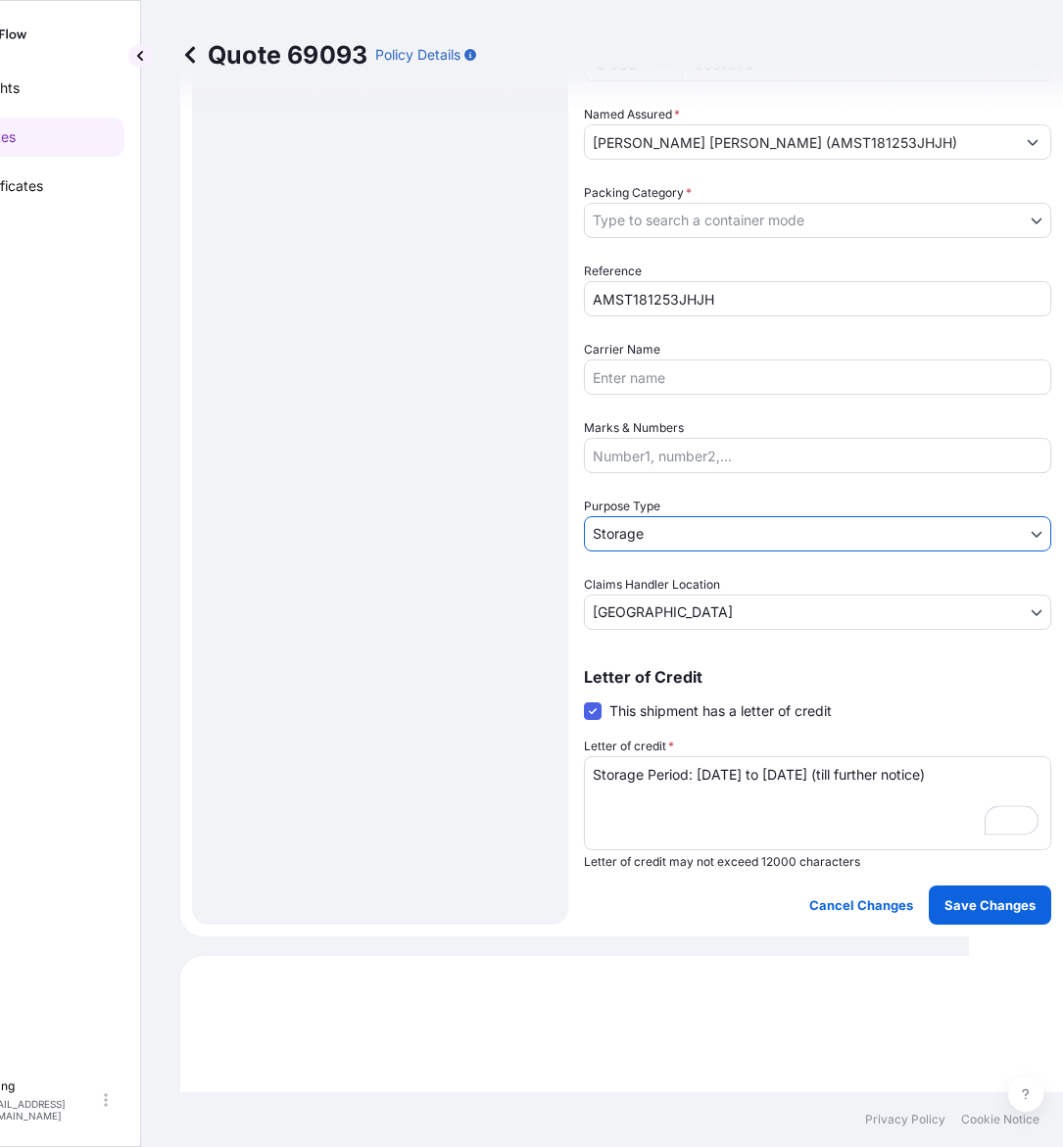
scroll to position [422, 0]
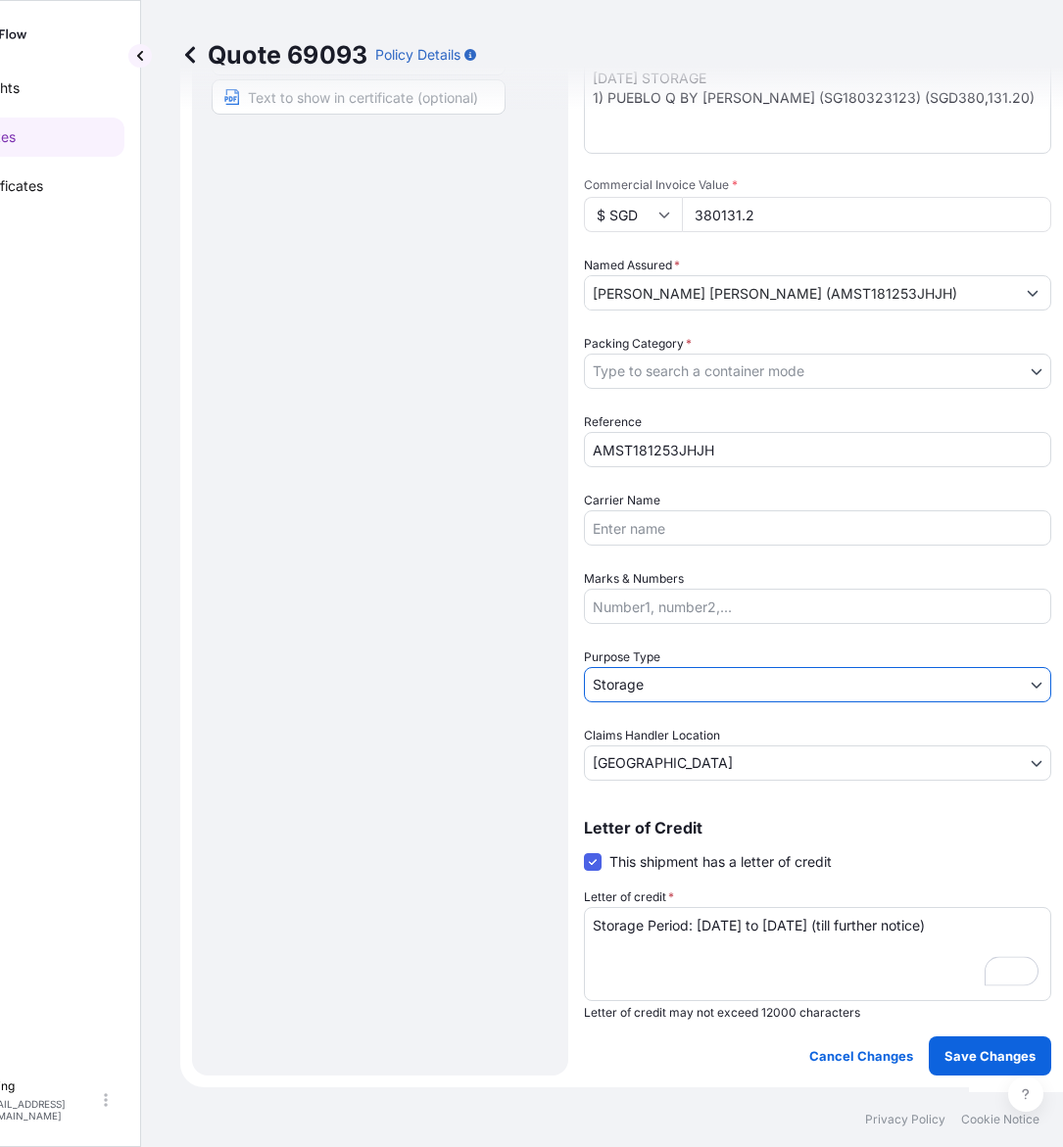
click at [683, 387] on body "Insights Quotes Certificates E E Eling eeling@helutrans.com Quote 69093 Policy …" at bounding box center [437, 573] width 1063 height 1147
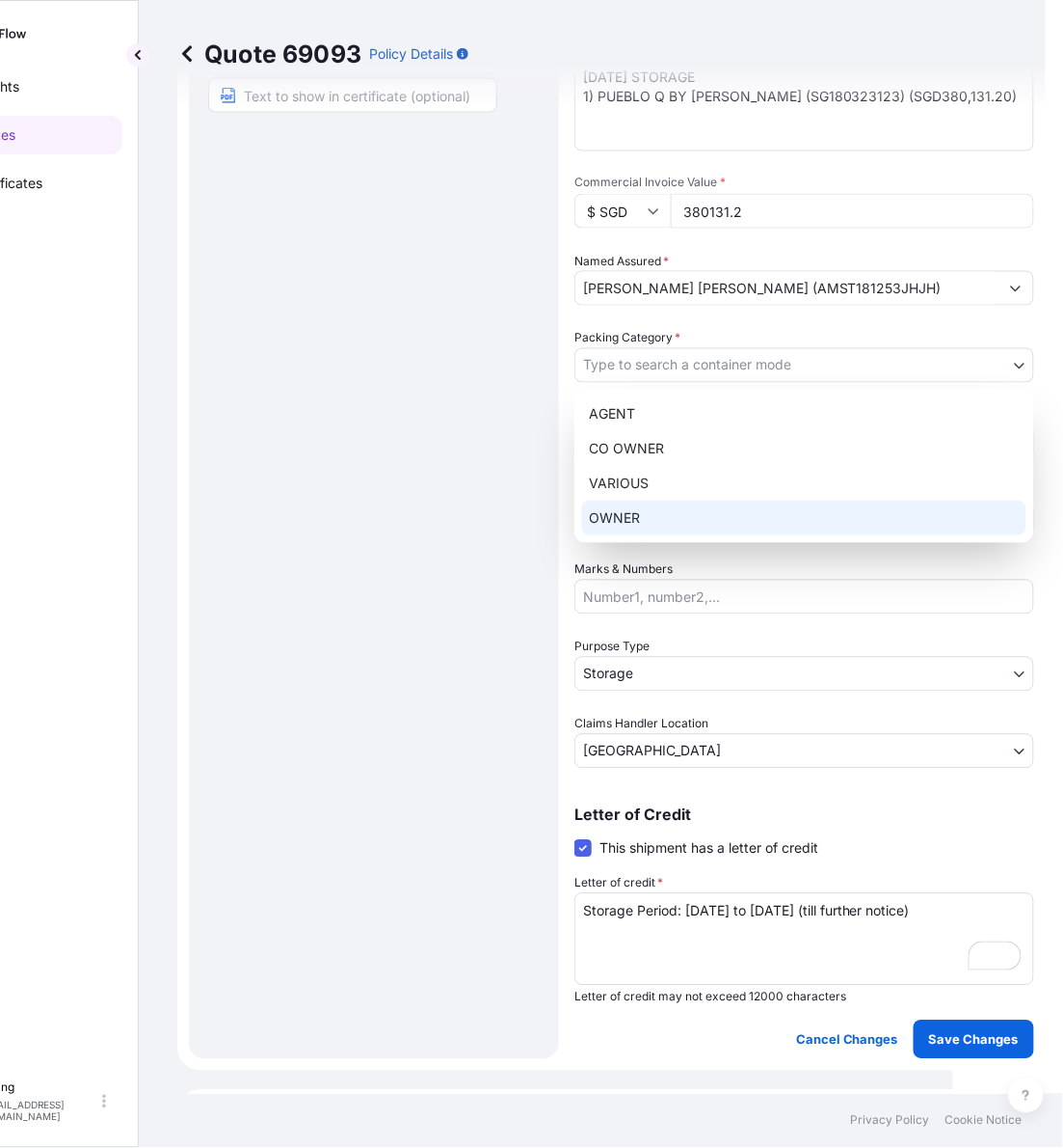
click at [656, 512] on div "OWNER" at bounding box center [805, 517] width 445 height 34
select select "27"
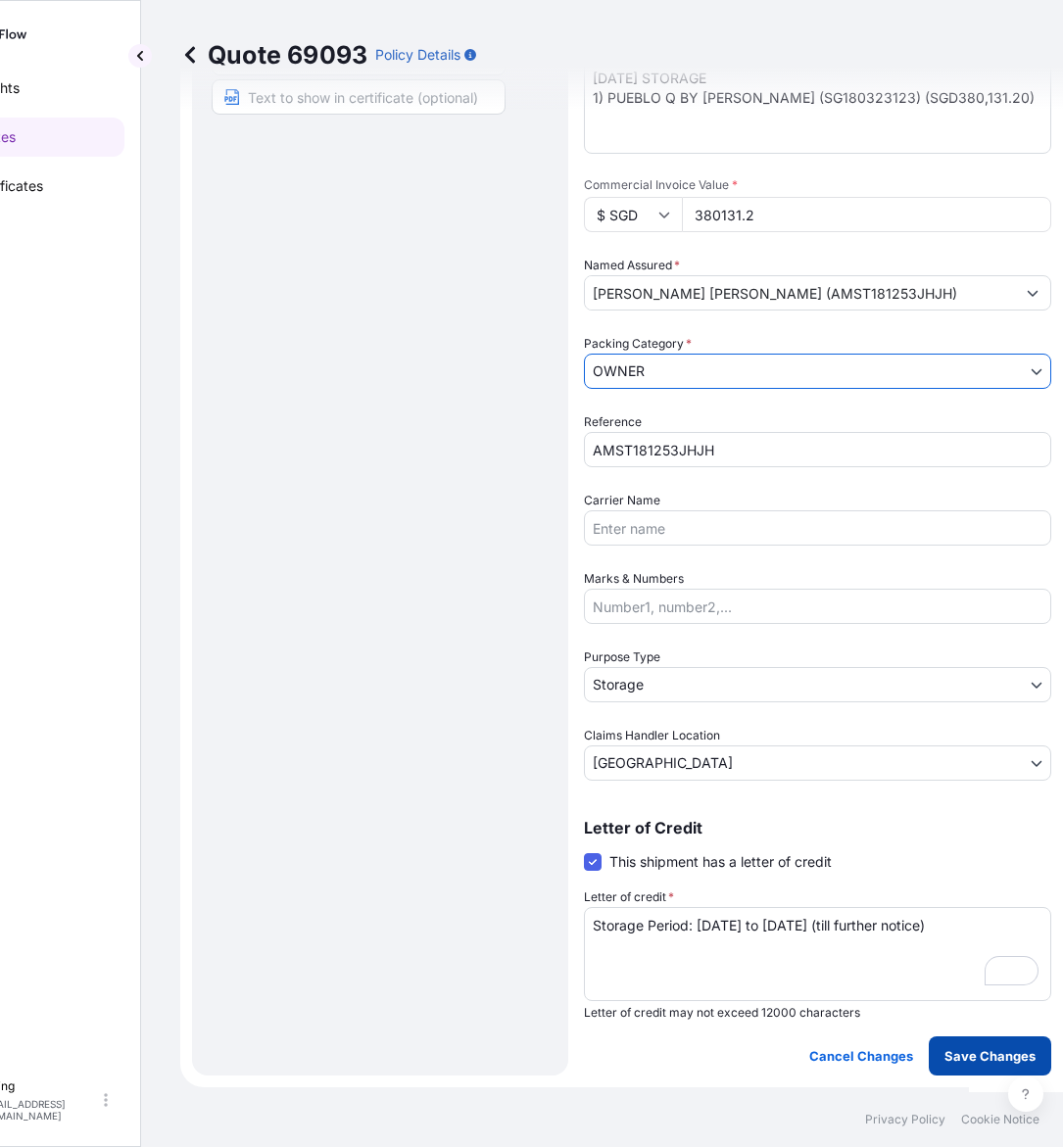
click at [992, 1059] on p "Save Changes" at bounding box center [989, 1056] width 91 height 20
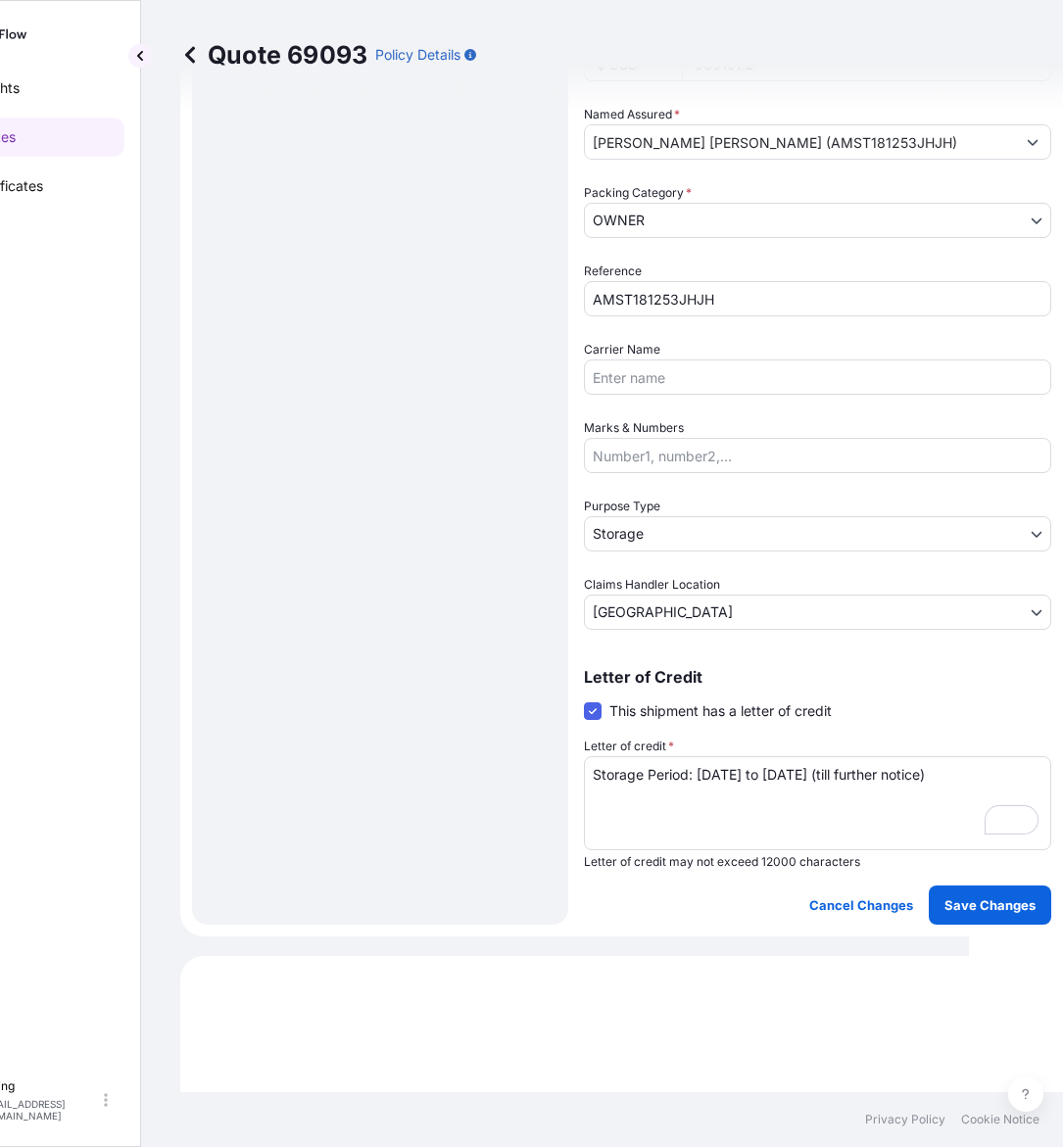
select select "STORAGE"
select select "Storage"
select select "Singapore"
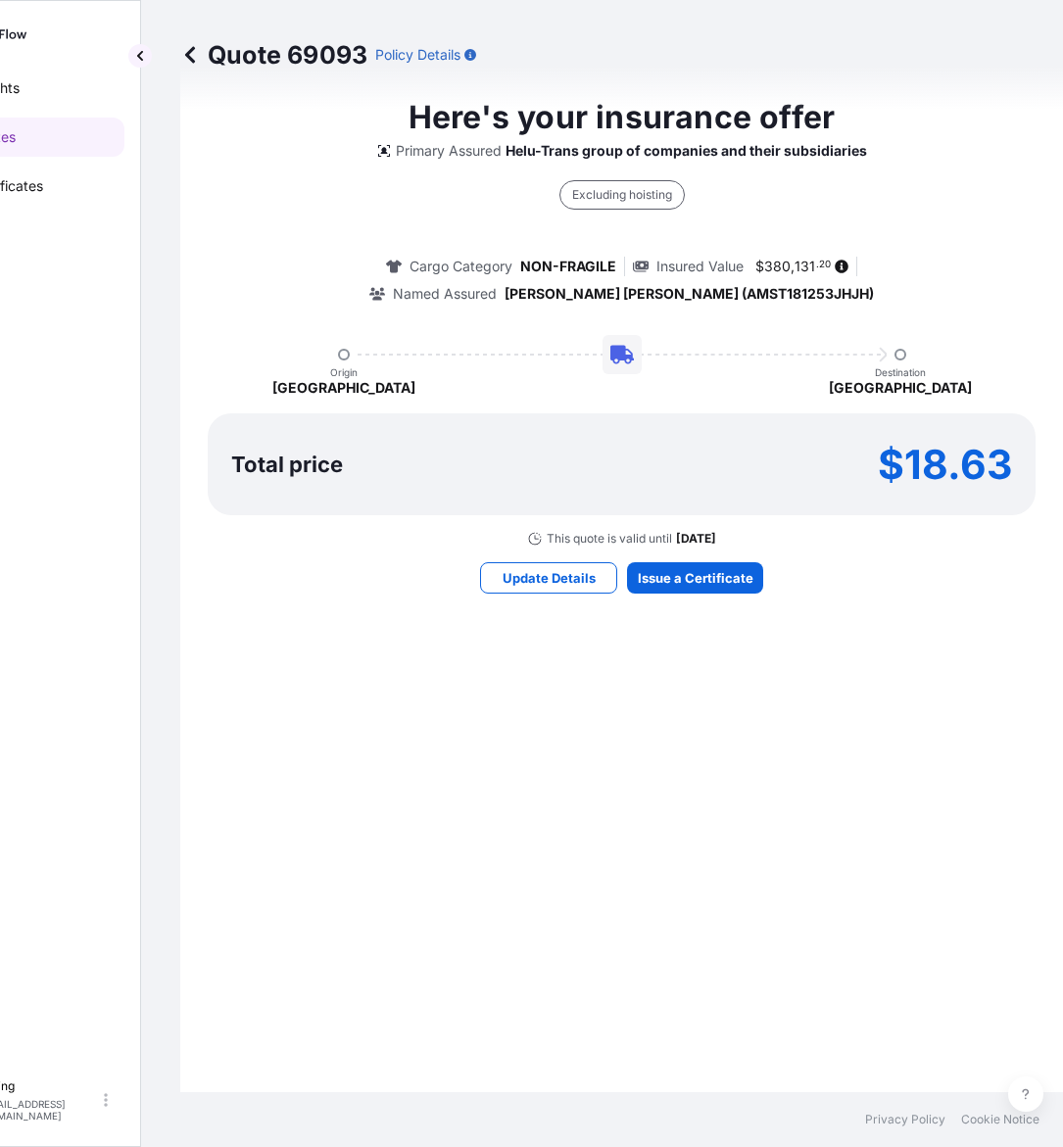
drag, startPoint x: 684, startPoint y: 544, endPoint x: 687, endPoint y: 565, distance: 21.7
click at [684, 547] on div "Here's your insurance offer Primary Assured Helu-Trans group of companies and t…" at bounding box center [622, 343] width 828 height 1899
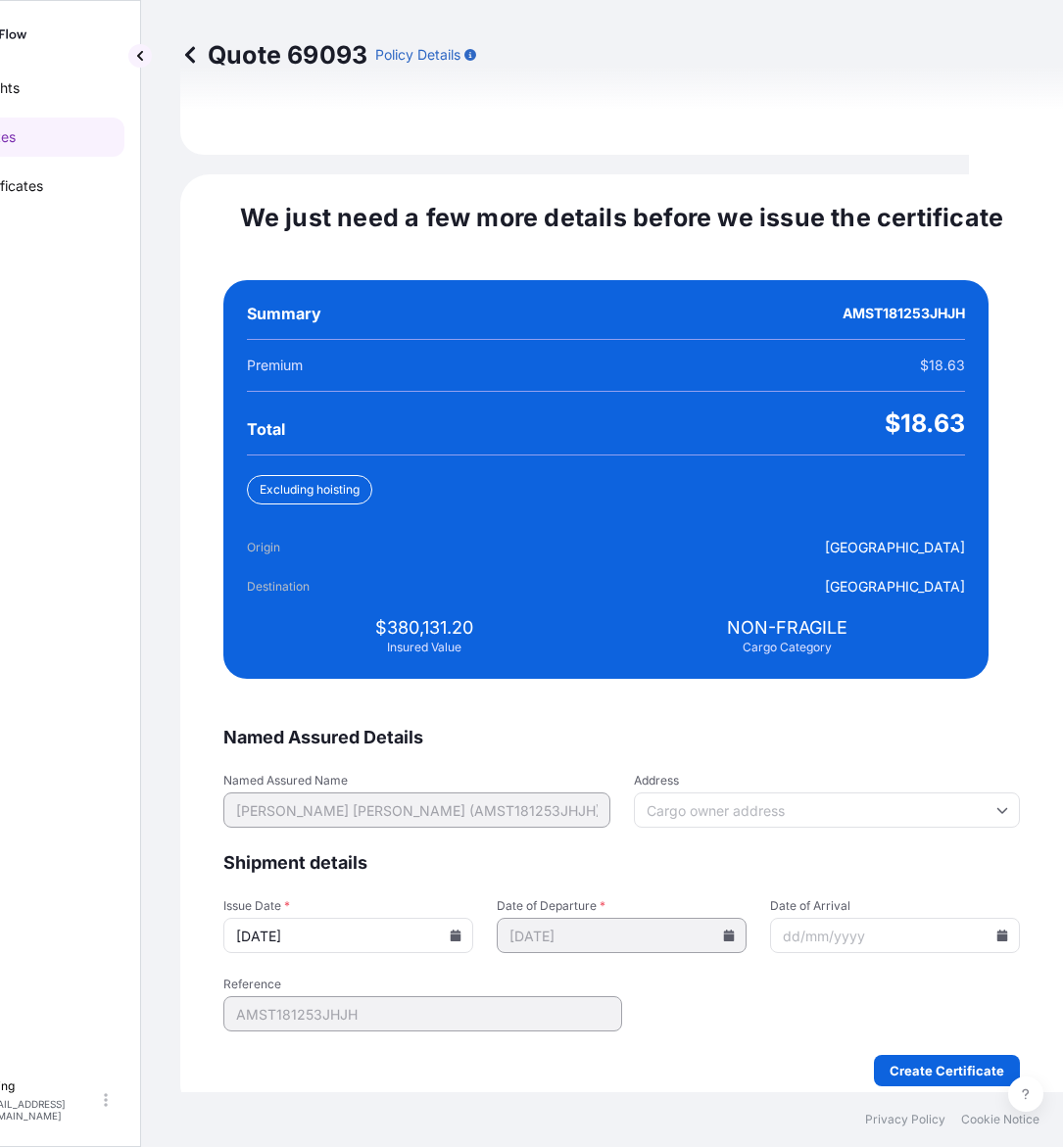
click at [461, 930] on icon at bounding box center [456, 936] width 11 height 12
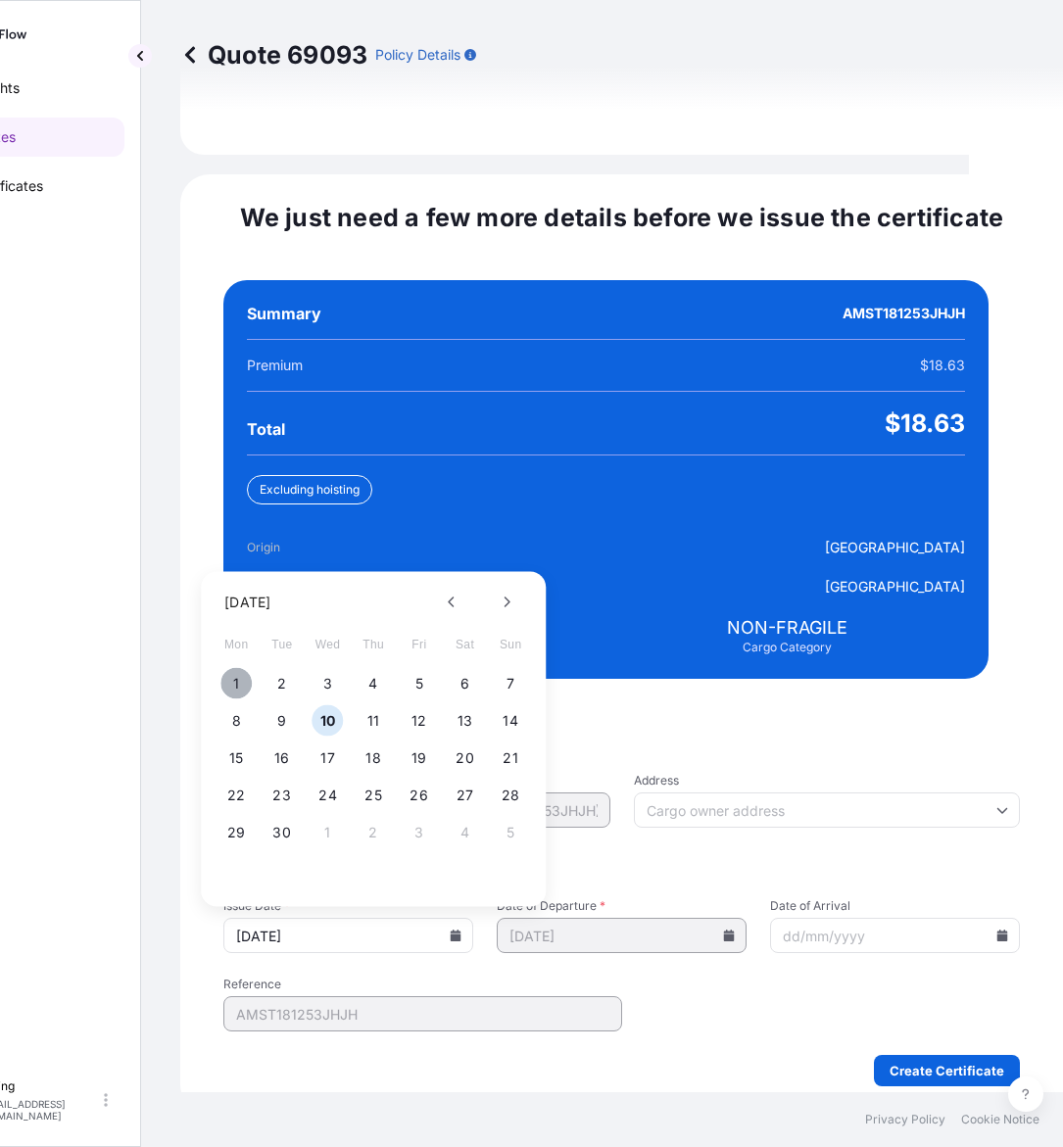
click at [226, 668] on button "1" at bounding box center [235, 683] width 31 height 31
type input "01/09/2025"
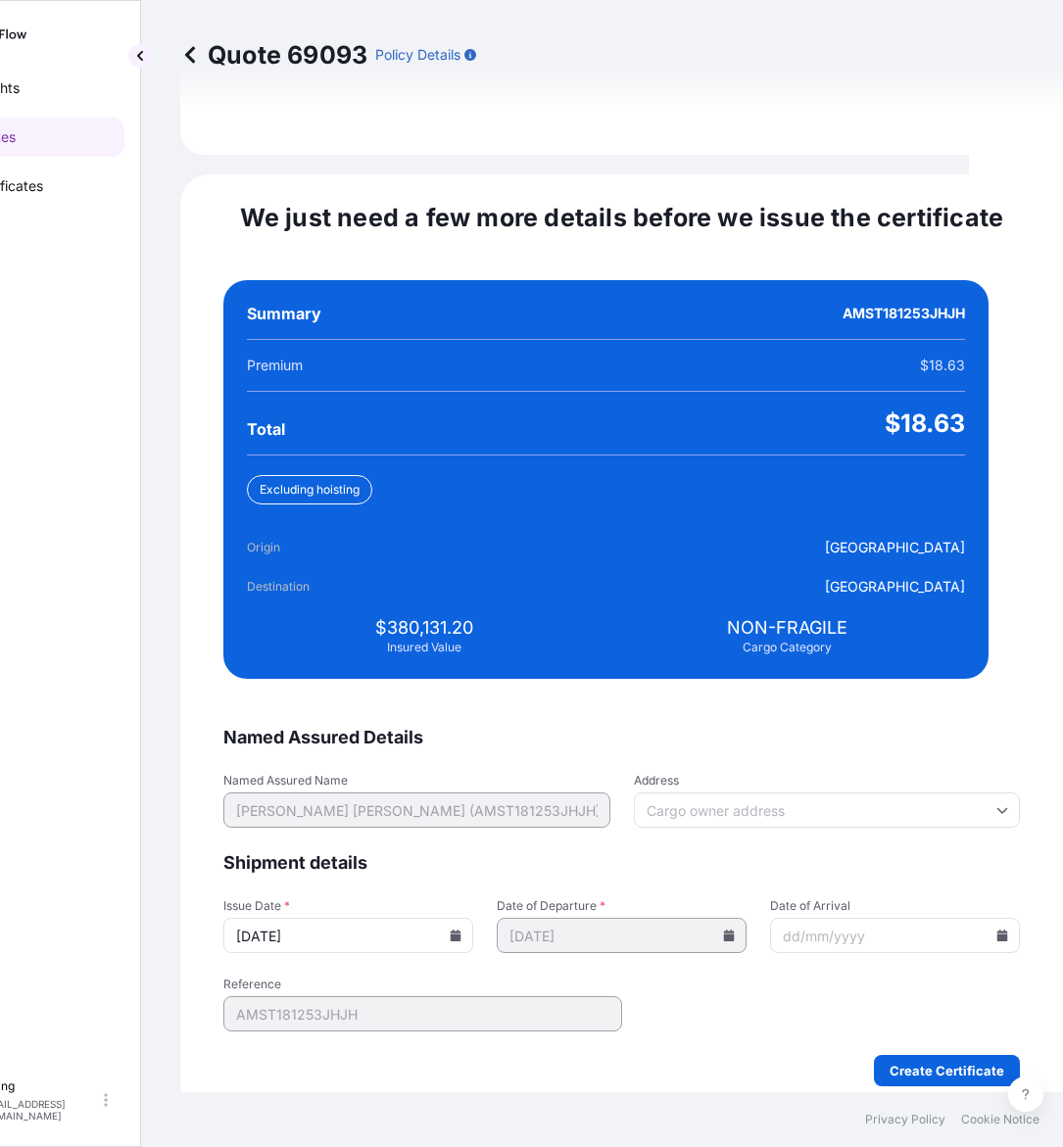
click at [997, 930] on icon at bounding box center [1002, 936] width 11 height 12
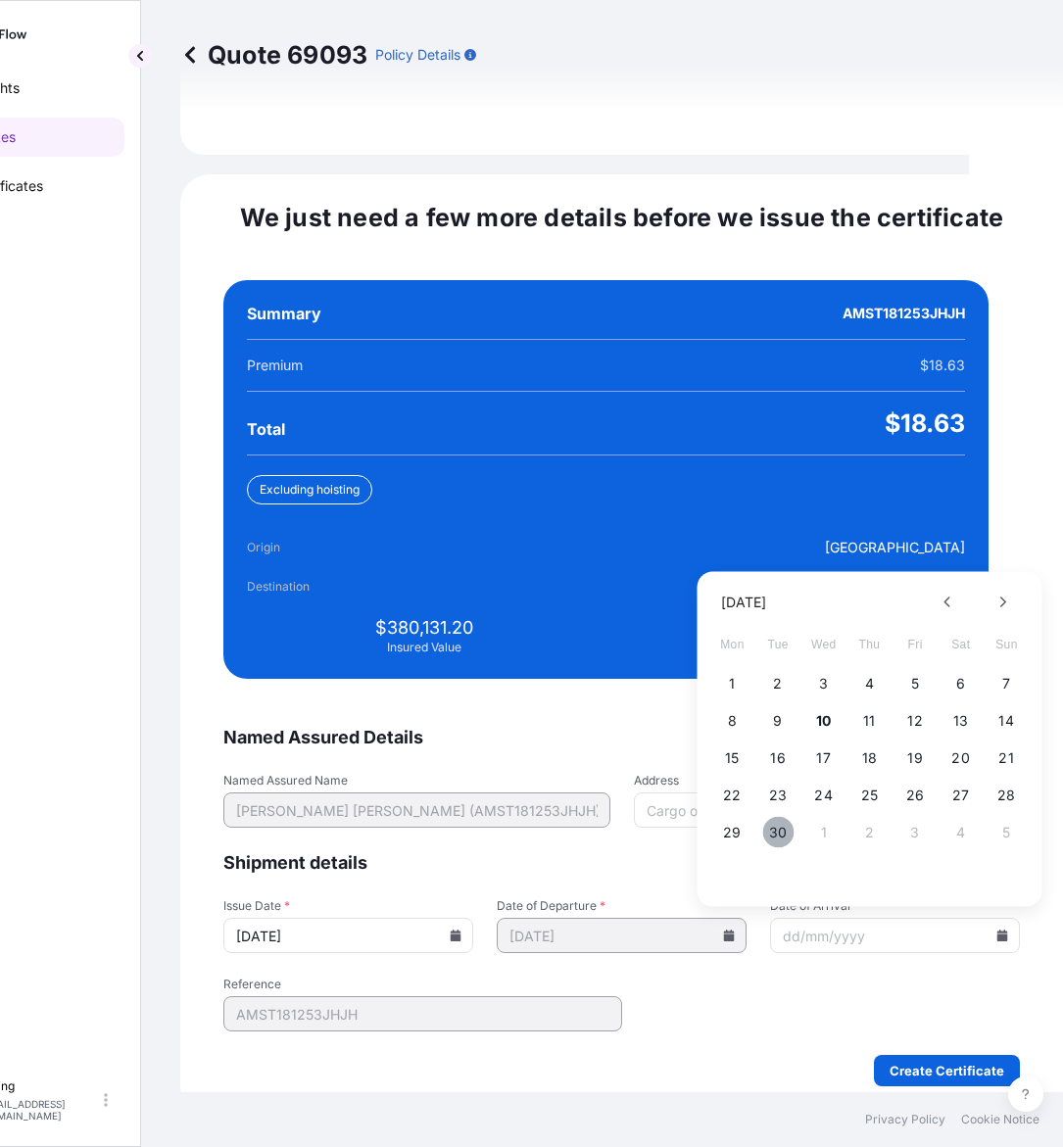
click at [776, 817] on button "30" at bounding box center [777, 832] width 31 height 31
type input "30/09/2025"
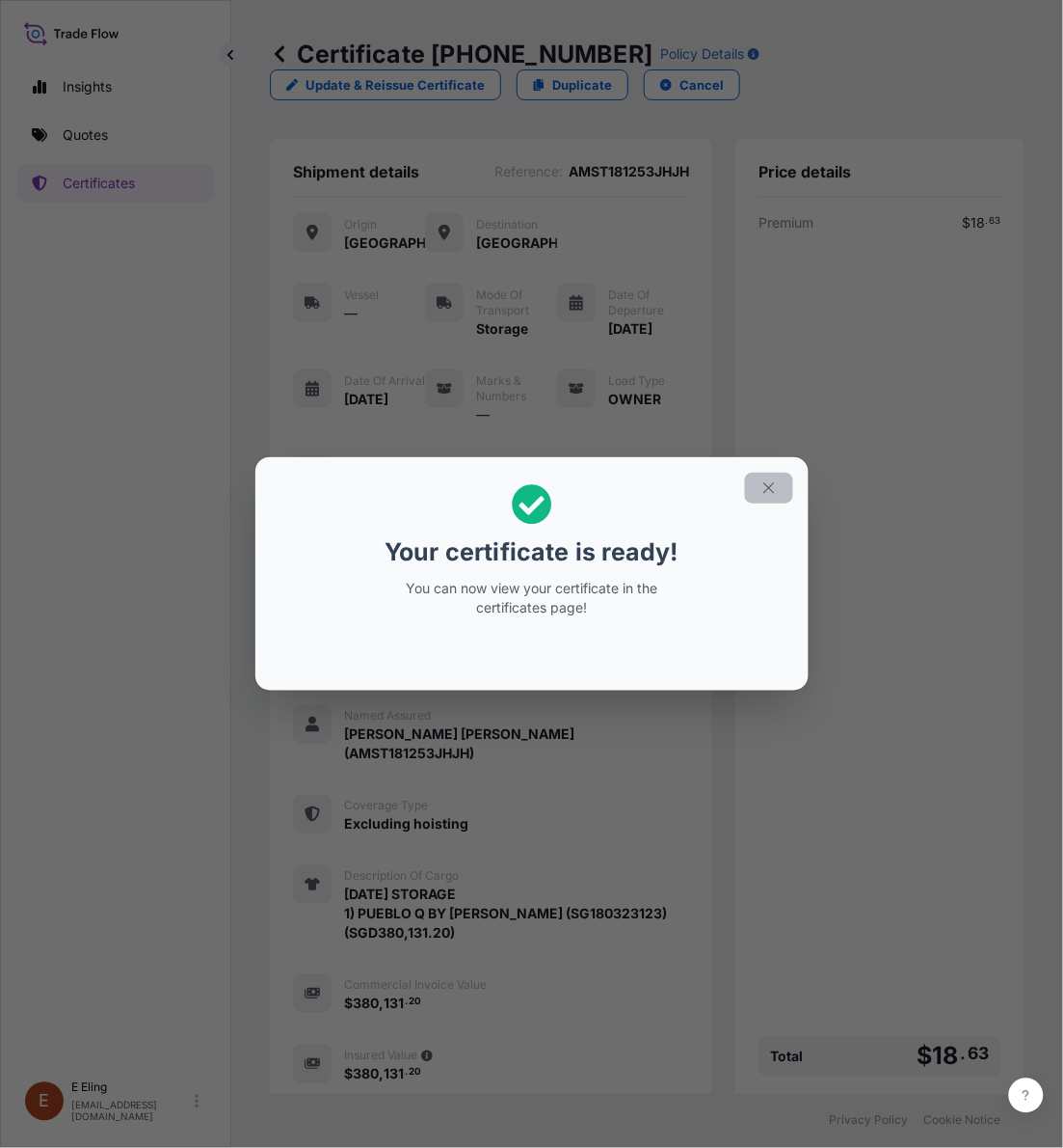
click at [761, 487] on icon "button" at bounding box center [770, 488] width 18 height 18
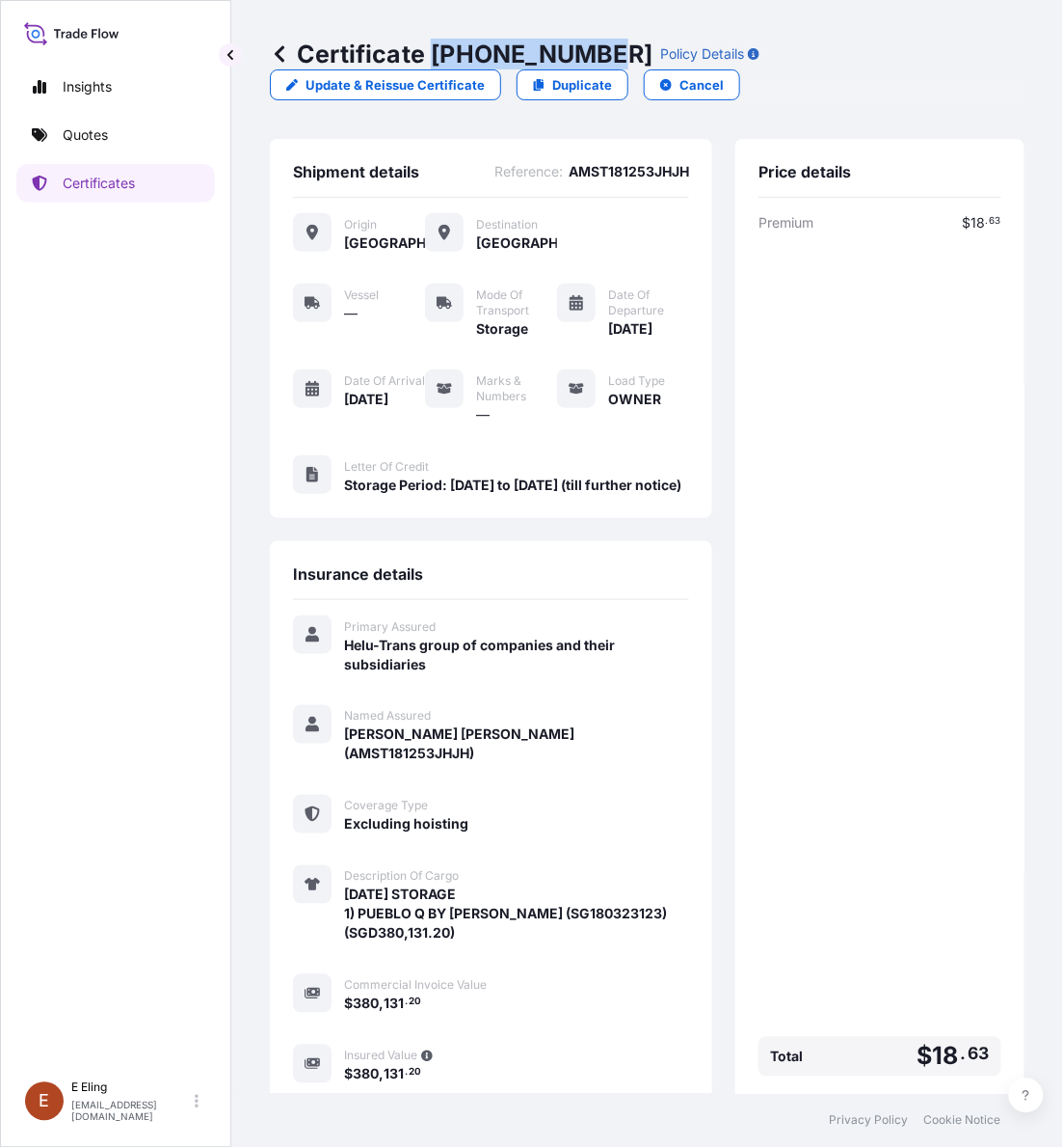
drag, startPoint x: 431, startPoint y: 51, endPoint x: 595, endPoint y: 46, distance: 164.1
click at [595, 46] on p "Certificate 31504-1461-1" at bounding box center [461, 53] width 383 height 31
copy p "31504-1461-1"
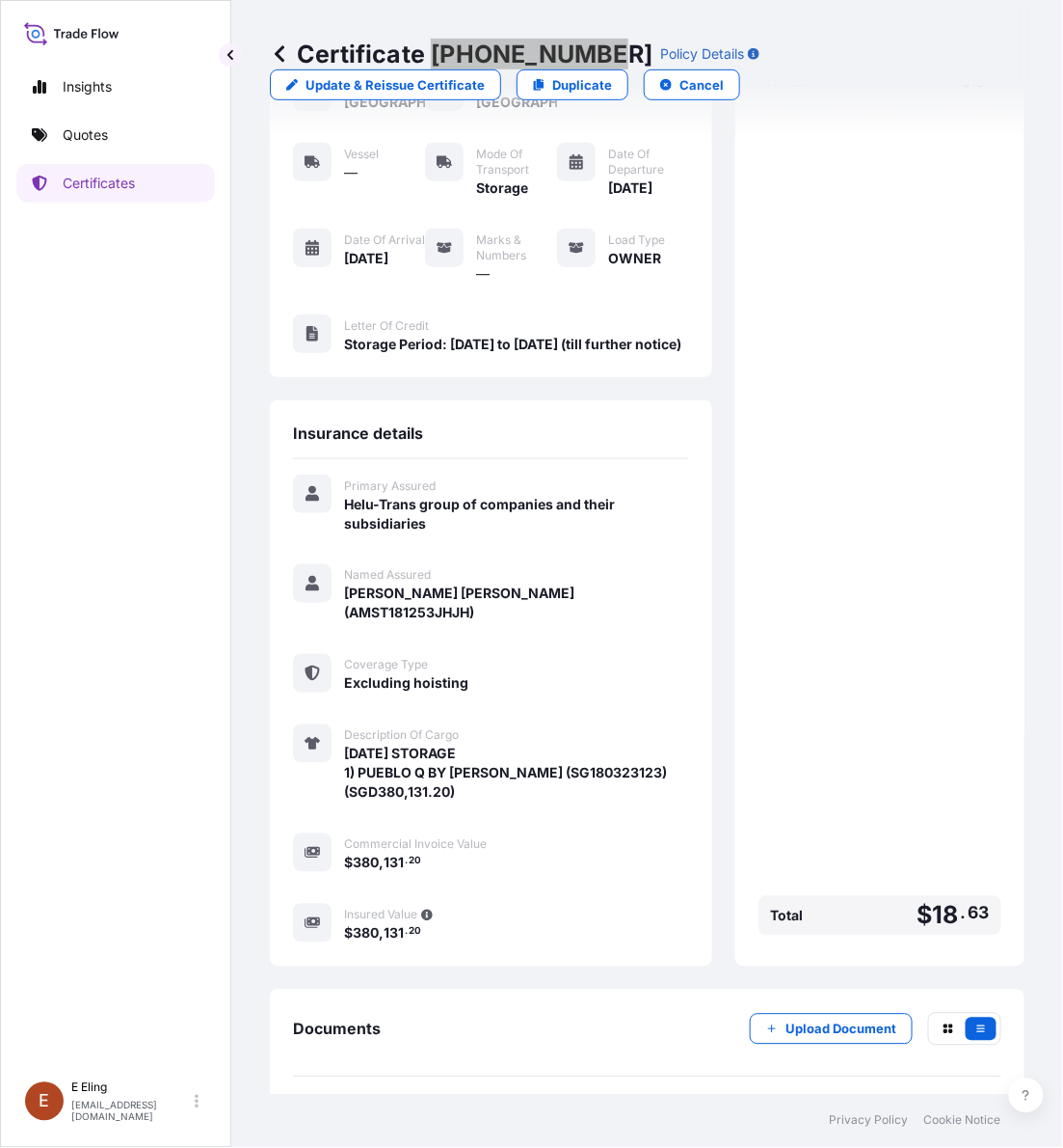
scroll to position [227, 0]
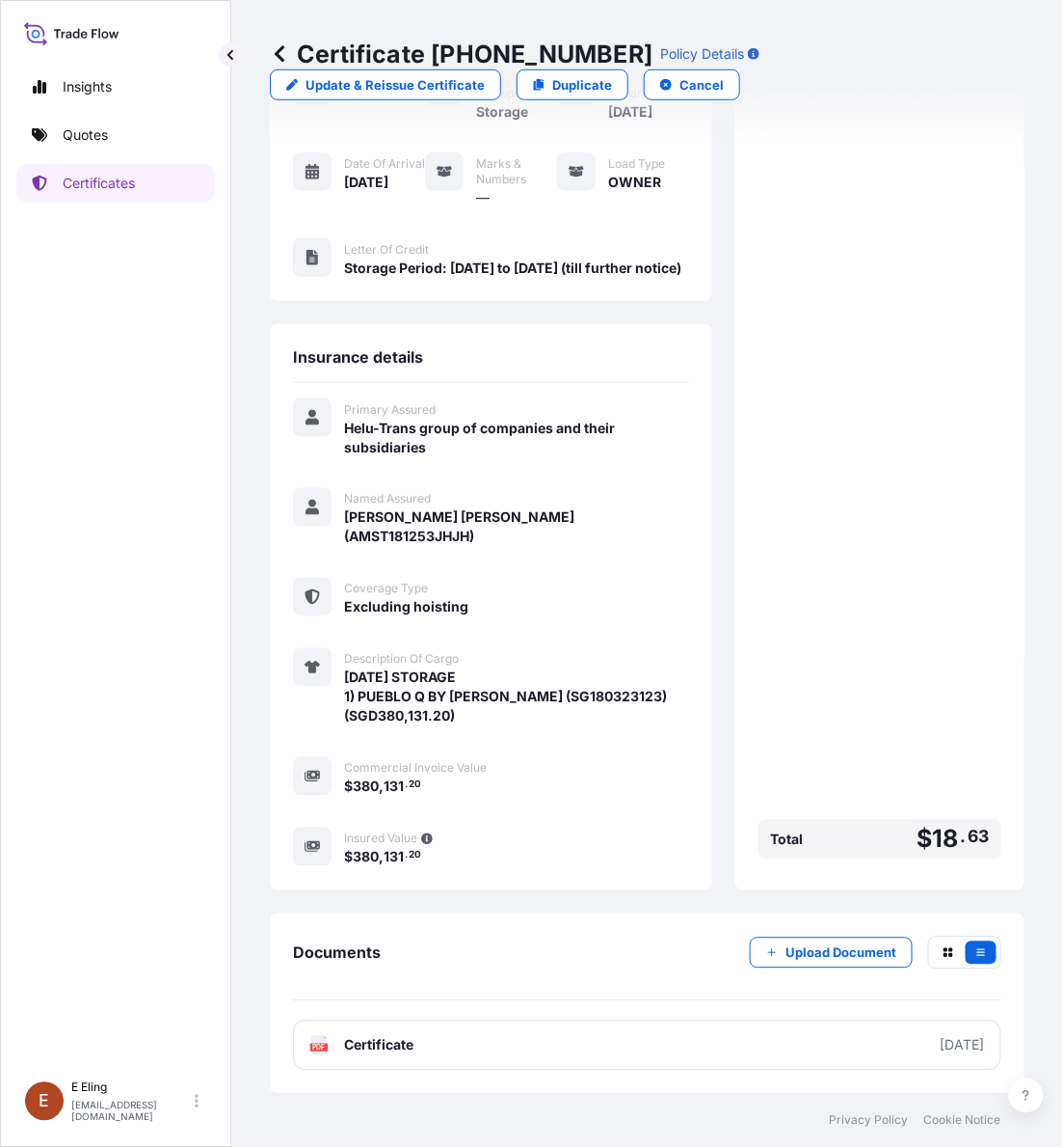
click at [791, 1010] on div "Documents Upload Document PDF Certificate 2025-09-01" at bounding box center [648, 1003] width 709 height 134
click at [829, 1072] on div "Documents Upload Document PDF Certificate 2025-09-01" at bounding box center [647, 1003] width 755 height 180
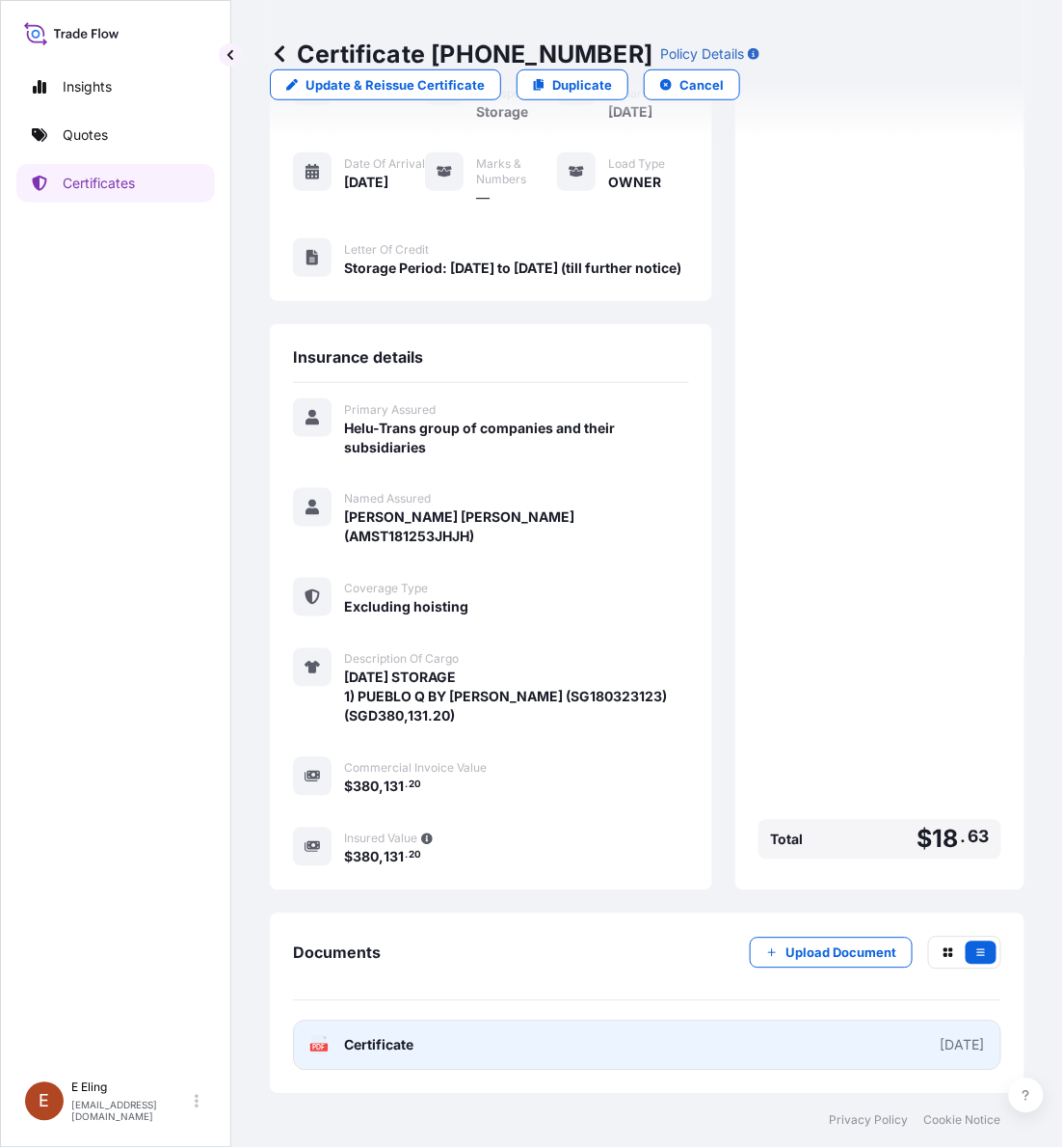
click at [872, 1037] on link "PDF Certificate 2025-09-01" at bounding box center [648, 1045] width 709 height 50
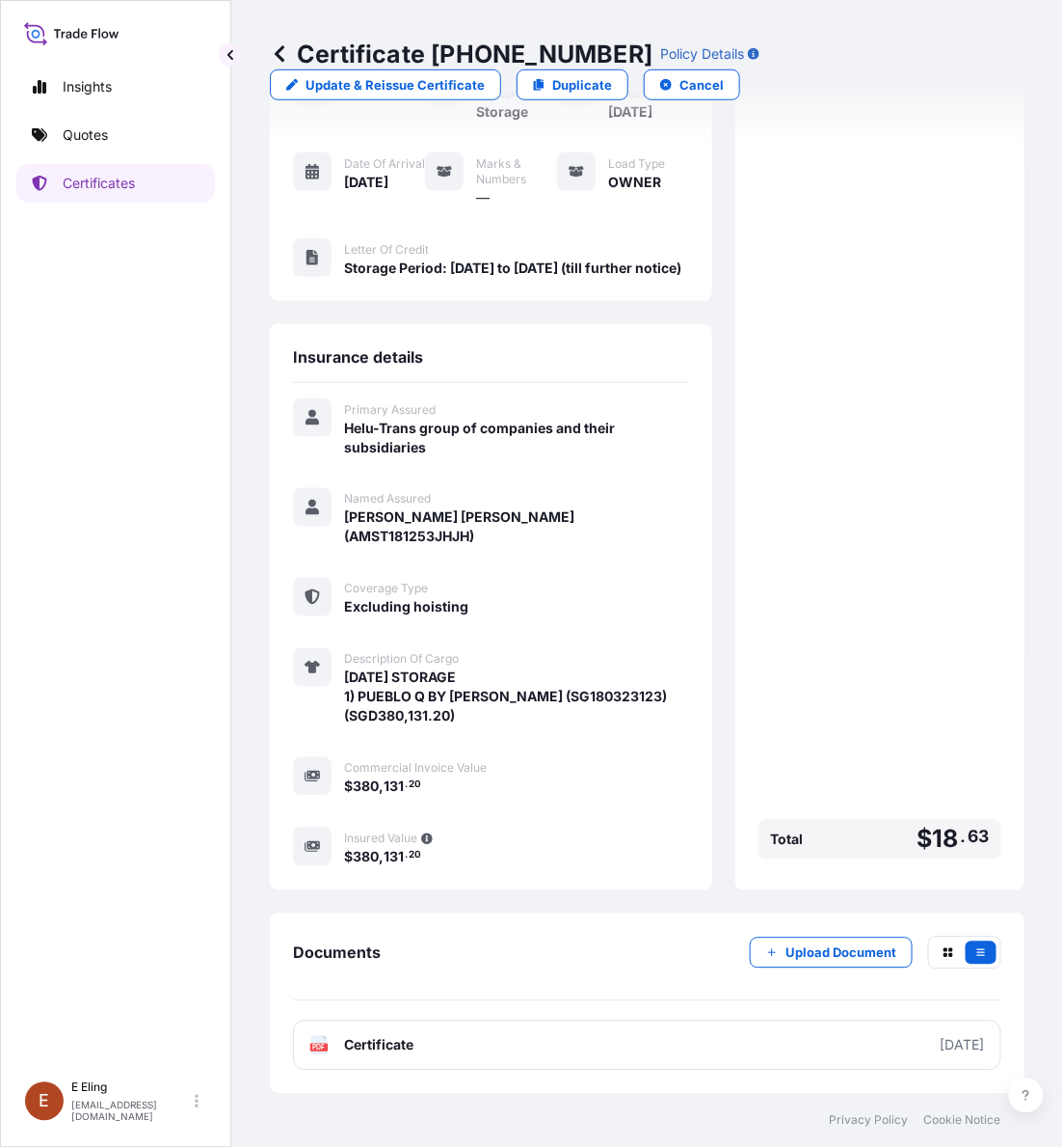
click at [868, 767] on div "Premium $ 18 . 63 Total $ 18 . 63" at bounding box center [880, 431] width 243 height 870
click at [546, 981] on div "Documents Upload Document" at bounding box center [648, 969] width 709 height 65
click at [801, 938] on div "Upload Document" at bounding box center [876, 952] width 252 height 32
click at [805, 947] on p "Upload Document" at bounding box center [841, 953] width 111 height 20
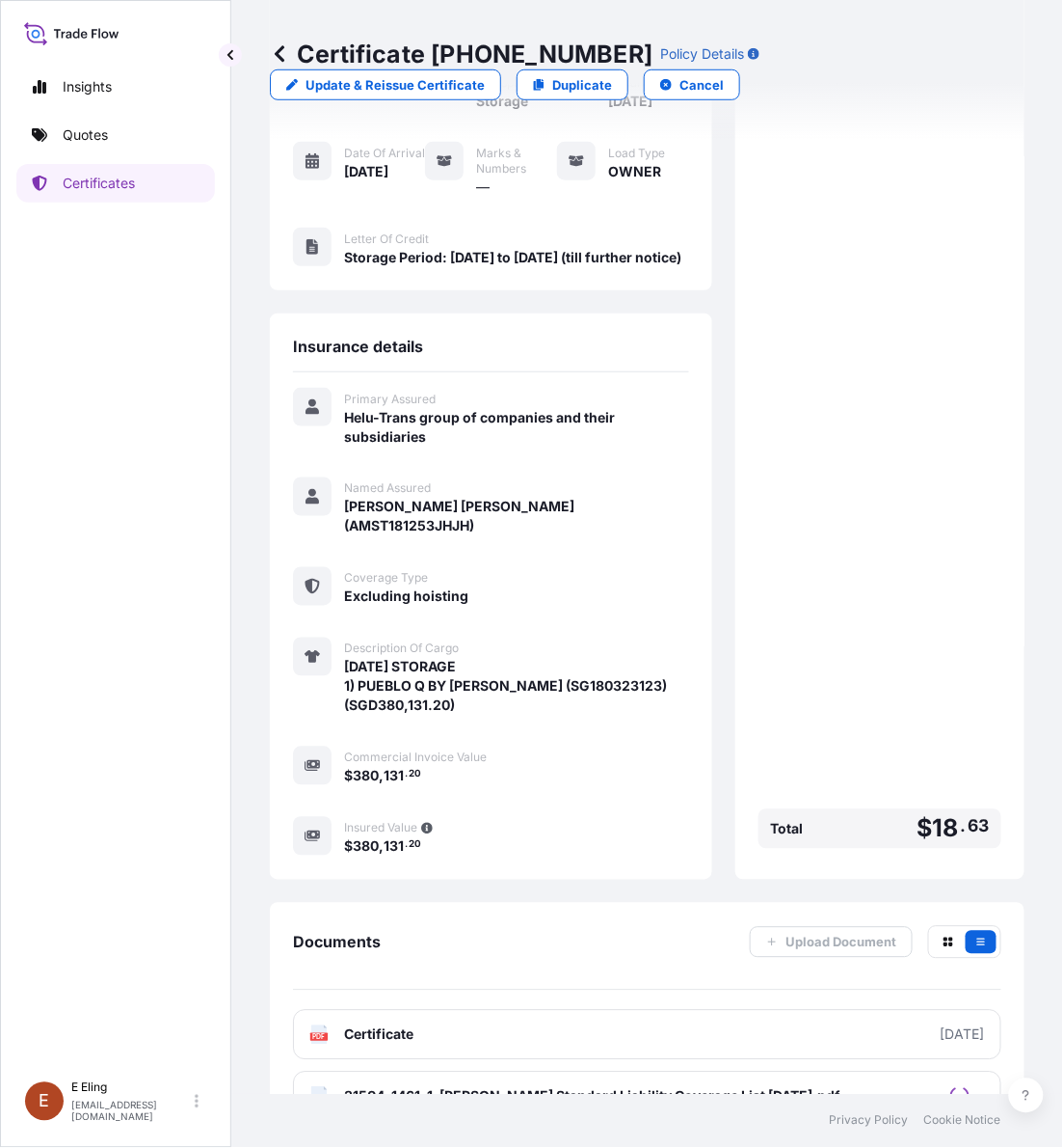
click at [675, 451] on div "Insurance details Primary Assured Helu-Trans group of companies and their subsi…" at bounding box center [491, 596] width 443 height 566
click at [108, 179] on p "Certificates" at bounding box center [98, 183] width 72 height 20
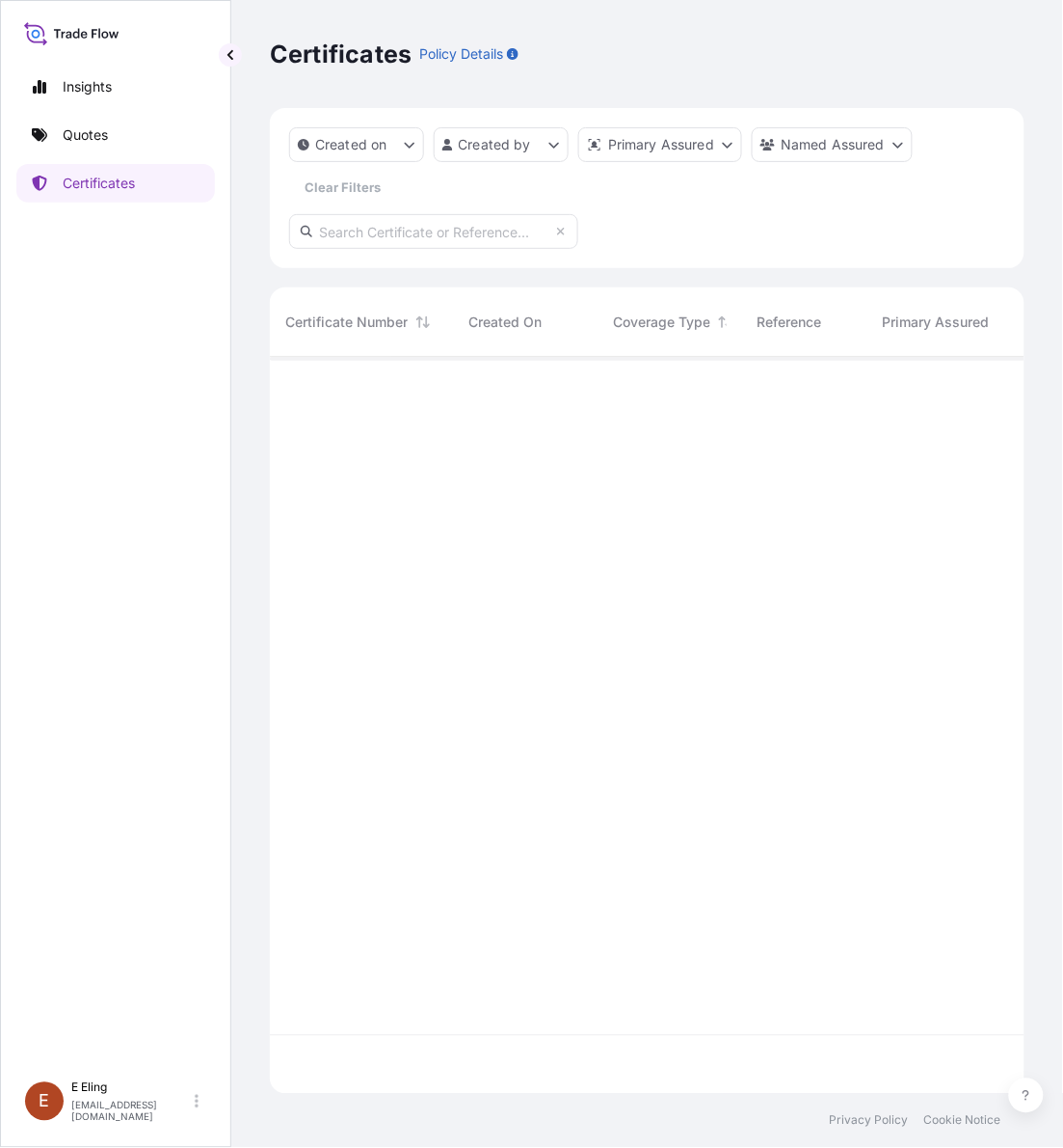
scroll to position [729, 737]
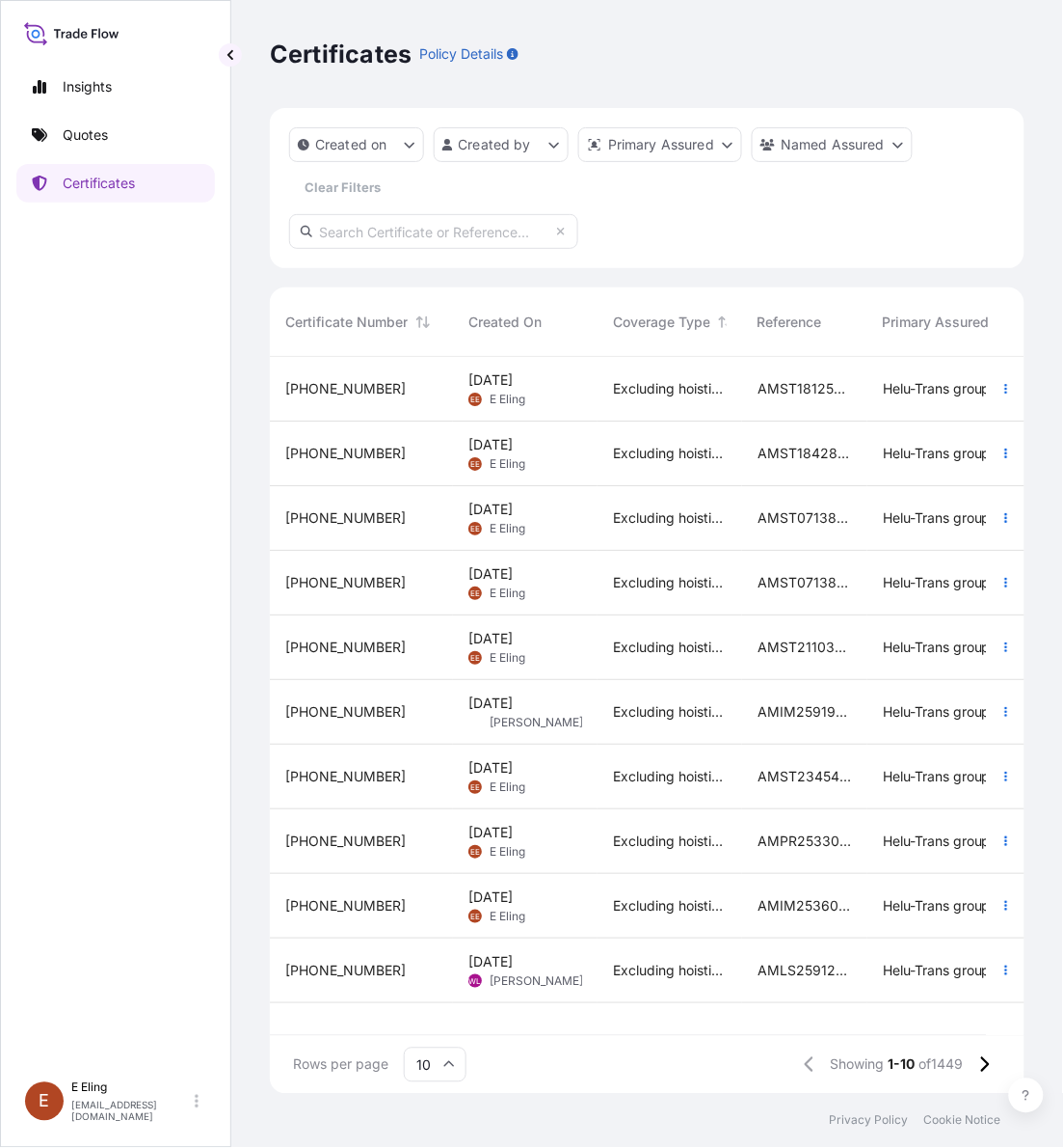
click at [494, 231] on input "text" at bounding box center [434, 230] width 289 height 34
paste input "AMST244930SYZJ"
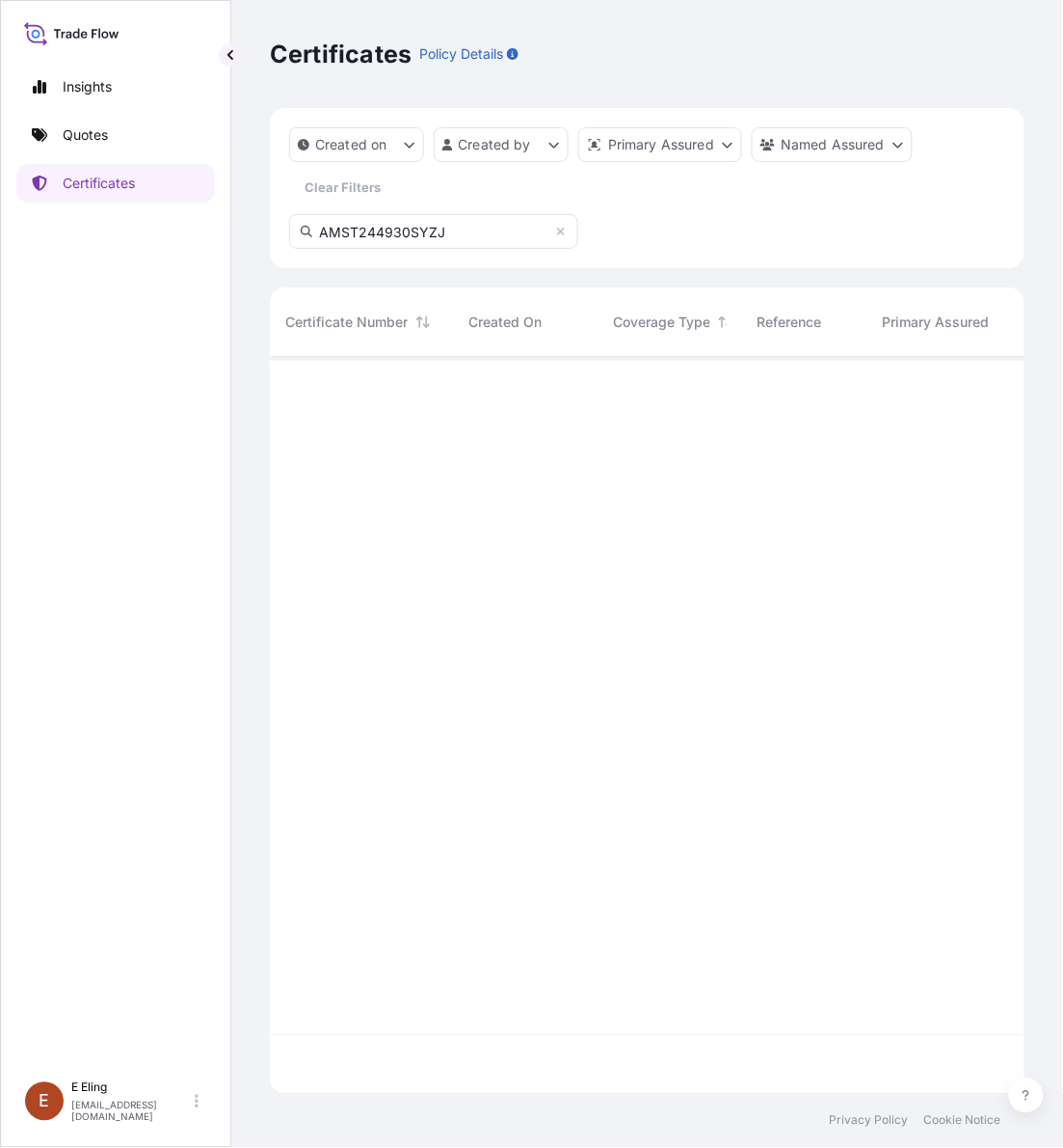
type input "AMST244930SYZJ"
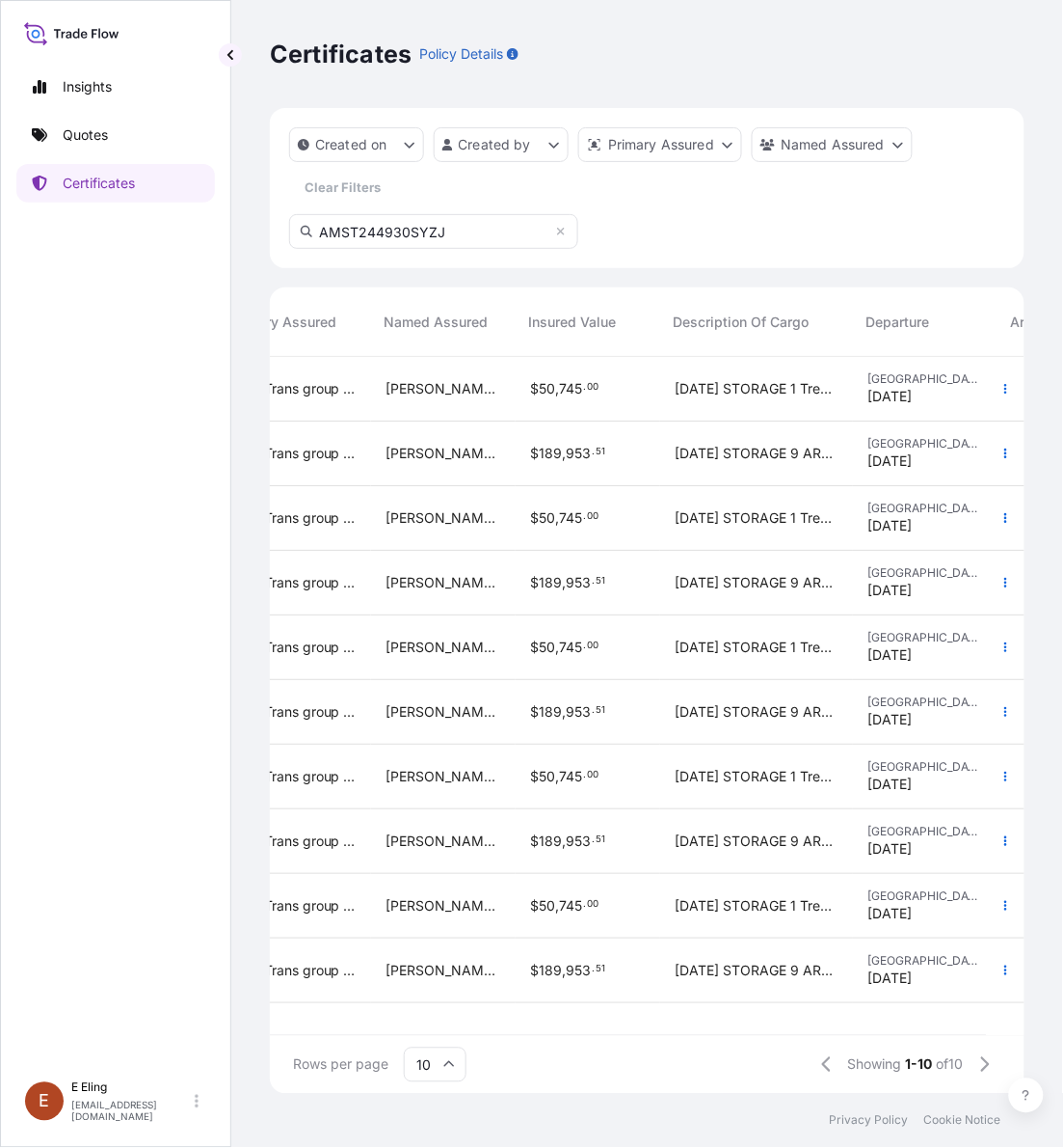
scroll to position [0, 666]
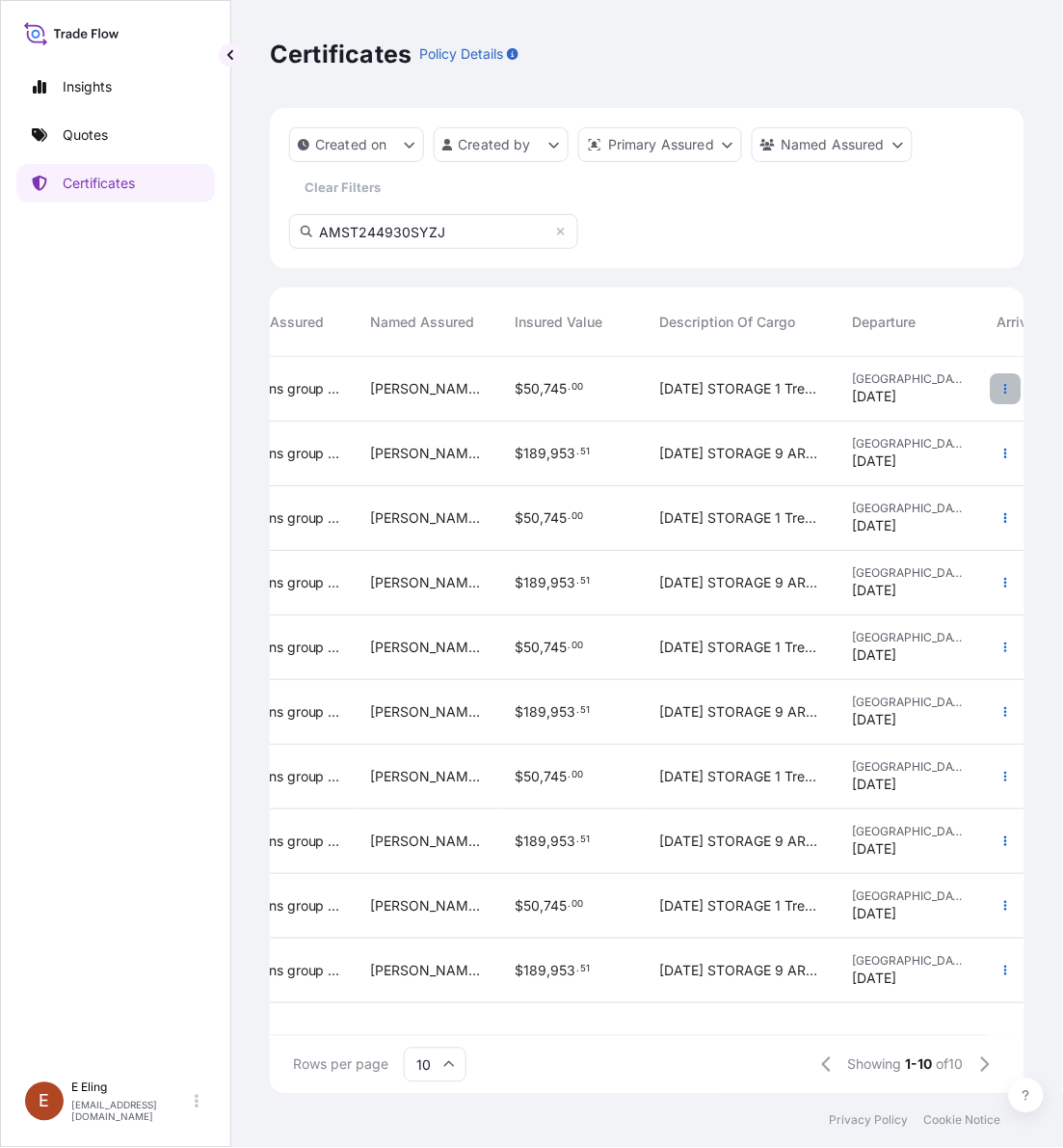
click at [1001, 376] on button "button" at bounding box center [1006, 388] width 31 height 31
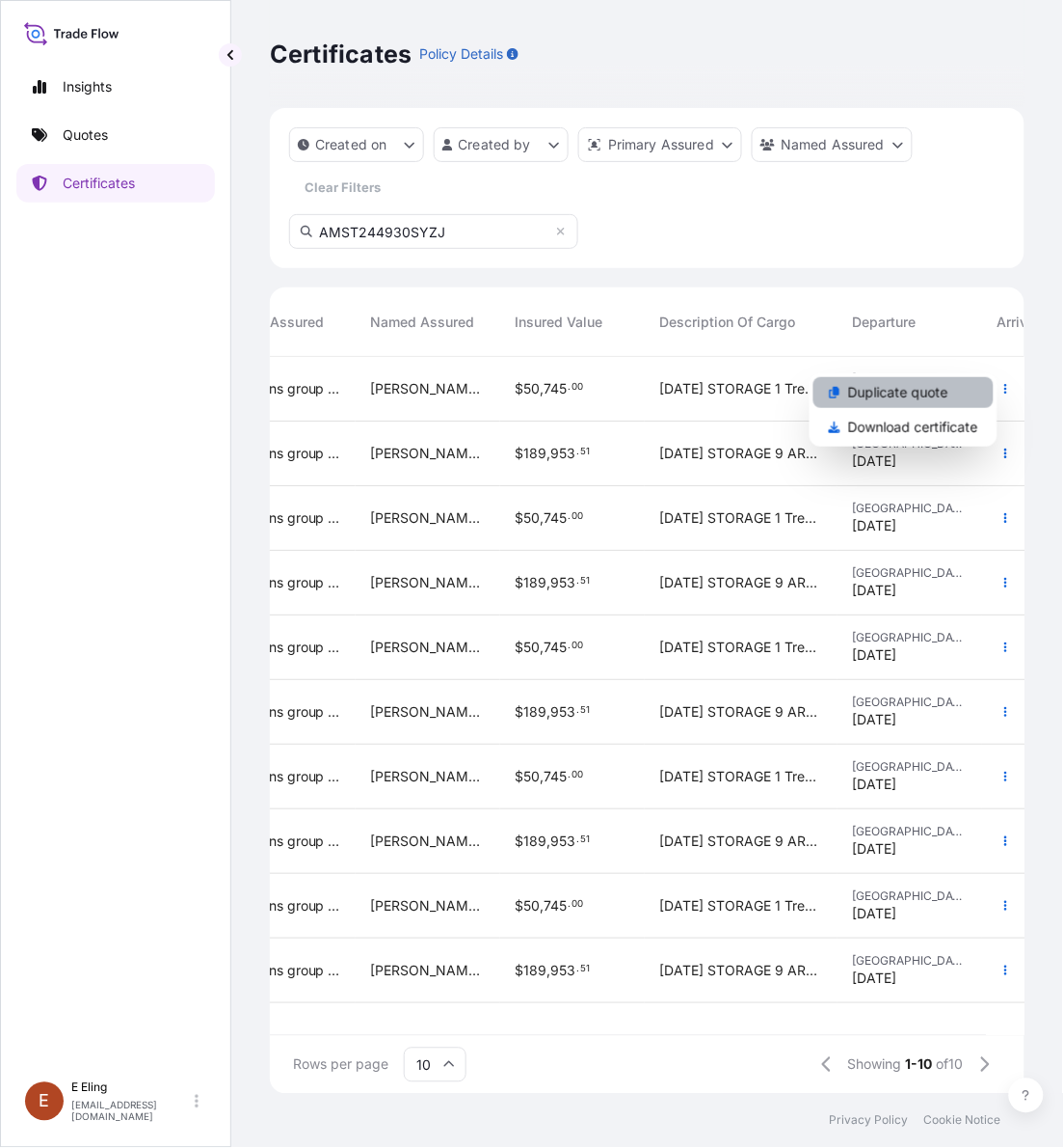
click at [925, 389] on div "Duplicate quote Download certificate" at bounding box center [904, 410] width 188 height 73
click at [925, 388] on p "Duplicate quote" at bounding box center [899, 393] width 100 height 20
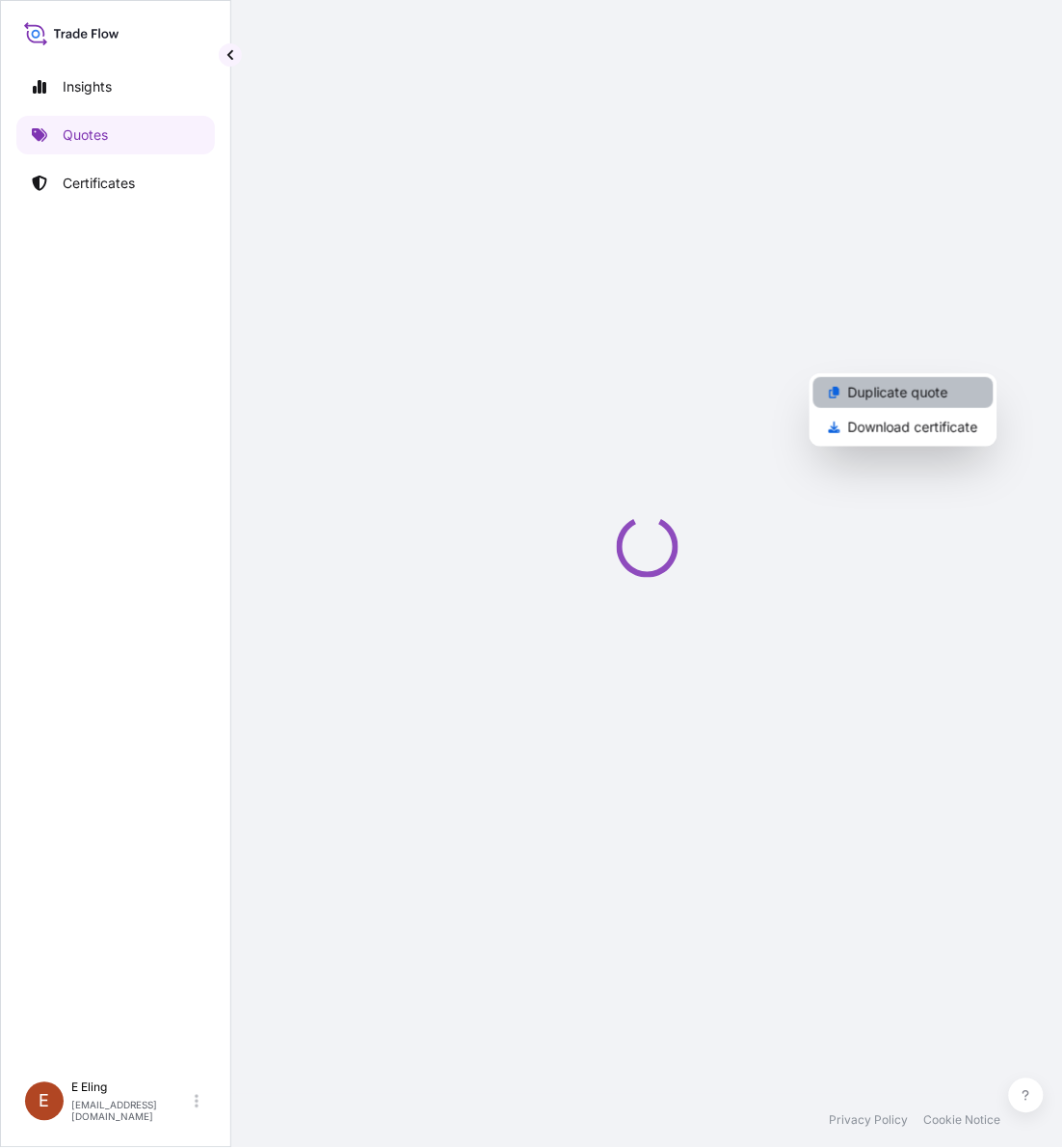
select select "STORAGE"
select select "Storage"
select select "[GEOGRAPHIC_DATA]"
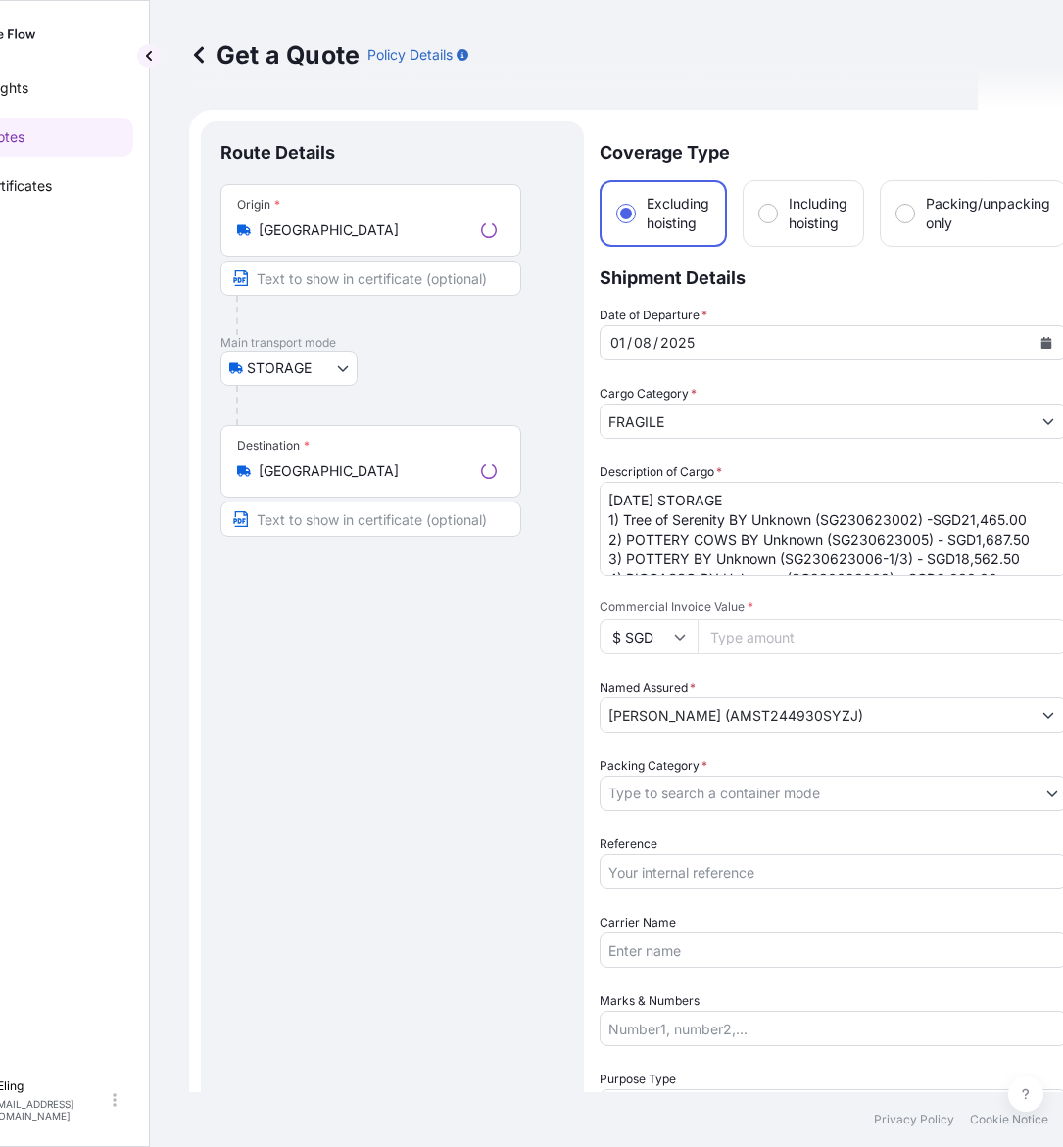
scroll to position [31, 0]
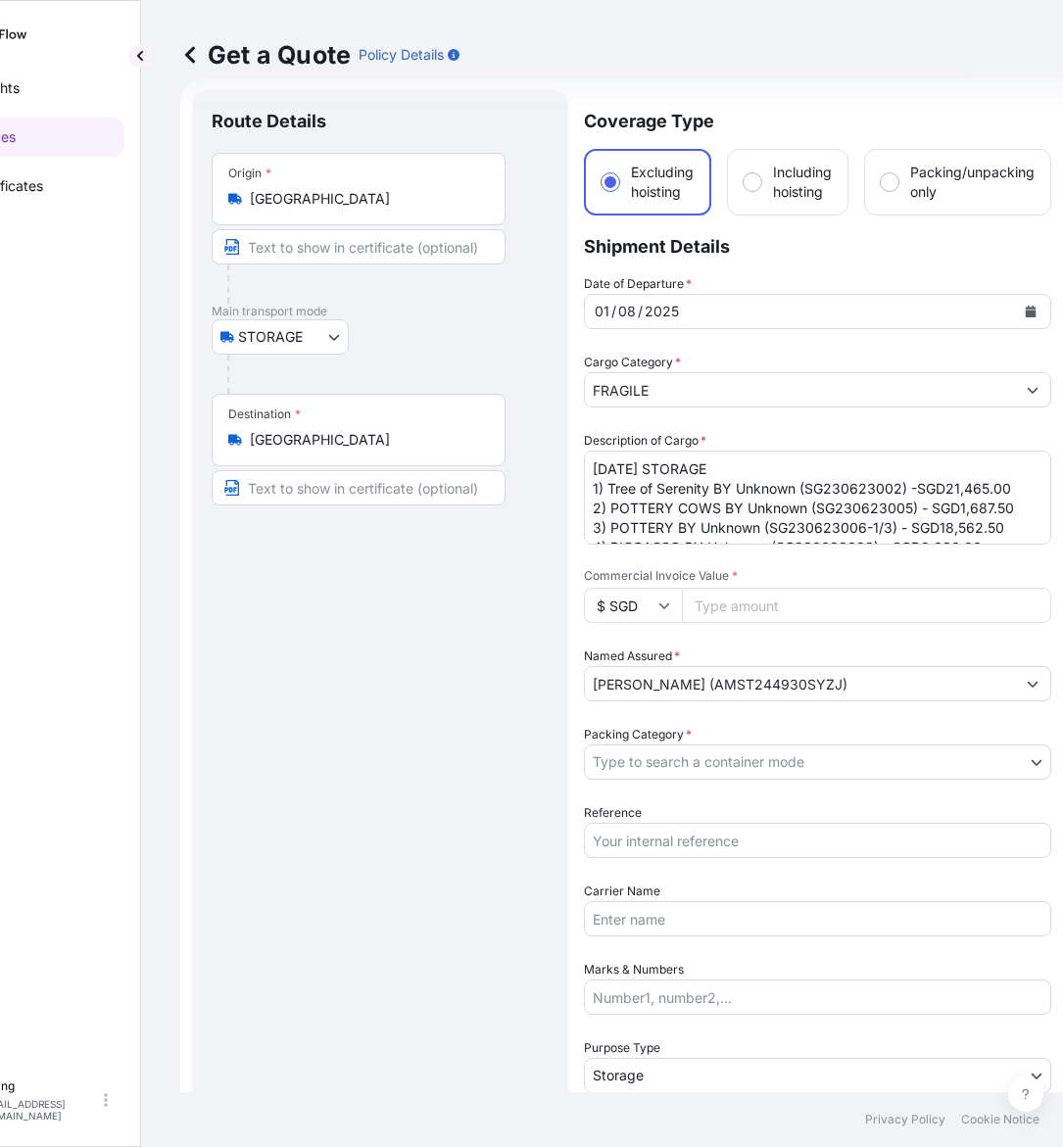
click at [726, 844] on input "Reference" at bounding box center [817, 840] width 467 height 35
paste input "AMST244930SYZJ"
type input "AMST244930SYZJ"
click at [703, 769] on body "Insights Quotes Certificates E E Eling eeling@helutrans.com Get a Quote Policy …" at bounding box center [437, 573] width 1063 height 1147
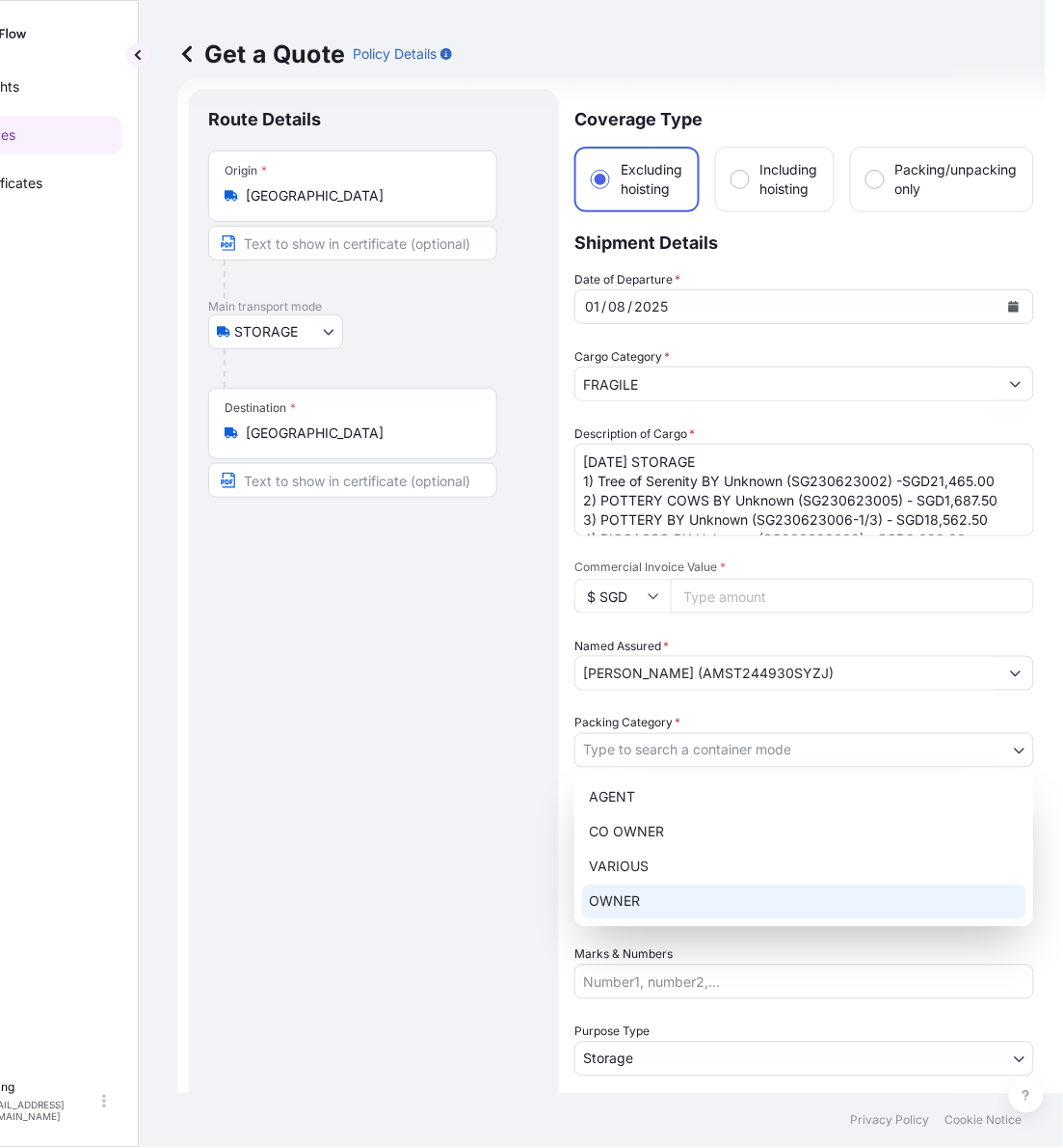
click at [658, 897] on div "OWNER" at bounding box center [805, 901] width 445 height 34
select select "27"
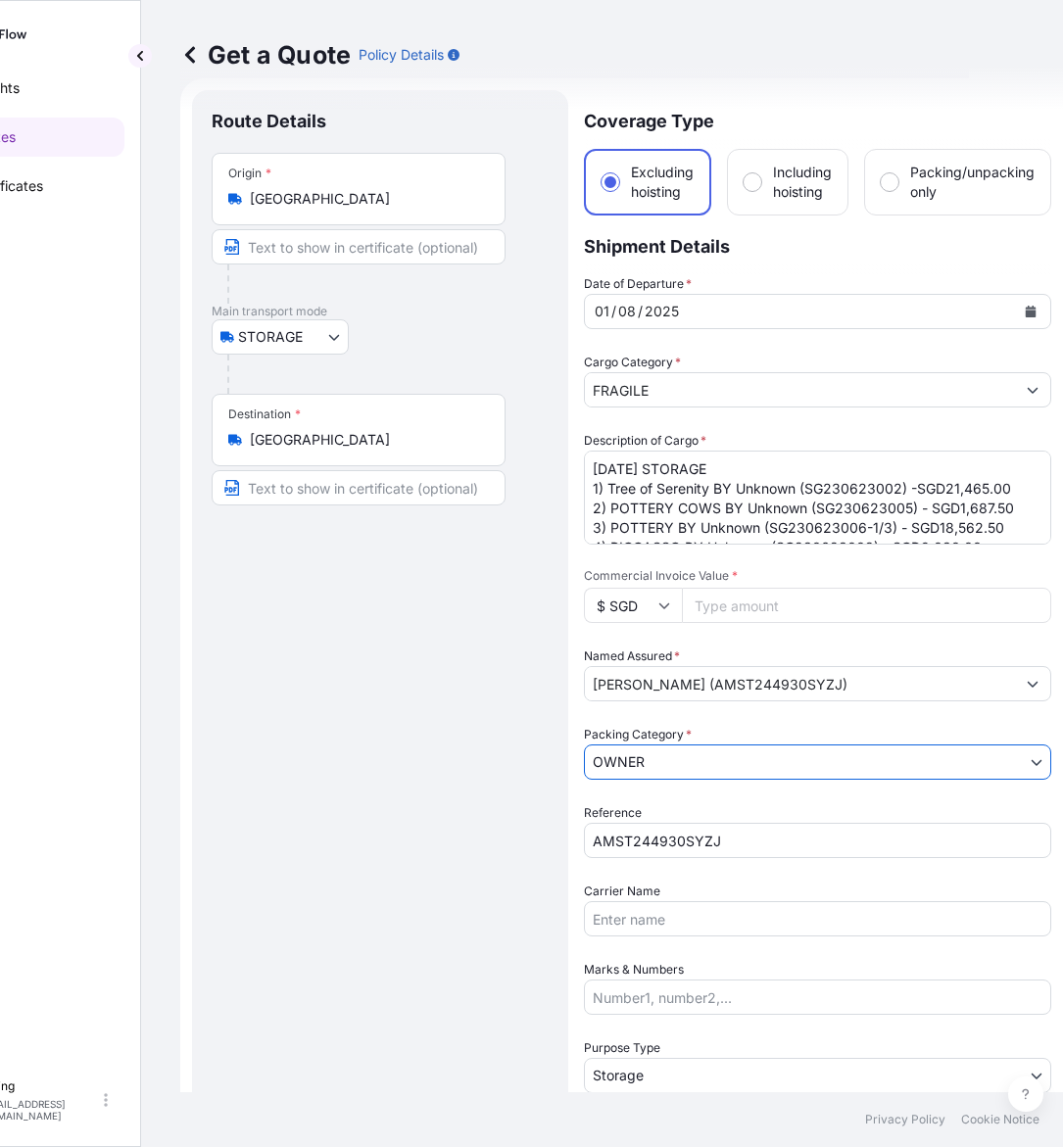
click at [896, 500] on textarea "AUG25 STORAGE 1) Tree of Serenity BY Unknown (SG230623002) -SGD21,465.00 2) POT…" at bounding box center [817, 498] width 467 height 94
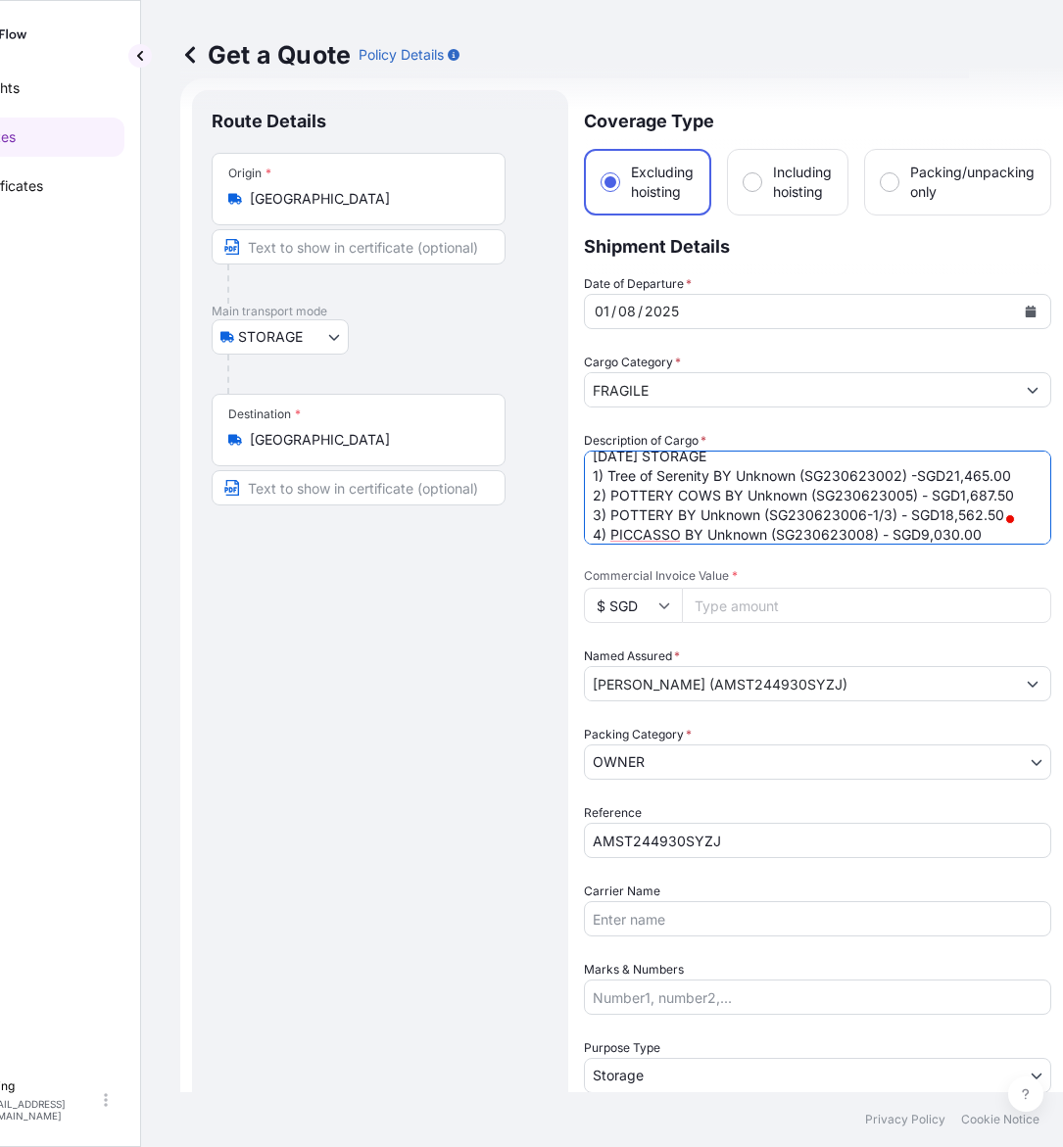
scroll to position [13, 0]
click at [909, 511] on textarea "AUG25 STORAGE 1) Tree of Serenity BY Unknown (SG230623002) -SGD21,465.00 2) POT…" at bounding box center [817, 498] width 467 height 94
drag, startPoint x: 864, startPoint y: 510, endPoint x: 893, endPoint y: 524, distance: 32.4
click at [888, 511] on textarea "AUG25 STORAGE 1) Tree of Serenity BY Unknown (SG230623002) -SGD21,465.00 2) POT…" at bounding box center [817, 498] width 467 height 94
drag, startPoint x: 771, startPoint y: 510, endPoint x: 886, endPoint y: 515, distance: 115.7
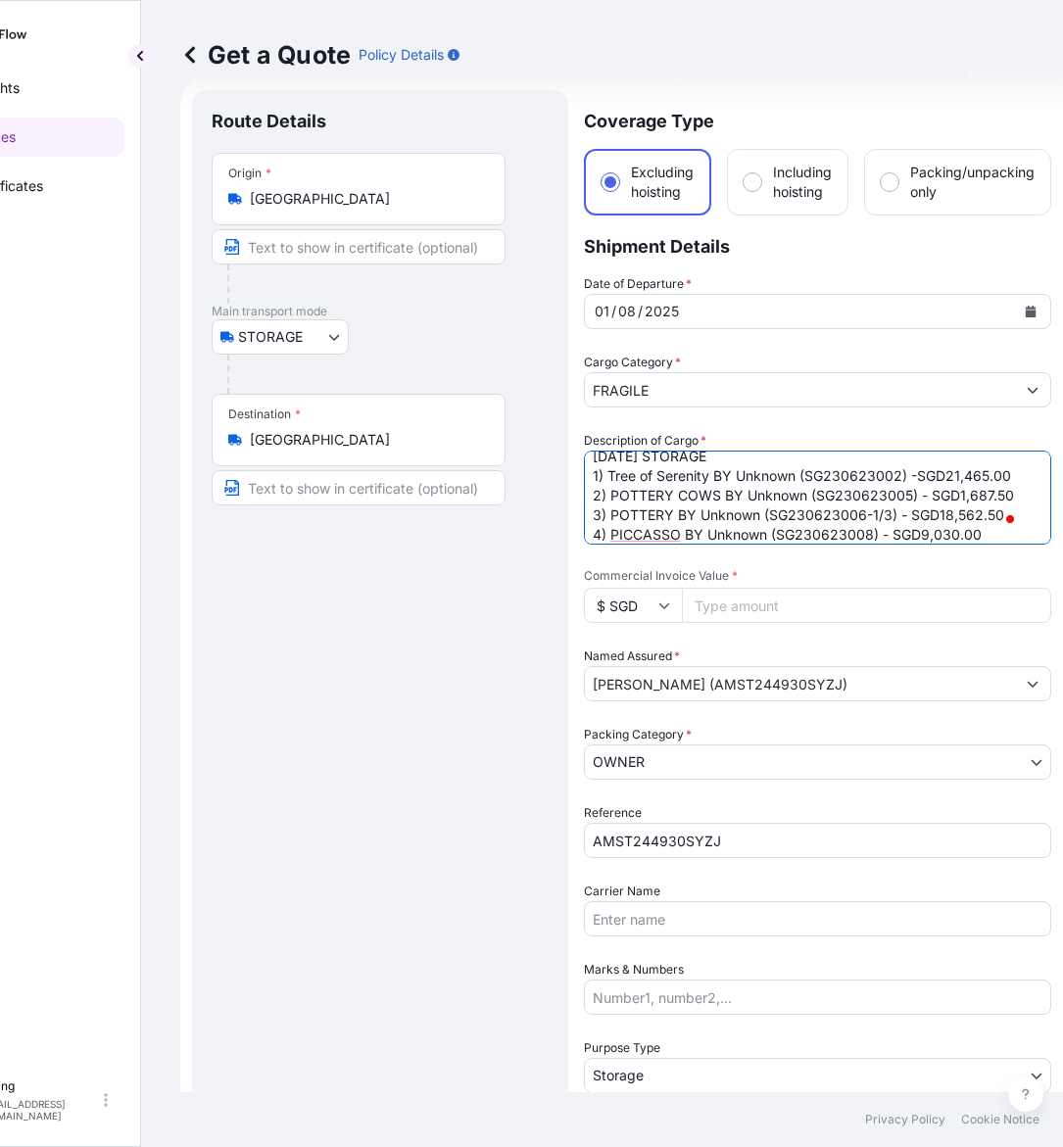
click at [886, 515] on textarea "AUG25 STORAGE 1) Tree of Serenity BY Unknown (SG230623002) -SGD21,465.00 2) POT…" at bounding box center [817, 498] width 467 height 94
click at [790, 511] on textarea "AUG25 STORAGE 1) Tree of Serenity BY Unknown (SG230623002) -SGD21,465.00 2) POT…" at bounding box center [817, 498] width 467 height 94
paste textarea "41211001"
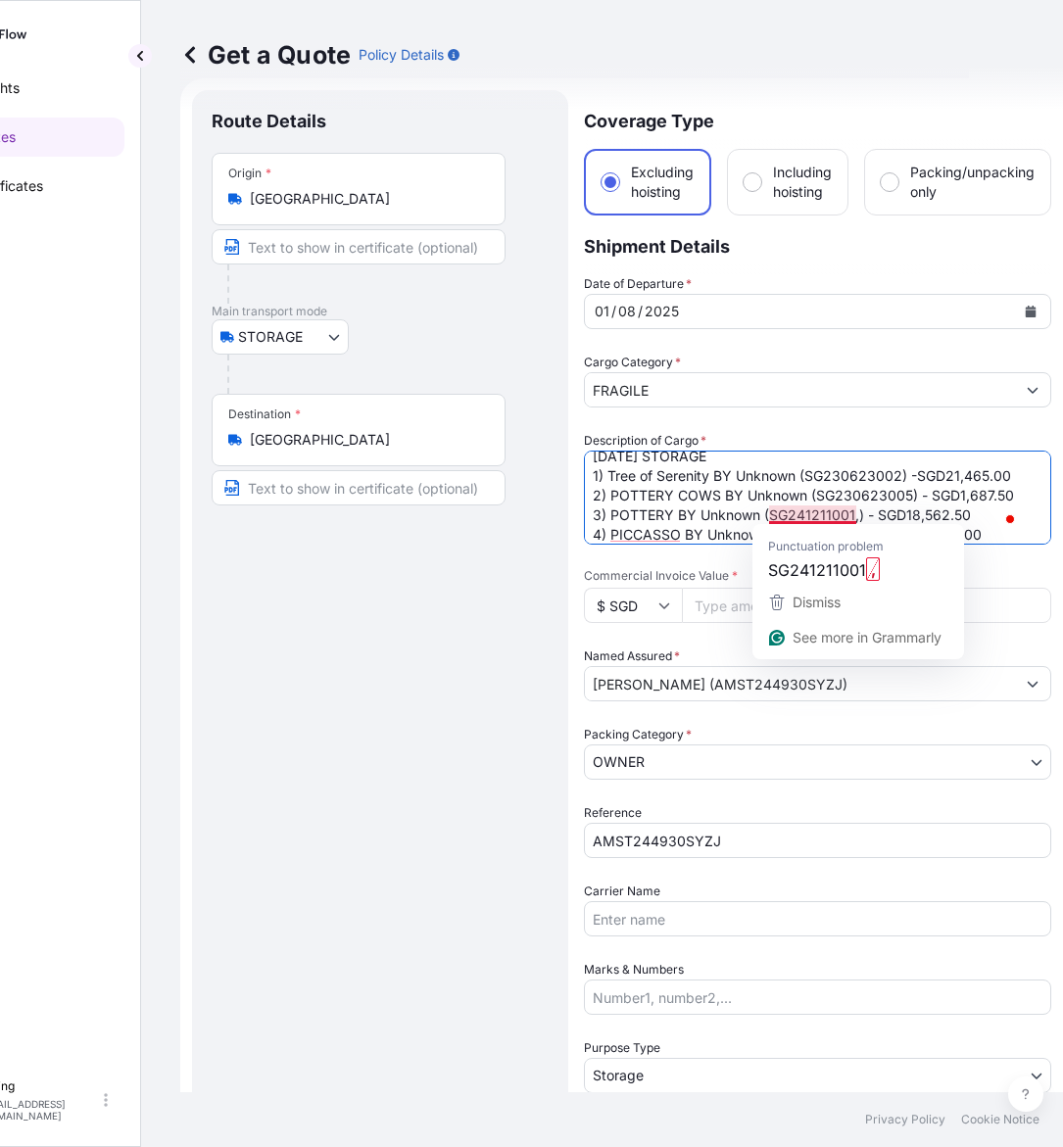
click at [854, 516] on textarea "AUG25 STORAGE 1) Tree of Serenity BY Unknown (SG230623002) -SGD21,465.00 2) POT…" at bounding box center [817, 498] width 467 height 94
paste textarea "SG241211002"
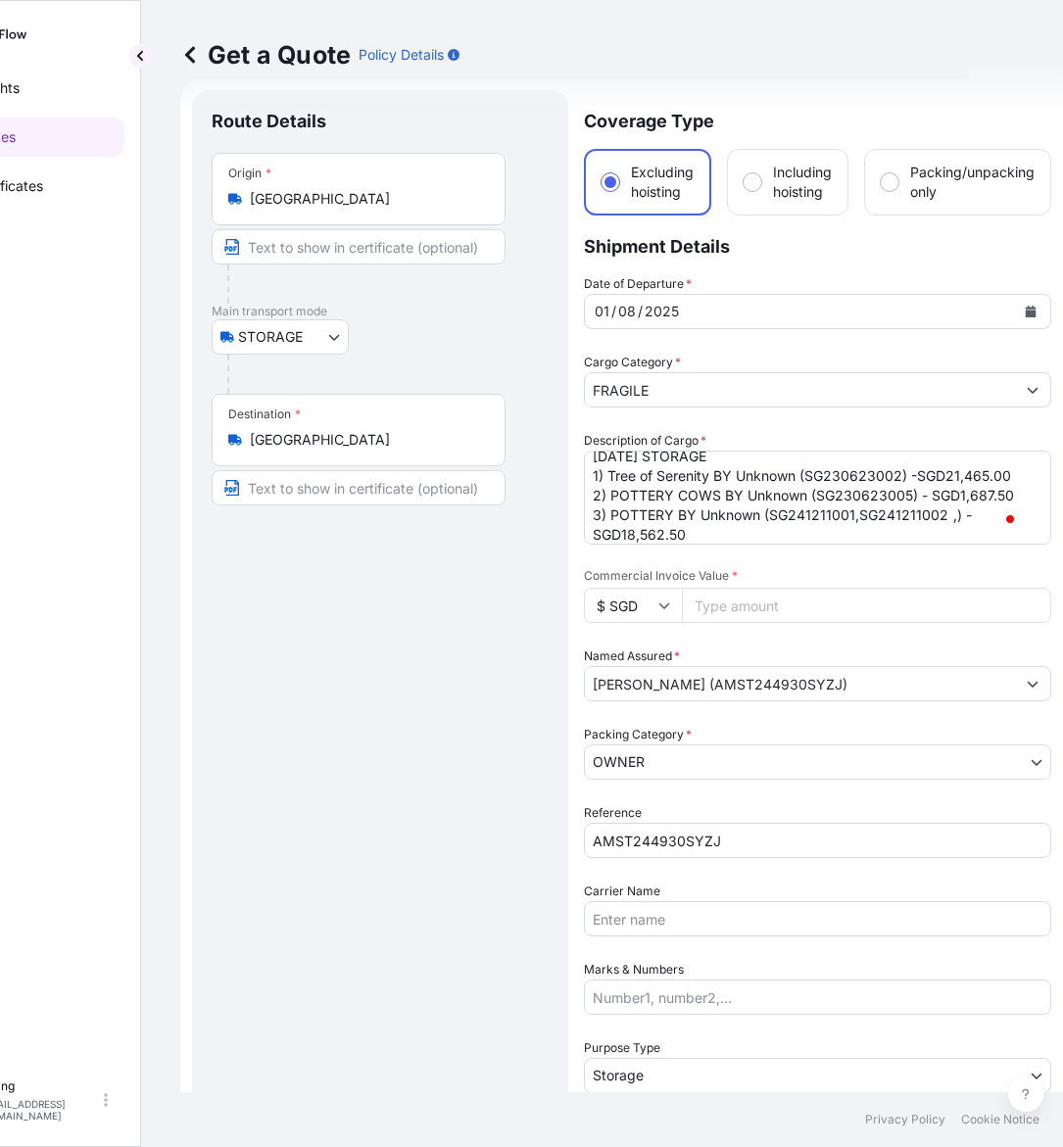
click at [947, 516] on textarea "AUG25 STORAGE 1) Tree of Serenity BY Unknown (SG230623002) -SGD21,465.00 2) POT…" at bounding box center [817, 498] width 467 height 94
paste textarea "SG250212018"
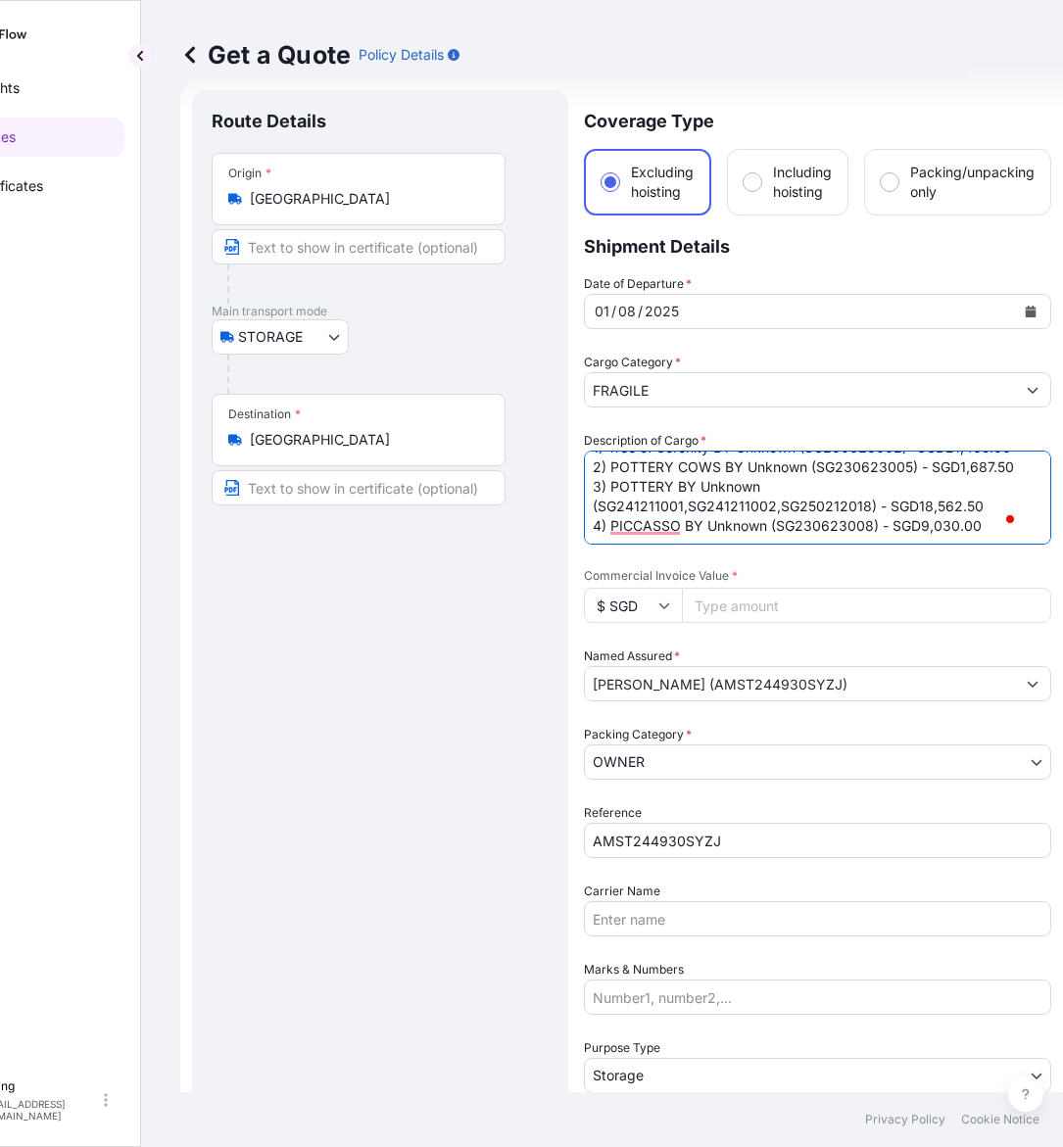
scroll to position [154, 0]
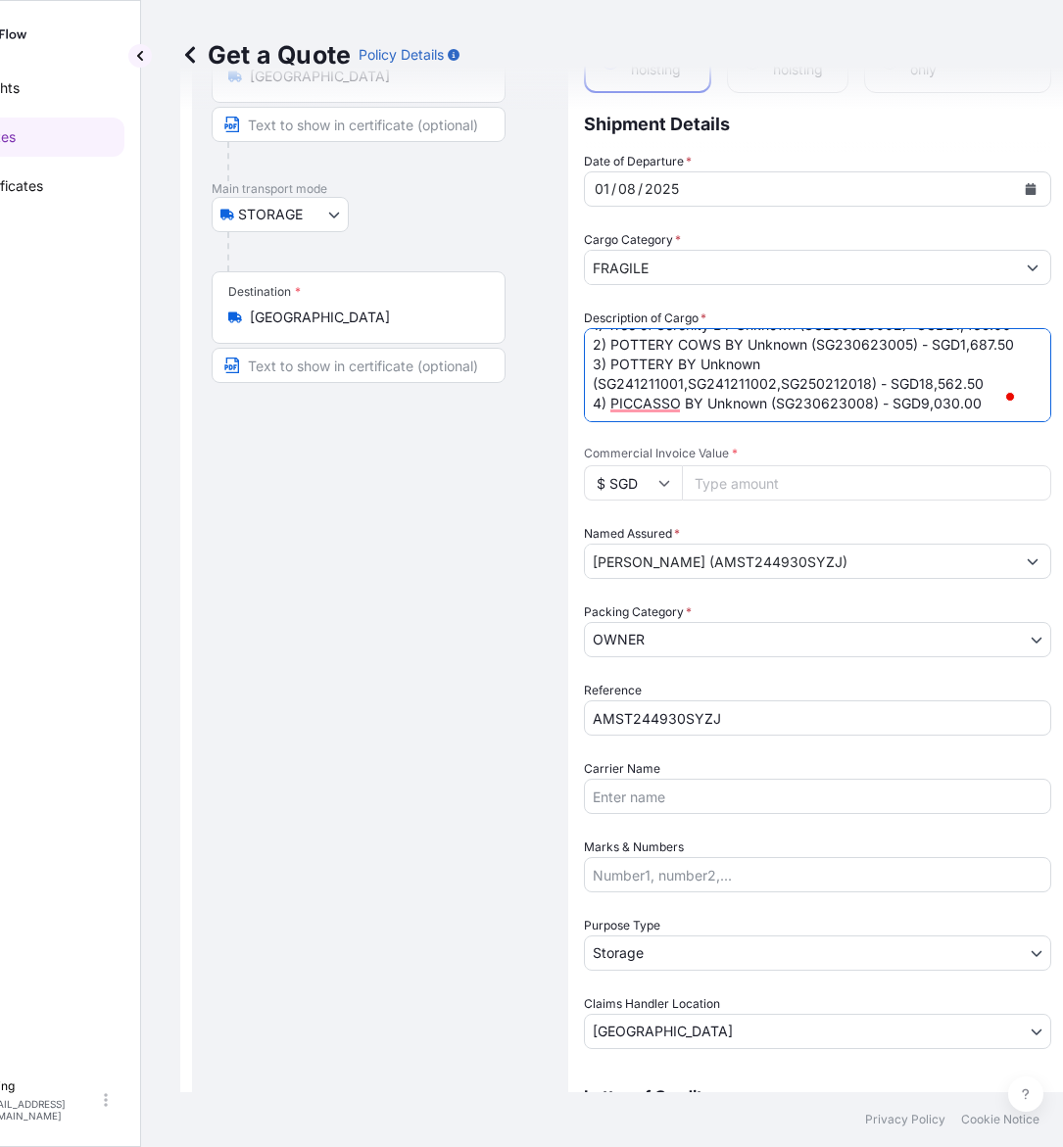
type textarea "AUG25 STORAGE 1) Tree of Serenity BY Unknown (SG230623002) -SGD21,465.00 2) POT…"
click at [745, 490] on input "Commercial Invoice Value *" at bounding box center [866, 482] width 369 height 35
paste input "50745.00"
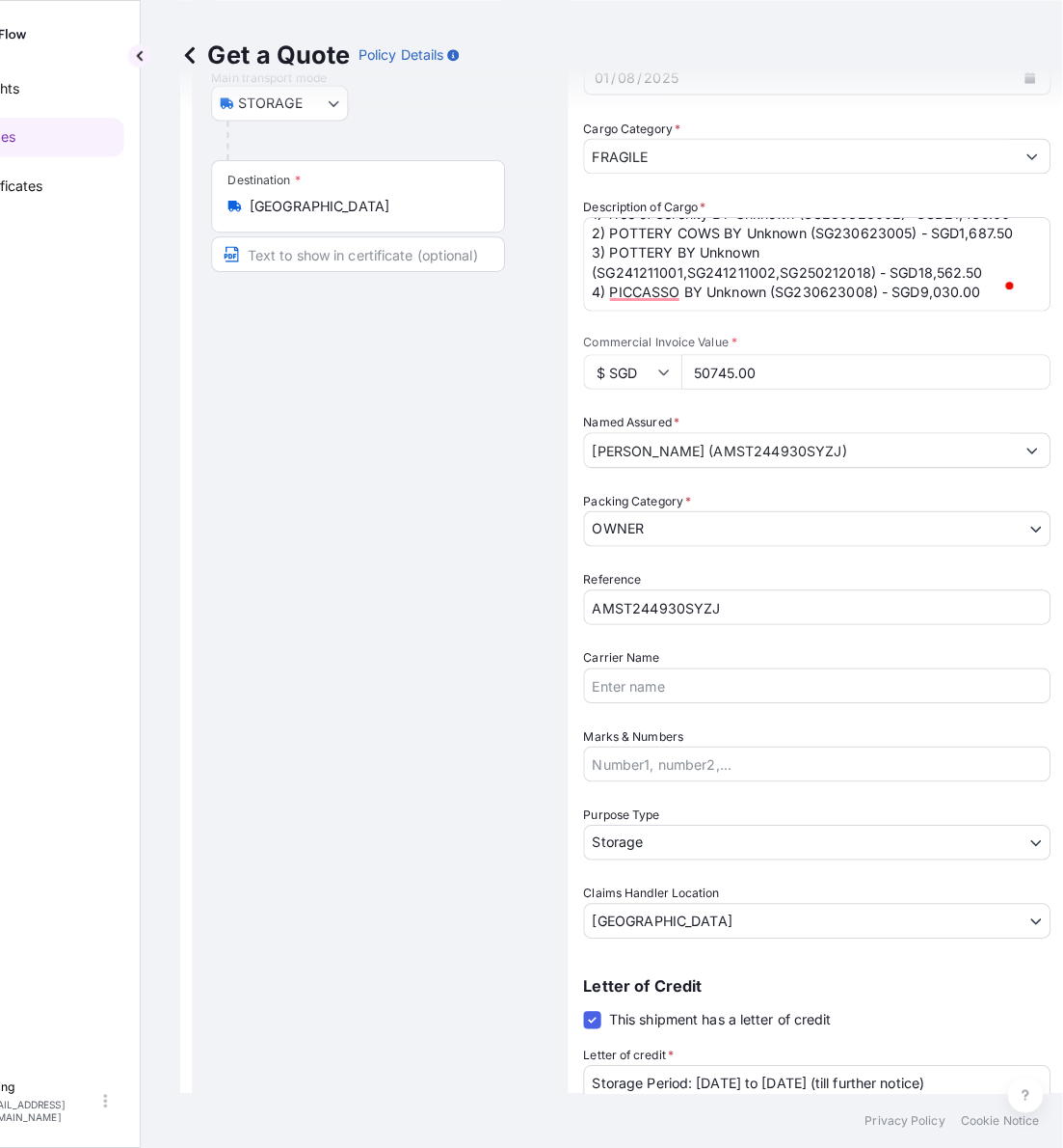
scroll to position [391, 0]
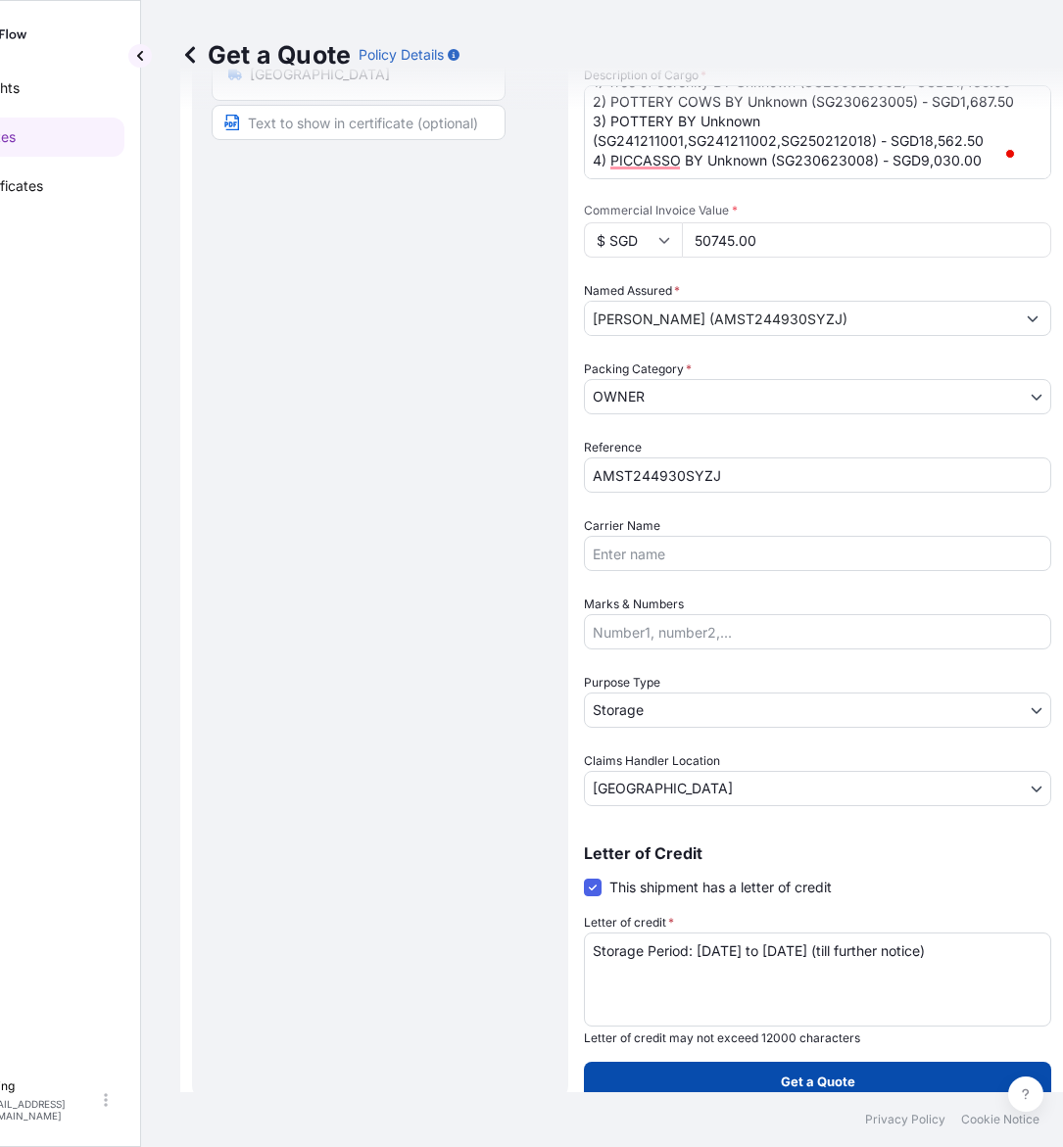
type input "50745.00"
click at [741, 1069] on button "Get a Quote" at bounding box center [817, 1081] width 467 height 39
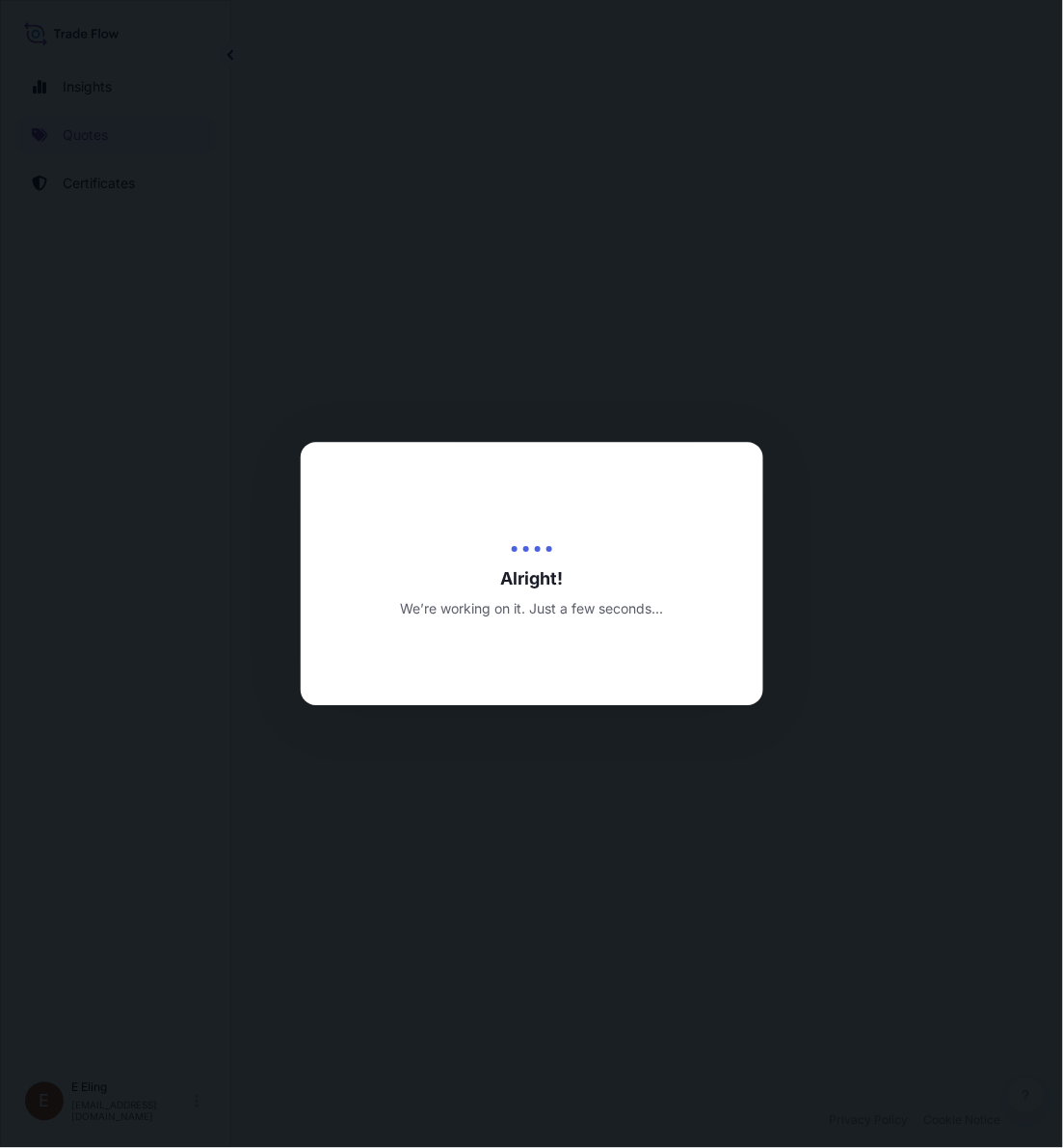
select select "STORAGE"
select select "Transit"
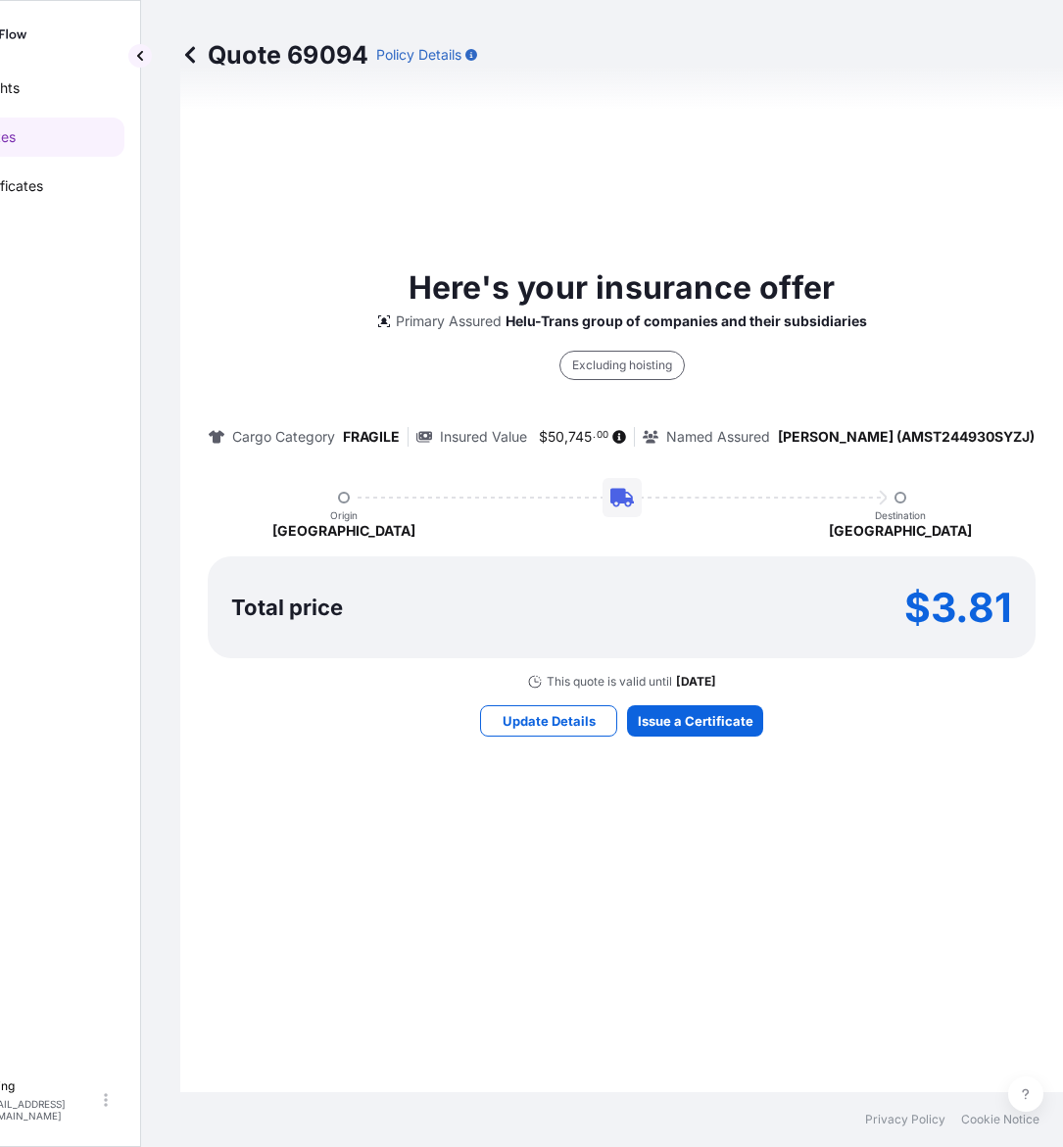
scroll to position [789, 0]
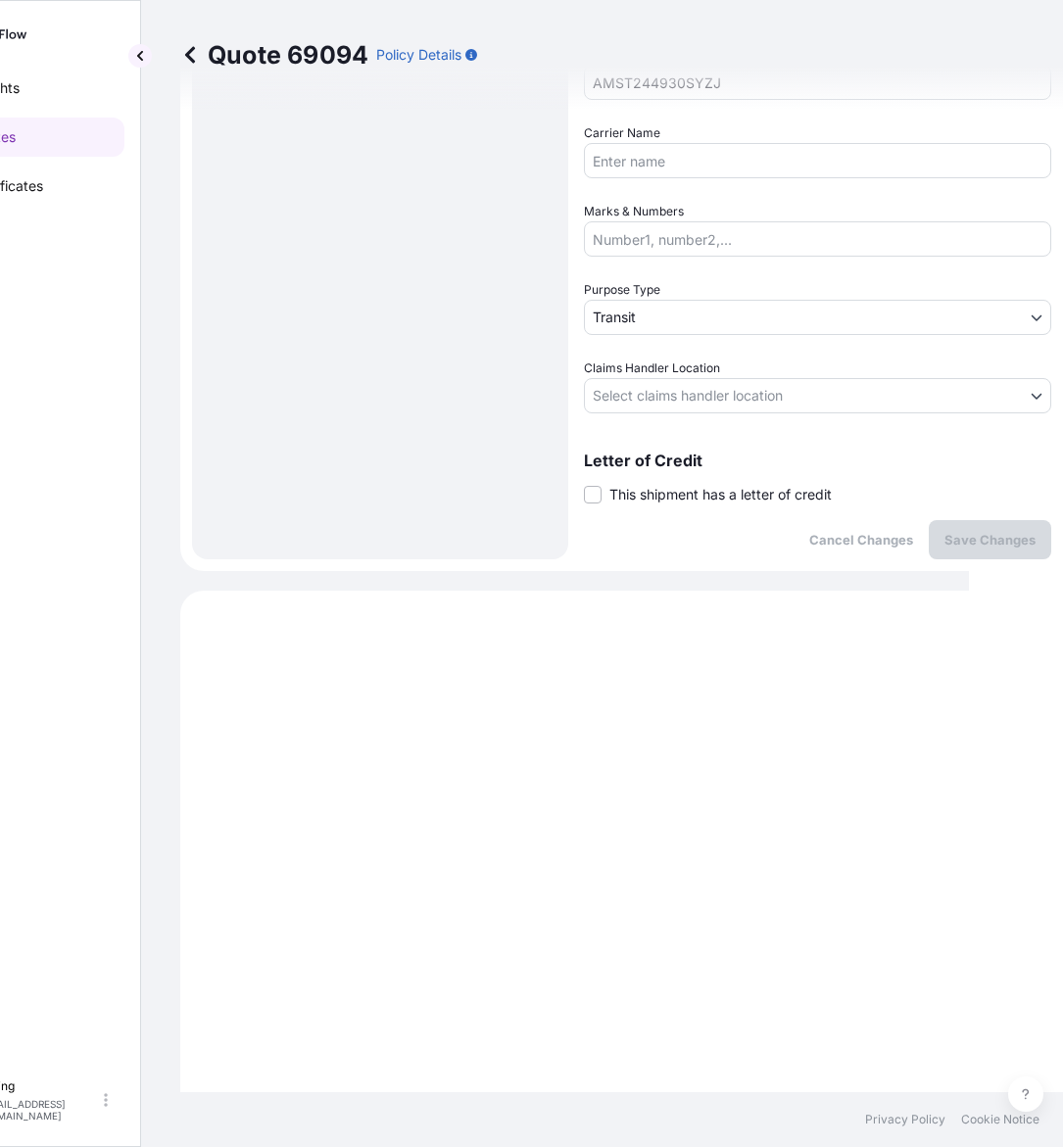
click at [669, 490] on span "This shipment has a letter of credit" at bounding box center [720, 495] width 222 height 20
click at [584, 484] on input "This shipment has a letter of credit" at bounding box center [584, 484] width 0 height 0
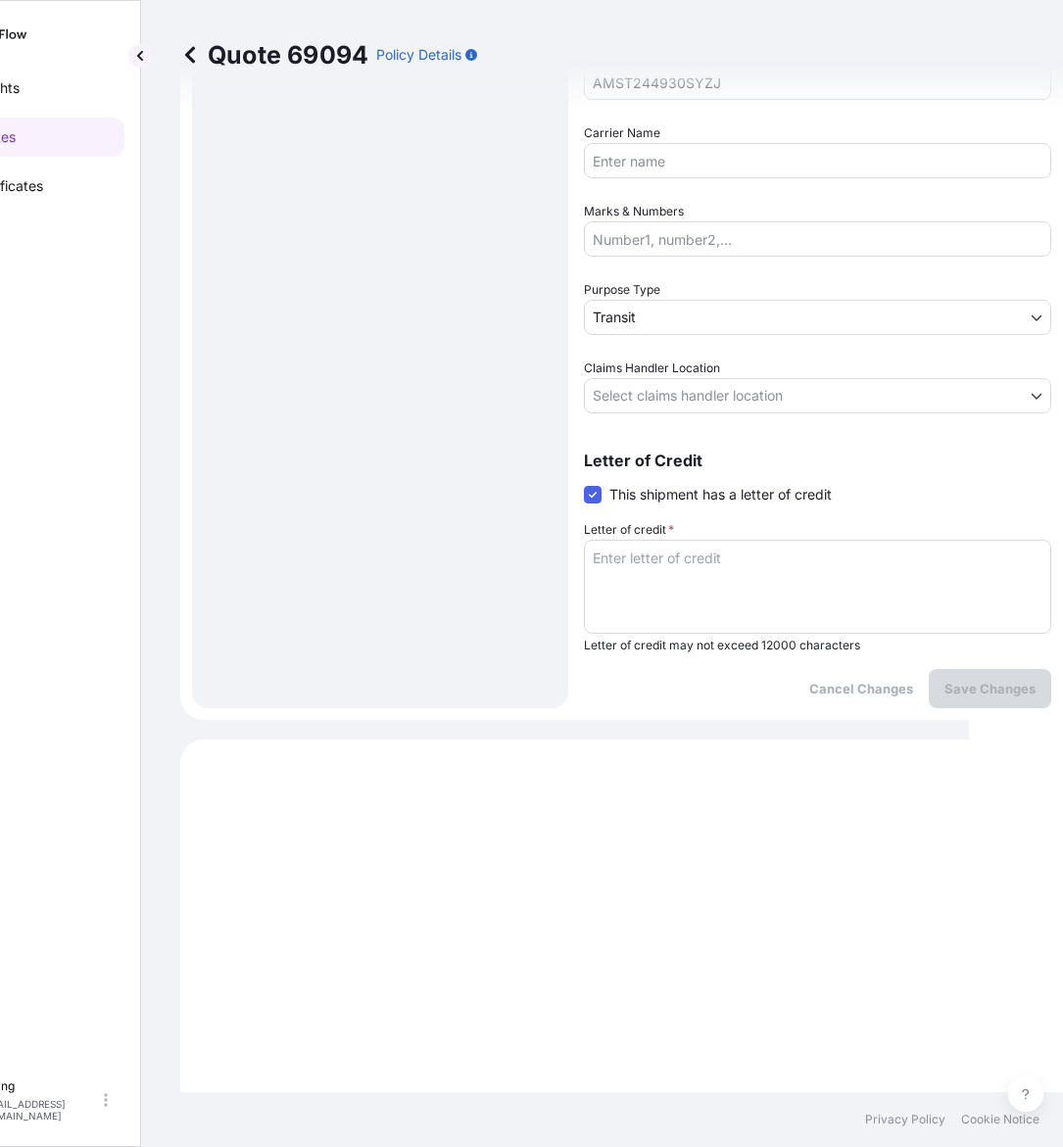
click at [689, 570] on textarea "Letter of credit *" at bounding box center [817, 587] width 467 height 94
paste textarea "Storage Period: [DATE] to [DATE] (till further notice)"
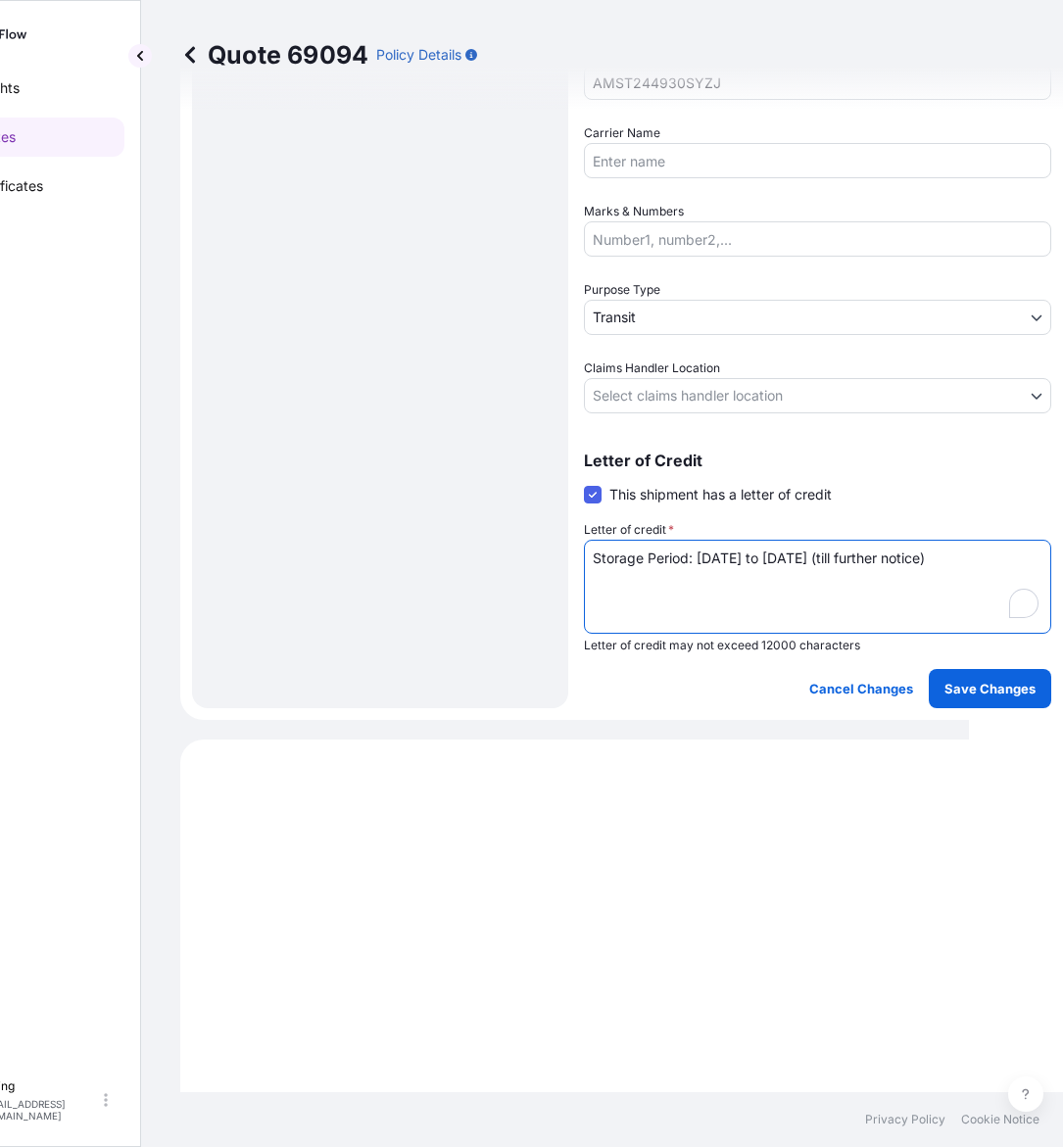
type textarea "Storage Period: [DATE] to [DATE] (till further notice)"
click at [673, 398] on body "Insights Quotes Certificates E E Eling eeling@helutrans.com Quote 69094 Policy …" at bounding box center [437, 573] width 1063 height 1147
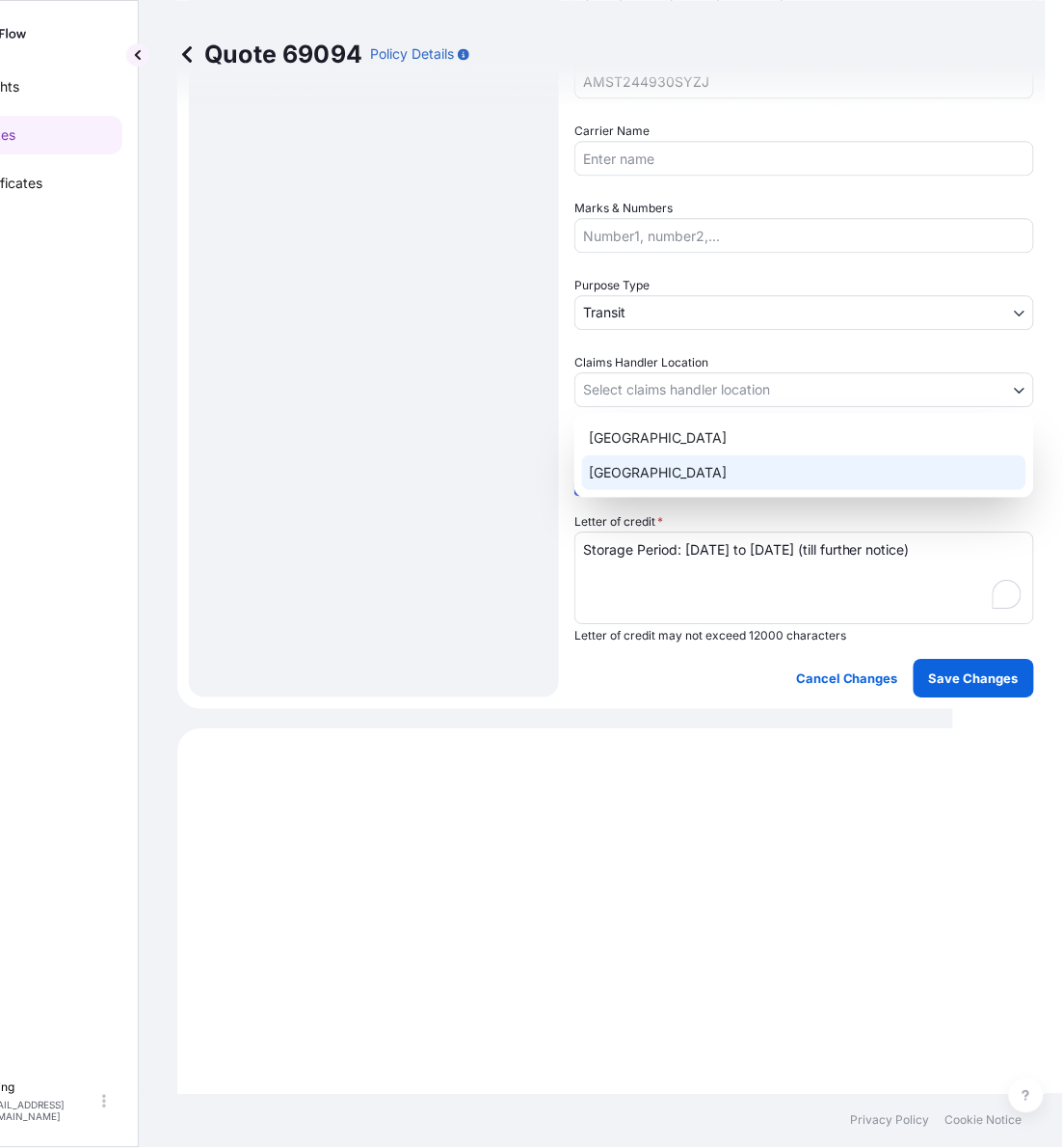
click at [643, 480] on div "[GEOGRAPHIC_DATA]" at bounding box center [805, 472] width 445 height 34
select select "[GEOGRAPHIC_DATA]"
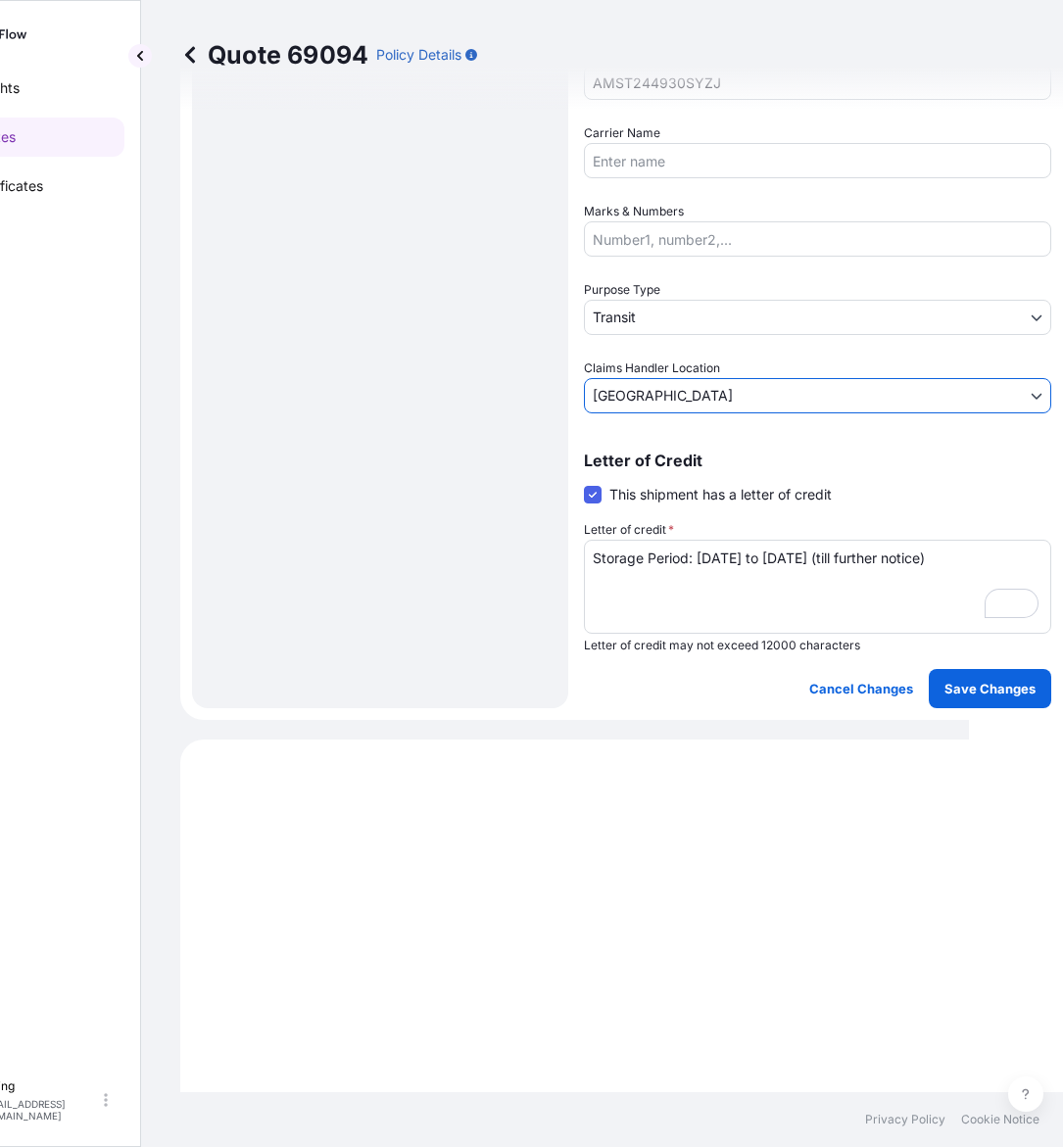
click at [656, 315] on body "Insights Quotes Certificates E E Eling eeling@helutrans.com Quote 69094 Policy …" at bounding box center [437, 573] width 1063 height 1147
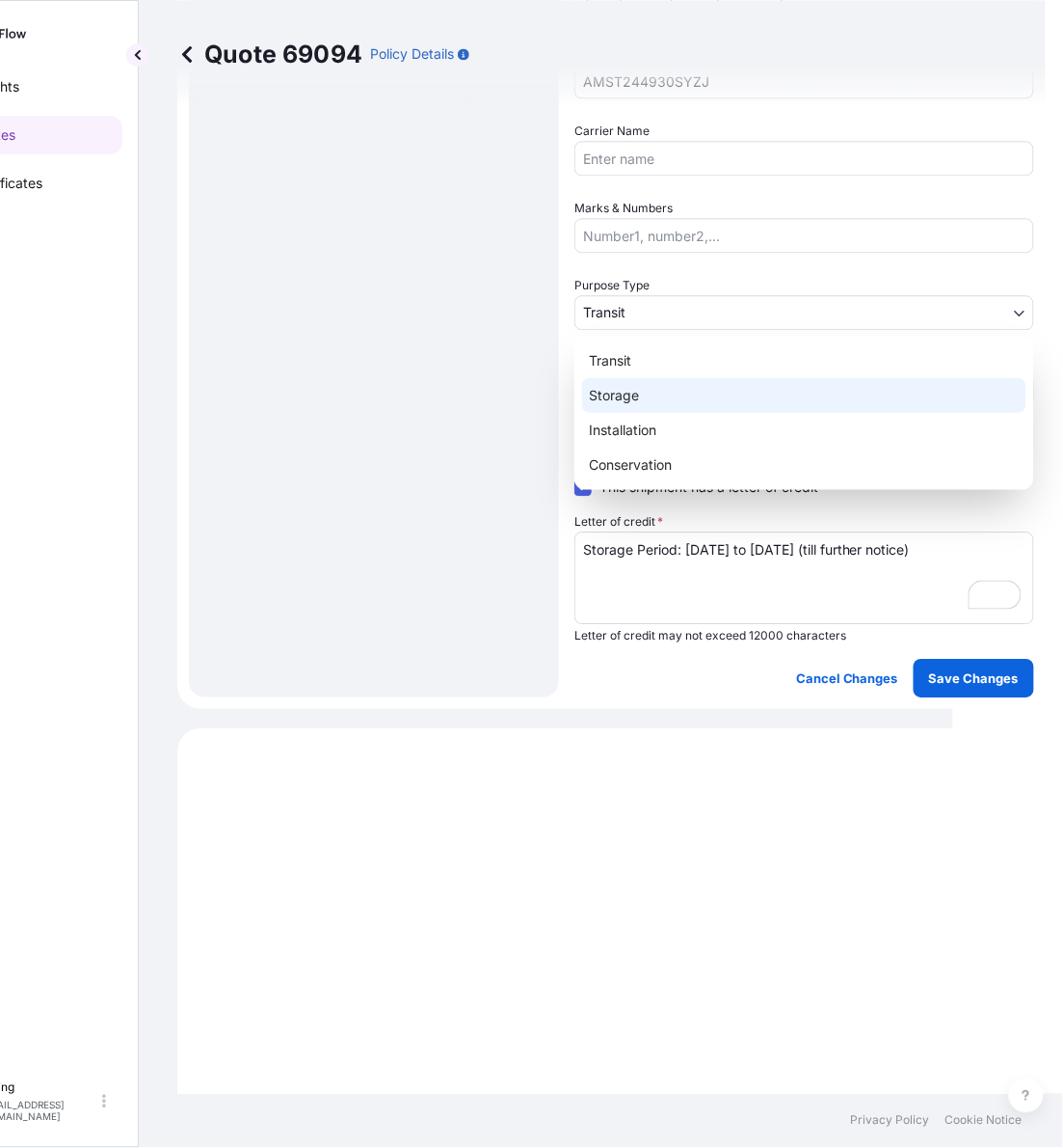
click at [625, 399] on div "Storage" at bounding box center [805, 395] width 445 height 34
select select "Storage"
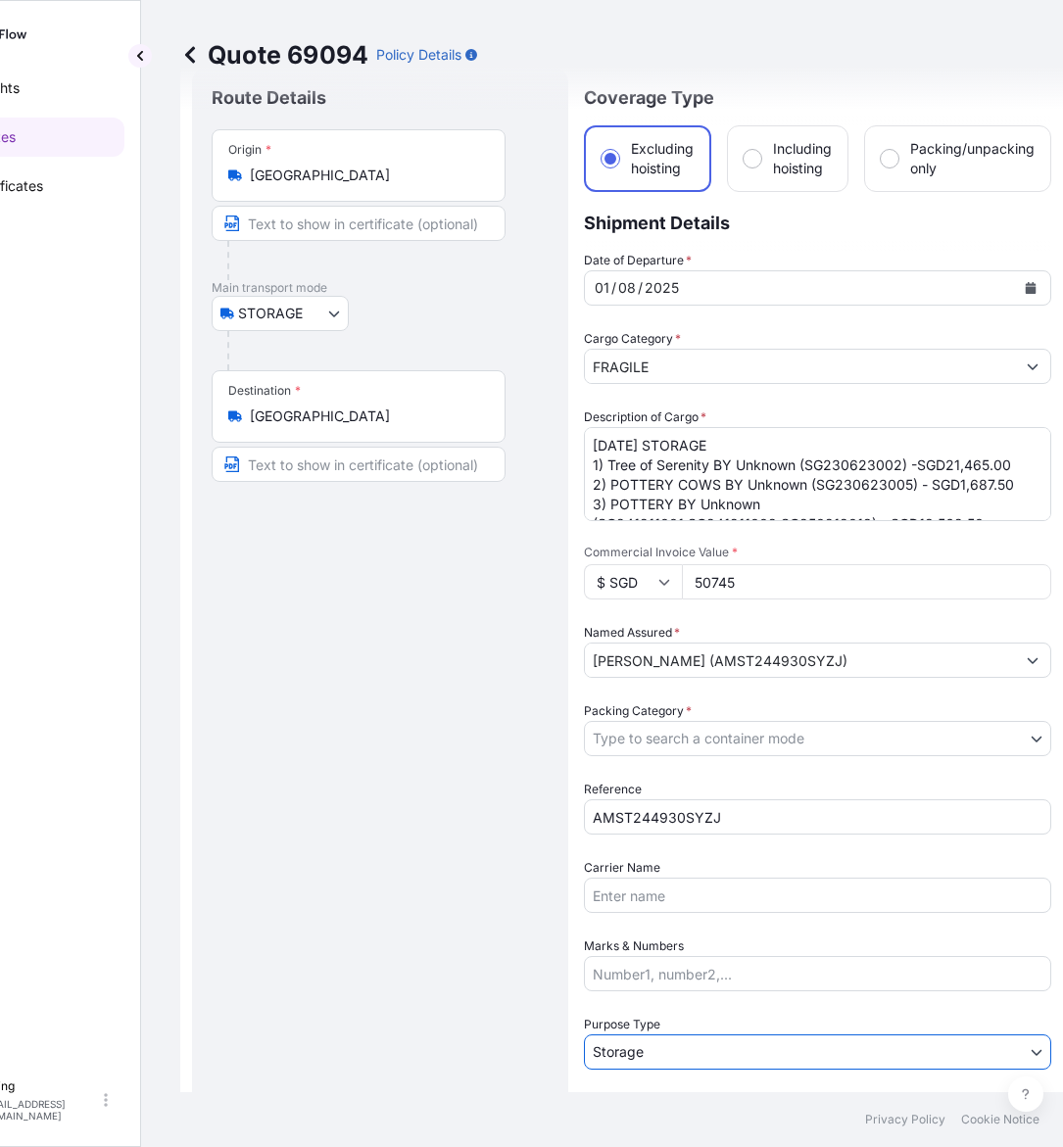
click at [688, 733] on body "Insights Quotes Certificates E E Eling eeling@helutrans.com Quote 69094 Policy …" at bounding box center [437, 573] width 1063 height 1147
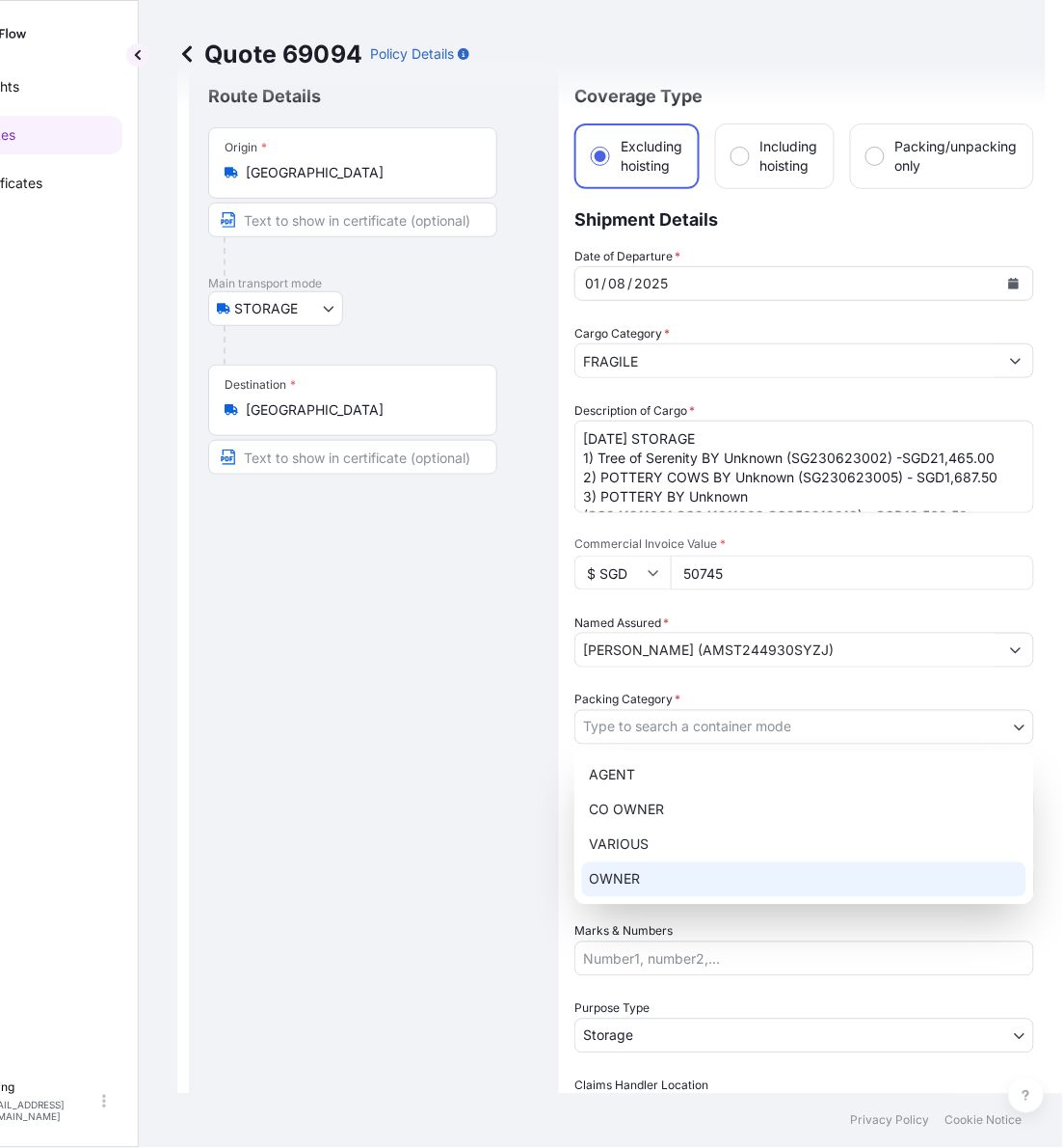
click at [641, 870] on div "OWNER" at bounding box center [805, 879] width 445 height 34
select select "27"
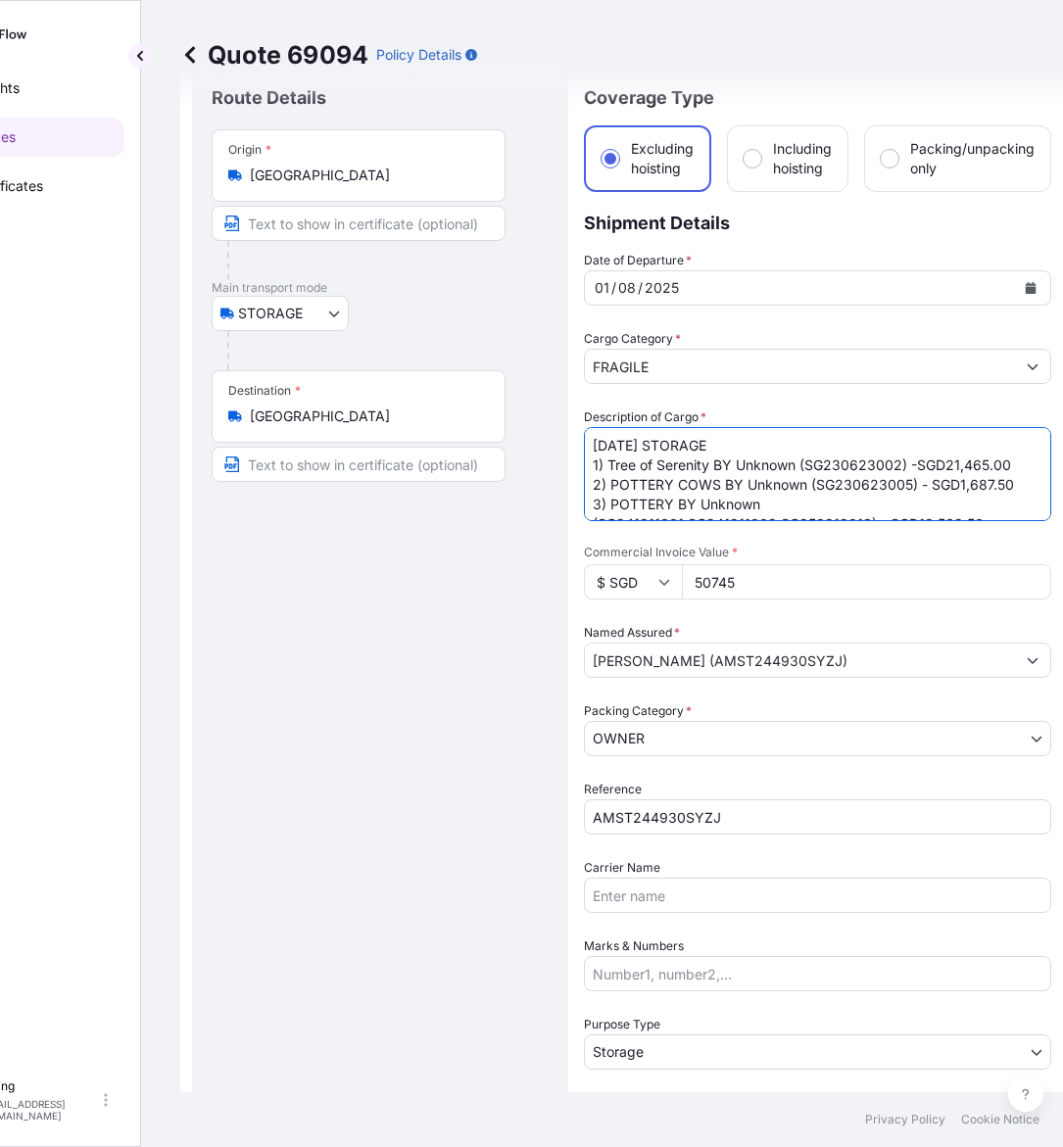
click at [615, 437] on textarea "AUG25 STORAGE 1) Tree of Serenity BY Unknown (SG230623002) -SGD21,465.00 2) POT…" at bounding box center [817, 474] width 467 height 94
drag, startPoint x: 619, startPoint y: 446, endPoint x: 555, endPoint y: 446, distance: 63.7
click at [556, 444] on form "Route Details Place of loading Road / Inland Road / Inland Origin * Singapore M…" at bounding box center [621, 755] width 882 height 1400
type textarea "SEP25 STORAGE 1) Tree of Serenity BY Unknown (SG230623002) -SGD21,465.00 2) POT…"
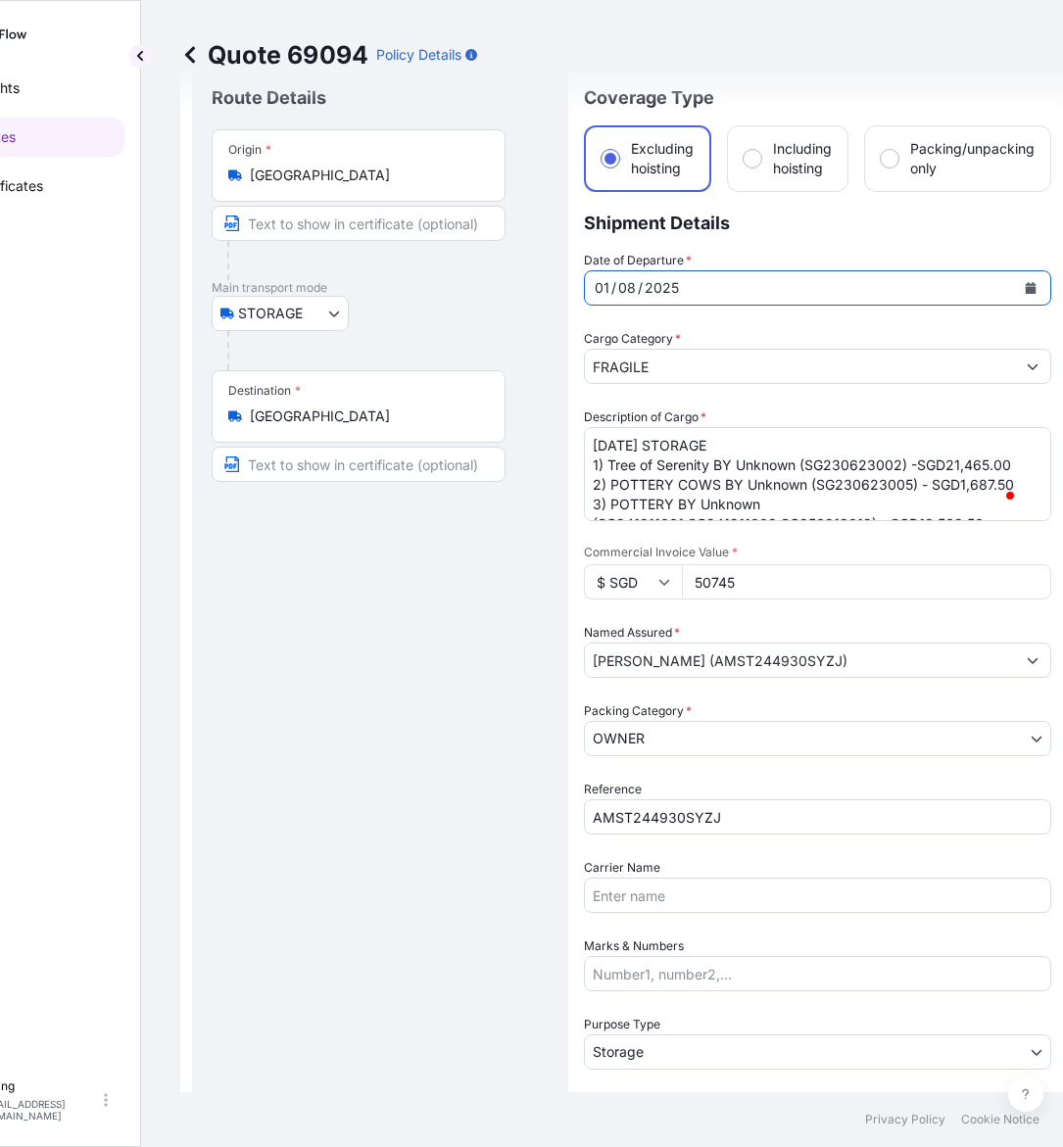
click at [1030, 282] on icon "Calendar" at bounding box center [1030, 288] width 11 height 12
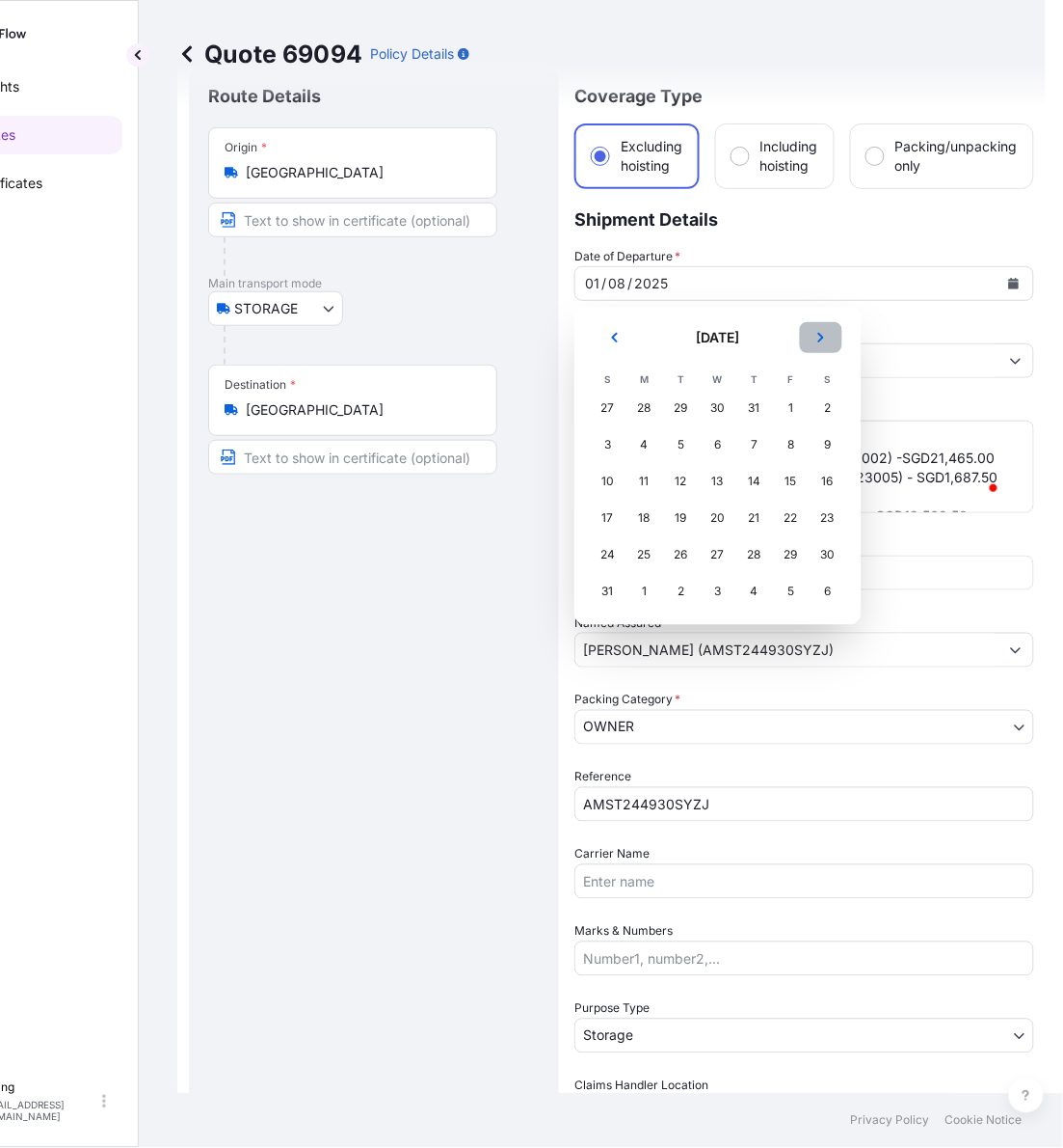
click at [817, 344] on button "Next" at bounding box center [821, 337] width 42 height 31
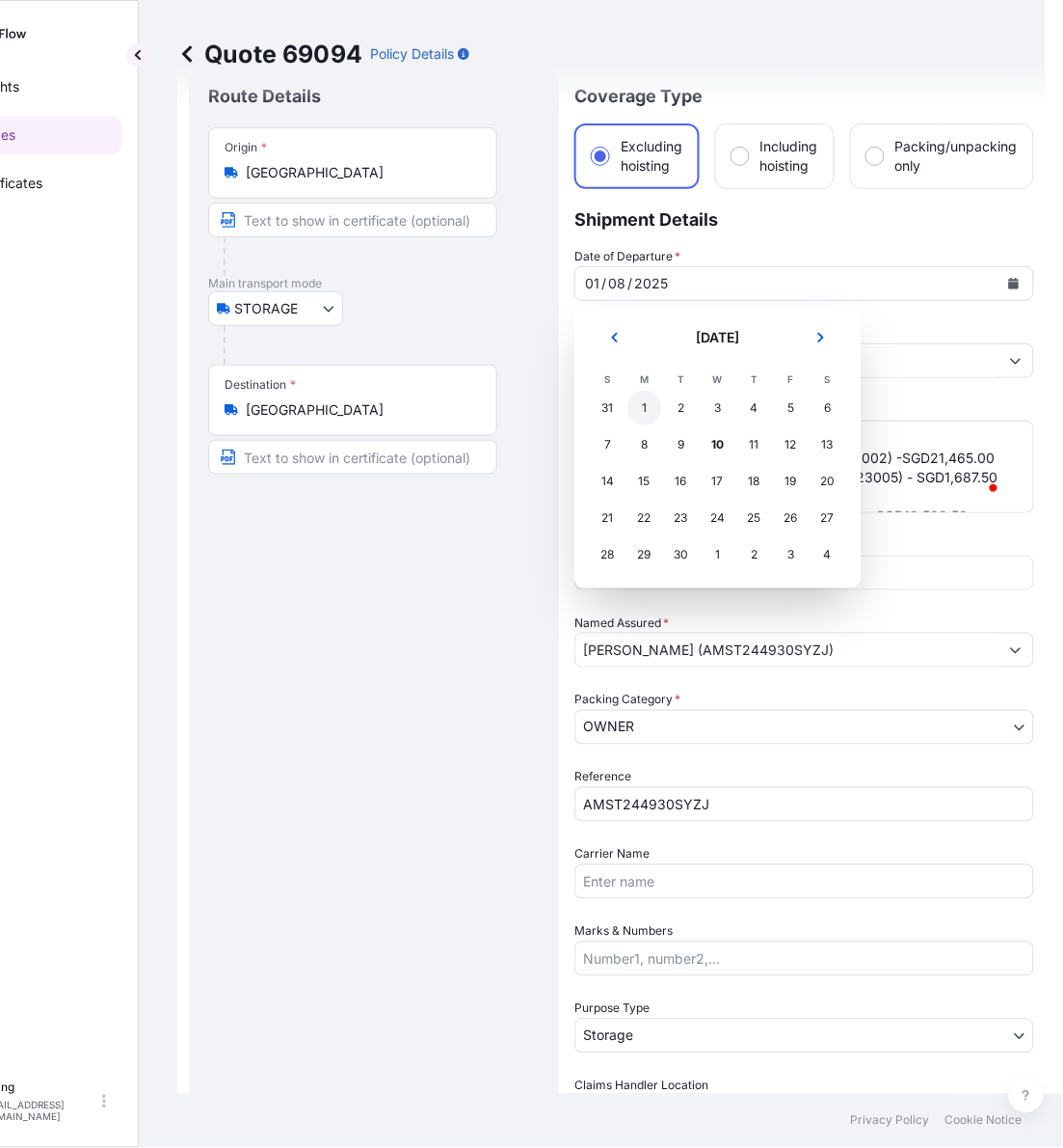
click at [648, 406] on div "1" at bounding box center [645, 408] width 34 height 34
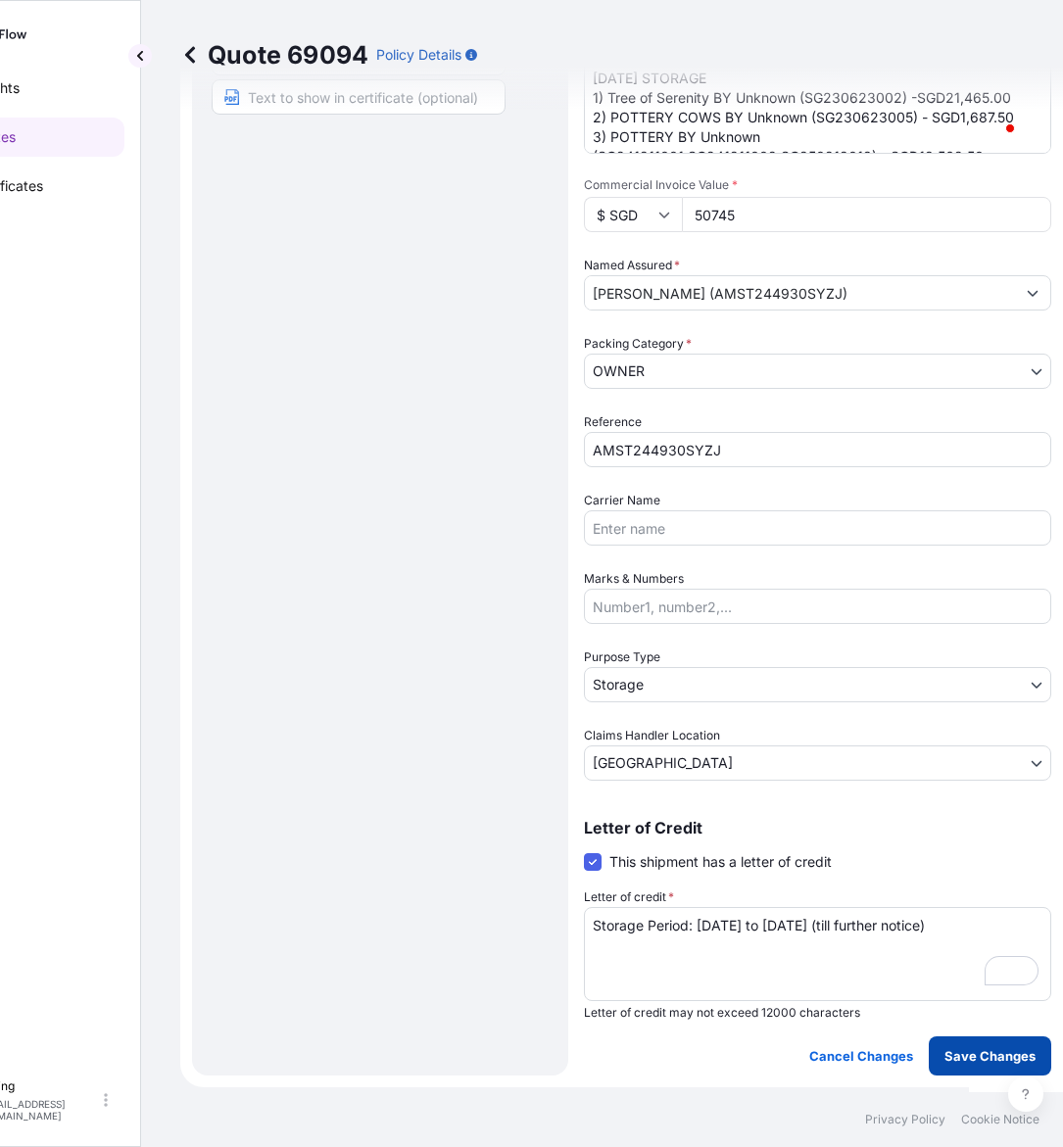
click at [1002, 1054] on p "Save Changes" at bounding box center [989, 1056] width 91 height 20
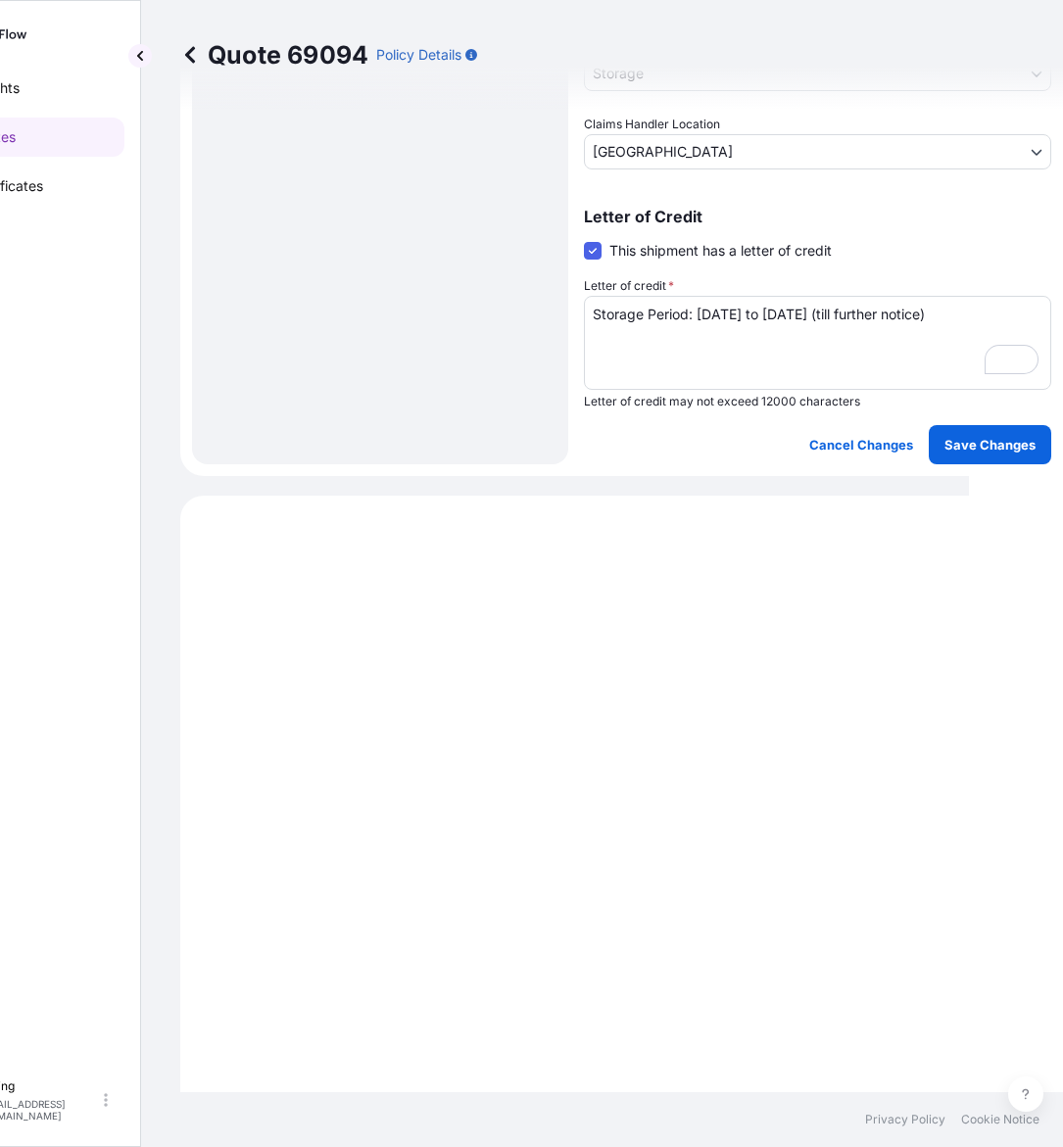
select select "STORAGE"
select select "Storage"
select select "[GEOGRAPHIC_DATA]"
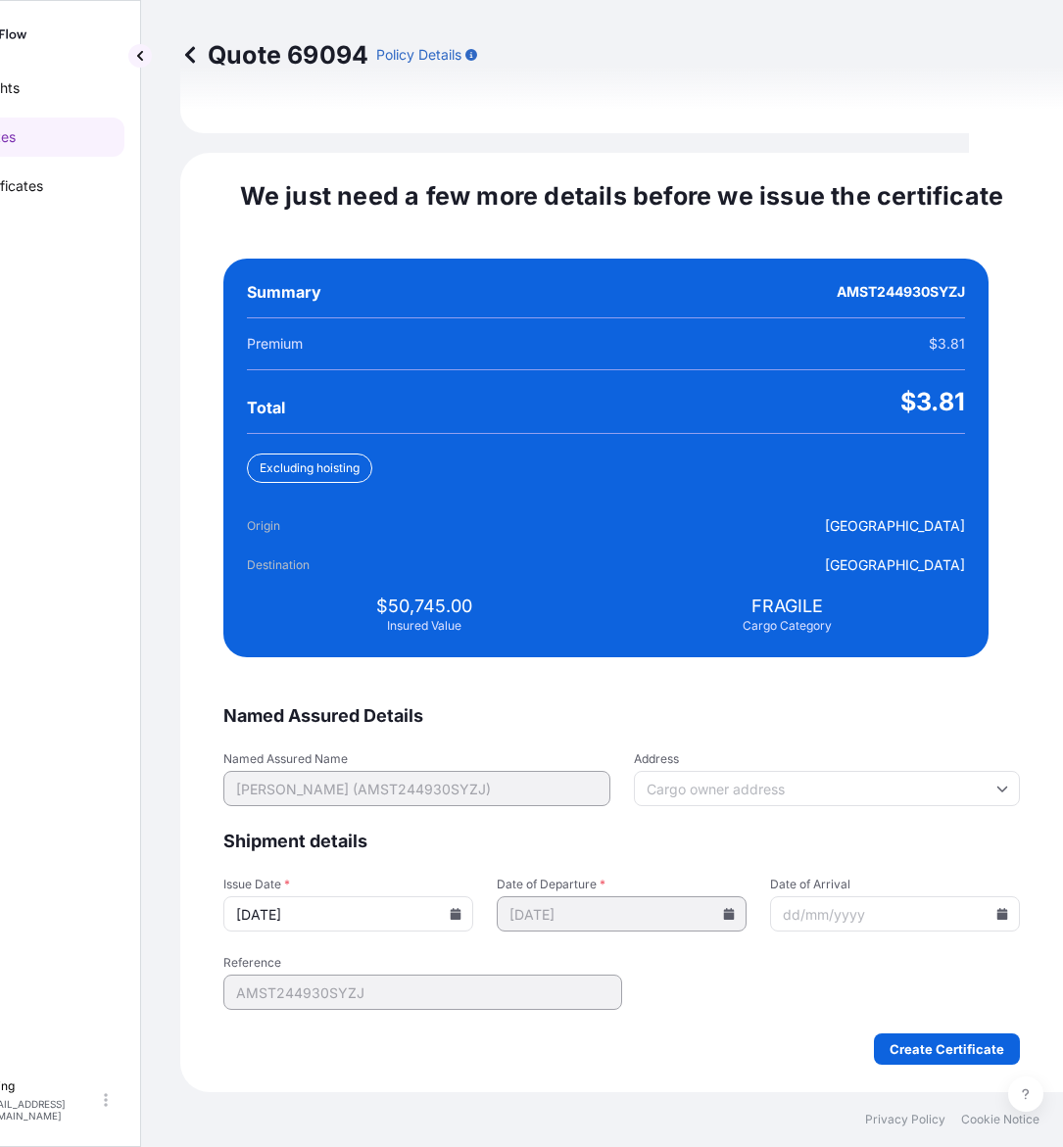
click at [461, 914] on icon at bounding box center [456, 914] width 11 height 12
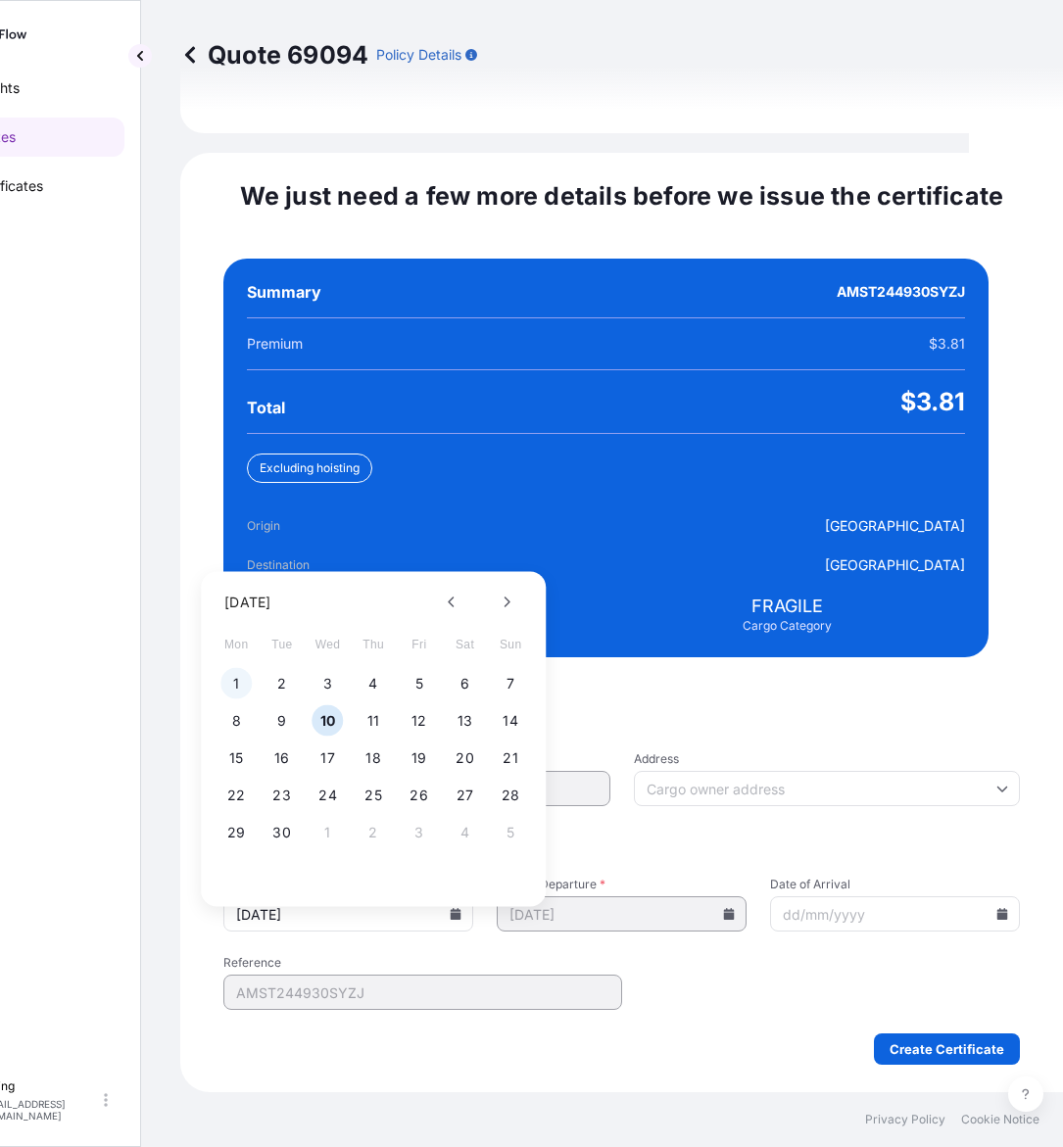
click at [247, 668] on button "1" at bounding box center [235, 683] width 31 height 31
type input "[DATE]"
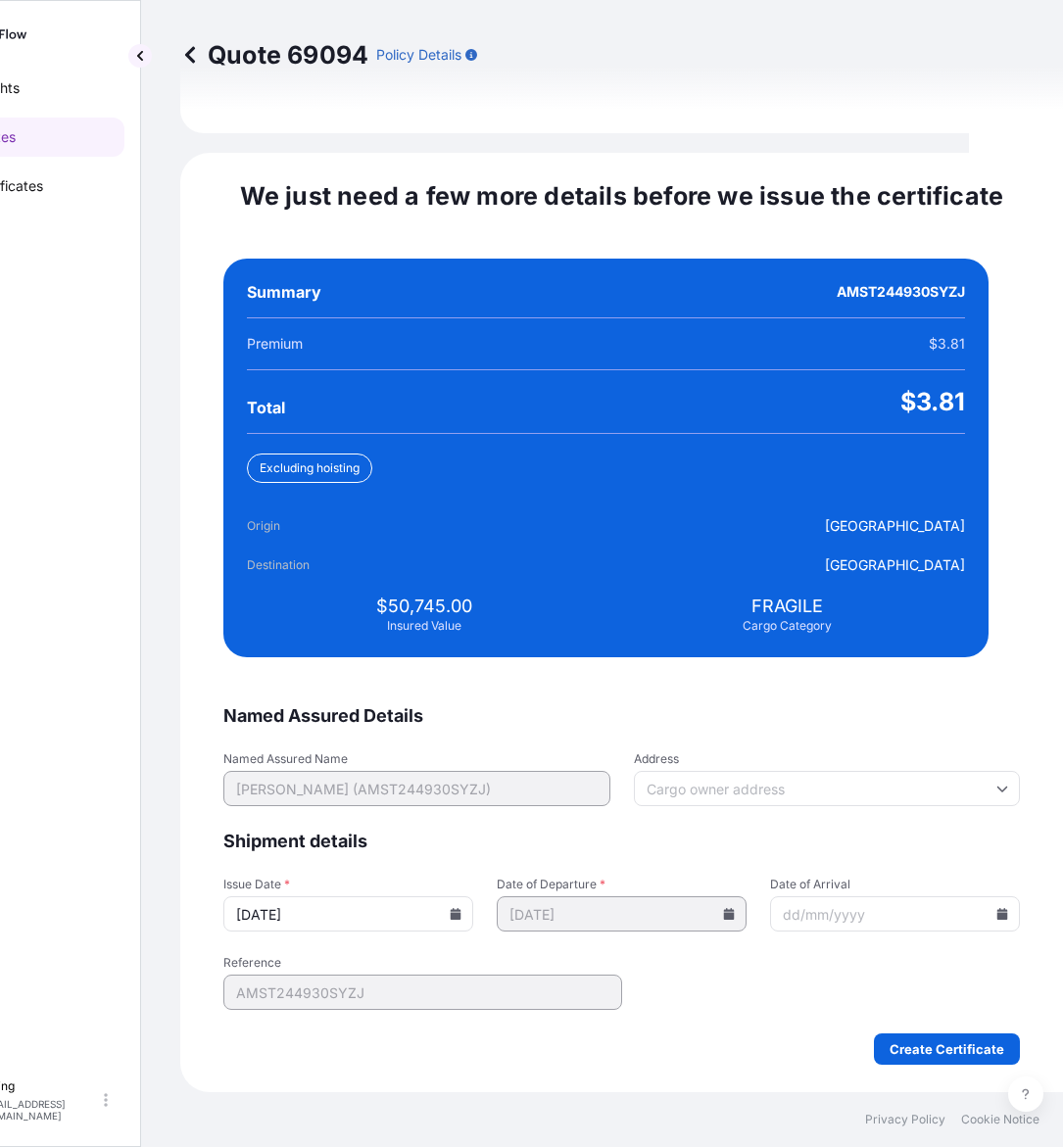
click at [997, 908] on icon at bounding box center [1002, 914] width 11 height 12
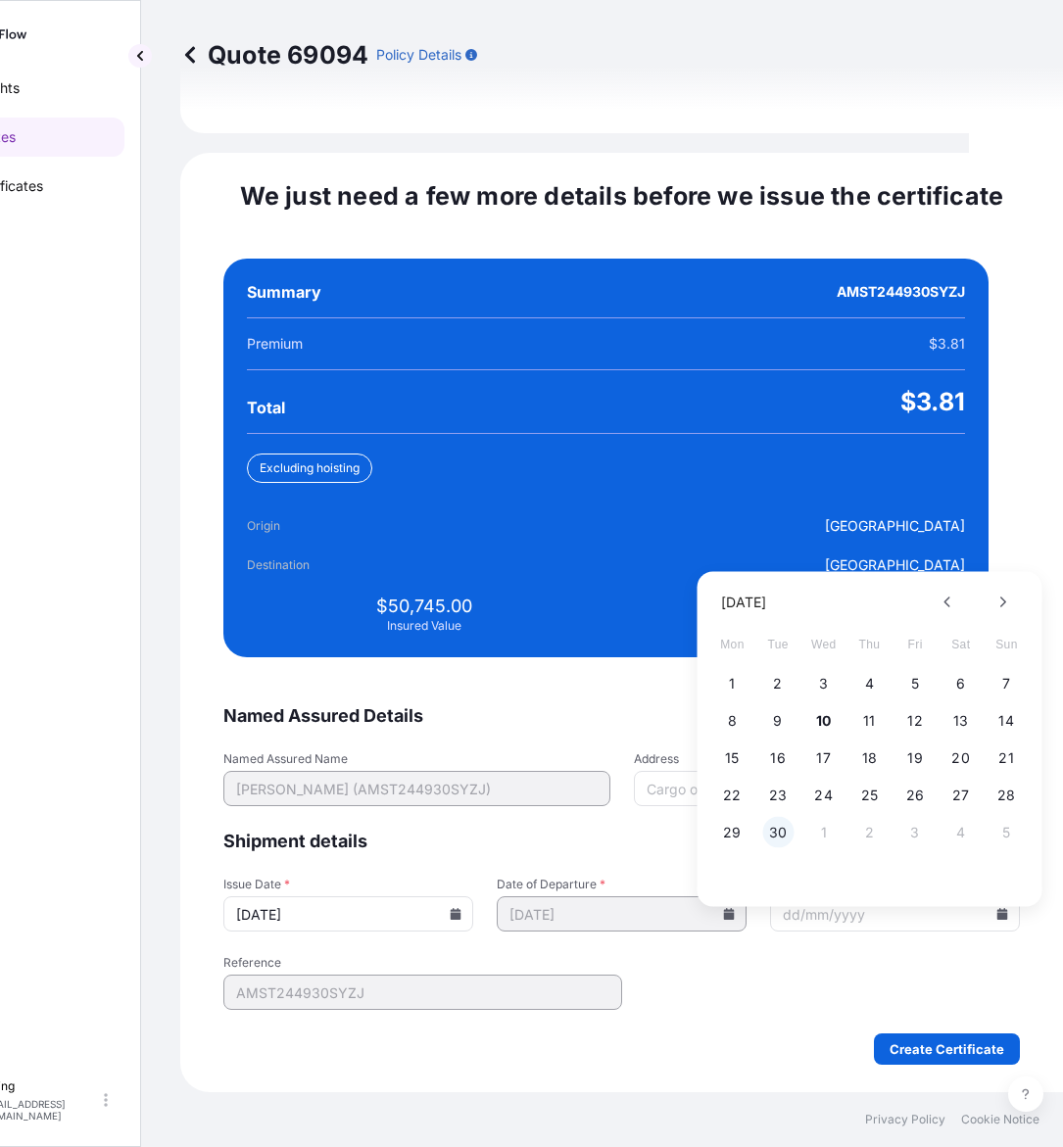
click at [781, 817] on button "30" at bounding box center [777, 832] width 31 height 31
type input "[DATE]"
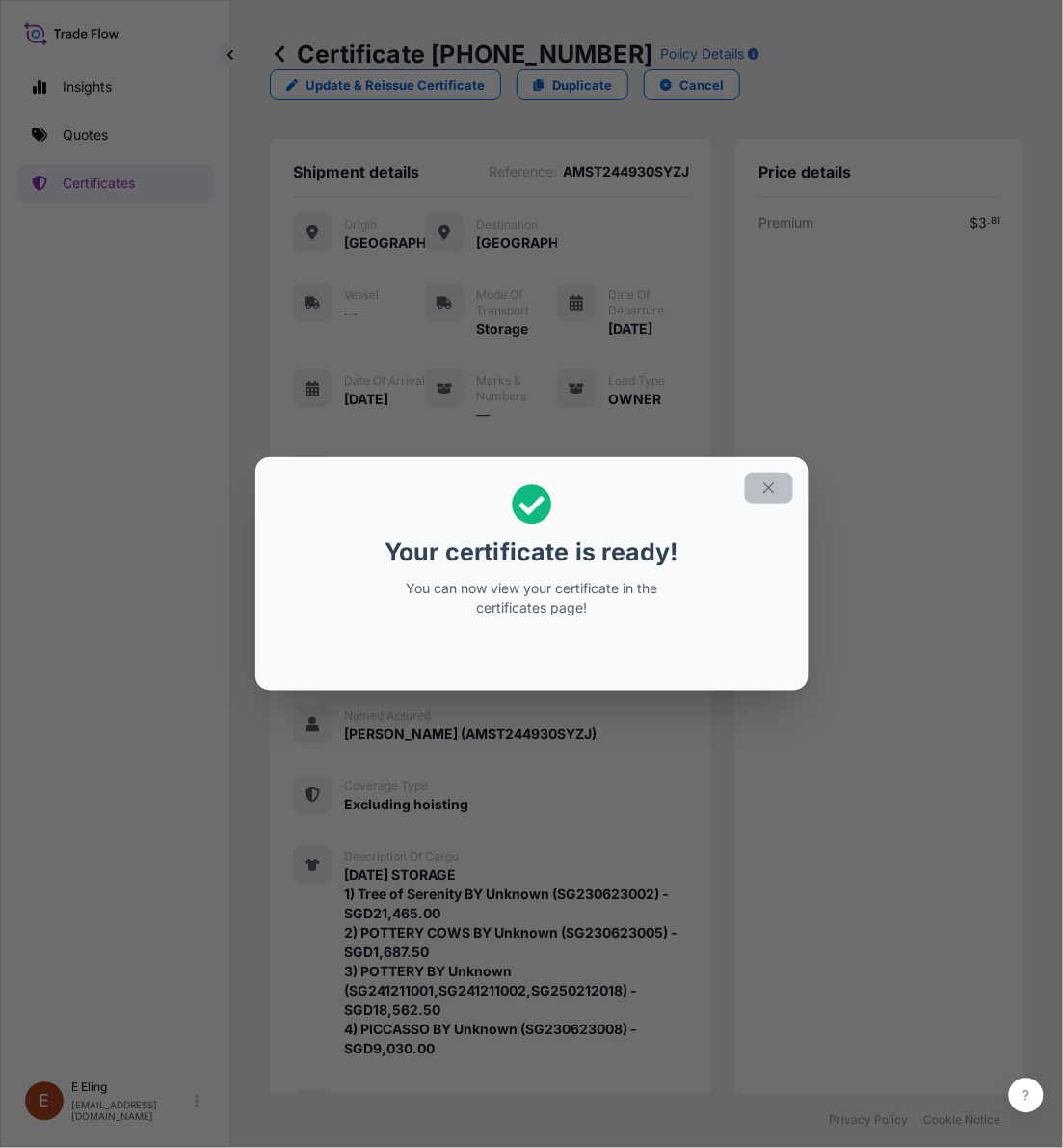
click at [782, 482] on button "button" at bounding box center [769, 487] width 48 height 31
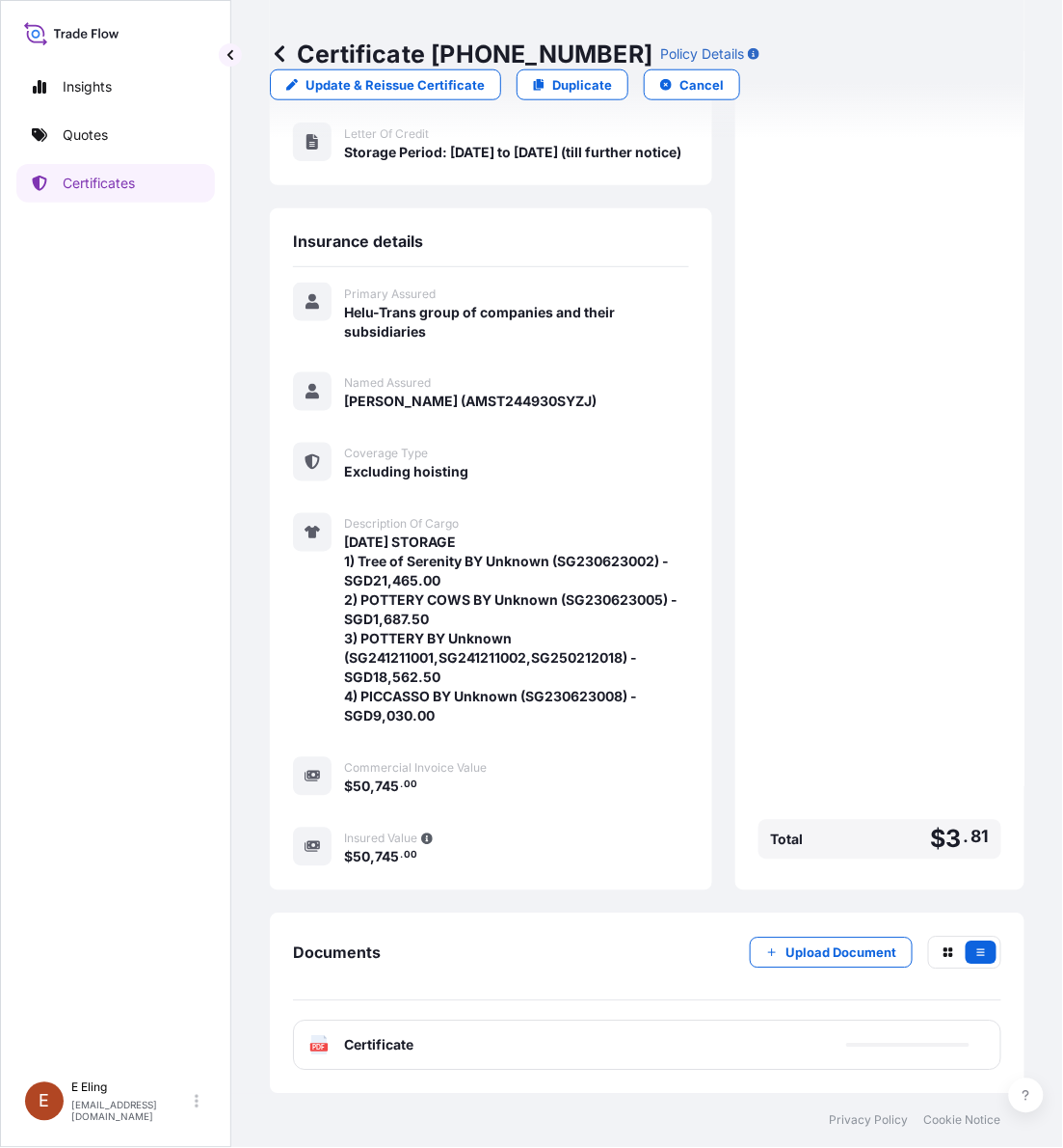
drag, startPoint x: 609, startPoint y: 1054, endPoint x: 618, endPoint y: 1050, distance: 9.8
click at [610, 1054] on div "PDF Certificate" at bounding box center [648, 1045] width 709 height 50
click at [678, 1072] on div "Documents Upload Document PDF Certificate 2025-09-01" at bounding box center [647, 1003] width 755 height 180
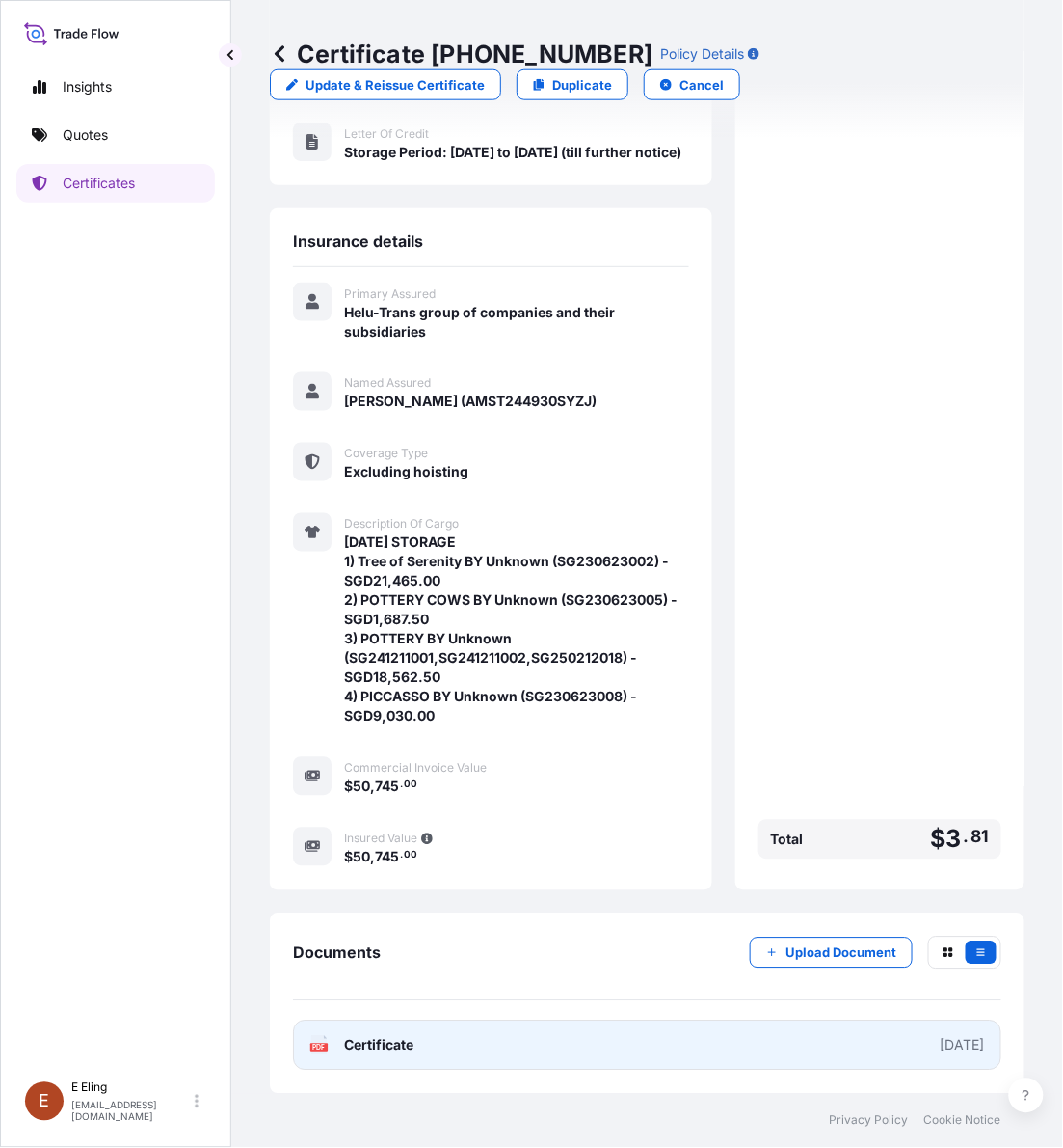
click at [671, 1043] on link "PDF Certificate [DATE]" at bounding box center [648, 1045] width 709 height 50
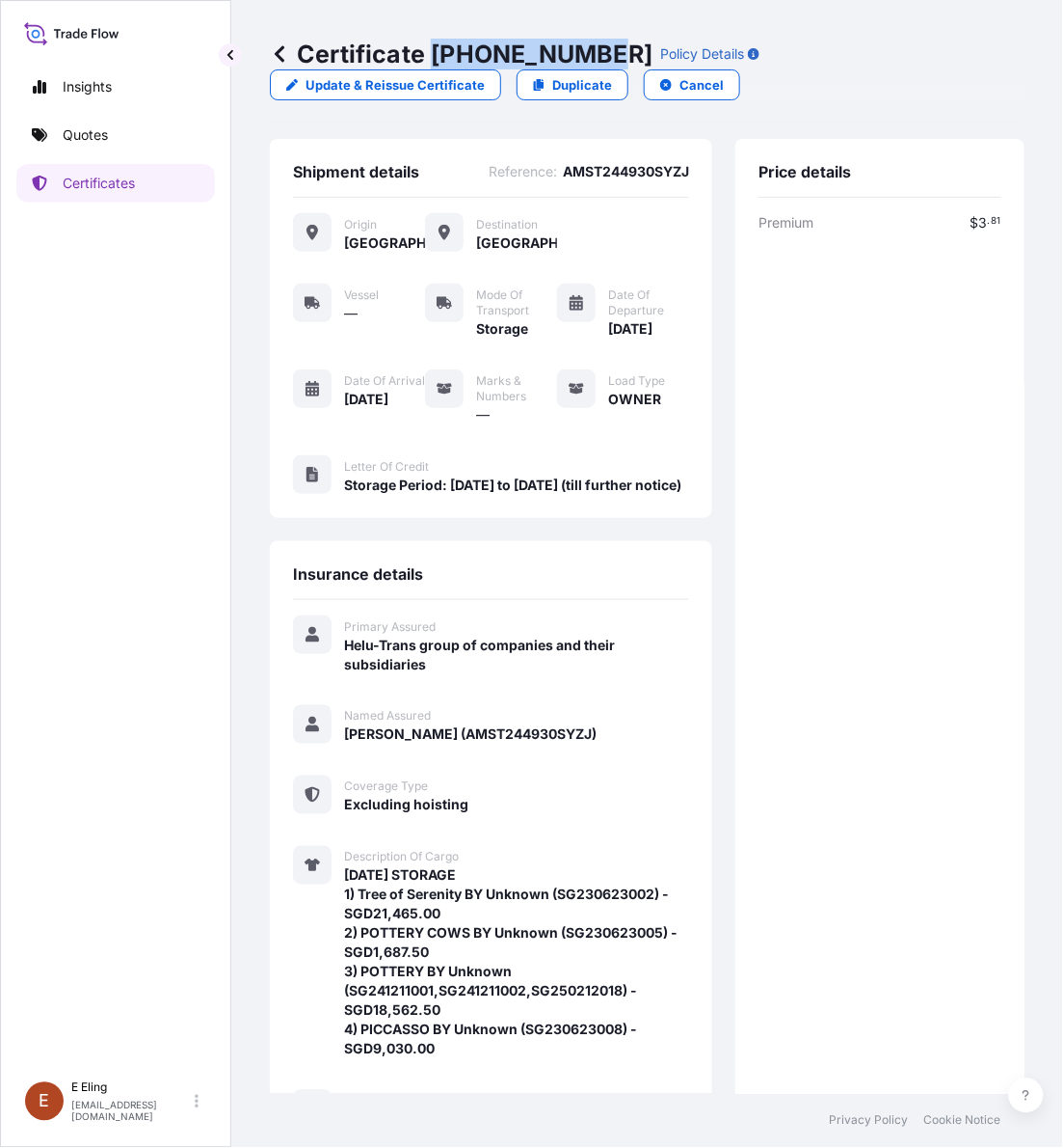
scroll to position [344, 0]
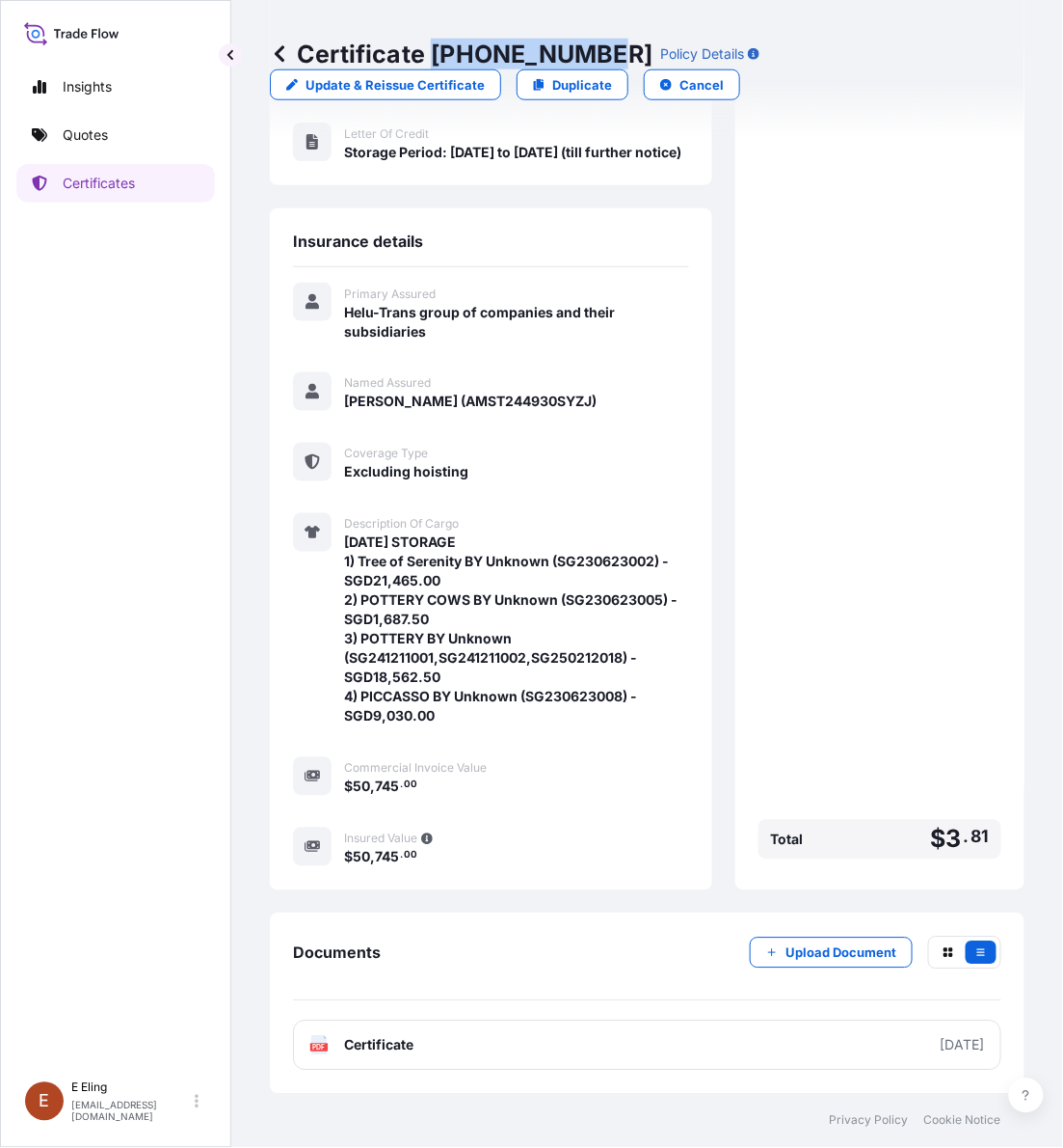
click at [600, 45] on p "Certificate 31504-1462-1" at bounding box center [461, 53] width 383 height 31
click at [114, 208] on div "Insights Quotes Certificates" at bounding box center [116, 560] width 199 height 1021
click at [108, 184] on p "Certificates" at bounding box center [98, 183] width 72 height 20
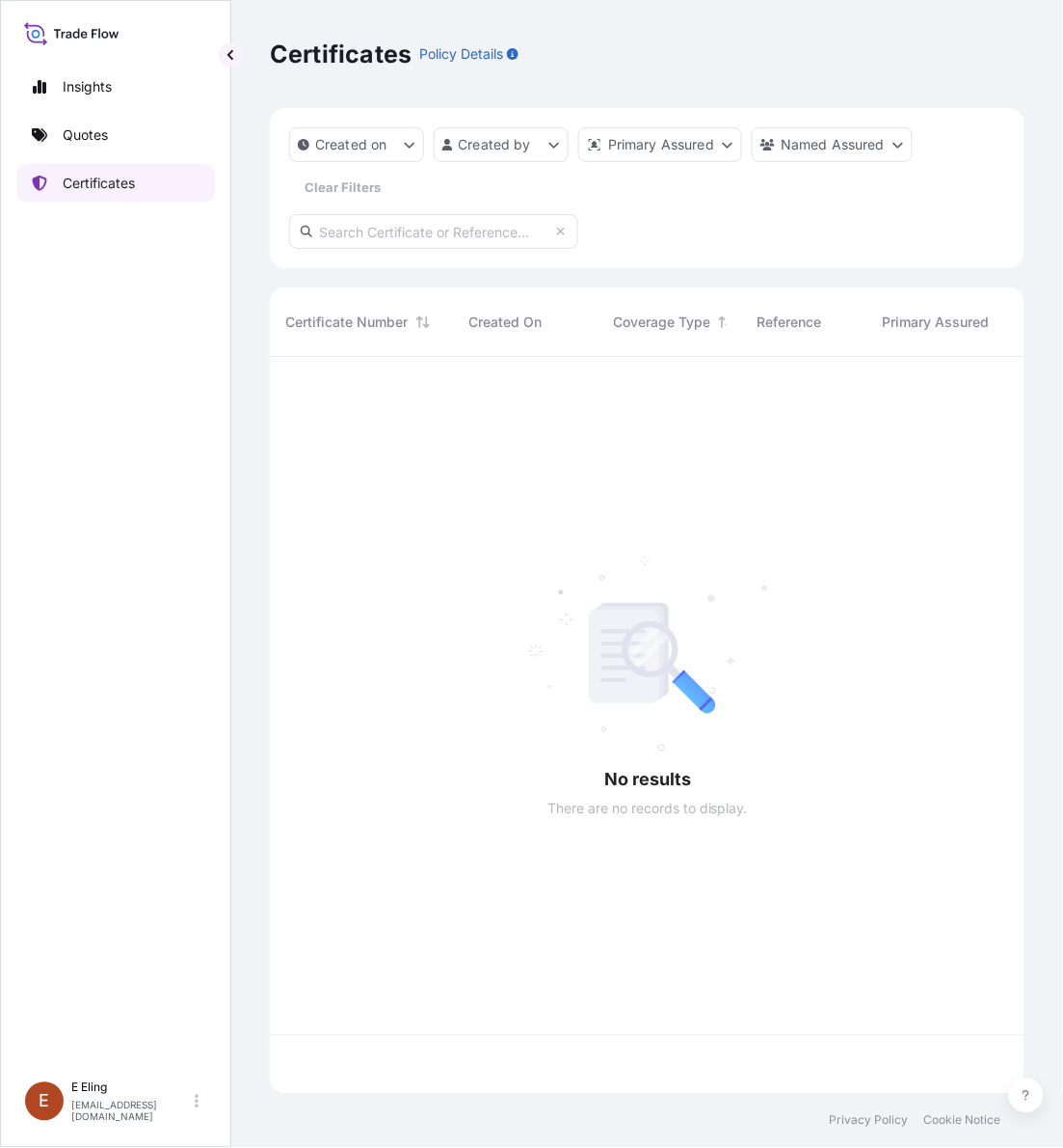
scroll to position [729, 737]
click at [469, 231] on input "text" at bounding box center [434, 230] width 289 height 34
paste input "AMST244930SYZJ"
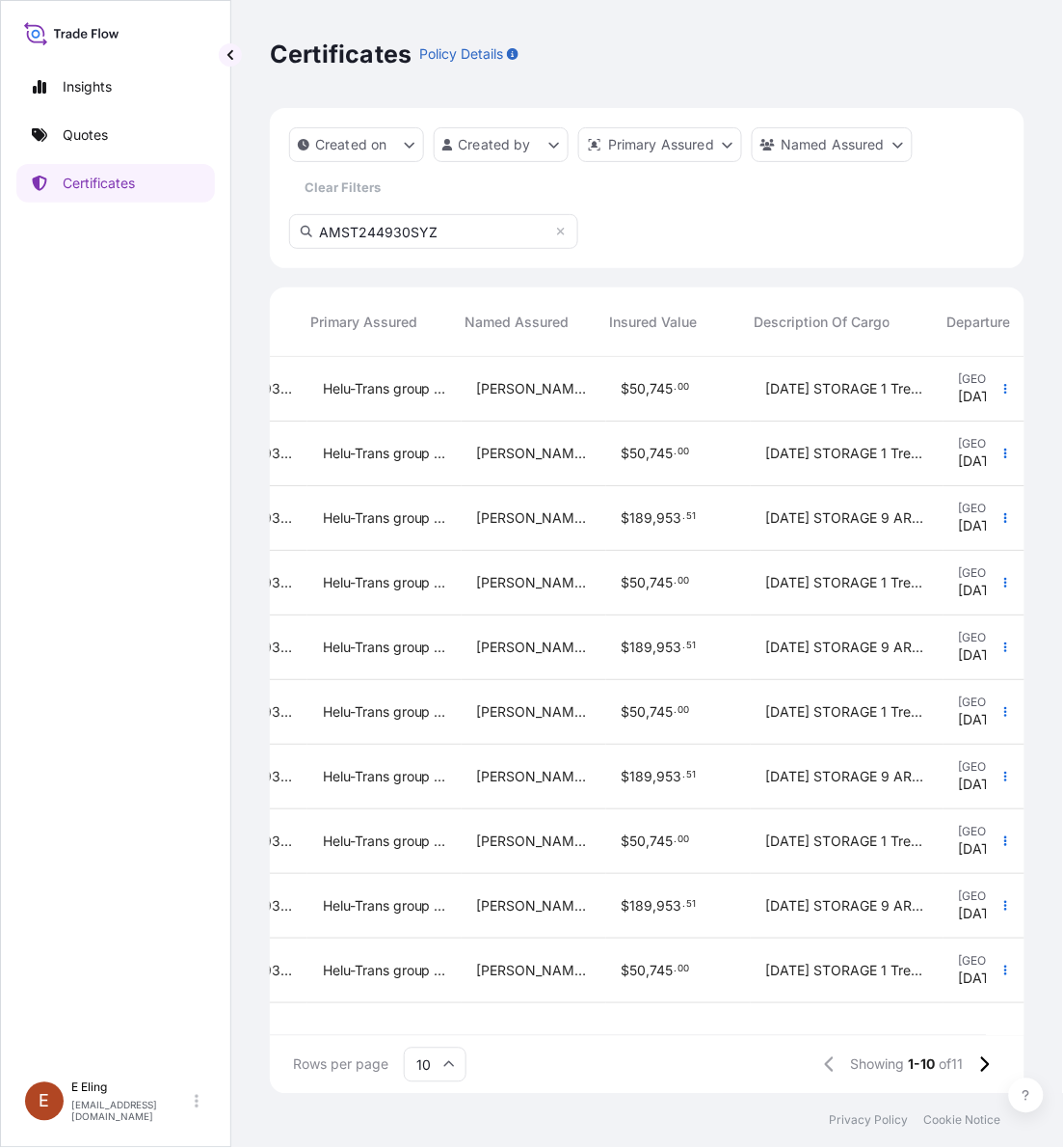
scroll to position [0, 577]
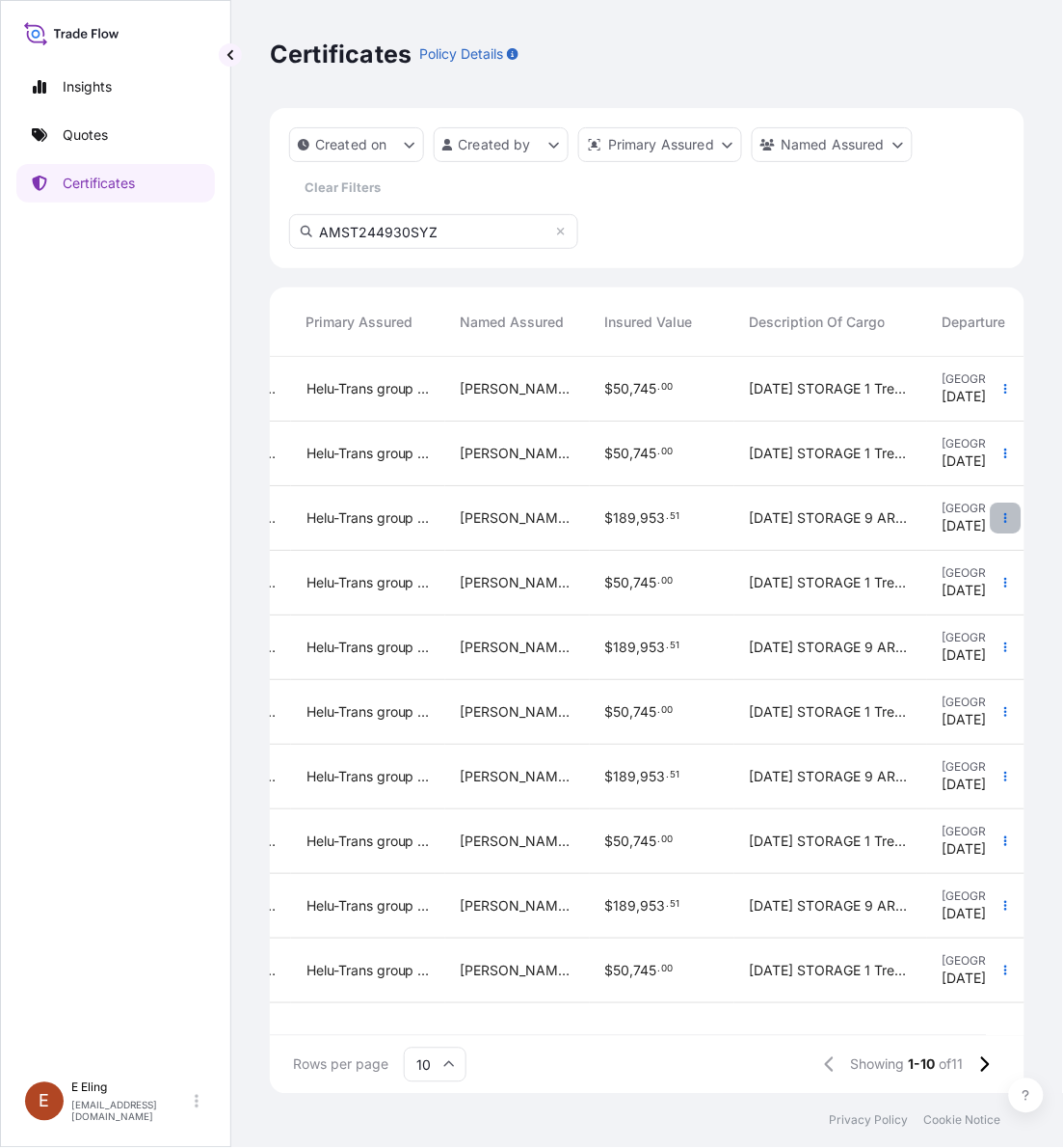
type input "AMST244930SYZ"
click at [1004, 518] on icon "button" at bounding box center [1007, 518] width 12 height 12
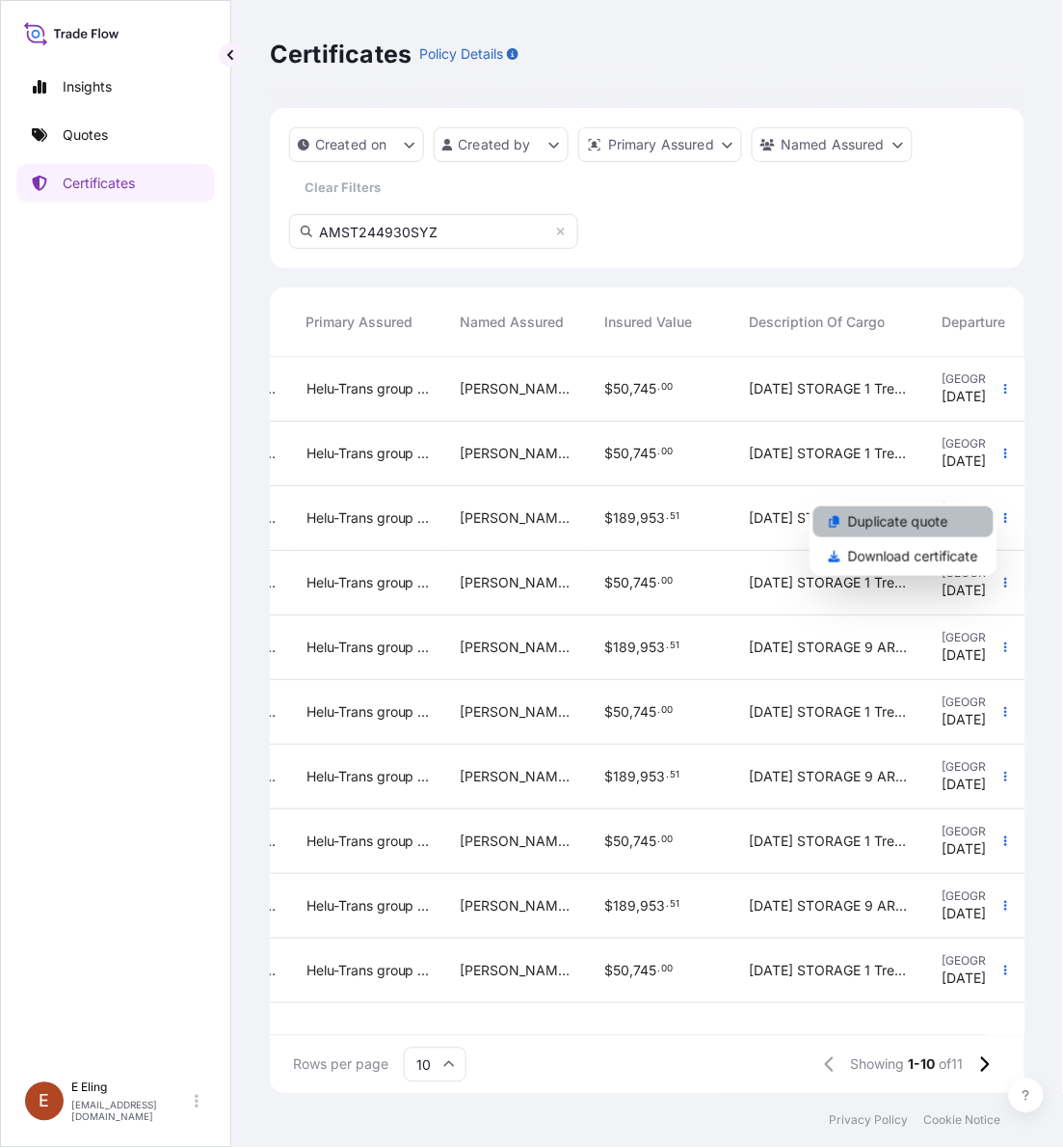
click at [905, 523] on p "Duplicate quote" at bounding box center [899, 522] width 100 height 20
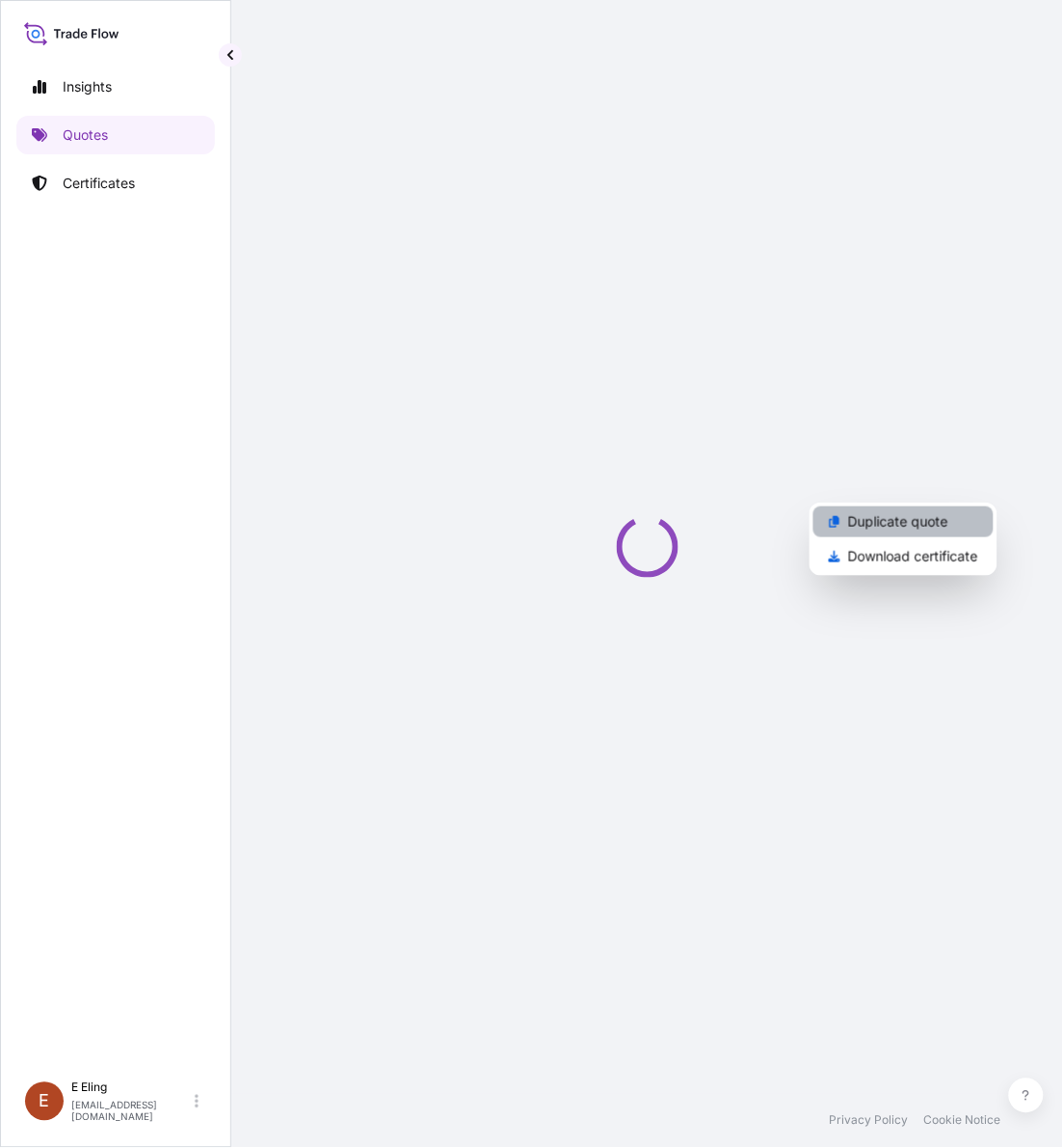
select select "STORAGE"
select select "Storage"
select select "Singapore"
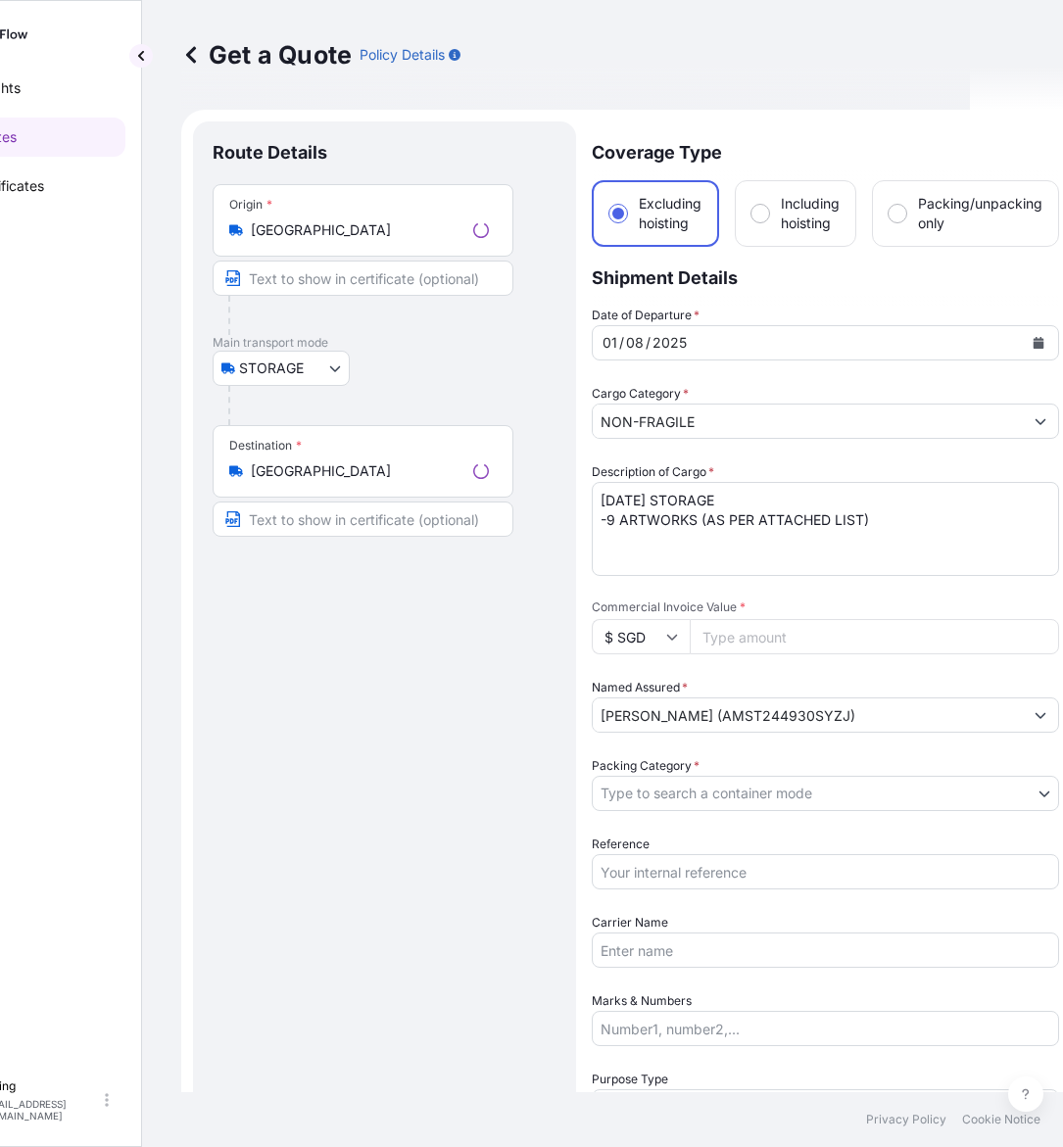
scroll to position [31, 0]
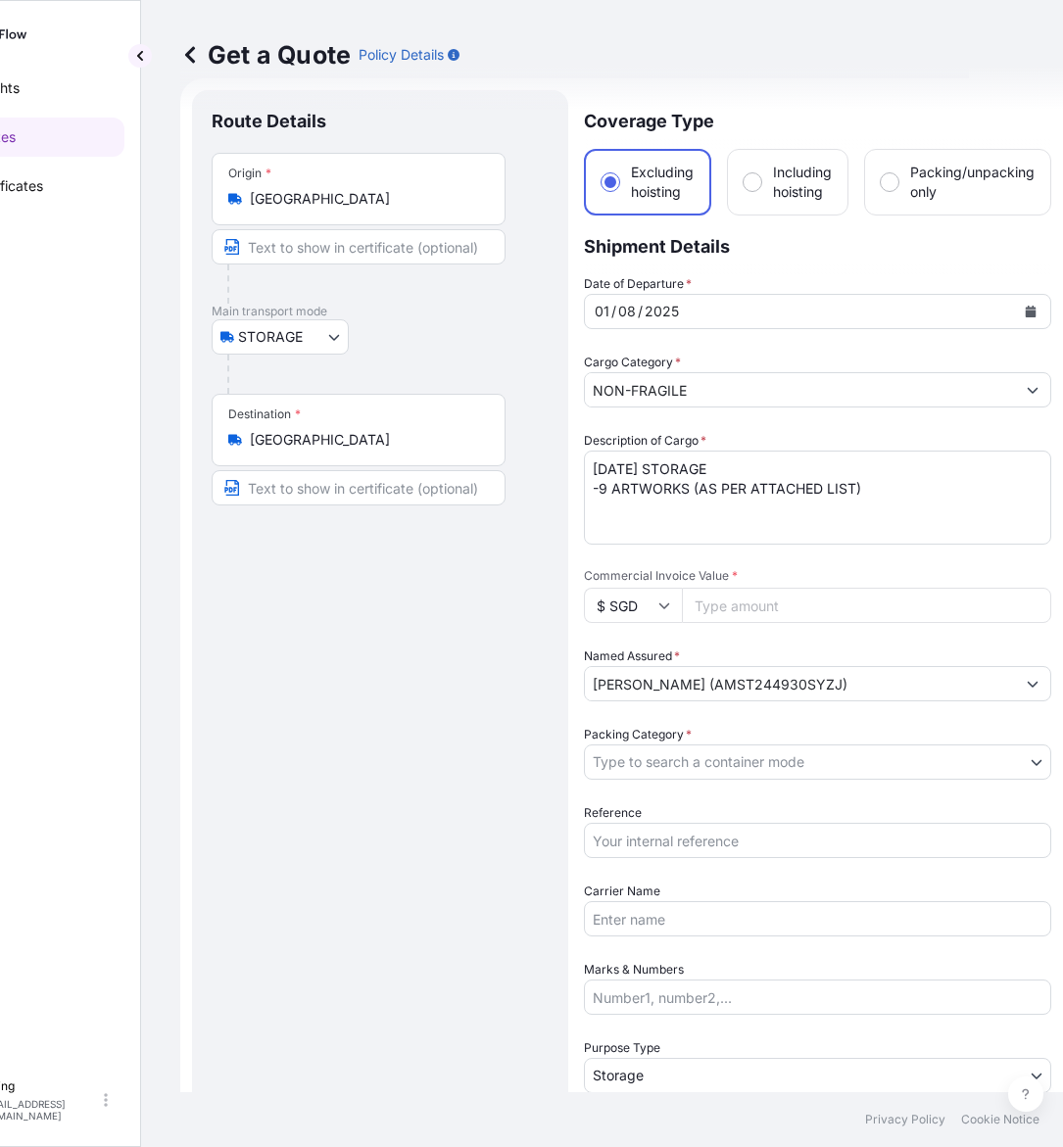
click at [816, 603] on input "Commercial Invoice Value *" at bounding box center [866, 605] width 369 height 35
paste input "189953.51"
type input "189953.51"
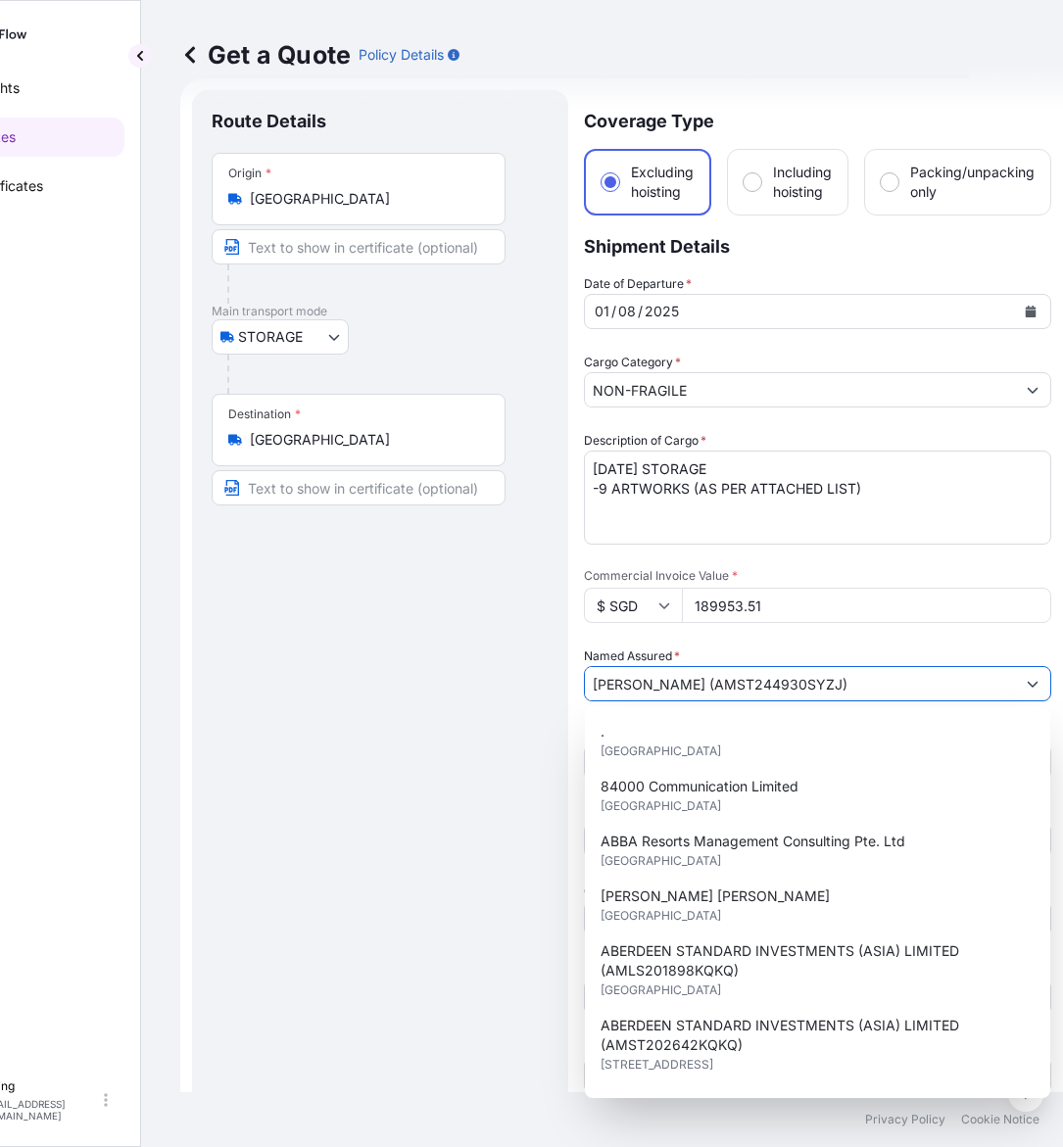
drag, startPoint x: 781, startPoint y: 681, endPoint x: 901, endPoint y: 683, distance: 120.5
click at [901, 683] on input "MS. CHARLOTTE QIAN WEI (AMST244930SYZJ)" at bounding box center [800, 683] width 430 height 35
click at [310, 766] on div "Route Details Place of loading Road / Inland Road / Inland Origin * Singapore M…" at bounding box center [380, 778] width 337 height 1337
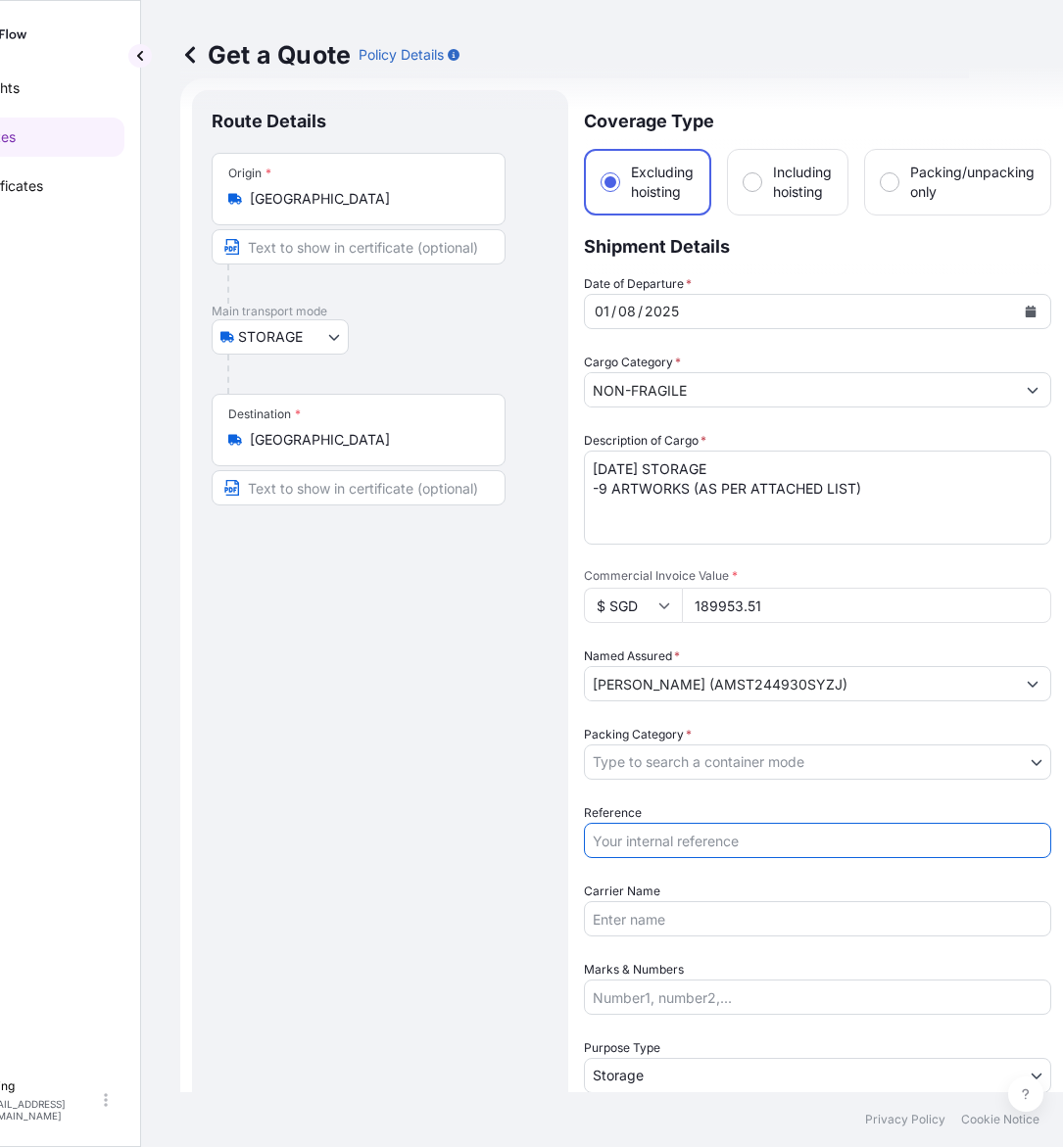
click at [703, 834] on input "Reference" at bounding box center [817, 840] width 467 height 35
paste input "AMST244930SYZJ"
type input "AMST244930SYZJ"
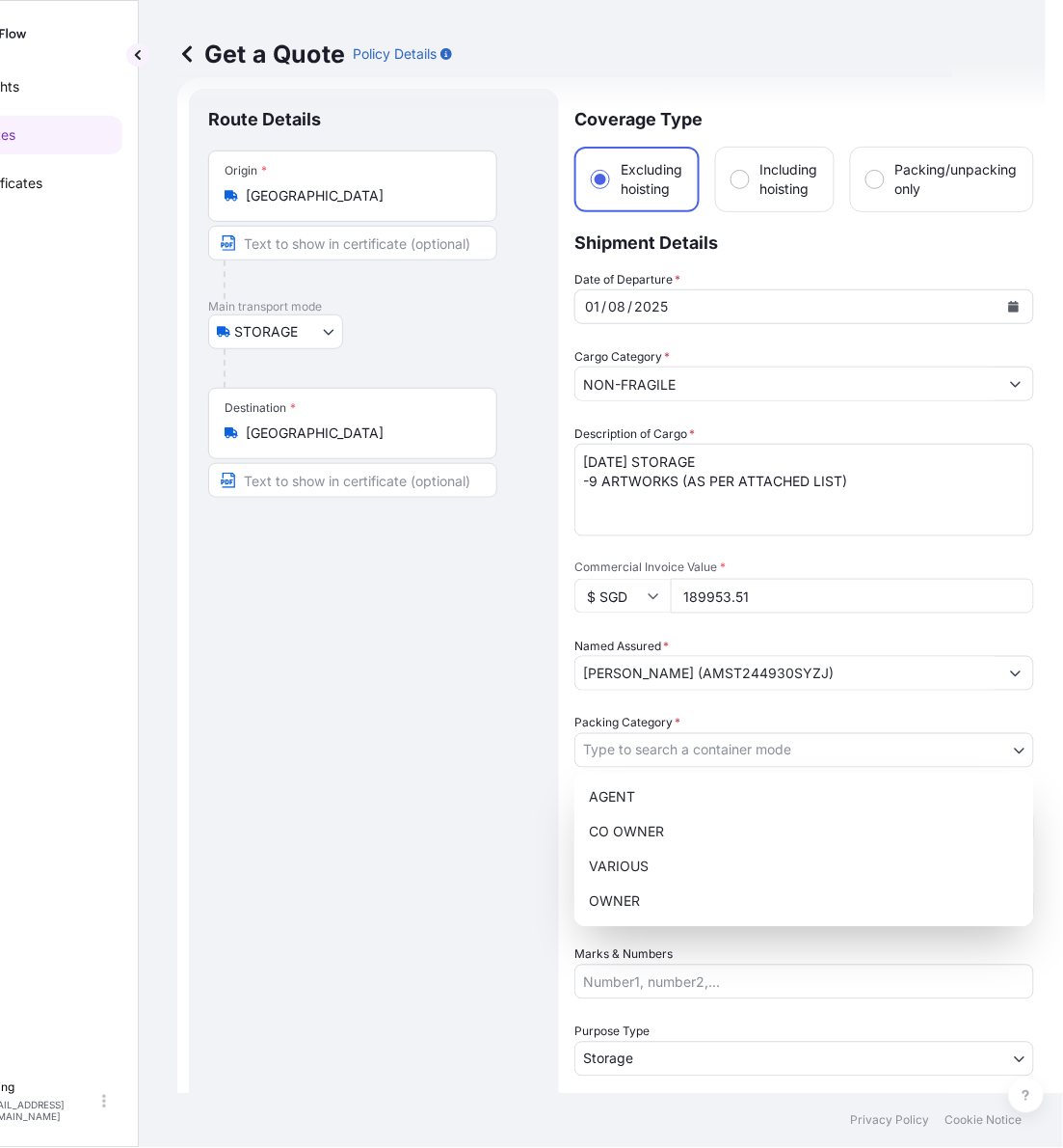
click at [705, 757] on body "15 options available. Insights Quotes Certificates E E Eling eeling@helutrans.c…" at bounding box center [430, 574] width 1046 height 1148
click at [661, 895] on div "OWNER" at bounding box center [805, 901] width 445 height 34
select select "27"
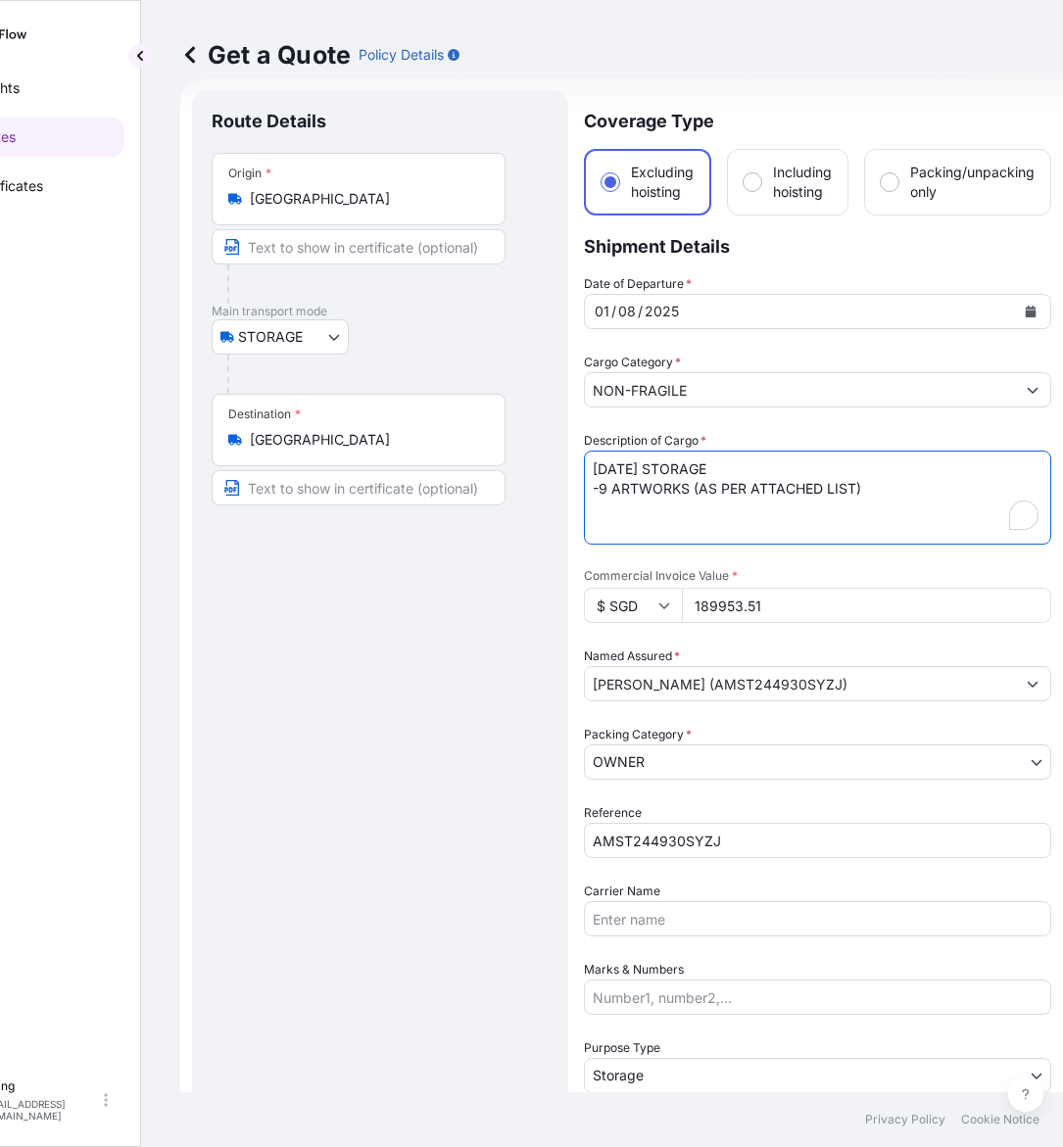
drag, startPoint x: 618, startPoint y: 466, endPoint x: 605, endPoint y: 470, distance: 13.3
click at [605, 470] on textarea "AUG25 STORAGE -9 ARTWORKS (AS PER ATTACHED LIST)" at bounding box center [817, 498] width 467 height 94
click at [614, 472] on textarea "AUG25 STORAGE -9 ARTWORKS (AS PER ATTACHED LIST)" at bounding box center [817, 498] width 467 height 94
drag, startPoint x: 619, startPoint y: 467, endPoint x: 505, endPoint y: 465, distance: 113.6
click at [506, 463] on form "Route Details Place of loading Road / Inland Road / Inland Origin * Singapore M…" at bounding box center [621, 778] width 882 height 1400
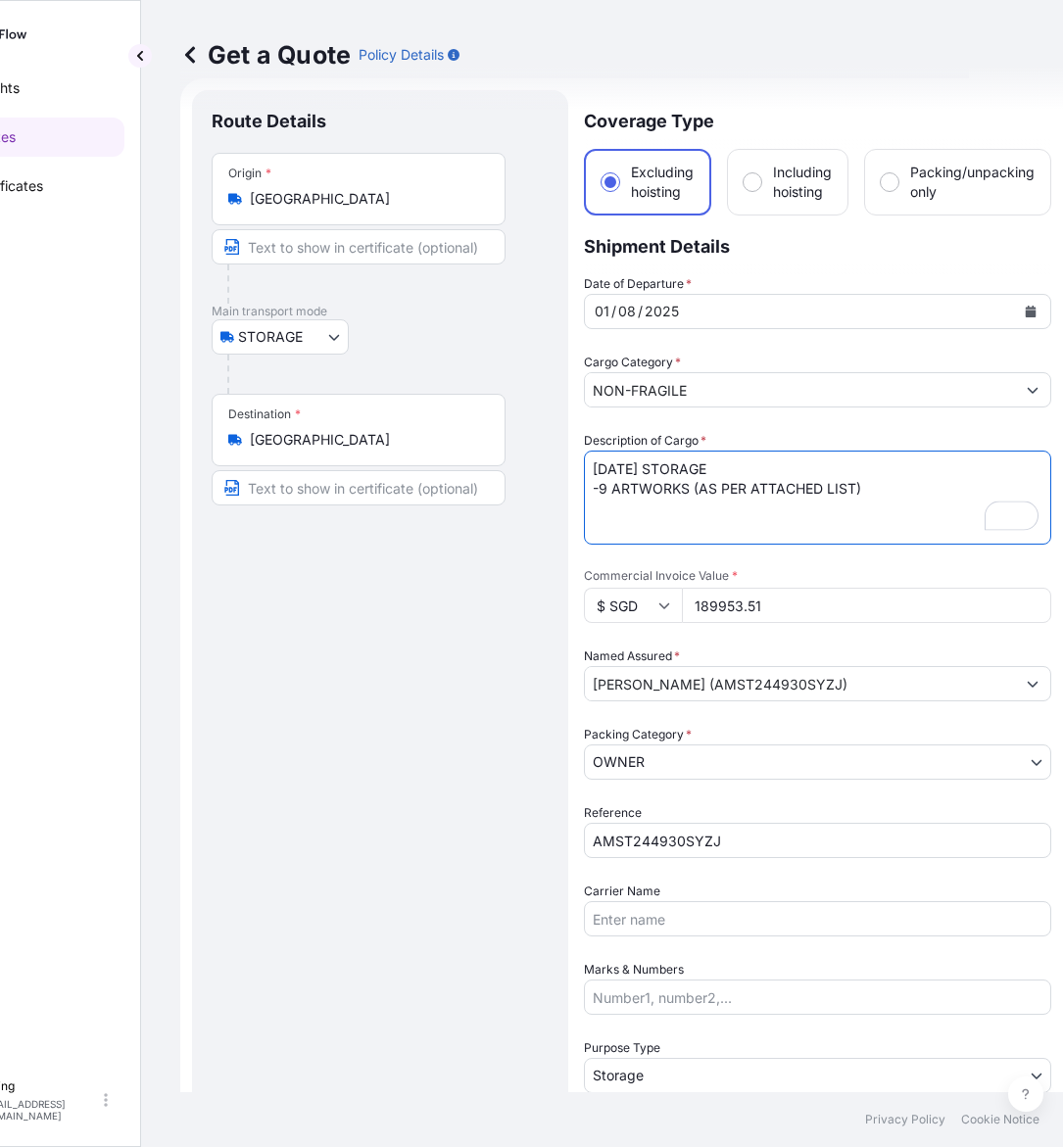
type textarea "SEP25 STORAGE -9 ARTWORKS (AS PER ATTACHED LIST)"
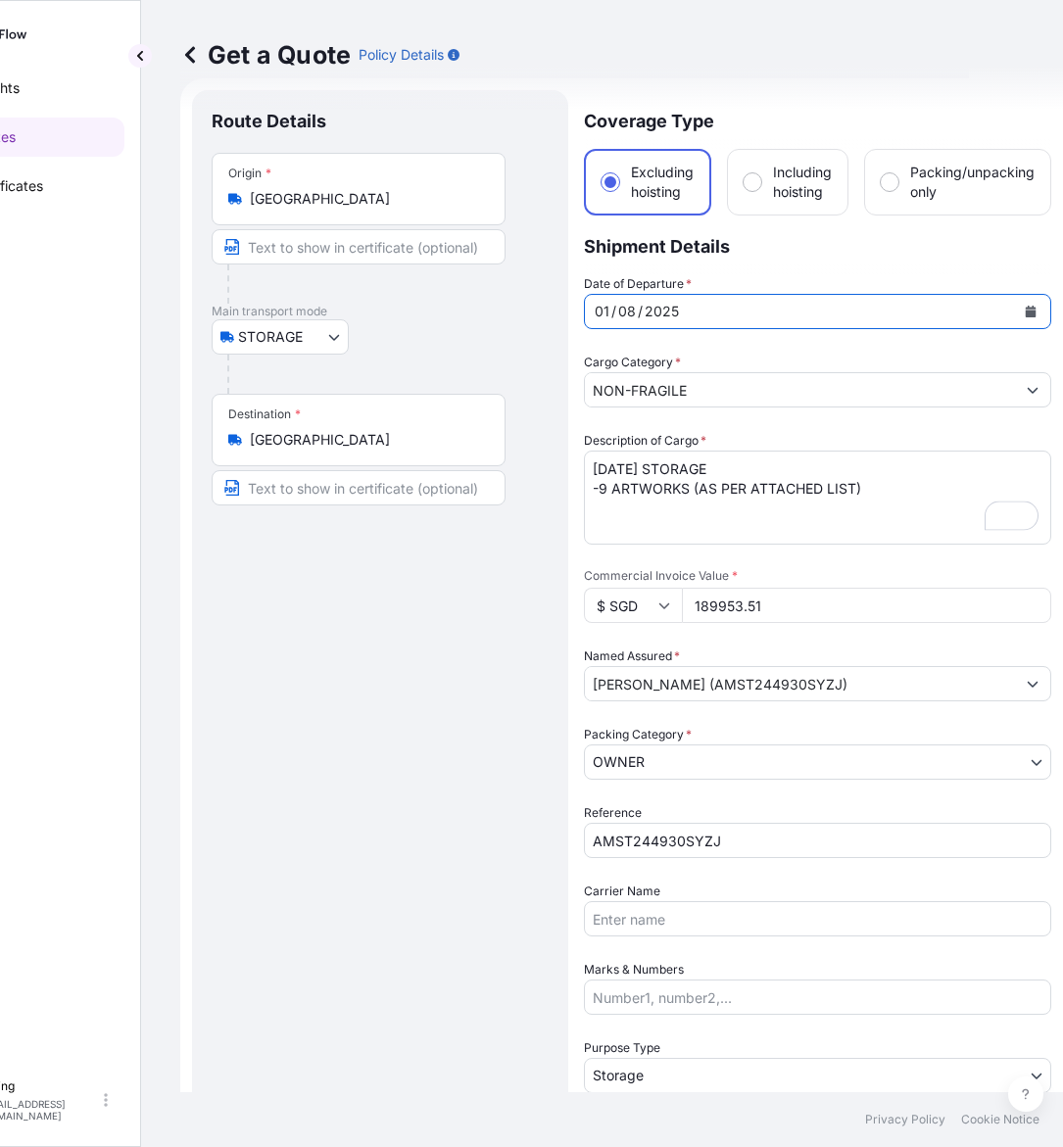
click at [752, 302] on div "01 / 08 / 2025" at bounding box center [800, 311] width 430 height 35
click at [1025, 307] on icon "Calendar" at bounding box center [1031, 312] width 12 height 12
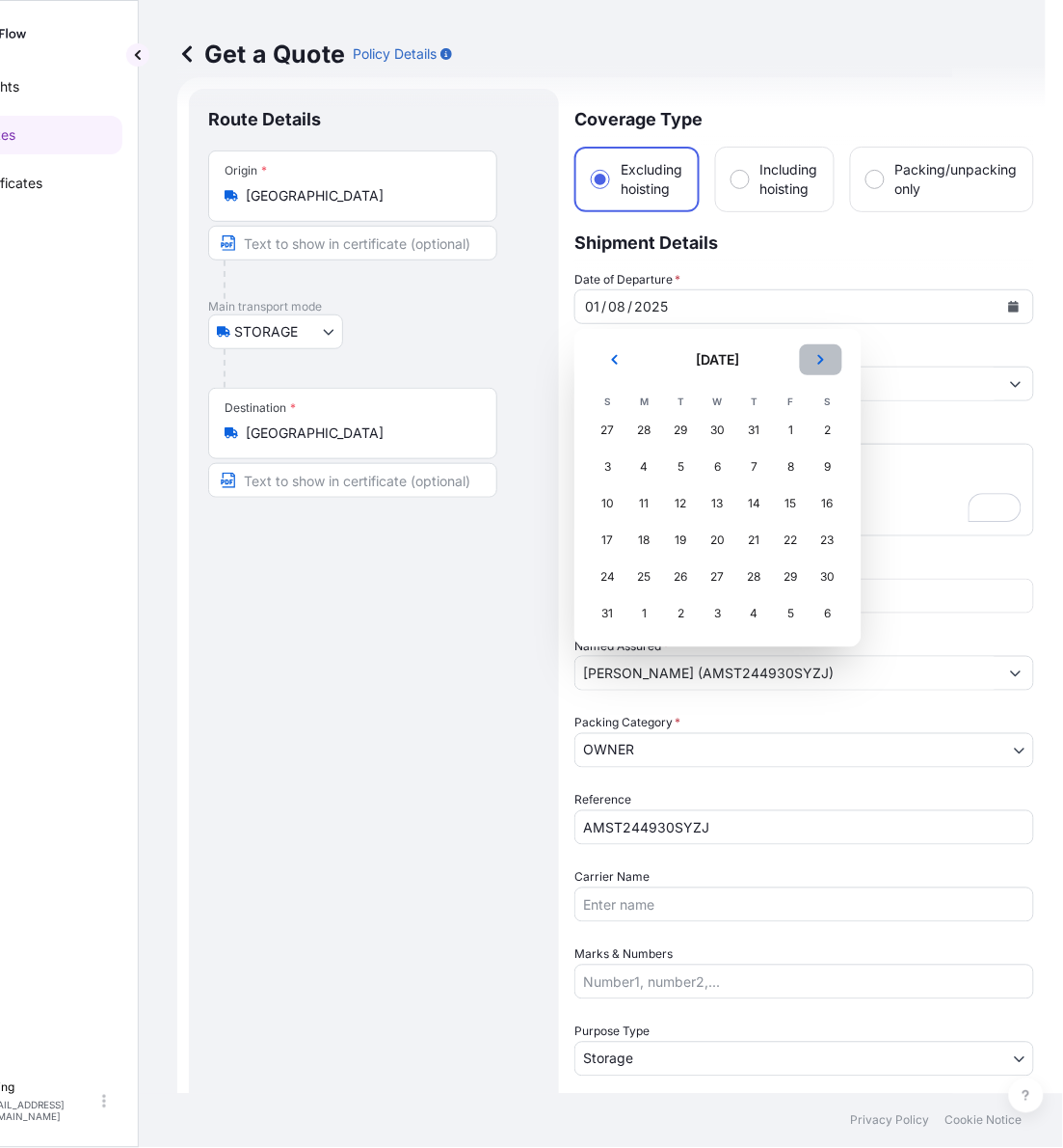
click at [807, 366] on button "Next" at bounding box center [821, 359] width 42 height 31
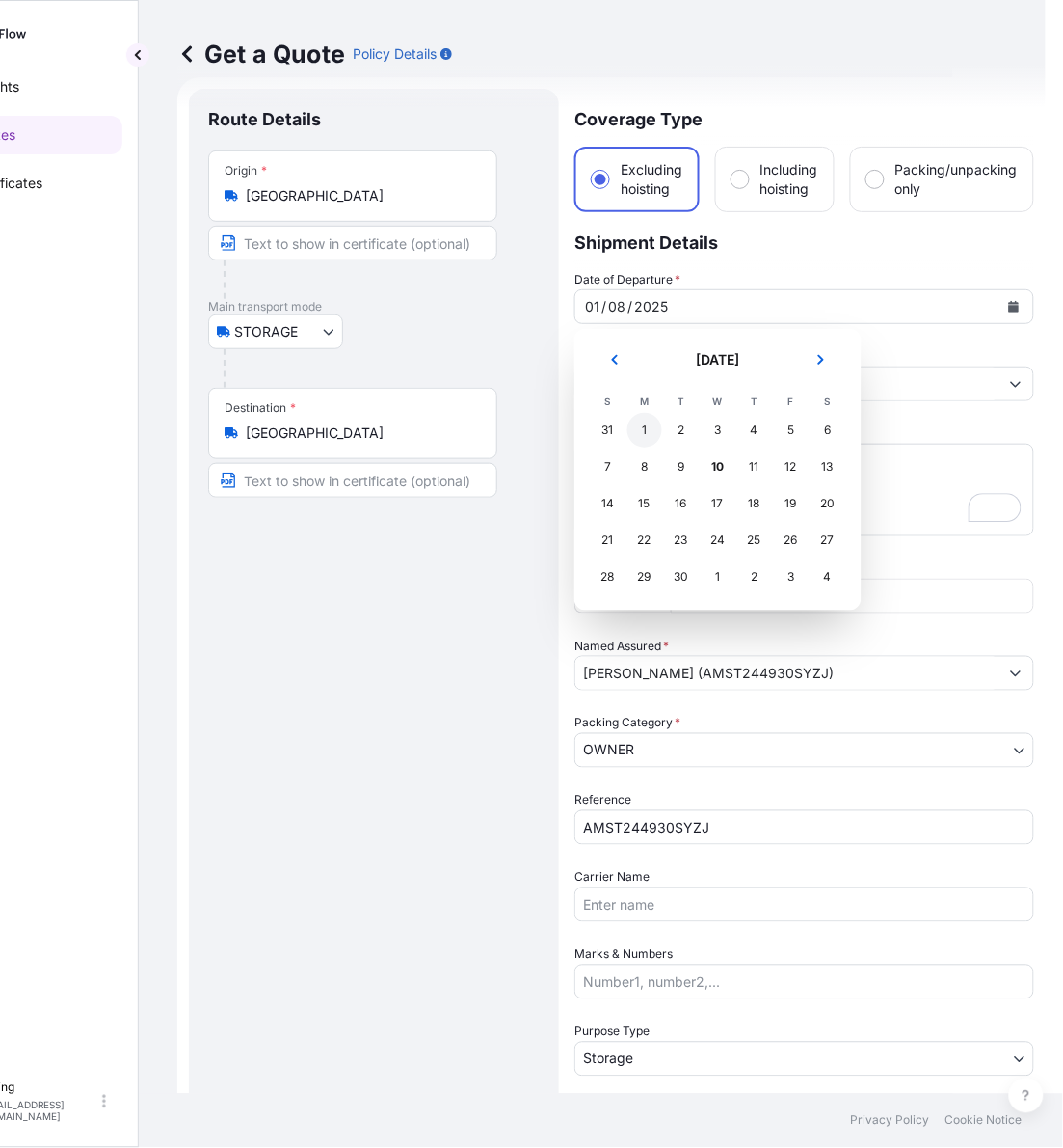
click at [647, 430] on div "1" at bounding box center [645, 429] width 34 height 34
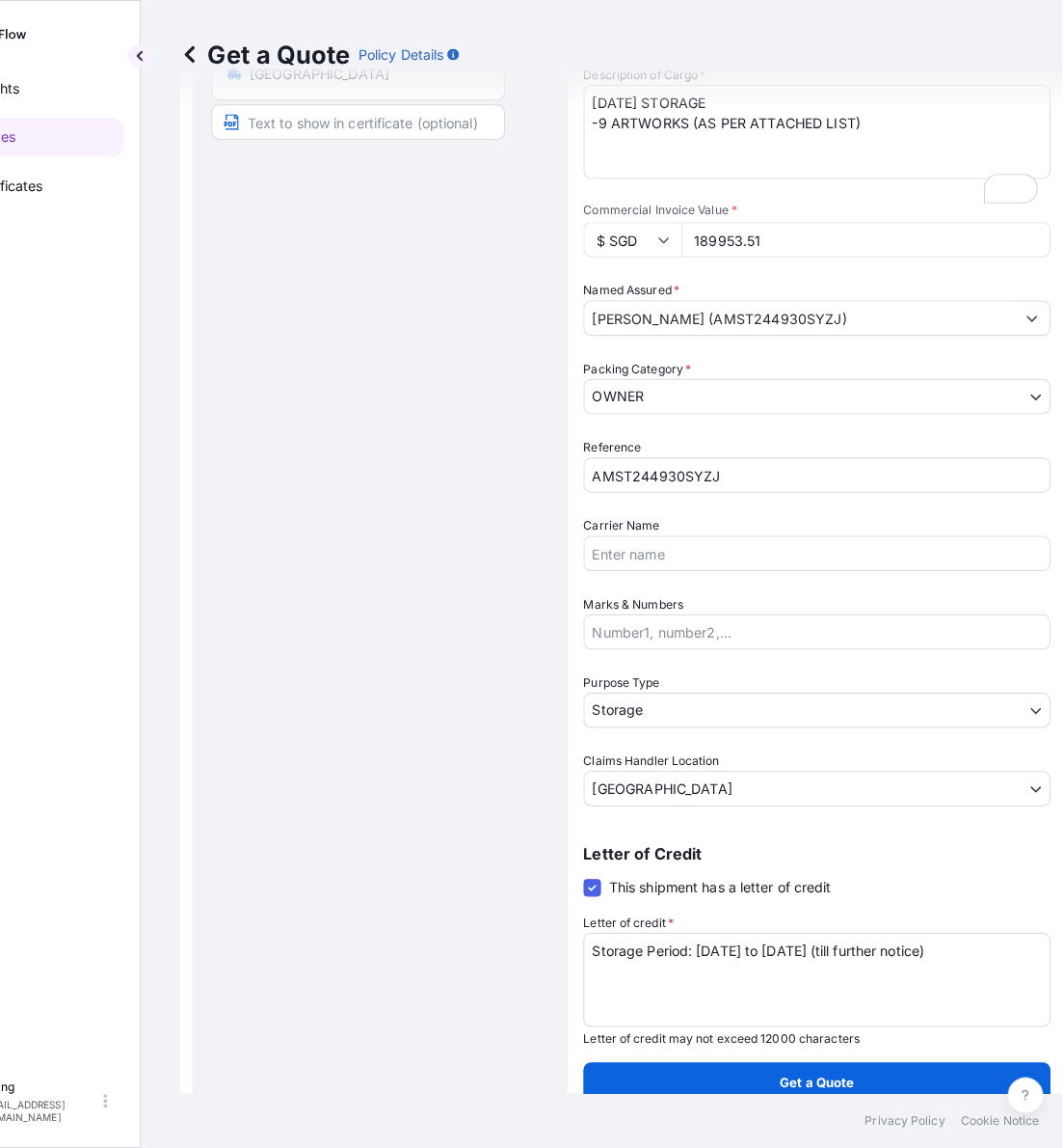
scroll to position [391, 0]
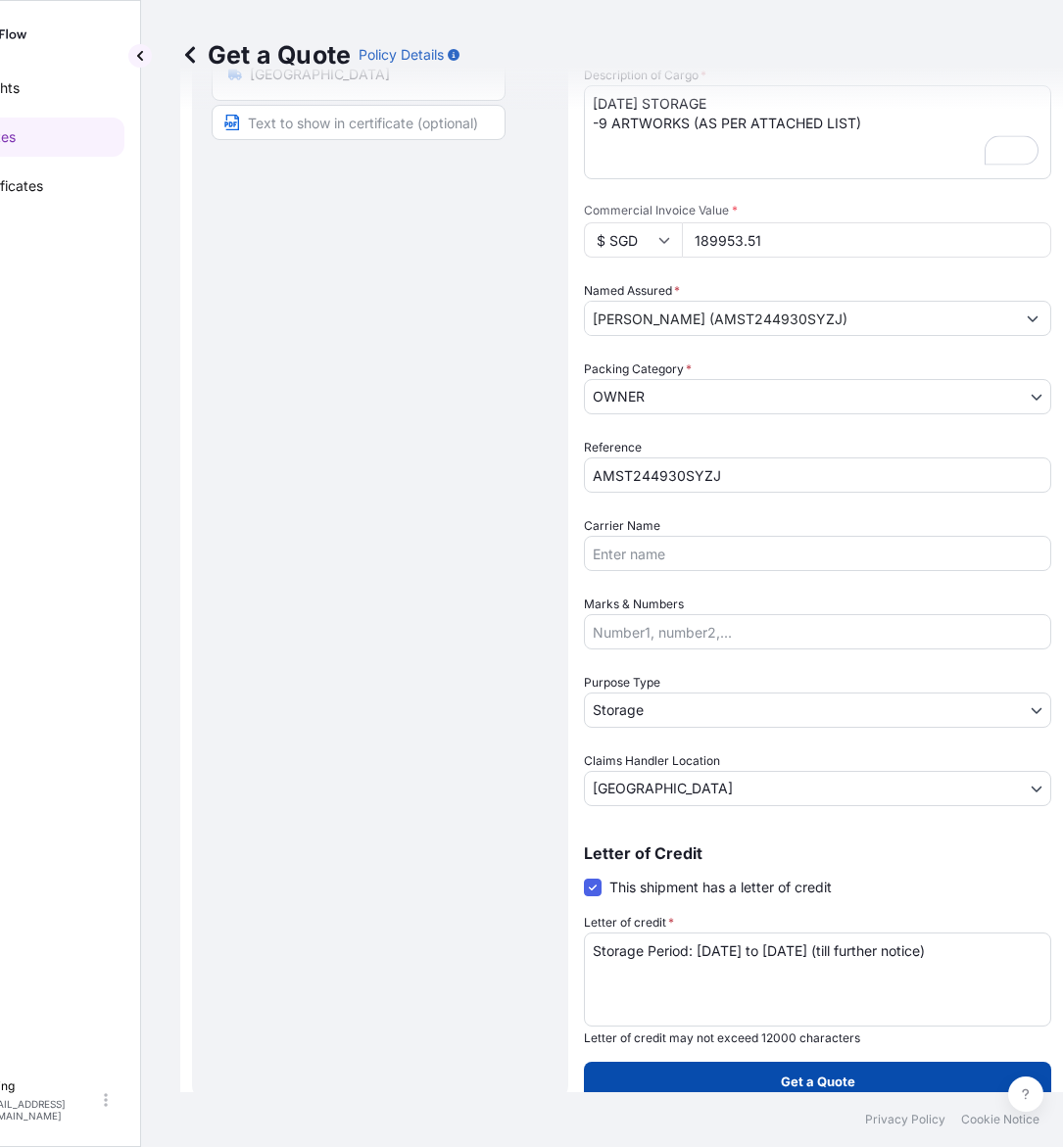
click at [791, 1089] on button "Get a Quote" at bounding box center [817, 1081] width 467 height 39
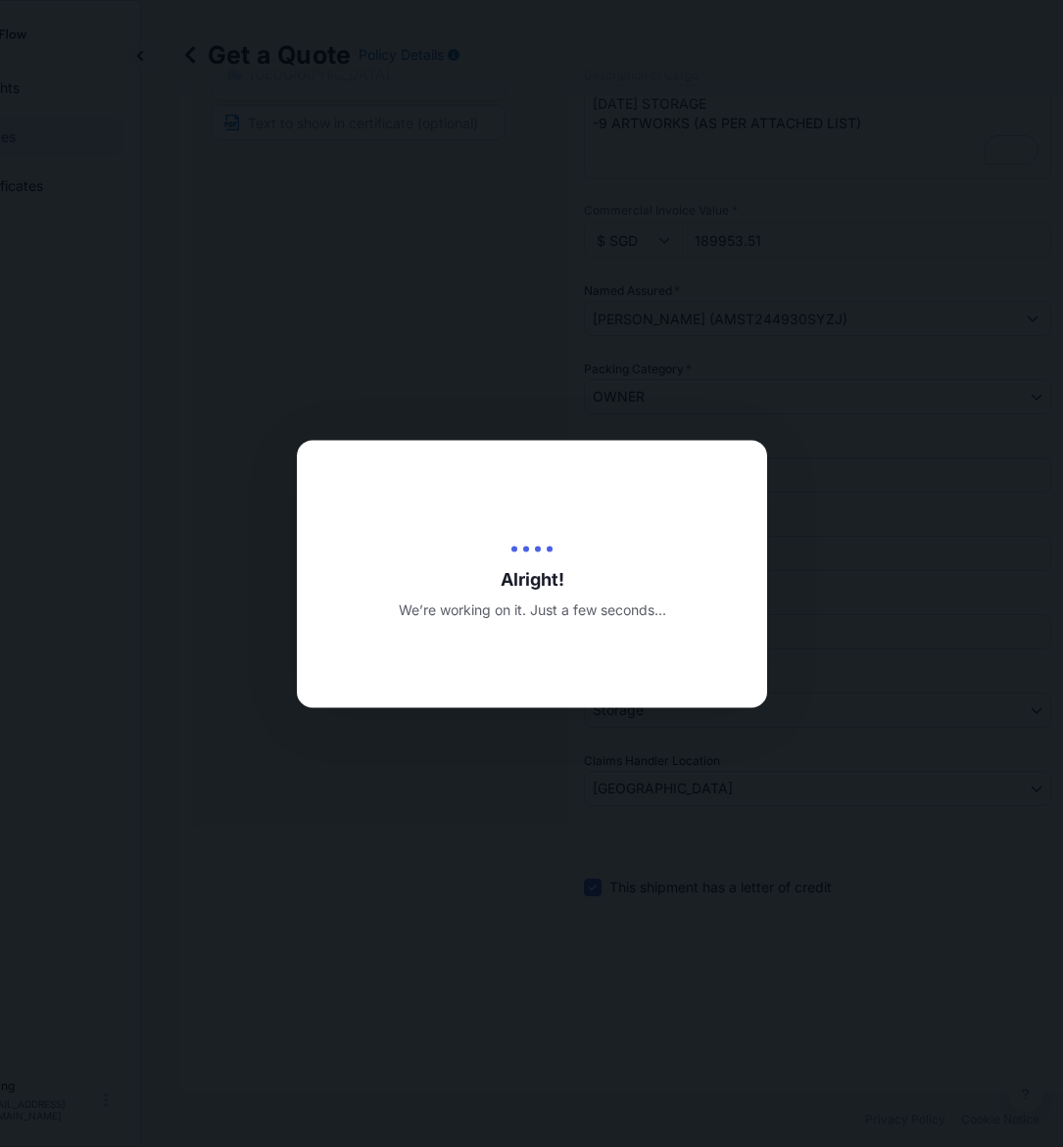
type input "[DATE]"
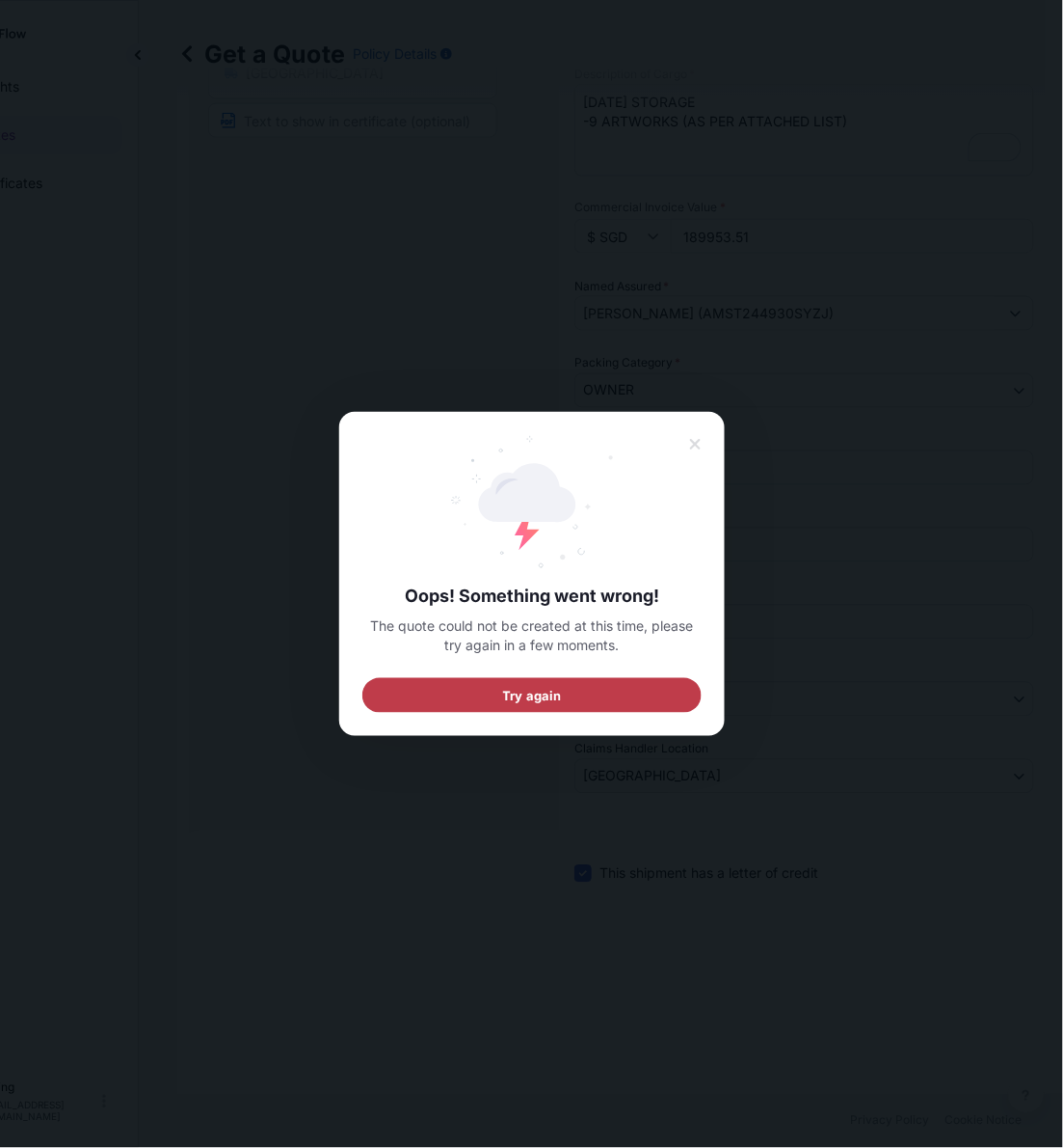
click at [587, 697] on button "Try again" at bounding box center [532, 695] width 340 height 34
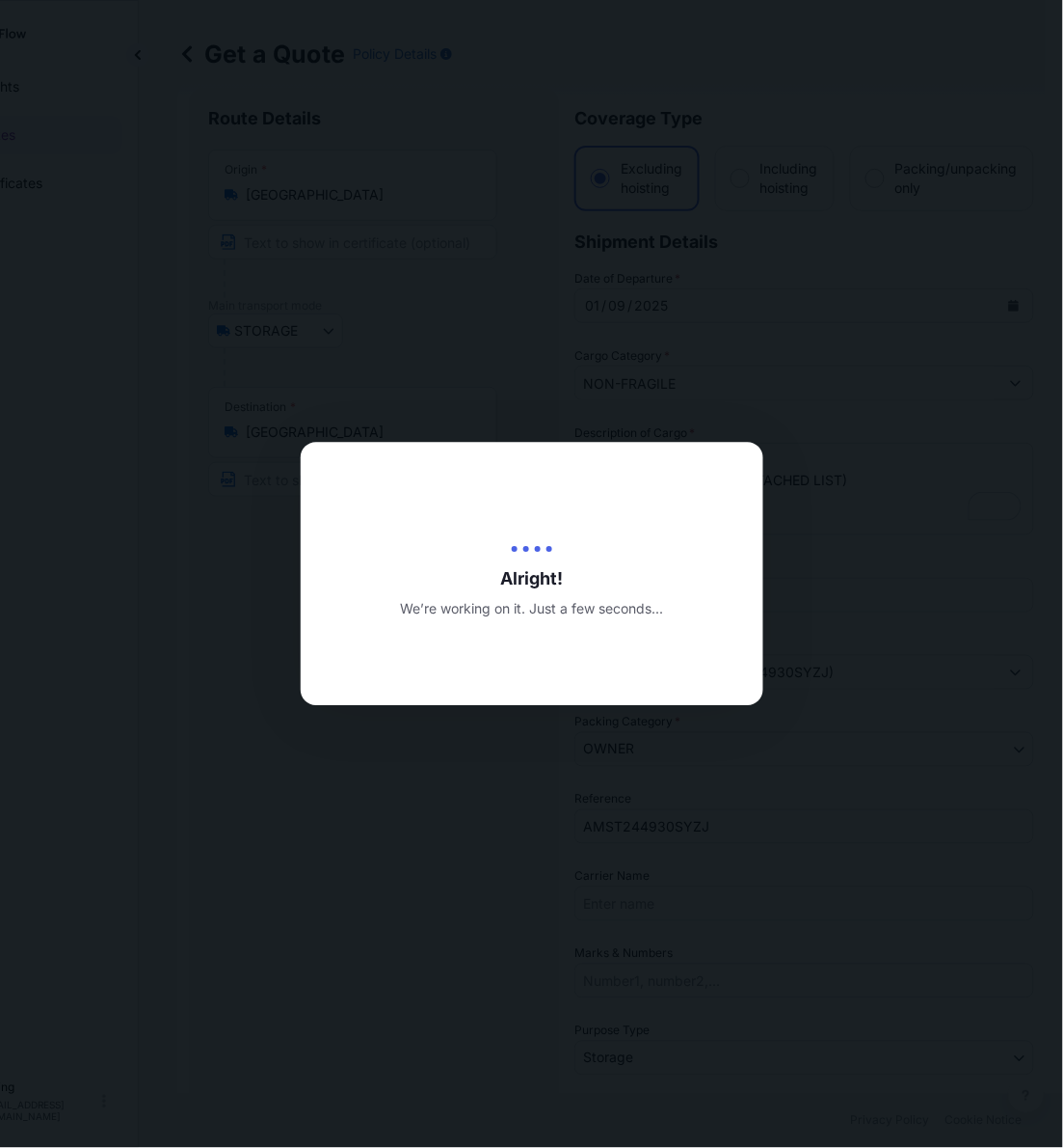
scroll to position [0, 0]
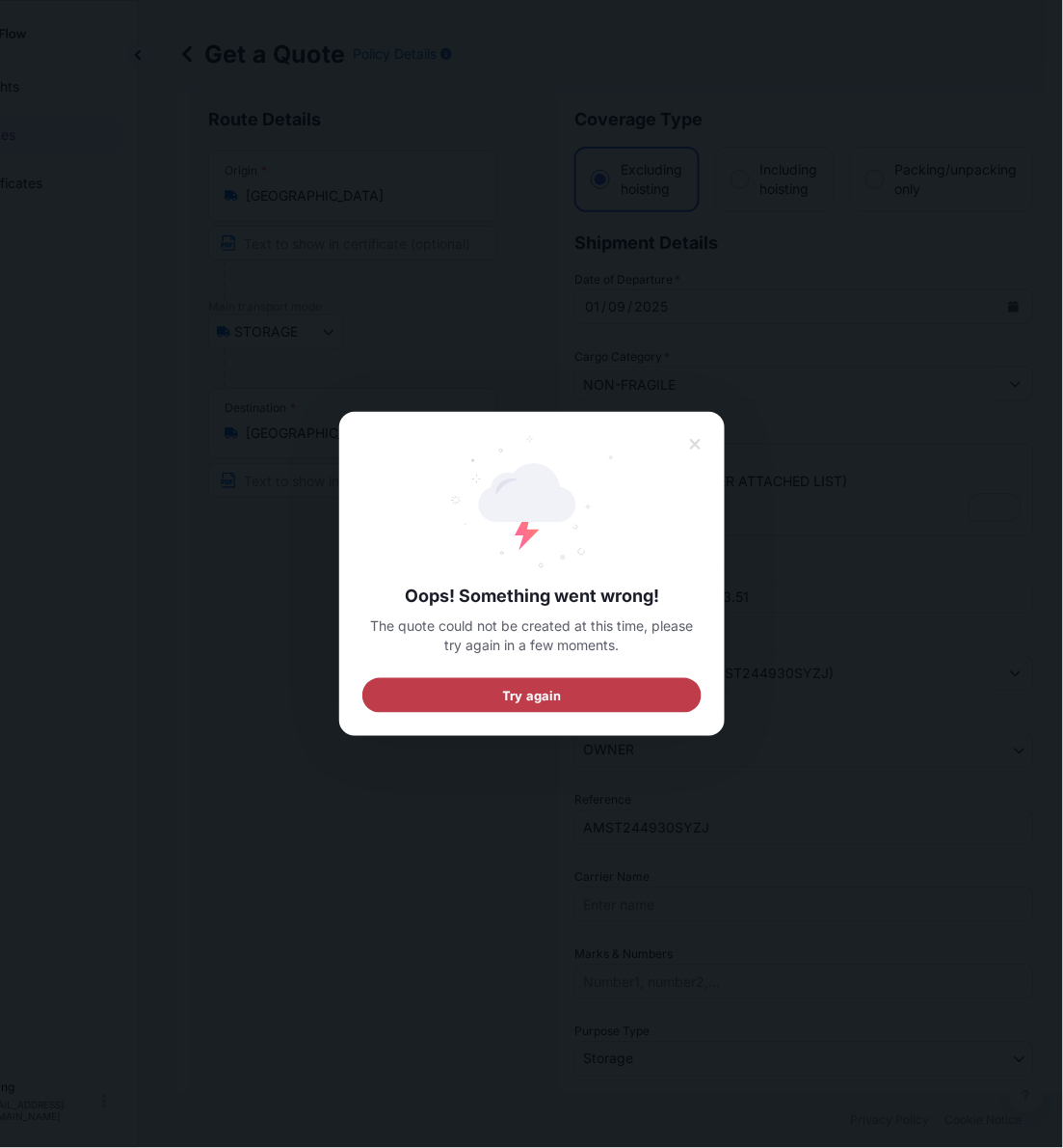
click at [581, 702] on button "Try again" at bounding box center [532, 695] width 340 height 34
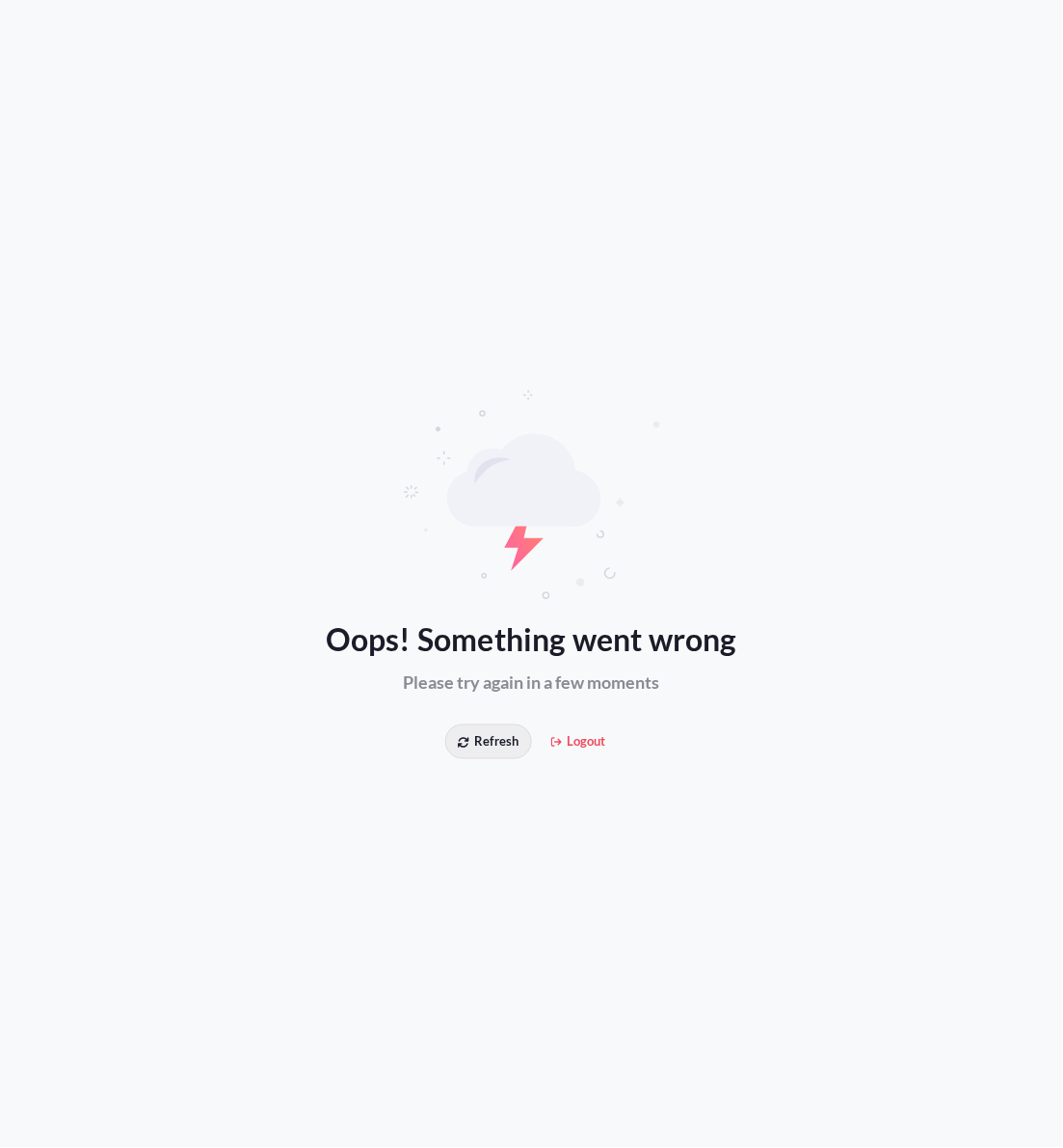
click at [458, 733] on span "Refresh" at bounding box center [488, 741] width 61 height 20
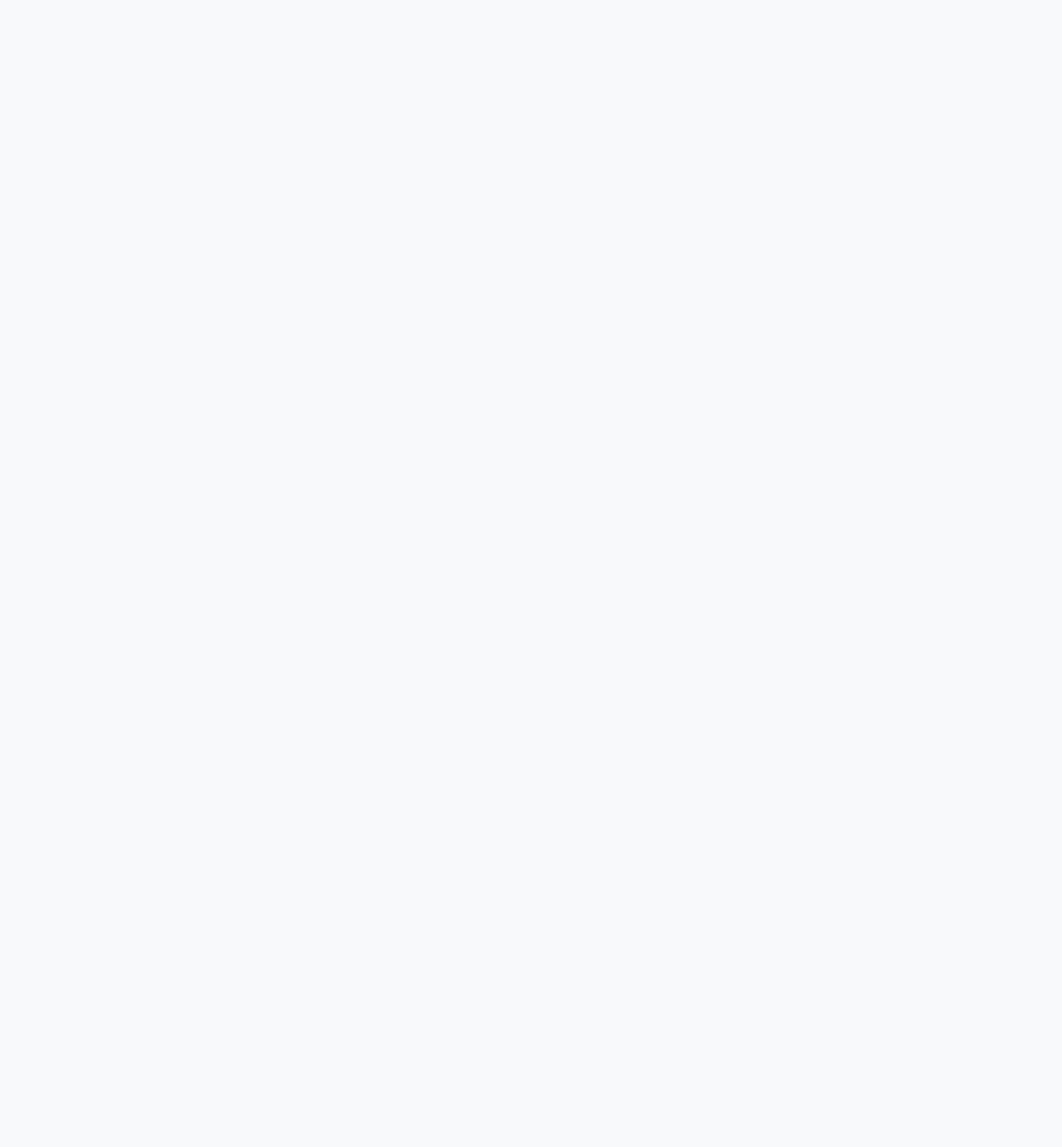
click at [458, 733] on div at bounding box center [532, 574] width 1063 height 1148
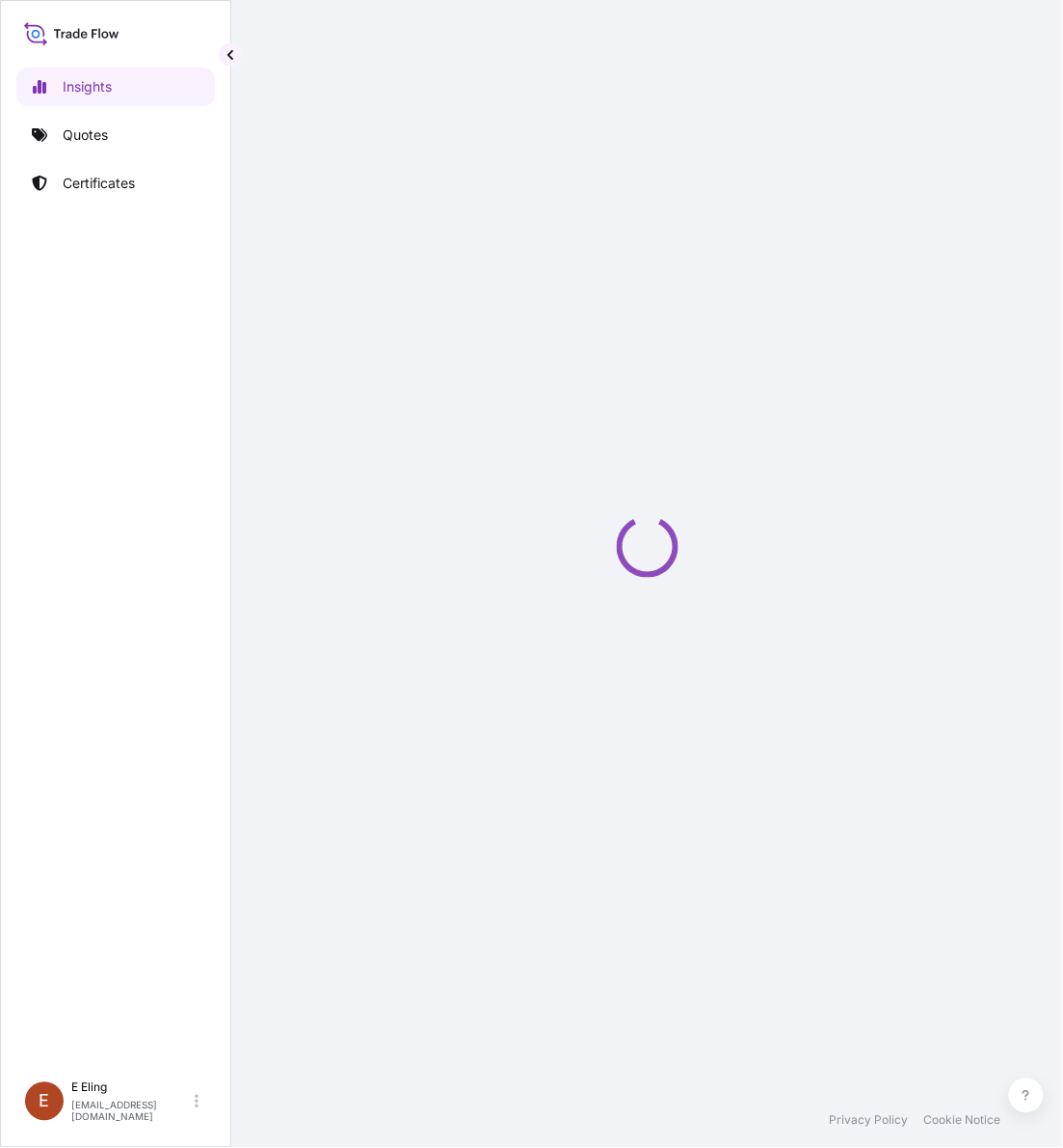
select select "2025"
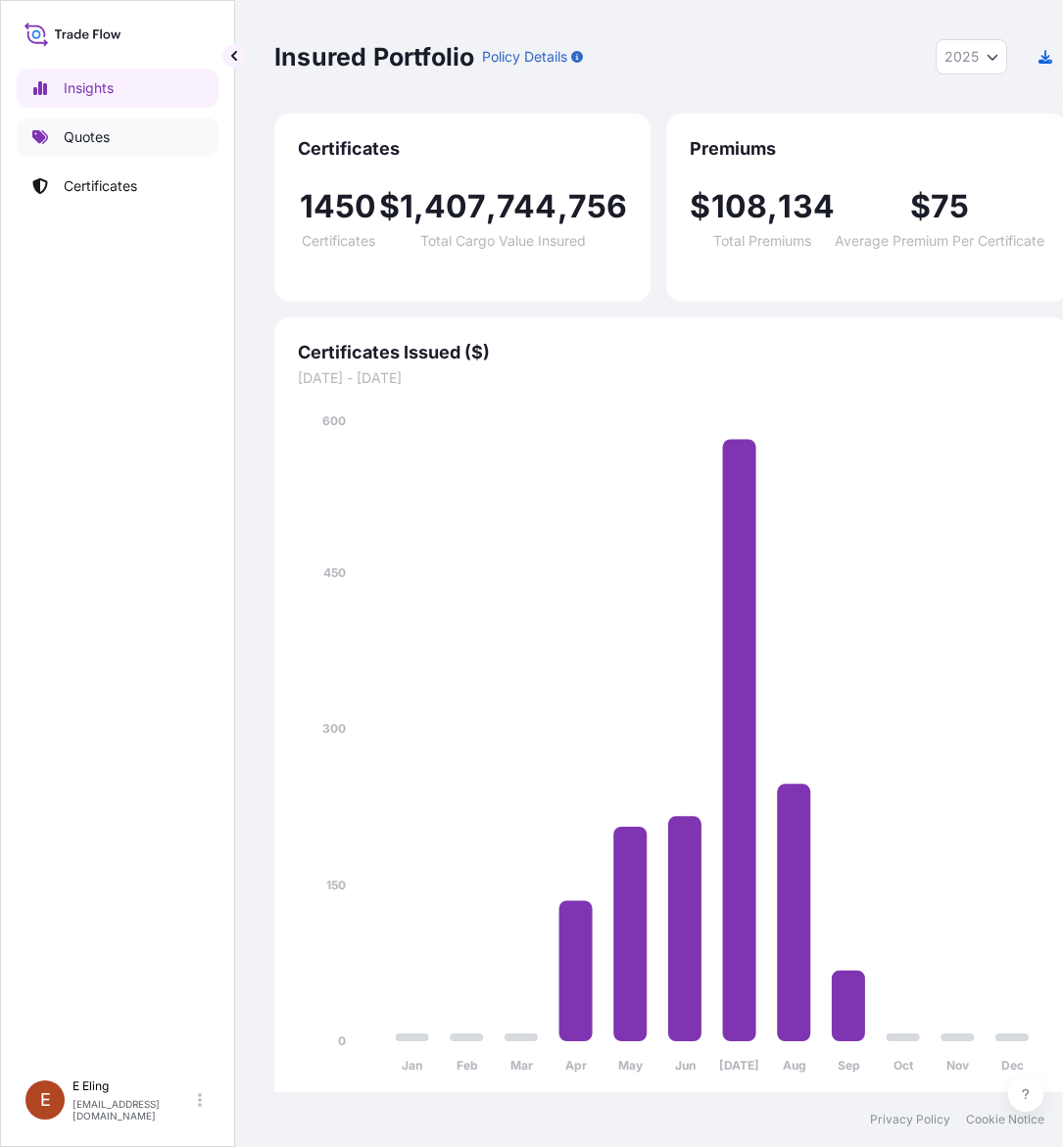
click at [123, 143] on link "Quotes" at bounding box center [118, 137] width 202 height 39
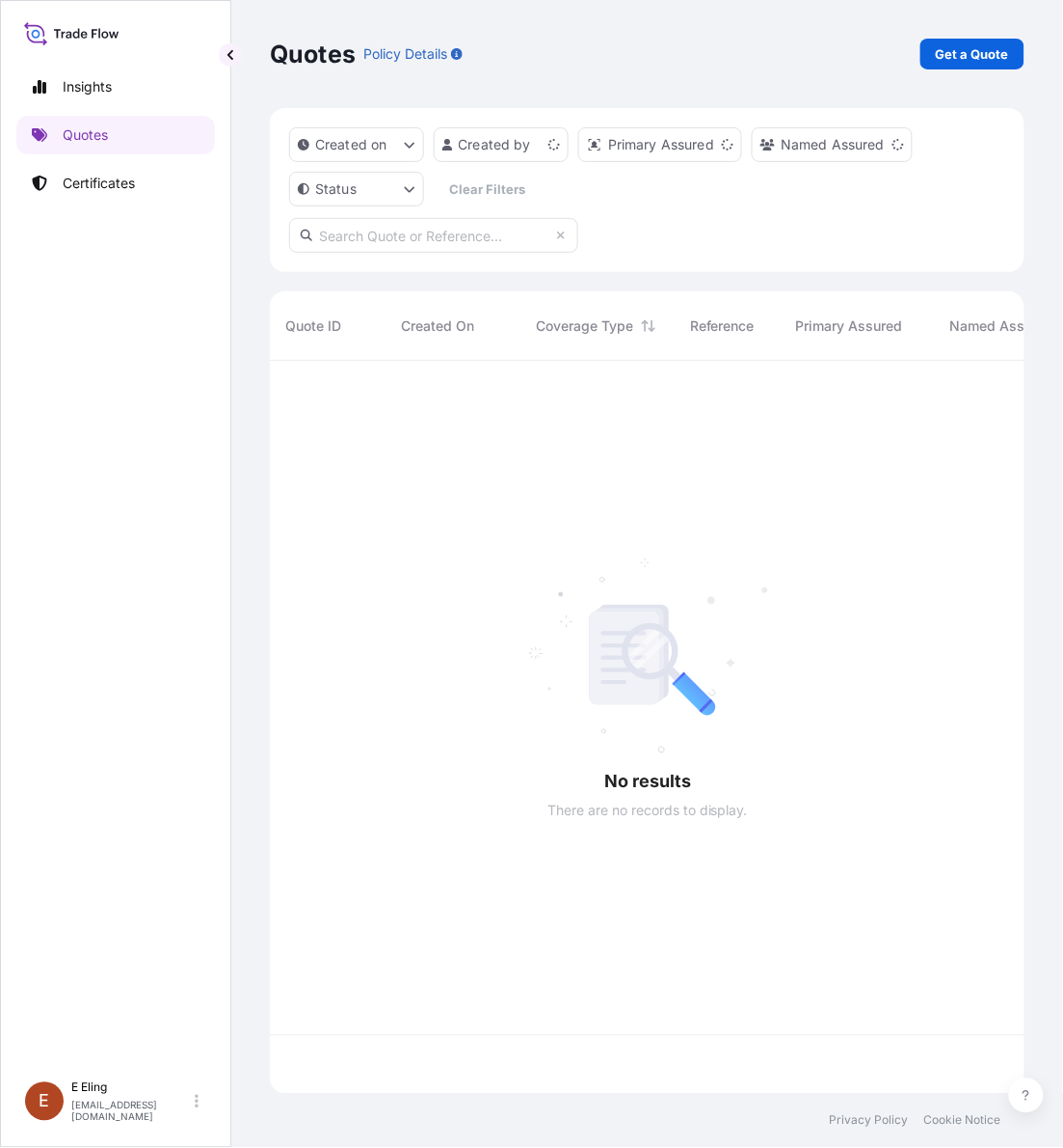
scroll to position [725, 737]
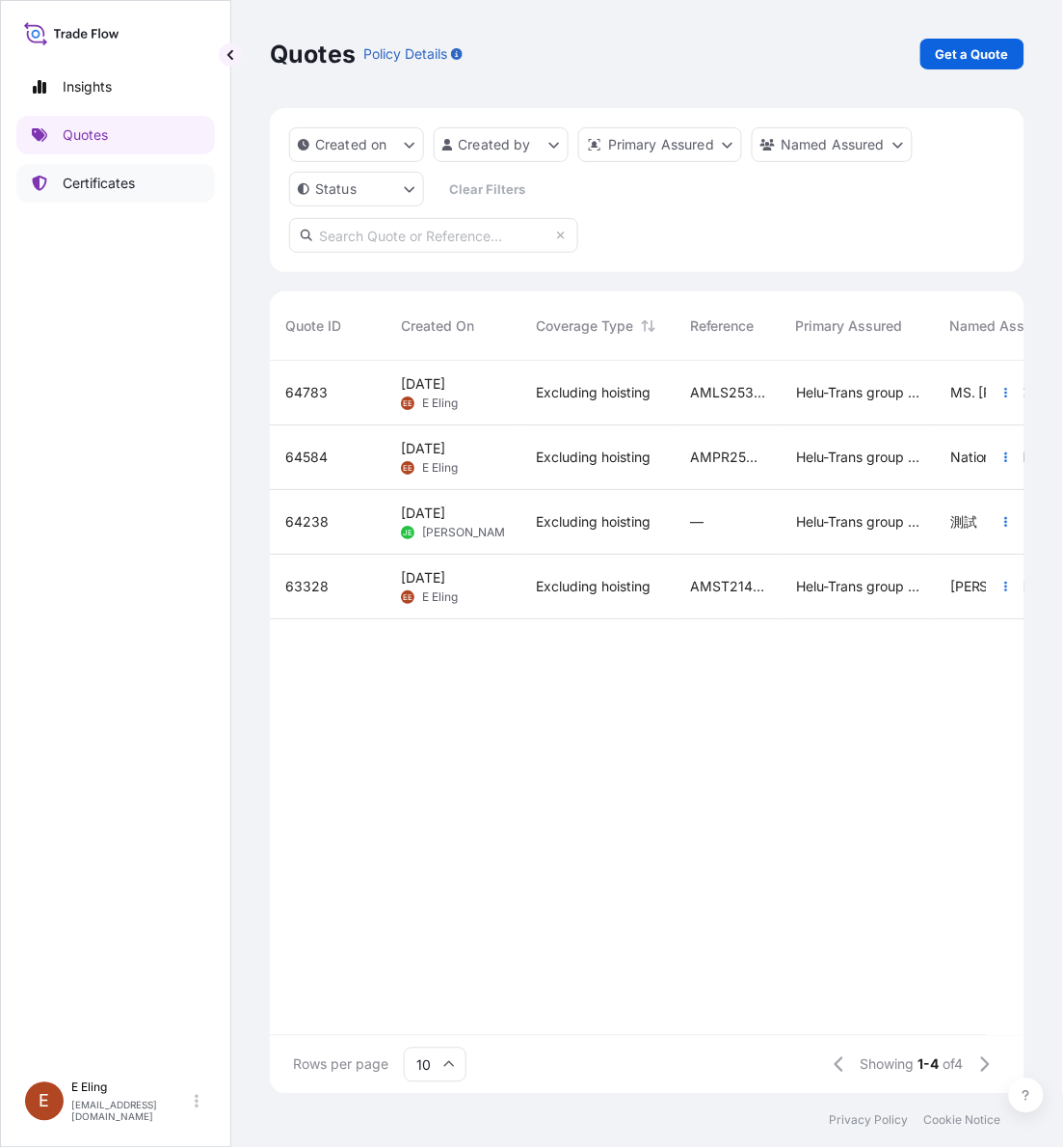
click at [178, 173] on link "Certificates" at bounding box center [116, 183] width 199 height 38
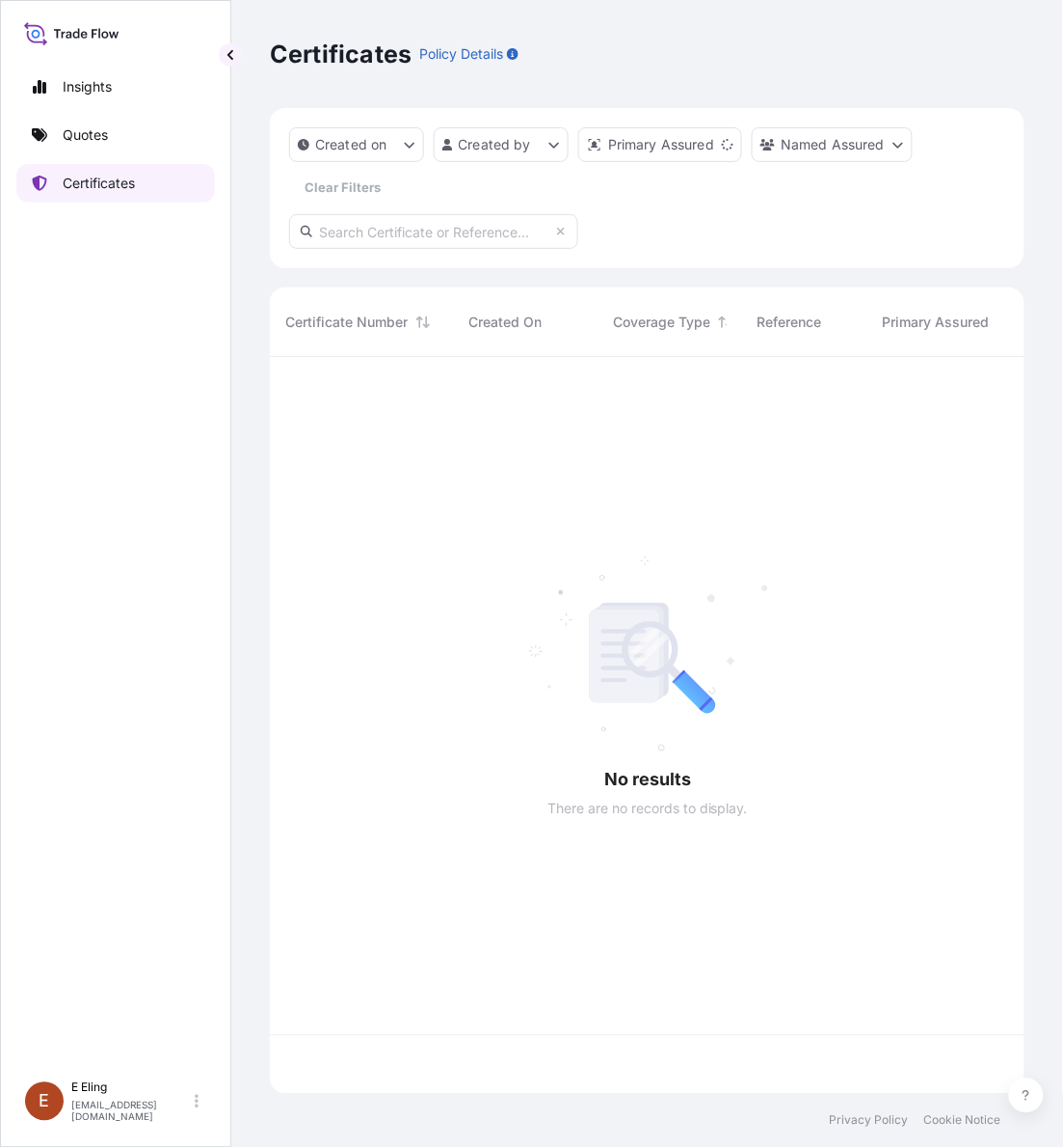
scroll to position [729, 737]
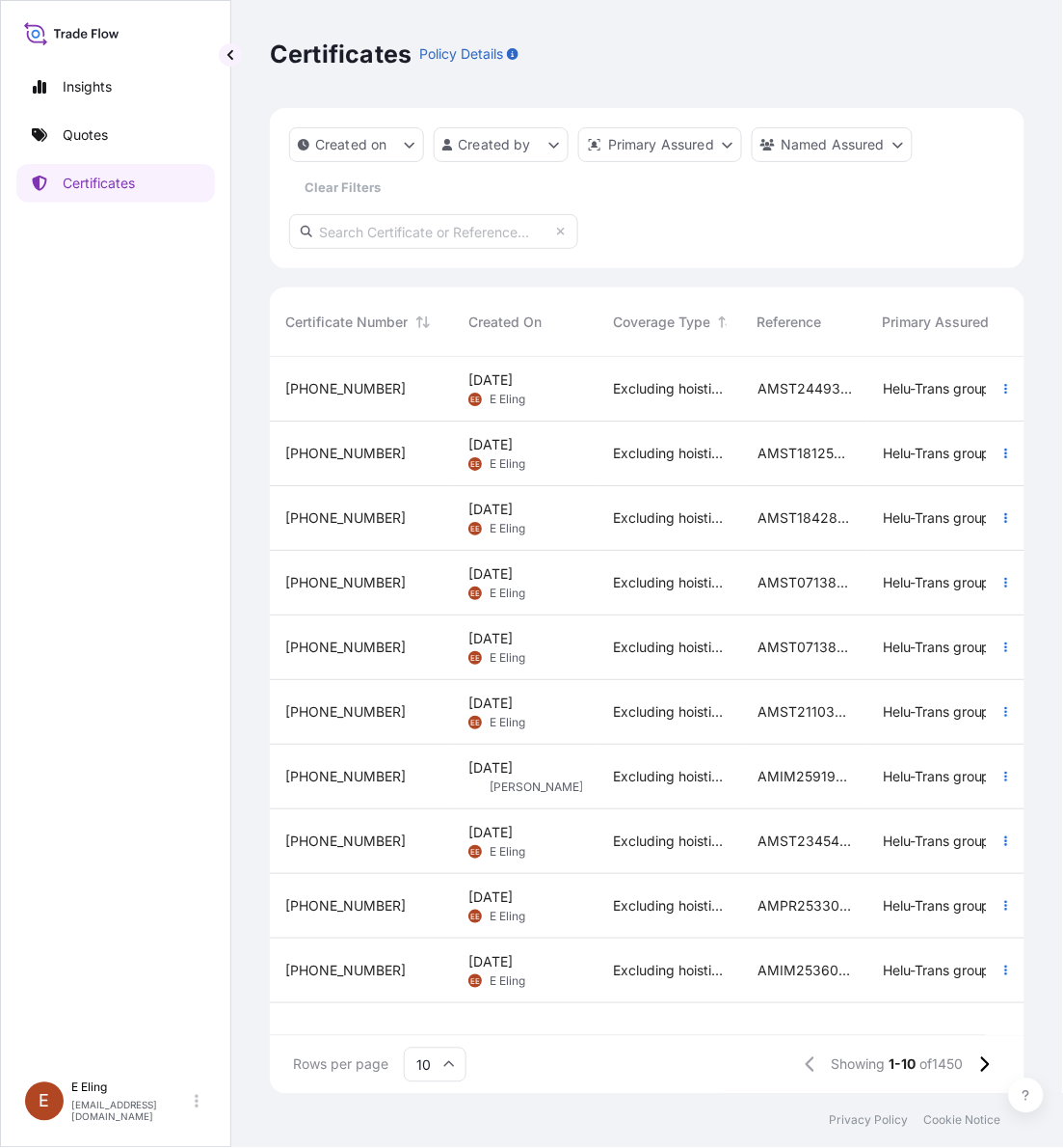
click at [412, 227] on input "text" at bounding box center [434, 230] width 289 height 34
paste input "AMST244930SYZJ"
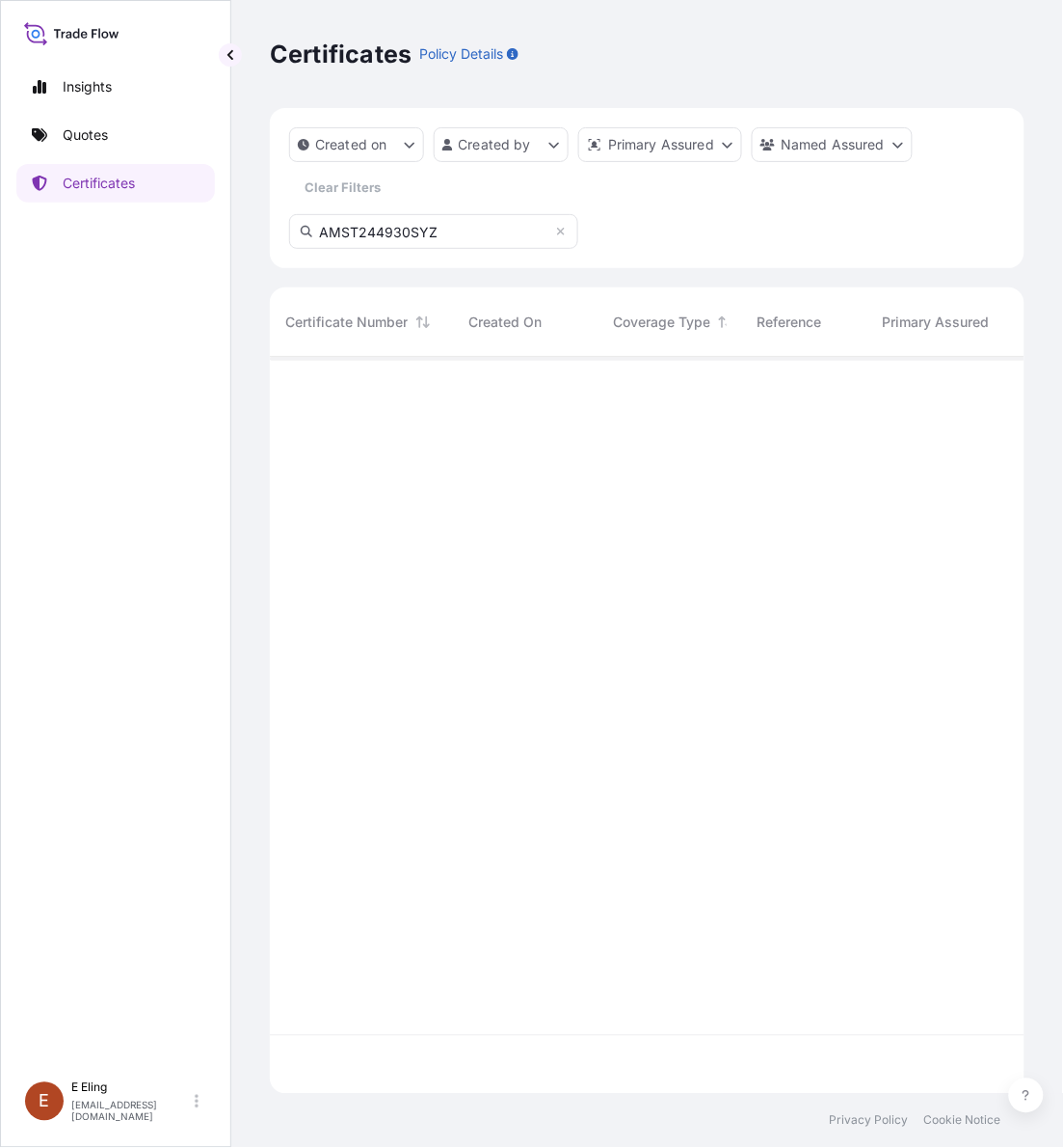
type input "AMST244930SYZ"
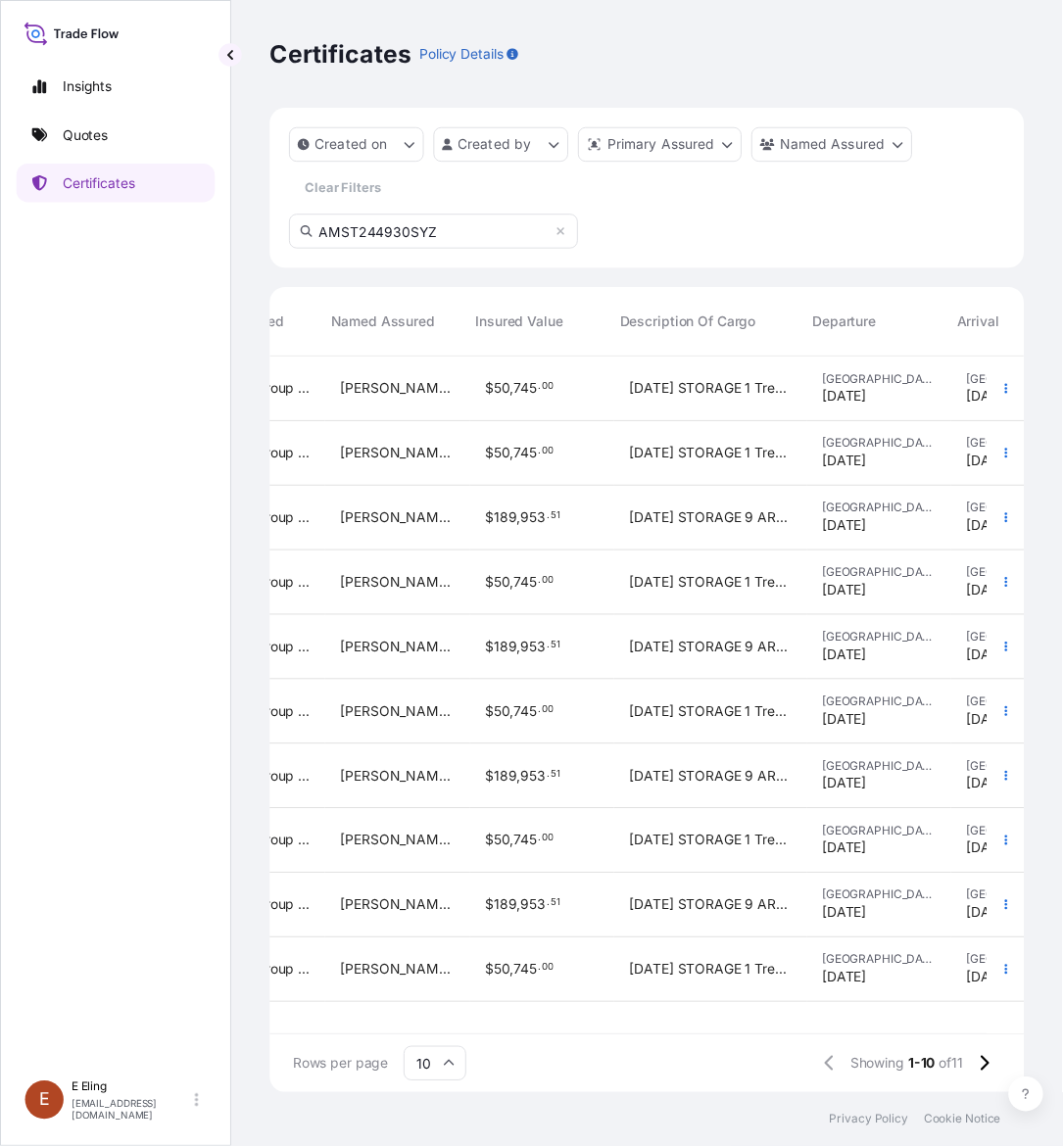
scroll to position [0, 717]
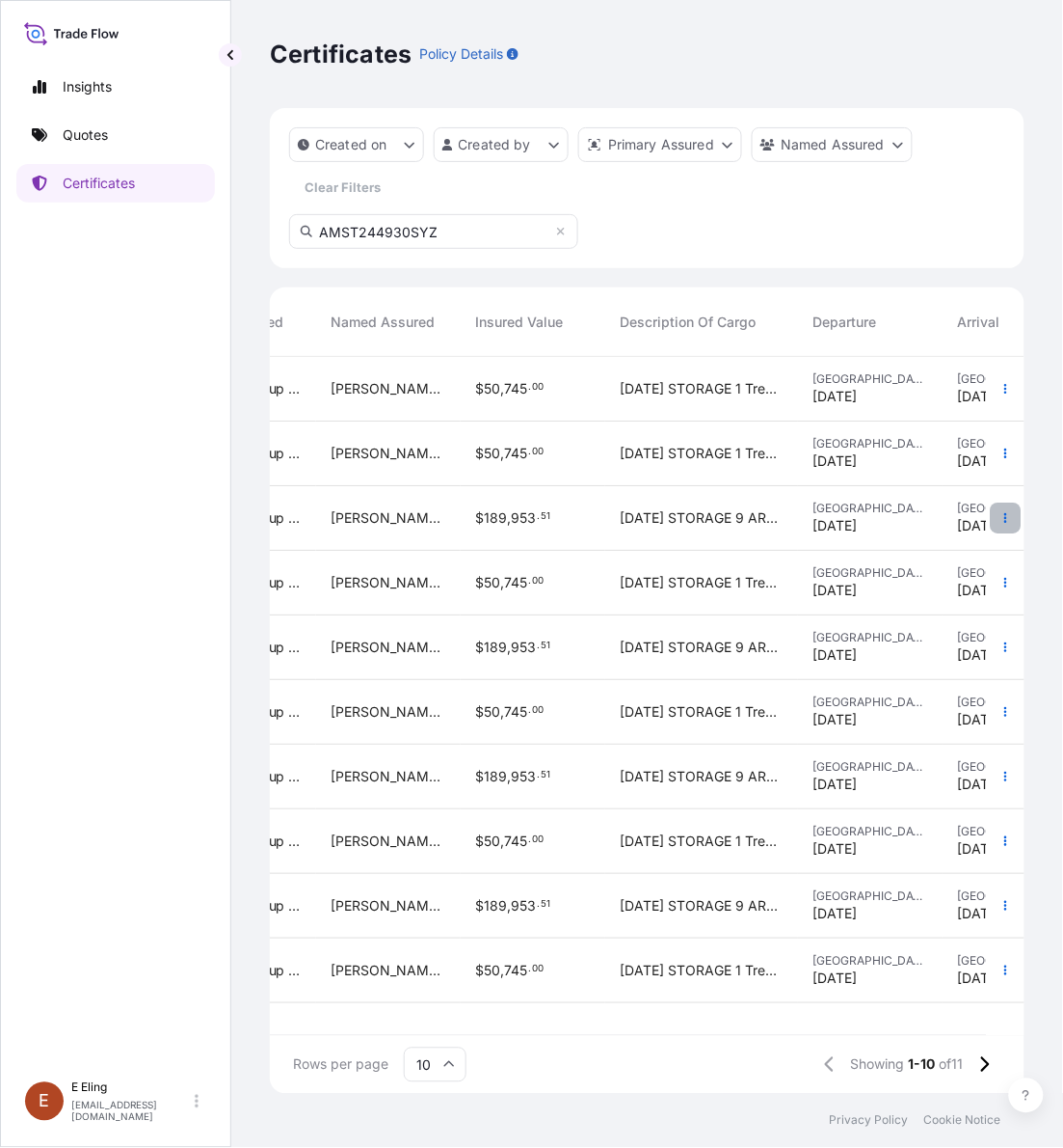
click at [1004, 518] on icon "button" at bounding box center [1007, 518] width 12 height 12
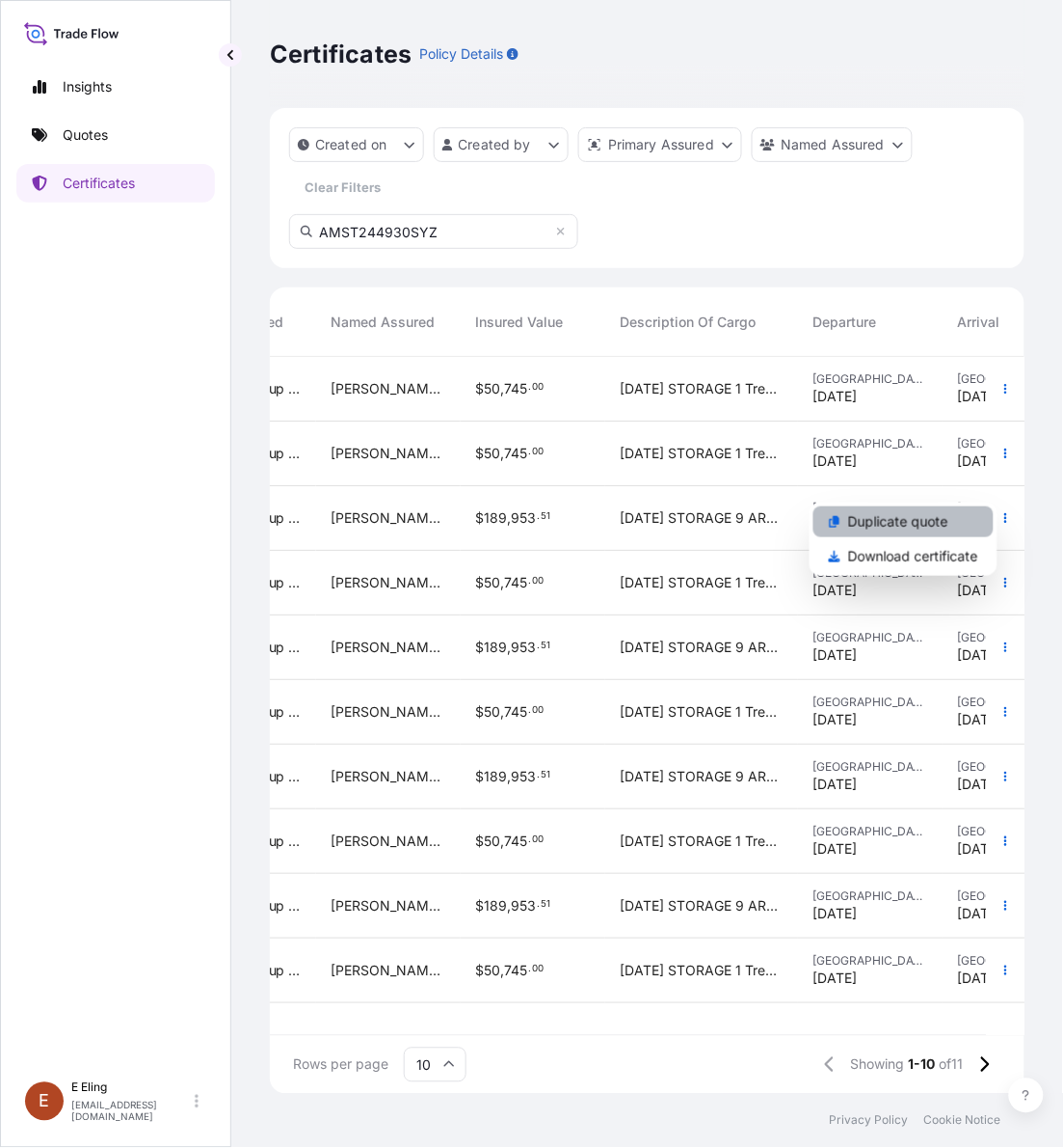
click at [943, 516] on p "Duplicate quote" at bounding box center [899, 522] width 100 height 20
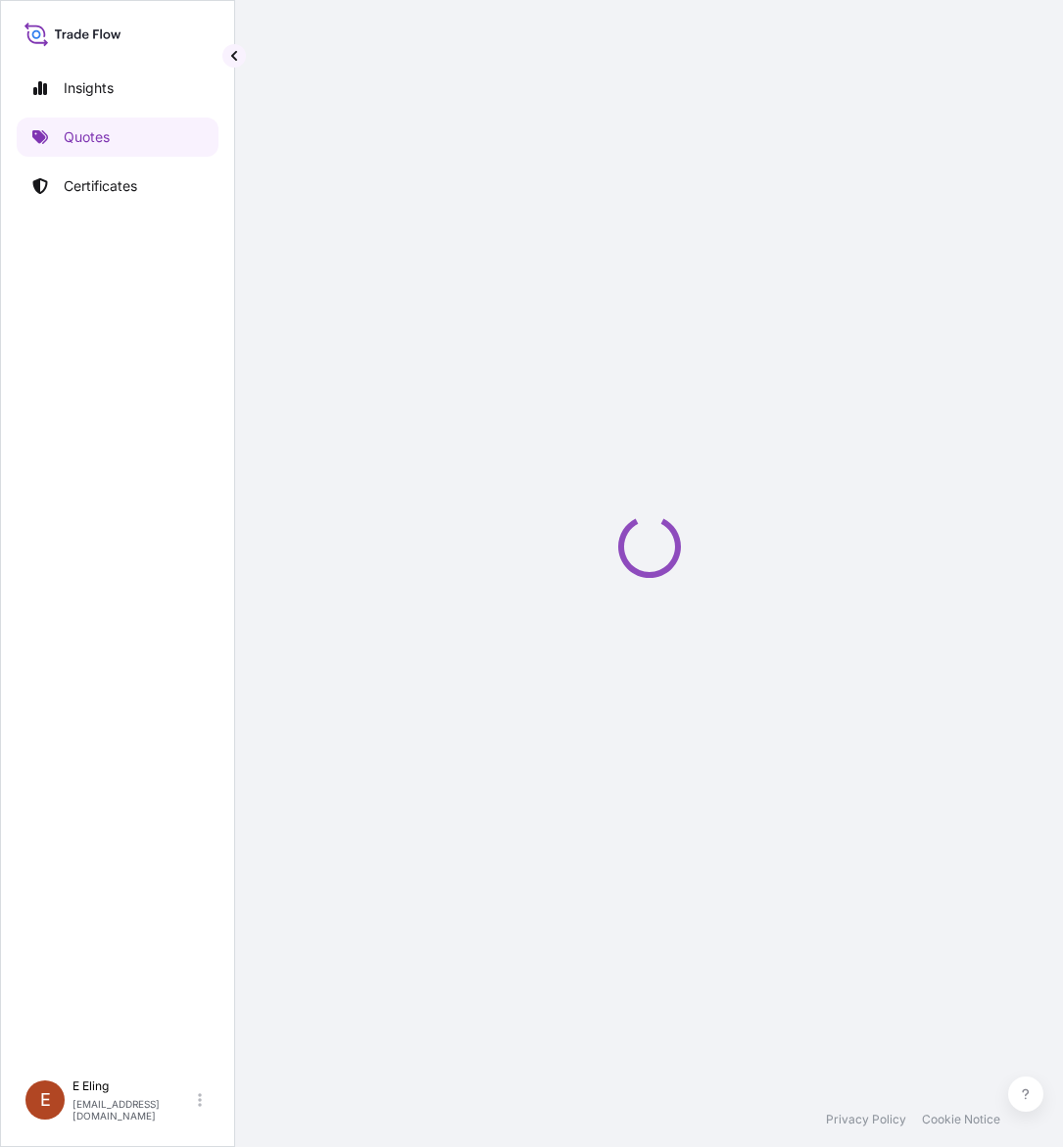
select select "STORAGE"
select select "Storage"
select select "[GEOGRAPHIC_DATA]"
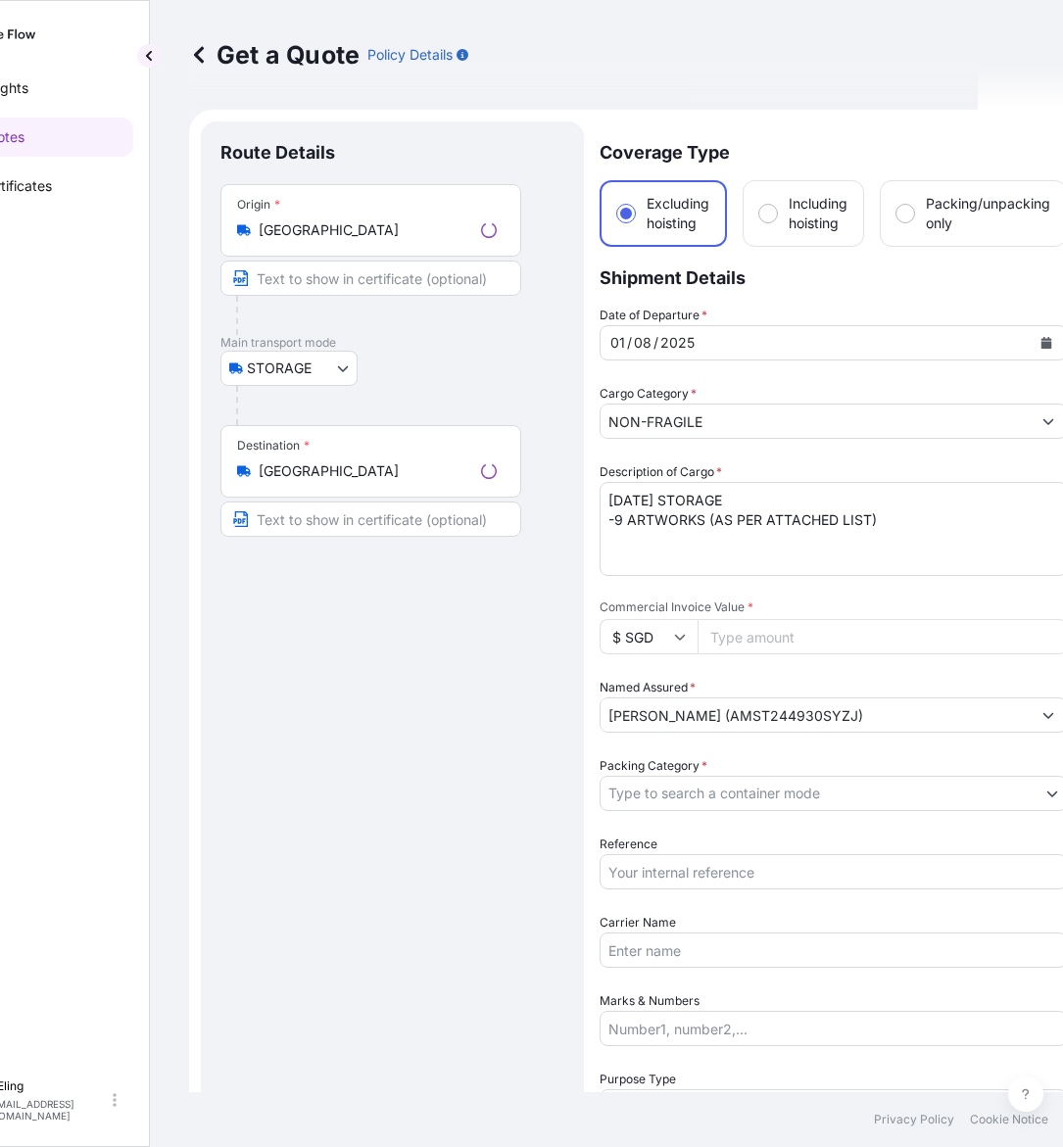
scroll to position [31, 0]
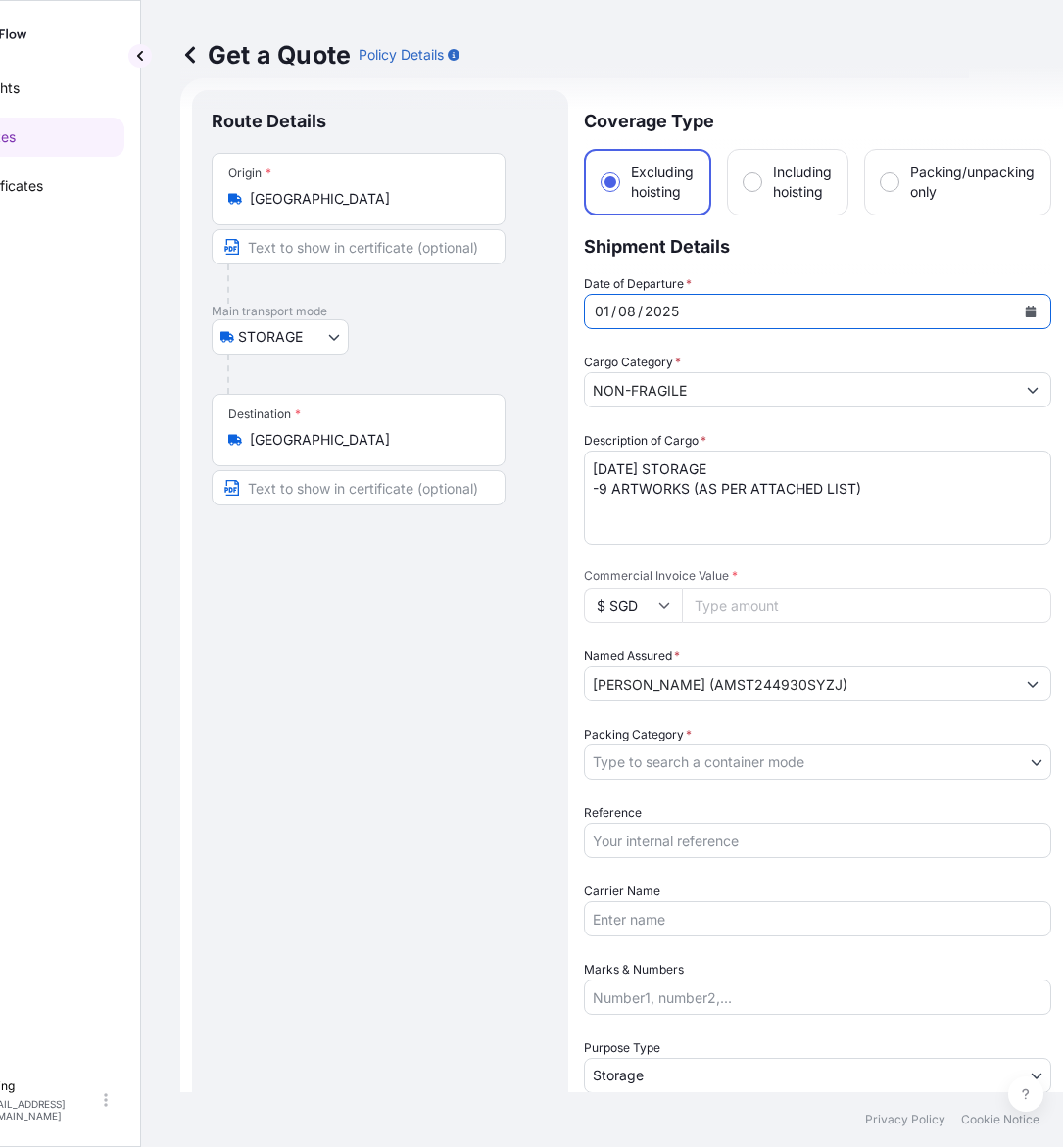
click at [1034, 301] on button "Calendar" at bounding box center [1030, 311] width 31 height 31
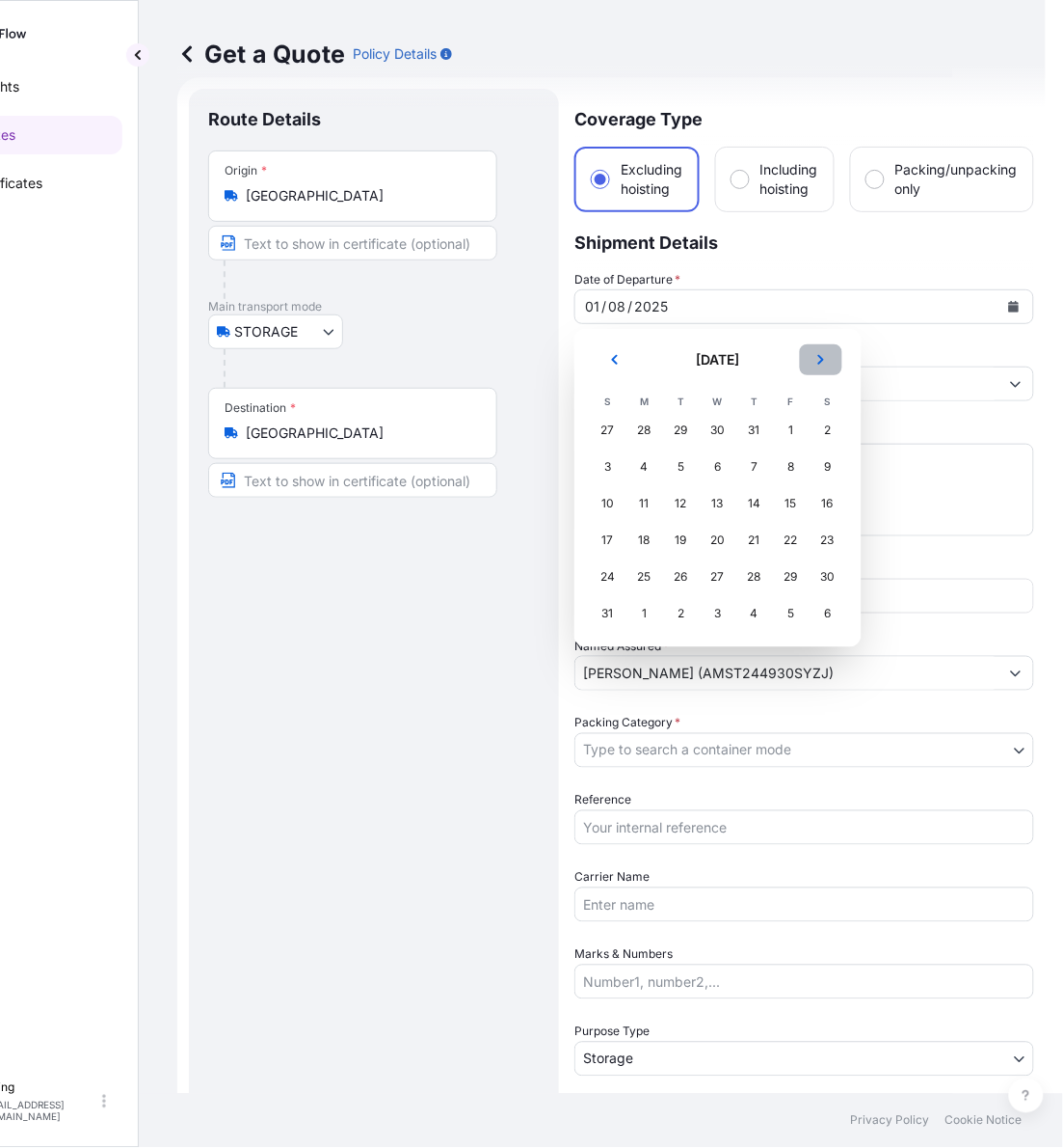
click at [822, 364] on icon "Next" at bounding box center [822, 359] width 12 height 12
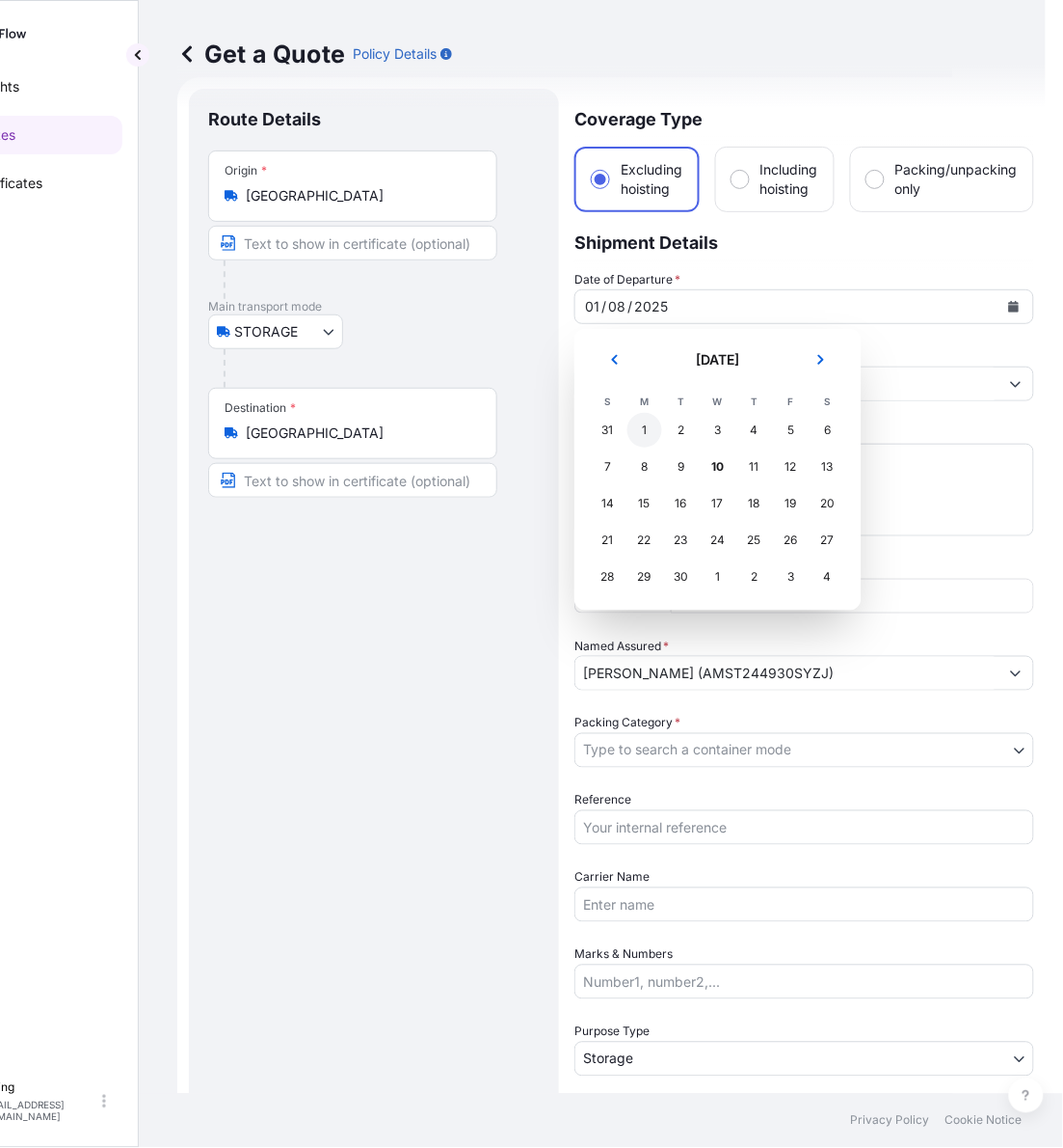
click at [642, 427] on div "1" at bounding box center [645, 429] width 34 height 34
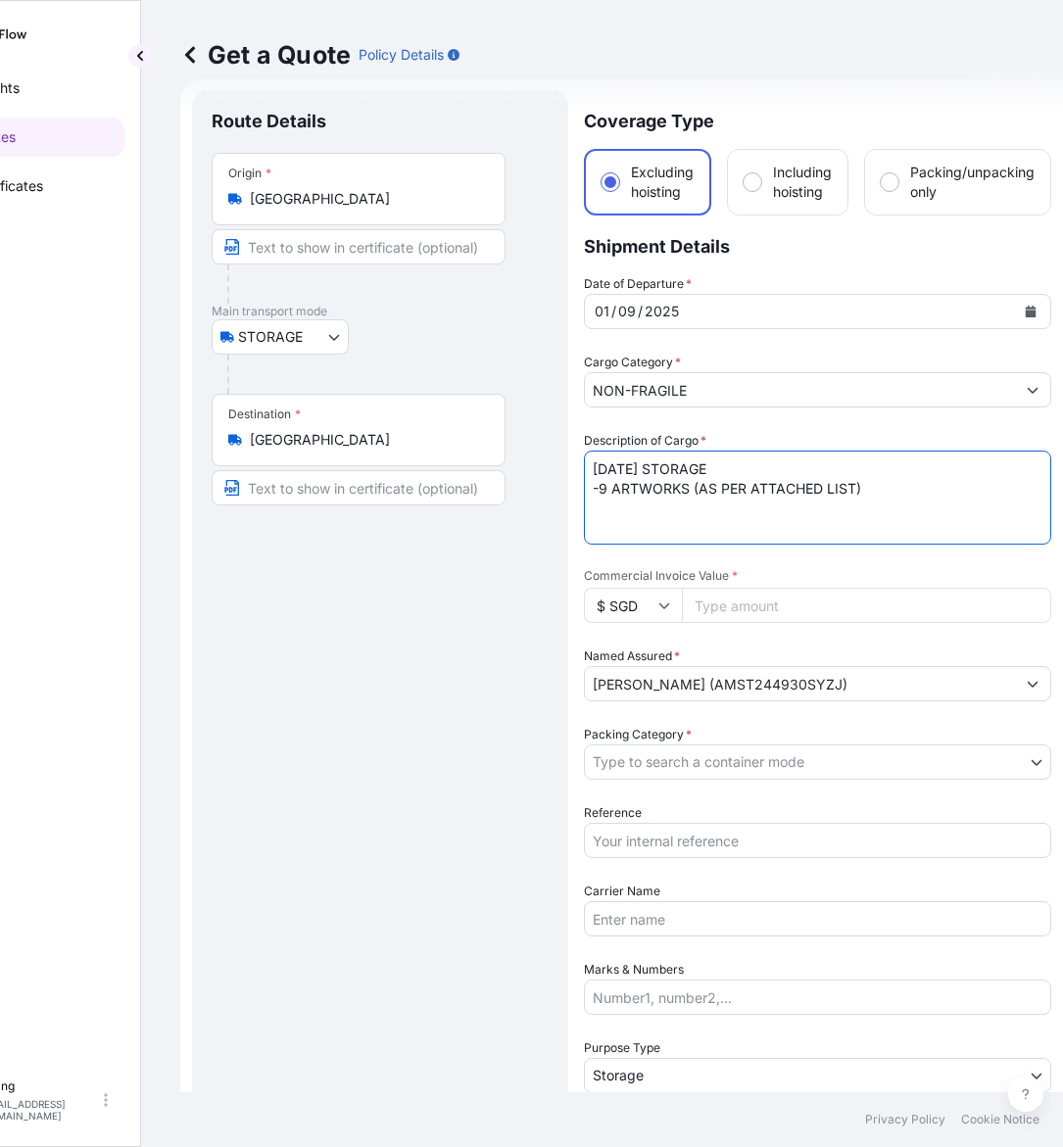
drag, startPoint x: 620, startPoint y: 467, endPoint x: 575, endPoint y: 468, distance: 45.1
click at [575, 468] on form "Route Details Place of loading Road / Inland Road / Inland Origin * [GEOGRAPHIC…" at bounding box center [621, 778] width 882 height 1400
type textarea "[DATE] STORAGE -9 ARTWORKS (AS PER ATTACHED LIST)"
click at [737, 762] on body "[DATE] Insights Quotes Certificates [PERSON_NAME] [EMAIL_ADDRESS][DOMAIN_NAME] …" at bounding box center [437, 573] width 1063 height 1147
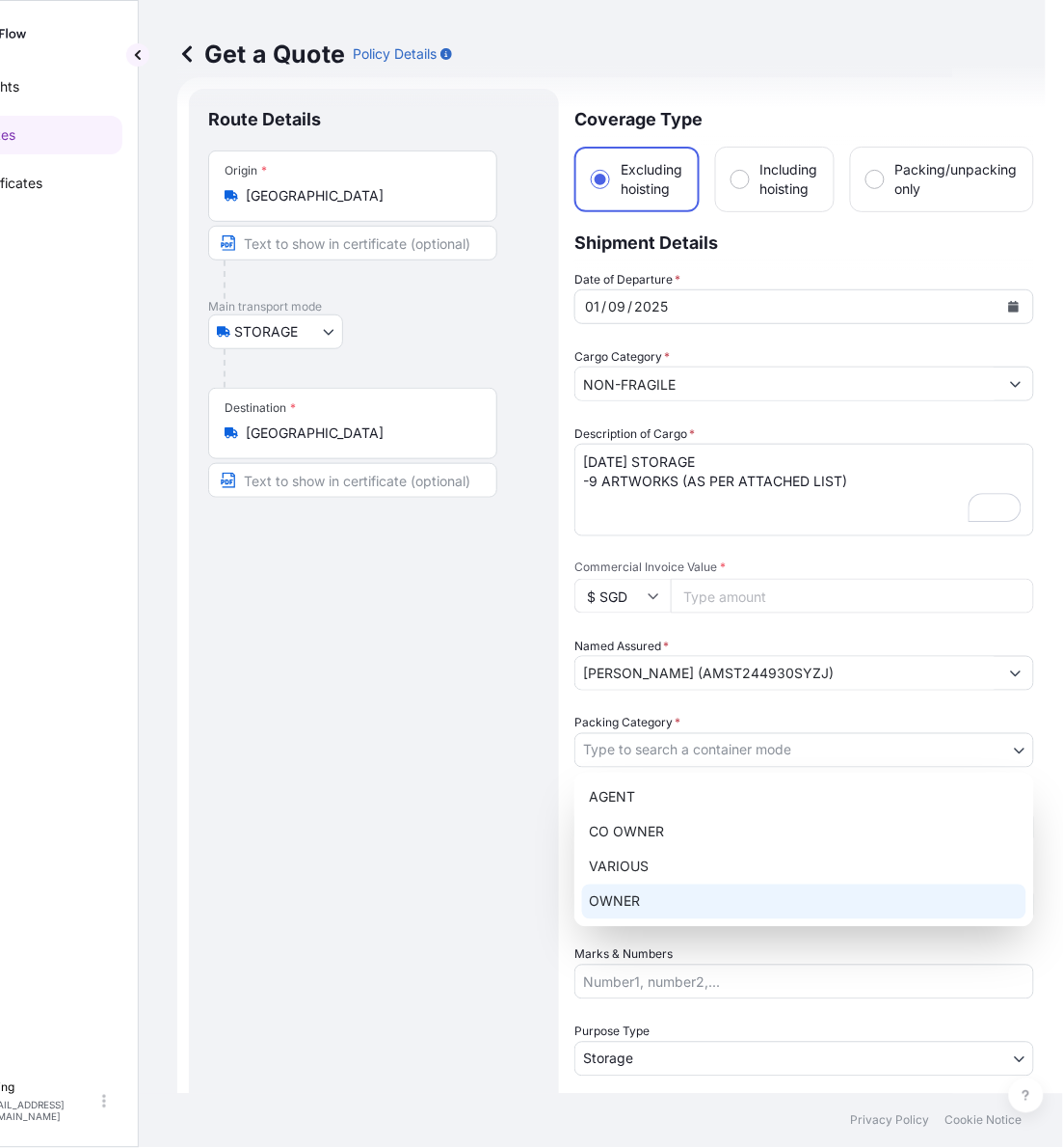
click at [651, 890] on div "OWNER" at bounding box center [805, 901] width 445 height 34
select select "27"
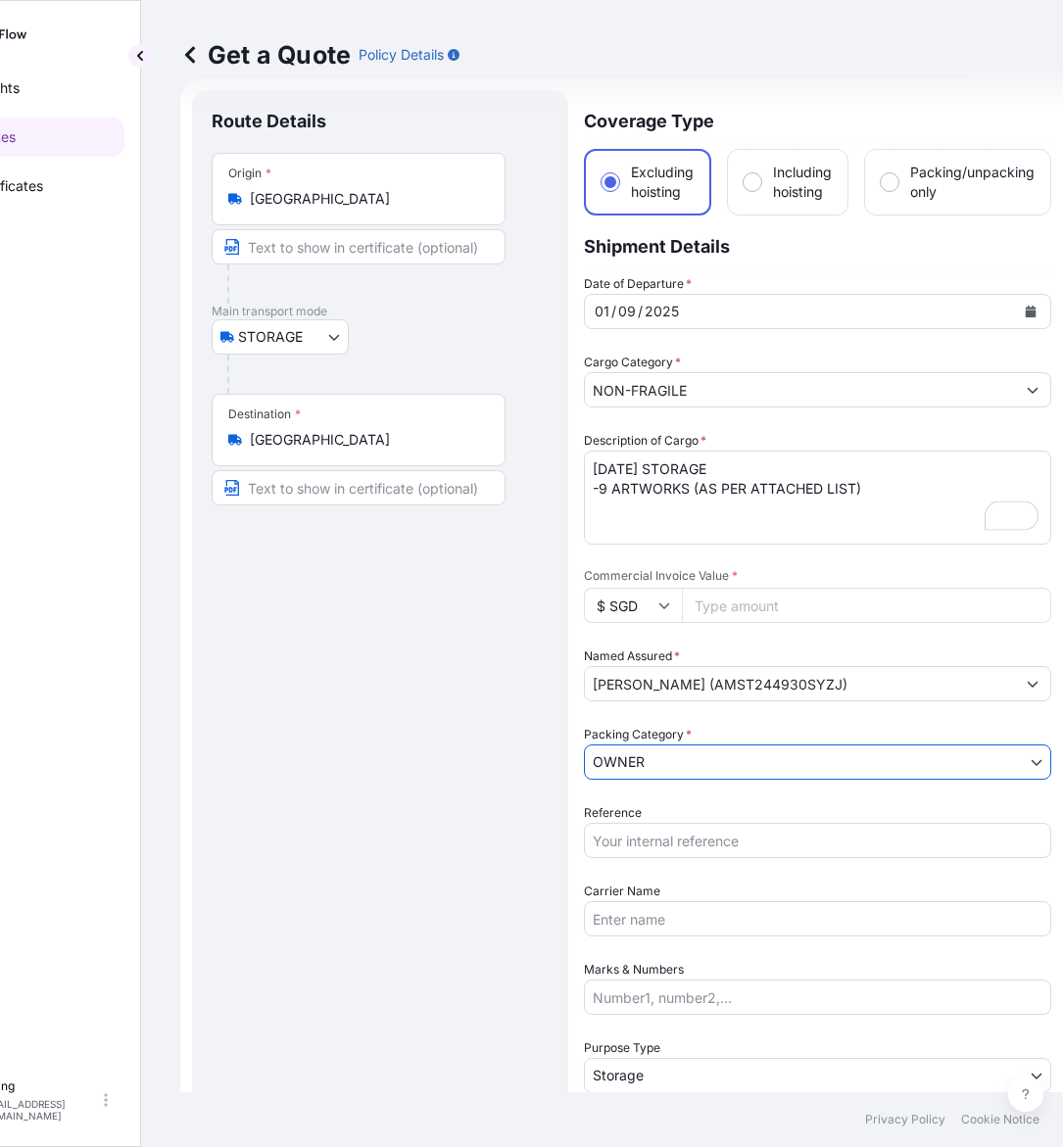
click at [671, 847] on input "Reference" at bounding box center [817, 840] width 467 height 35
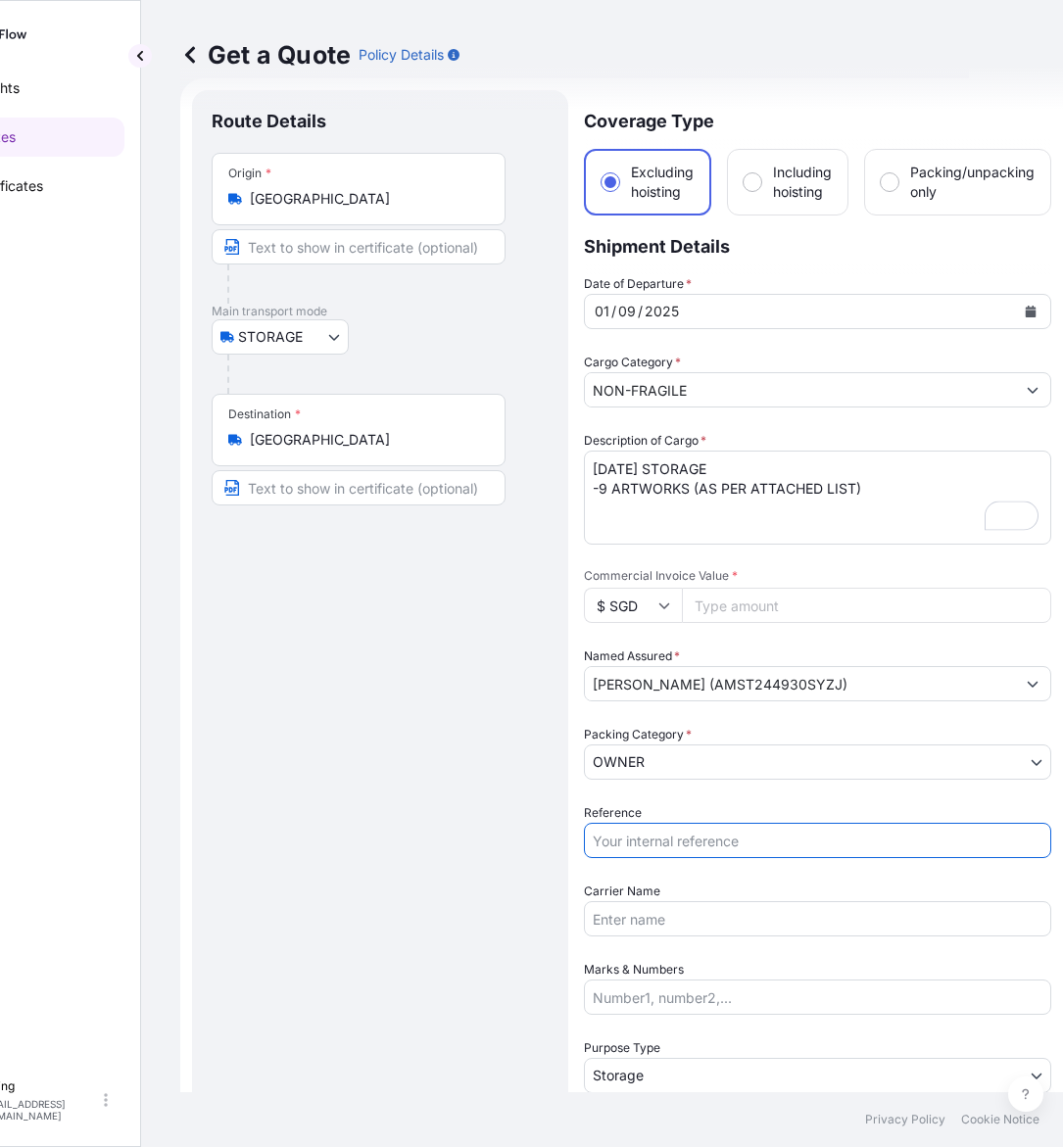
paste input "AMST244930SYZJ"
type input "AMST244930SYZJ"
click at [772, 588] on input "Commercial Invoice Value *" at bounding box center [866, 605] width 369 height 35
paste input "189953.51"
type input "189953.51"
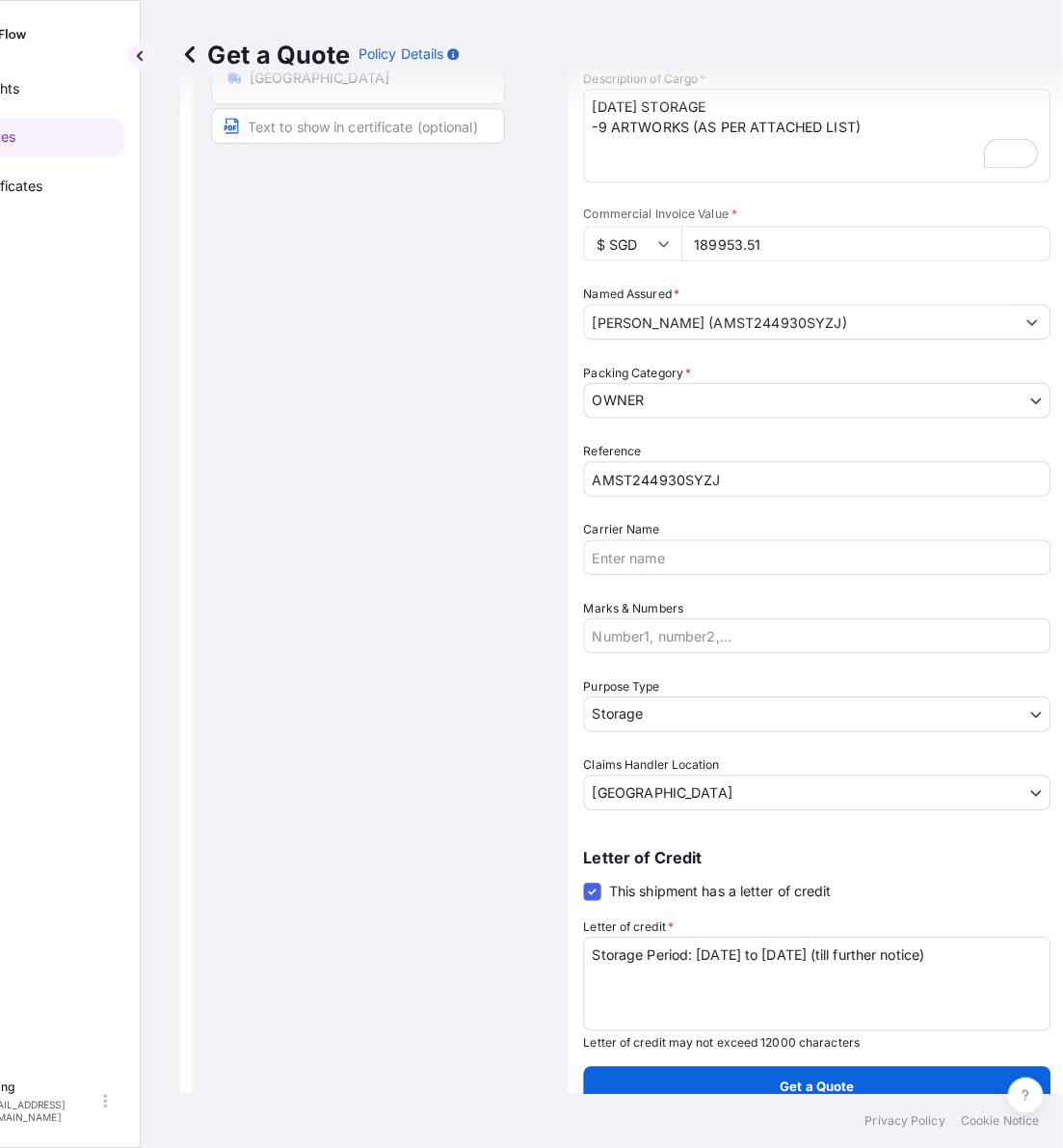
scroll to position [391, 0]
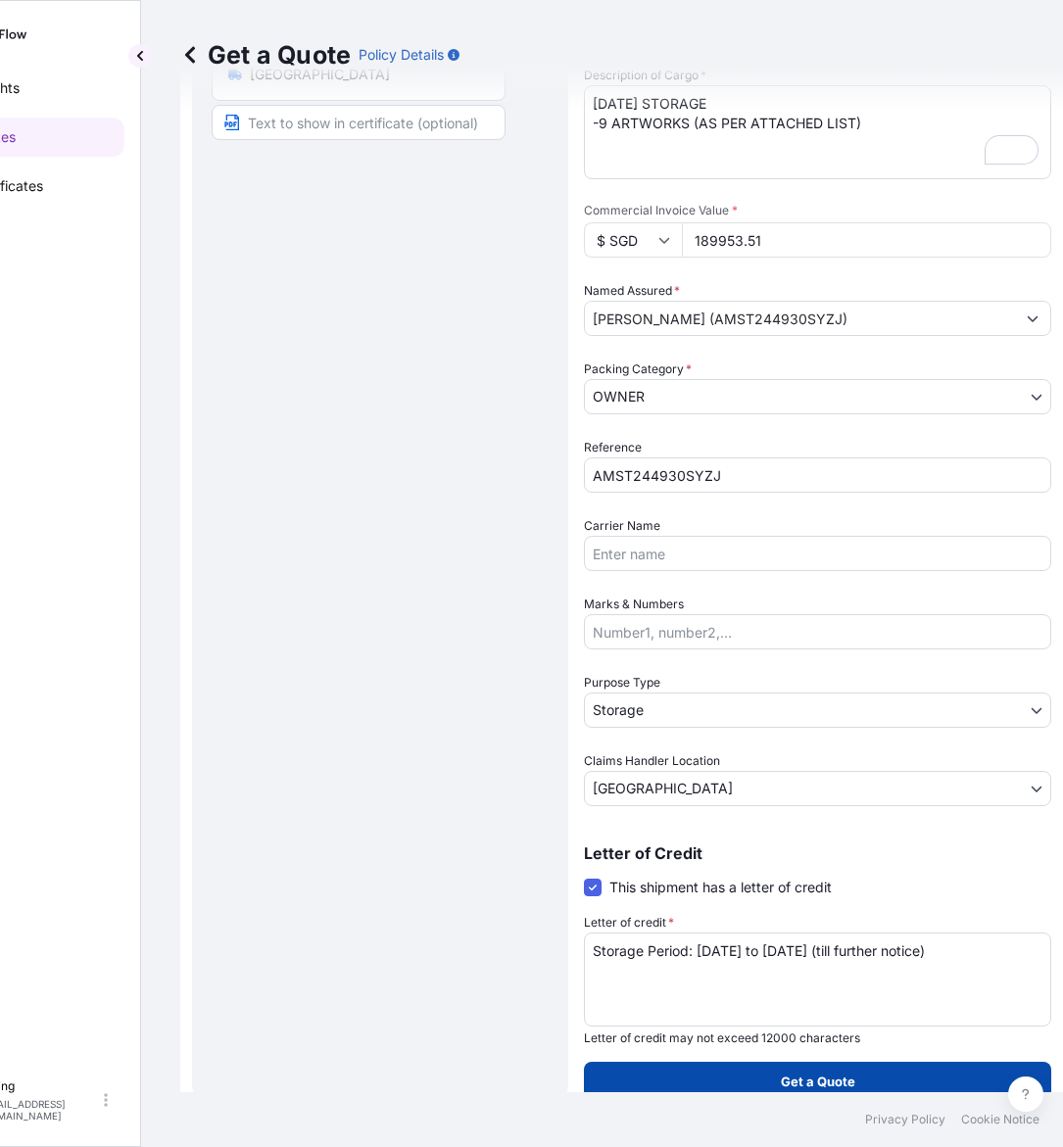
click at [815, 1072] on p "Get a Quote" at bounding box center [818, 1082] width 74 height 20
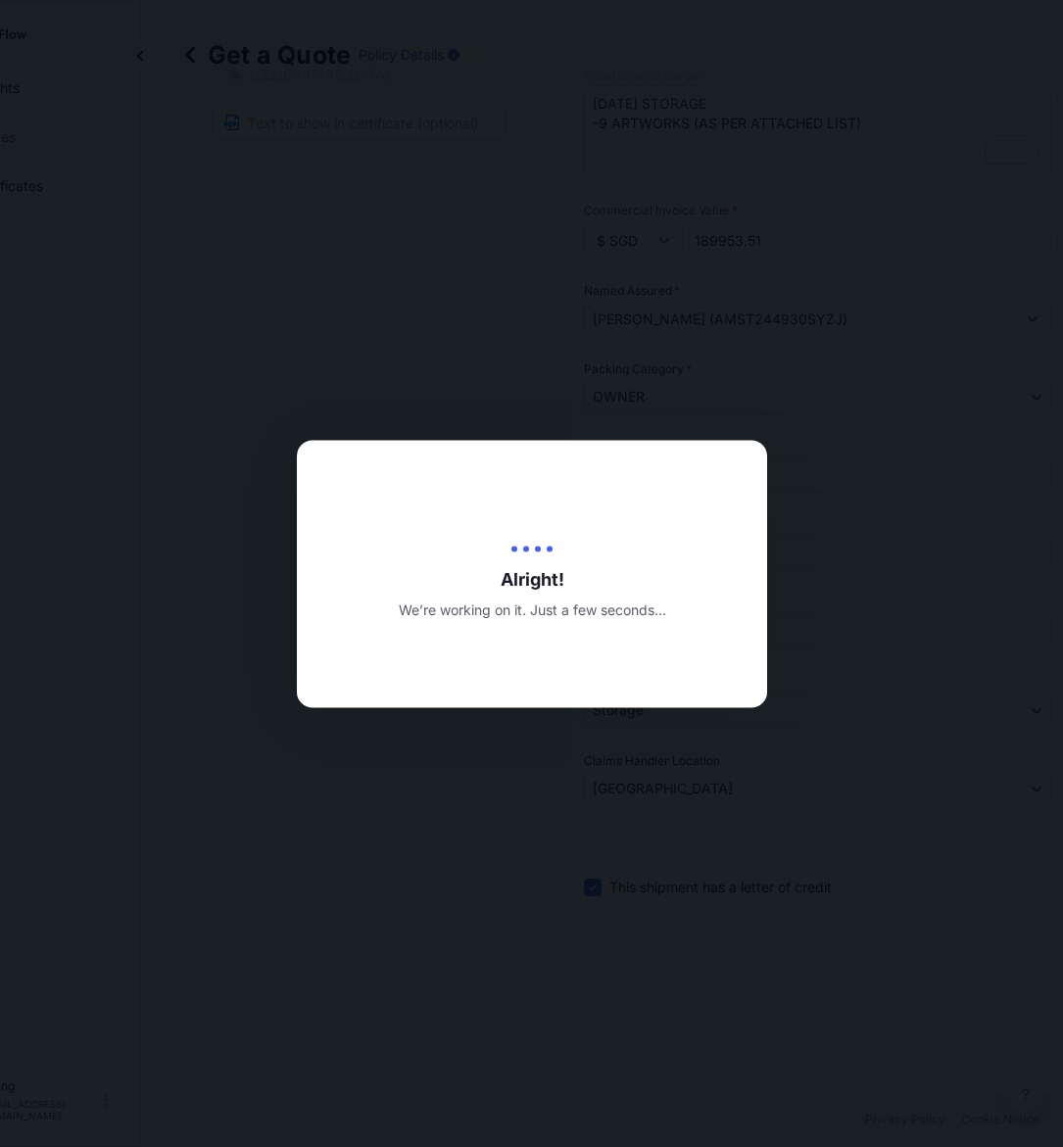
type input "[DATE]"
select select "STORAGE"
select select "Transit"
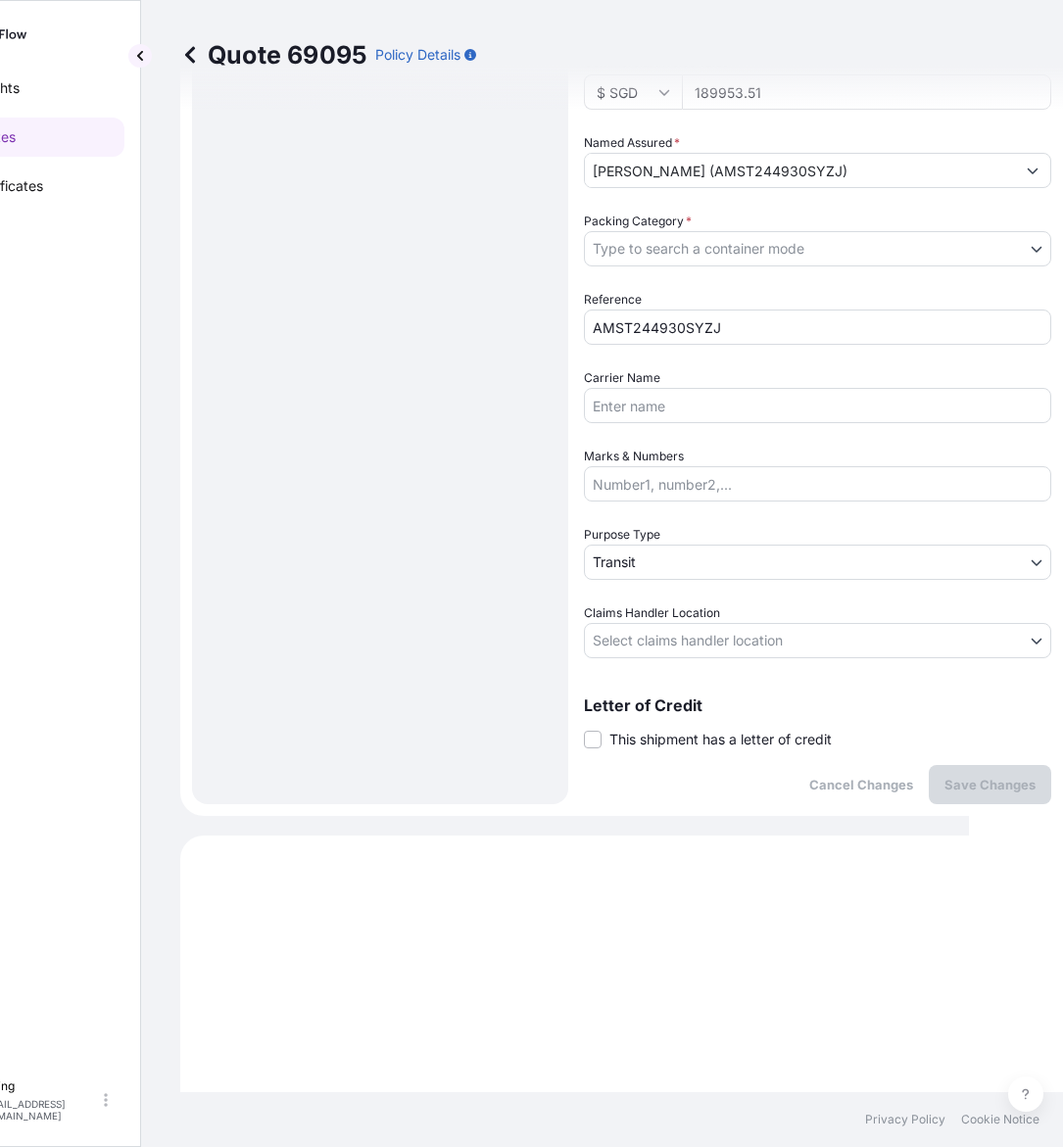
click at [700, 732] on span "This shipment has a letter of credit" at bounding box center [720, 740] width 222 height 20
click at [584, 729] on input "This shipment has a letter of credit" at bounding box center [584, 729] width 0 height 0
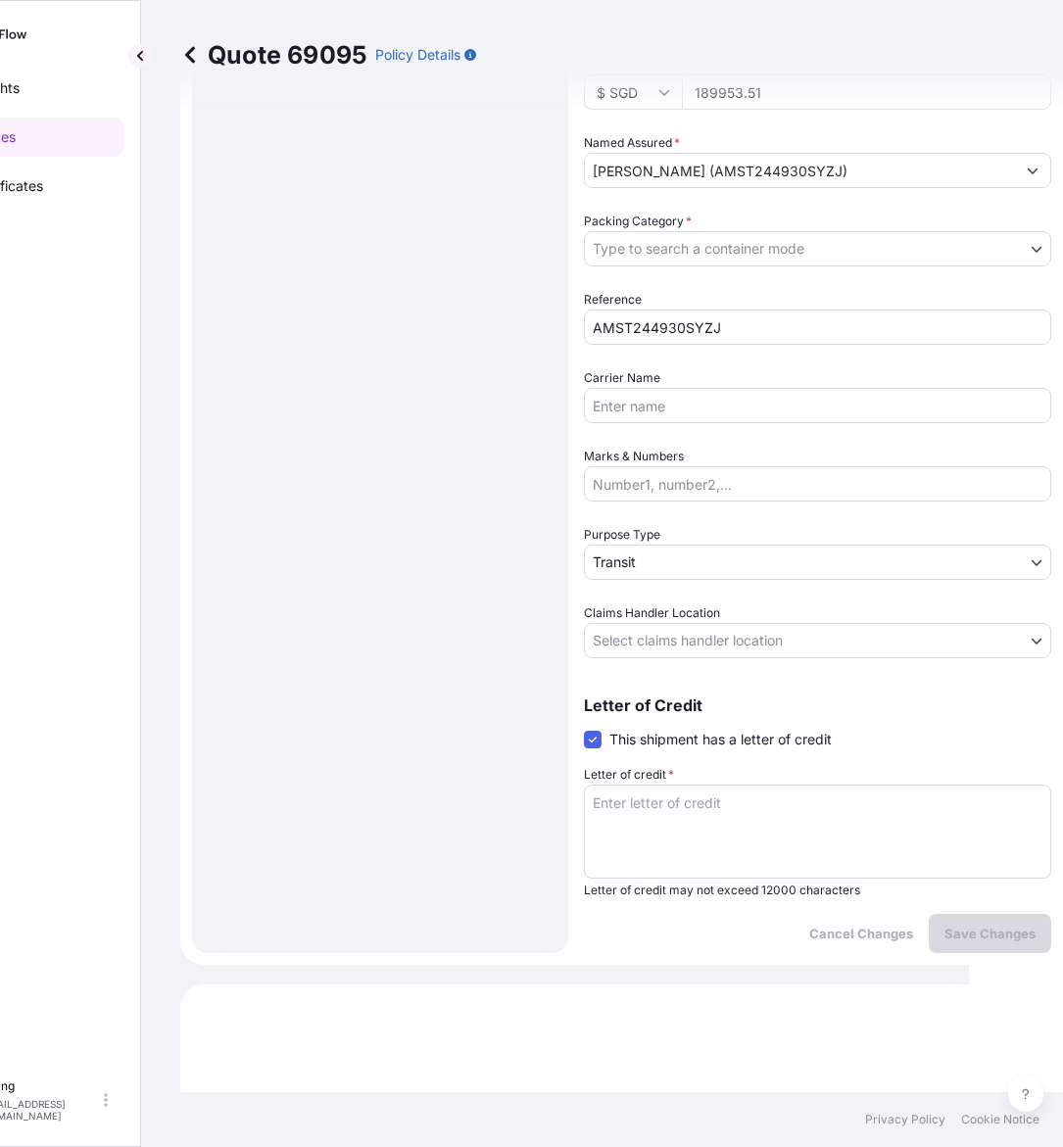
click at [860, 838] on textarea "Letter of credit *" at bounding box center [817, 832] width 467 height 94
paste textarea "Storage Period: [DATE] to [DATE] (till further notice)"
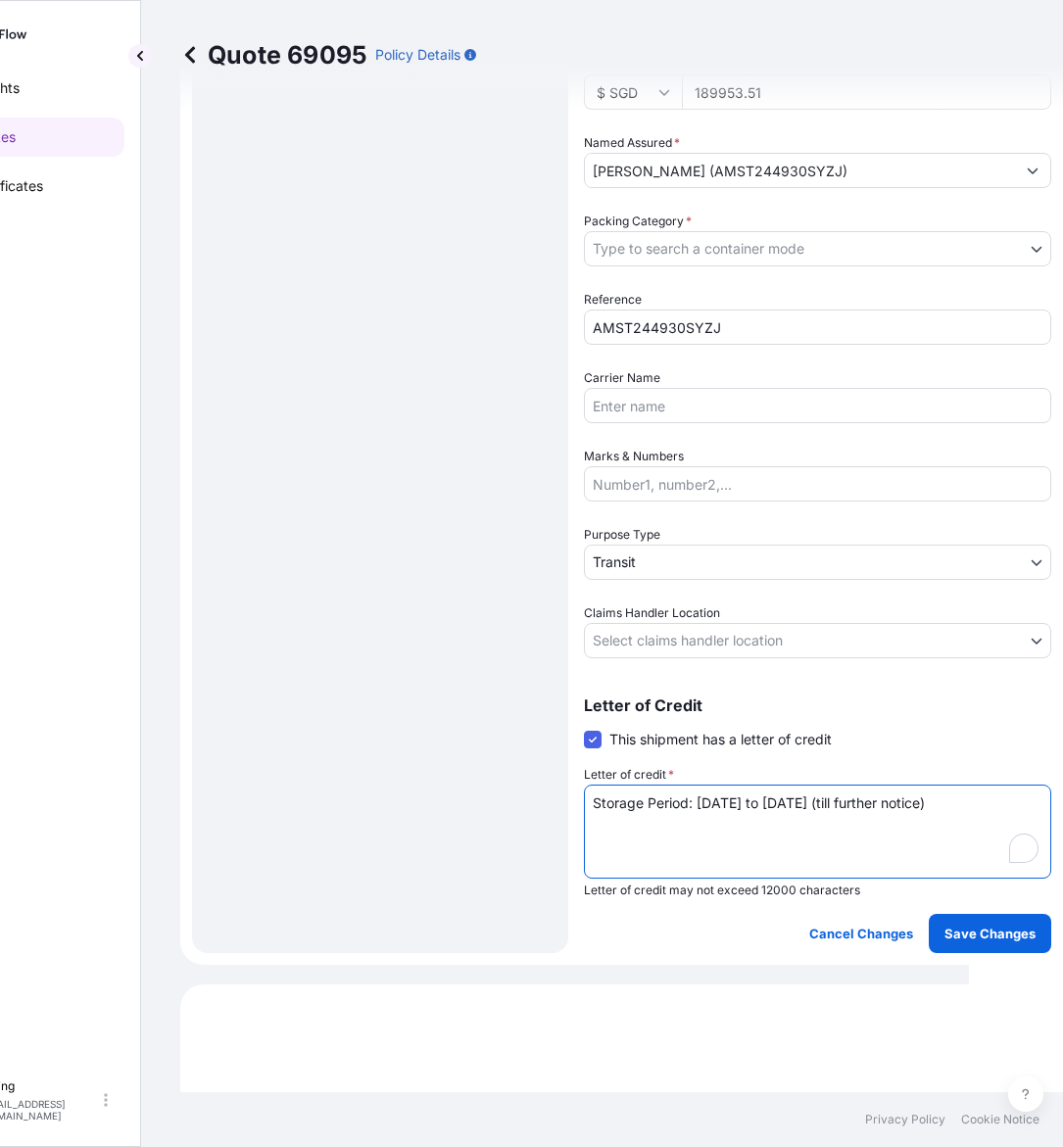
type textarea "Storage Period: [DATE] to [DATE] (till further notice)"
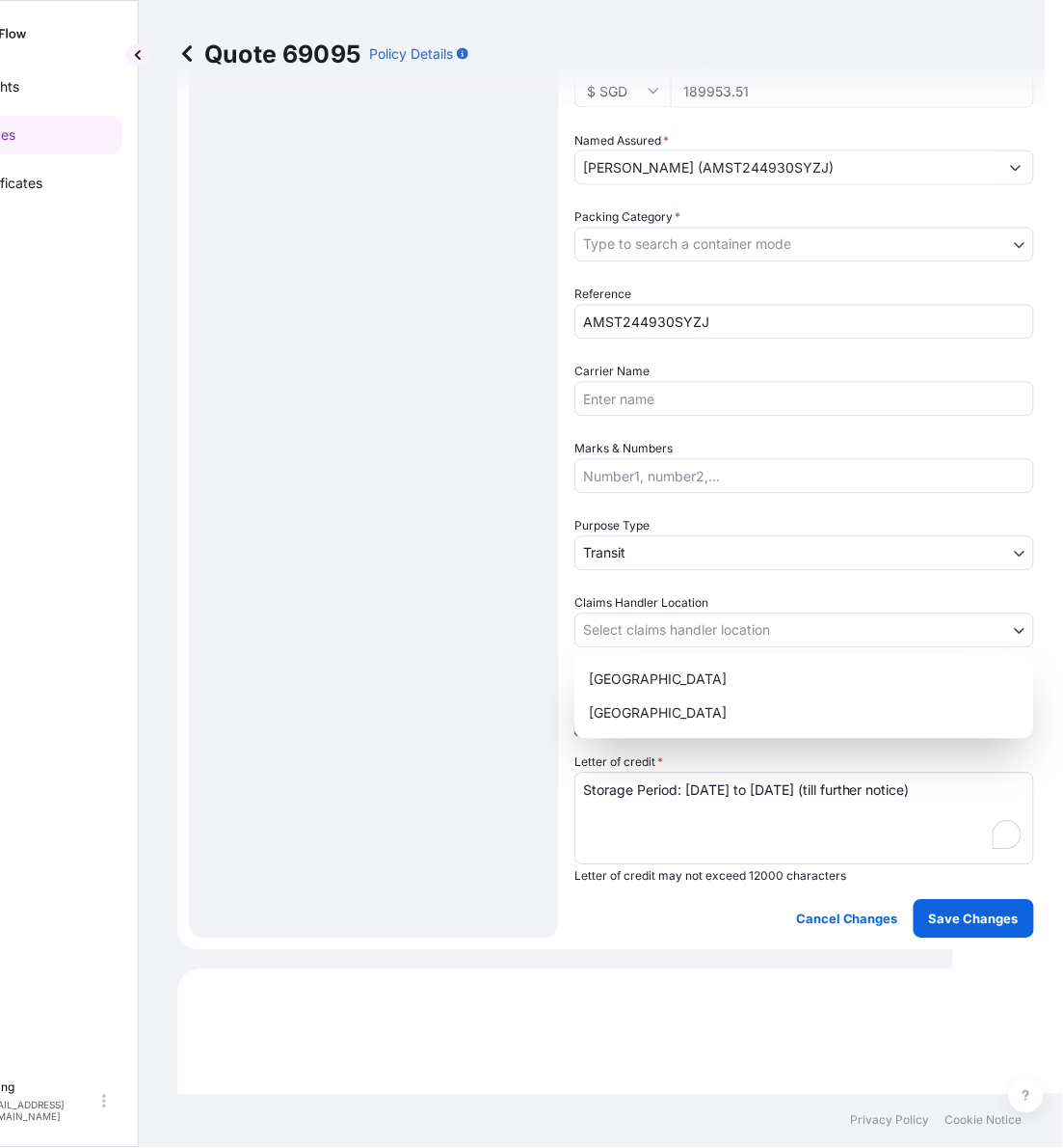
click at [681, 617] on body "Insights Quotes Certificates [PERSON_NAME] [EMAIL_ADDRESS][DOMAIN_NAME] Quote 6…" at bounding box center [430, 574] width 1046 height 1148
click at [666, 720] on div "[GEOGRAPHIC_DATA]" at bounding box center [805, 713] width 445 height 34
select select "[GEOGRAPHIC_DATA]"
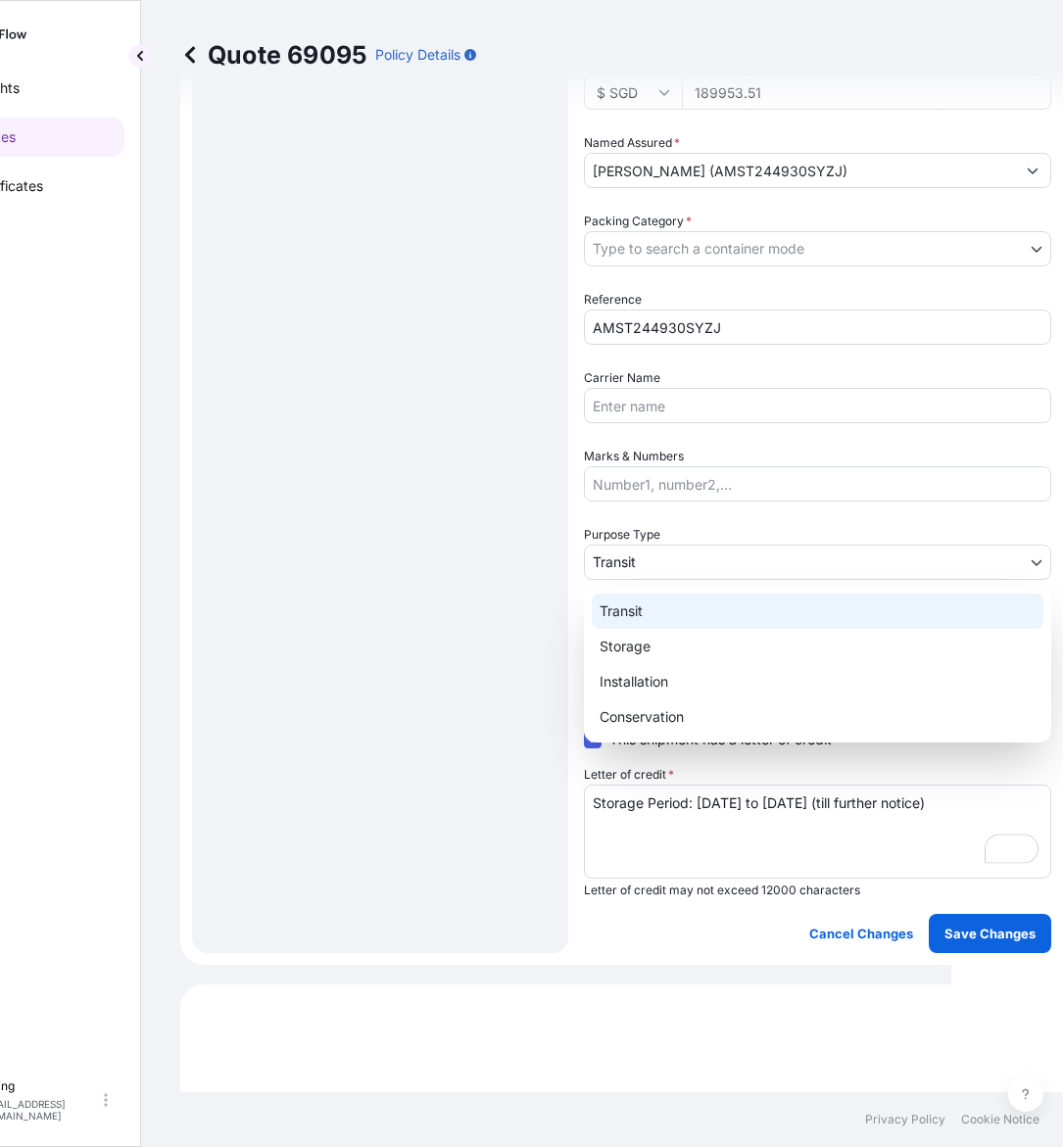
click at [638, 560] on body "Insights Quotes Certificates [PERSON_NAME] [EMAIL_ADDRESS][DOMAIN_NAME] Quote 6…" at bounding box center [428, 573] width 1045 height 1147
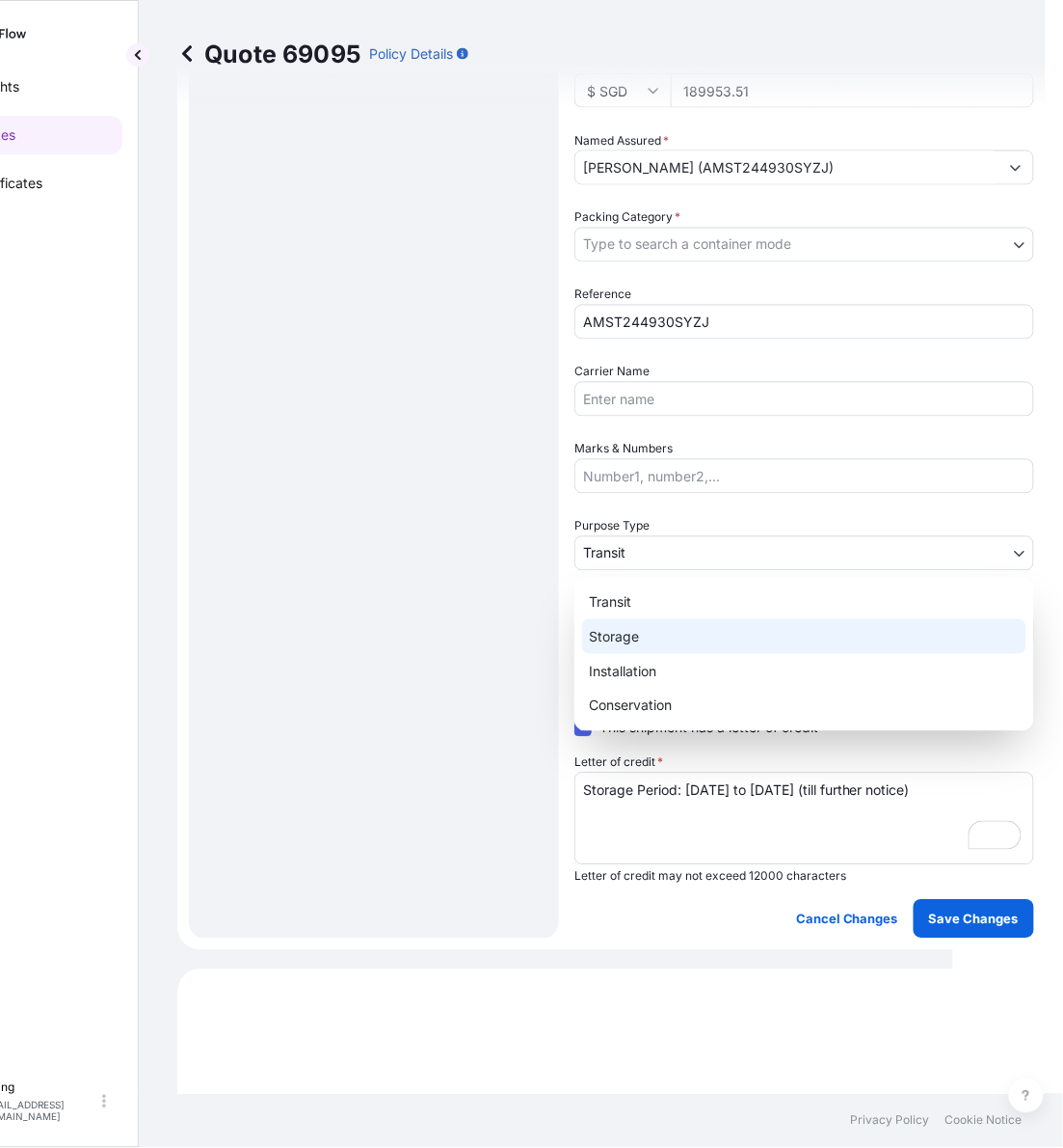
click at [634, 634] on div "Storage" at bounding box center [805, 636] width 445 height 34
select select "Storage"
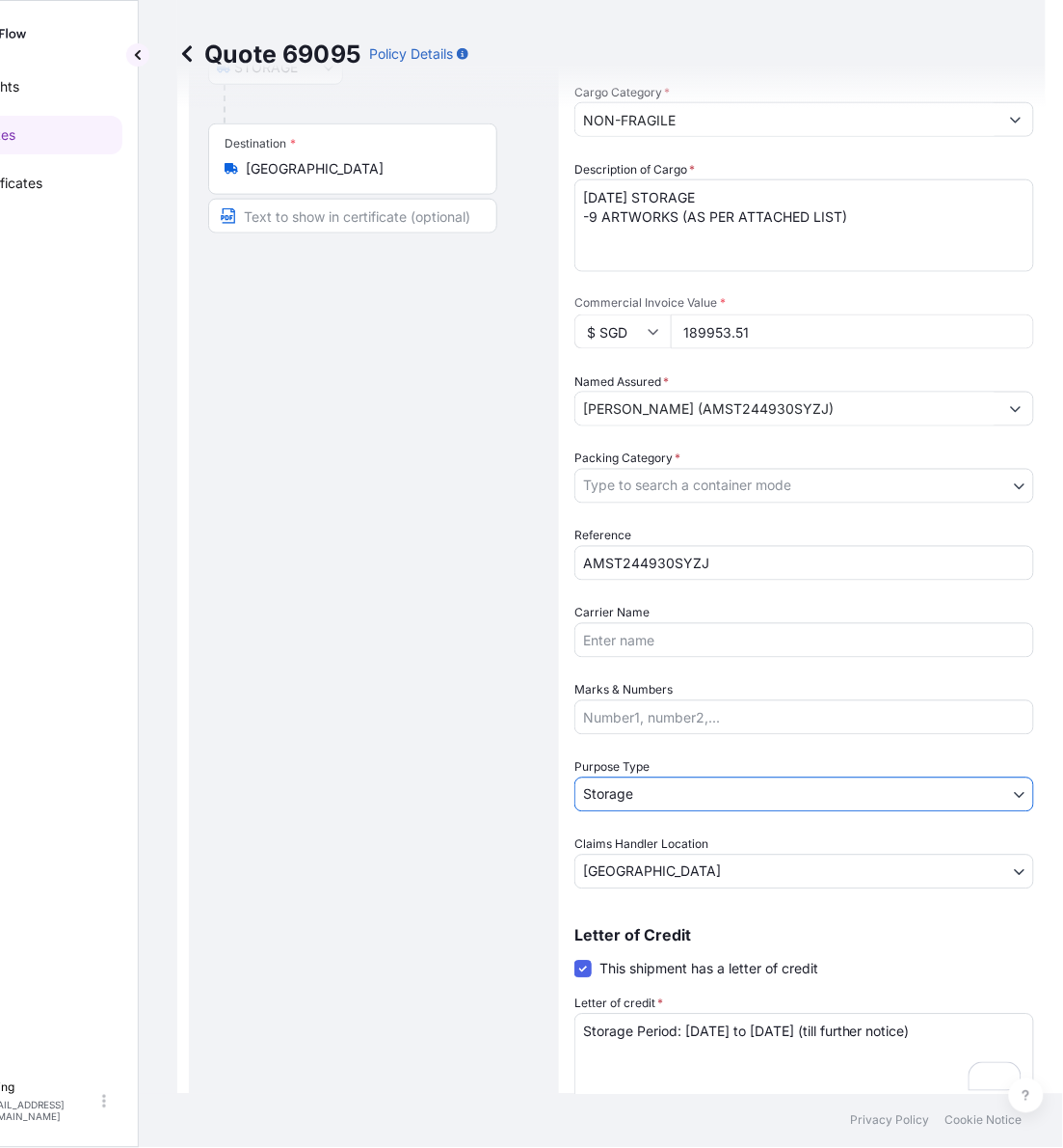
click at [682, 484] on body "Insights Quotes Certificates [PERSON_NAME] [EMAIL_ADDRESS][DOMAIN_NAME] Quote 6…" at bounding box center [439, 574] width 1063 height 1148
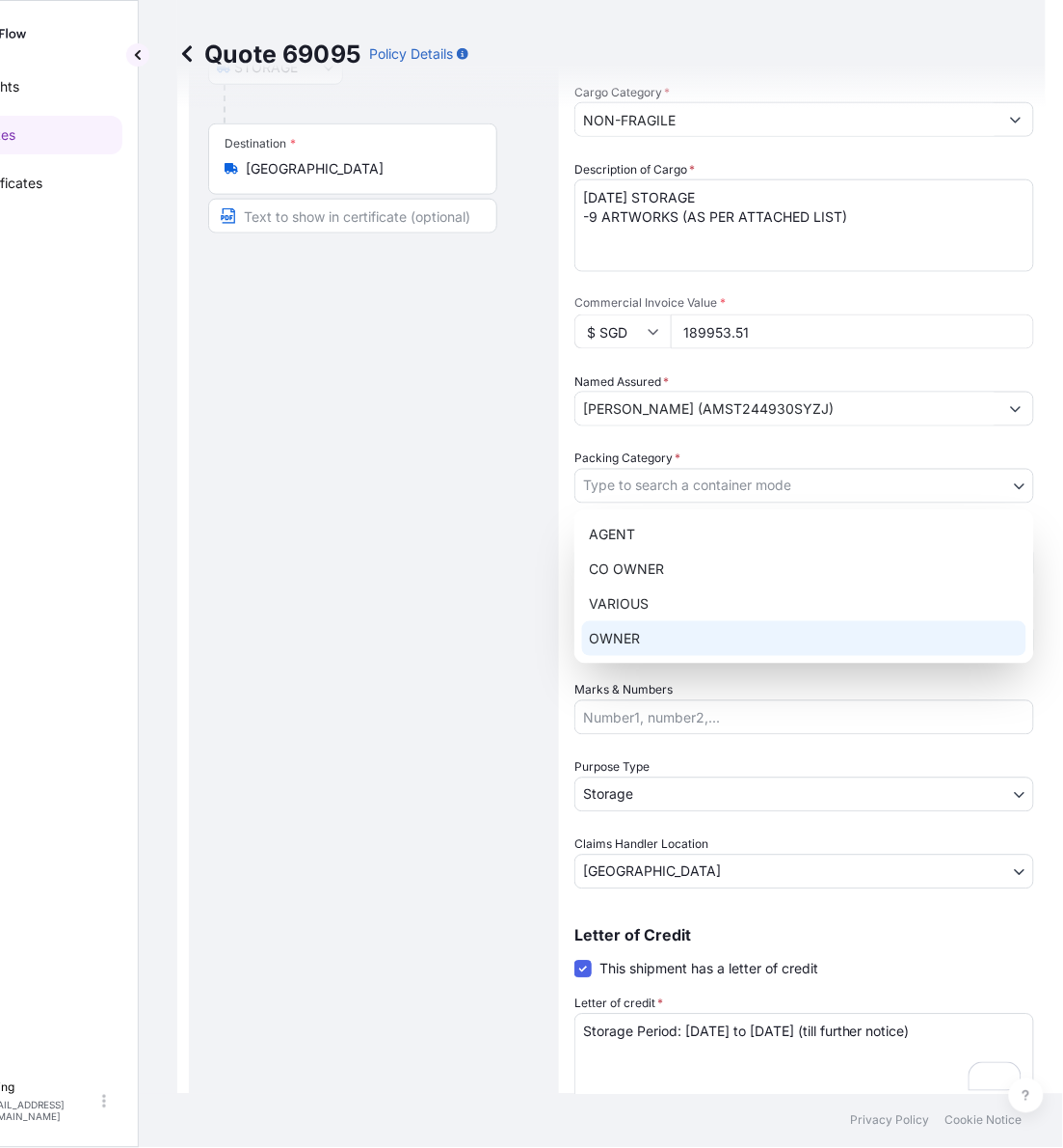
click at [668, 627] on div "OWNER" at bounding box center [805, 638] width 445 height 34
select select "27"
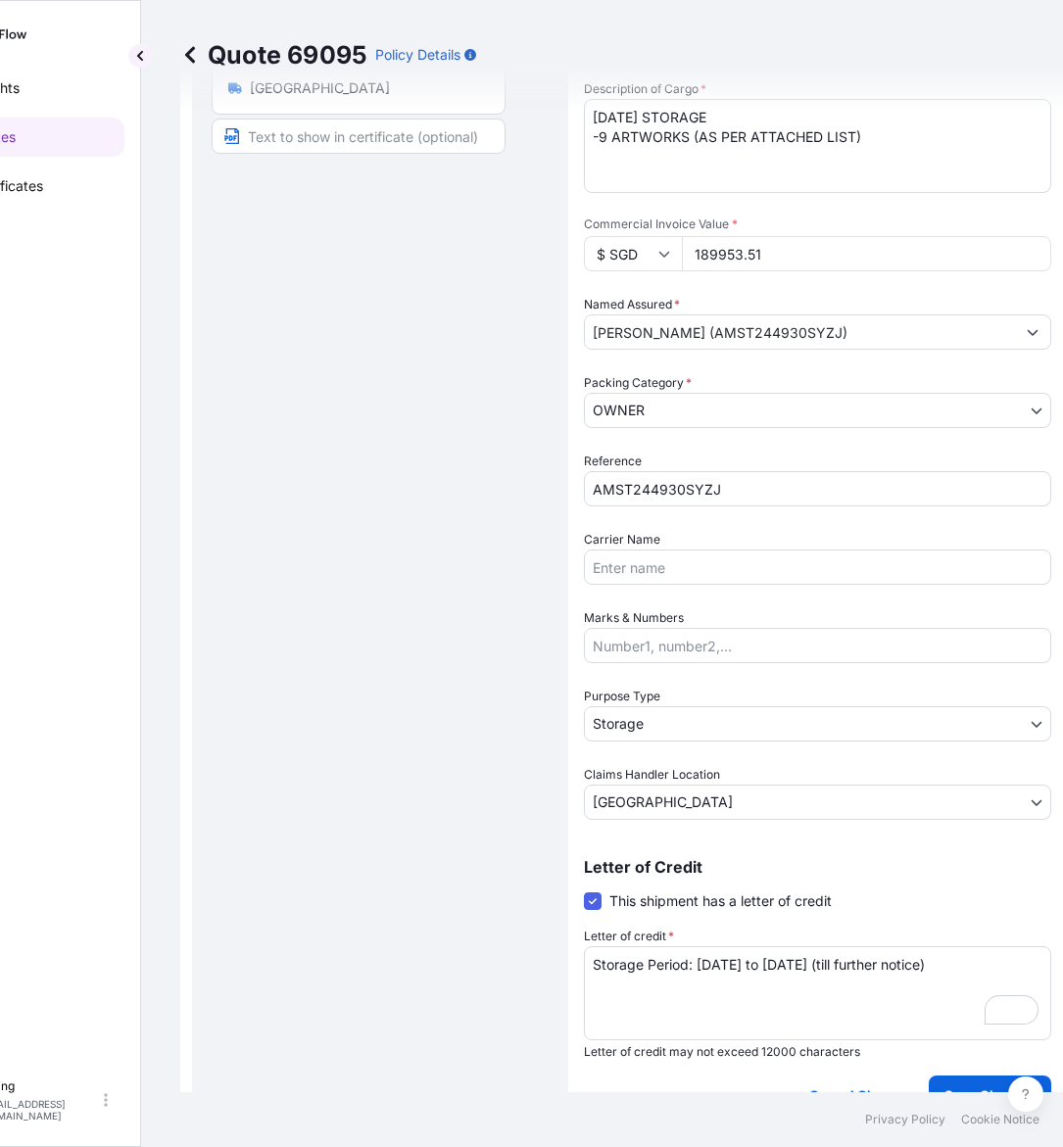
scroll to position [422, 0]
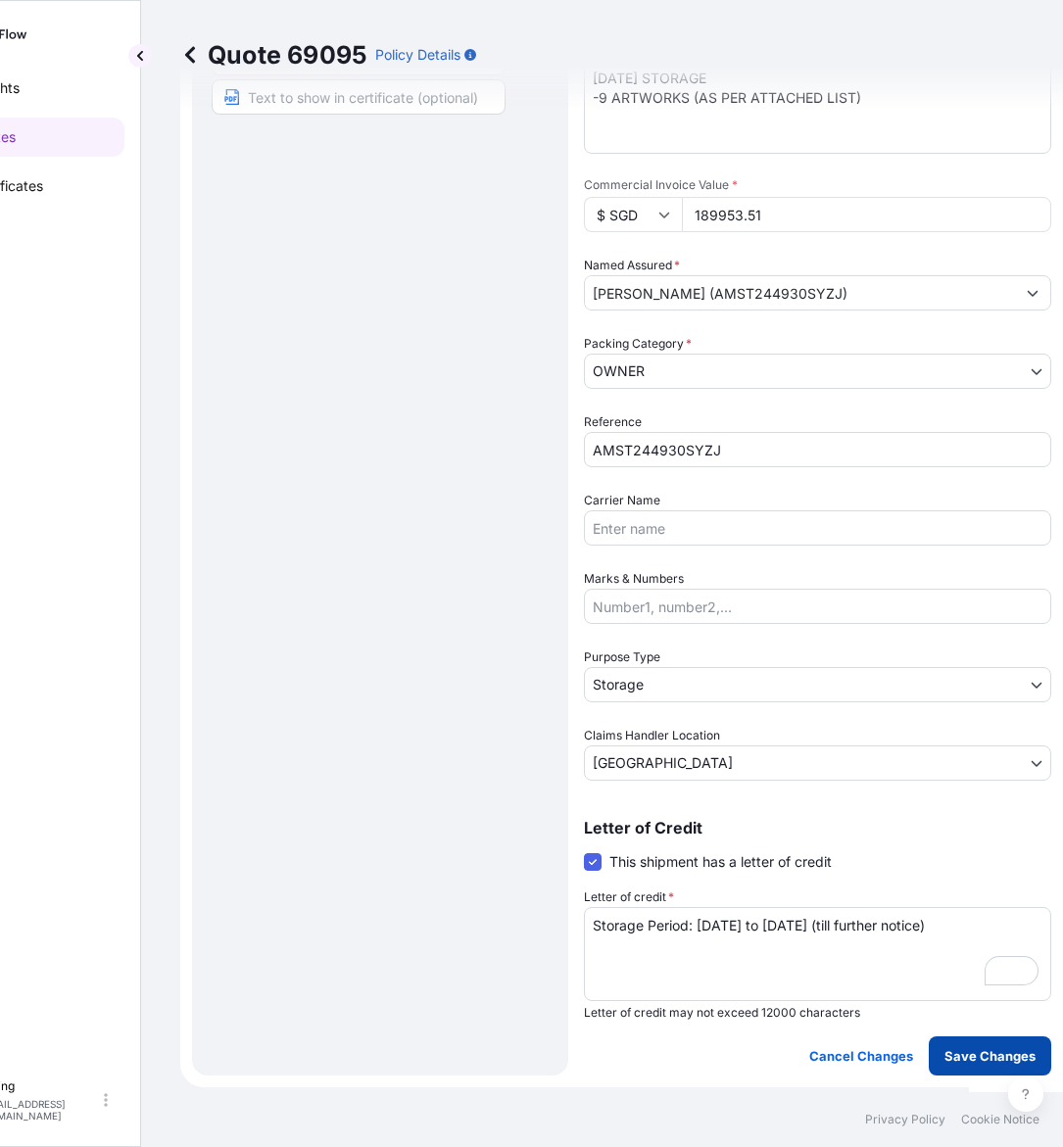
click at [968, 1058] on p "Save Changes" at bounding box center [989, 1056] width 91 height 20
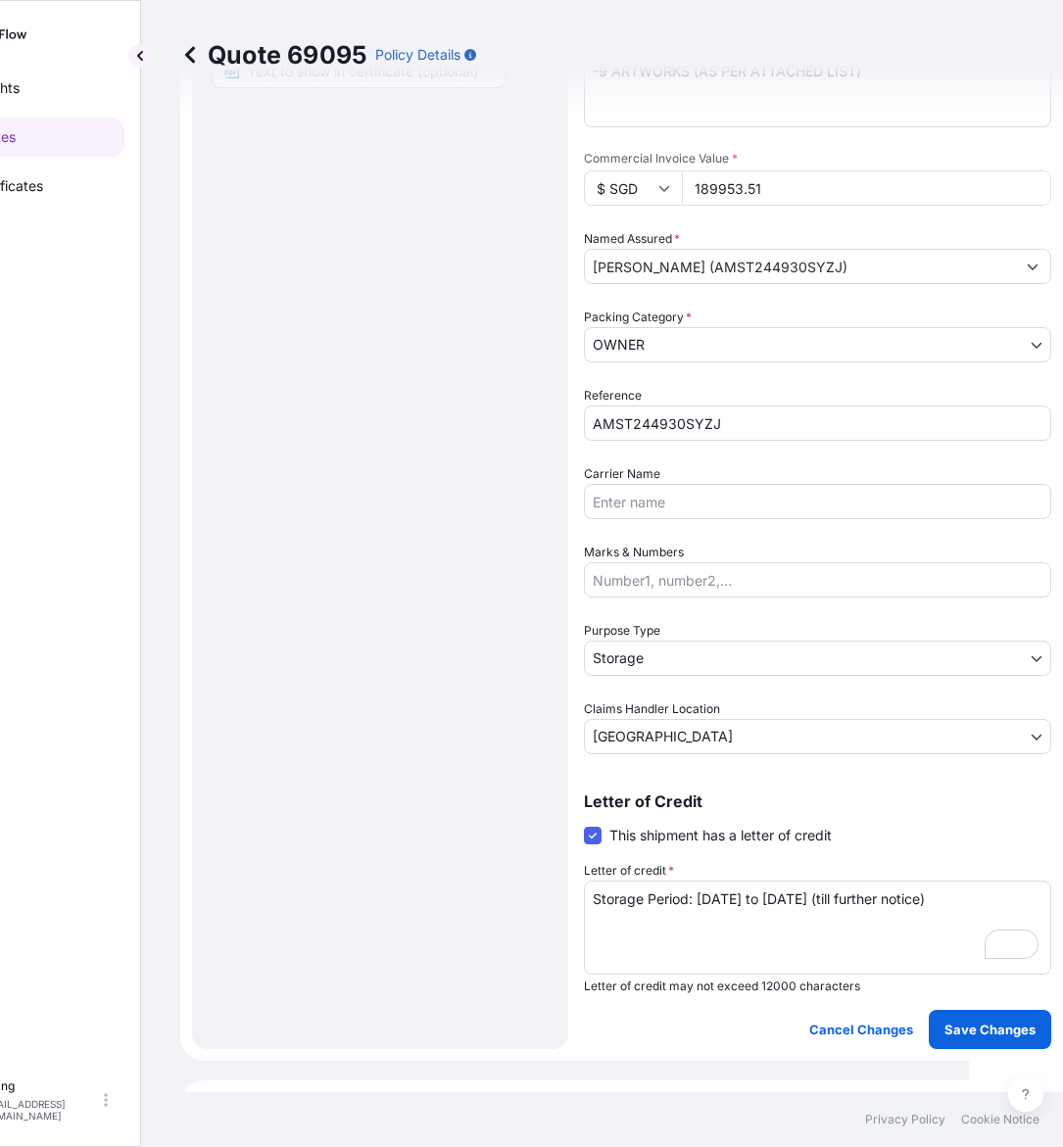
select select "STORAGE"
select select "Storage"
select select "[GEOGRAPHIC_DATA]"
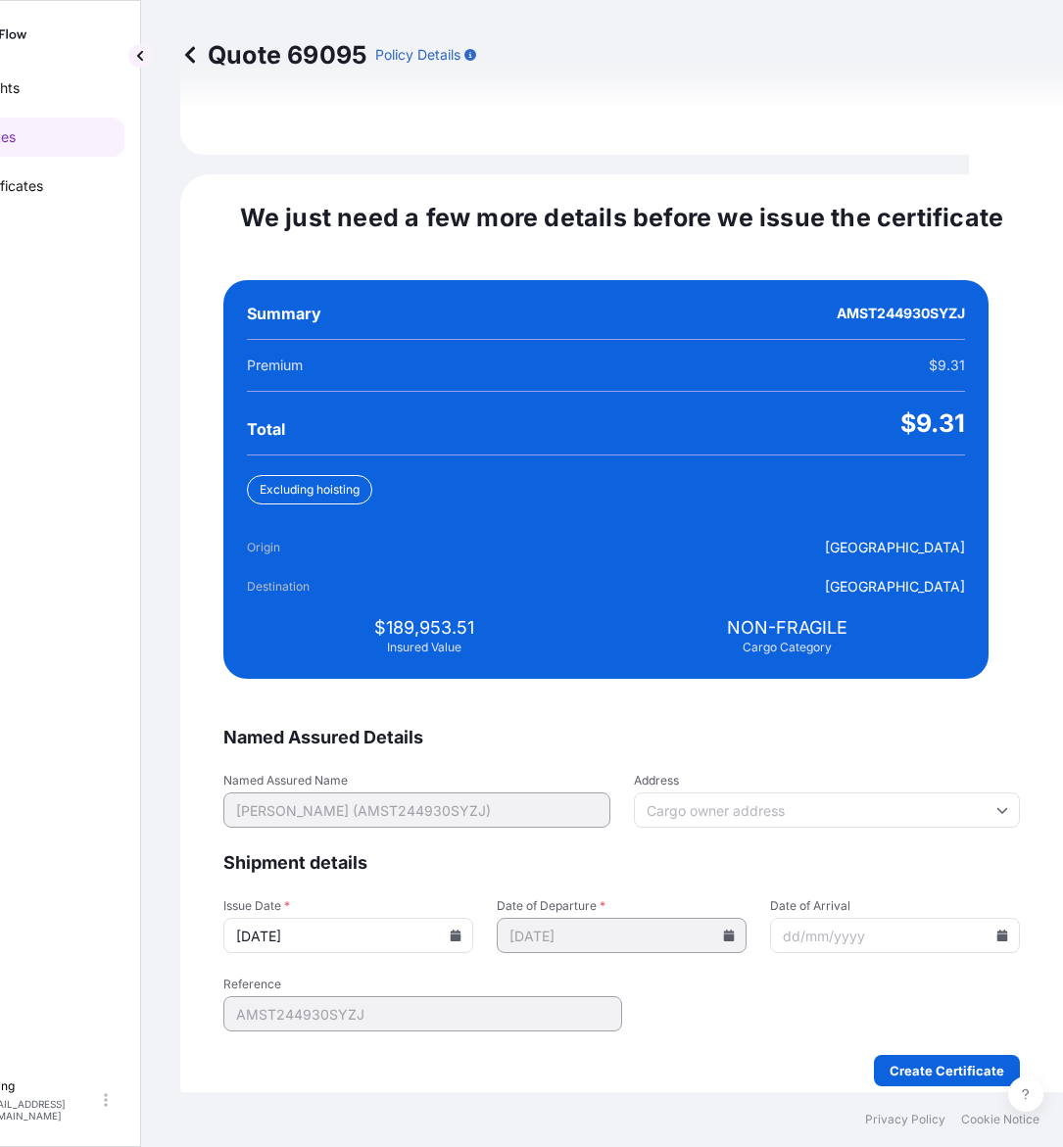
click at [473, 918] on input "[DATE]" at bounding box center [348, 935] width 250 height 35
click at [461, 930] on icon at bounding box center [456, 936] width 11 height 12
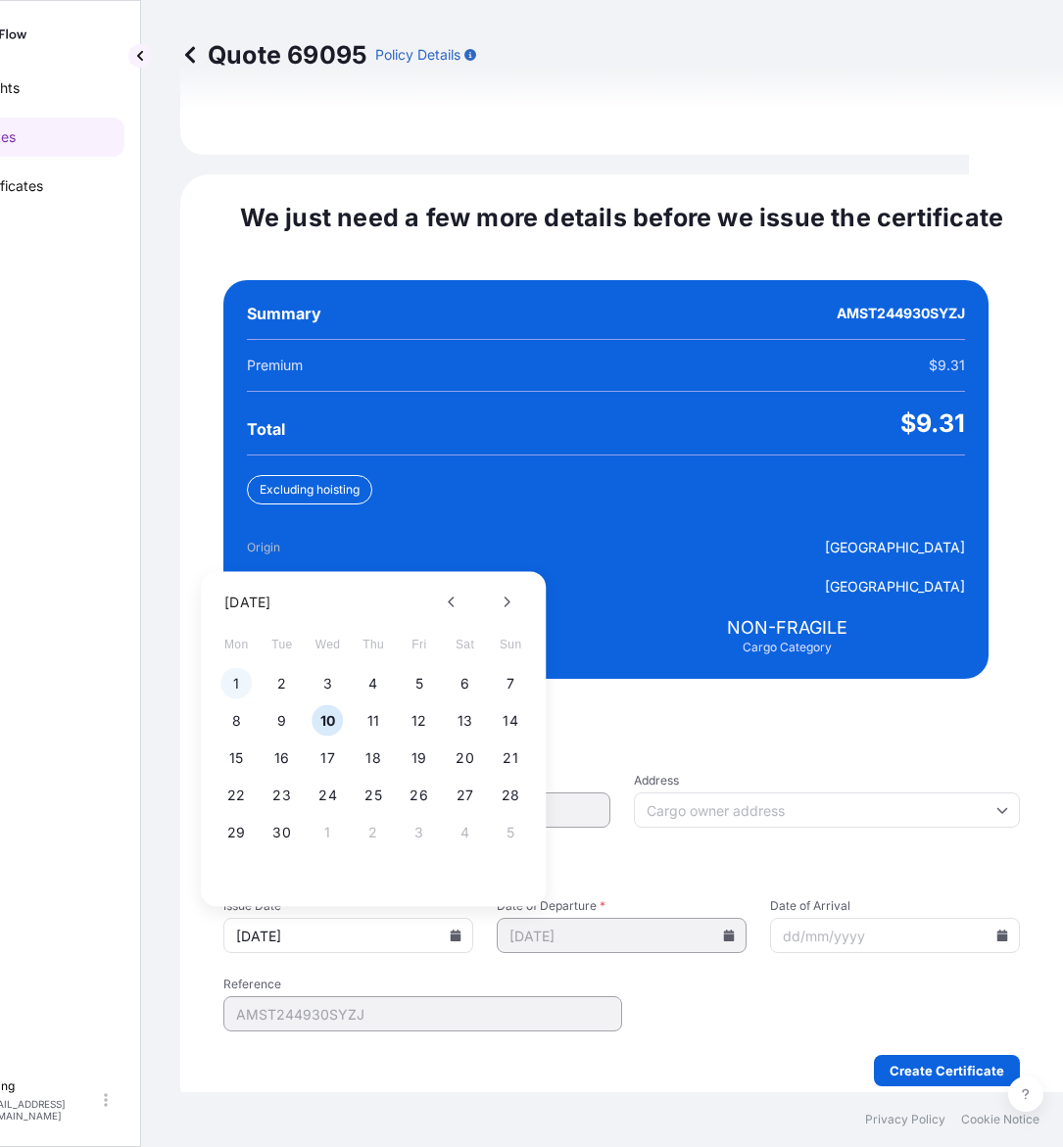
click at [248, 668] on button "1" at bounding box center [235, 683] width 31 height 31
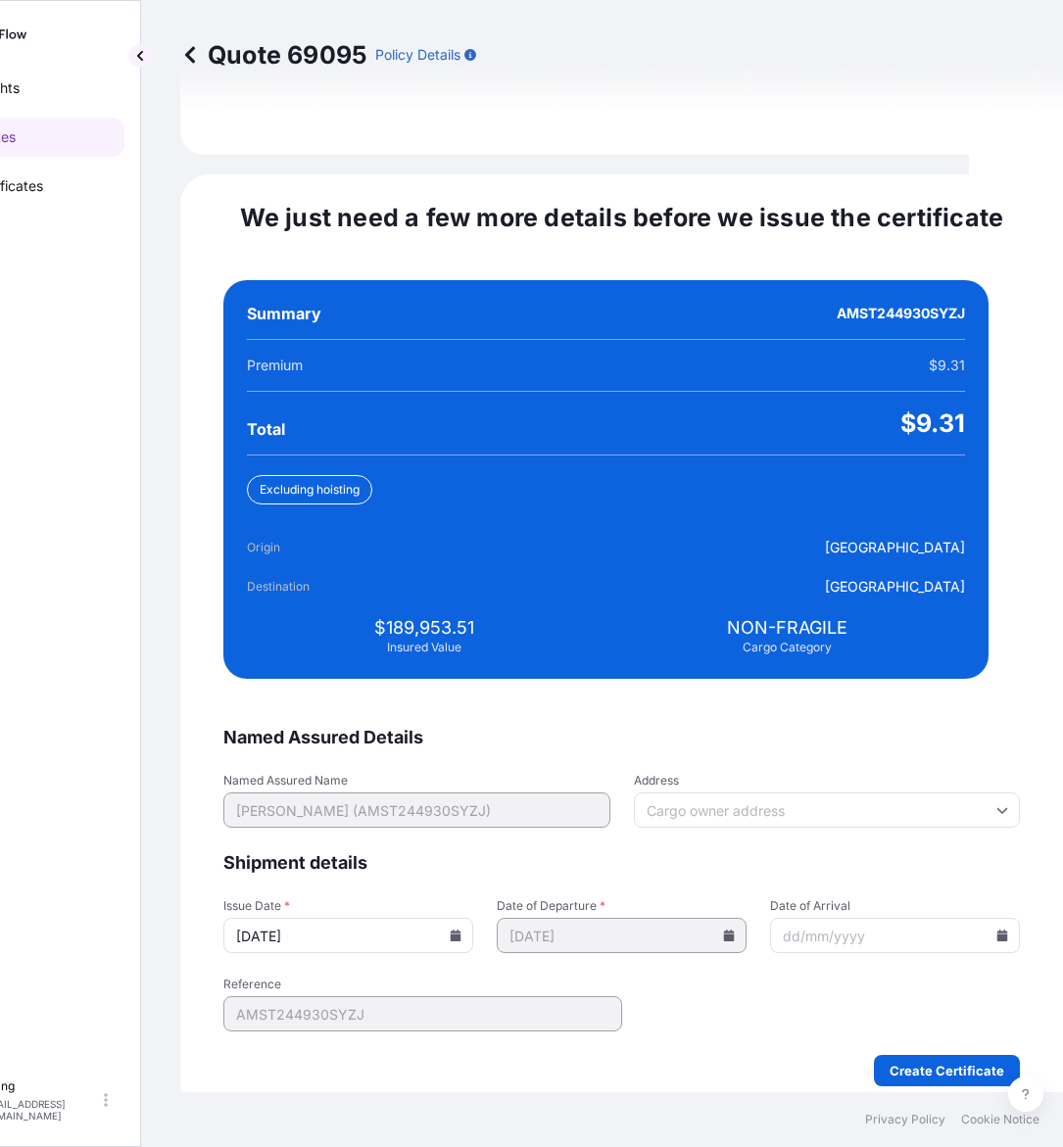
type input "[DATE]"
click at [997, 930] on icon at bounding box center [1002, 936] width 11 height 12
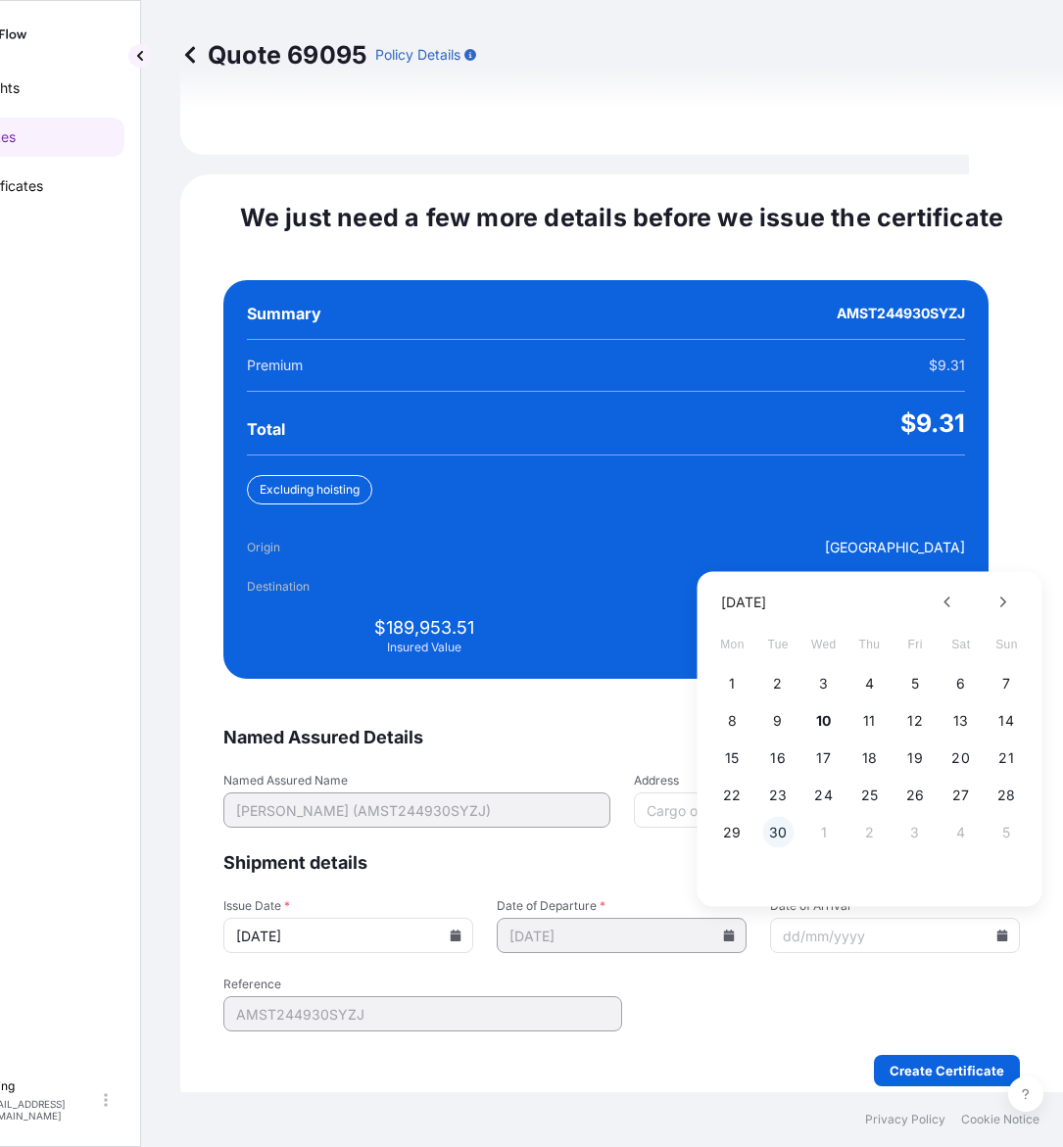
click at [785, 817] on button "30" at bounding box center [777, 832] width 31 height 31
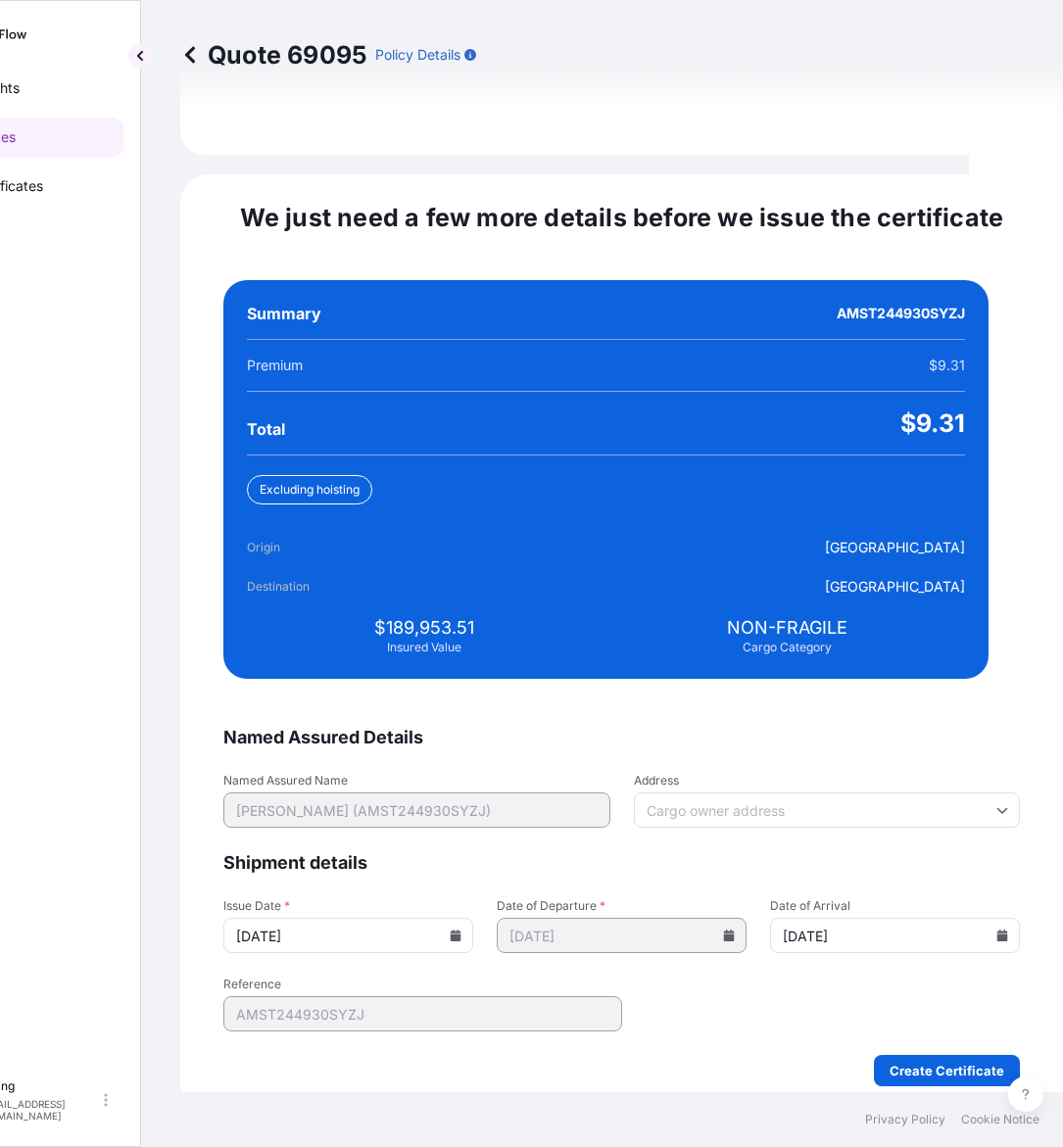
type input "[DATE]"
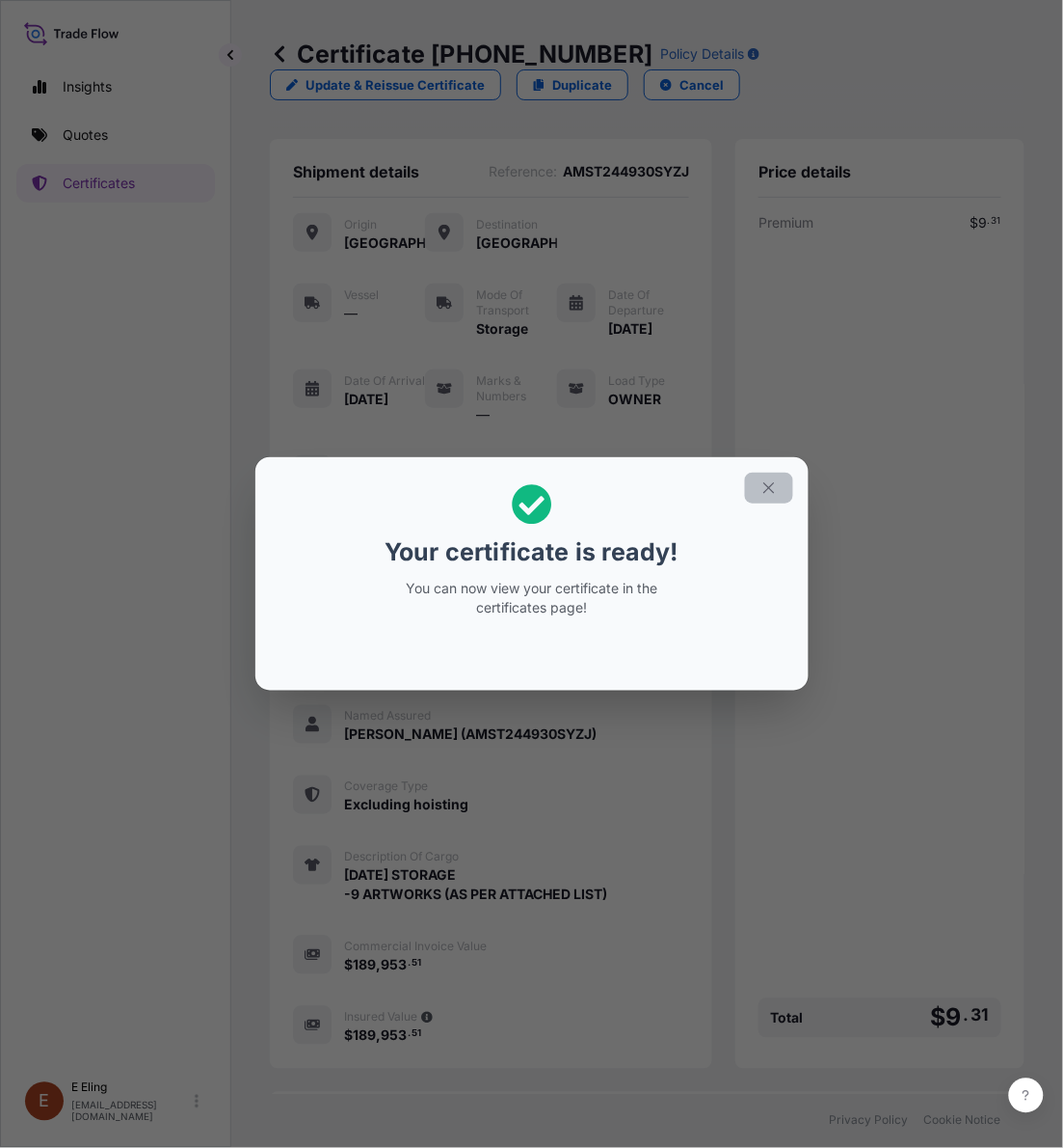
click at [777, 478] on button "button" at bounding box center [769, 487] width 48 height 31
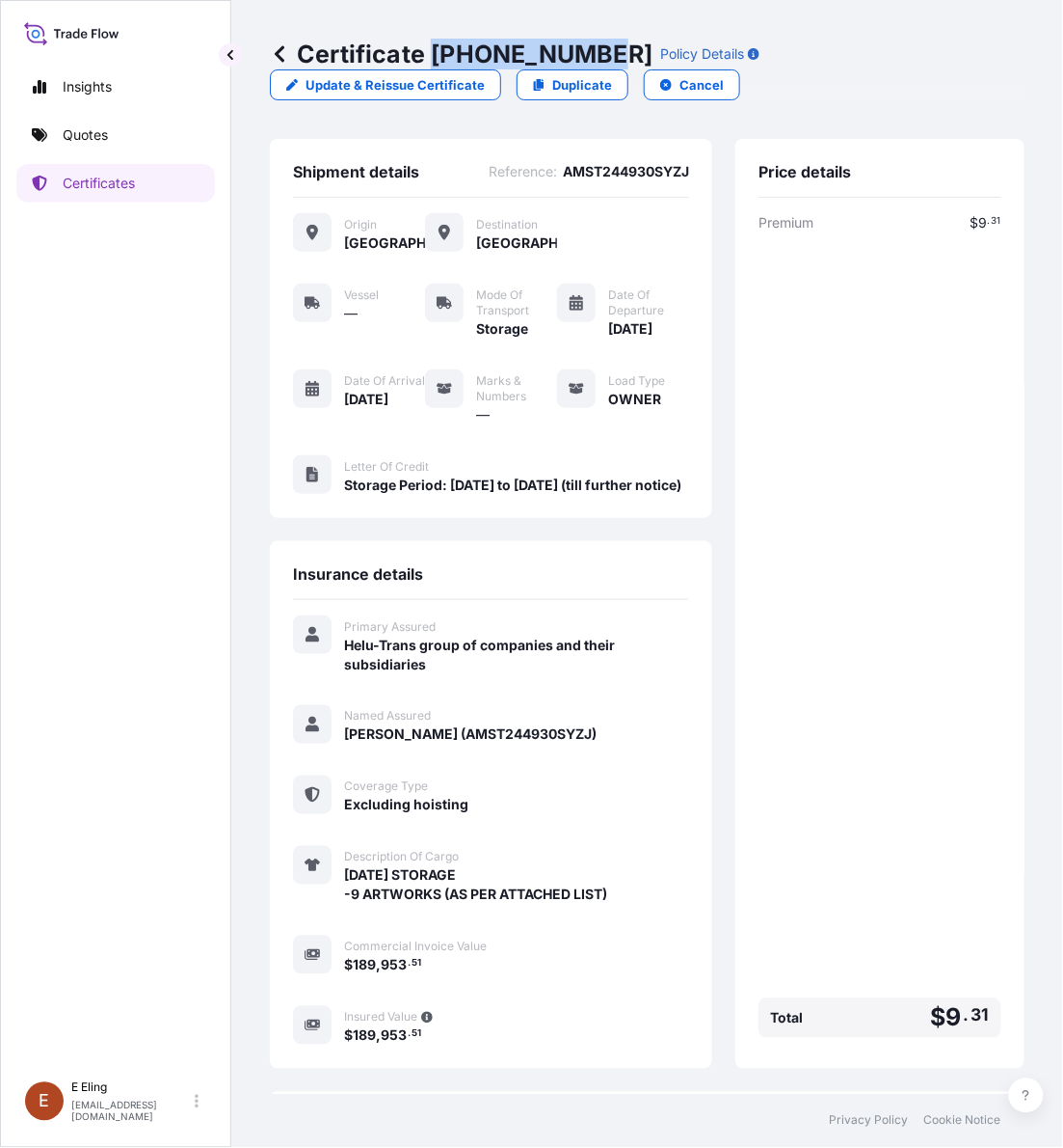
drag, startPoint x: 434, startPoint y: 48, endPoint x: 602, endPoint y: 61, distance: 168.5
click at [602, 61] on p "Certificate [PHONE_NUMBER]" at bounding box center [461, 53] width 383 height 31
copy p "[PHONE_NUMBER]"
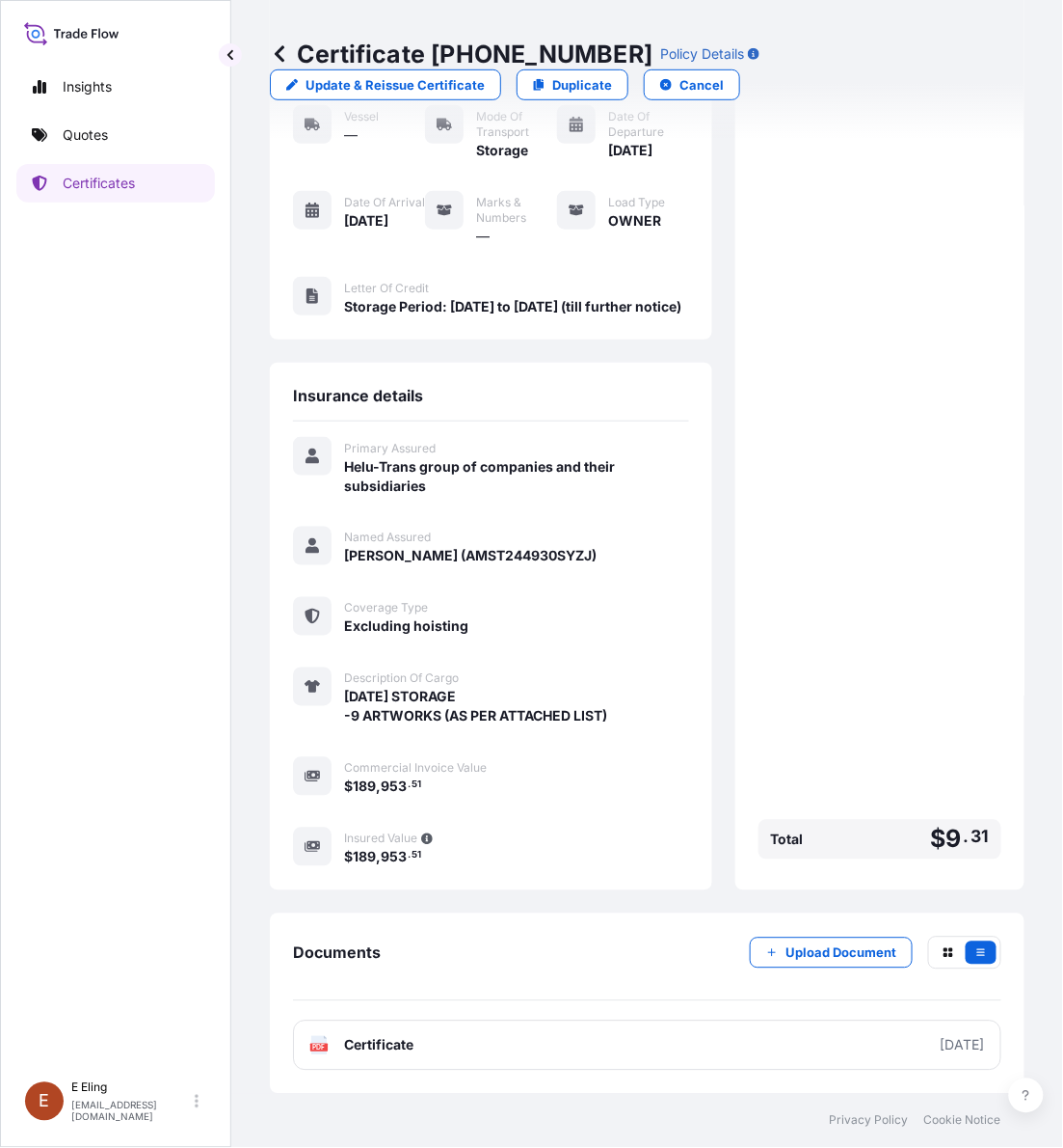
click at [1039, 807] on div "Certificate [PHONE_NUMBER] Policy Details Update & Reissue Certificate Duplicat…" at bounding box center [647, 546] width 832 height 1094
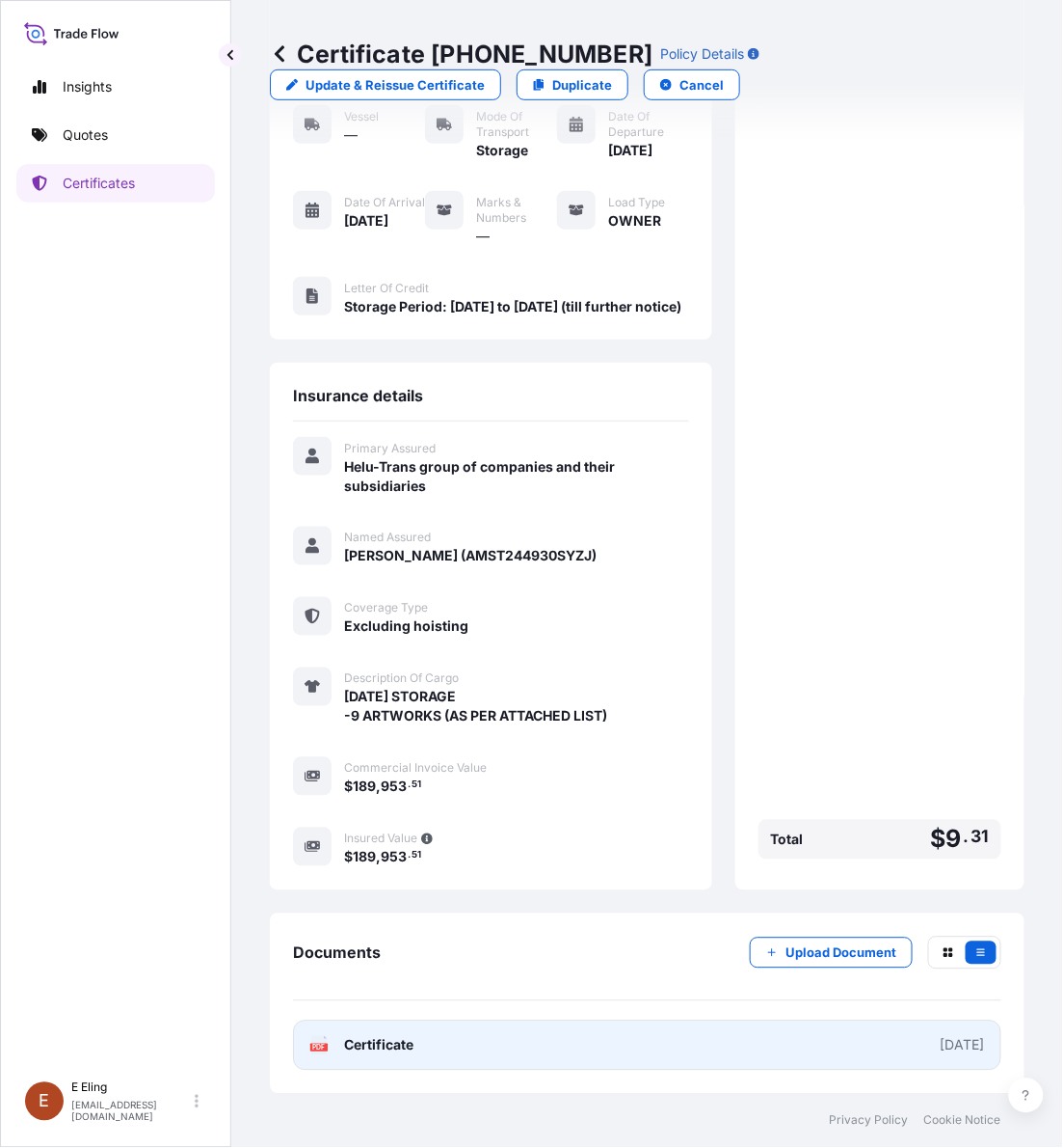
click at [630, 1045] on link "PDF Certificate [DATE]" at bounding box center [648, 1045] width 709 height 50
